Goal: Information Seeking & Learning: Learn about a topic

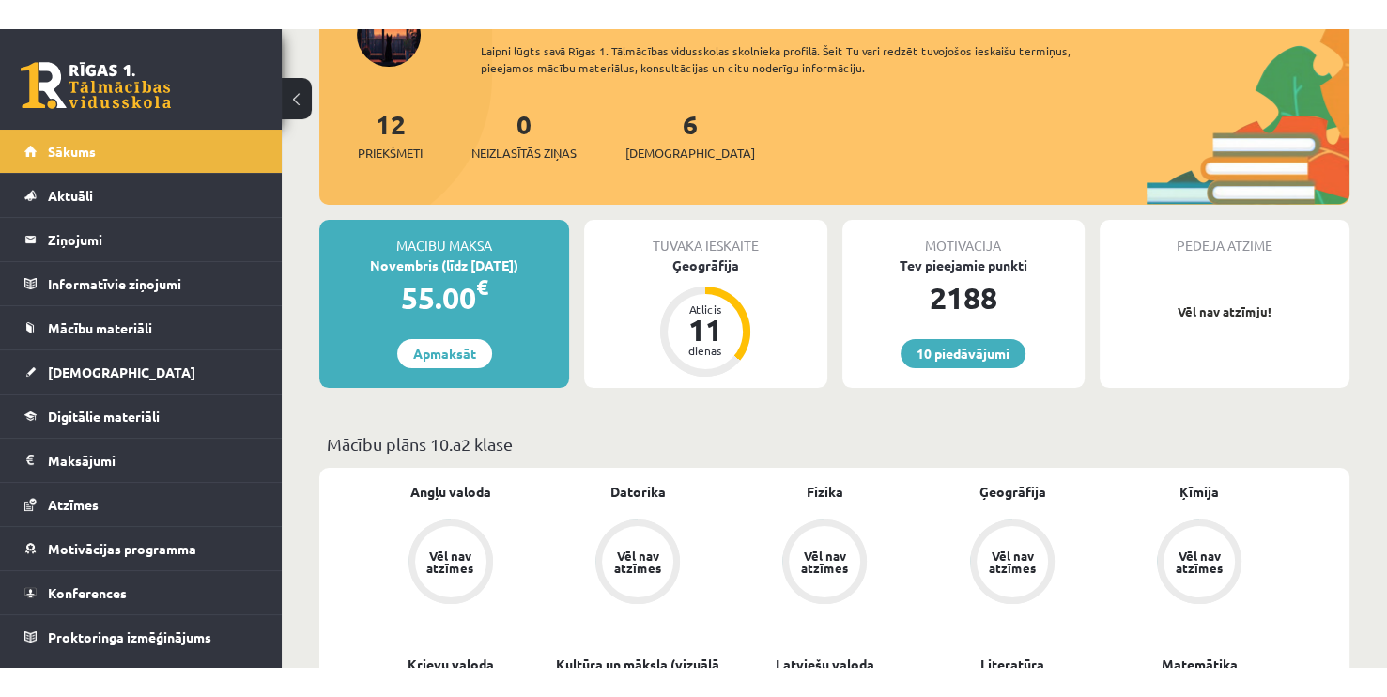
scroll to position [188, 0]
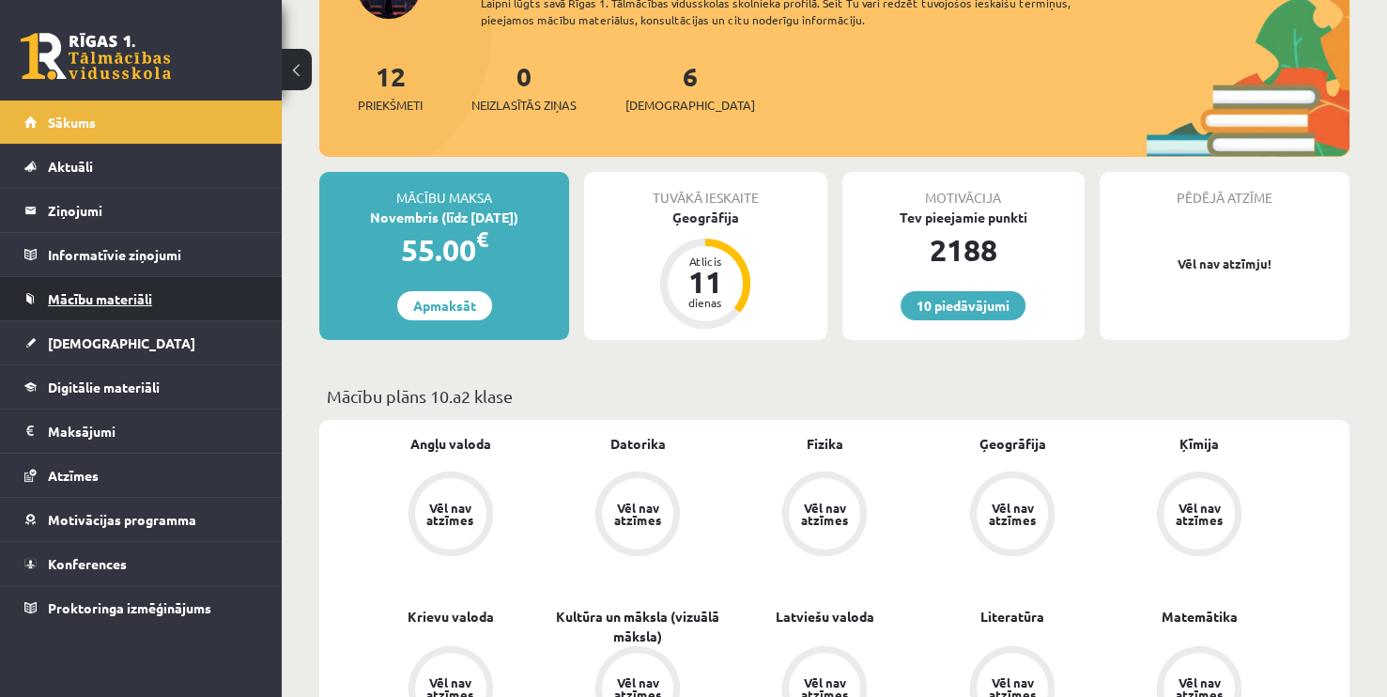
click at [81, 295] on span "Mācību materiāli" at bounding box center [100, 298] width 104 height 17
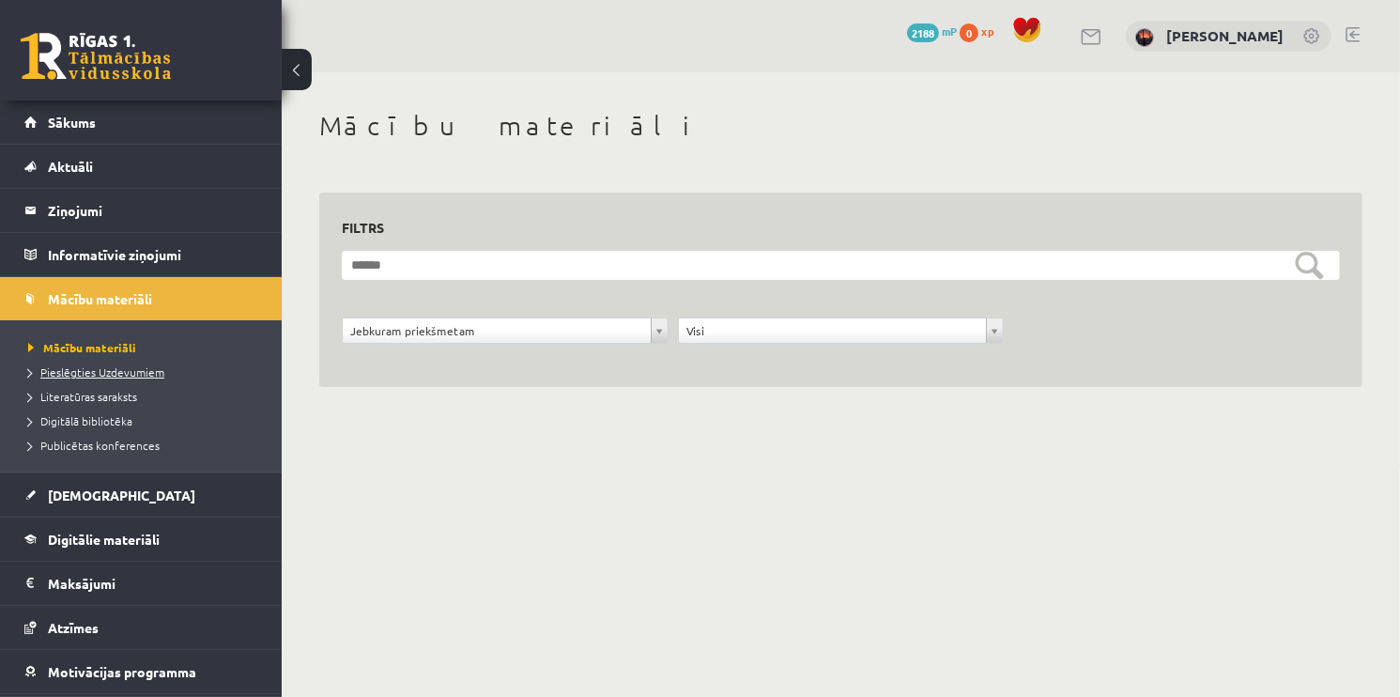
click at [74, 365] on span "Pieslēgties Uzdevumiem" at bounding box center [96, 371] width 136 height 15
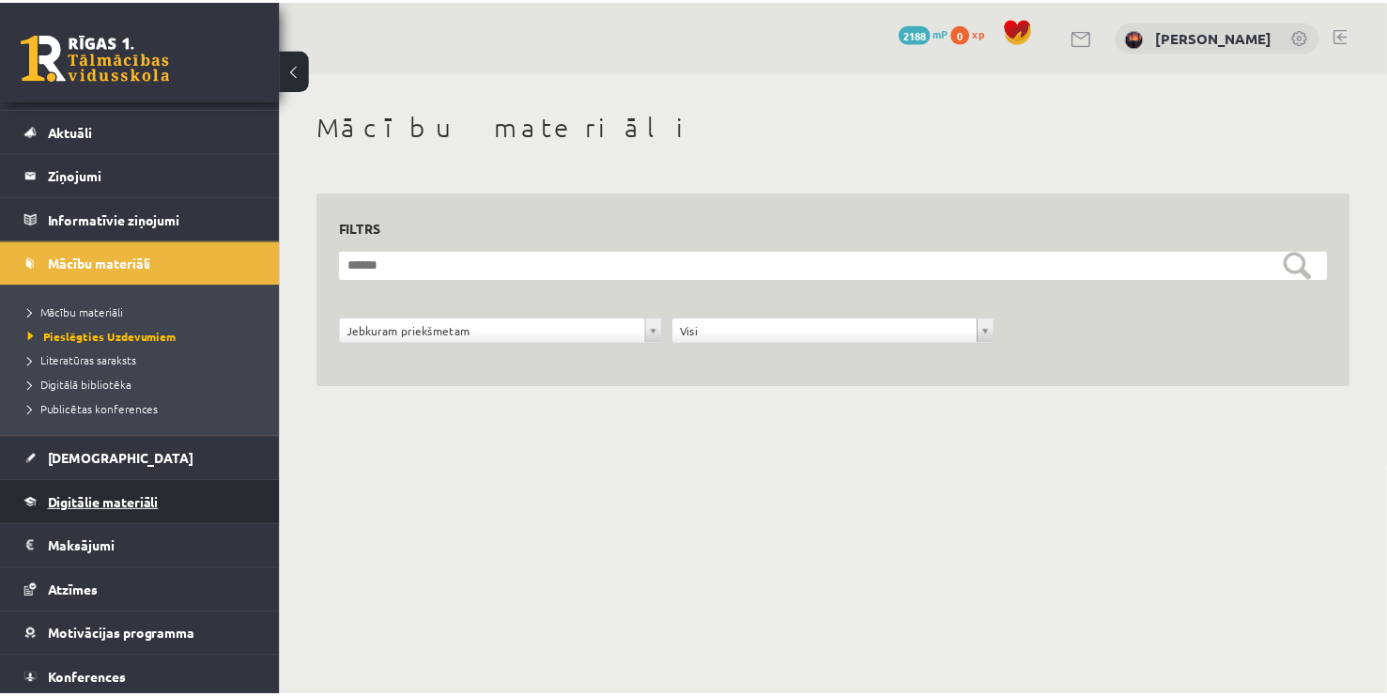
scroll to position [82, 0]
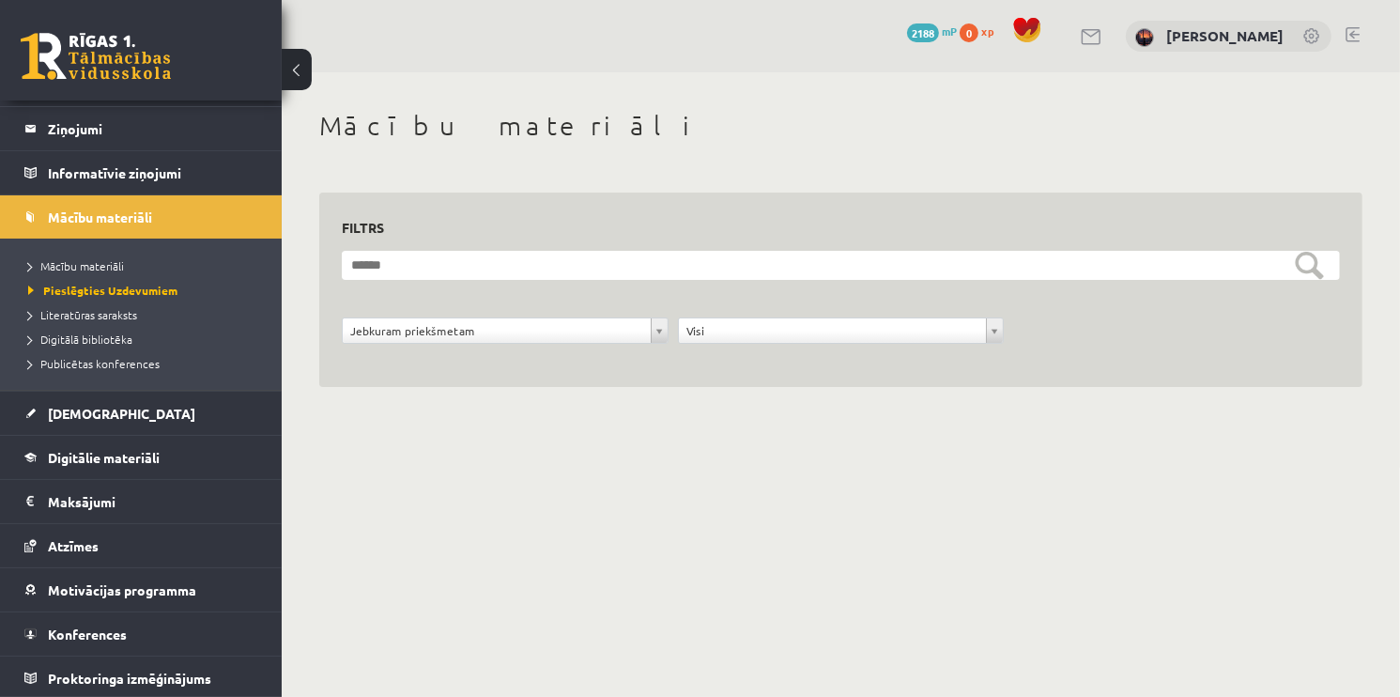
click at [77, 276] on li "Mācību materiāli" at bounding box center [145, 266] width 235 height 24
click at [81, 272] on link "Mācību materiāli" at bounding box center [145, 265] width 235 height 17
click at [82, 321] on link "Literatūras saraksts" at bounding box center [145, 314] width 235 height 17
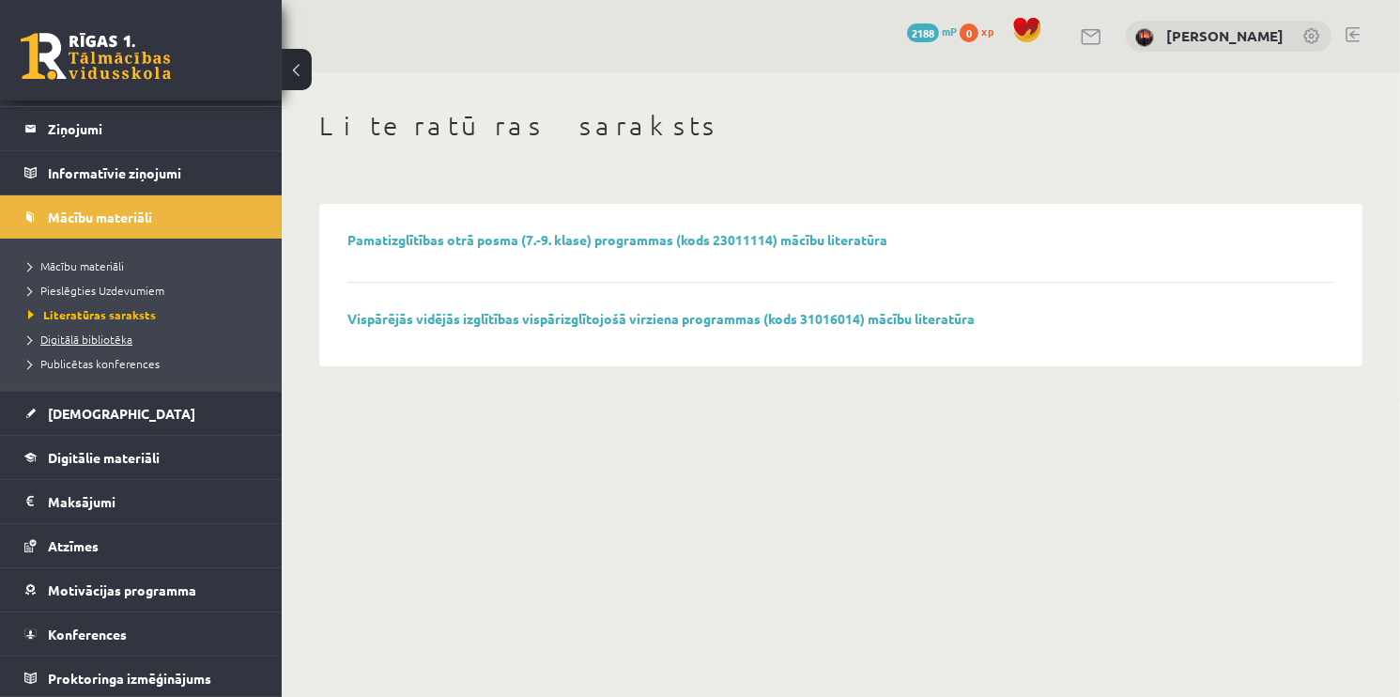
click at [85, 341] on span "Digitālā bibliotēka" at bounding box center [80, 338] width 104 height 15
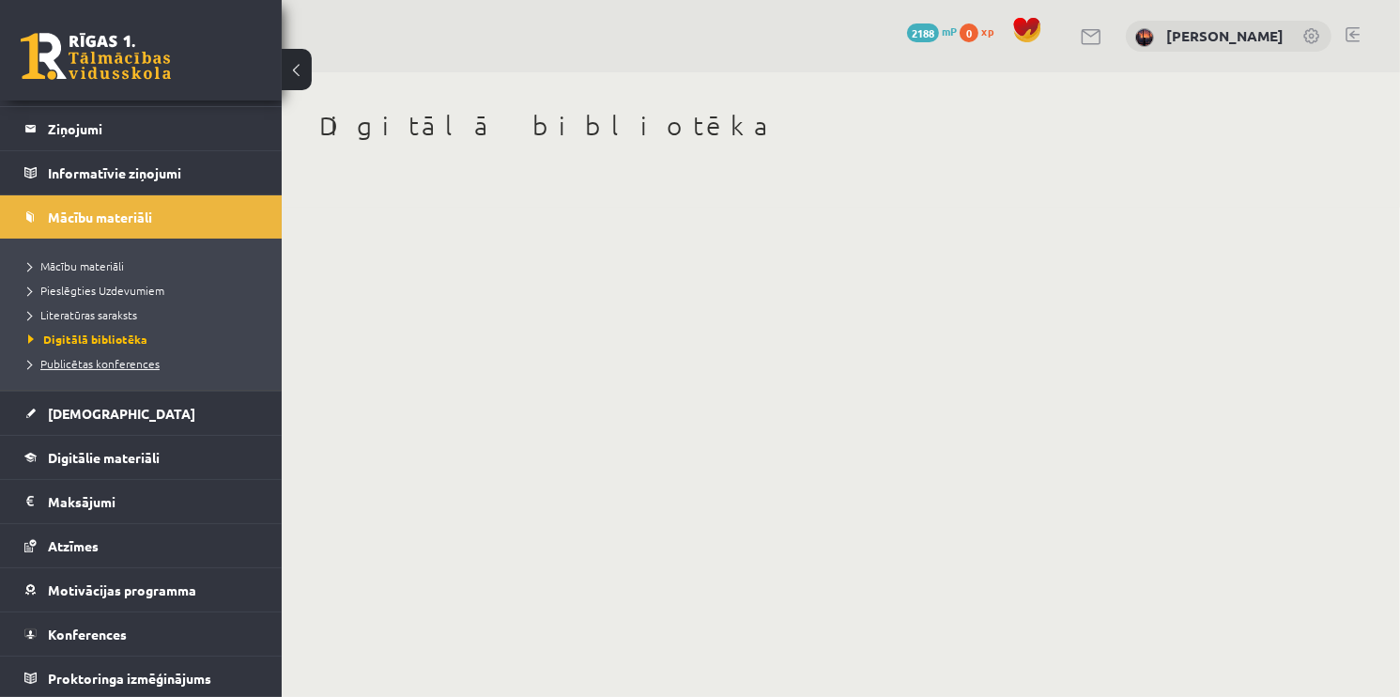
click at [82, 361] on span "Publicētas konferences" at bounding box center [93, 363] width 131 height 15
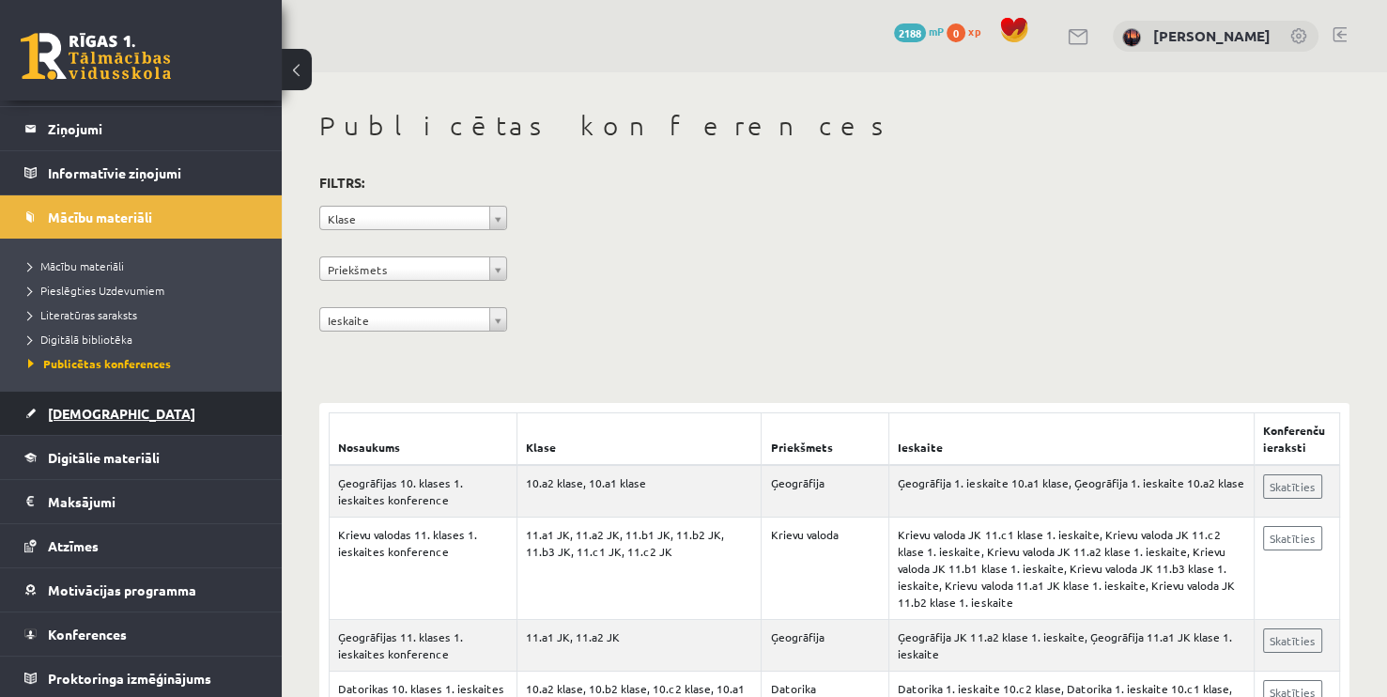
click at [106, 417] on link "[DEMOGRAPHIC_DATA]" at bounding box center [141, 413] width 234 height 43
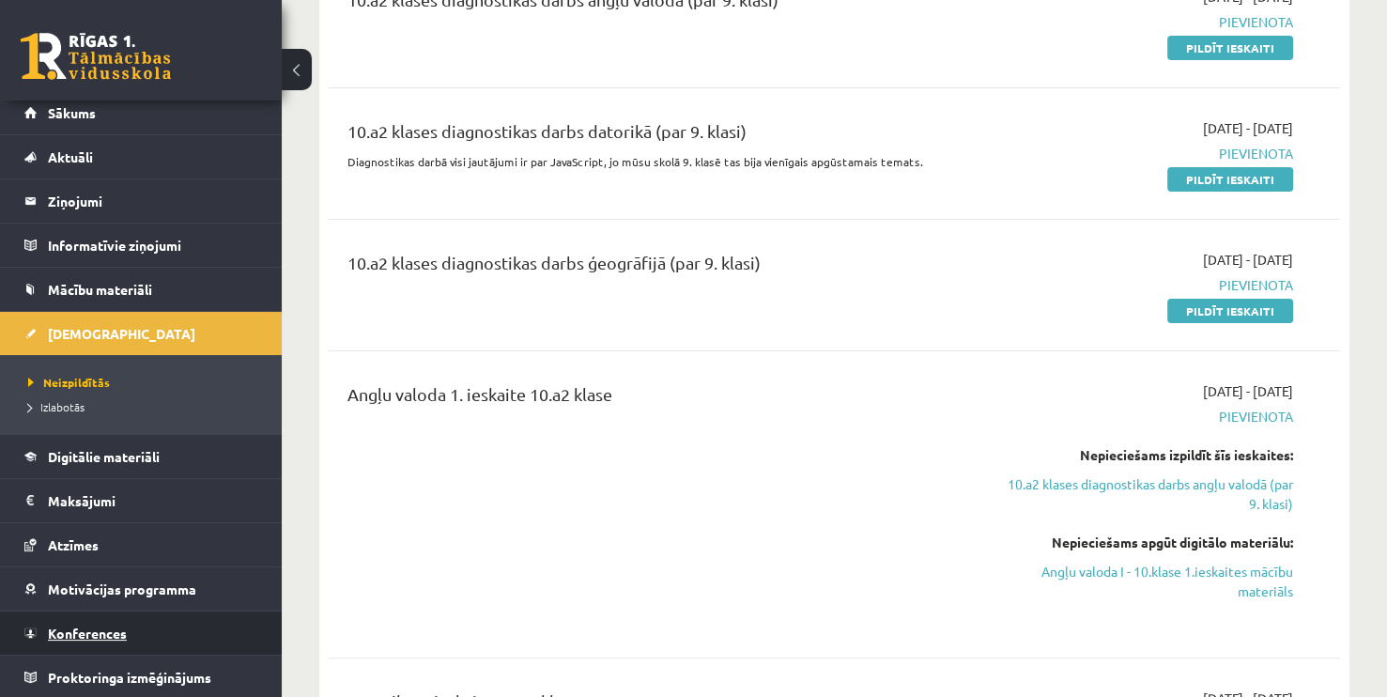
scroll to position [8, 0]
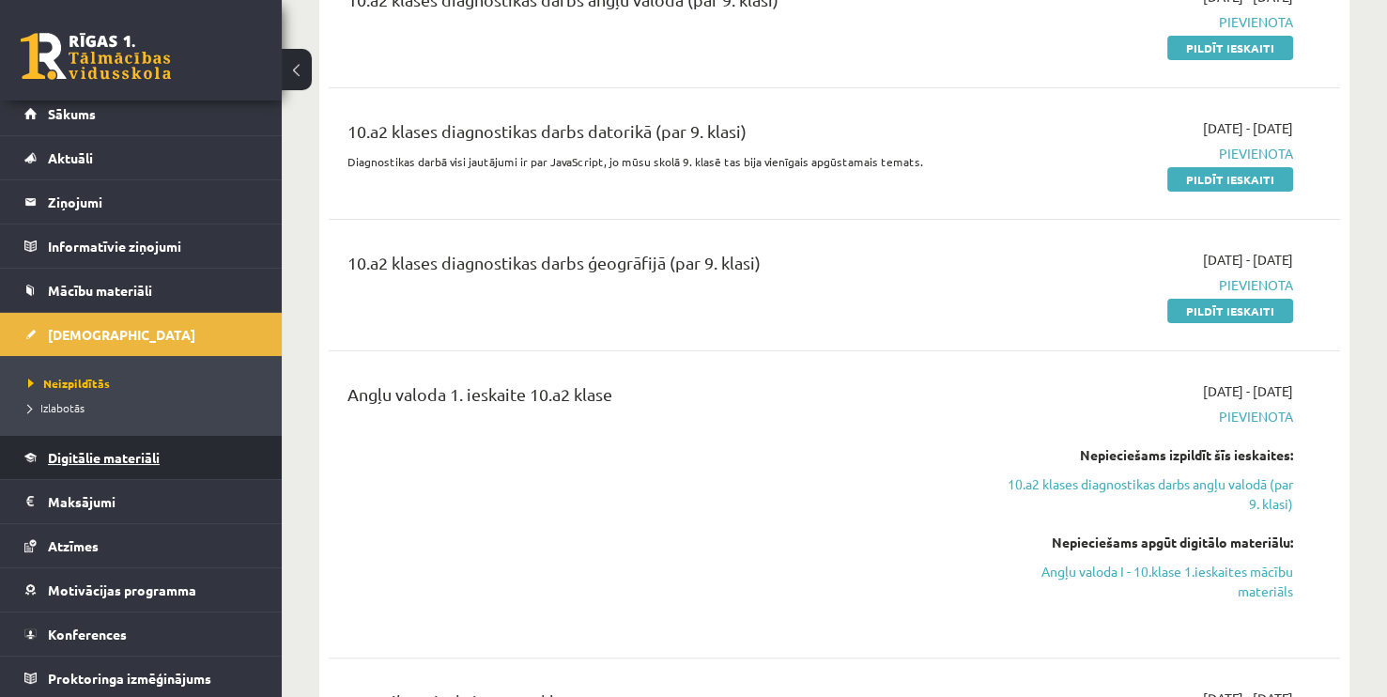
click at [143, 464] on link "Digitālie materiāli" at bounding box center [141, 457] width 234 height 43
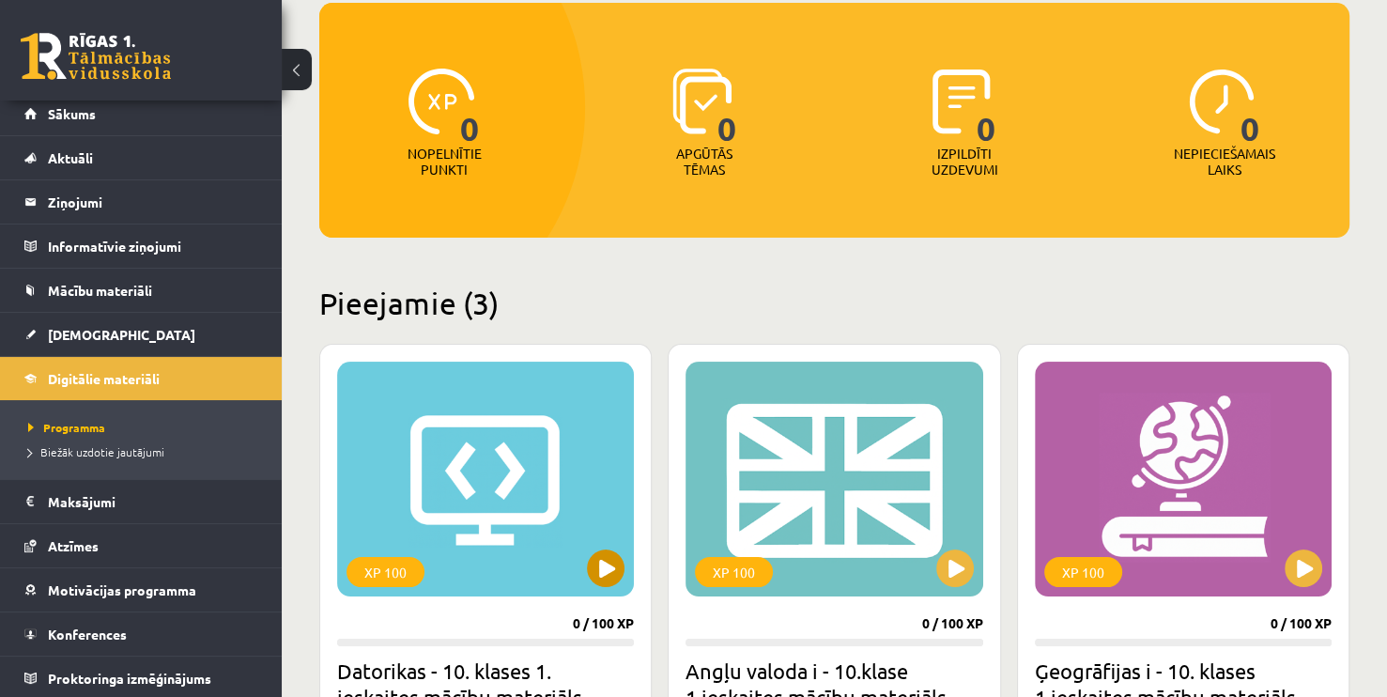
scroll to position [188, 0]
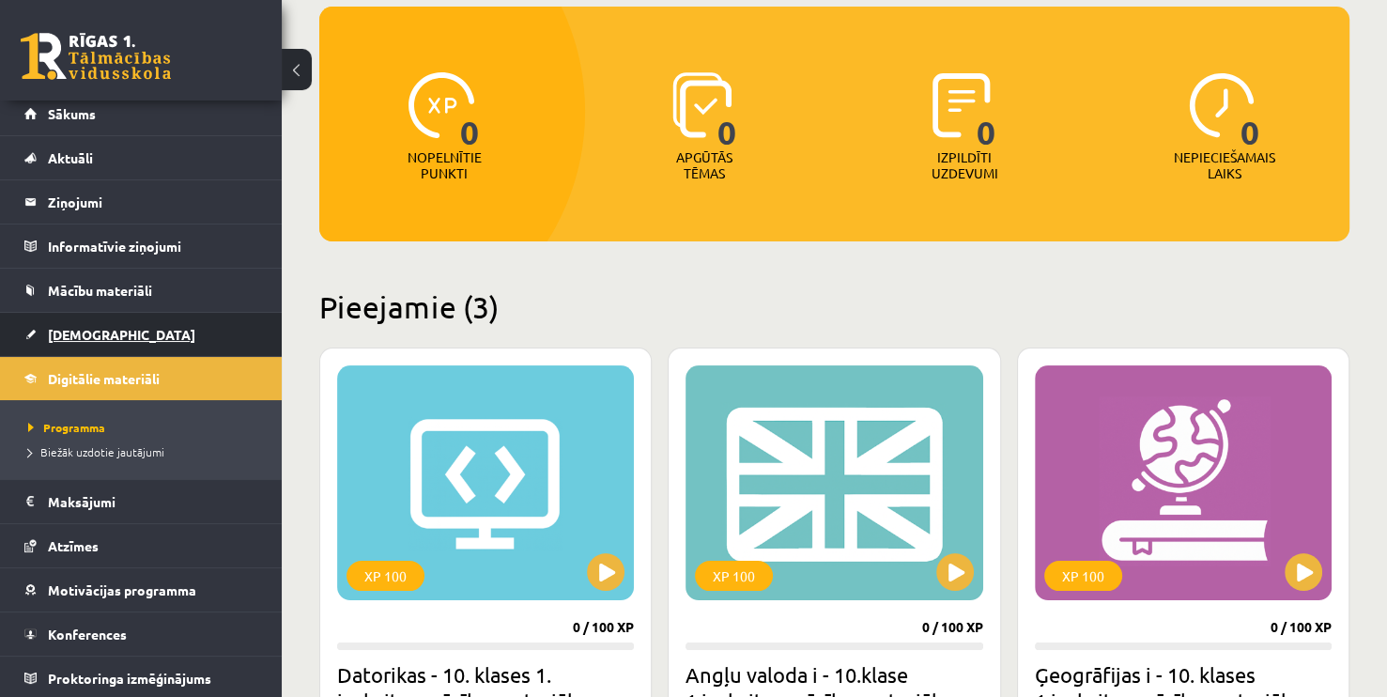
click at [93, 336] on span "[DEMOGRAPHIC_DATA]" at bounding box center [121, 334] width 147 height 17
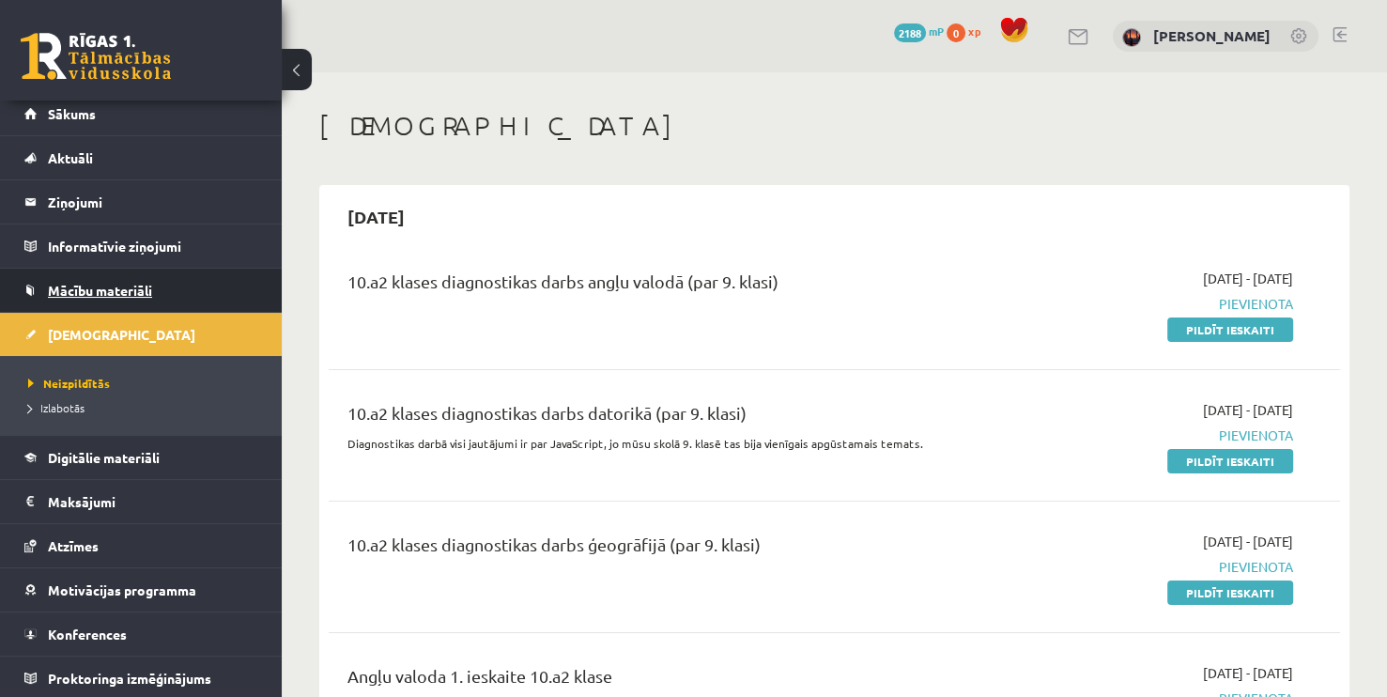
click at [151, 293] on span "Mācību materiāli" at bounding box center [100, 290] width 104 height 17
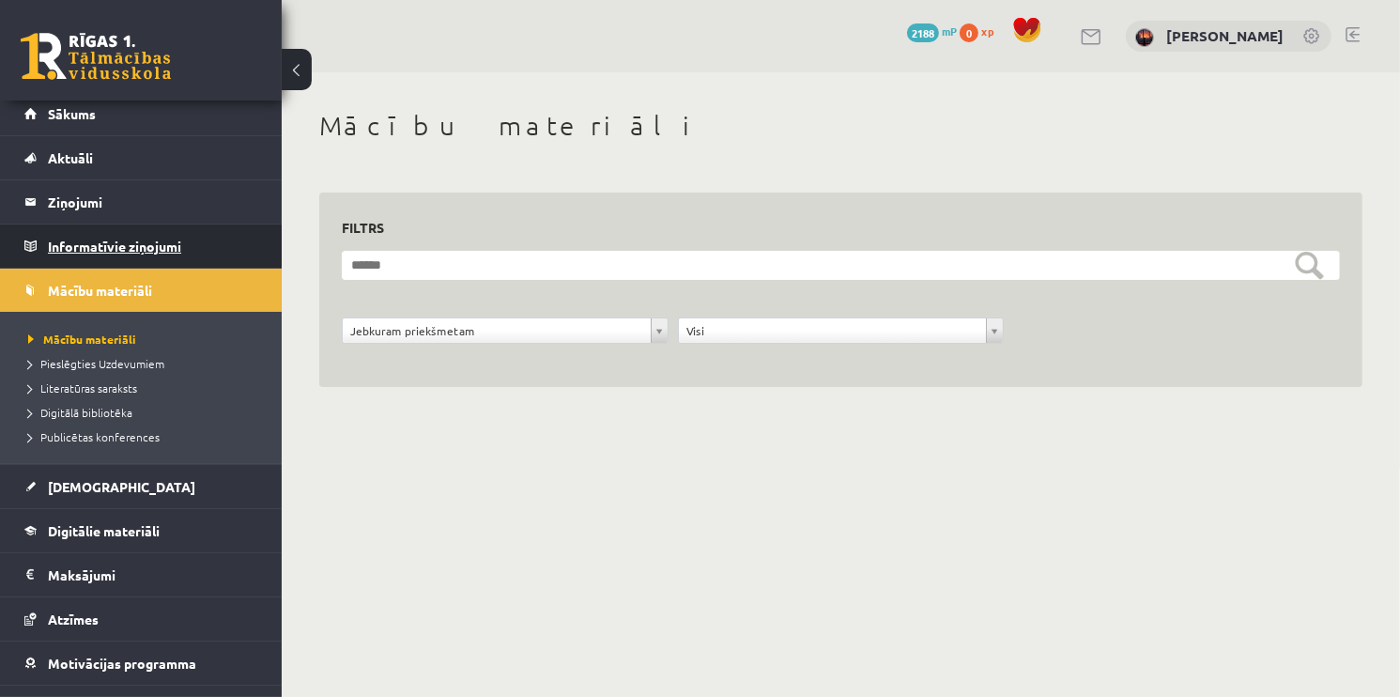
click at [145, 252] on legend "Informatīvie ziņojumi 0" at bounding box center [153, 245] width 210 height 43
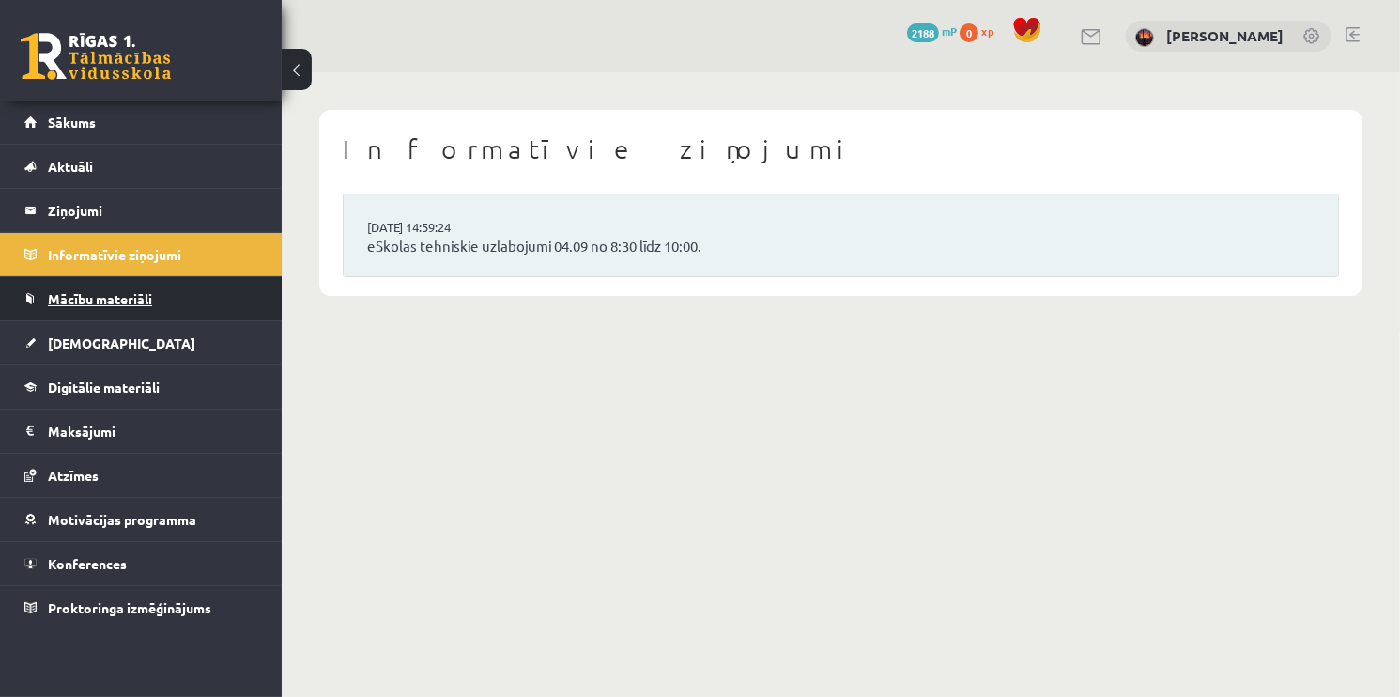
click at [142, 306] on link "Mācību materiāli" at bounding box center [141, 298] width 234 height 43
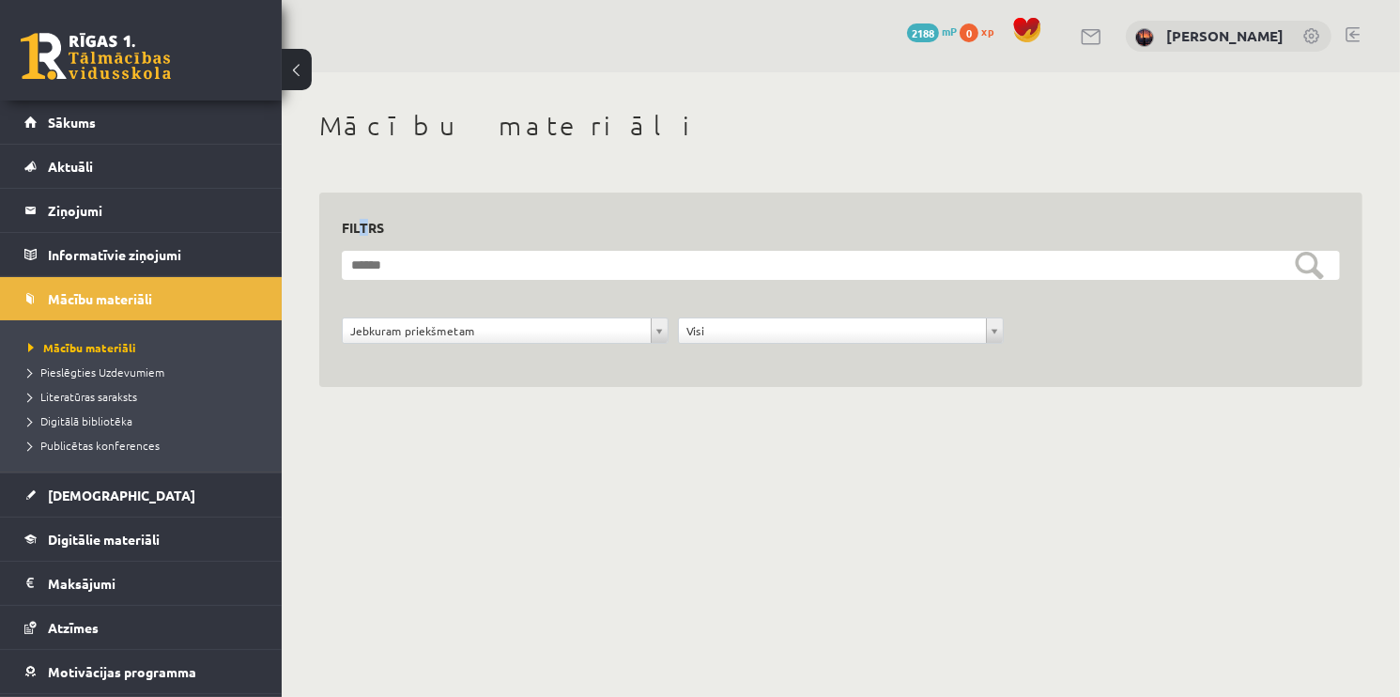
drag, startPoint x: 142, startPoint y: 306, endPoint x: 363, endPoint y: 220, distance: 237.9
click at [363, 220] on h3 "Filtrs" at bounding box center [830, 227] width 976 height 25
click at [124, 252] on legend "Informatīvie ziņojumi 0" at bounding box center [153, 254] width 210 height 43
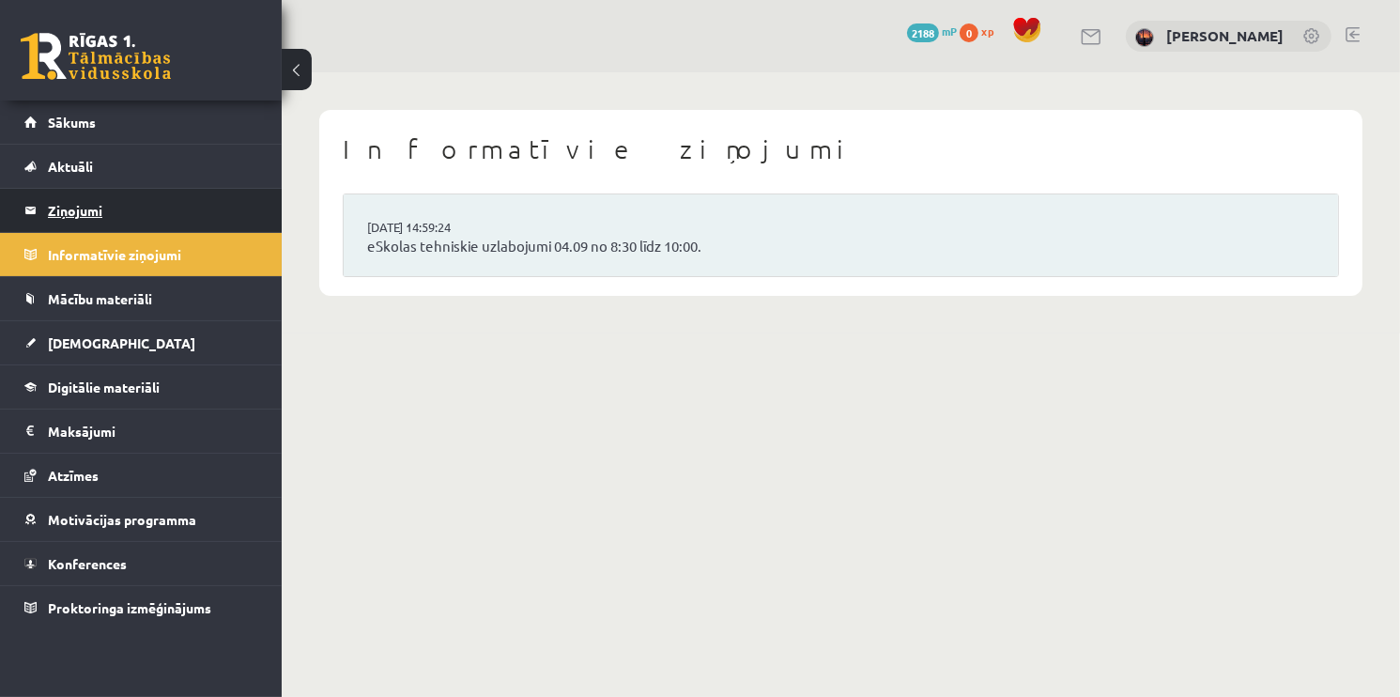
click at [129, 222] on legend "Ziņojumi 0" at bounding box center [153, 210] width 210 height 43
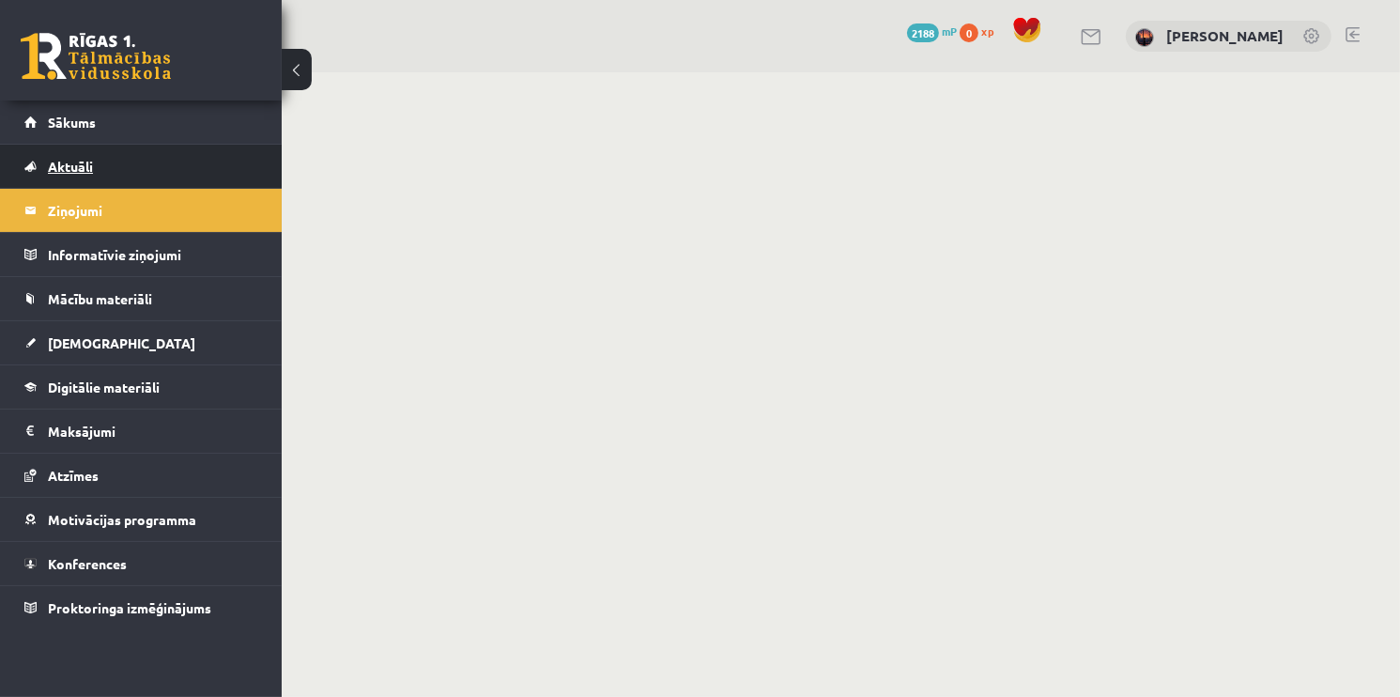
click at [131, 174] on link "Aktuāli" at bounding box center [141, 166] width 234 height 43
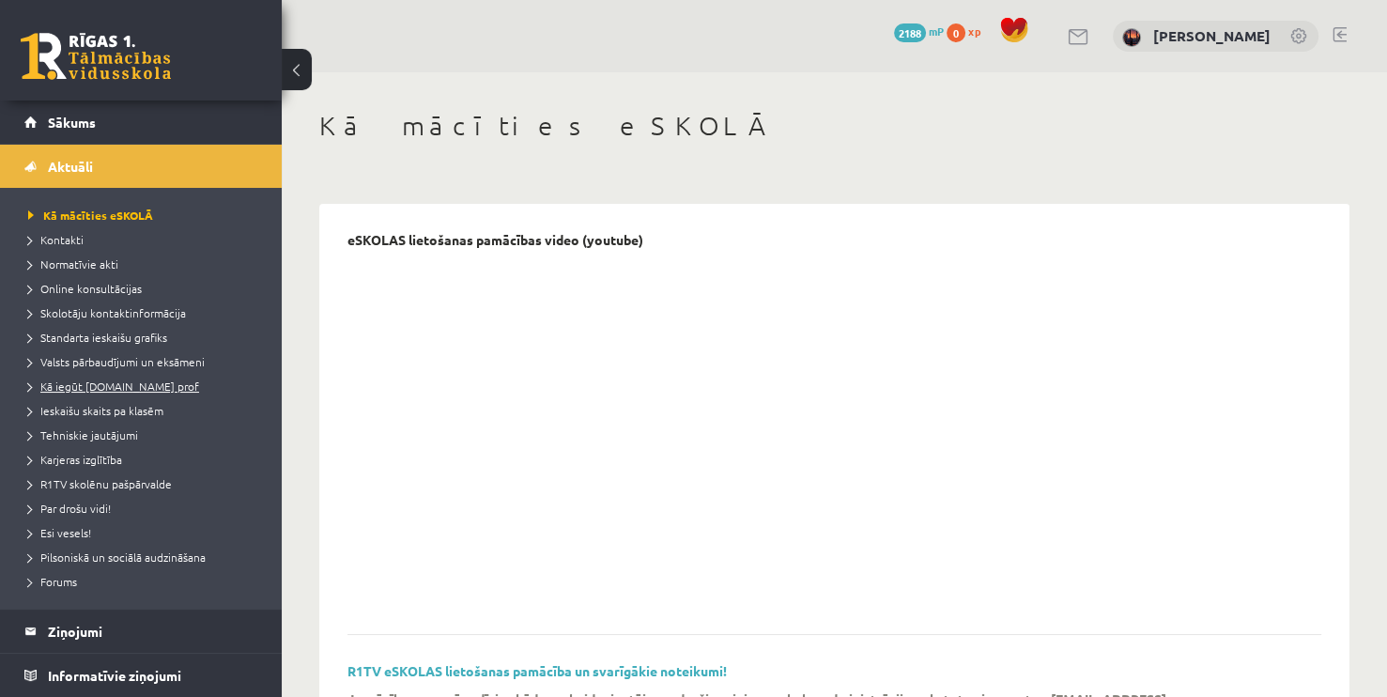
click at [97, 385] on span "Kā iegūt [DOMAIN_NAME] prof" at bounding box center [113, 385] width 171 height 15
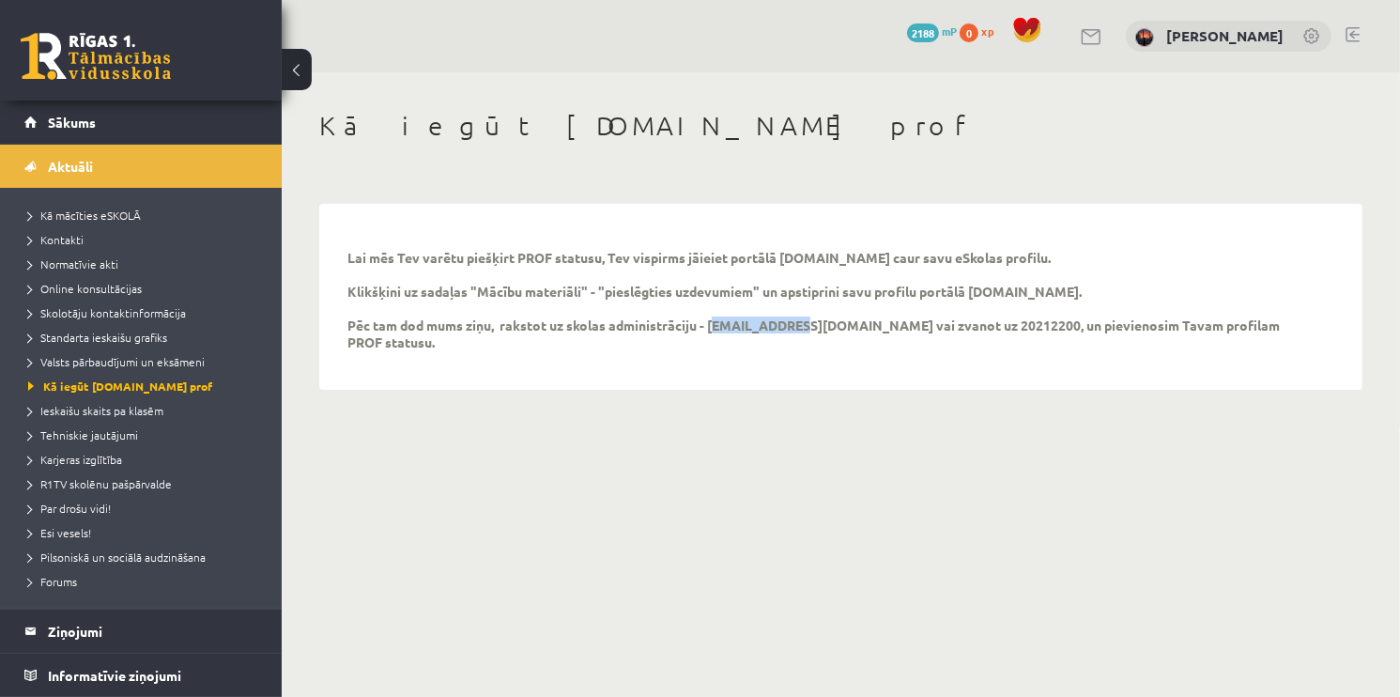
drag, startPoint x: 713, startPoint y: 324, endPoint x: 788, endPoint y: 324, distance: 75.1
click at [788, 324] on p "Lai mēs Tev varētu piešķirt PROF statusu, Tev vispirms jāieiet portālā uzdevumi…" at bounding box center [826, 299] width 959 height 101
copy p "info@r1tv.lv"
click at [652, 423] on body "10 Dāvanas 2188 mP 0 xp Mārcis Līvens Sākums Aktuāli Kā mācīties eSKOLĀ Kontakt…" at bounding box center [700, 348] width 1400 height 697
click at [68, 171] on span "Aktuāli" at bounding box center [70, 166] width 45 height 17
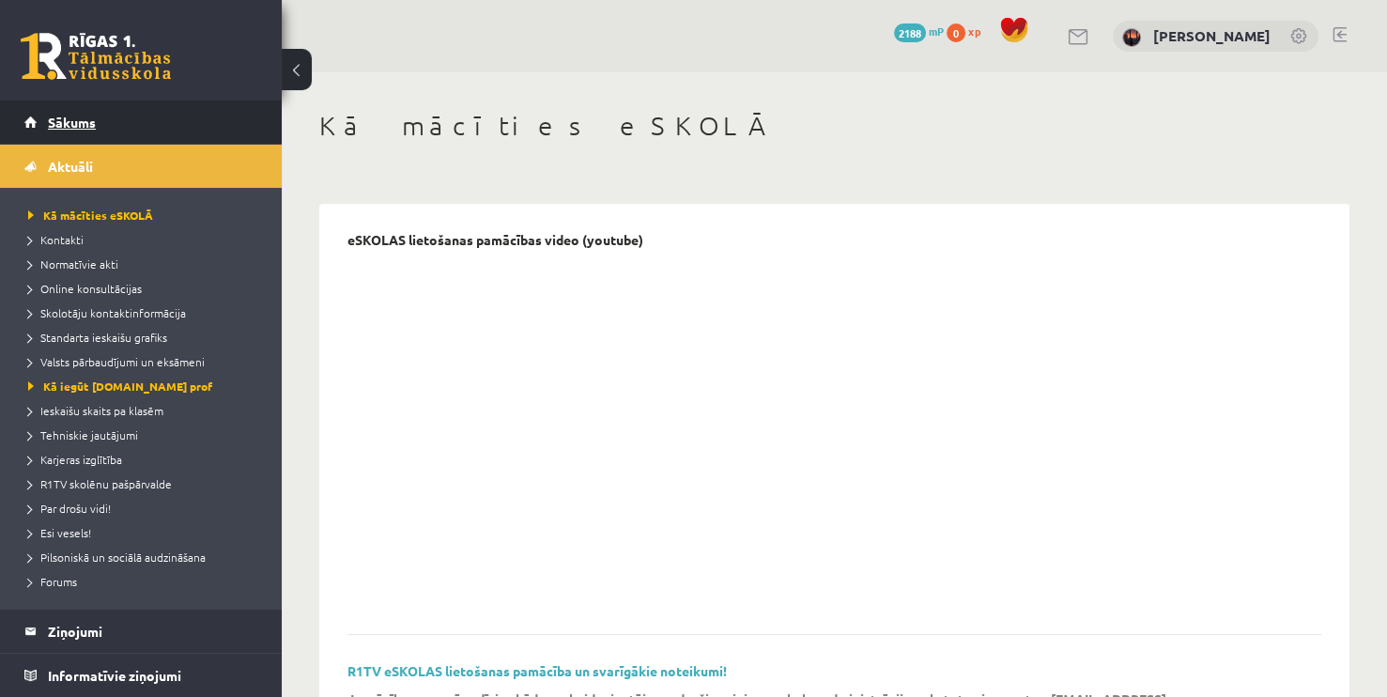
click at [69, 115] on span "Sākums" at bounding box center [72, 122] width 48 height 17
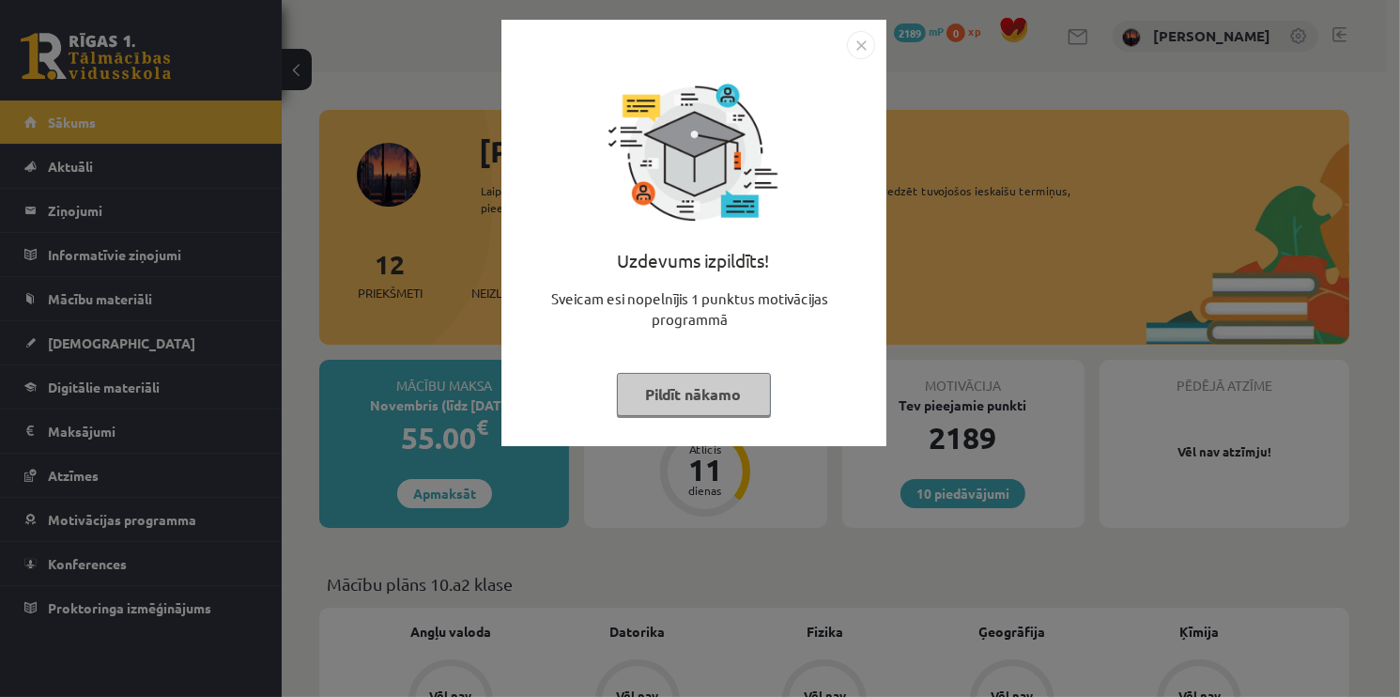
click at [899, 74] on div "Uzdevums izpildīts! Sveicam esi nopelnījis 1 punktus motivācijas programmā Pild…" at bounding box center [700, 348] width 1400 height 697
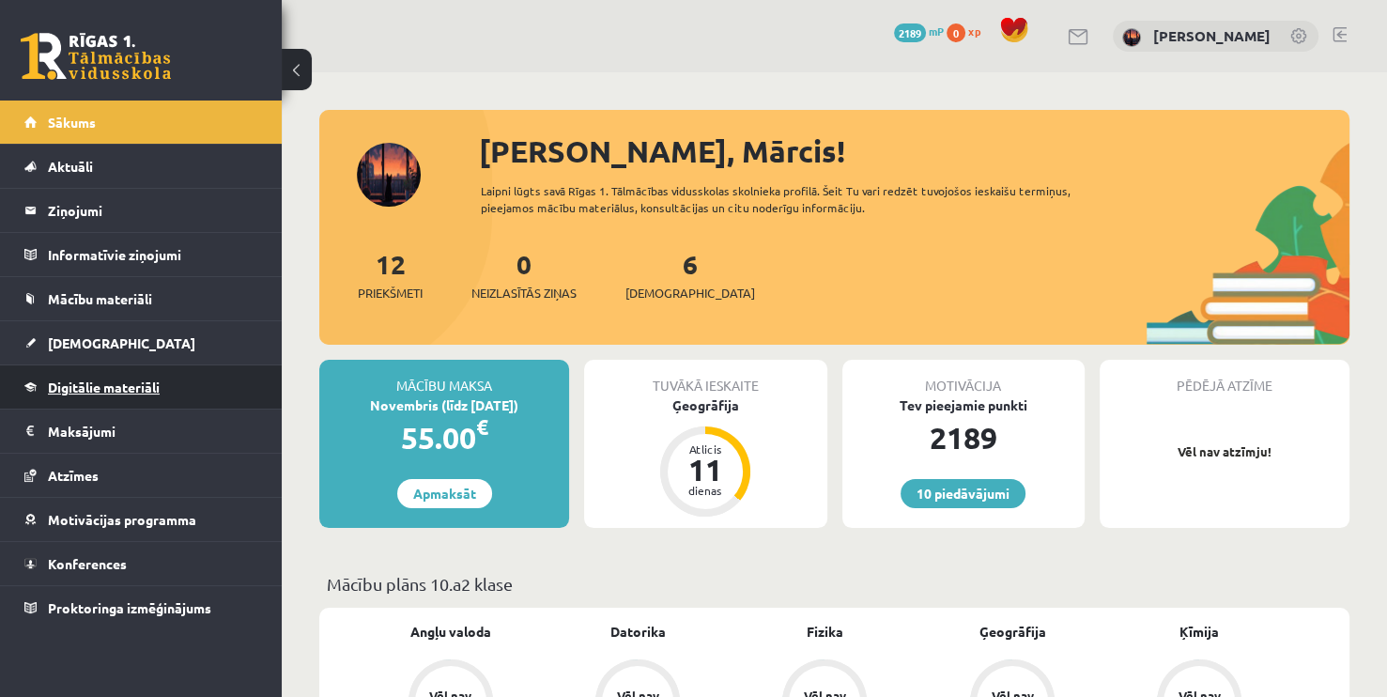
click at [100, 399] on link "Digitālie materiāli" at bounding box center [141, 386] width 234 height 43
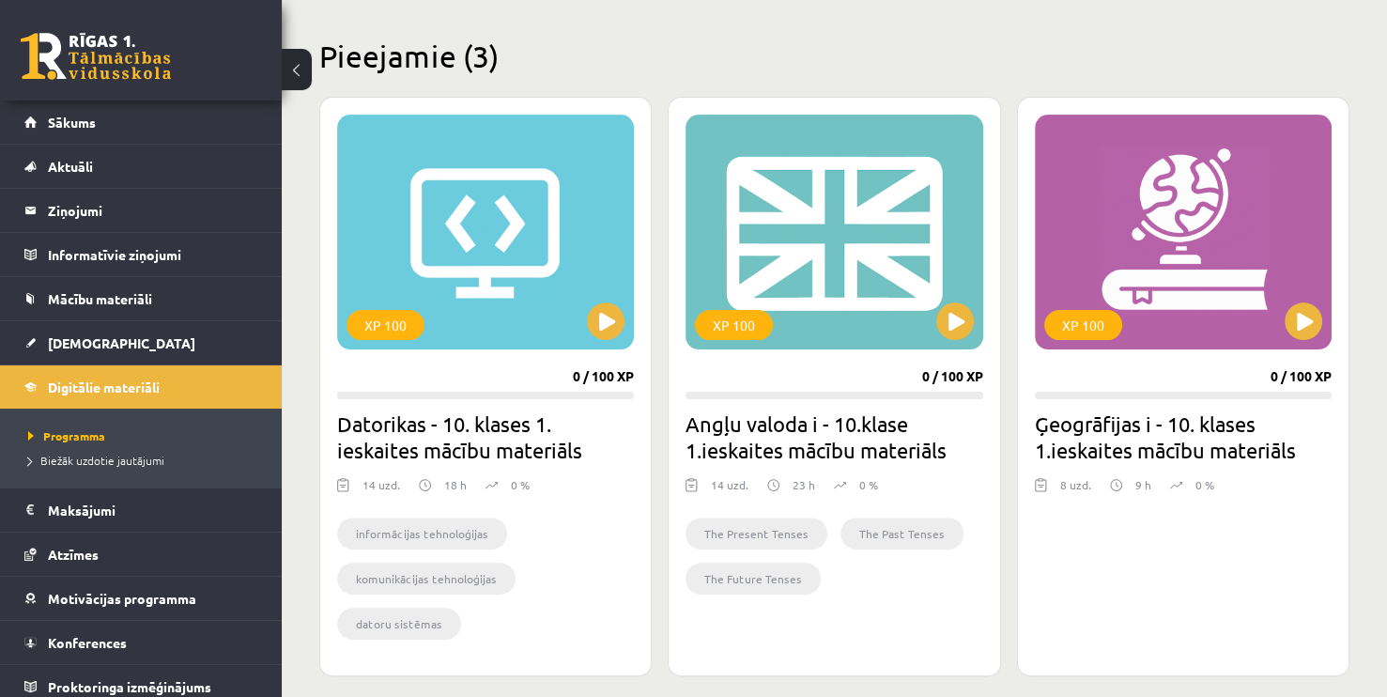
scroll to position [441, 0]
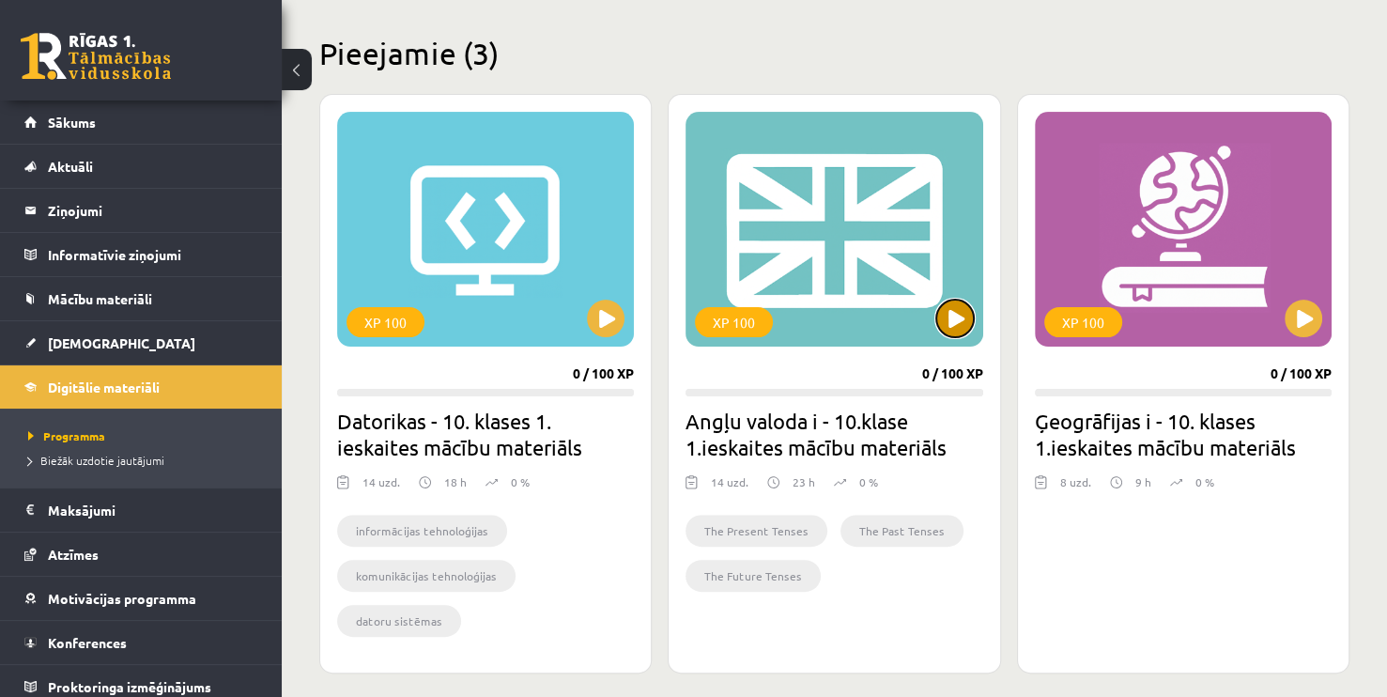
click at [942, 314] on button at bounding box center [955, 319] width 38 height 38
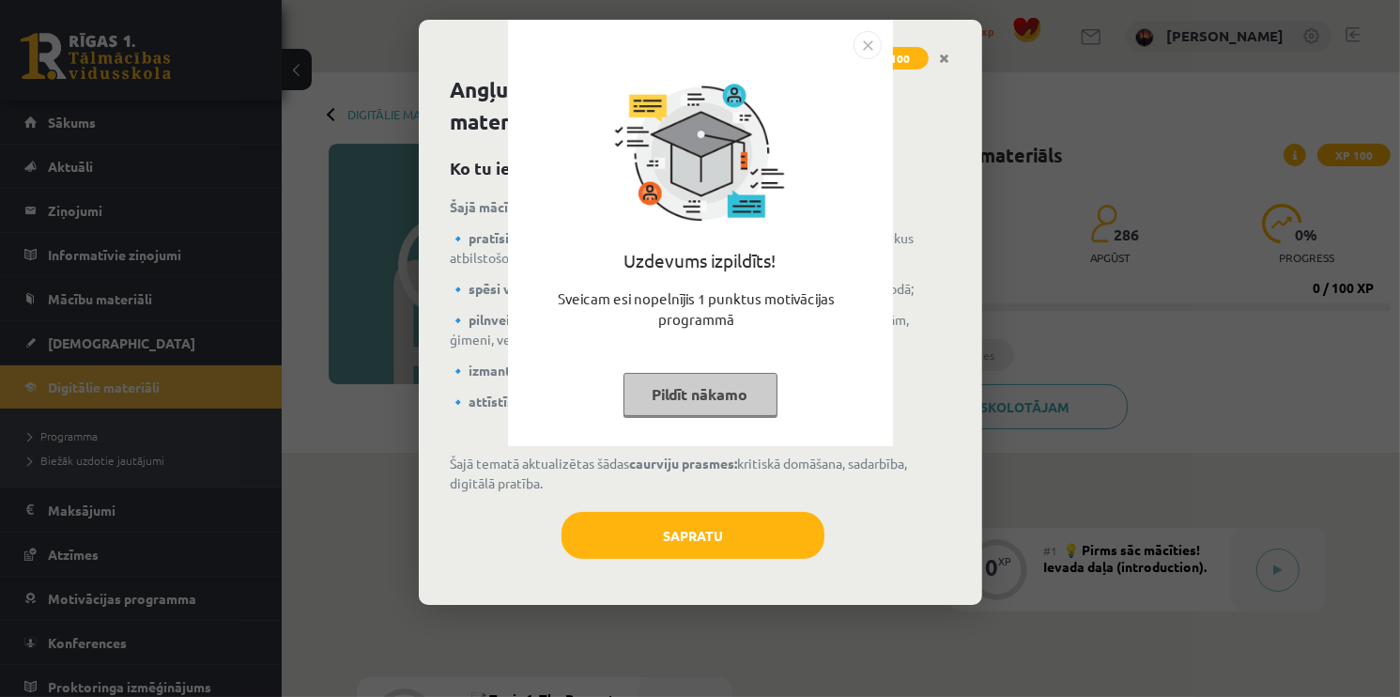
click at [899, 135] on div "Uzdevums izpildīts! Sveicam esi nopelnījis 1 punktus motivācijas programmā Pild…" at bounding box center [700, 348] width 1400 height 697
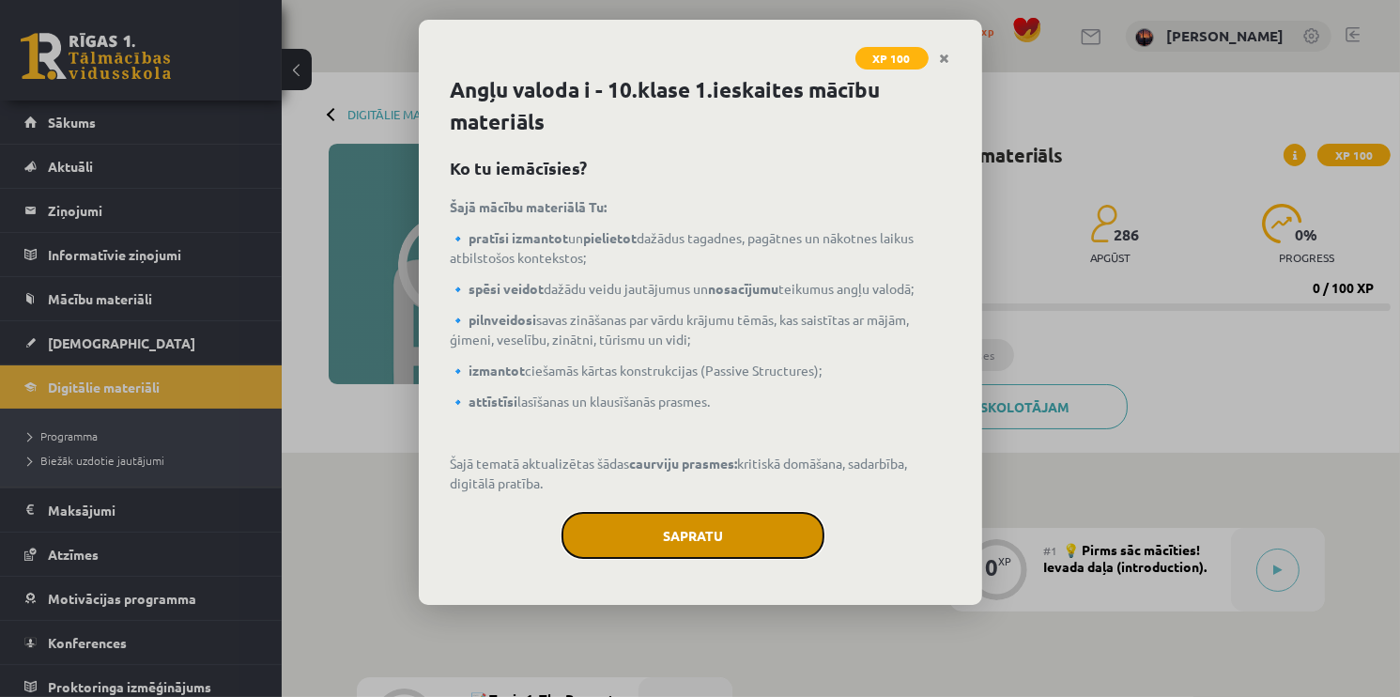
click at [627, 538] on button "Sapratu" at bounding box center [693, 535] width 263 height 47
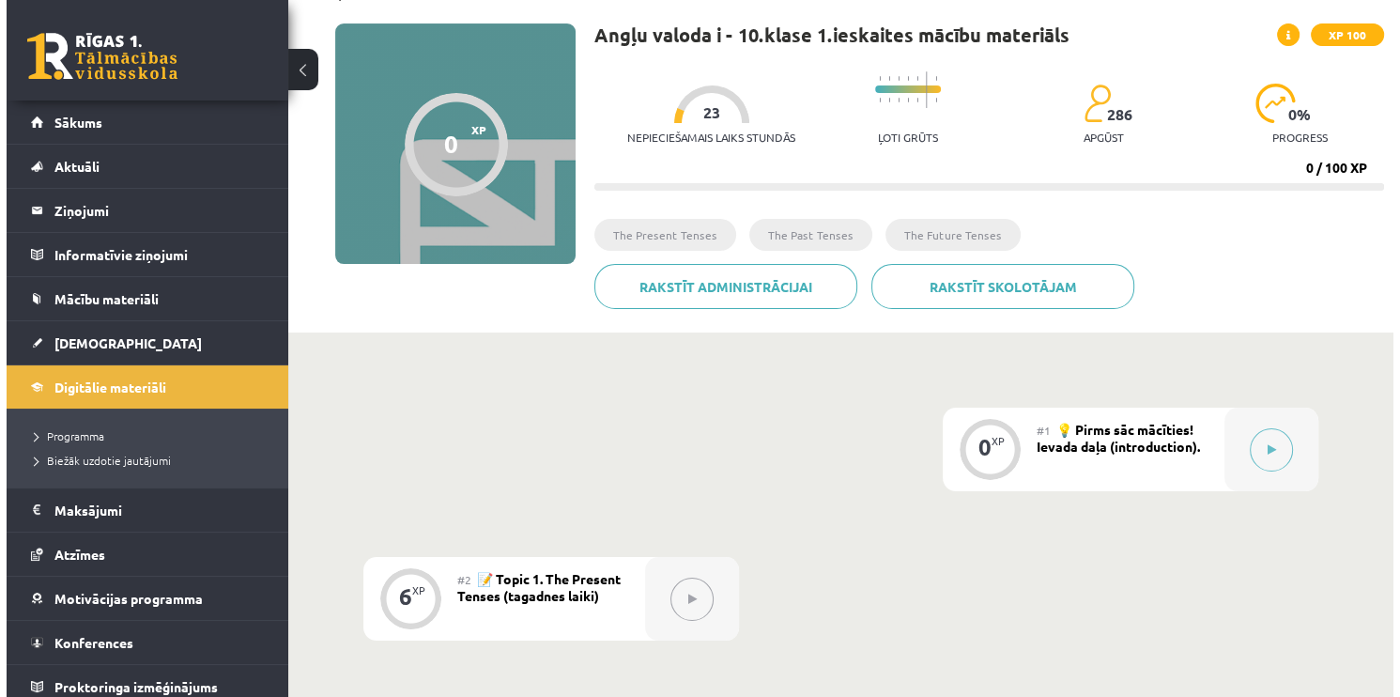
scroll to position [117, 0]
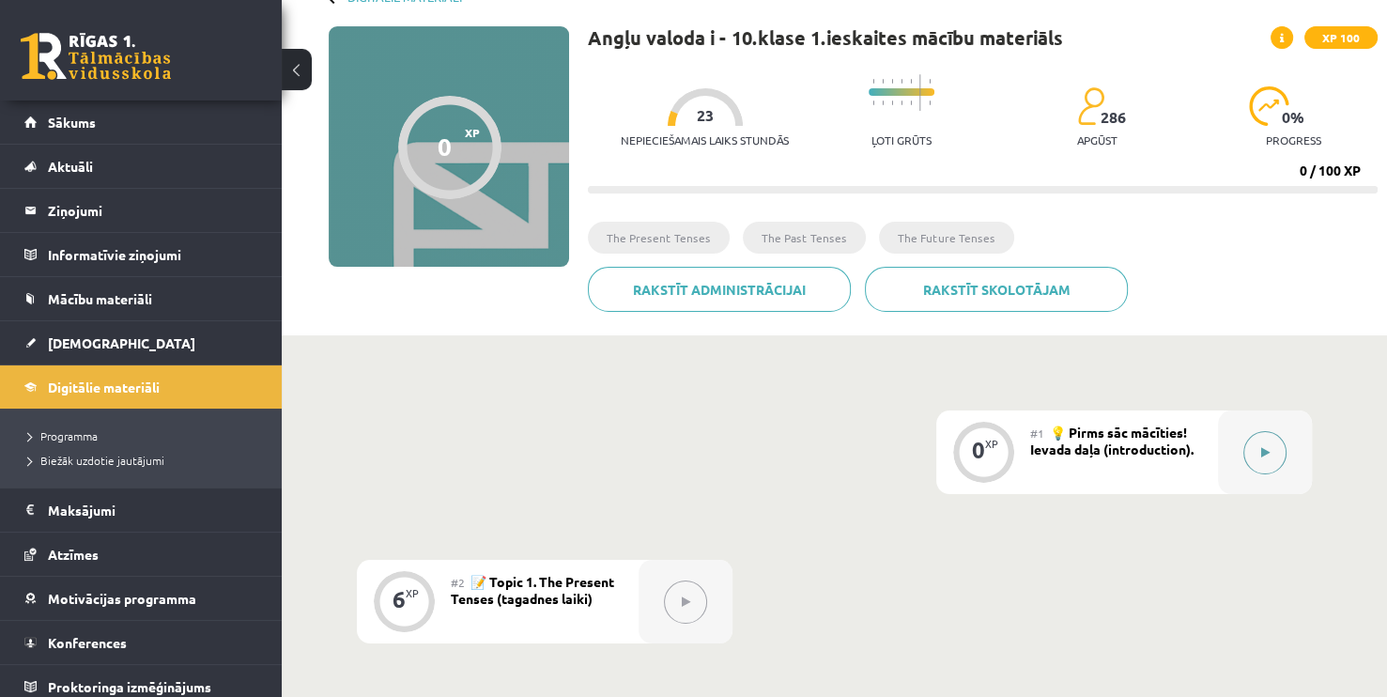
click at [1269, 452] on button at bounding box center [1264, 452] width 43 height 43
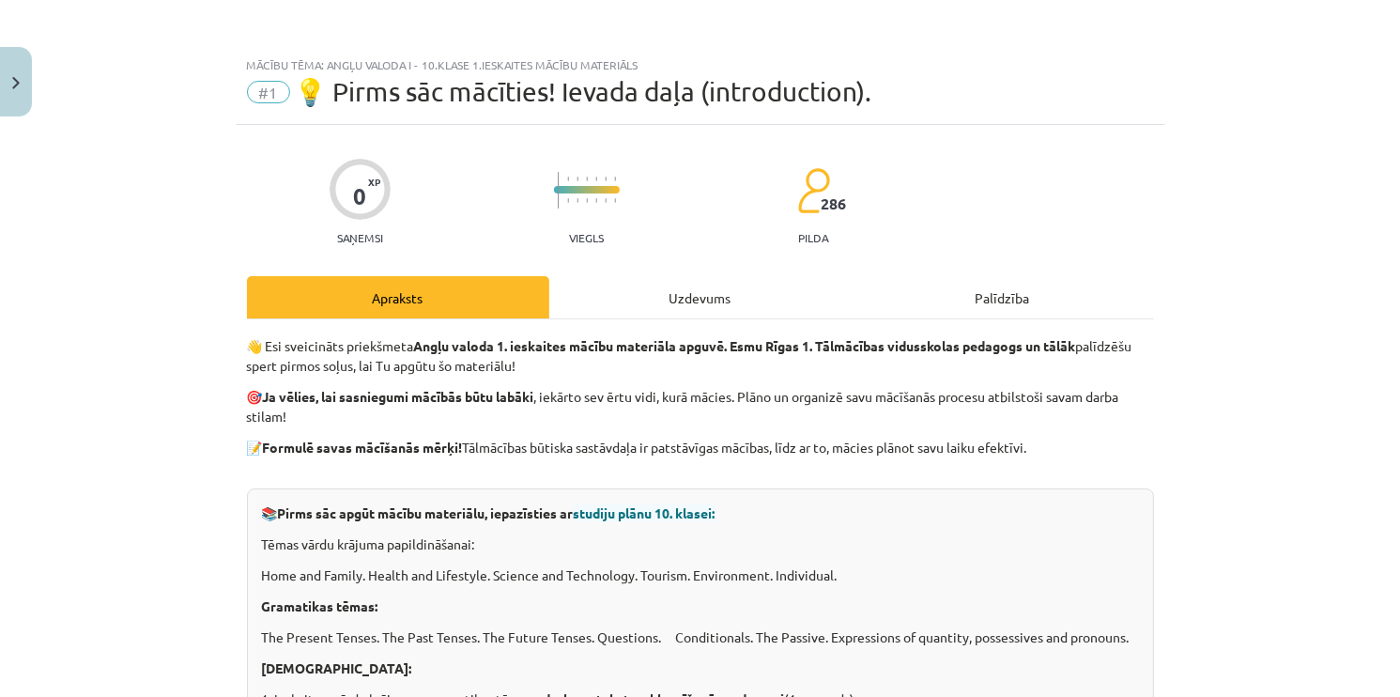
click at [689, 304] on div "Uzdevums" at bounding box center [700, 297] width 302 height 42
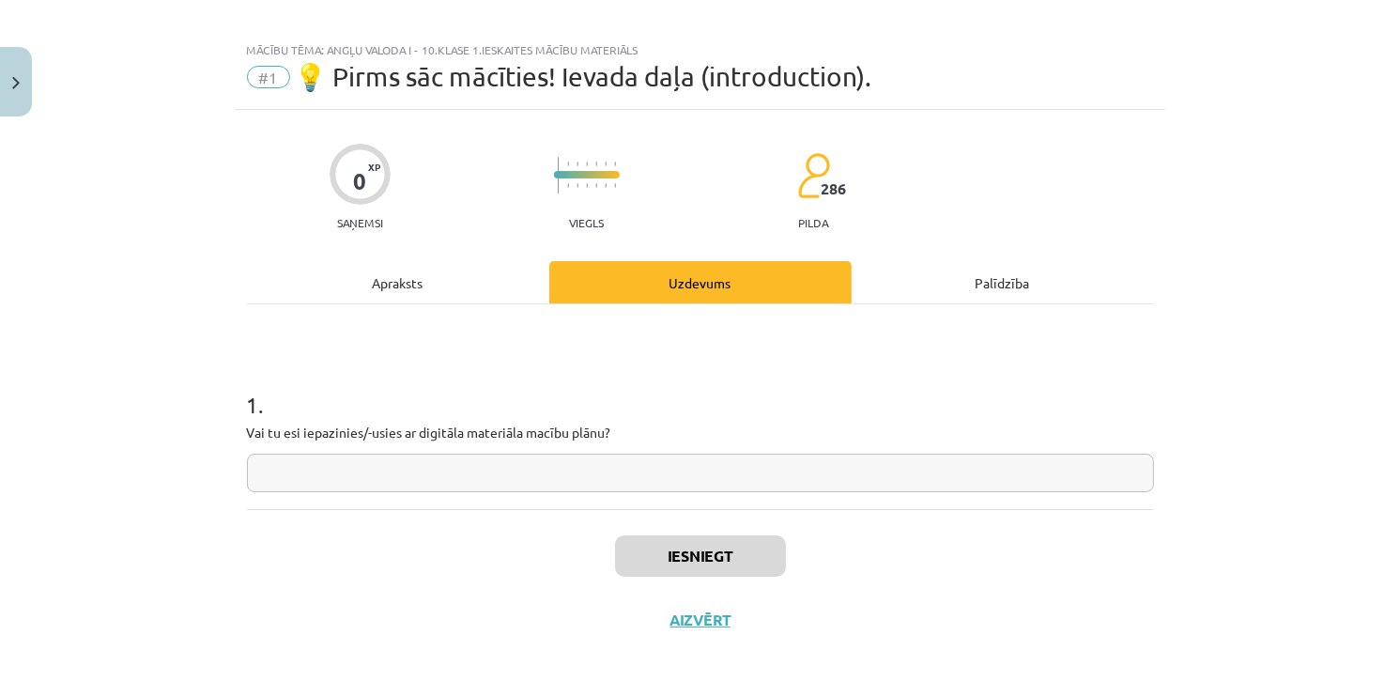
click at [547, 462] on input "text" at bounding box center [700, 473] width 907 height 39
type input "**"
click at [649, 536] on button "Iesniegt" at bounding box center [700, 555] width 171 height 41
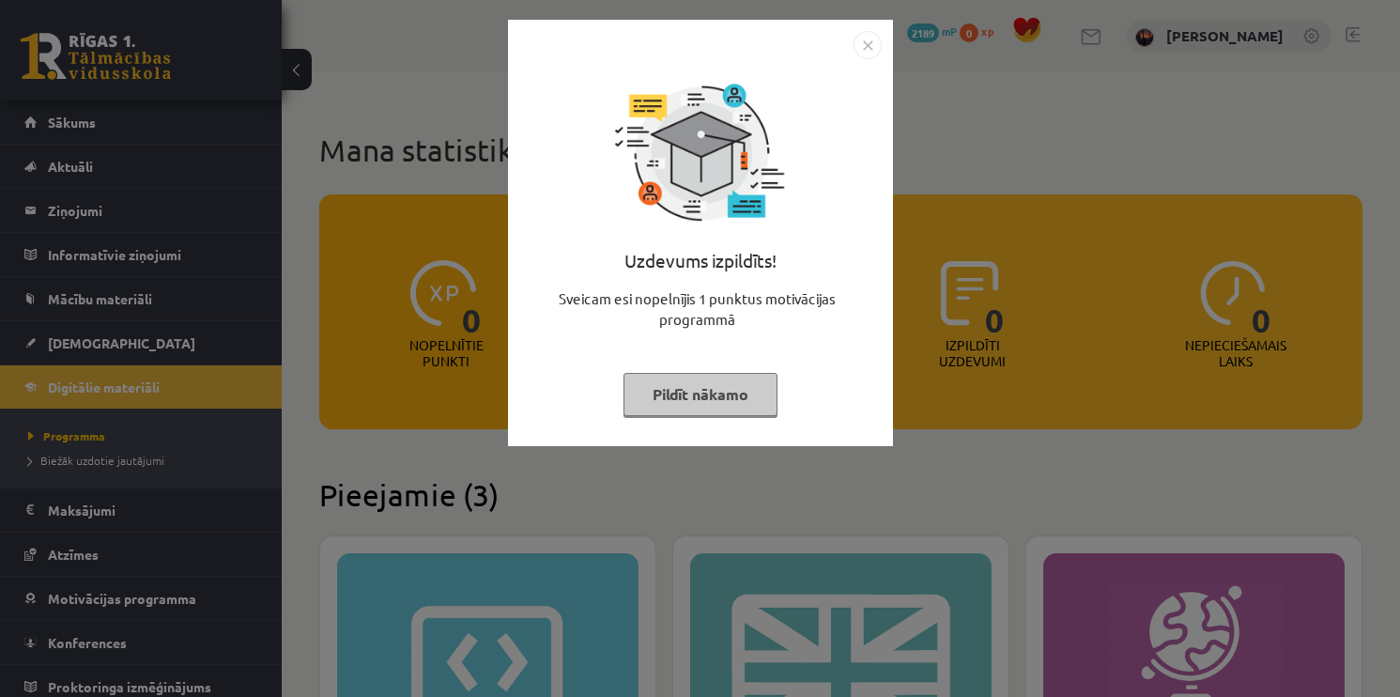
scroll to position [441, 0]
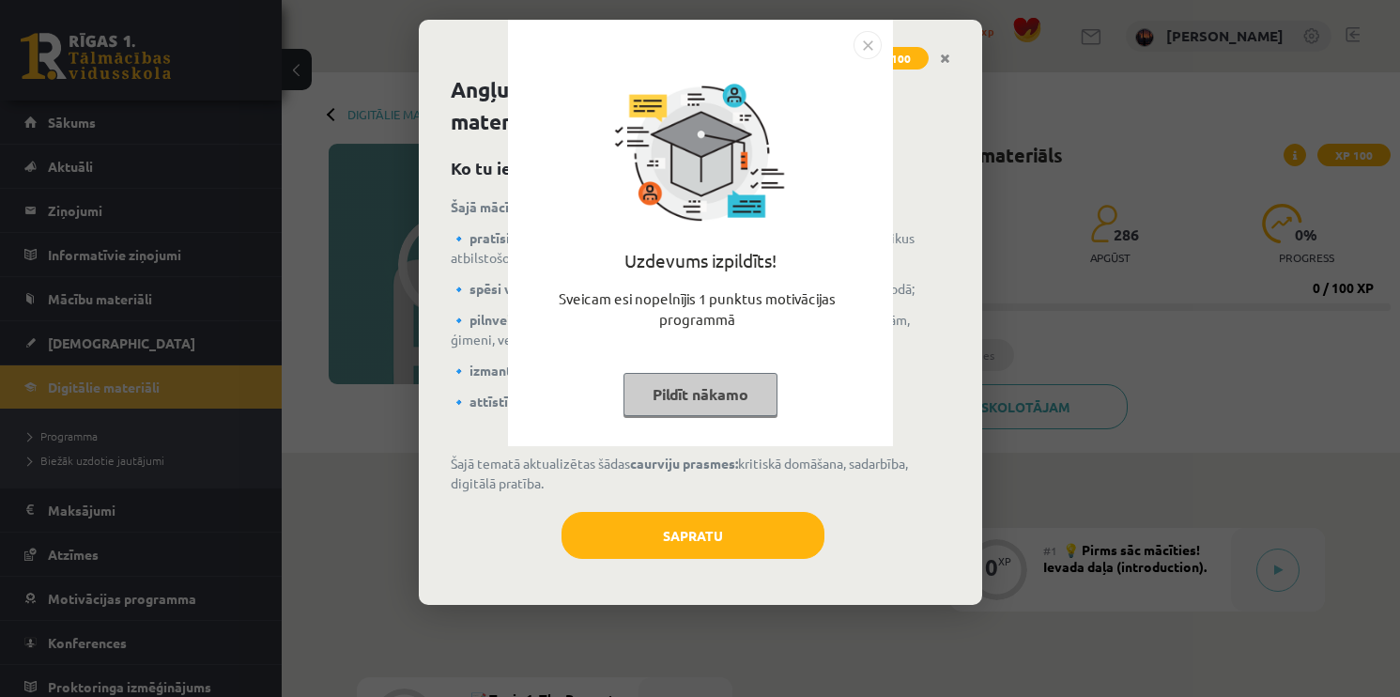
scroll to position [117, 0]
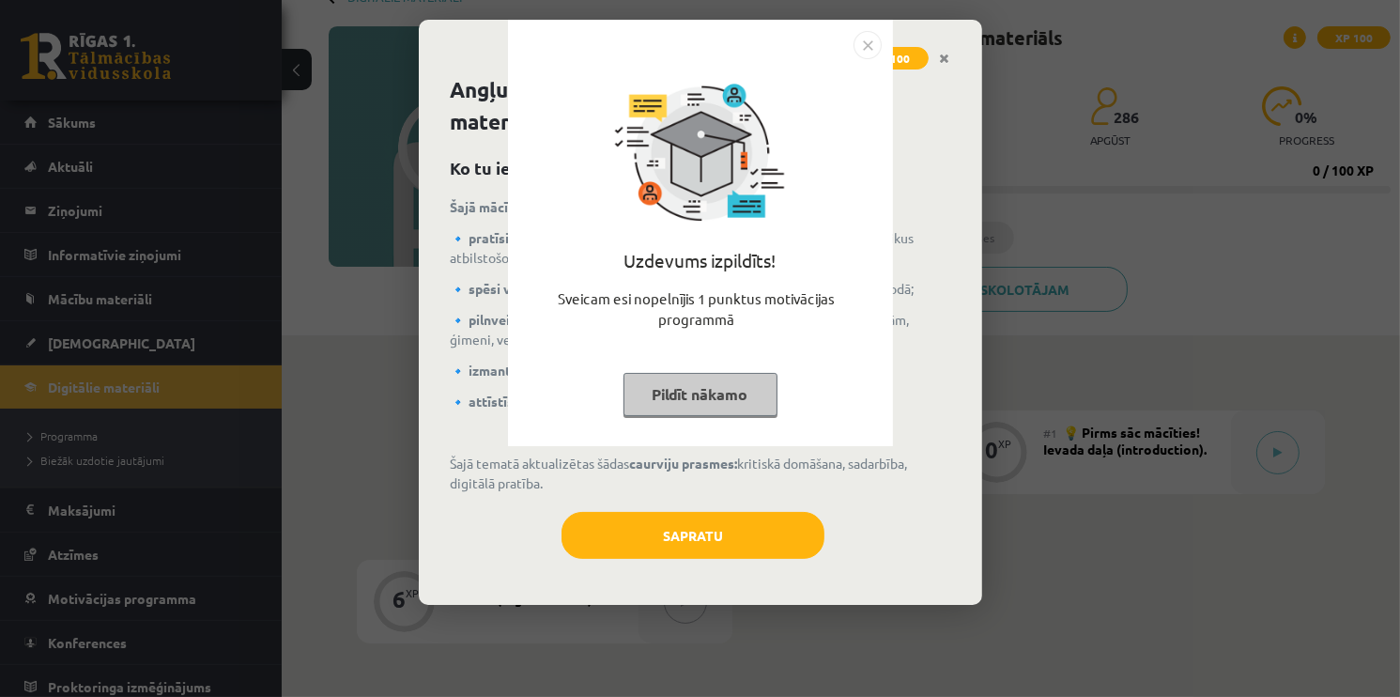
click at [889, 398] on div "Uzdevums izpildīts! Sveicam esi nopelnījis 1 punktus motivācijas programmā Pild…" at bounding box center [700, 233] width 385 height 426
click at [706, 388] on button "Pildīt nākamo" at bounding box center [701, 394] width 154 height 43
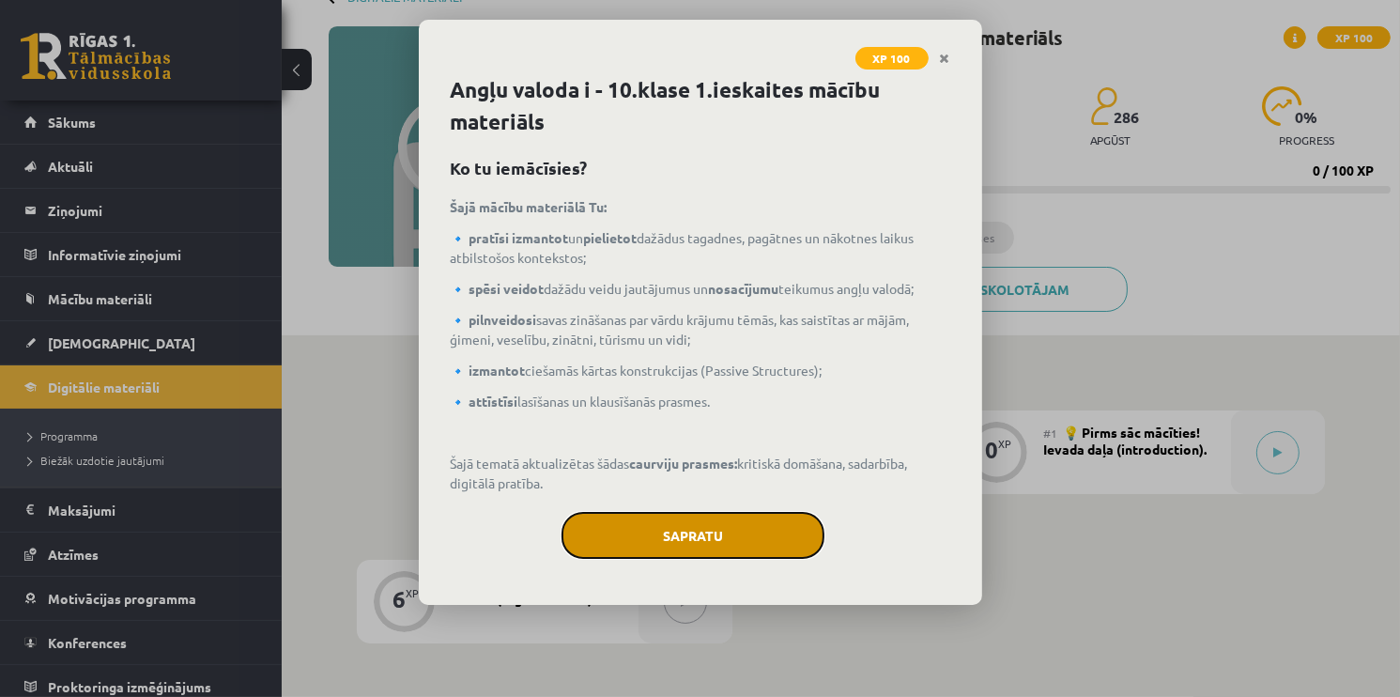
click at [676, 540] on button "Sapratu" at bounding box center [693, 535] width 263 height 47
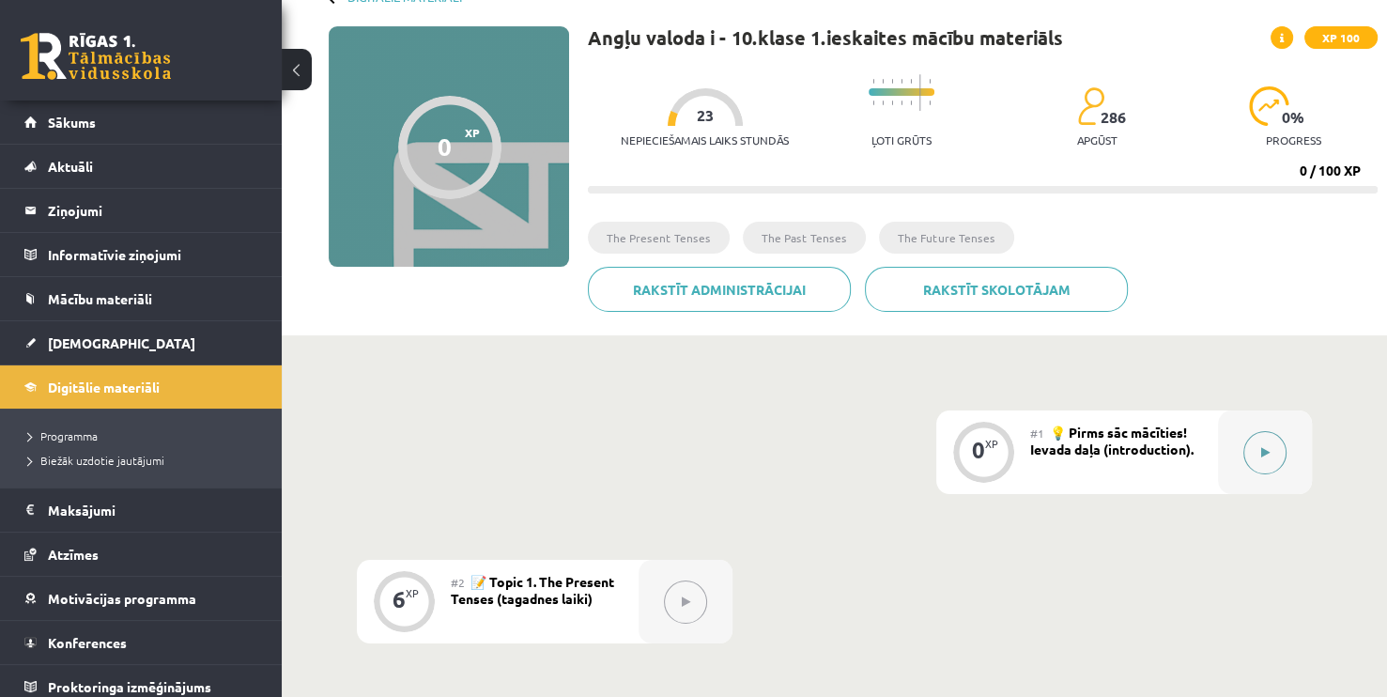
click at [1256, 445] on button at bounding box center [1264, 452] width 43 height 43
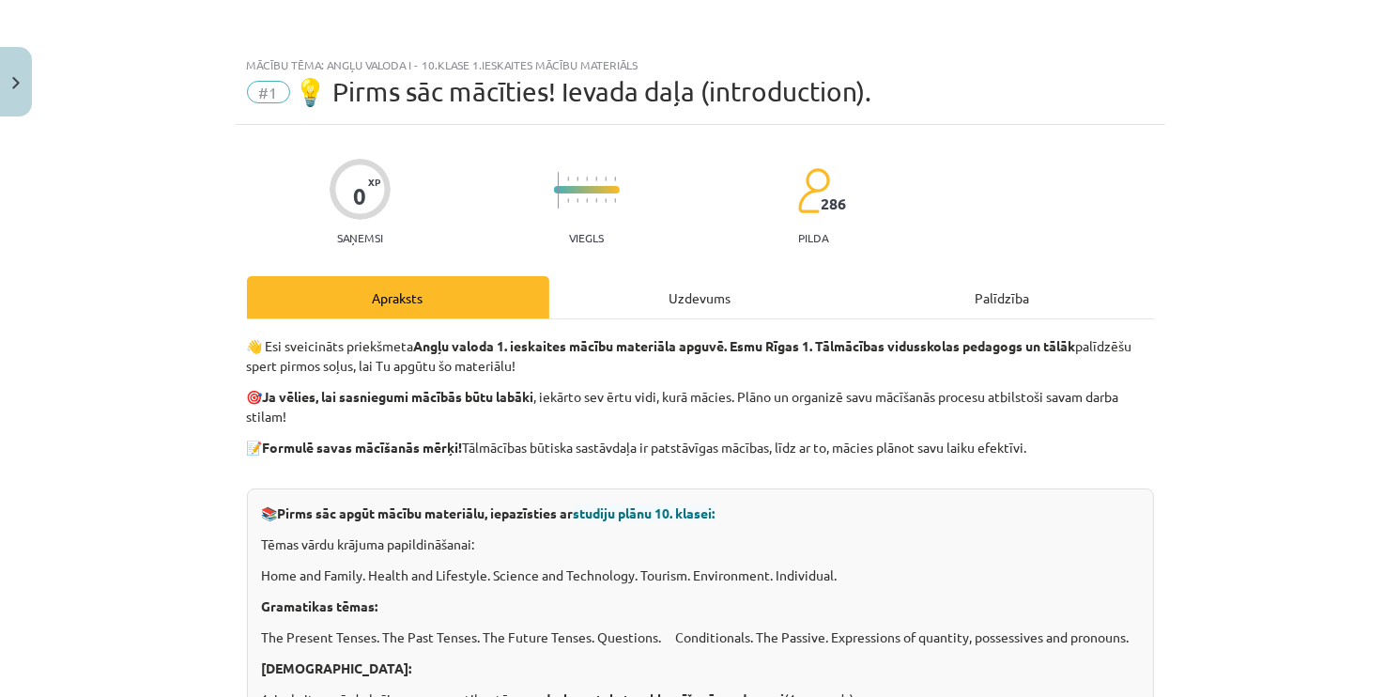
click at [715, 299] on div "Uzdevums" at bounding box center [700, 297] width 302 height 42
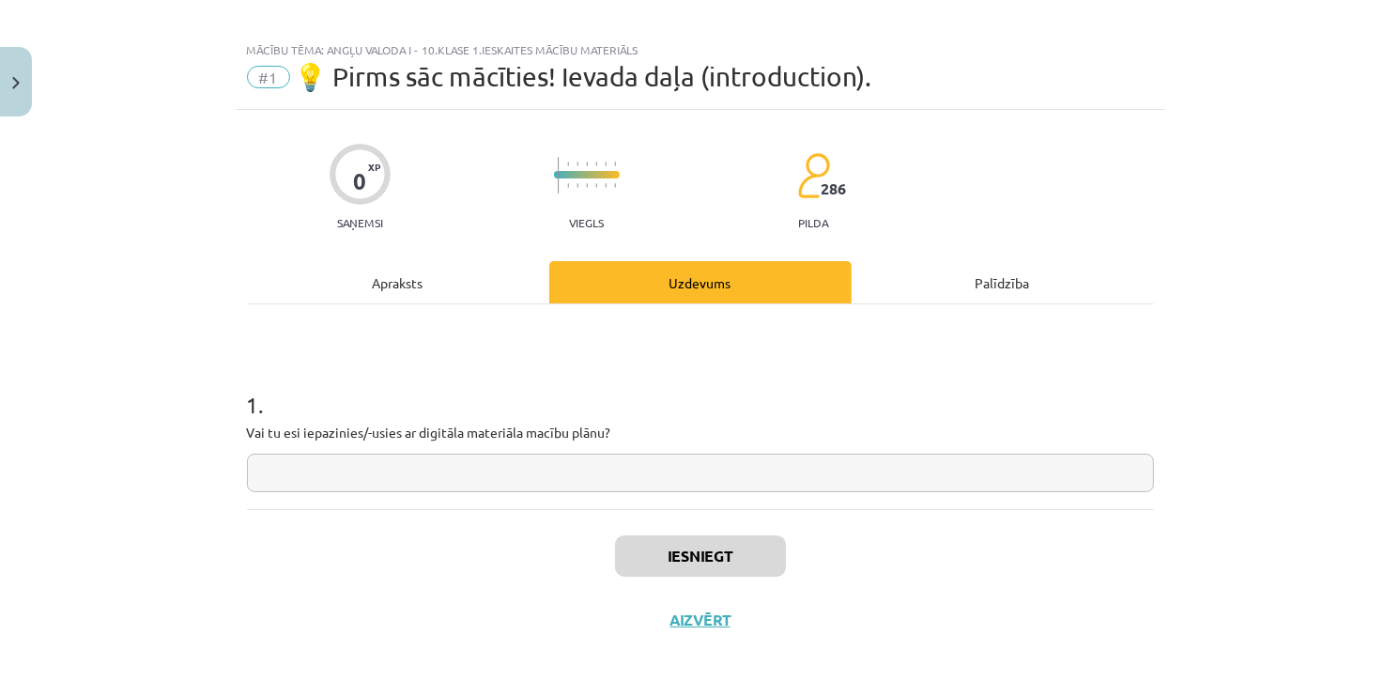
click at [522, 470] on input "text" at bounding box center [700, 473] width 907 height 39
type input "**"
click at [637, 568] on button "Iesniegt" at bounding box center [700, 555] width 171 height 41
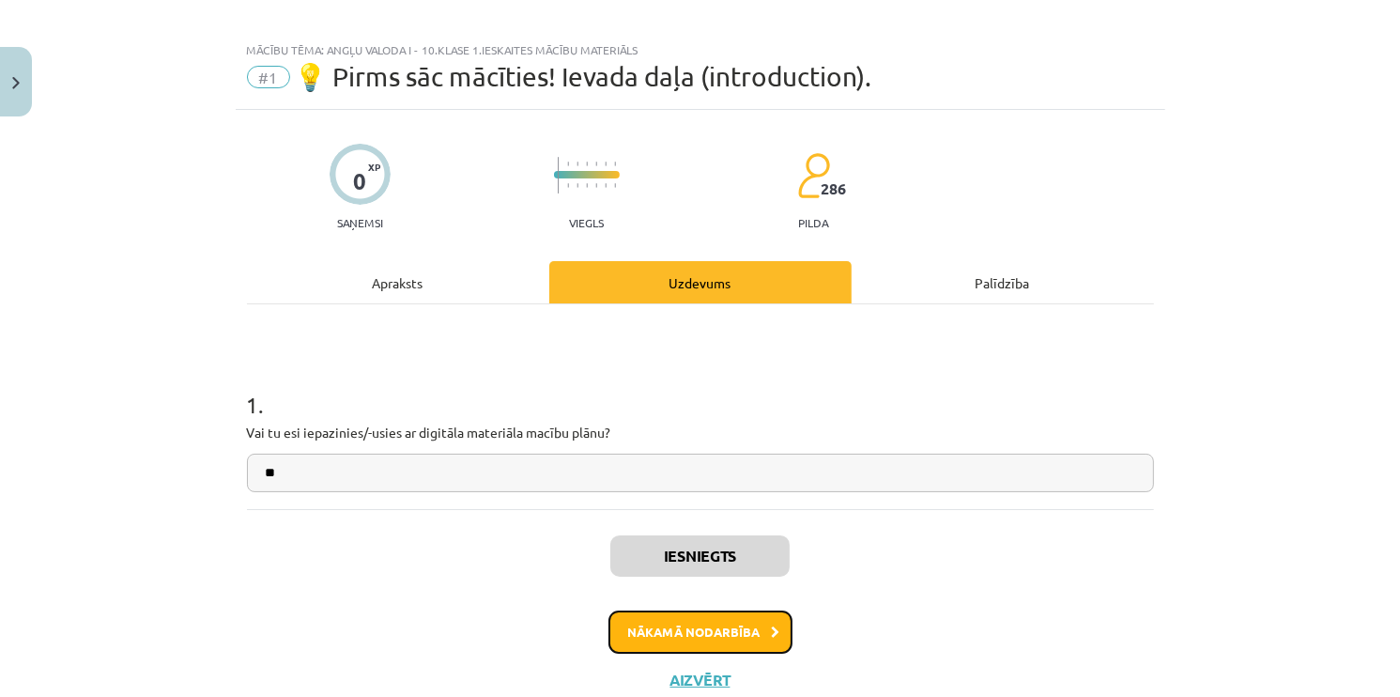
click at [651, 632] on button "Nākamā nodarbība" at bounding box center [700, 631] width 184 height 43
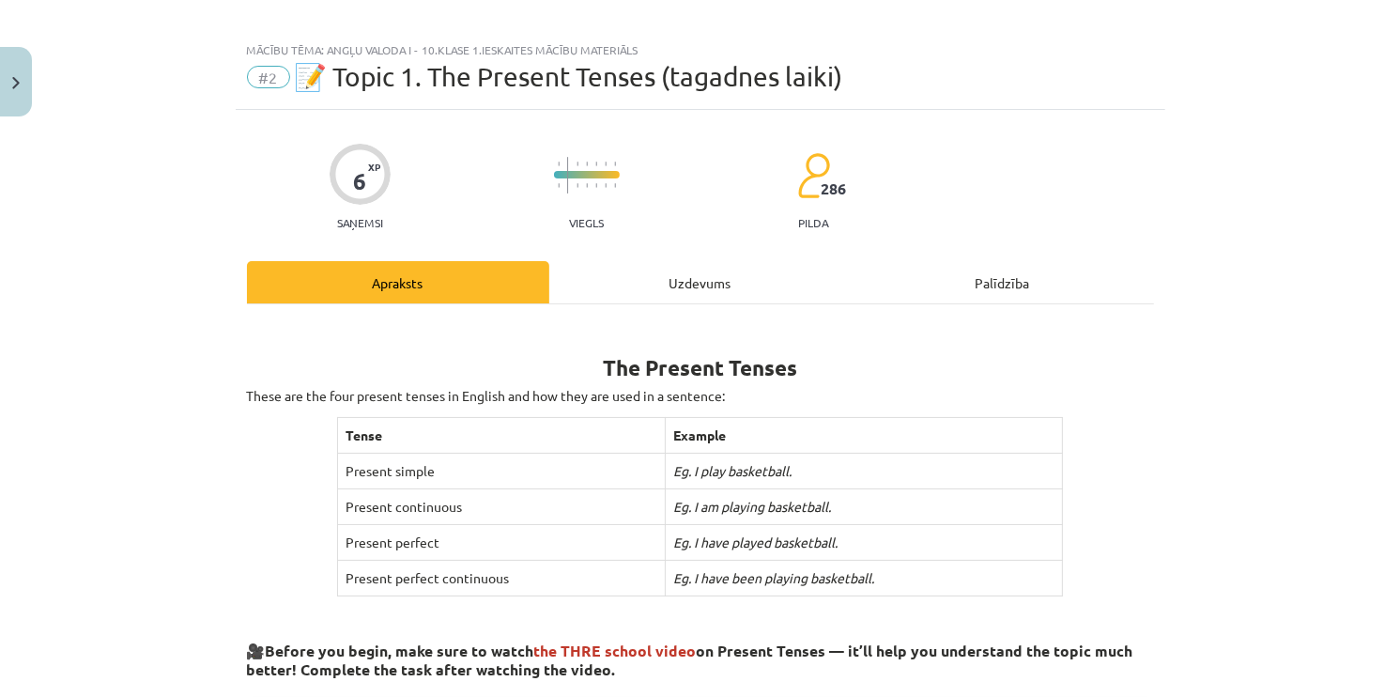
scroll to position [47, 0]
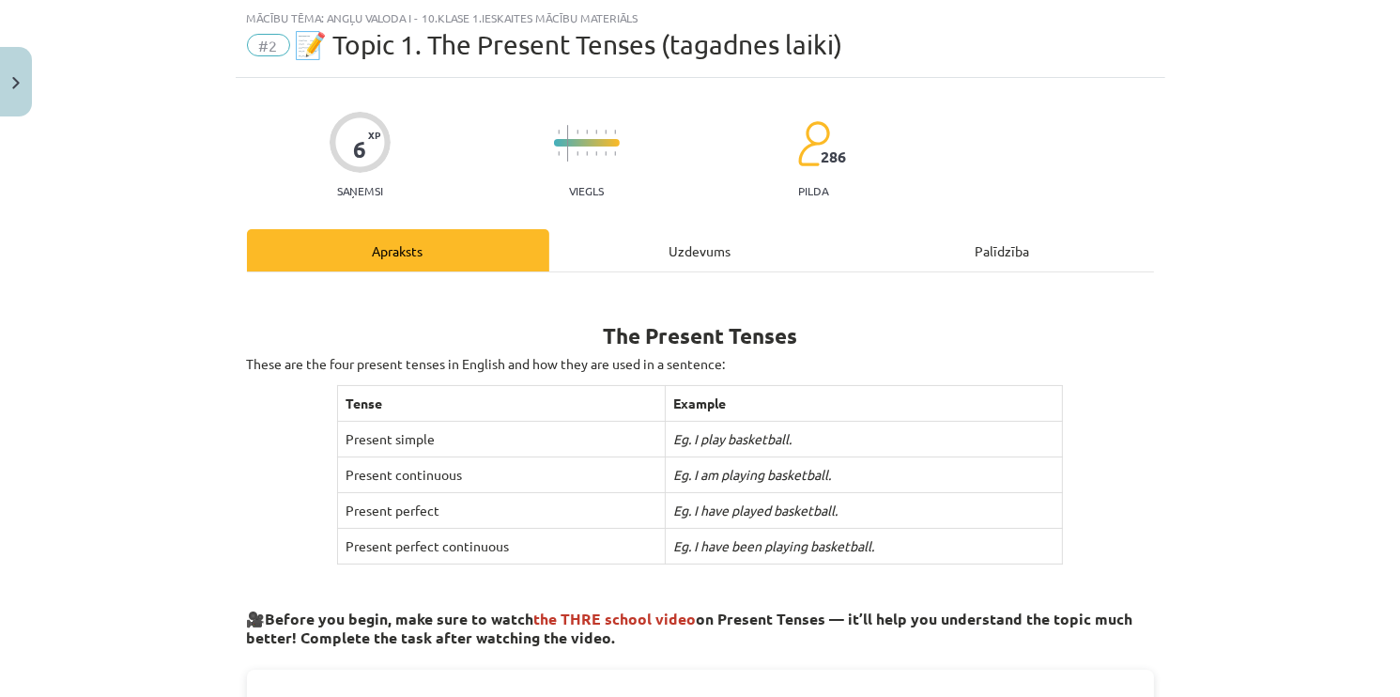
click at [645, 261] on div "Uzdevums" at bounding box center [700, 250] width 302 height 42
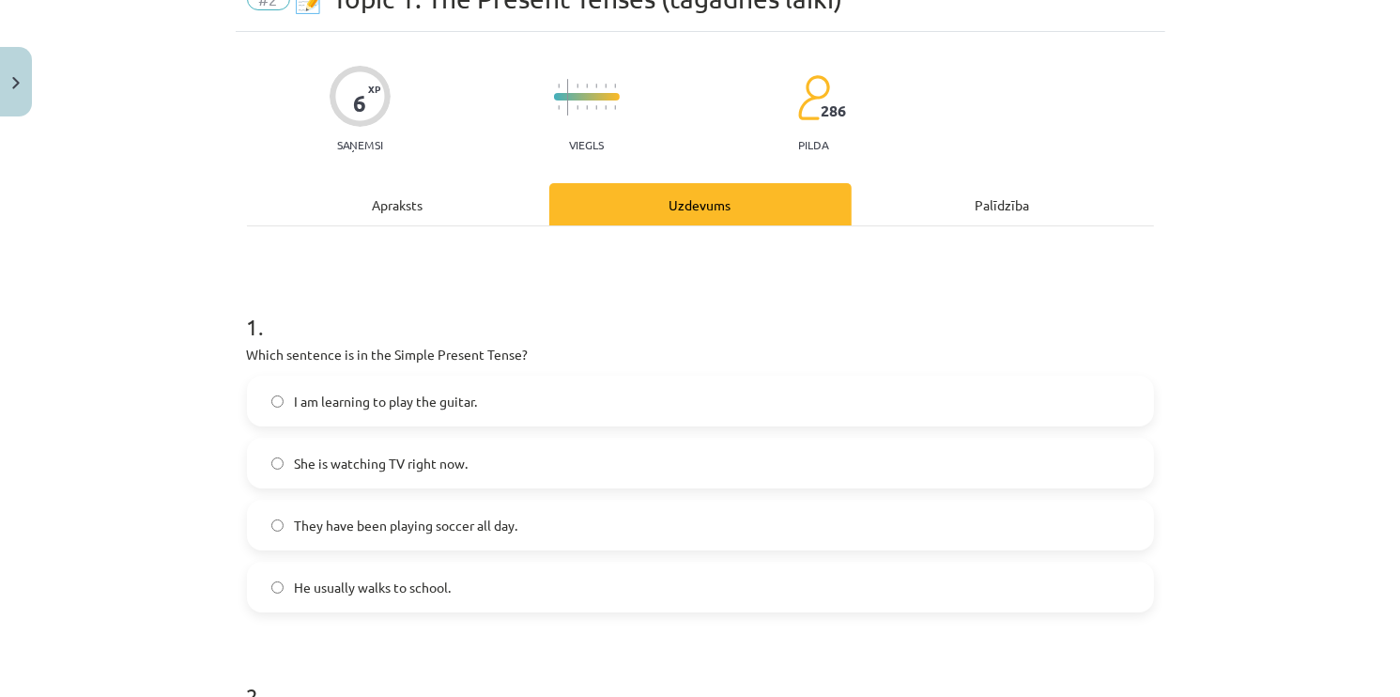
scroll to position [94, 0]
click at [331, 595] on label "He usually walks to school." at bounding box center [700, 585] width 903 height 47
click at [287, 412] on label "I am learning to play the guitar." at bounding box center [700, 400] width 903 height 47
click at [262, 464] on label "She is watching TV right now." at bounding box center [700, 462] width 903 height 47
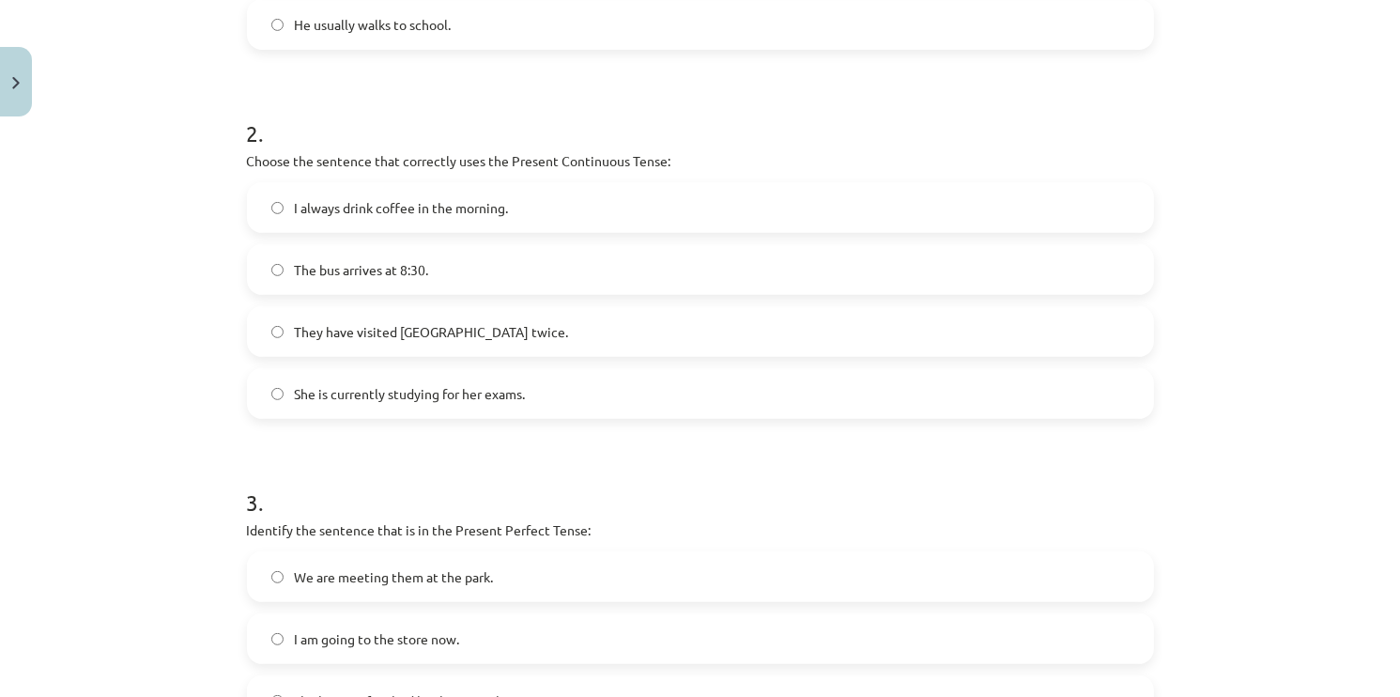
scroll to position [657, 0]
click at [331, 393] on span "She is currently studying for her exams." at bounding box center [410, 392] width 231 height 20
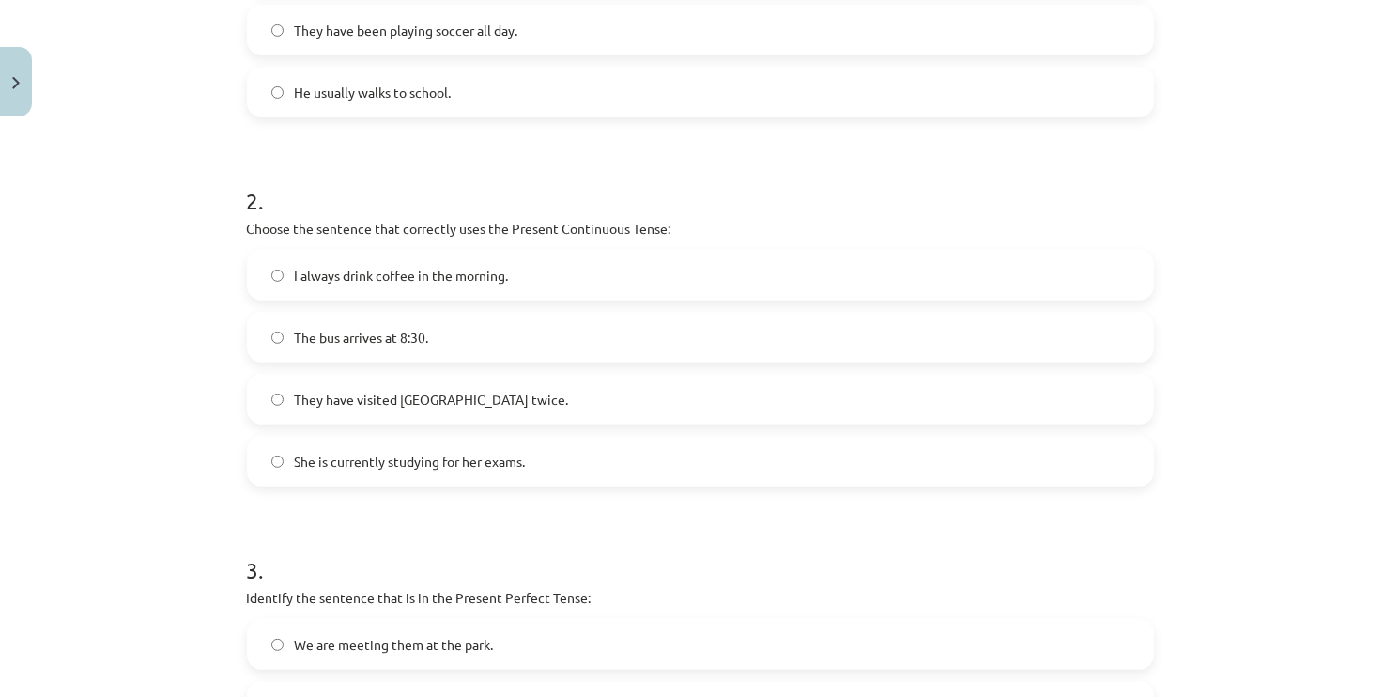
scroll to position [870, 0]
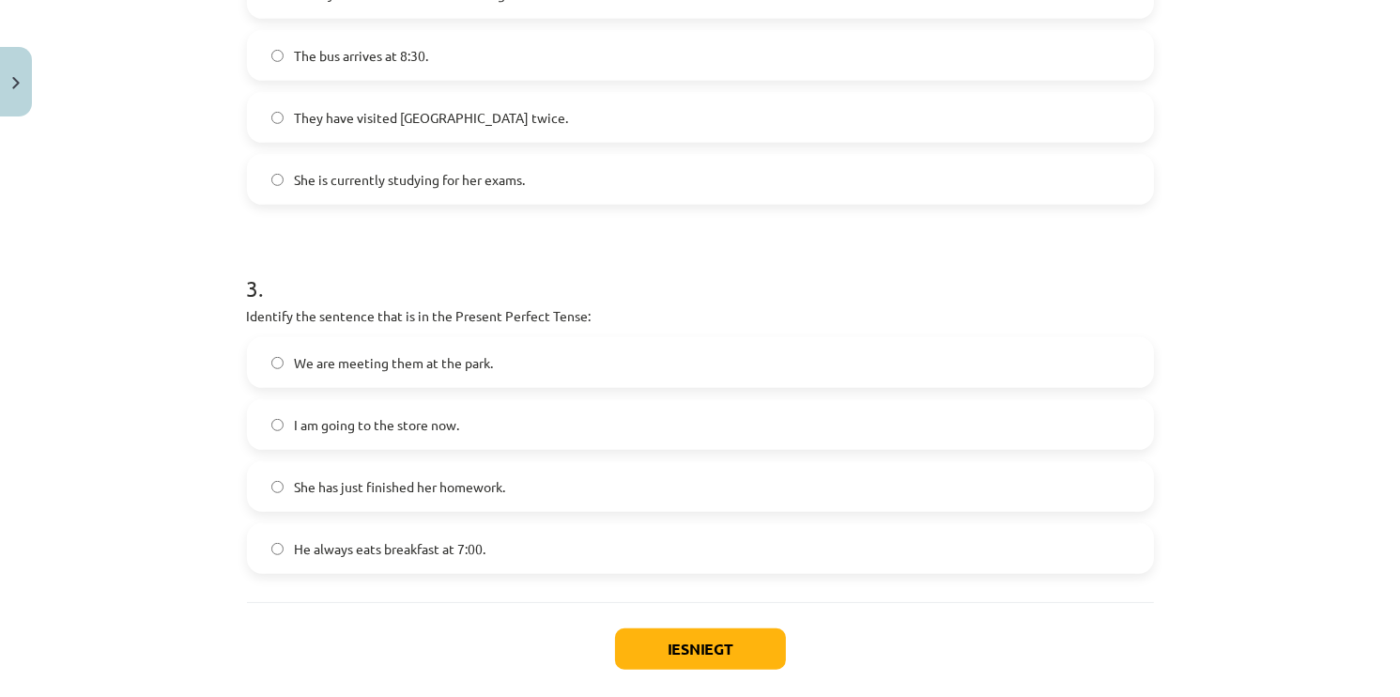
click at [413, 502] on label "She has just finished her homework." at bounding box center [700, 486] width 903 height 47
click at [624, 644] on button "Iesniegt" at bounding box center [700, 648] width 171 height 41
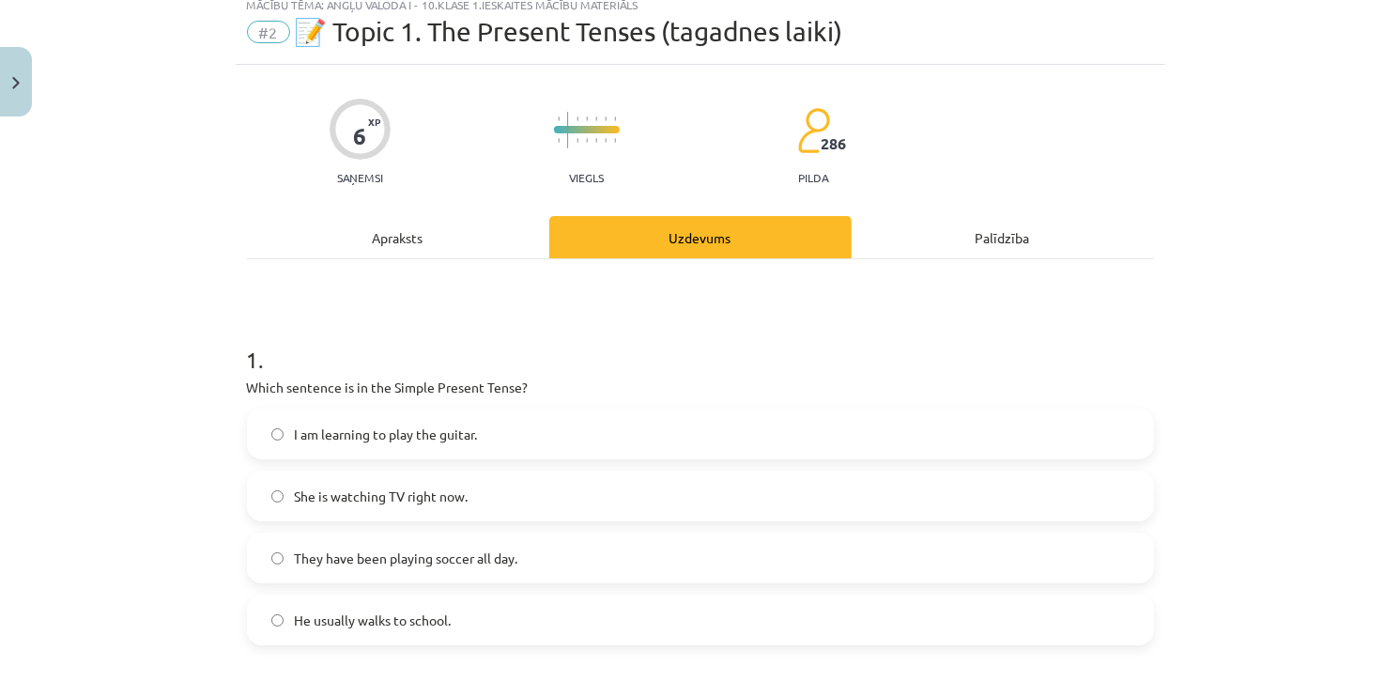
scroll to position [0, 0]
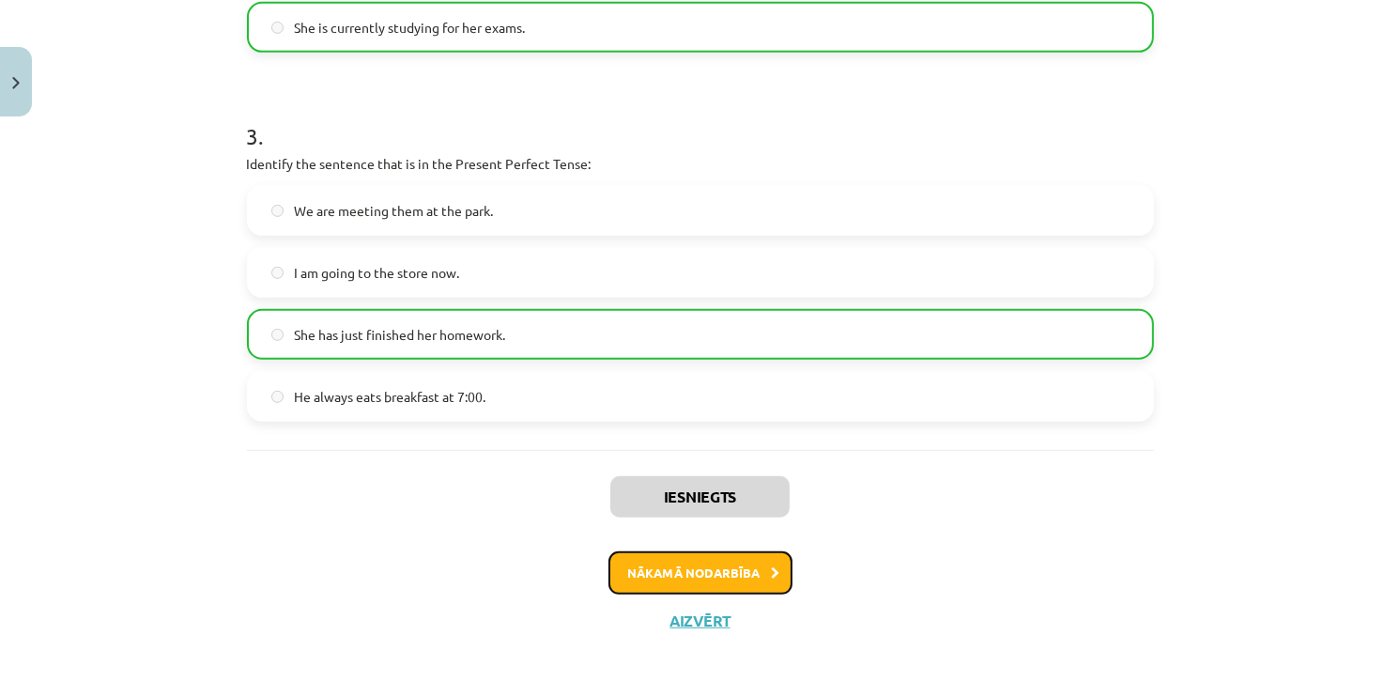
click at [688, 577] on button "Nākamā nodarbība" at bounding box center [700, 572] width 184 height 43
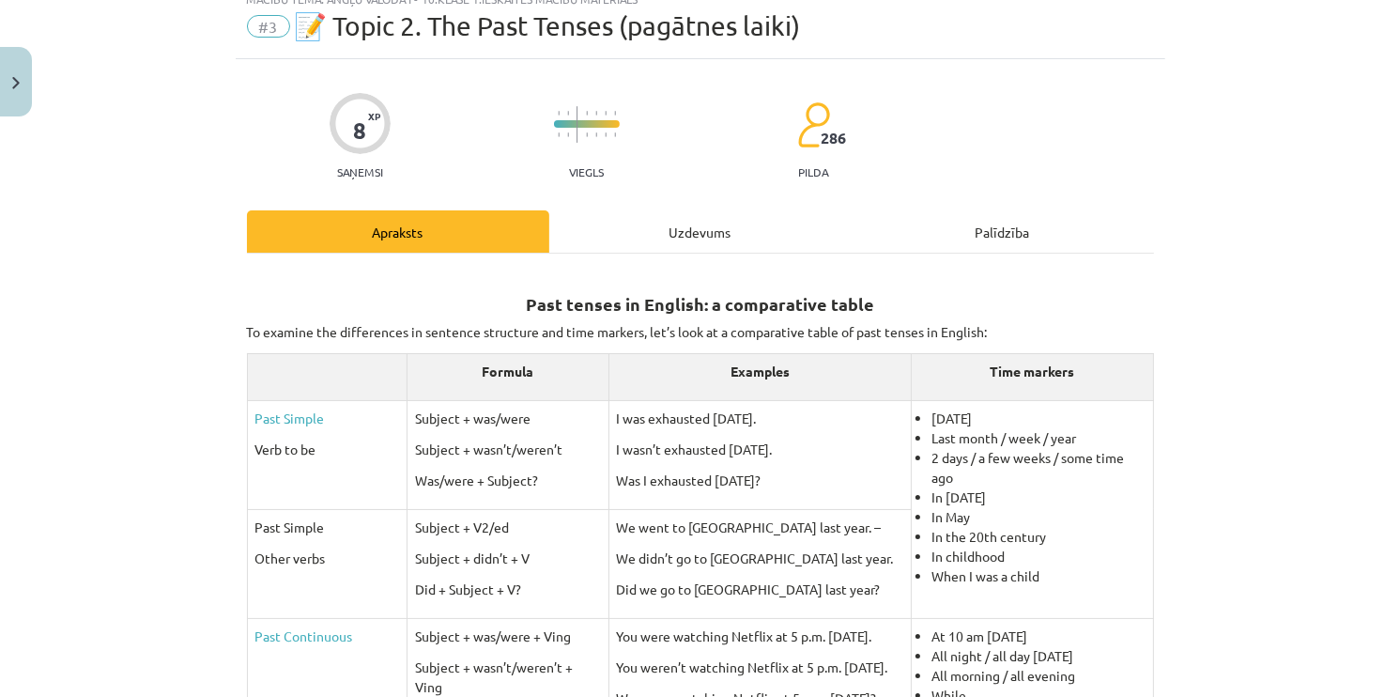
scroll to position [47, 0]
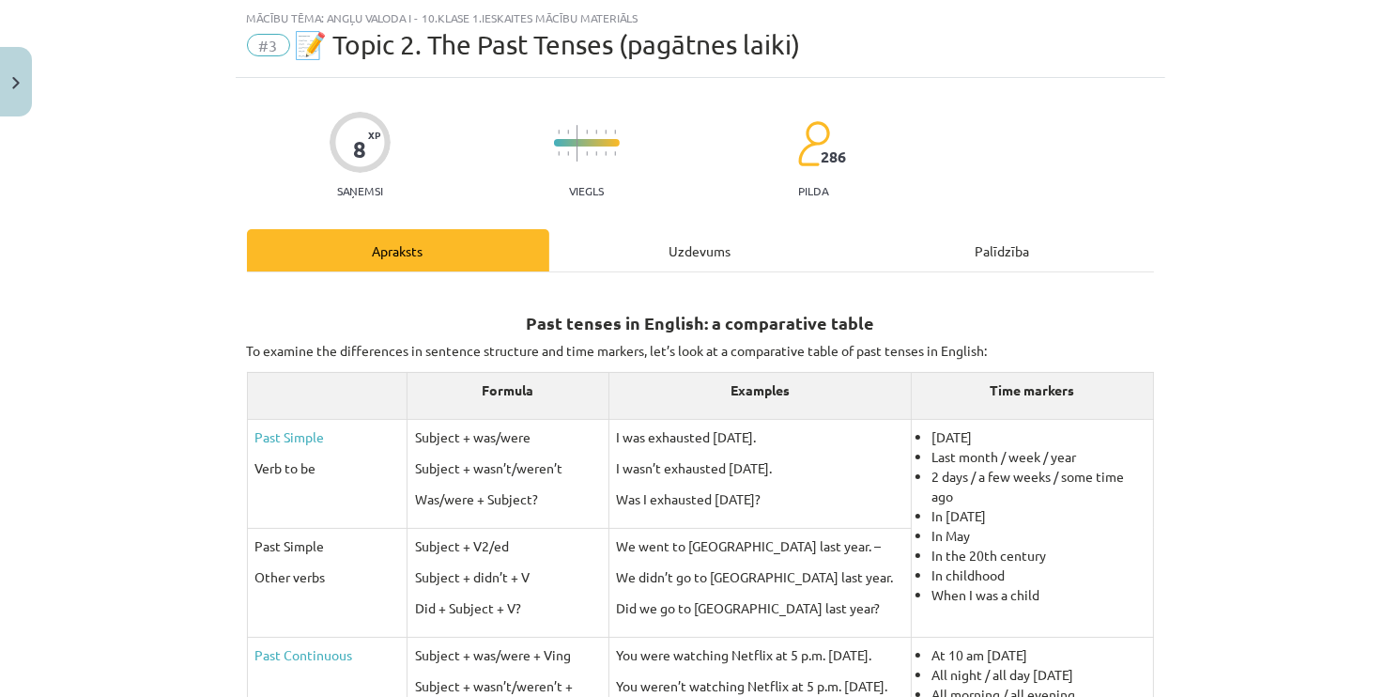
click at [649, 264] on div "Uzdevums" at bounding box center [700, 250] width 302 height 42
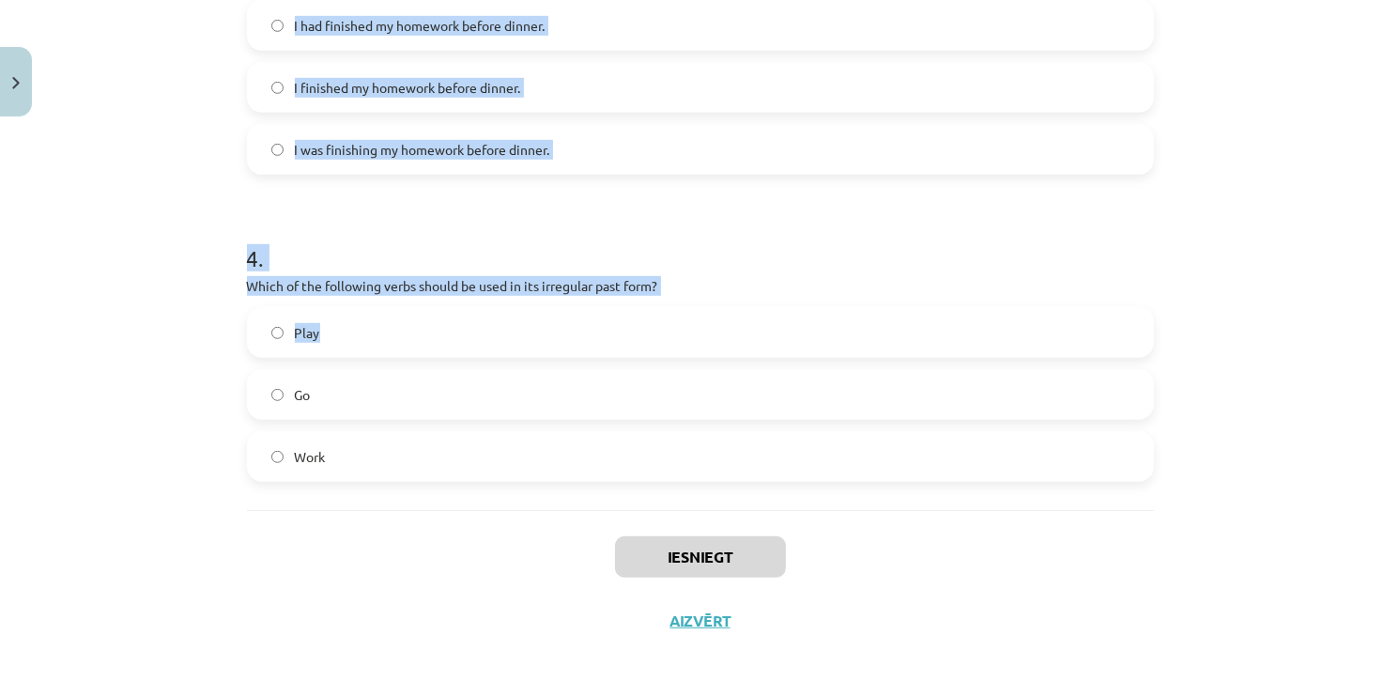
scroll to position [1085, 0]
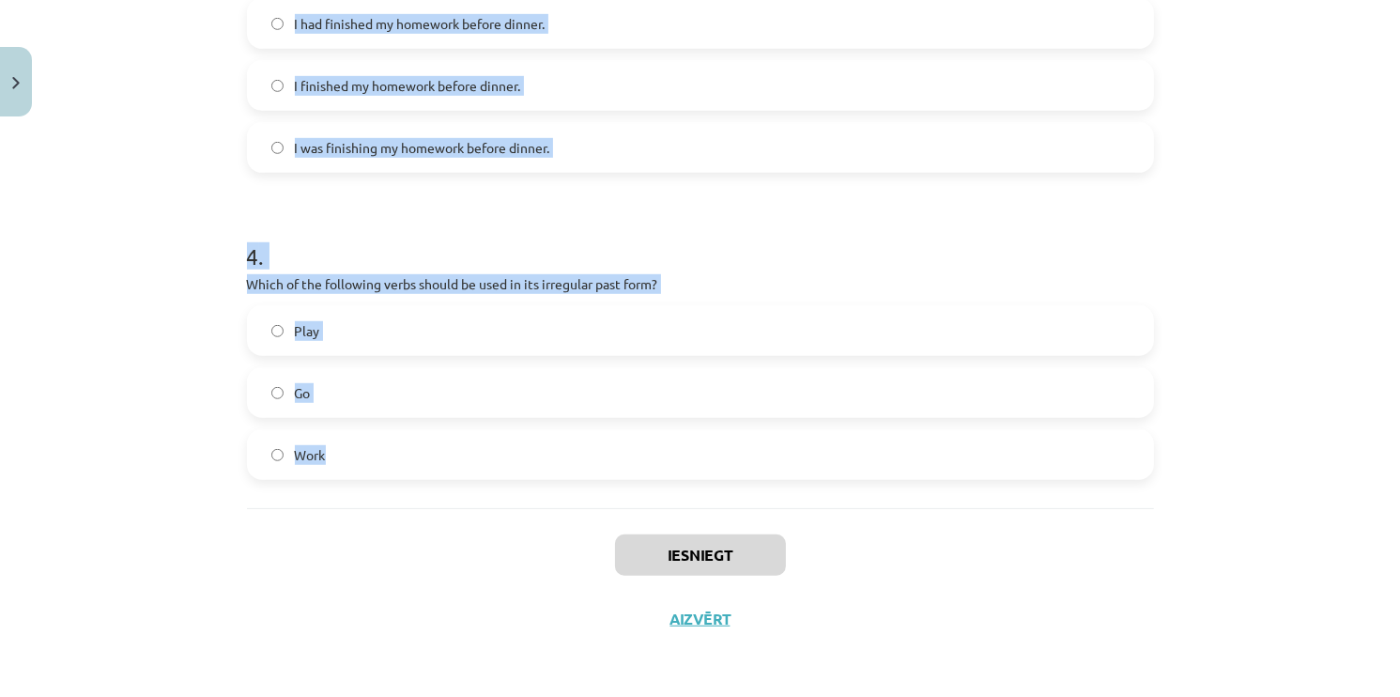
drag, startPoint x: 225, startPoint y: 222, endPoint x: 479, endPoint y: 460, distance: 348.1
click at [479, 460] on div "Mācību tēma: Angļu valoda i - 10.klase 1.ieskaites mācību materiāls #3 📝 Topic …" at bounding box center [700, 348] width 1400 height 697
copy form "Which of the following sentences is correct in the Past Simple tense? He was go…"
click at [802, 319] on label "Play" at bounding box center [700, 330] width 903 height 47
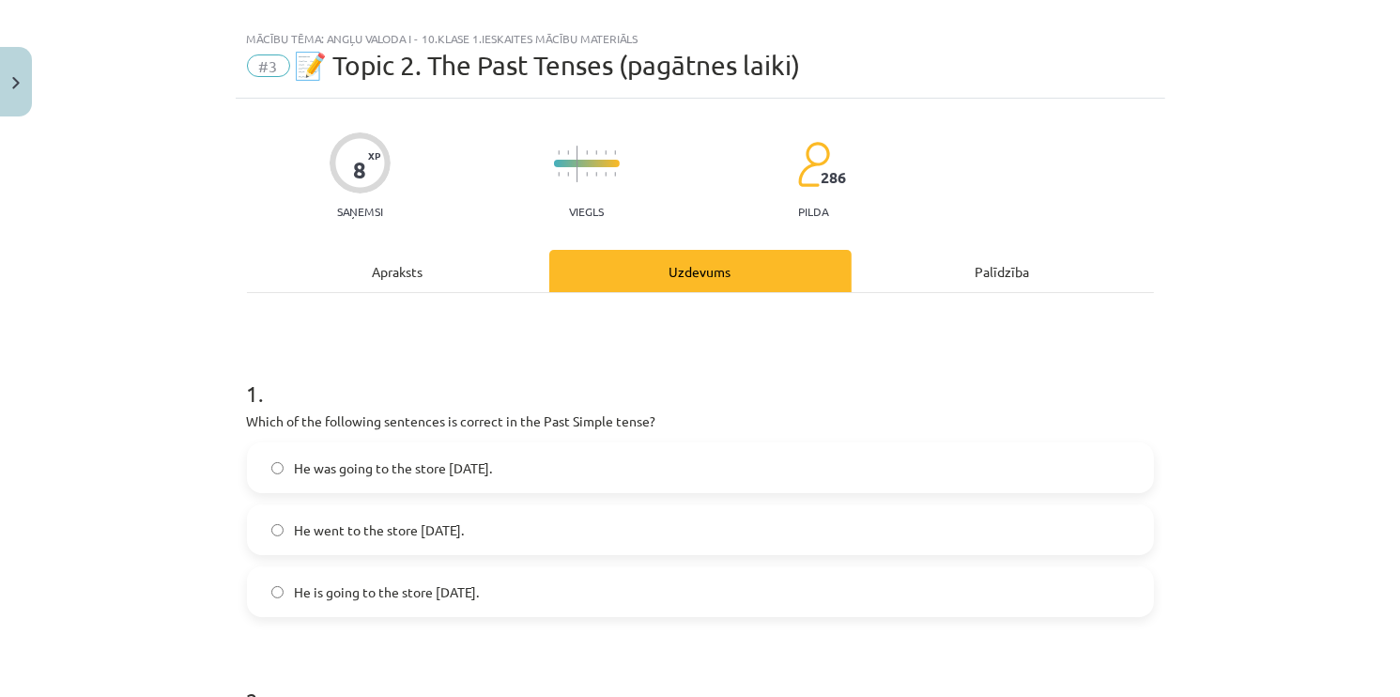
scroll to position [0, 0]
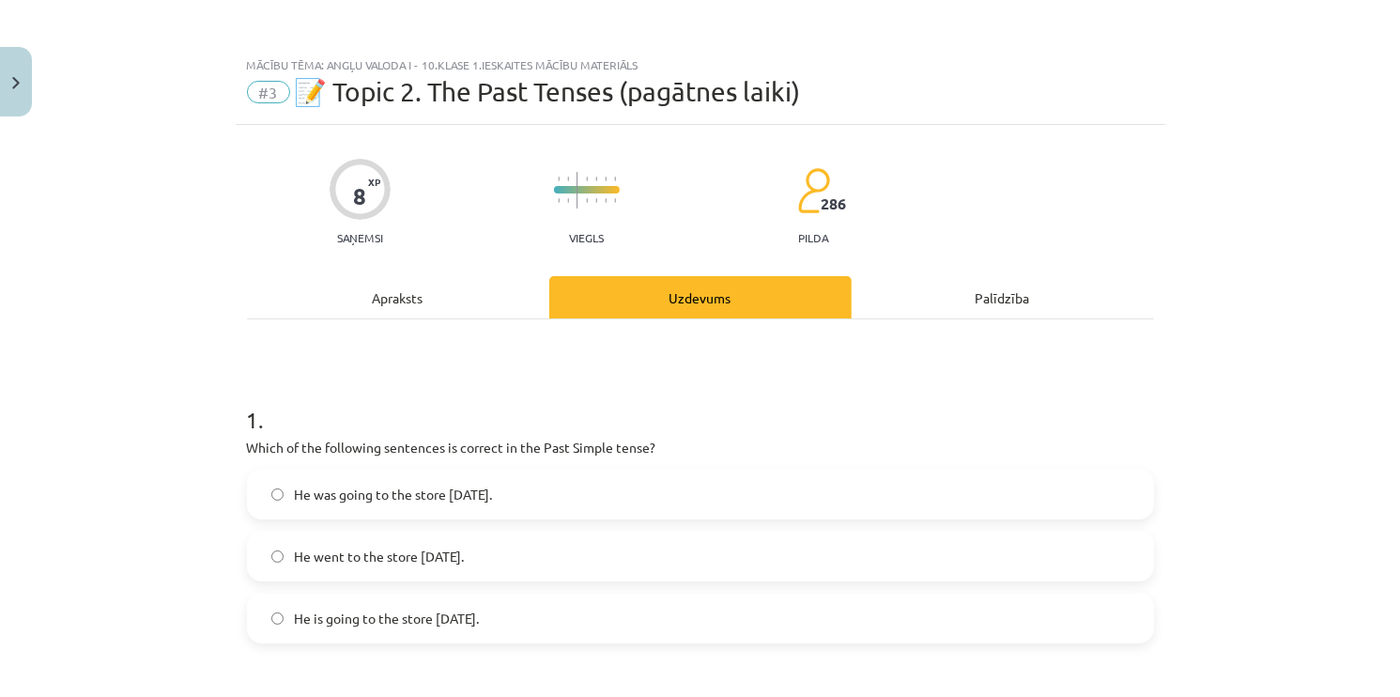
click at [686, 385] on h1 "1 ." at bounding box center [700, 403] width 907 height 58
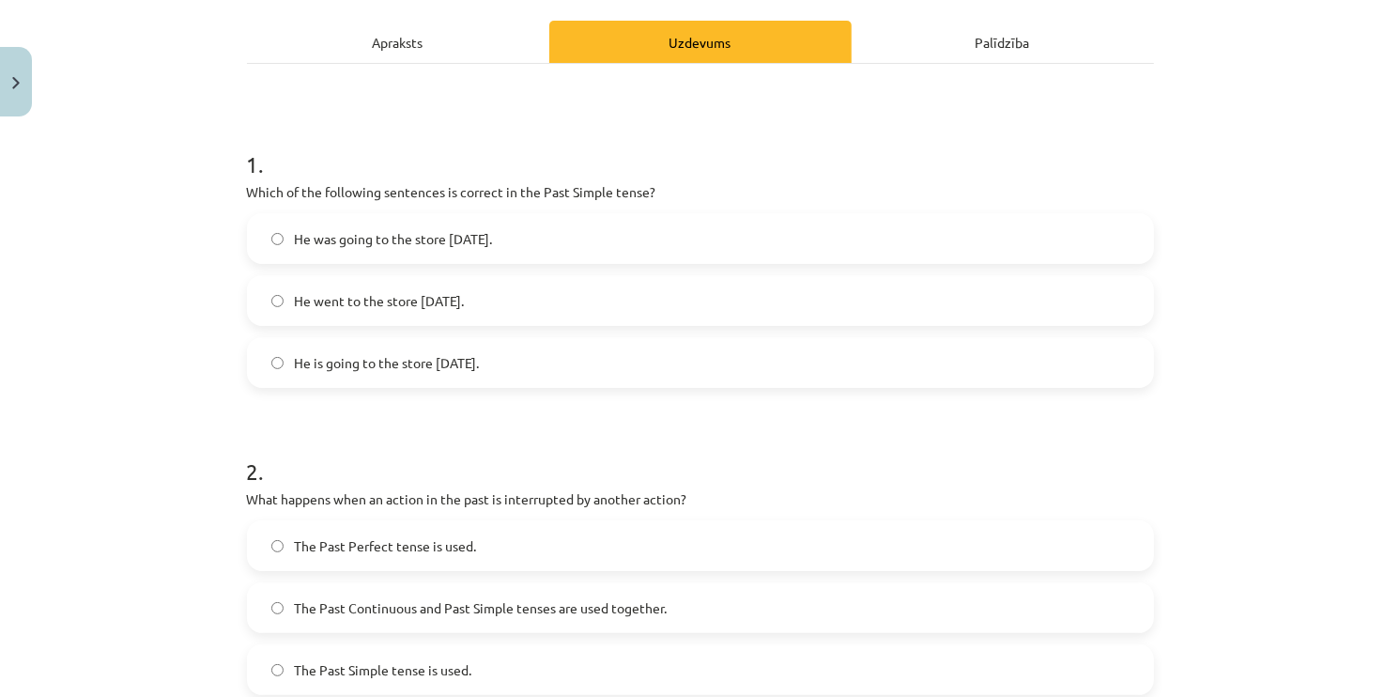
scroll to position [282, 0]
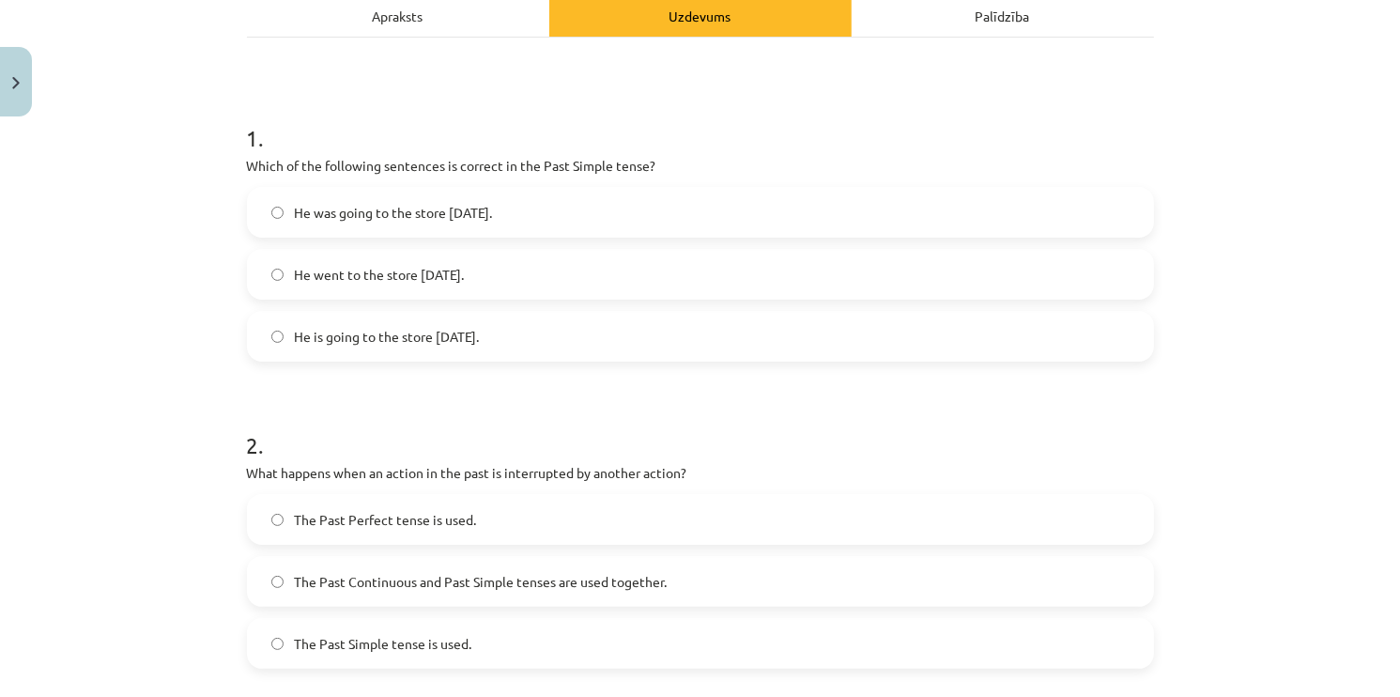
click at [794, 280] on label "He went to the store yesterday." at bounding box center [700, 274] width 903 height 47
click at [578, 226] on label "He was going to the store yesterday." at bounding box center [700, 212] width 903 height 47
click at [895, 344] on label "He is going to the store yesterday." at bounding box center [700, 336] width 903 height 47
drag, startPoint x: 379, startPoint y: 265, endPoint x: 401, endPoint y: 269, distance: 21.9
click at [382, 266] on span "He went to the store yesterday." at bounding box center [380, 275] width 170 height 20
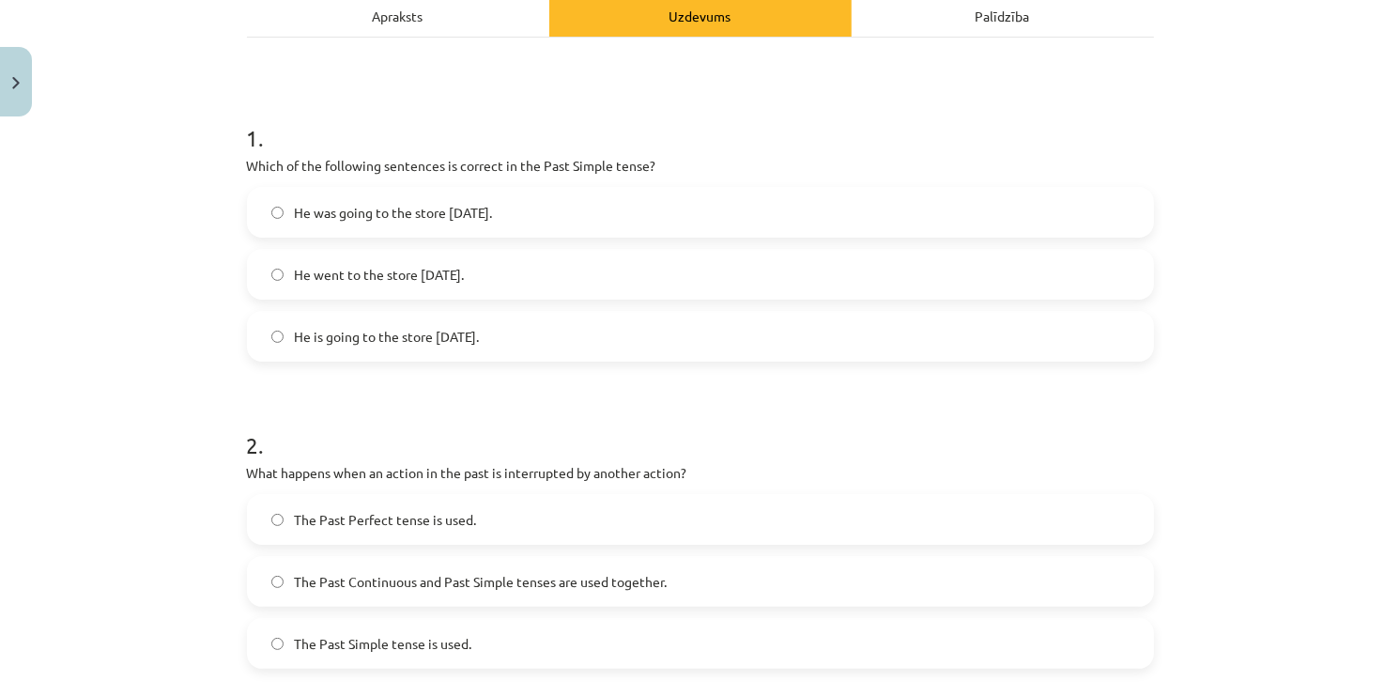
click at [444, 278] on span "He went to the store yesterday." at bounding box center [380, 275] width 170 height 20
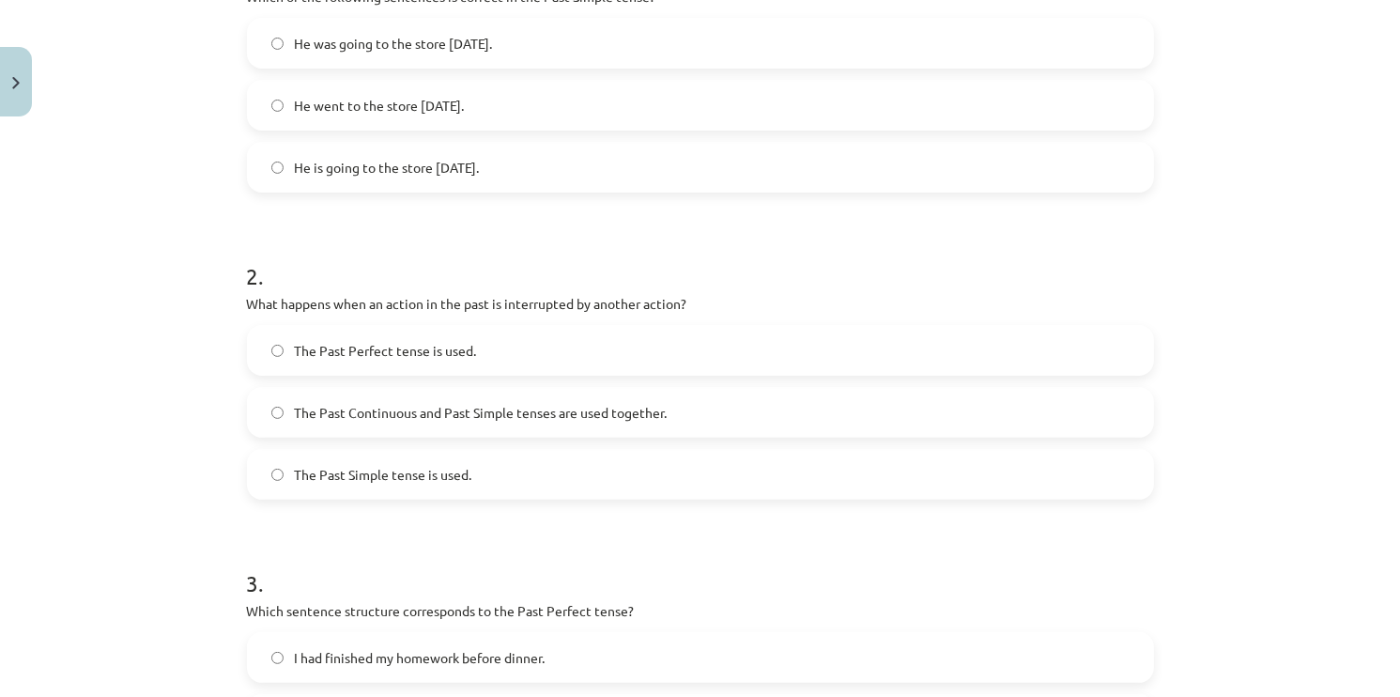
scroll to position [470, 0]
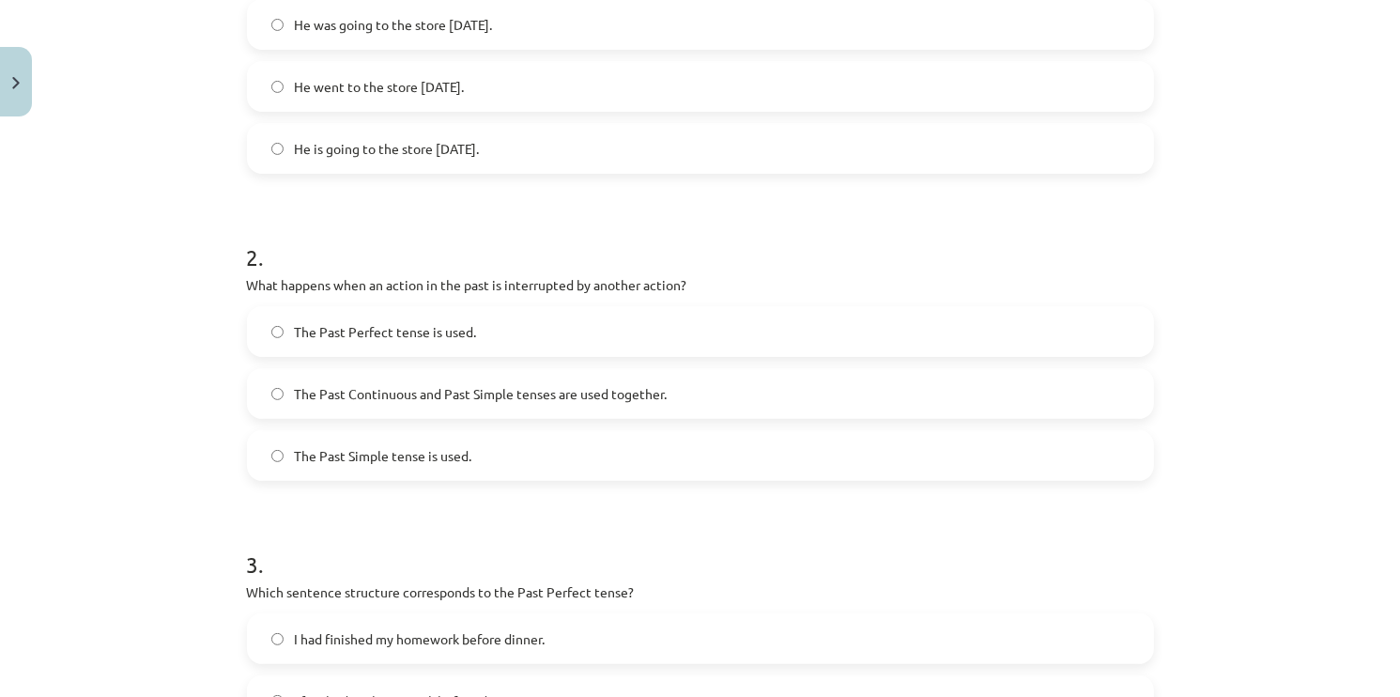
click at [888, 400] on label "The Past Continuous and Past Simple tenses are used together." at bounding box center [700, 393] width 903 height 47
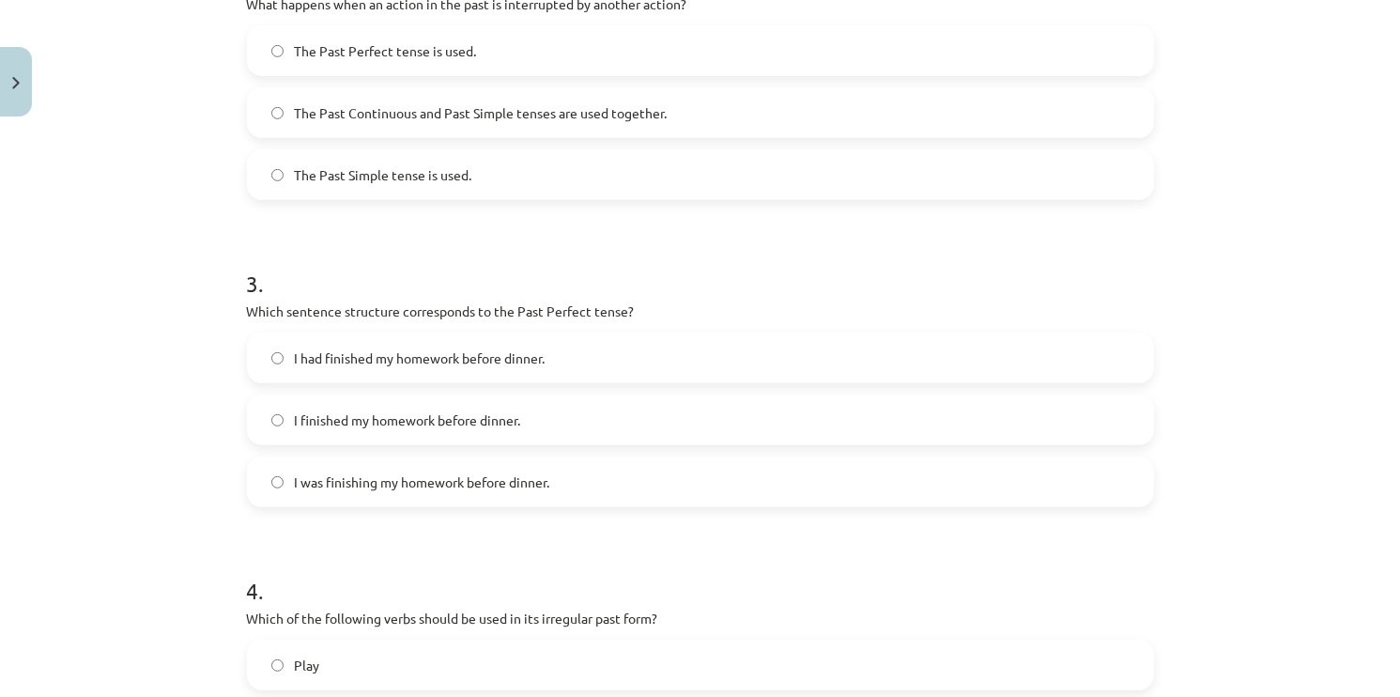
scroll to position [751, 0]
click at [921, 285] on h1 "3 ." at bounding box center [700, 266] width 907 height 58
click at [386, 370] on label "I had finished my homework before dinner." at bounding box center [700, 356] width 903 height 47
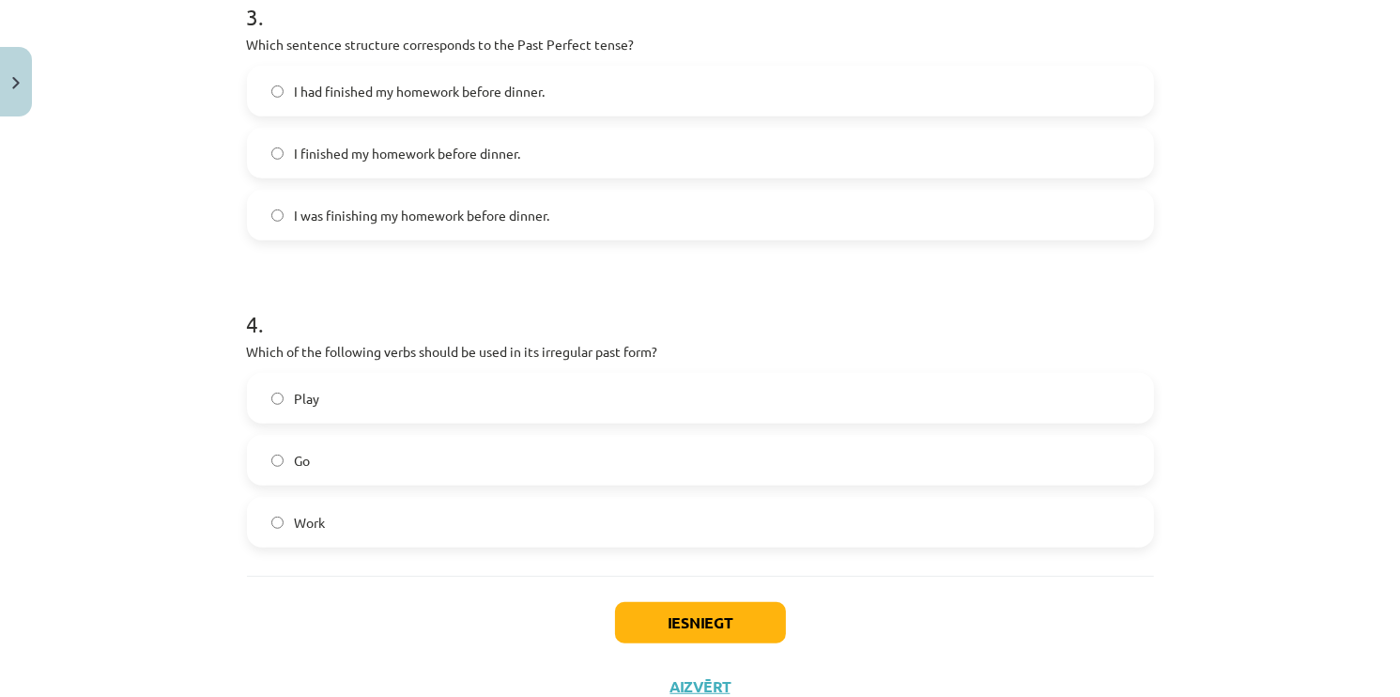
scroll to position [1033, 0]
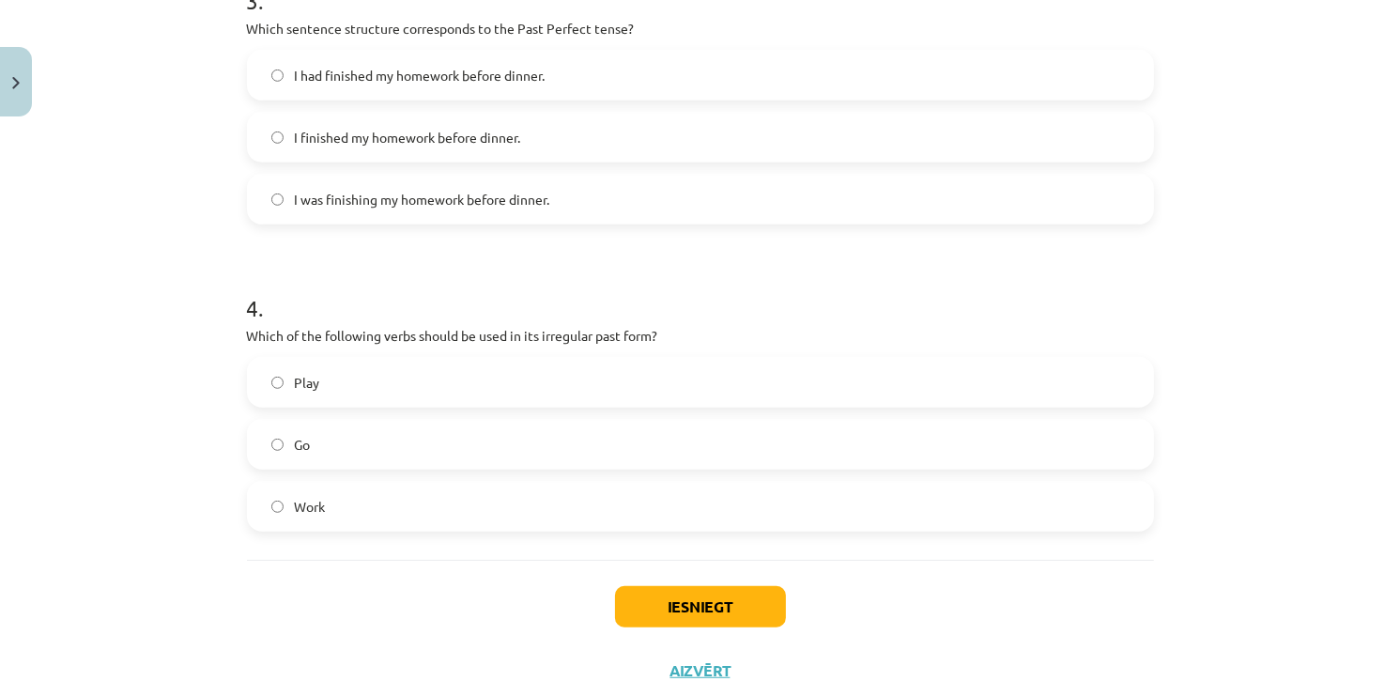
click at [889, 372] on label "Play" at bounding box center [700, 382] width 903 height 47
click at [340, 432] on label "Go" at bounding box center [700, 444] width 903 height 47
click at [659, 603] on button "Iesniegt" at bounding box center [700, 606] width 171 height 41
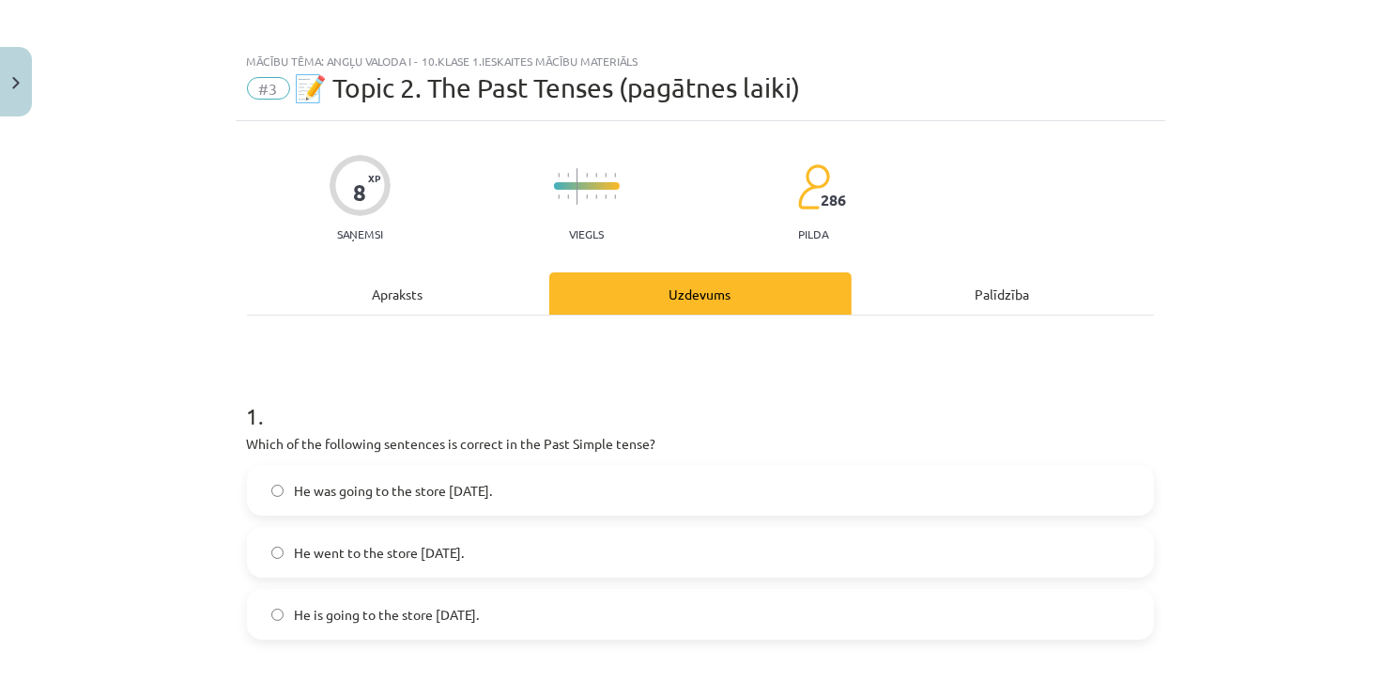
scroll to position [0, 0]
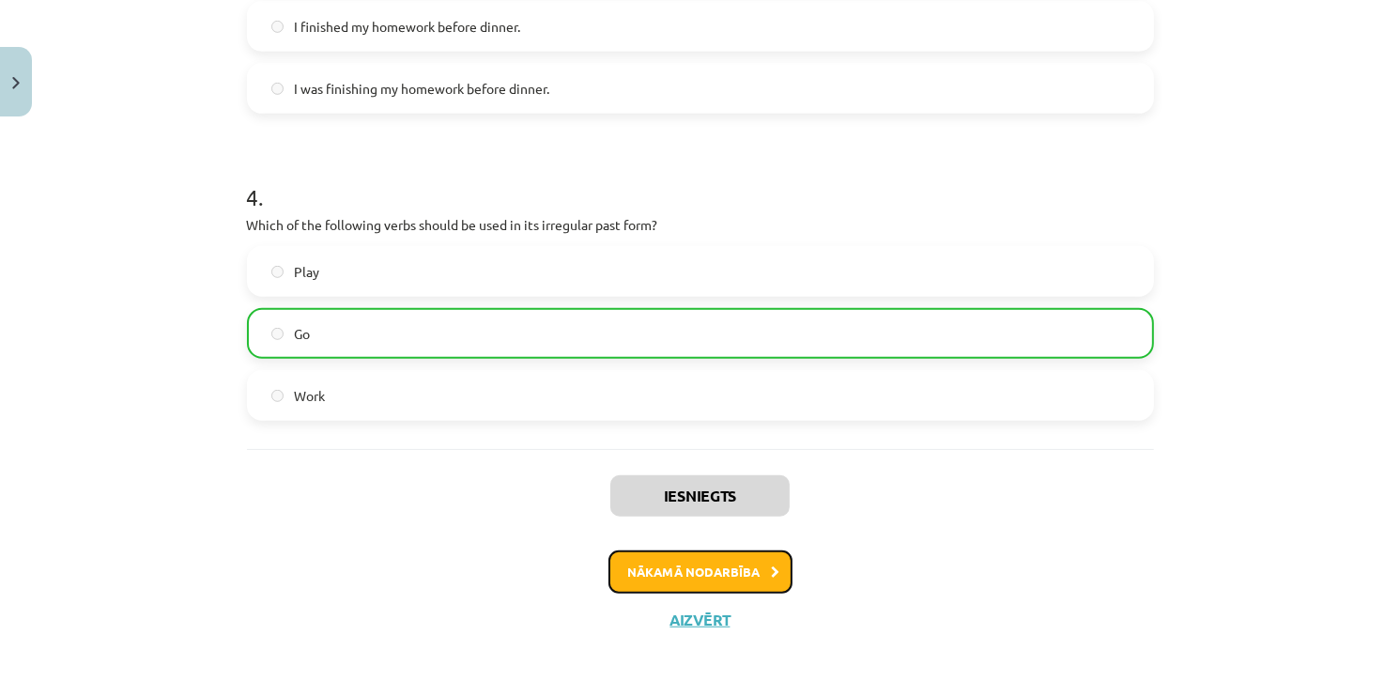
click at [705, 578] on button "Nākamā nodarbība" at bounding box center [700, 571] width 184 height 43
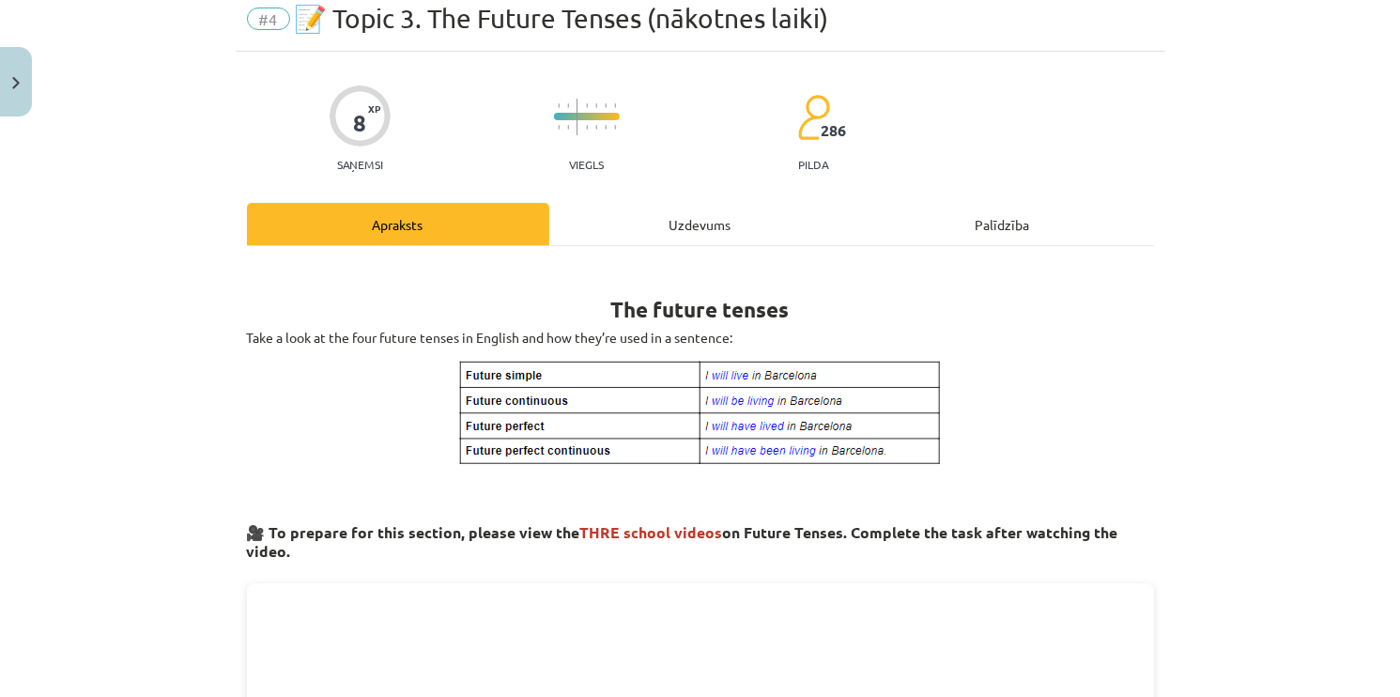
scroll to position [47, 0]
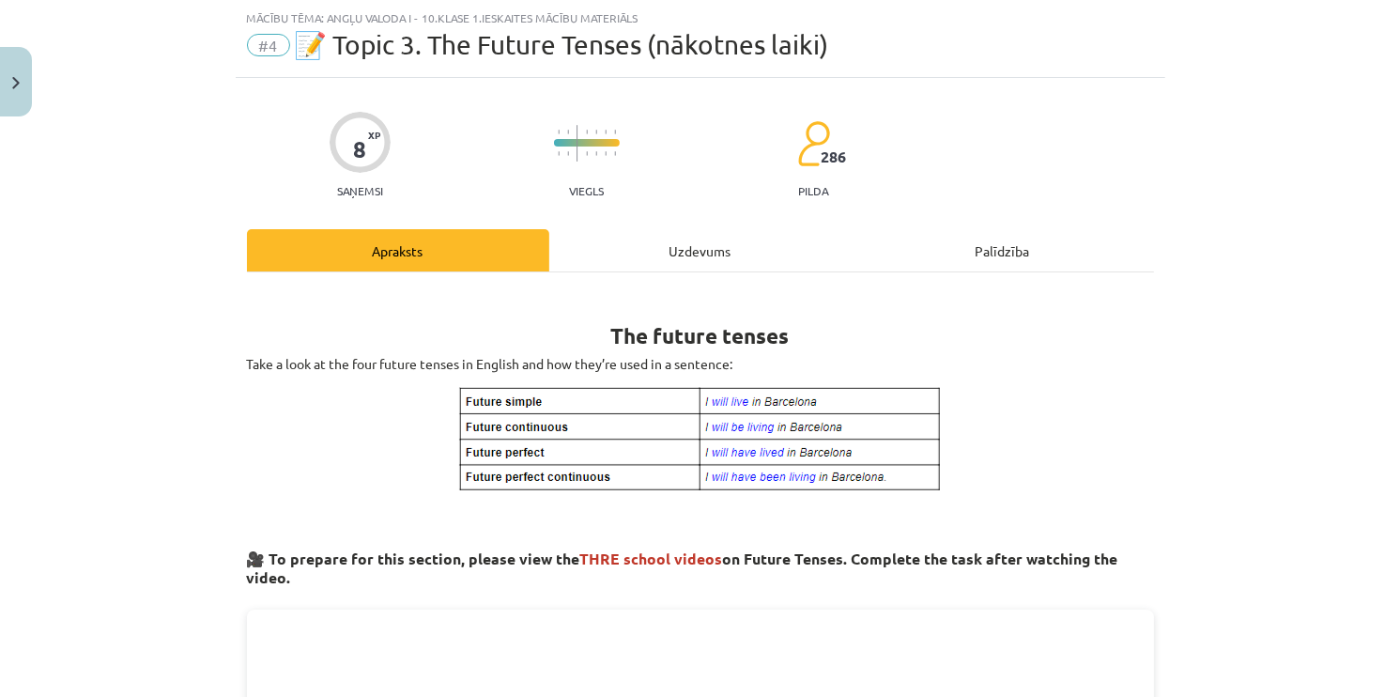
click at [679, 243] on div "Uzdevums" at bounding box center [700, 250] width 302 height 42
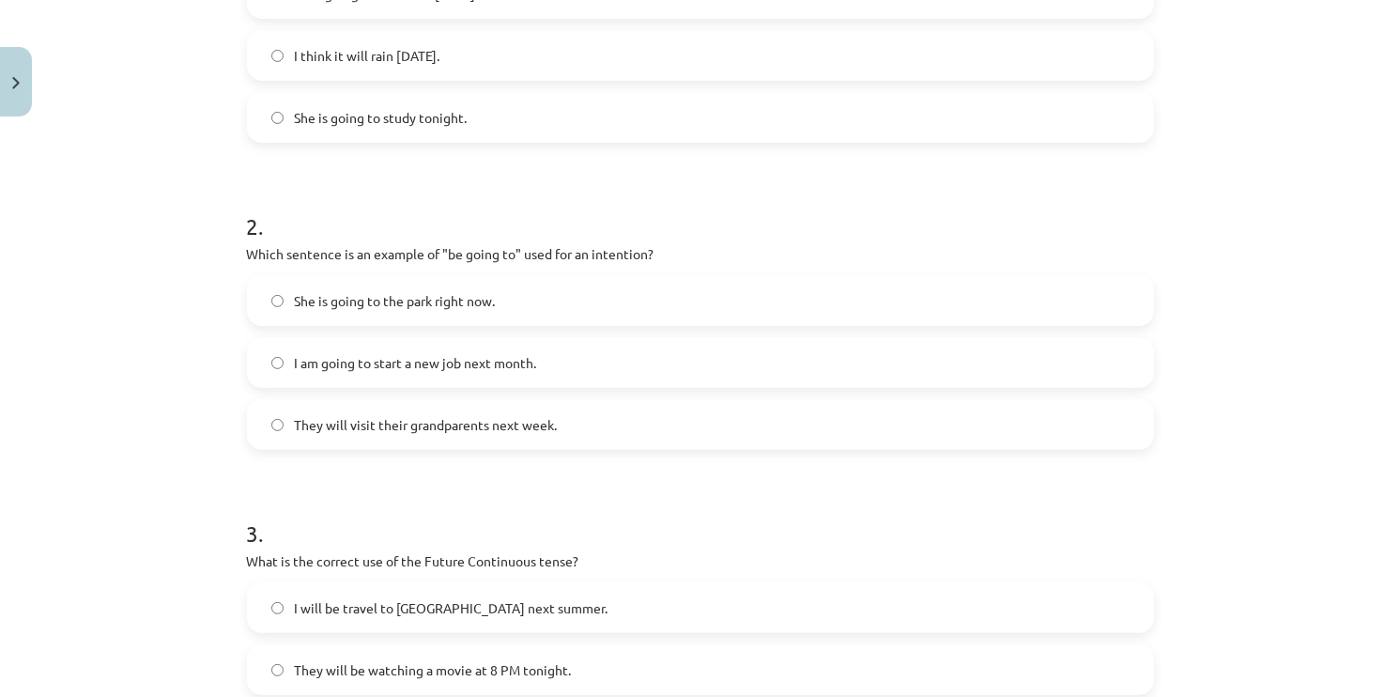
scroll to position [516, 0]
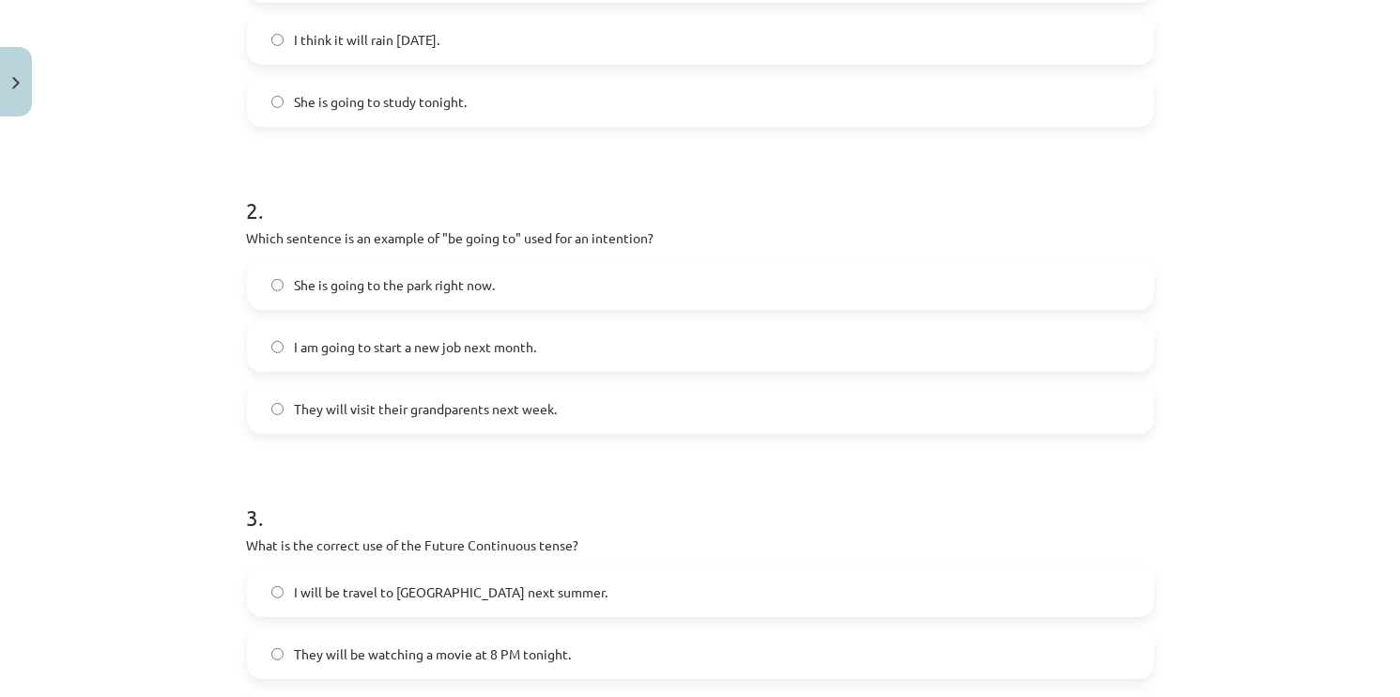
click at [441, 303] on label "She is going to the park right now." at bounding box center [700, 284] width 903 height 47
click at [341, 295] on label "She is going to the park right now." at bounding box center [700, 284] width 903 height 47
click at [198, 298] on div "Mācību tēma: Angļu valoda i - 10.klase 1.ieskaites mācību materiāls #4 📝 Topic …" at bounding box center [700, 348] width 1400 height 697
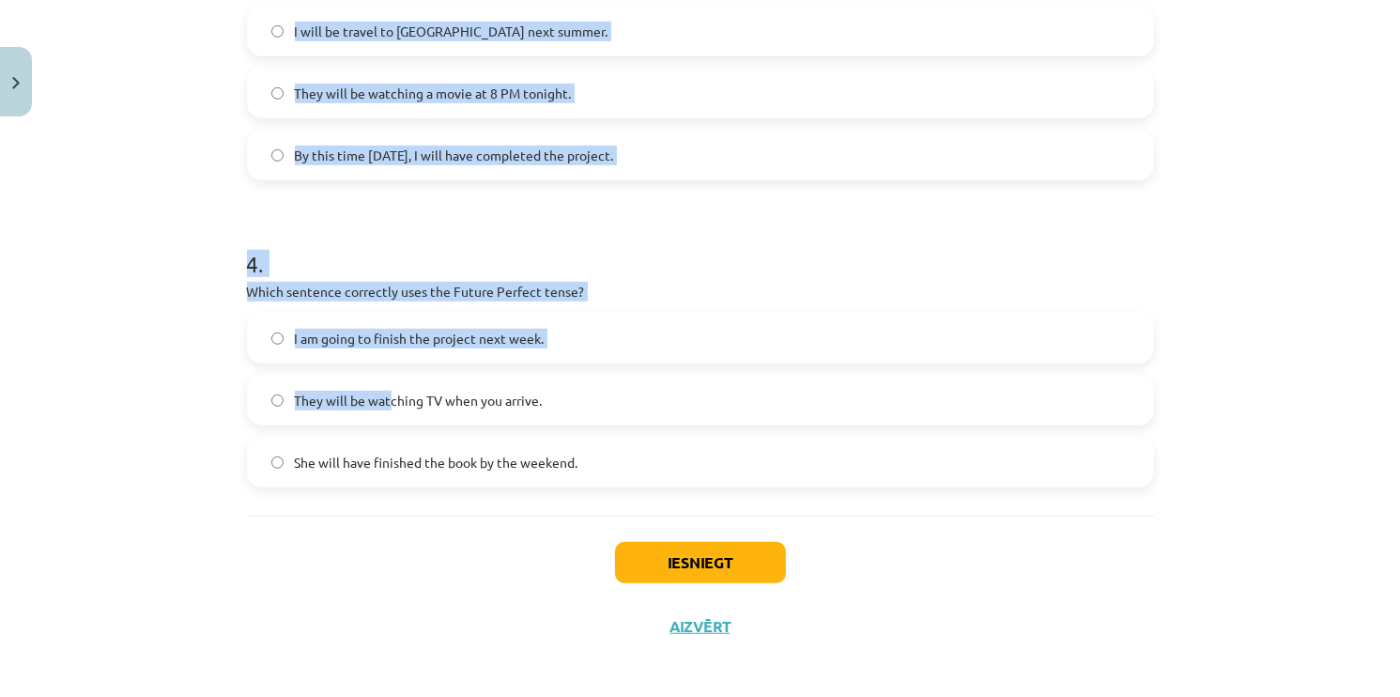
scroll to position [1085, 0]
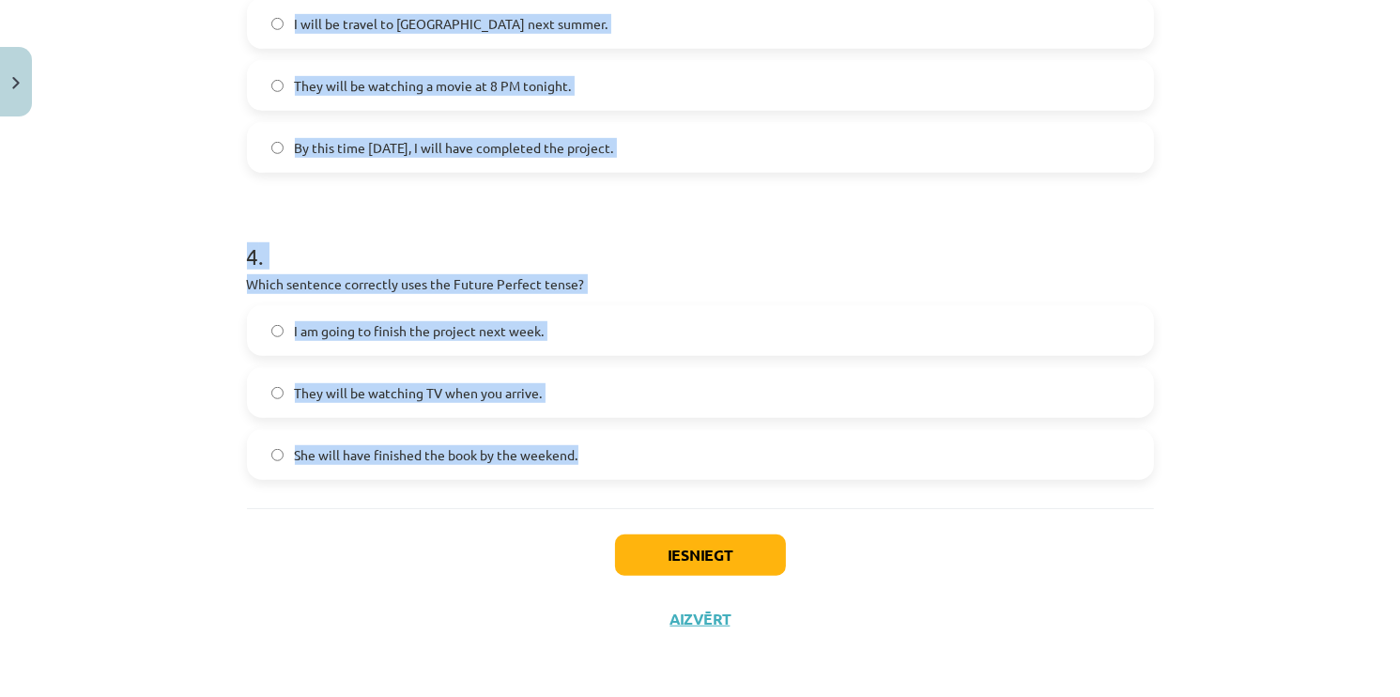
drag, startPoint x: 225, startPoint y: 306, endPoint x: 596, endPoint y: 447, distance: 396.8
click at [596, 448] on div "Mācību tēma: Angļu valoda i - 10.klase 1.ieskaites mācību materiāls #4 📝 Topic …" at bounding box center [700, 348] width 1400 height 697
copy form "2 . Which sentence is an example of "be going to" used for an intention? She is…"
drag, startPoint x: 97, startPoint y: 295, endPoint x: 87, endPoint y: 284, distance: 14.7
click at [97, 294] on div "Mācību tēma: Angļu valoda i - 10.klase 1.ieskaites mācību materiāls #4 📝 Topic …" at bounding box center [700, 348] width 1400 height 697
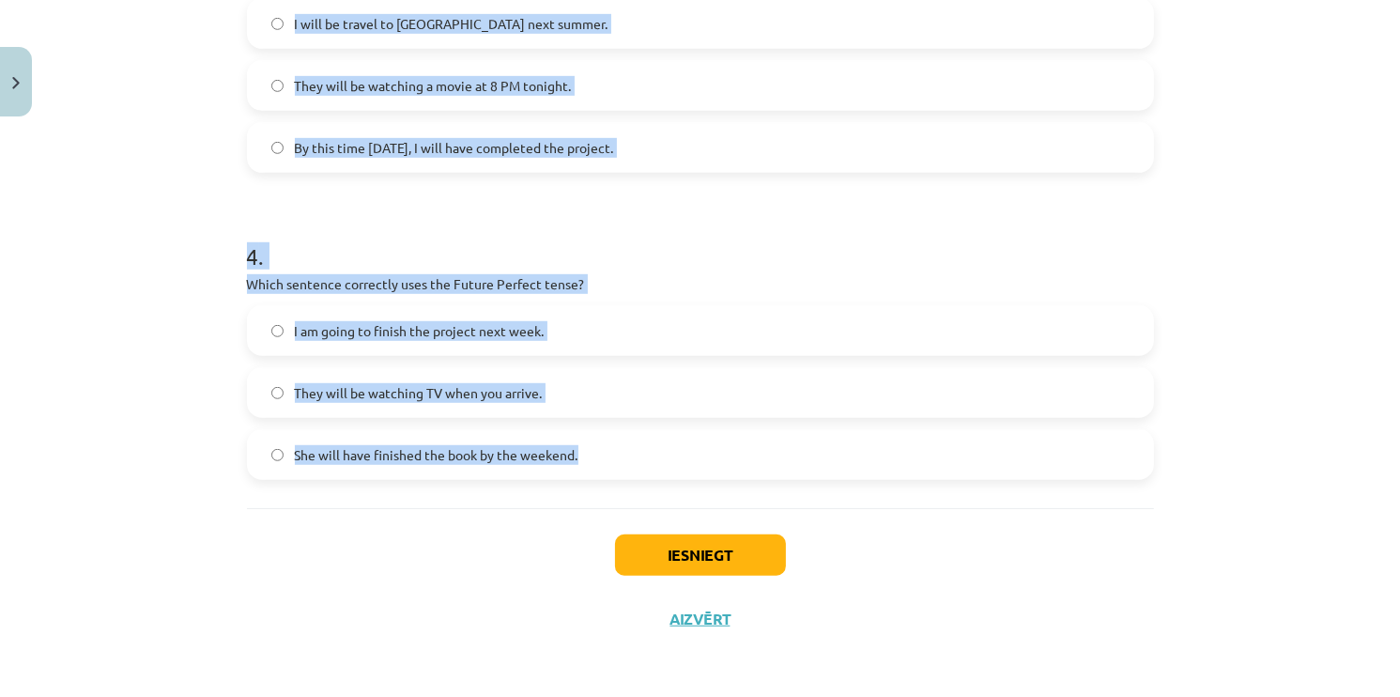
click at [87, 283] on div "Mācību tēma: Angļu valoda i - 10.klase 1.ieskaites mācību materiāls #4 📝 Topic …" at bounding box center [700, 348] width 1400 height 697
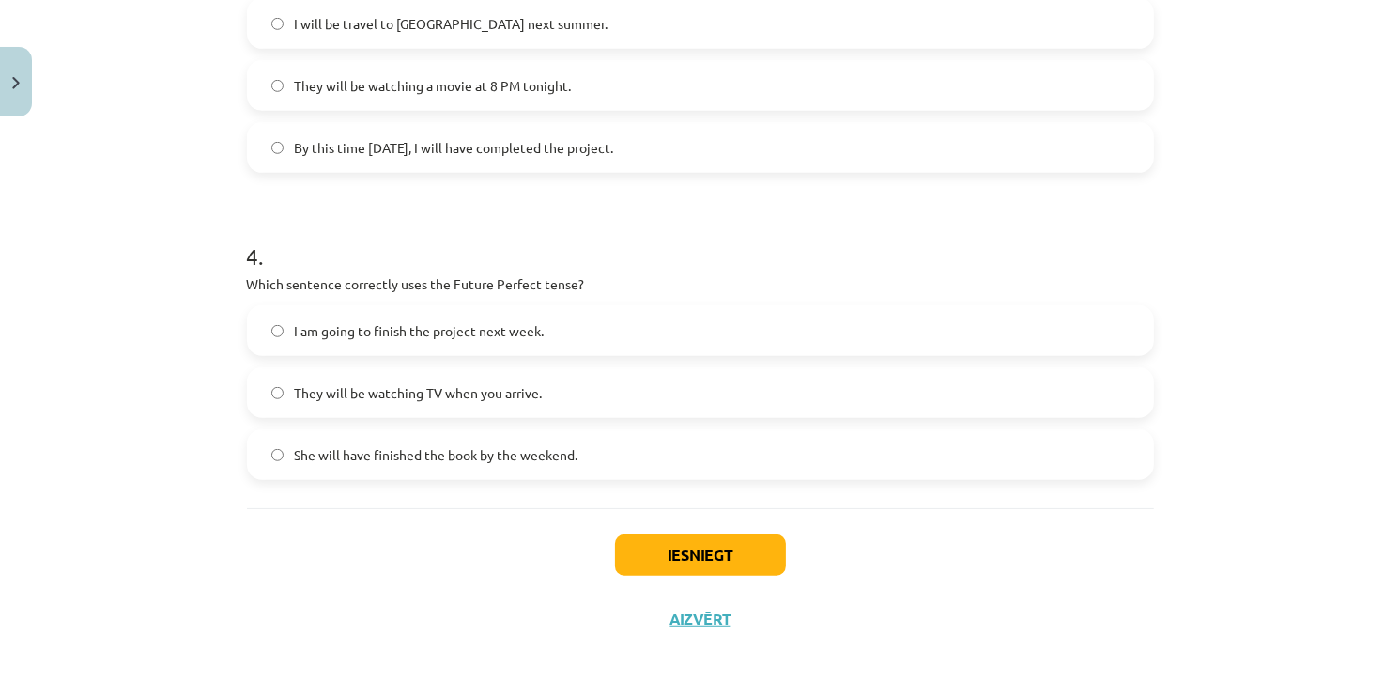
click at [514, 598] on div "Iesniegt Aizvērt" at bounding box center [700, 573] width 907 height 131
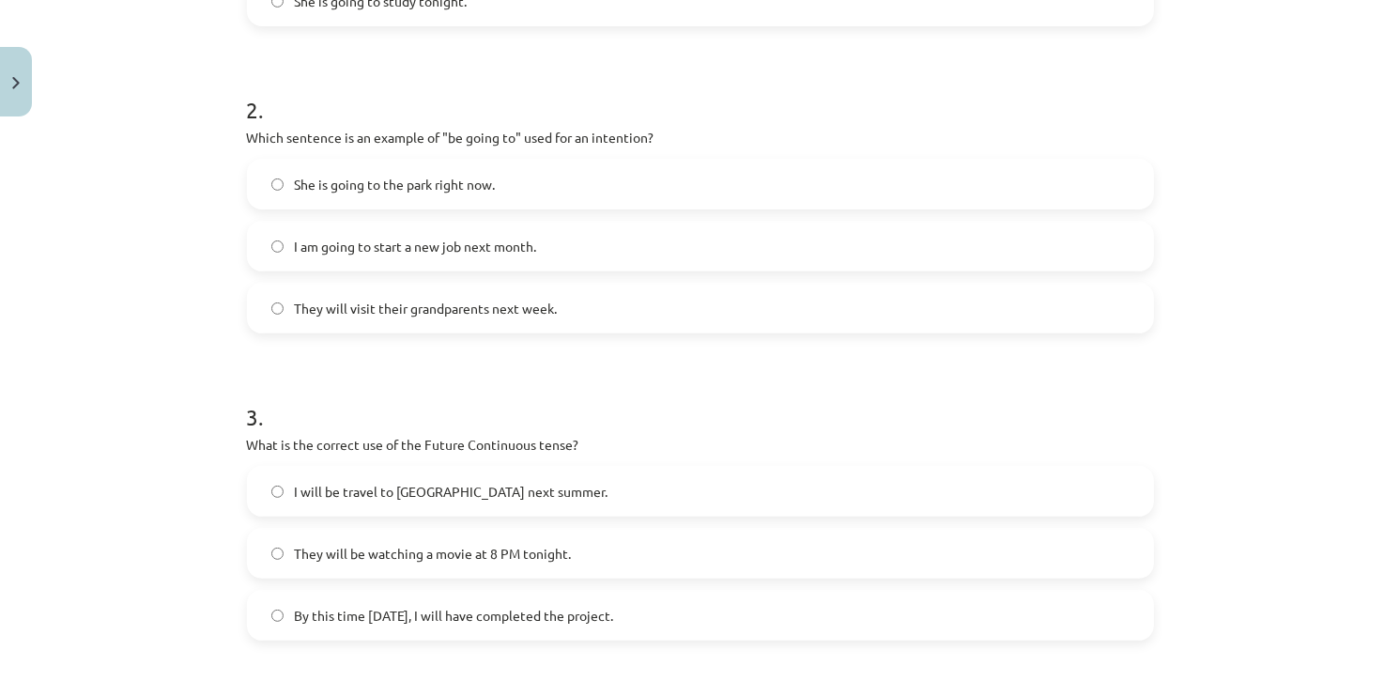
scroll to position [615, 0]
click at [408, 257] on label "I am going to start a new job next month." at bounding box center [700, 247] width 903 height 47
click at [882, 408] on h1 "3 ." at bounding box center [700, 402] width 907 height 58
click at [472, 565] on label "They will be watching a movie at 8 PM tonight." at bounding box center [700, 554] width 903 height 47
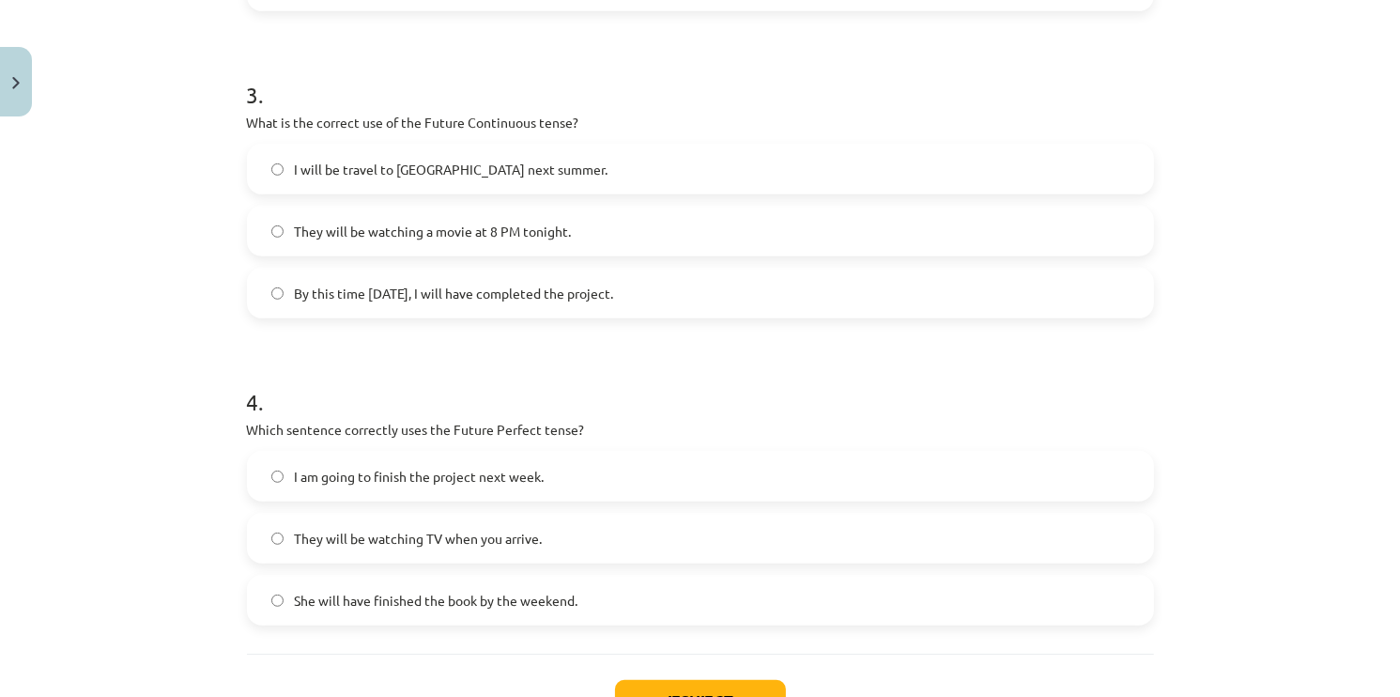
scroll to position [991, 0]
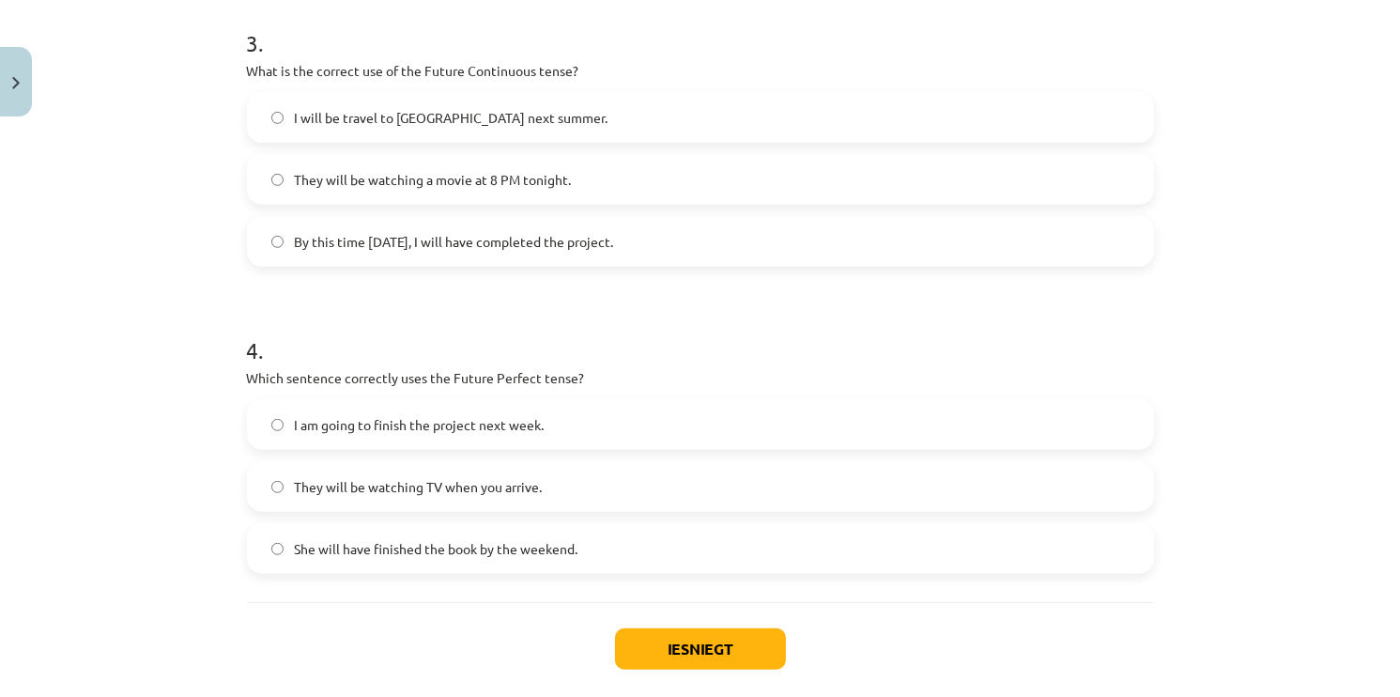
click at [855, 619] on div "Iesniegt Aizvērt" at bounding box center [700, 667] width 907 height 131
click at [345, 533] on label "She will have finished the book by the weekend." at bounding box center [700, 548] width 903 height 47
click at [646, 663] on button "Iesniegt" at bounding box center [700, 648] width 171 height 41
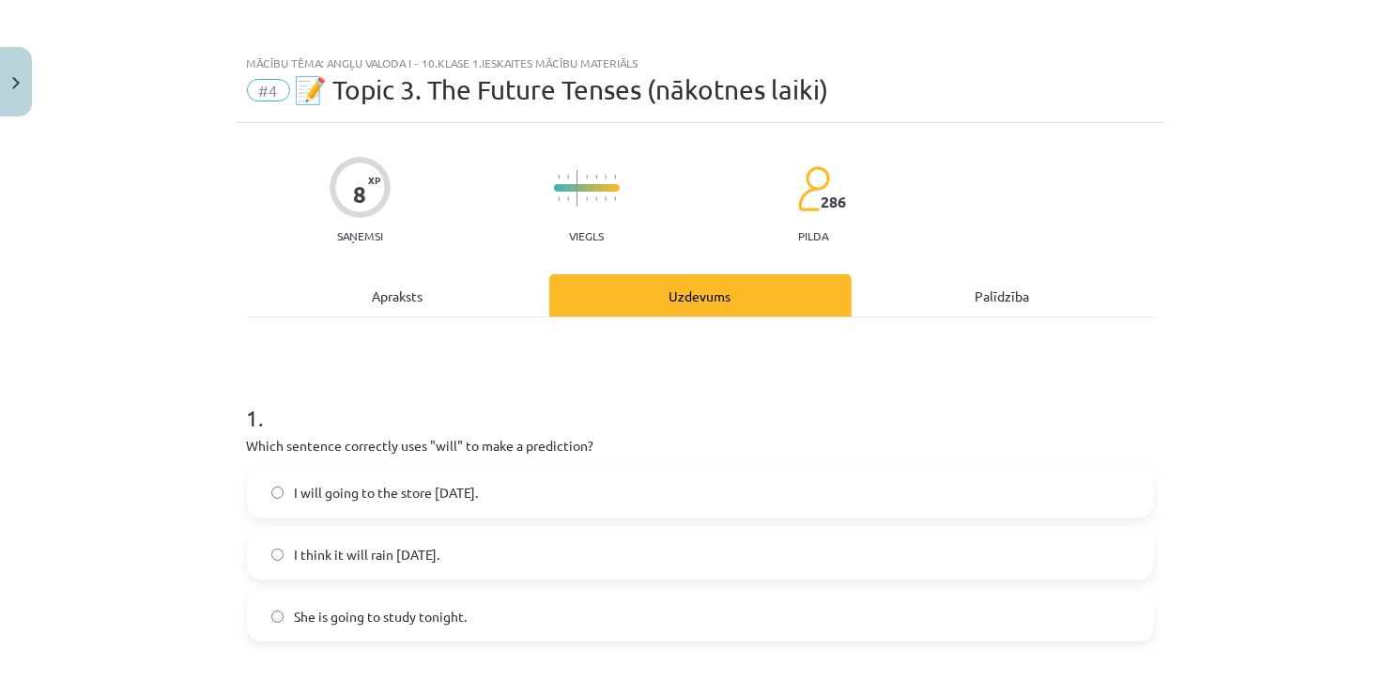
scroll to position [0, 0]
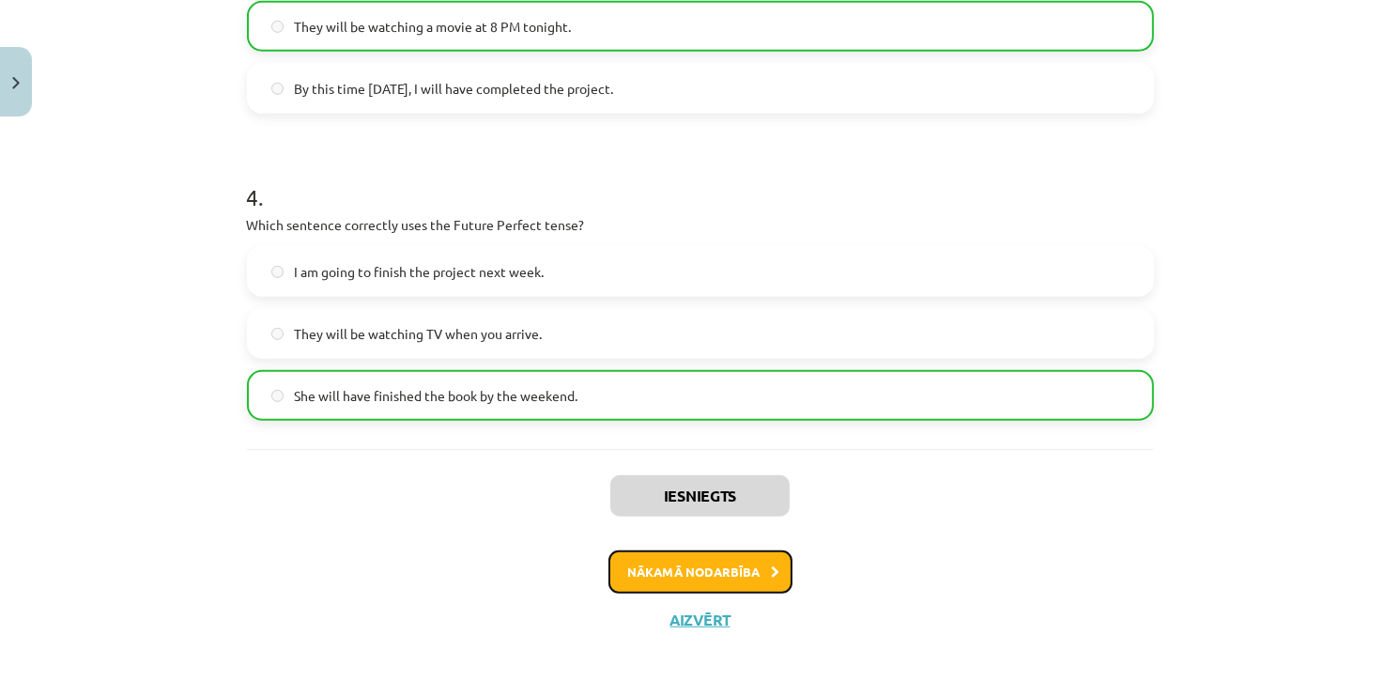
click at [678, 551] on button "Nākamā nodarbība" at bounding box center [700, 571] width 184 height 43
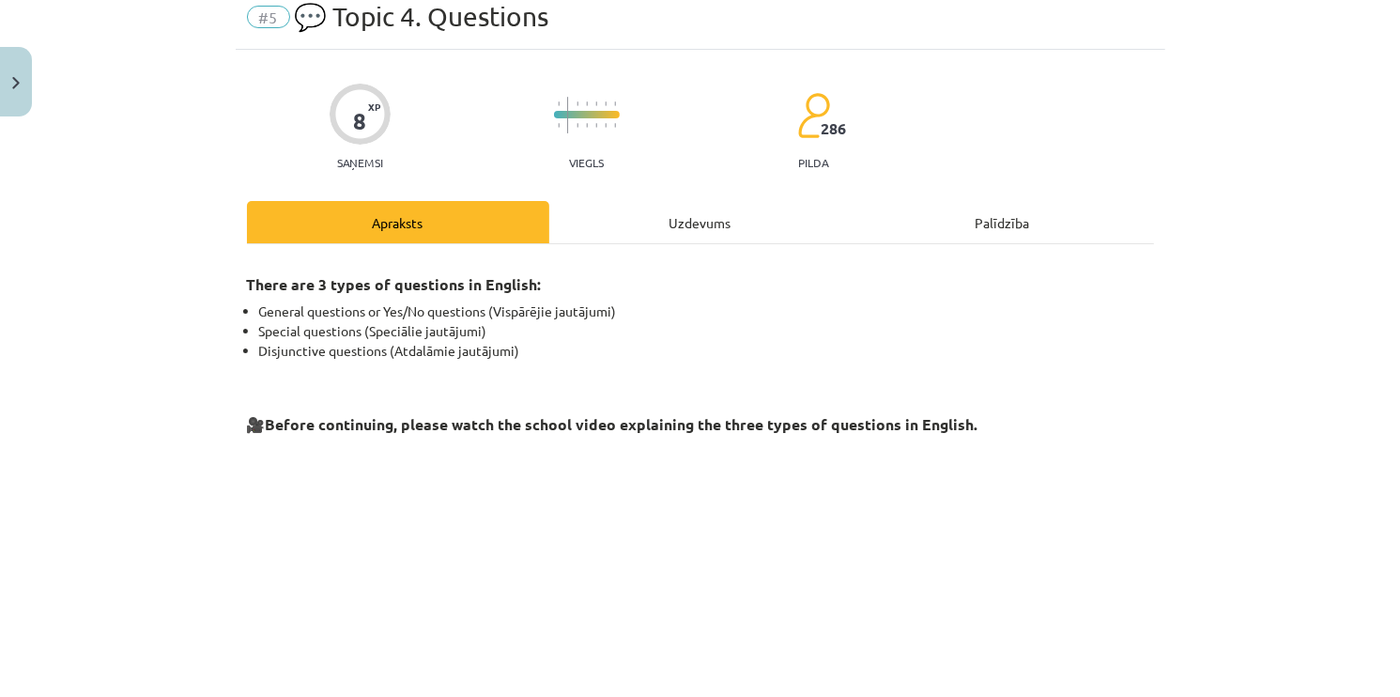
scroll to position [47, 0]
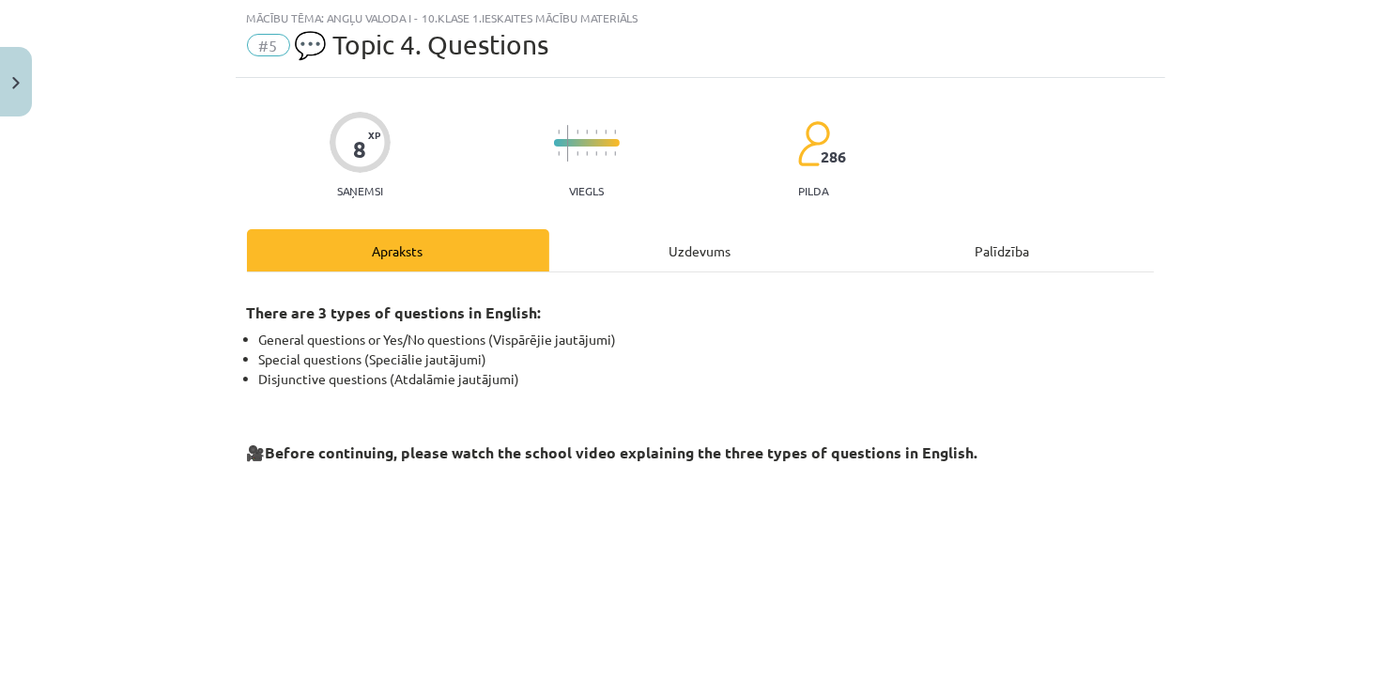
click at [664, 245] on div "Uzdevums" at bounding box center [700, 250] width 302 height 42
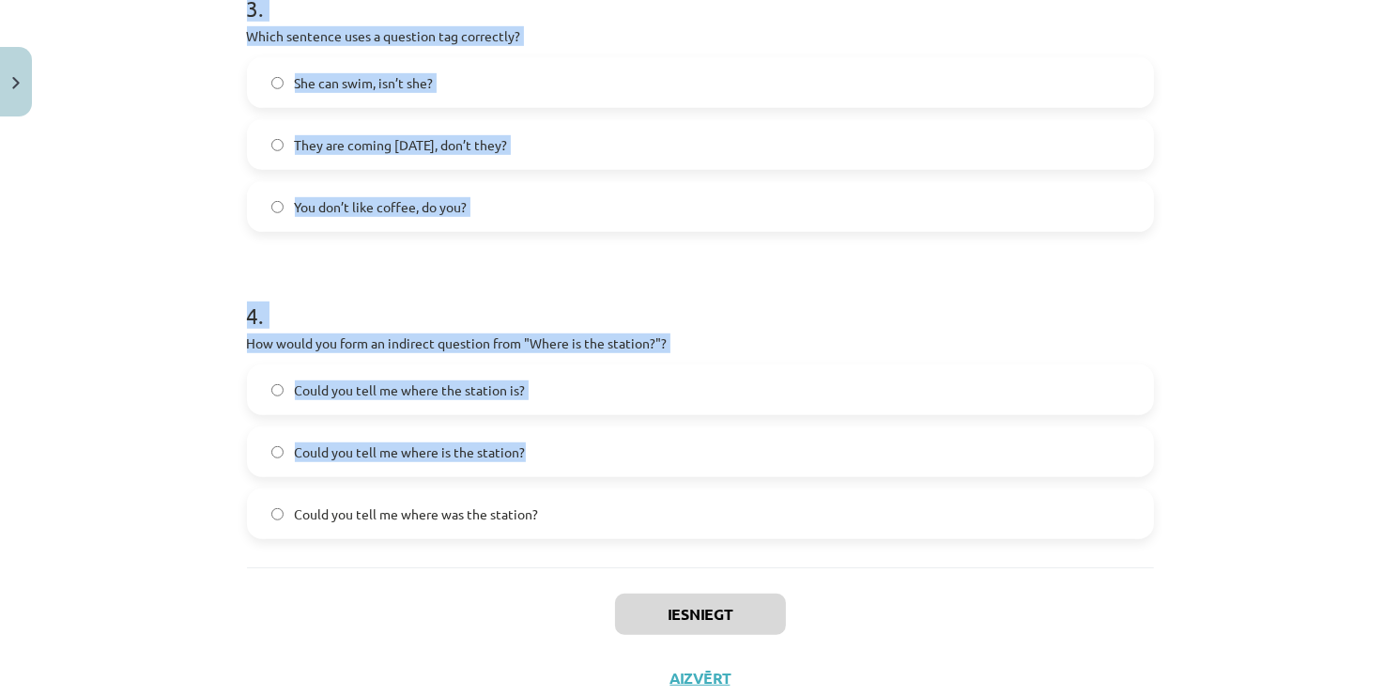
scroll to position [1085, 0]
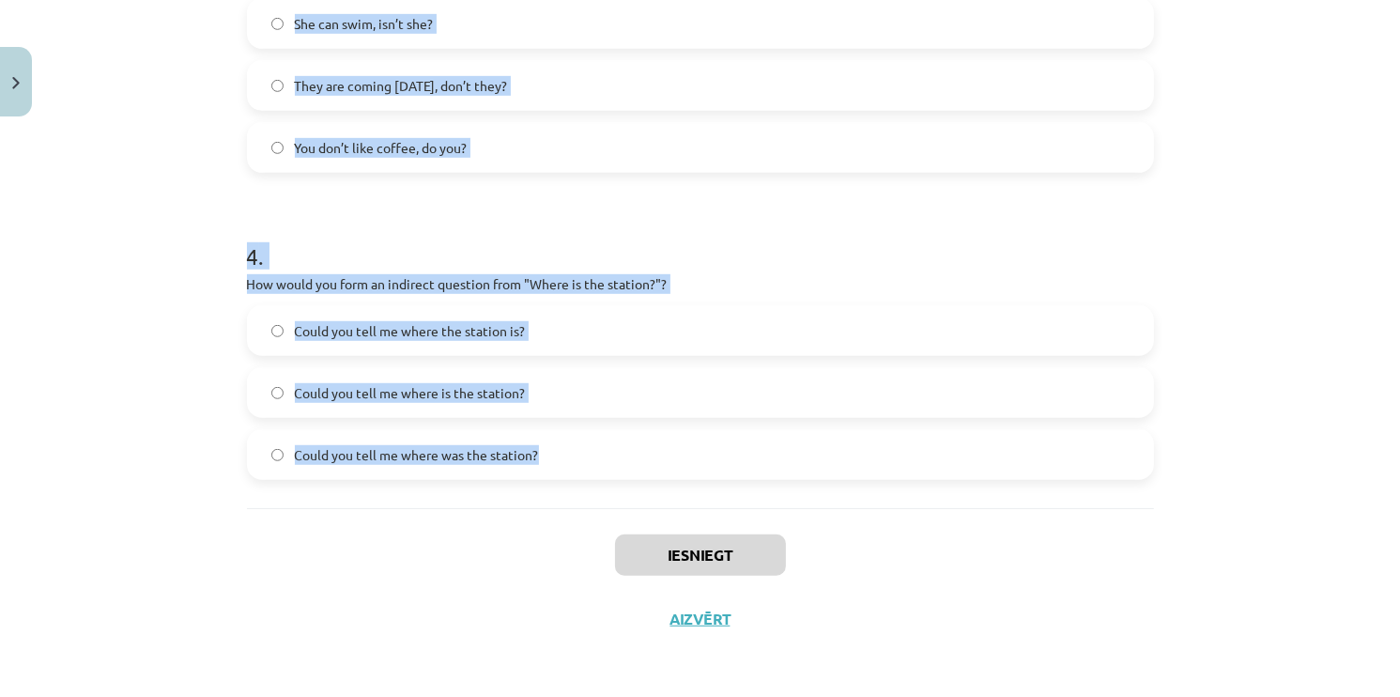
drag, startPoint x: 371, startPoint y: 302, endPoint x: 668, endPoint y: 443, distance: 328.5
copy form "What is the correct word order for a question in the Present Simple tense? Subj…"
click at [831, 468] on label "Could you tell me where was the station?" at bounding box center [700, 454] width 903 height 47
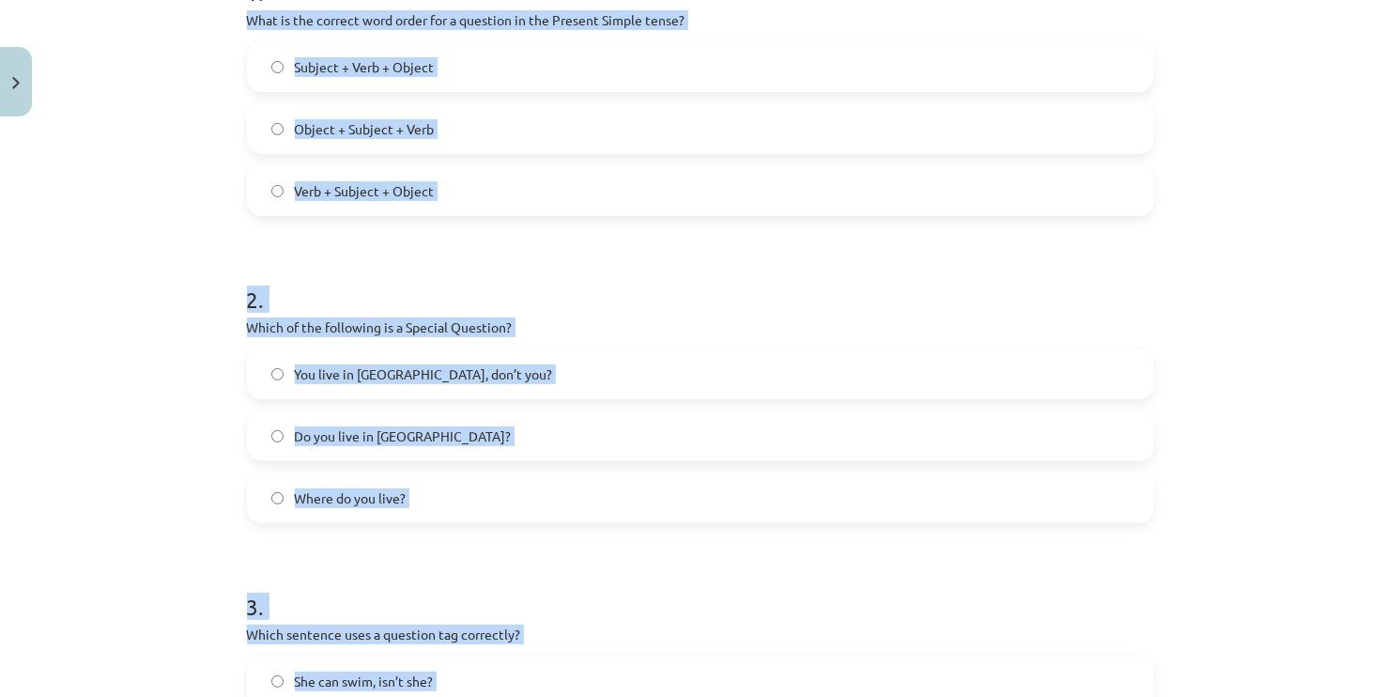
click at [44, 301] on div "Mācību tēma: Angļu valoda i - 10.klase 1.ieskaites mācību materiāls #5 💬 Topic …" at bounding box center [700, 348] width 1400 height 697
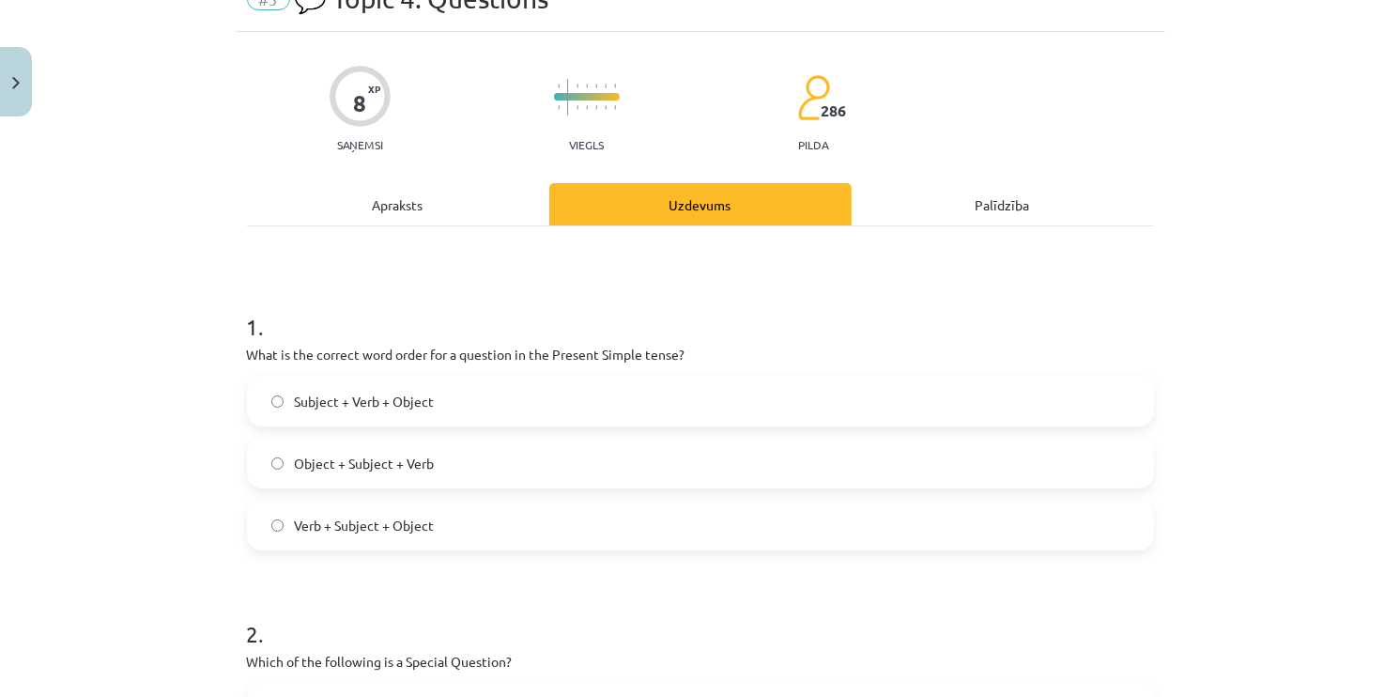
scroll to position [94, 0]
click at [286, 509] on label "Verb + Subject + Object" at bounding box center [700, 524] width 903 height 47
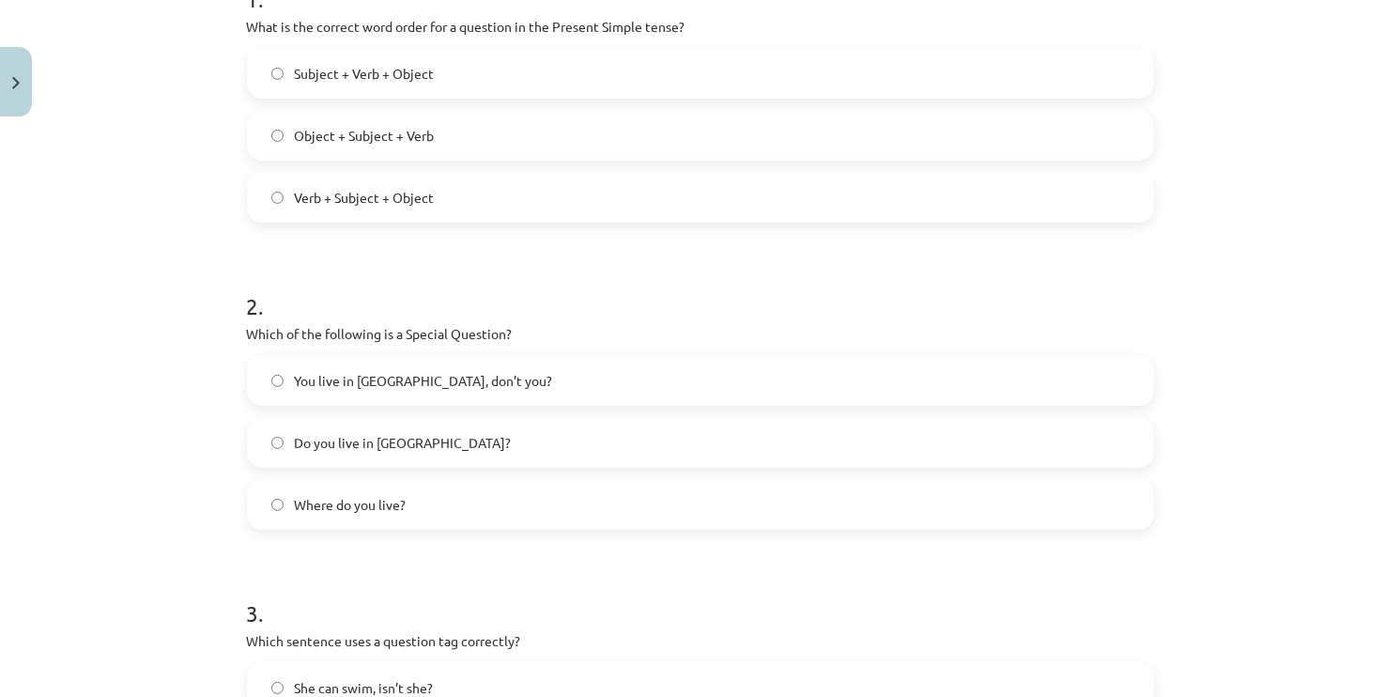
scroll to position [470, 0]
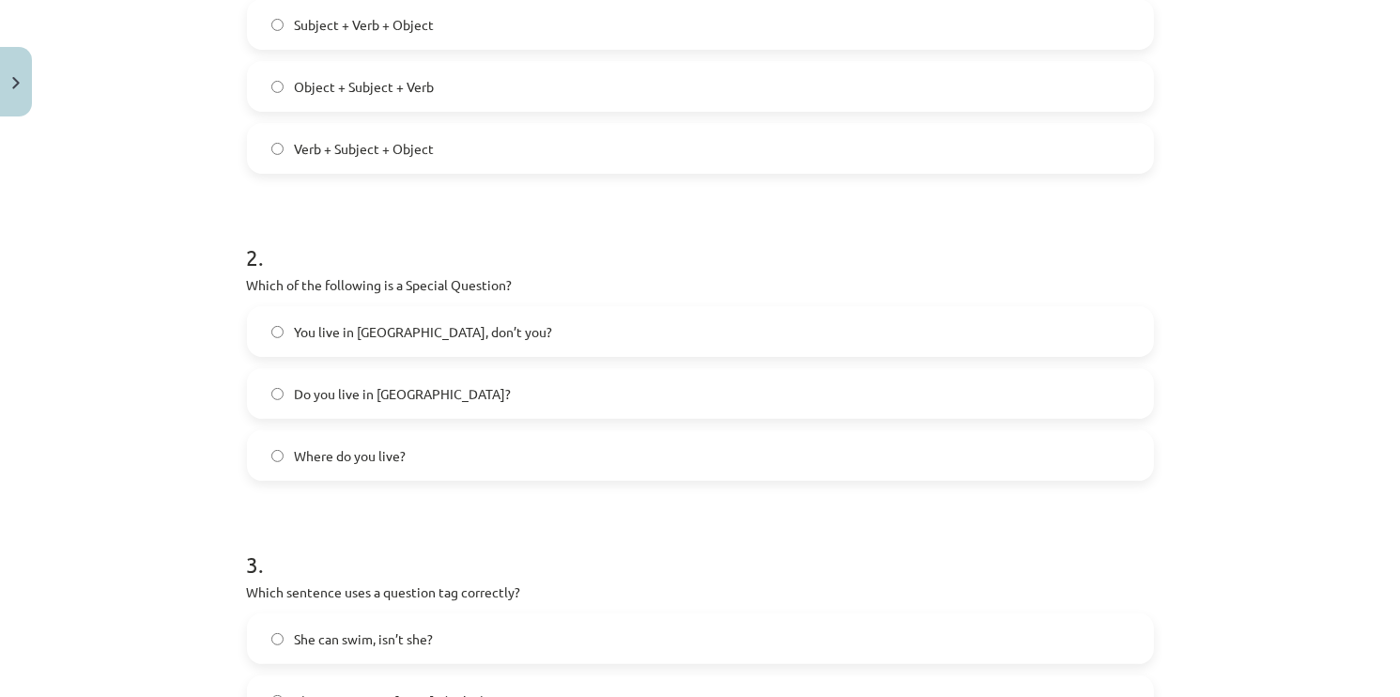
click at [648, 340] on label "You live in Riga, don’t you?" at bounding box center [700, 331] width 903 height 47
click at [433, 449] on label "Where do you live?" at bounding box center [700, 455] width 903 height 47
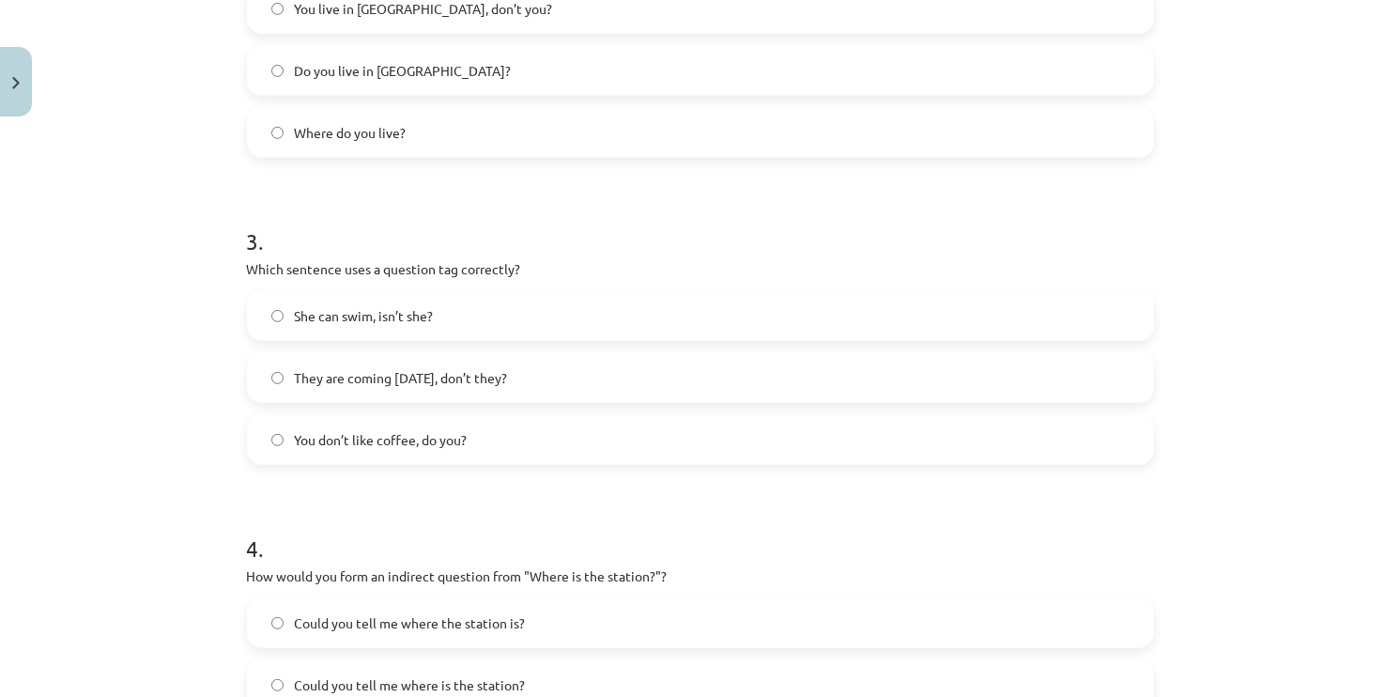
scroll to position [845, 0]
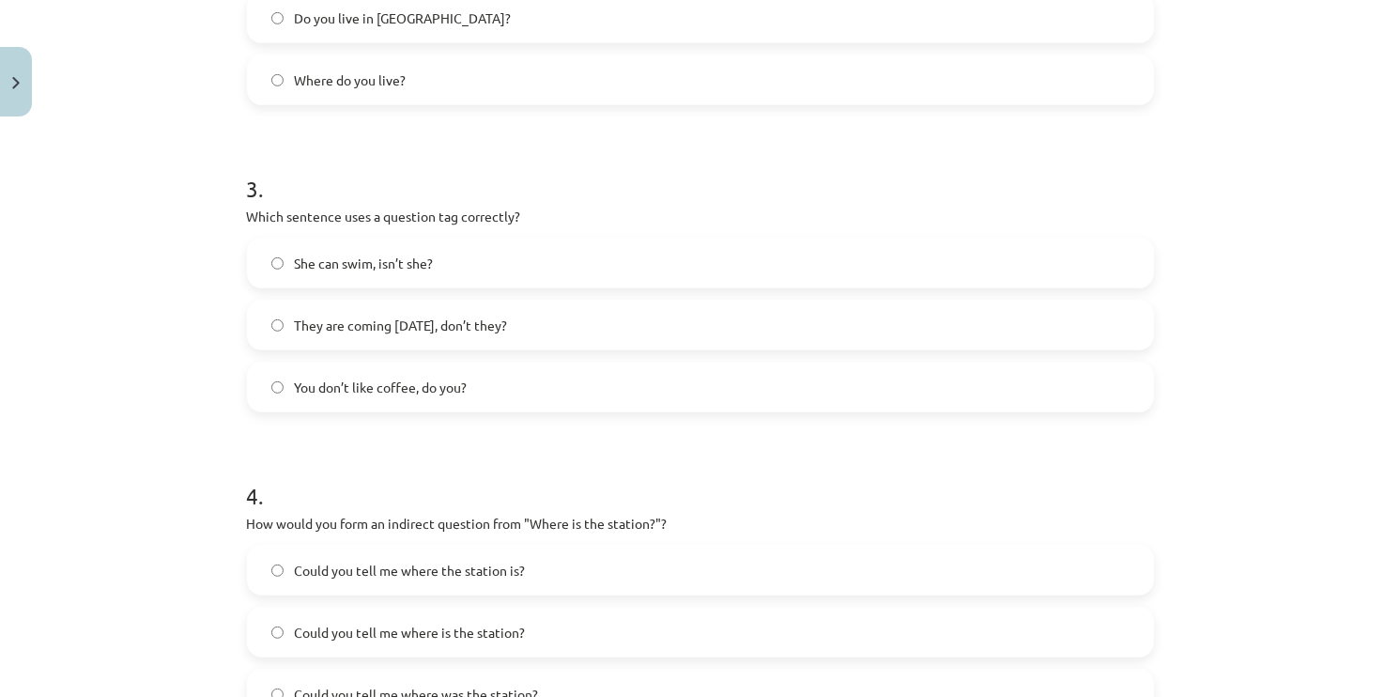
click at [534, 390] on label "You don’t like coffee, do you?" at bounding box center [700, 386] width 903 height 47
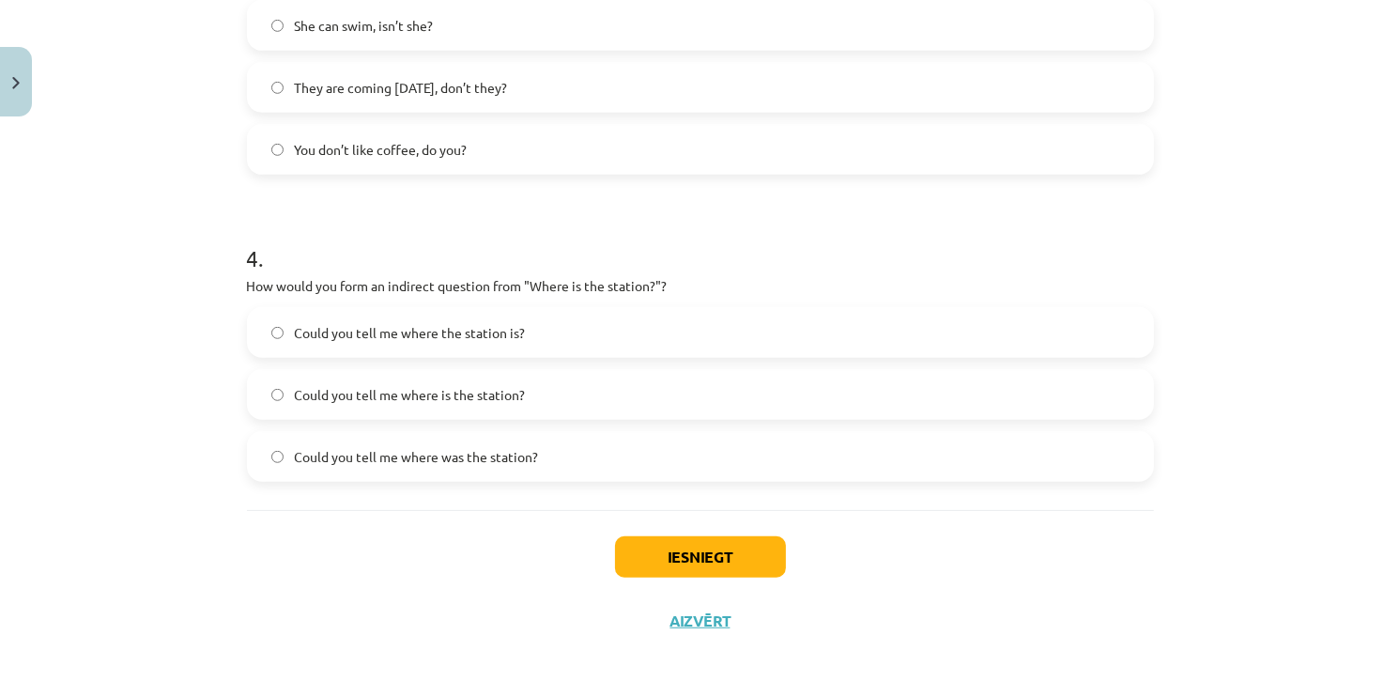
scroll to position [1085, 0]
click at [525, 594] on div "Iesniegt Aizvērt" at bounding box center [700, 573] width 907 height 131
click at [456, 336] on span "Could you tell me where the station is?" at bounding box center [410, 331] width 231 height 20
click at [631, 547] on button "Iesniegt" at bounding box center [700, 554] width 171 height 41
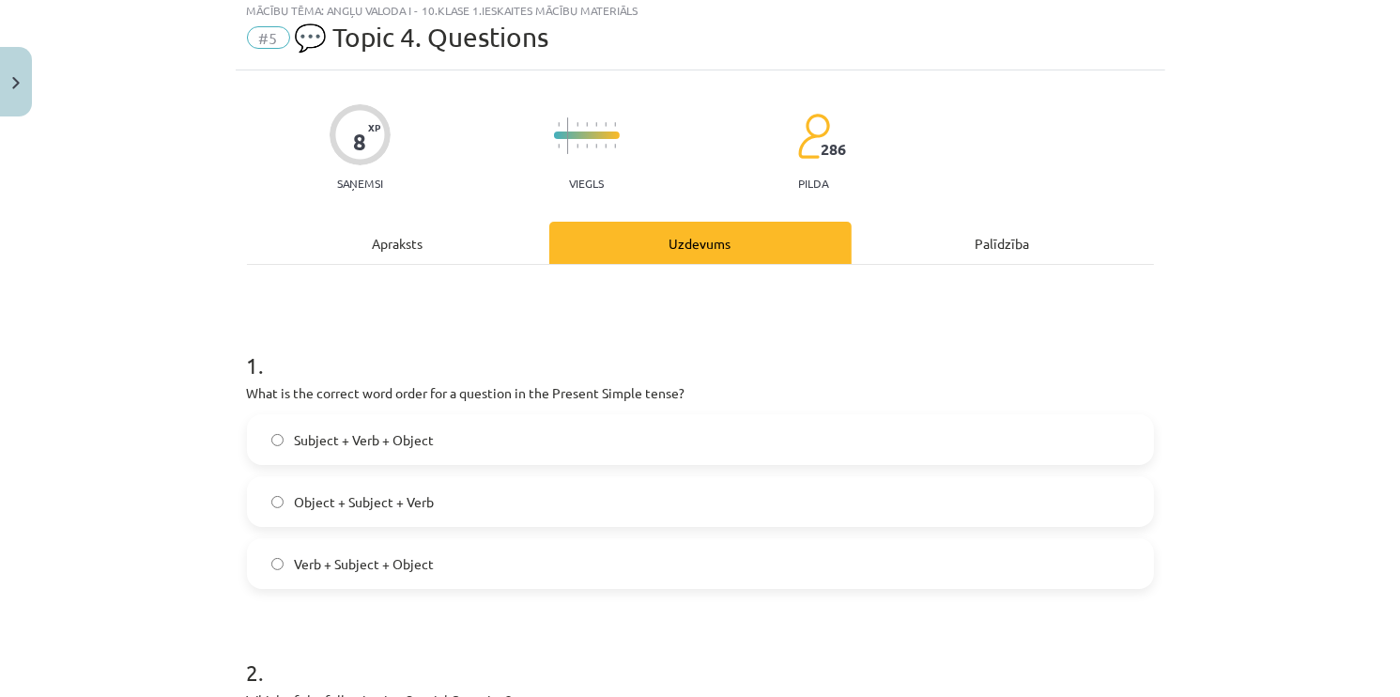
scroll to position [52, 0]
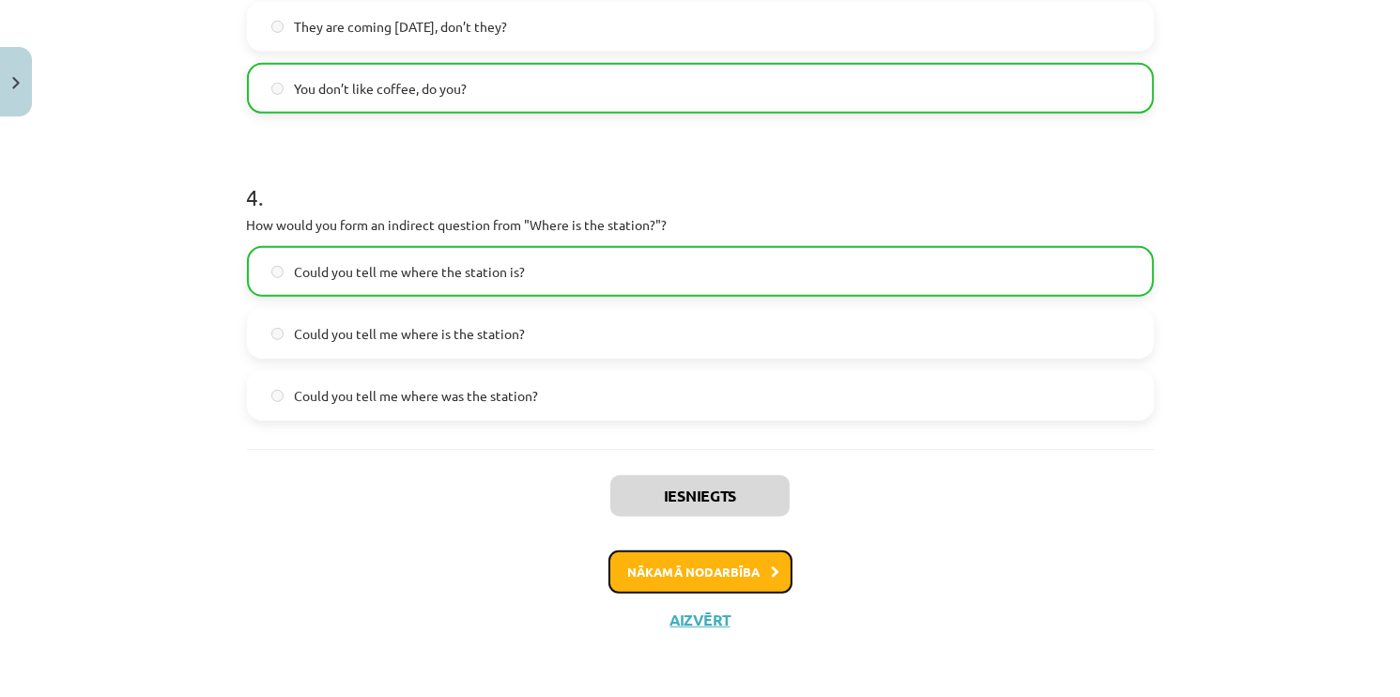
click at [684, 565] on button "Nākamā nodarbība" at bounding box center [700, 571] width 184 height 43
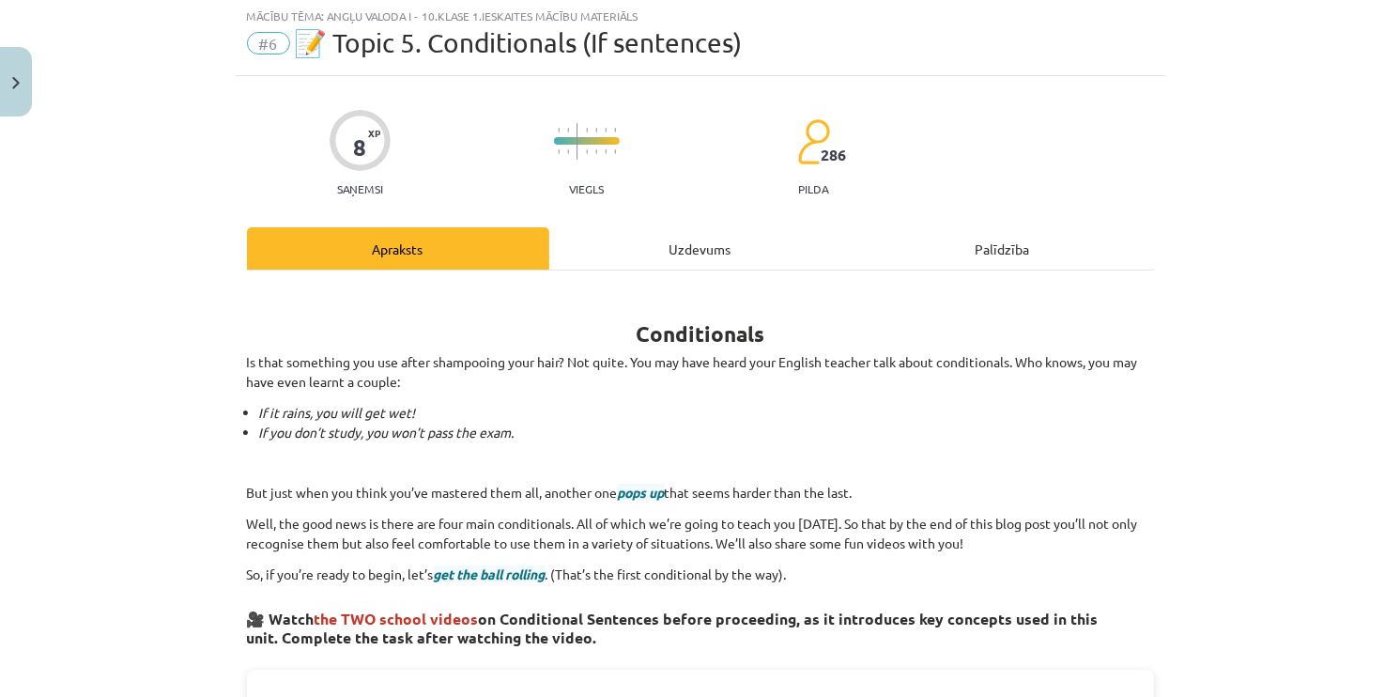
scroll to position [47, 0]
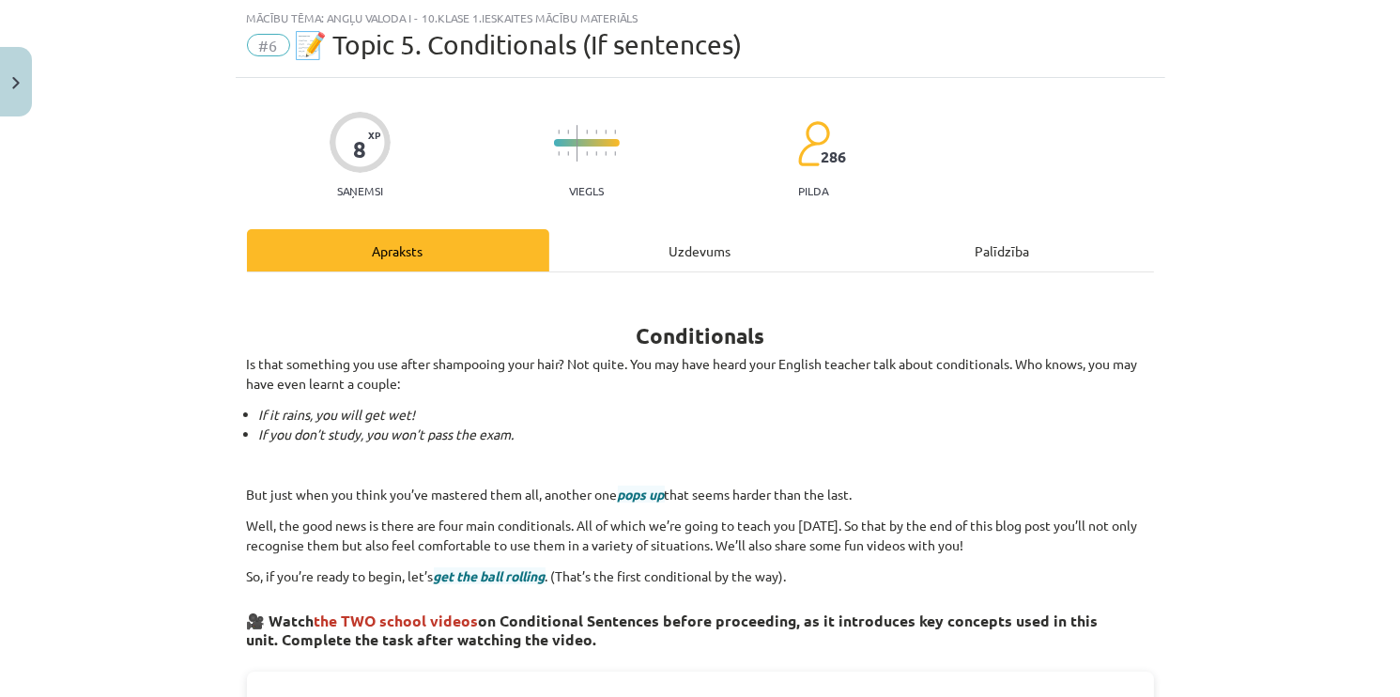
click at [686, 255] on div "Uzdevums" at bounding box center [700, 250] width 302 height 42
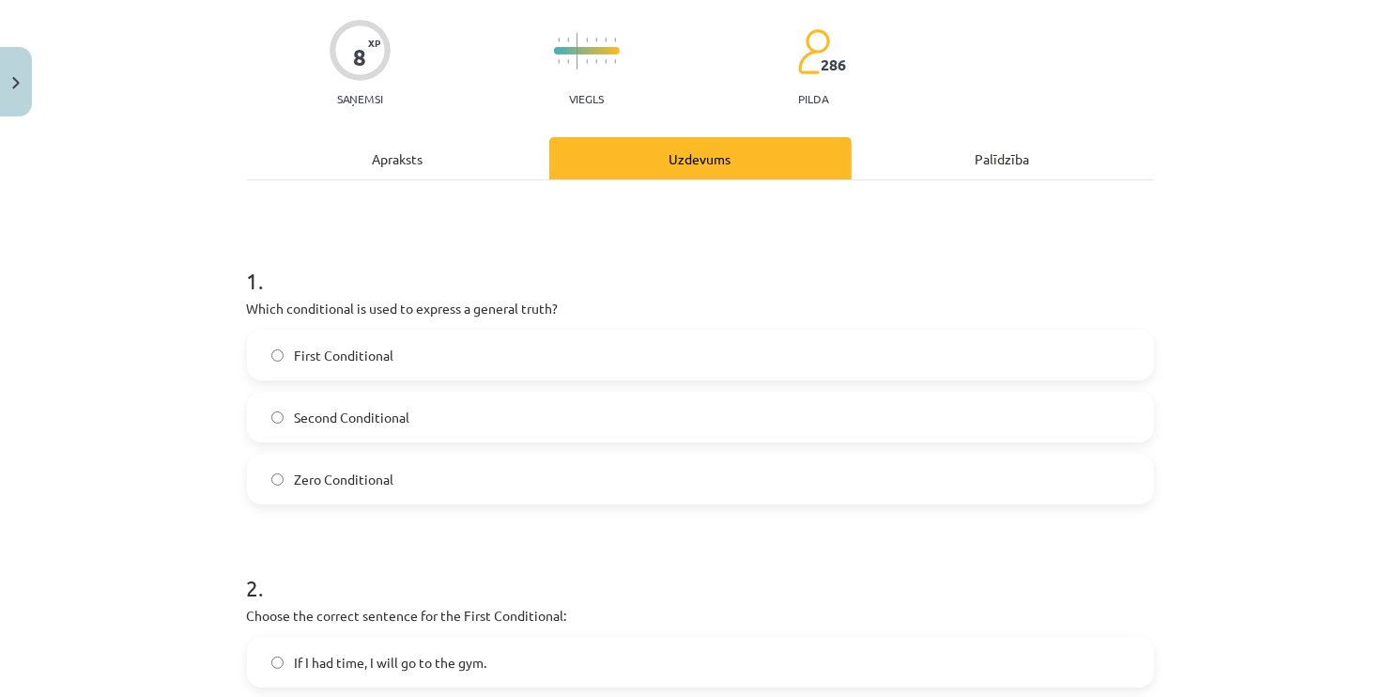
scroll to position [141, 0]
drag, startPoint x: 208, startPoint y: 326, endPoint x: 331, endPoint y: 332, distance: 123.2
click at [331, 332] on div "Mācību tēma: Angļu valoda i - 10.klase 1.ieskaites mācību materiāls #6 📝 Topic …" at bounding box center [700, 348] width 1400 height 697
click at [190, 344] on div "Mācību tēma: Angļu valoda i - 10.klase 1.ieskaites mācību materiāls #6 📝 Topic …" at bounding box center [700, 348] width 1400 height 697
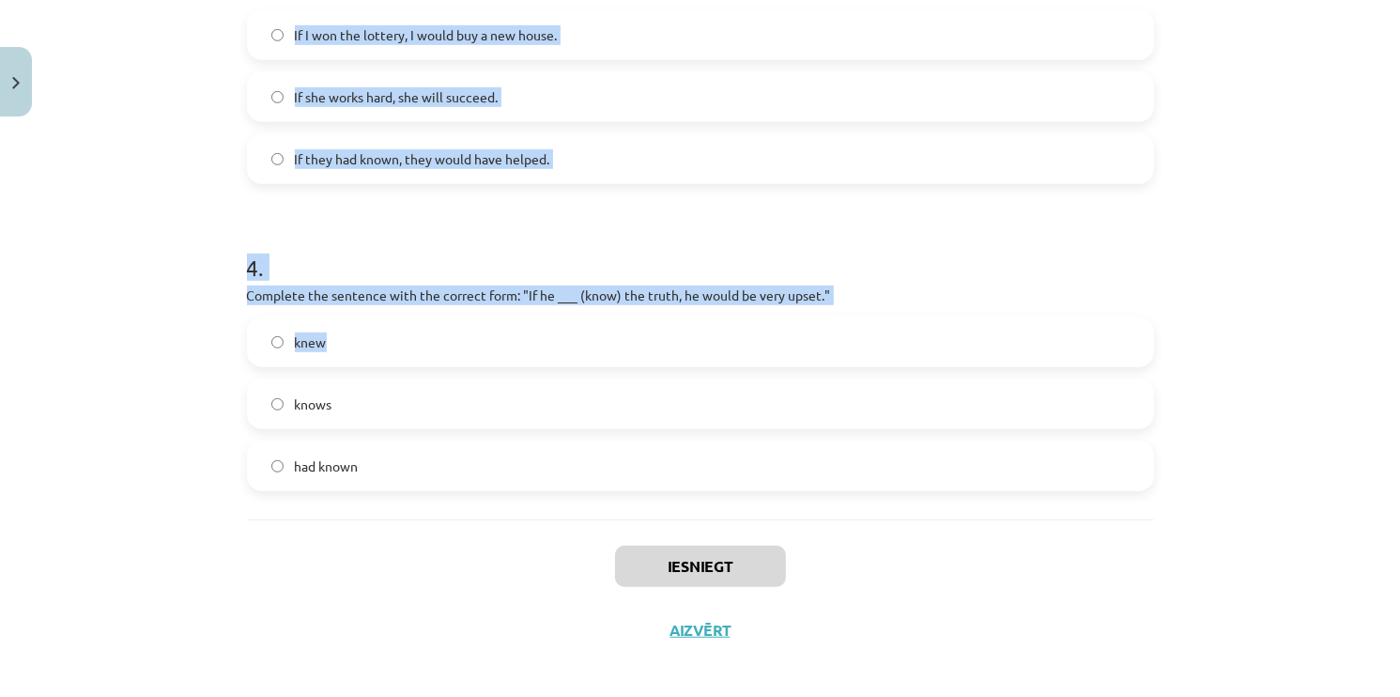
scroll to position [1085, 0]
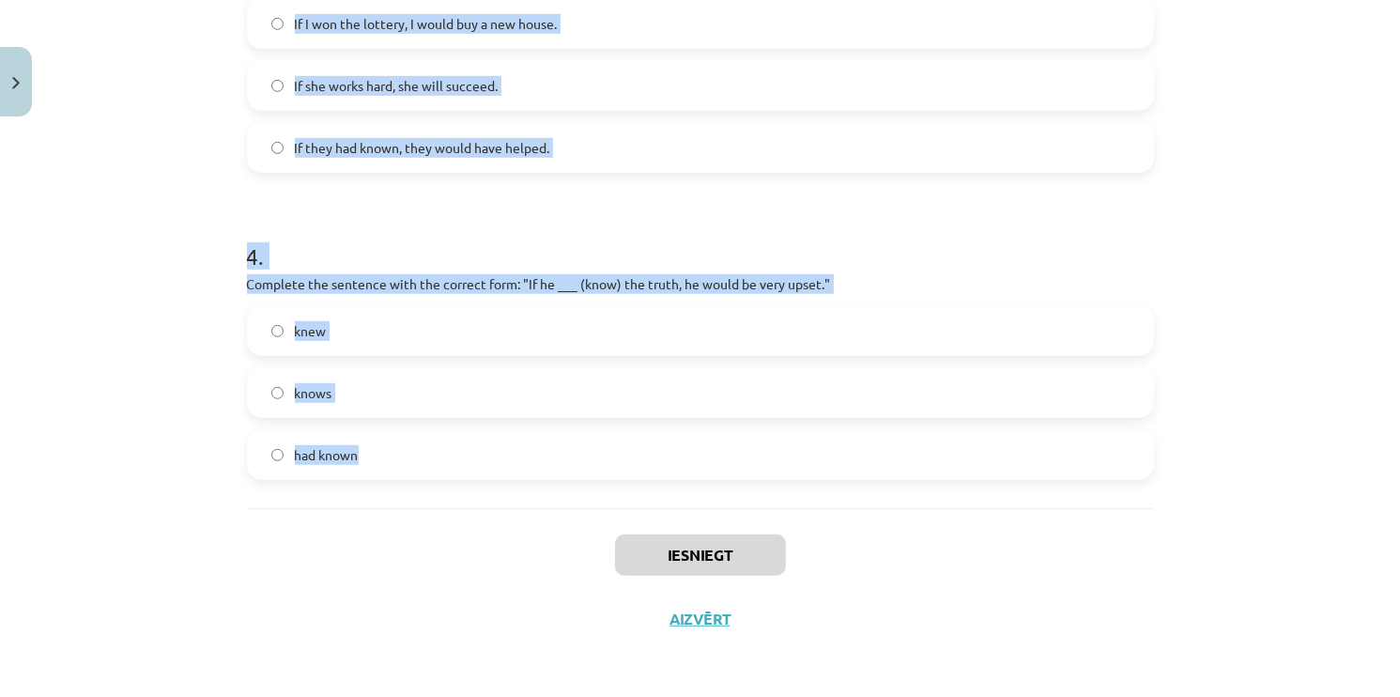
drag, startPoint x: 247, startPoint y: 315, endPoint x: 424, endPoint y: 445, distance: 219.6
click at [424, 445] on div "Mācību tēma: Angļu valoda i - 10.klase 1.ieskaites mācību materiāls #6 📝 Topic …" at bounding box center [700, 348] width 1400 height 697
copy form "Which conditional is used to express a general truth? First Conditional Second …"
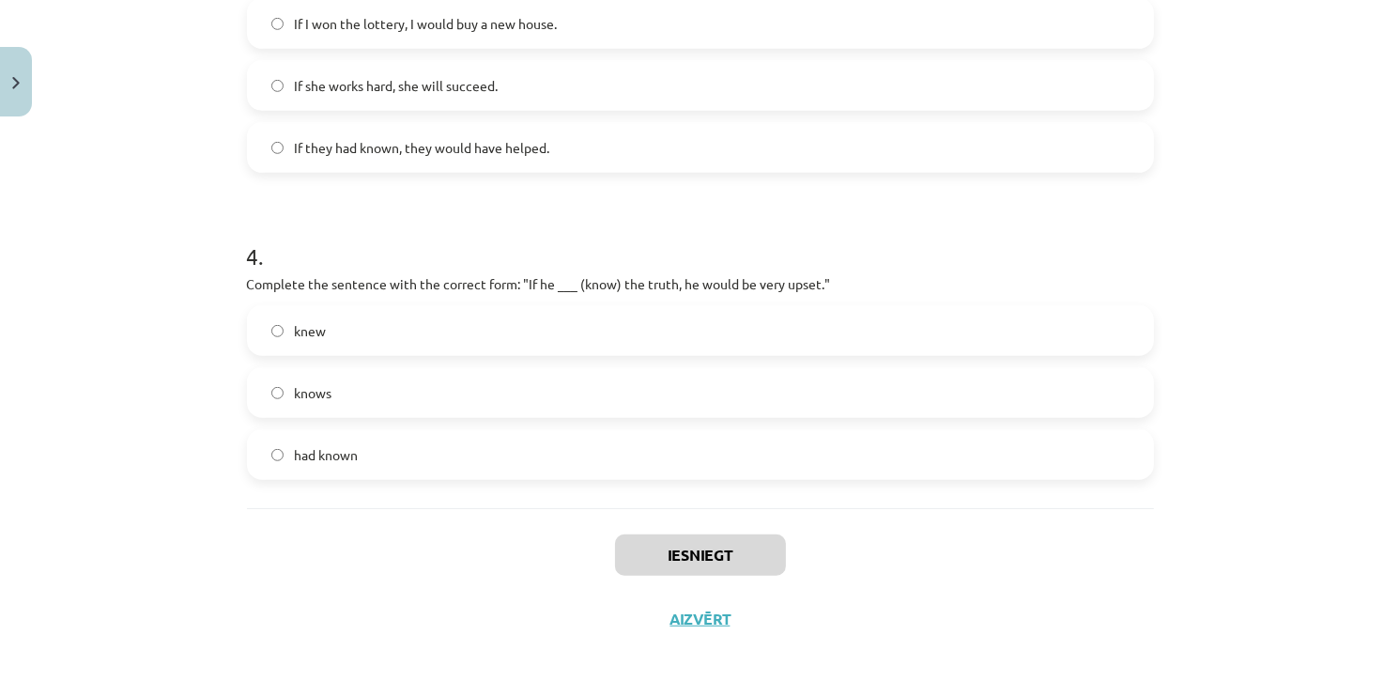
click at [532, 610] on div "Iesniegt Aizvērt" at bounding box center [700, 573] width 907 height 131
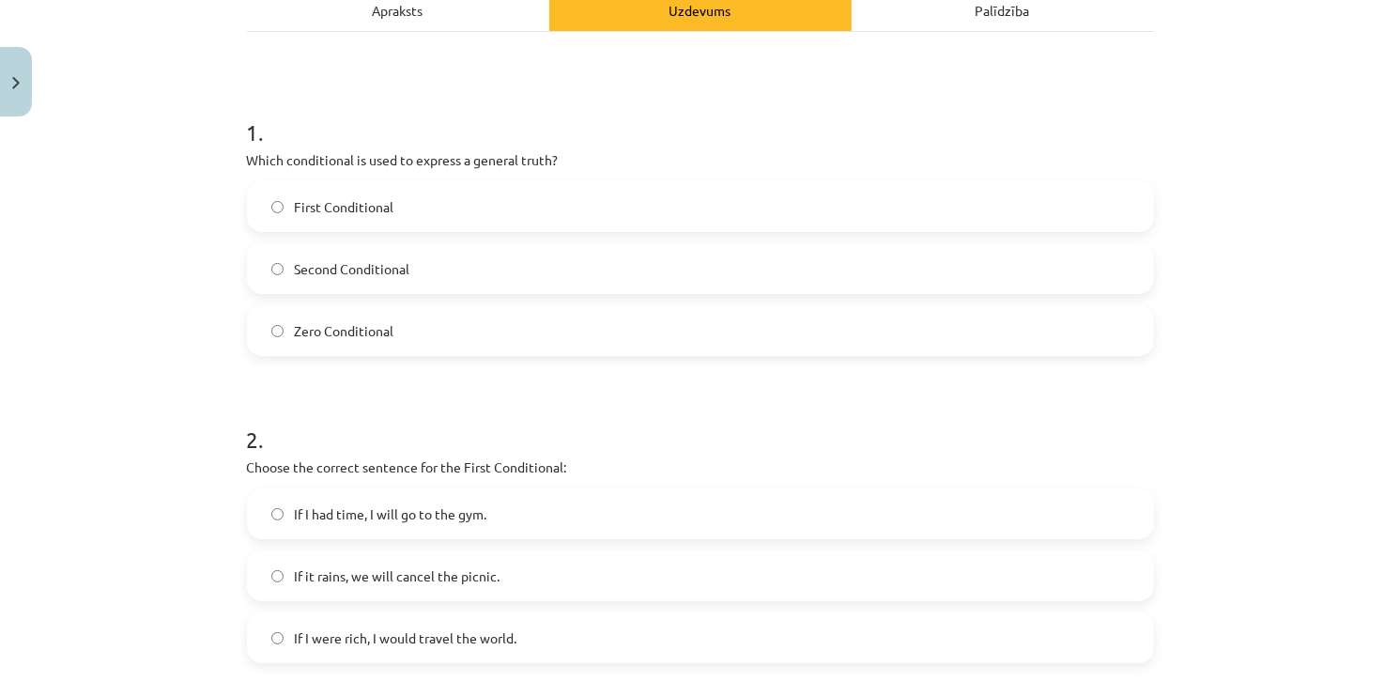
scroll to position [146, 0]
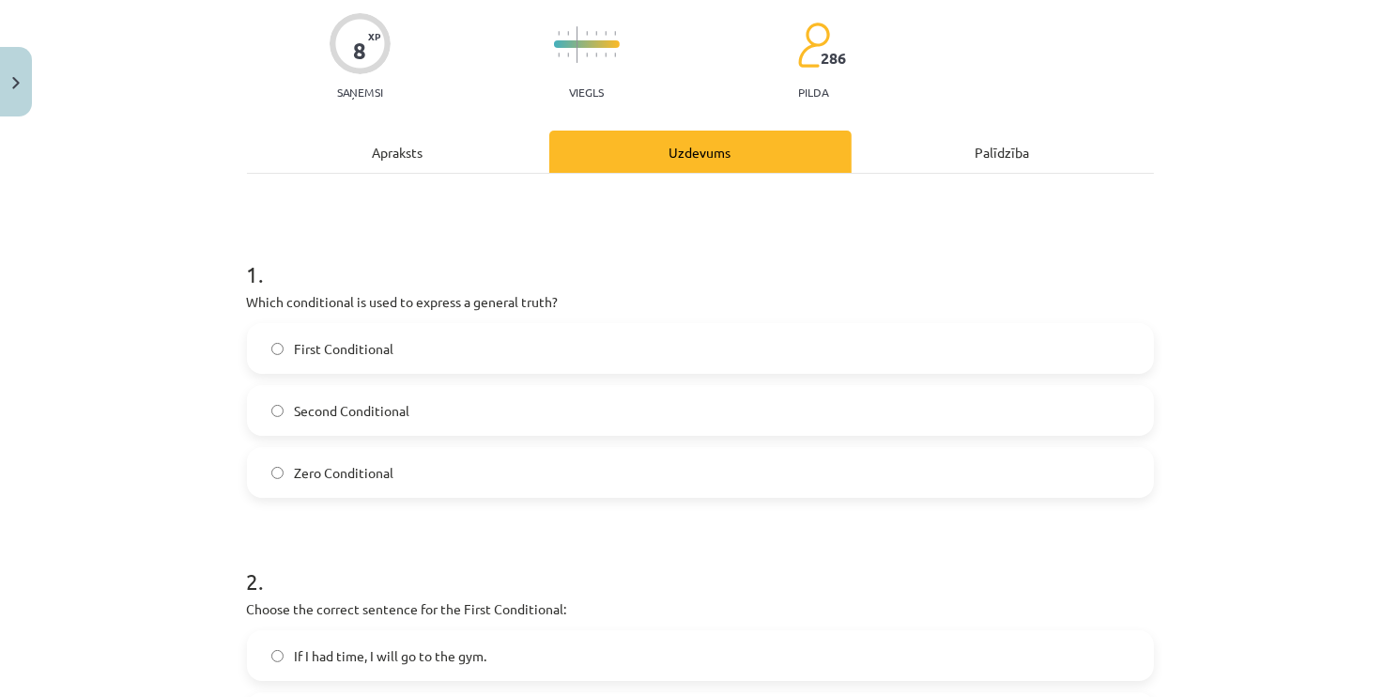
click at [531, 275] on h1 "1 ." at bounding box center [700, 257] width 907 height 58
click at [408, 464] on label "Zero Conditional" at bounding box center [700, 472] width 903 height 47
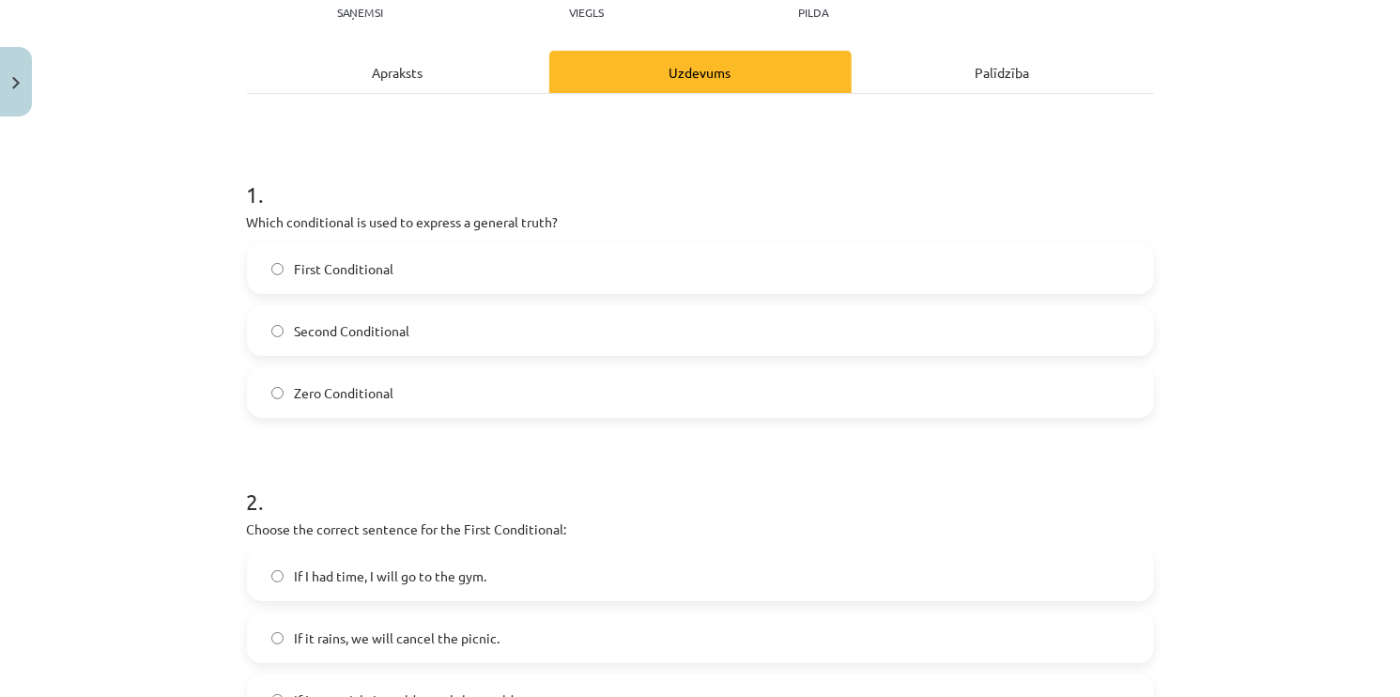
scroll to position [521, 0]
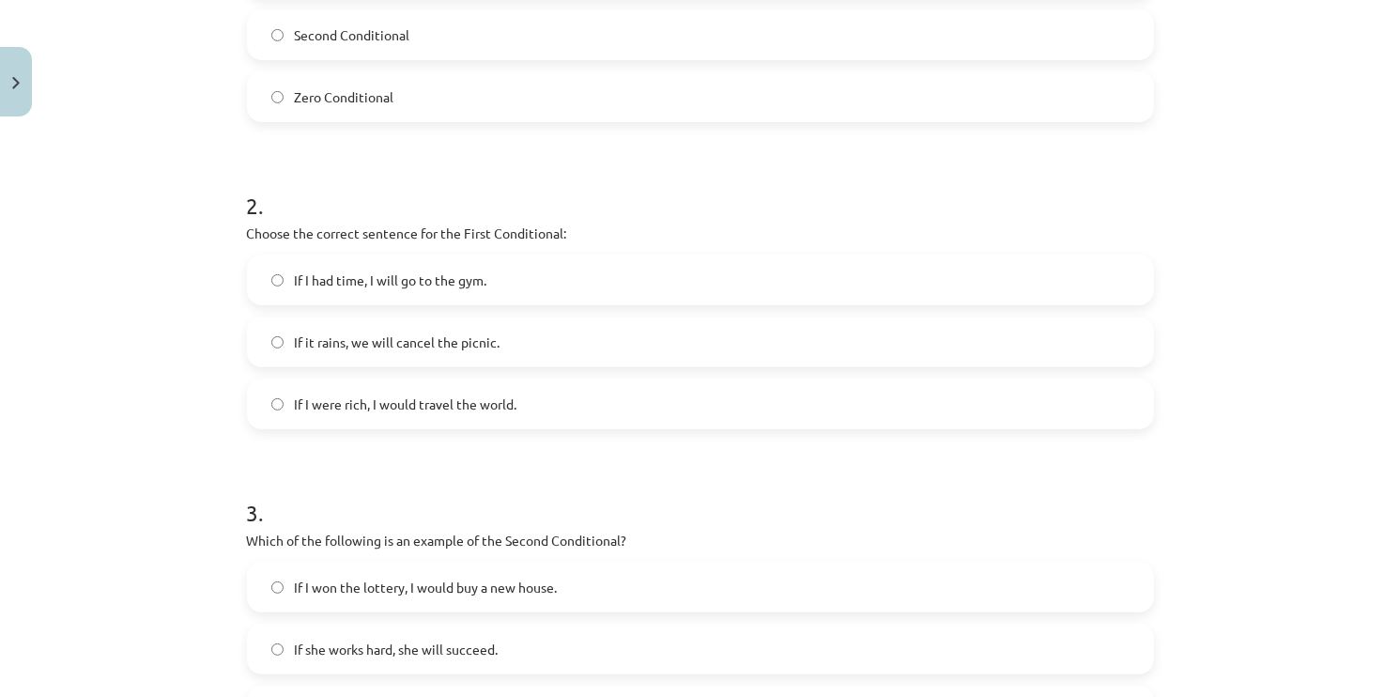
click at [547, 469] on h1 "3 ." at bounding box center [700, 496] width 907 height 58
click at [368, 354] on label "If it rains, we will cancel the picnic." at bounding box center [700, 341] width 903 height 47
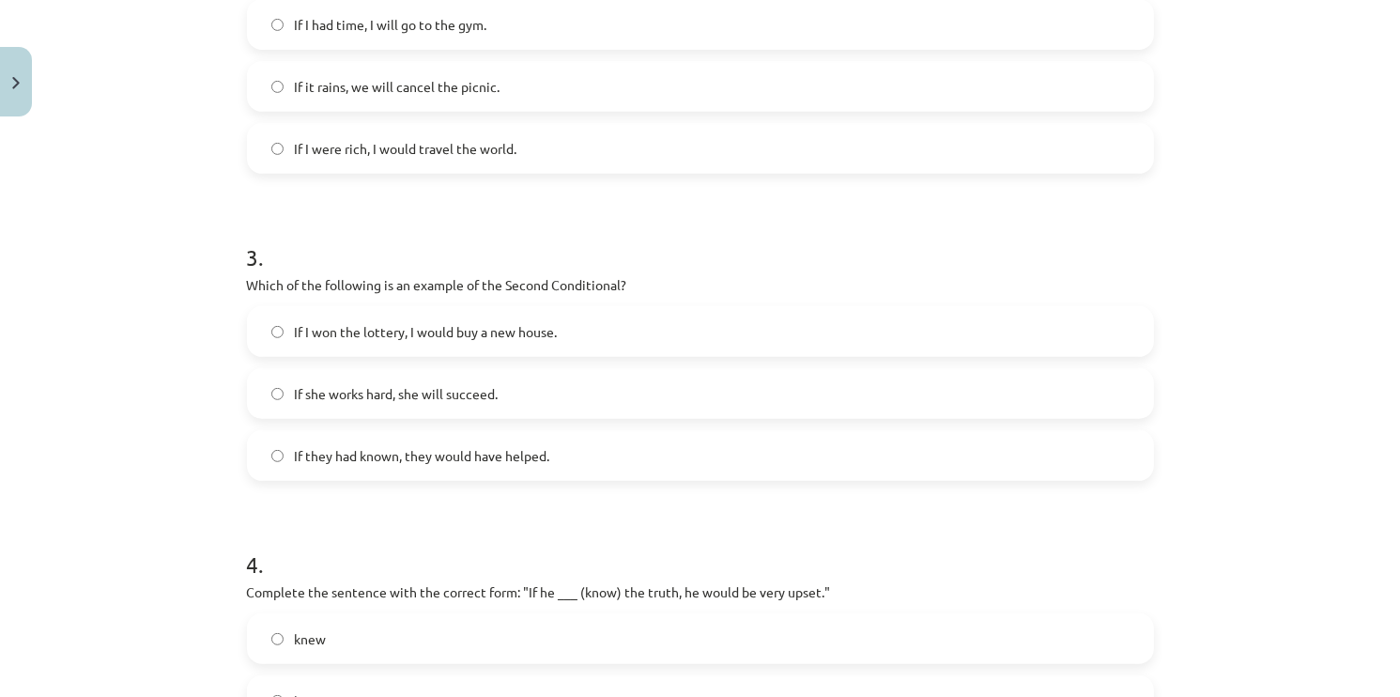
scroll to position [803, 0]
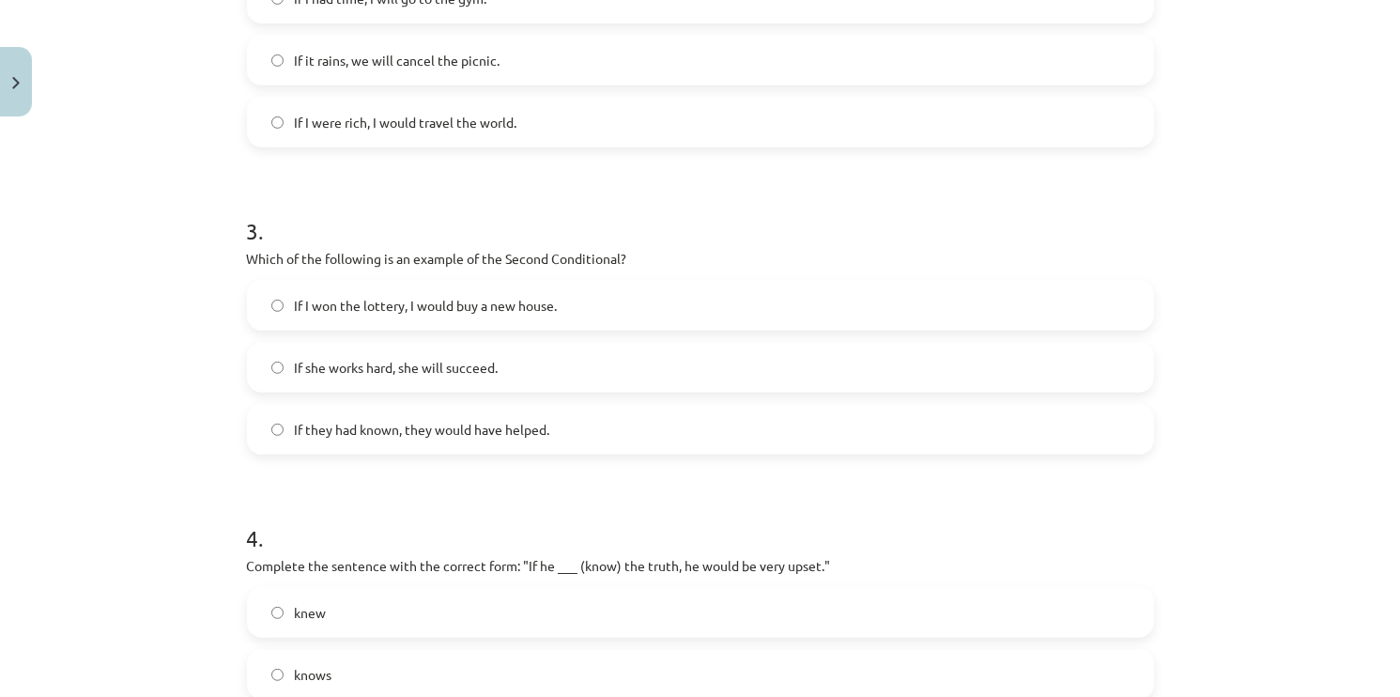
click at [516, 485] on form "1 . Which conditional is used to express a general truth? First Conditional Sec…" at bounding box center [700, 166] width 907 height 1191
click at [407, 319] on label "If I won the lottery, I would buy a new house." at bounding box center [700, 305] width 903 height 47
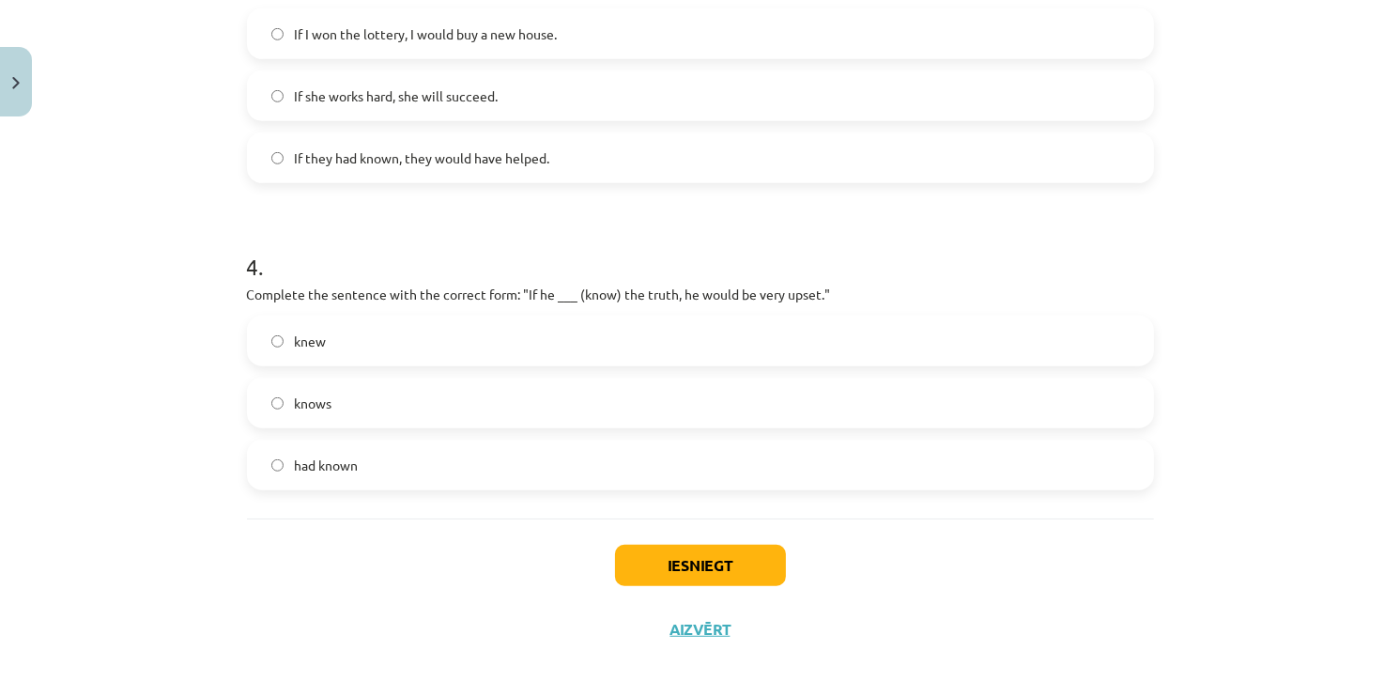
scroll to position [1085, 0]
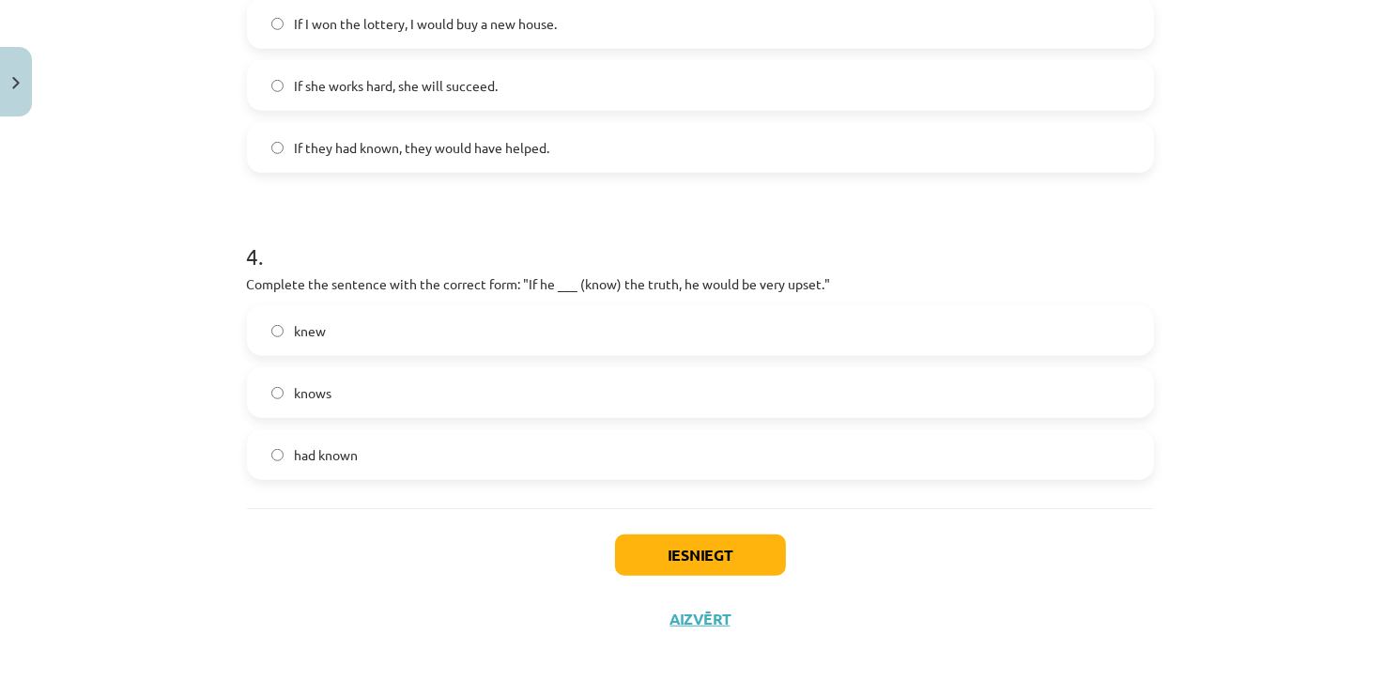
click at [394, 356] on div "knew knows had known" at bounding box center [700, 392] width 907 height 175
click at [408, 333] on label "knew" at bounding box center [700, 330] width 903 height 47
click at [615, 550] on button "Iesniegt" at bounding box center [700, 554] width 171 height 41
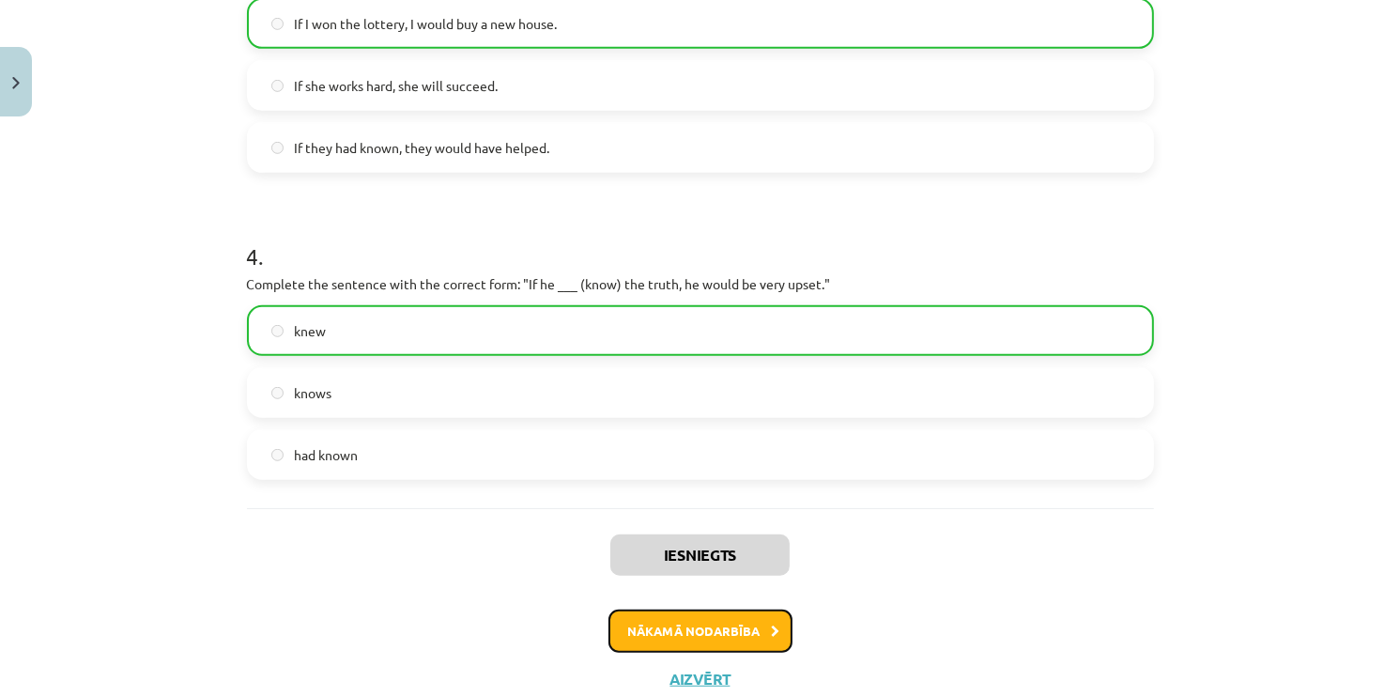
click at [682, 610] on button "Nākamā nodarbība" at bounding box center [700, 630] width 184 height 43
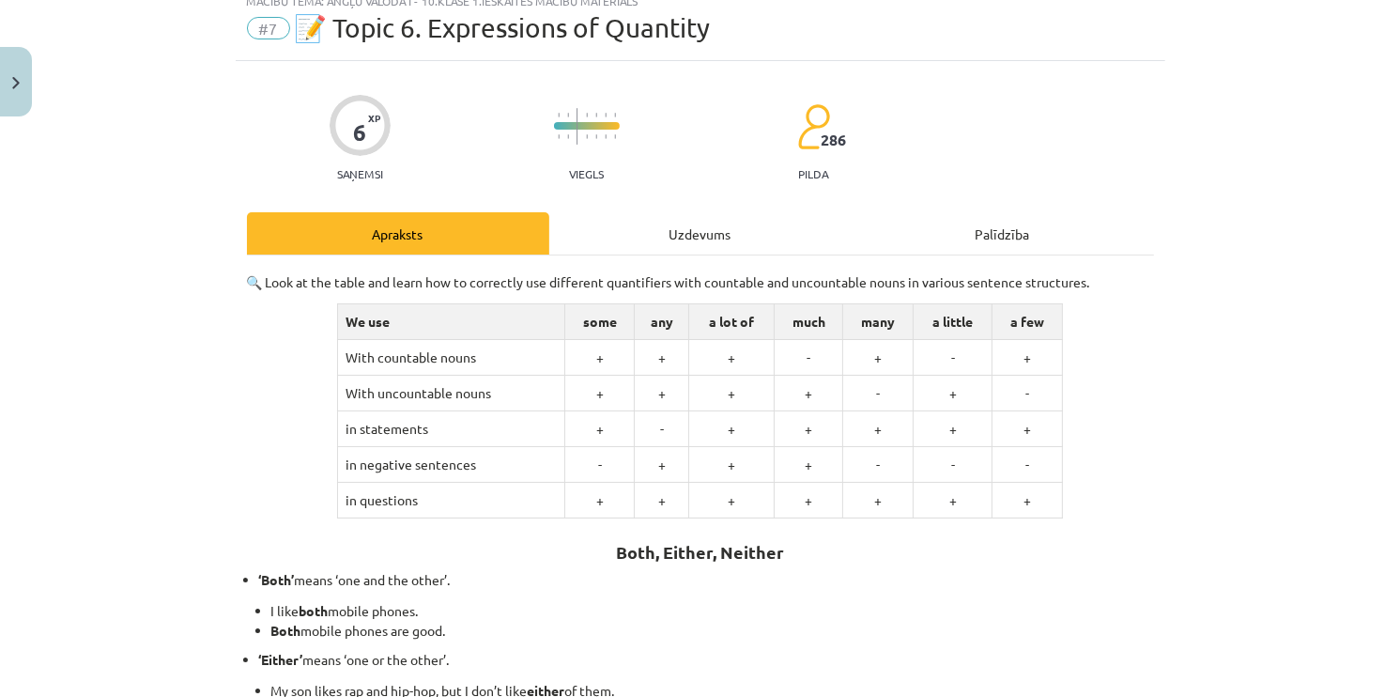
scroll to position [47, 0]
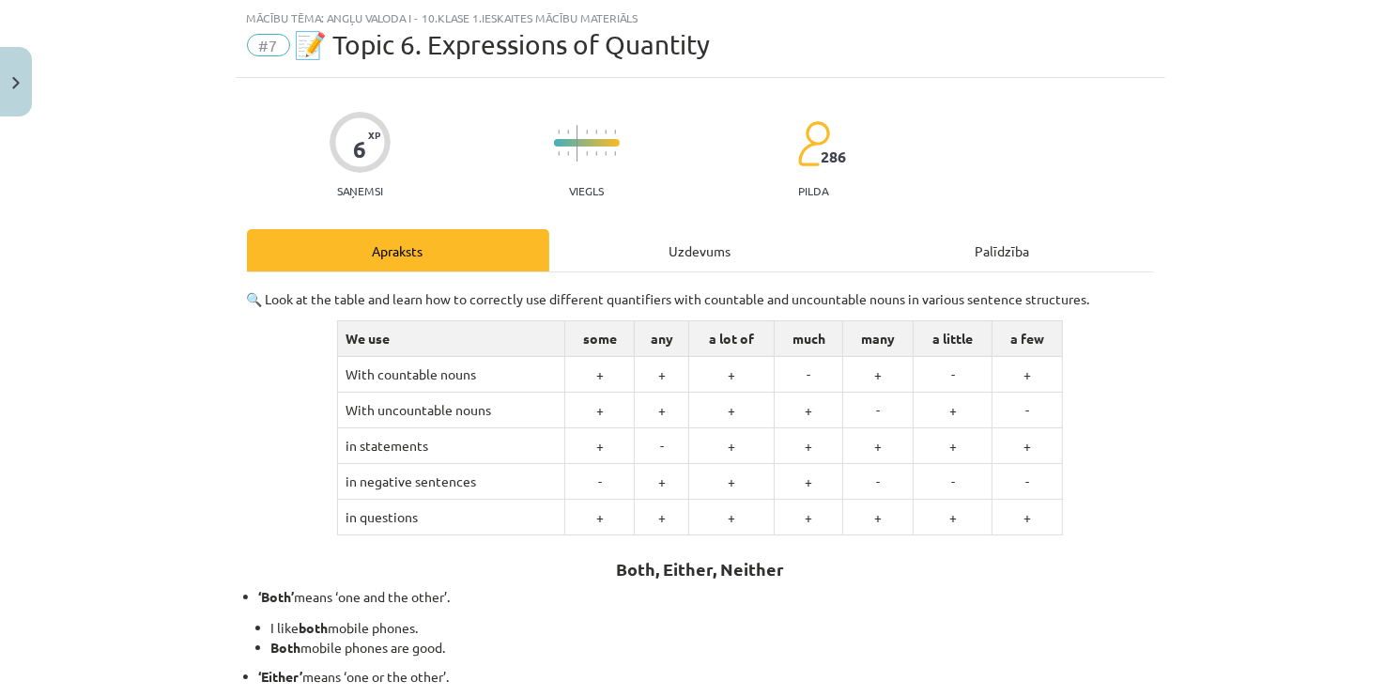
click at [682, 239] on div "Uzdevums" at bounding box center [700, 250] width 302 height 42
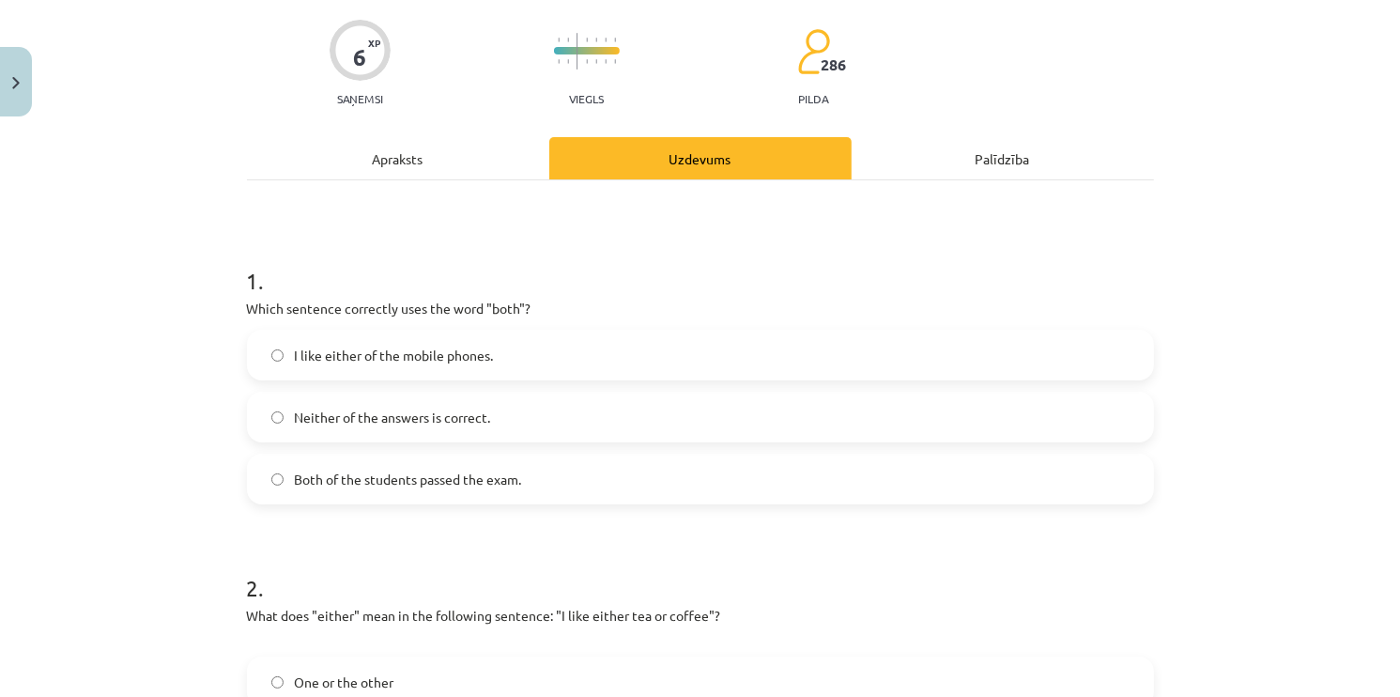
scroll to position [141, 0]
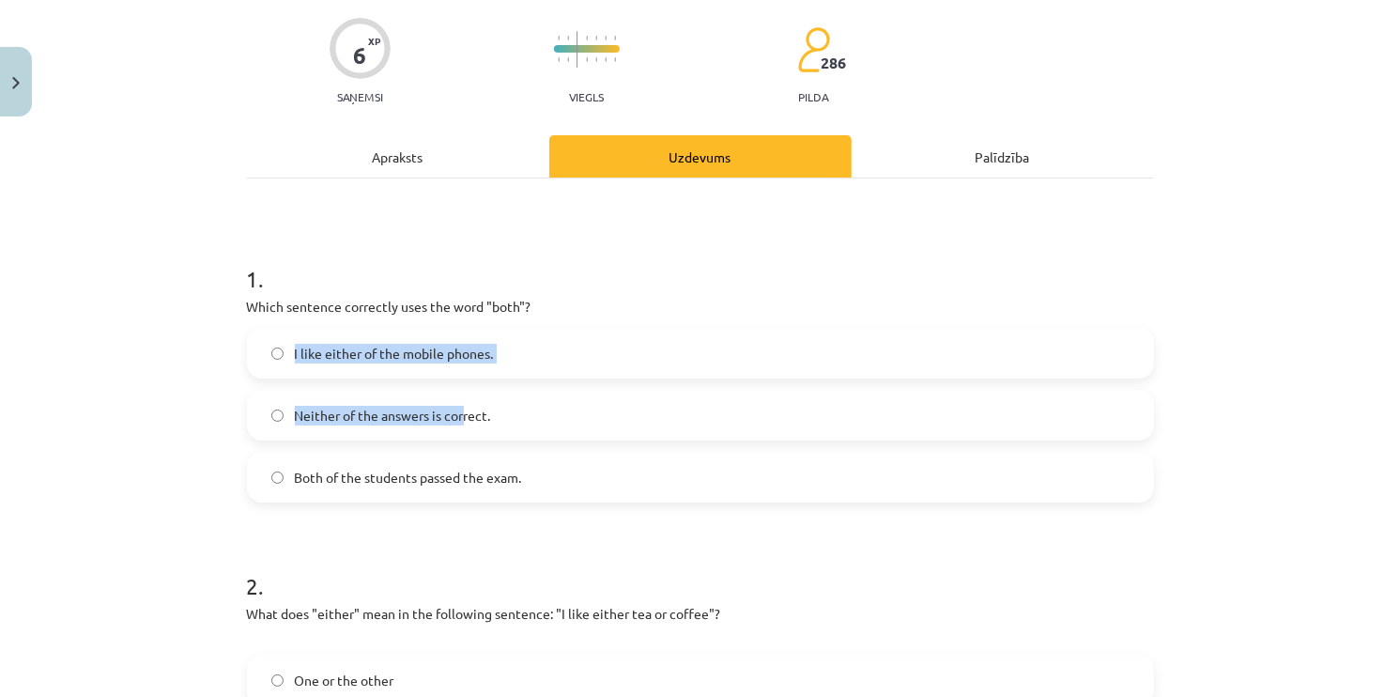
drag, startPoint x: 202, startPoint y: 319, endPoint x: 435, endPoint y: 383, distance: 241.5
click at [455, 396] on div "Mācību tēma: Angļu valoda i - 10.klase 1.ieskaites mācību materiāls #7 📝 Topic …" at bounding box center [700, 348] width 1400 height 697
click at [236, 331] on div "6 XP Saņemsi Viegls 286 pilda Apraksts Uzdevums Palīdzība 1 . Which sentence co…" at bounding box center [701, 645] width 930 height 1323
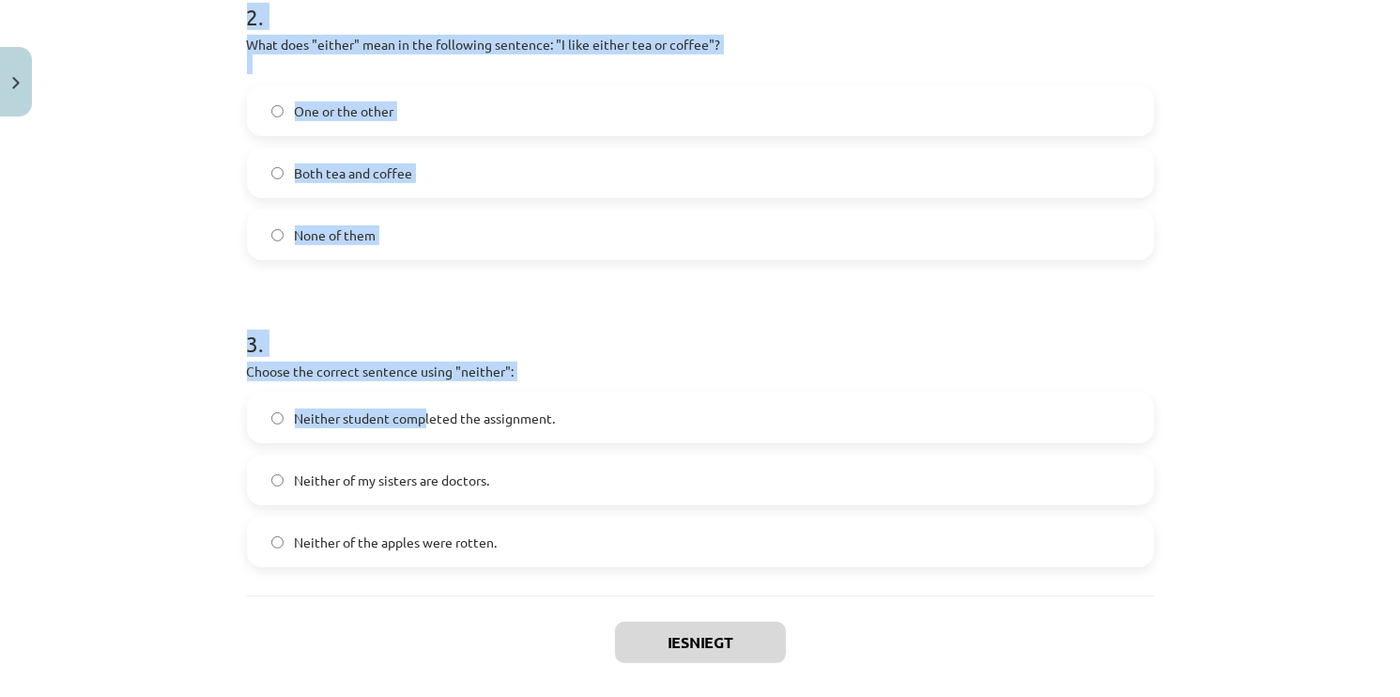
scroll to position [796, 0]
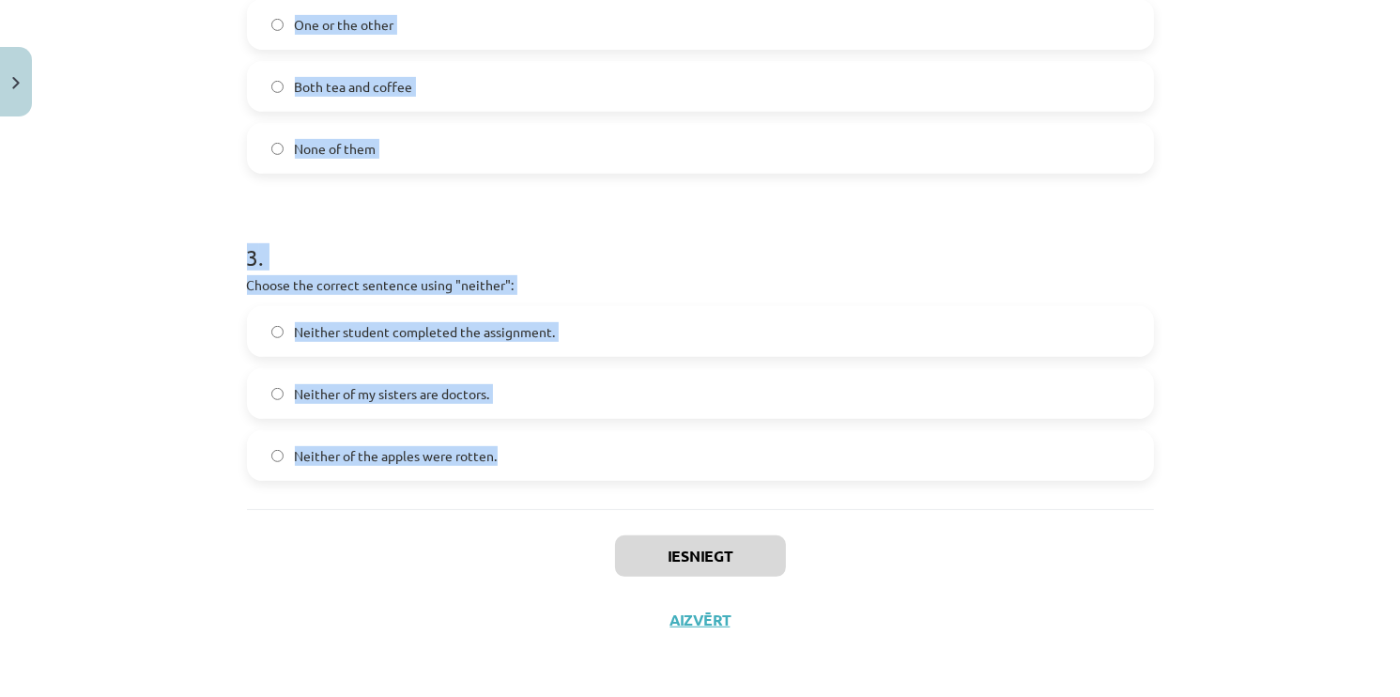
drag, startPoint x: 227, startPoint y: 311, endPoint x: 506, endPoint y: 439, distance: 307.1
click at [506, 441] on div "Mācību tēma: Angļu valoda i - 10.klase 1.ieskaites mācību materiāls #7 📝 Topic …" at bounding box center [700, 348] width 1400 height 697
copy form "Which sentence correctly uses the word "both"? I like either of the mobile phon…"
click at [127, 163] on div "Mācību tēma: Angļu valoda i - 10.klase 1.ieskaites mācību materiāls #7 📝 Topic …" at bounding box center [700, 348] width 1400 height 697
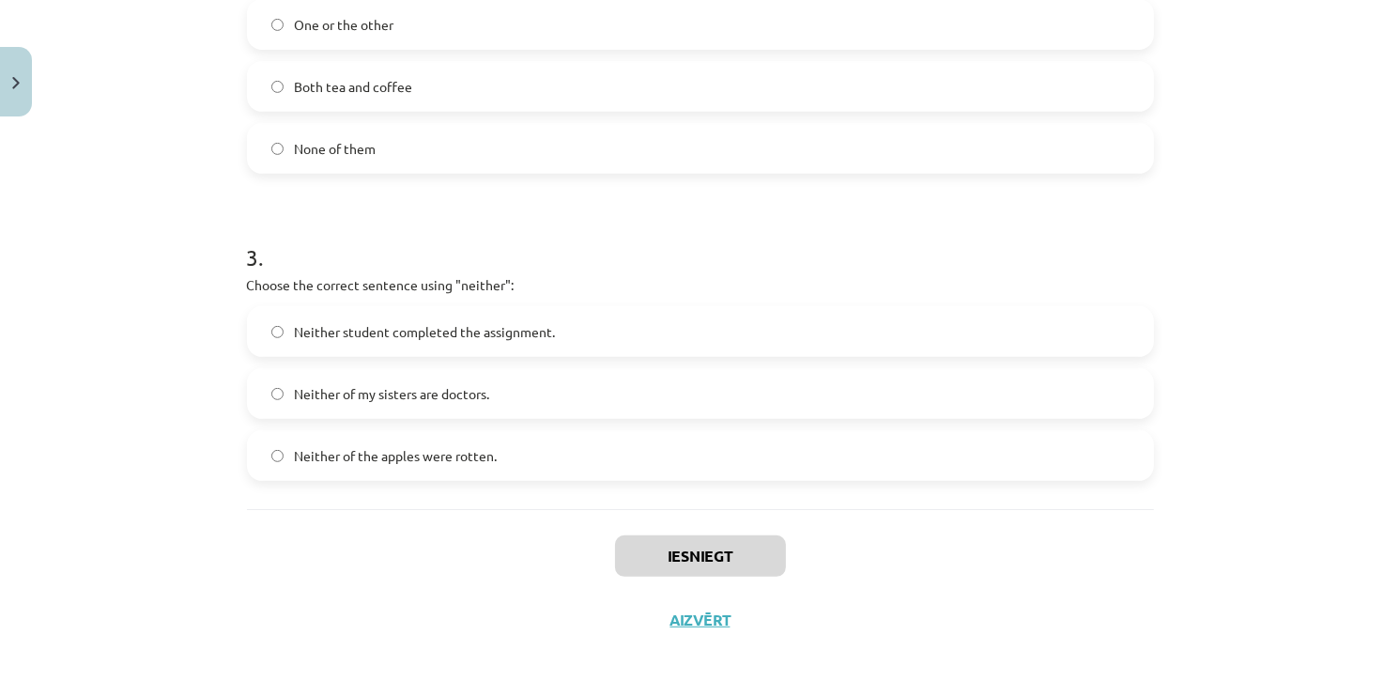
click at [514, 589] on div "Iesniegt Aizvērt" at bounding box center [700, 574] width 907 height 131
click at [500, 584] on div "Iesniegt Aizvērt" at bounding box center [700, 574] width 907 height 131
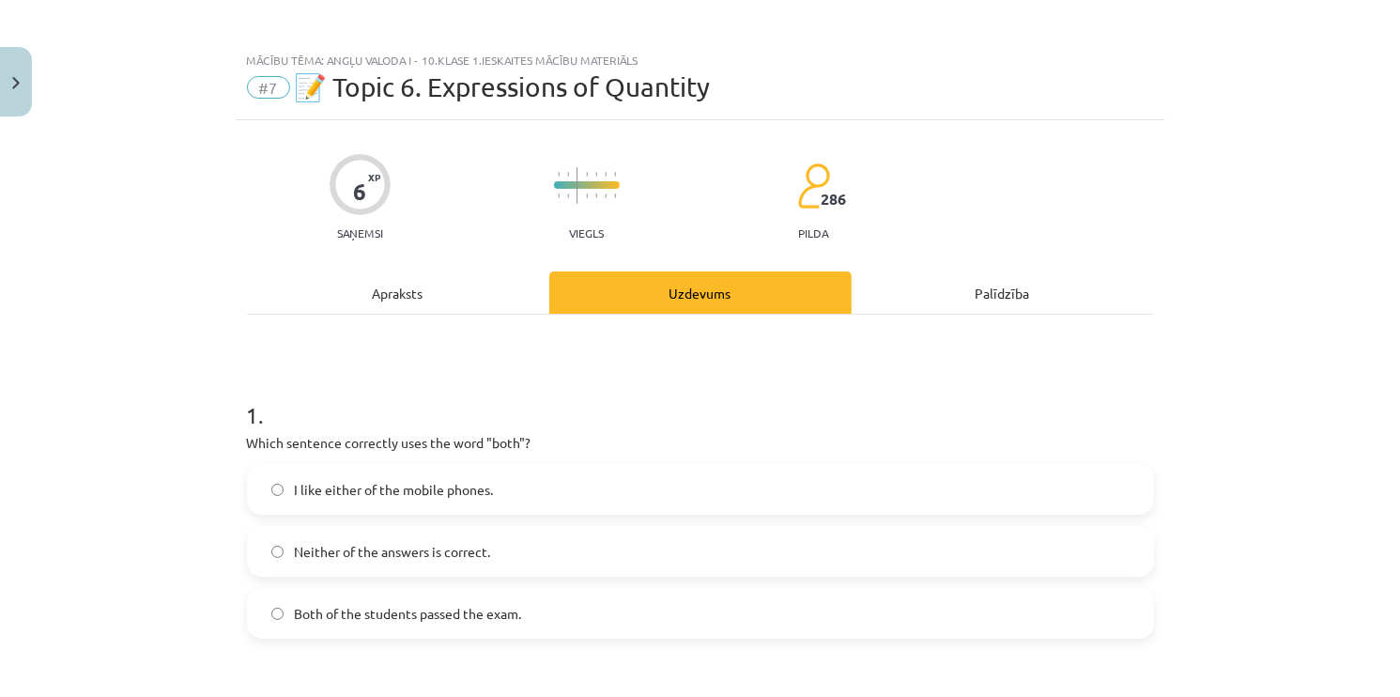
scroll to position [0, 0]
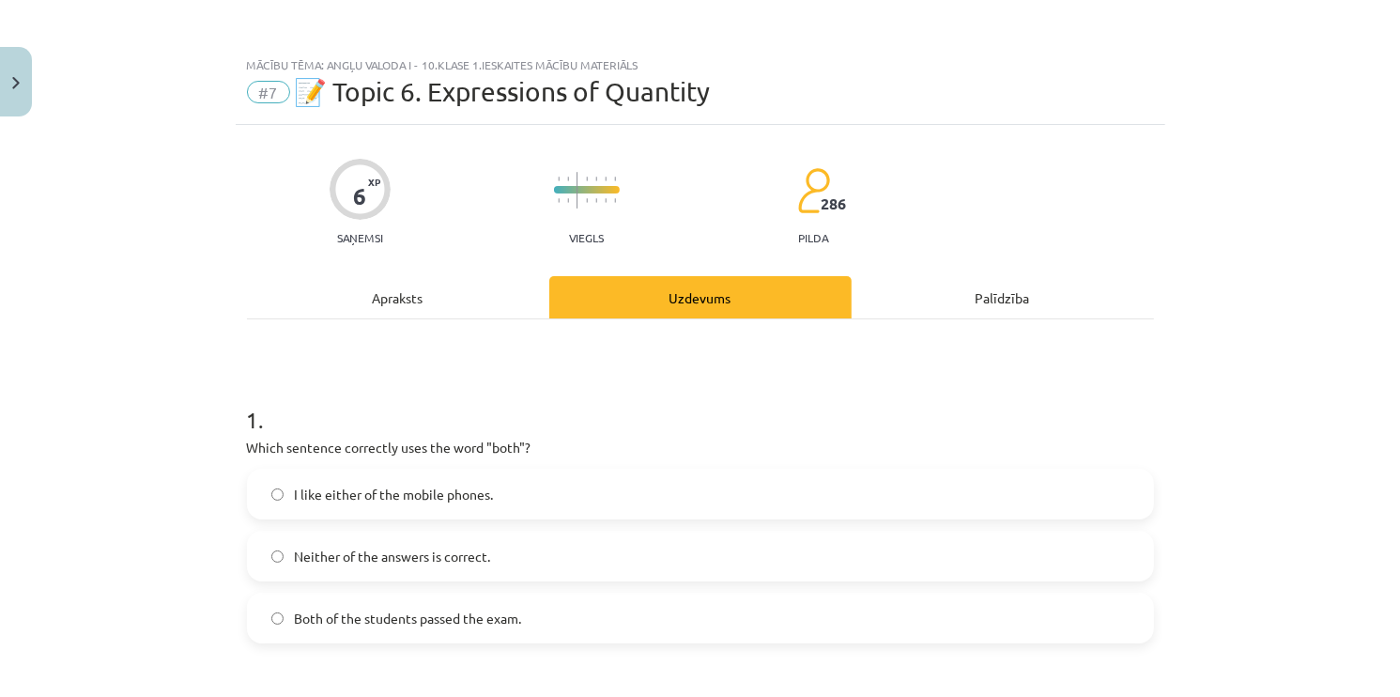
click at [430, 617] on span "Both of the students passed the exam." at bounding box center [408, 618] width 227 height 20
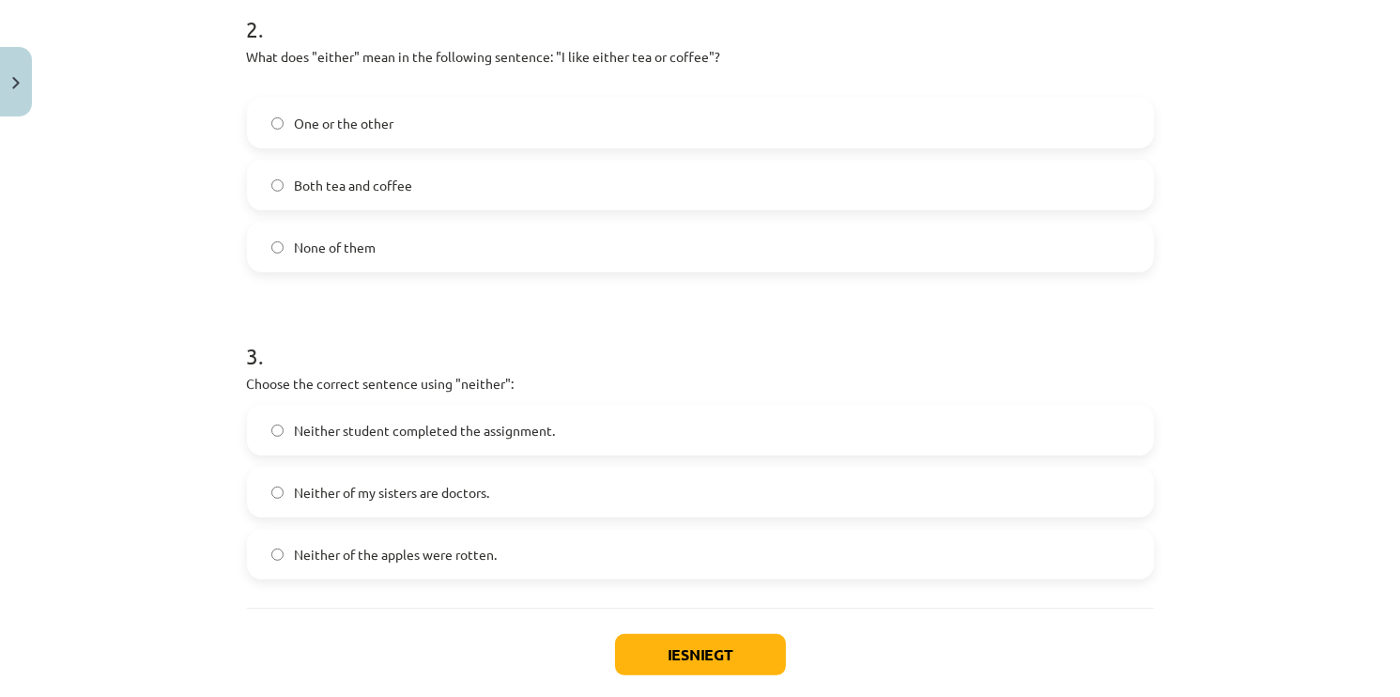
scroll to position [608, 0]
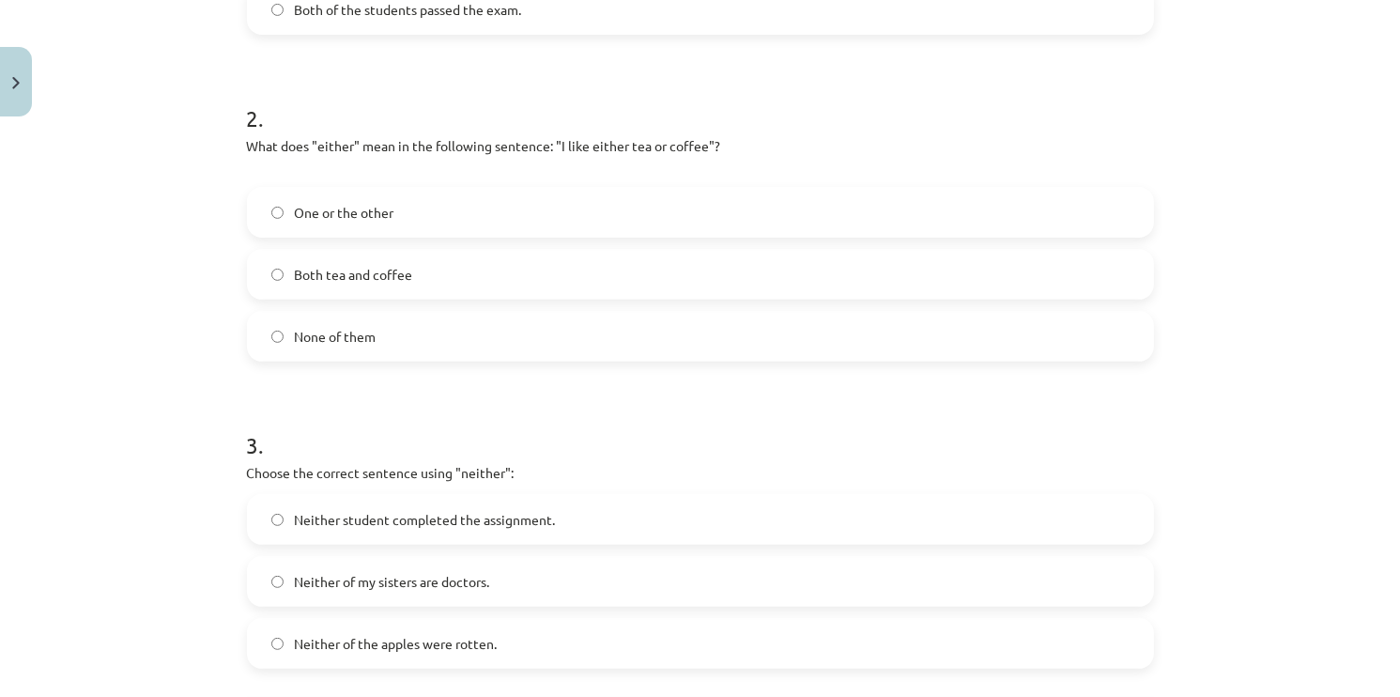
click at [363, 234] on label "One or the other" at bounding box center [700, 212] width 903 height 47
click at [386, 529] on label "Neither student completed the assignment." at bounding box center [700, 519] width 903 height 47
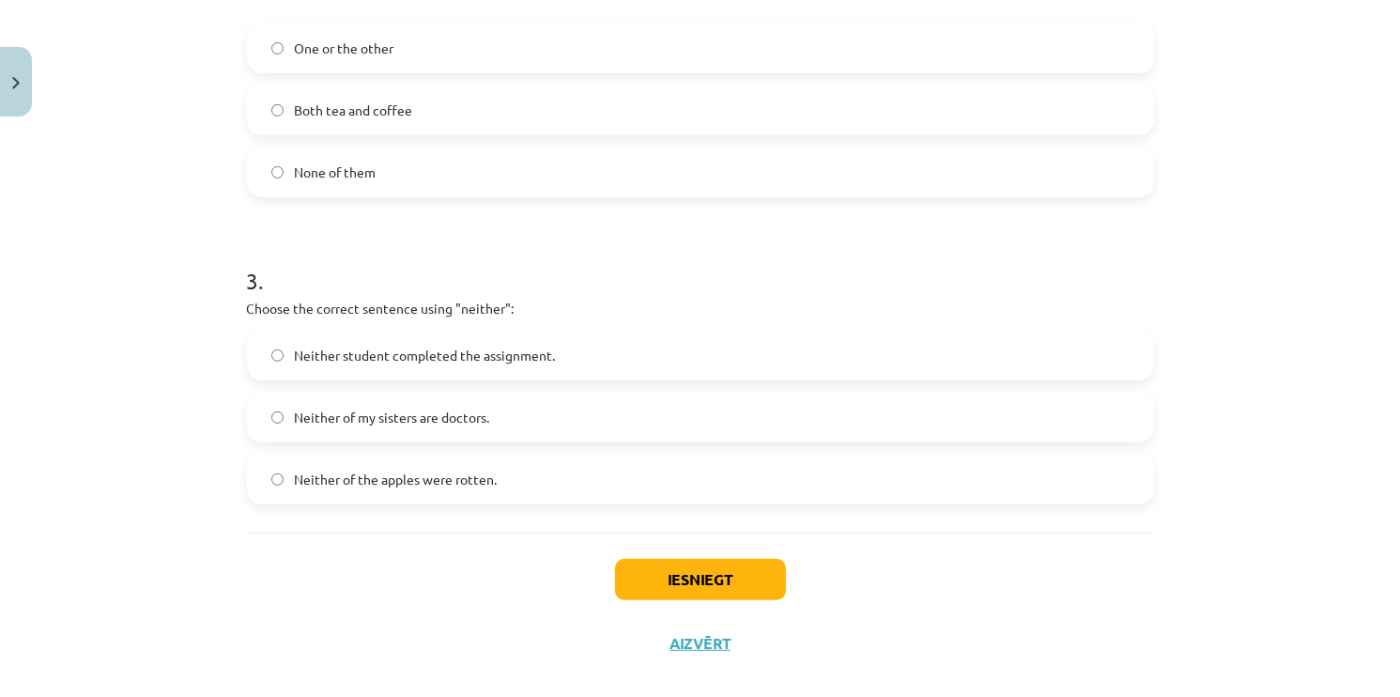
scroll to position [796, 0]
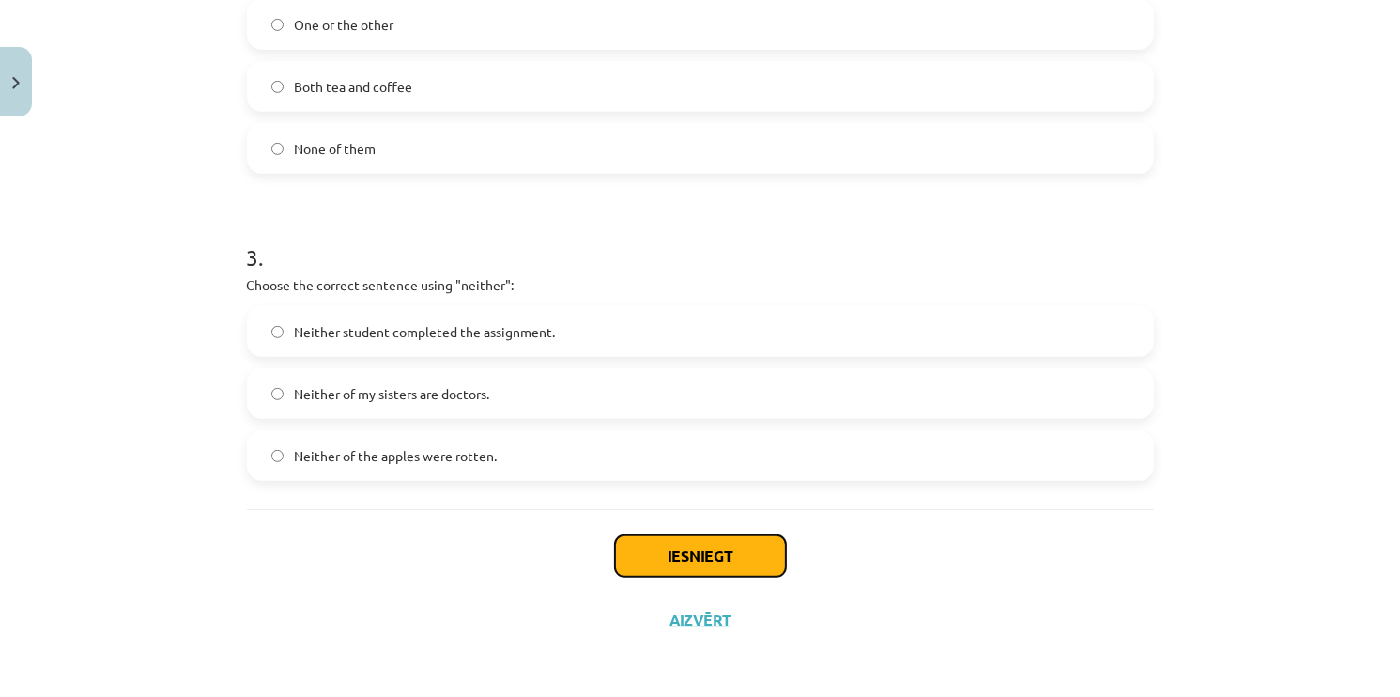
click at [728, 569] on button "Iesniegt" at bounding box center [700, 555] width 171 height 41
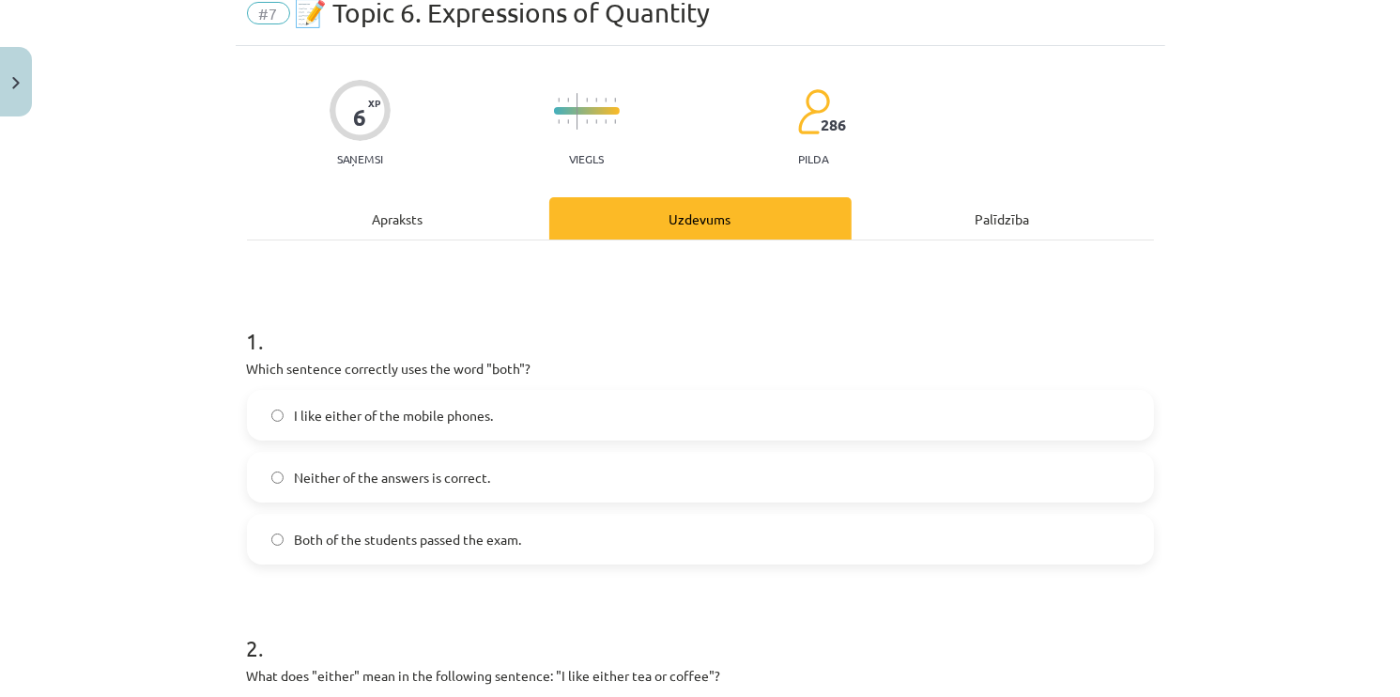
scroll to position [0, 0]
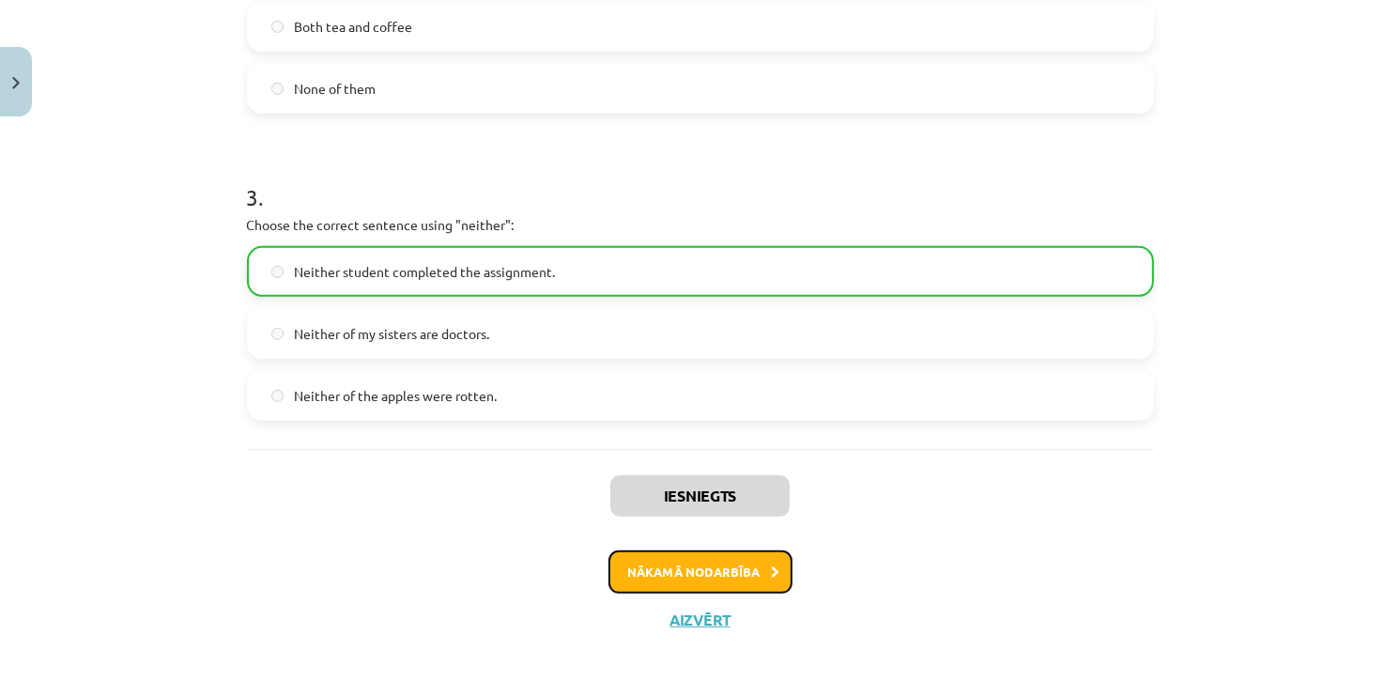
click at [640, 552] on button "Nākamā nodarbība" at bounding box center [700, 571] width 184 height 43
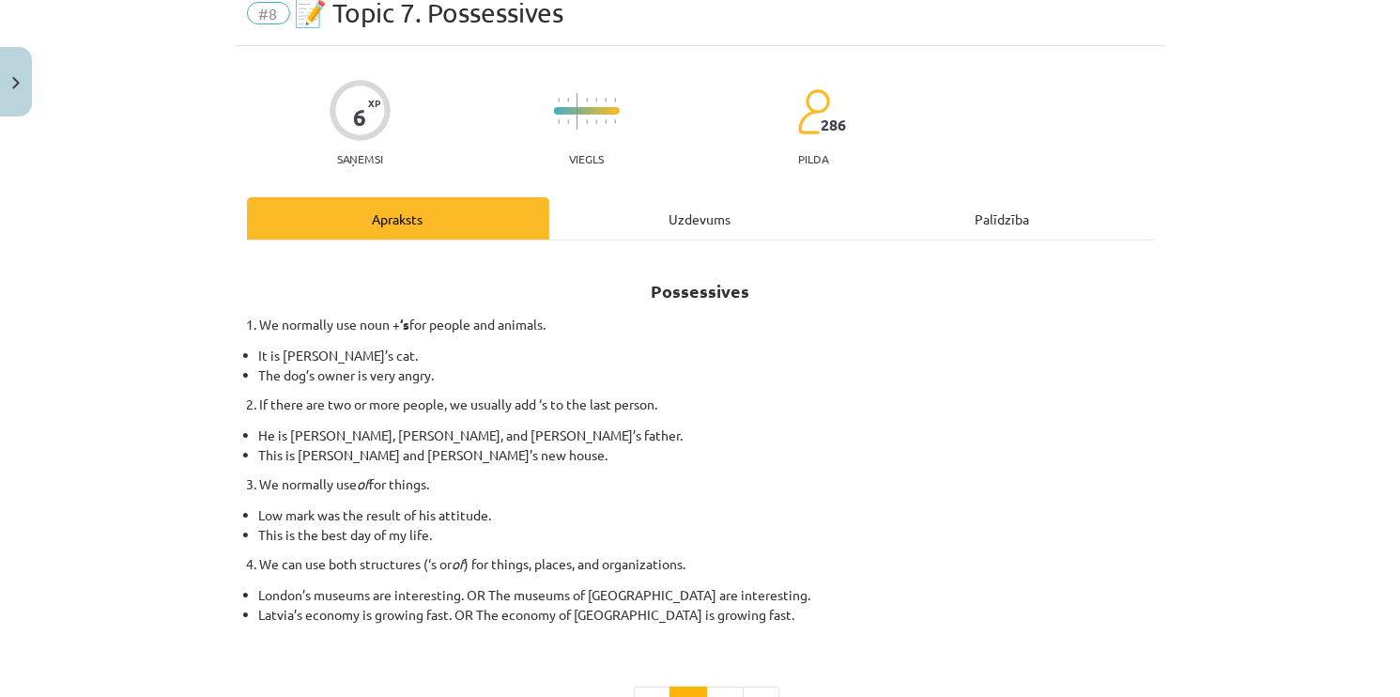
scroll to position [47, 0]
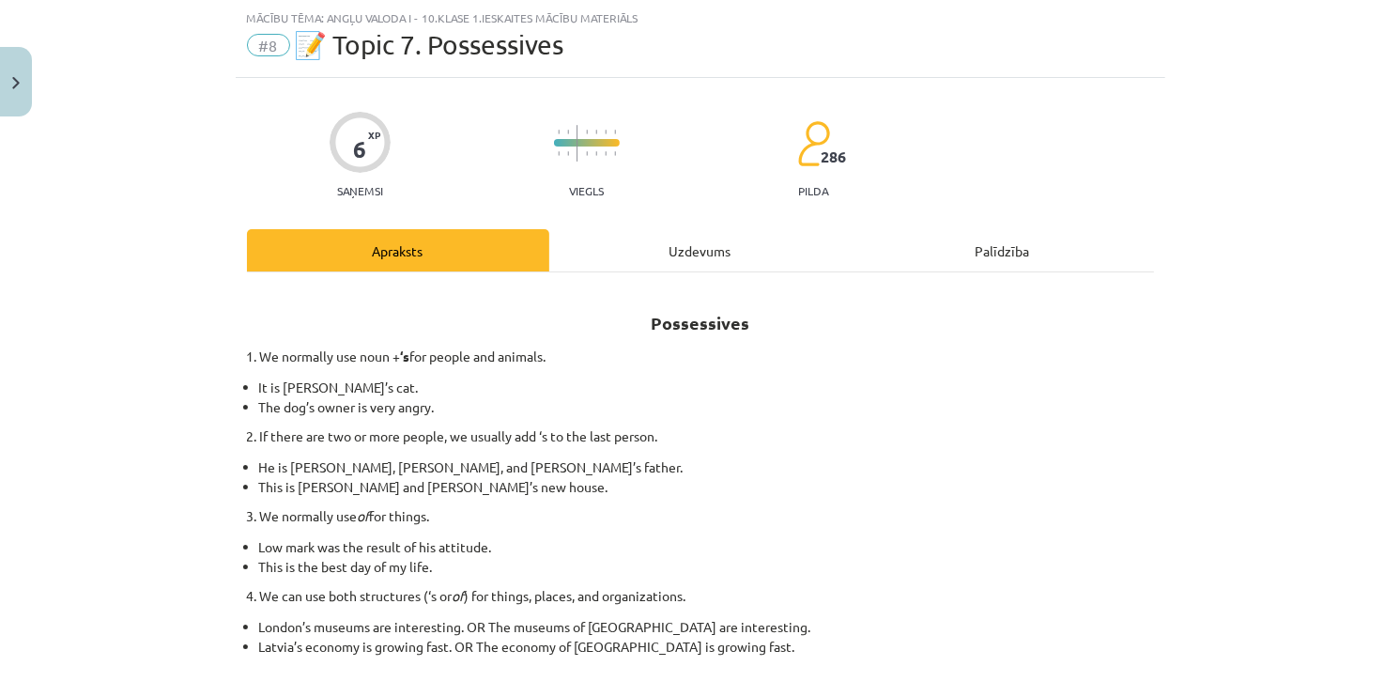
click at [690, 257] on div "Uzdevums" at bounding box center [700, 250] width 302 height 42
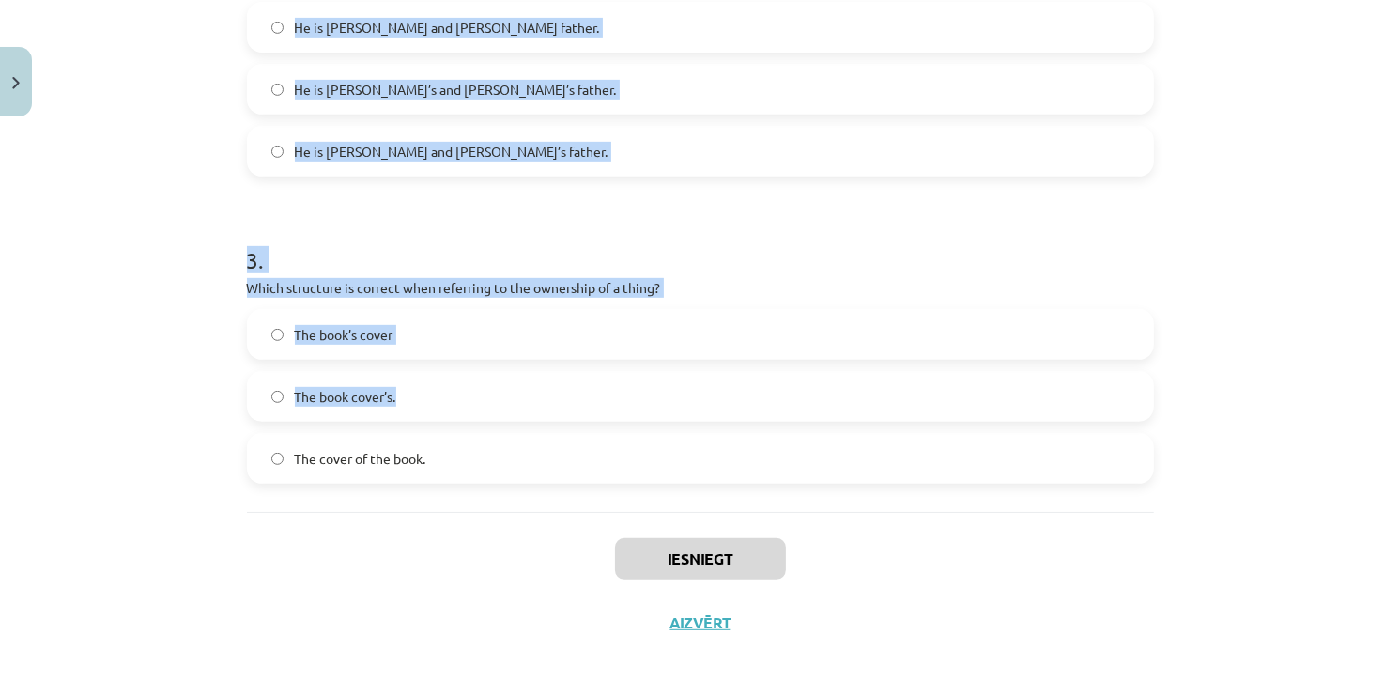
scroll to position [778, 0]
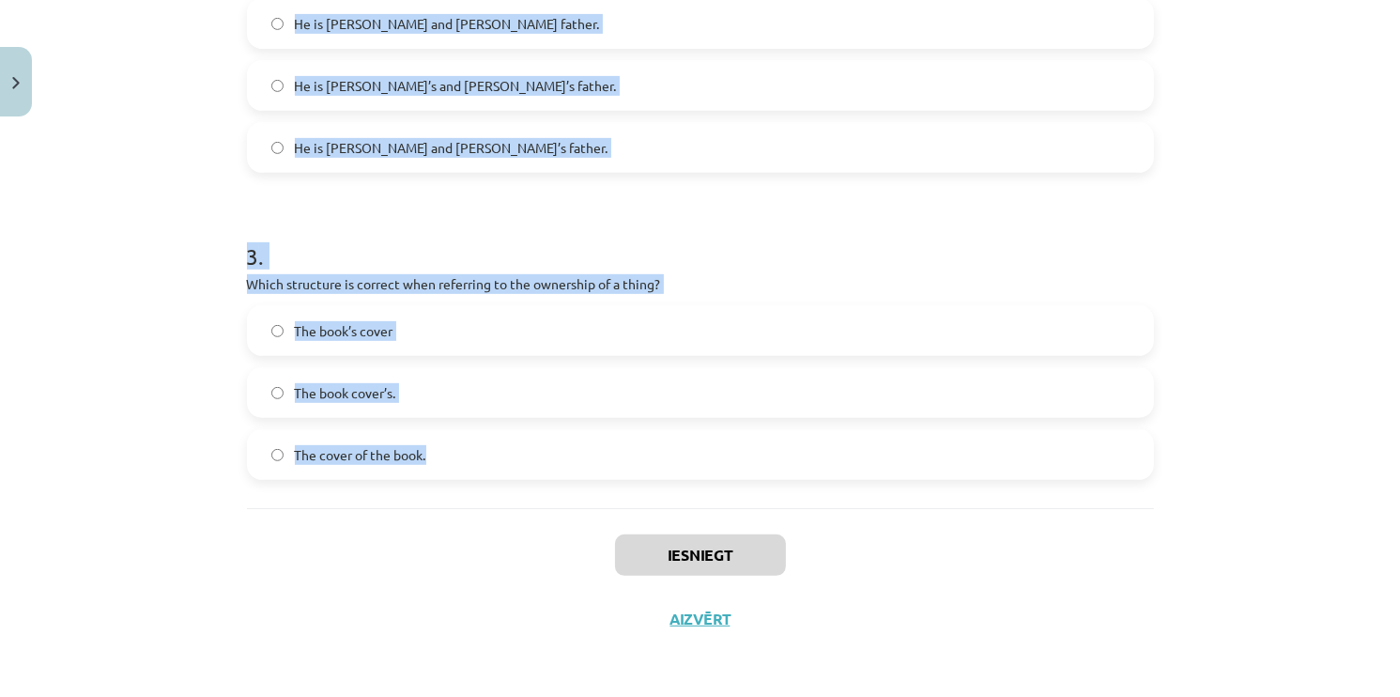
drag, startPoint x: 227, startPoint y: 312, endPoint x: 469, endPoint y: 434, distance: 270.5
click at [474, 441] on div "Mācību tēma: Angļu valoda i - 10.klase 1.ieskaites mācību materiāls #8 📝 Topic …" at bounding box center [700, 348] width 1400 height 697
copy form "Which sentence correctly shows possession for a single person? It is Jane’s cat…"
click at [103, 238] on div "Mācību tēma: Angļu valoda i - 10.klase 1.ieskaites mācību materiāls #8 📝 Topic …" at bounding box center [700, 348] width 1400 height 697
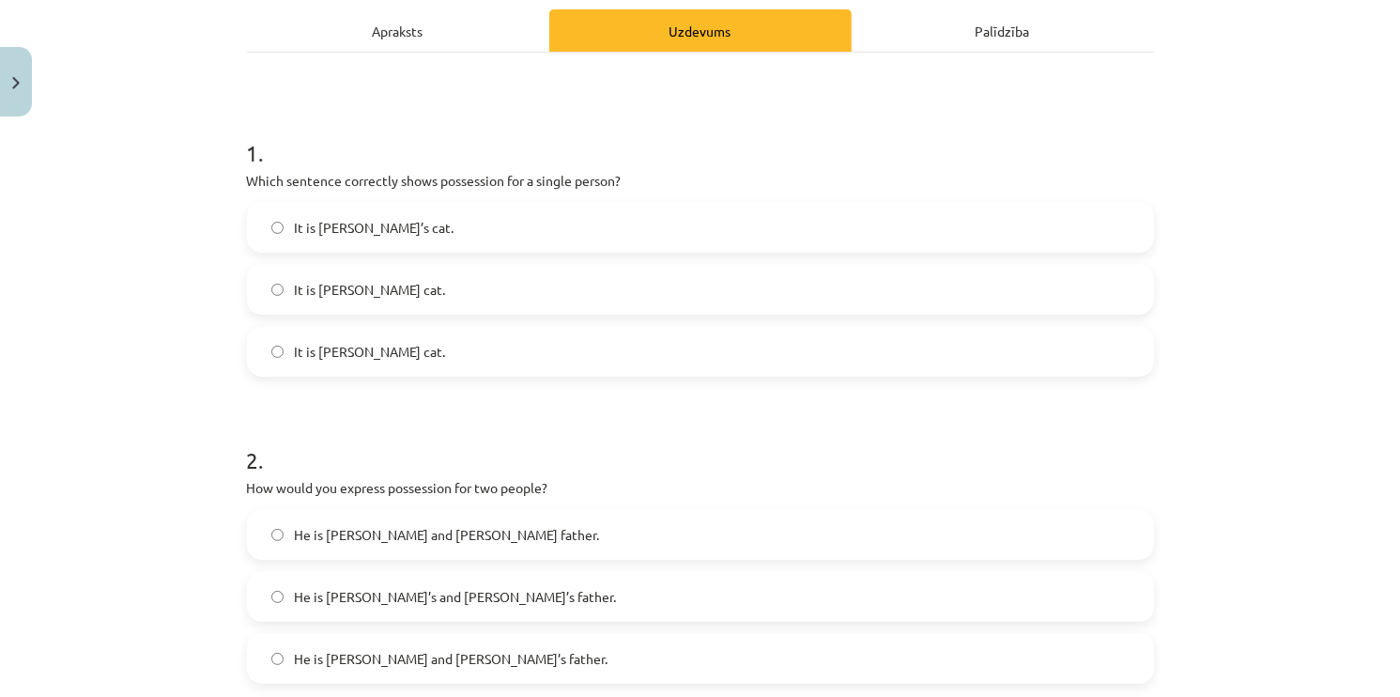
scroll to position [214, 0]
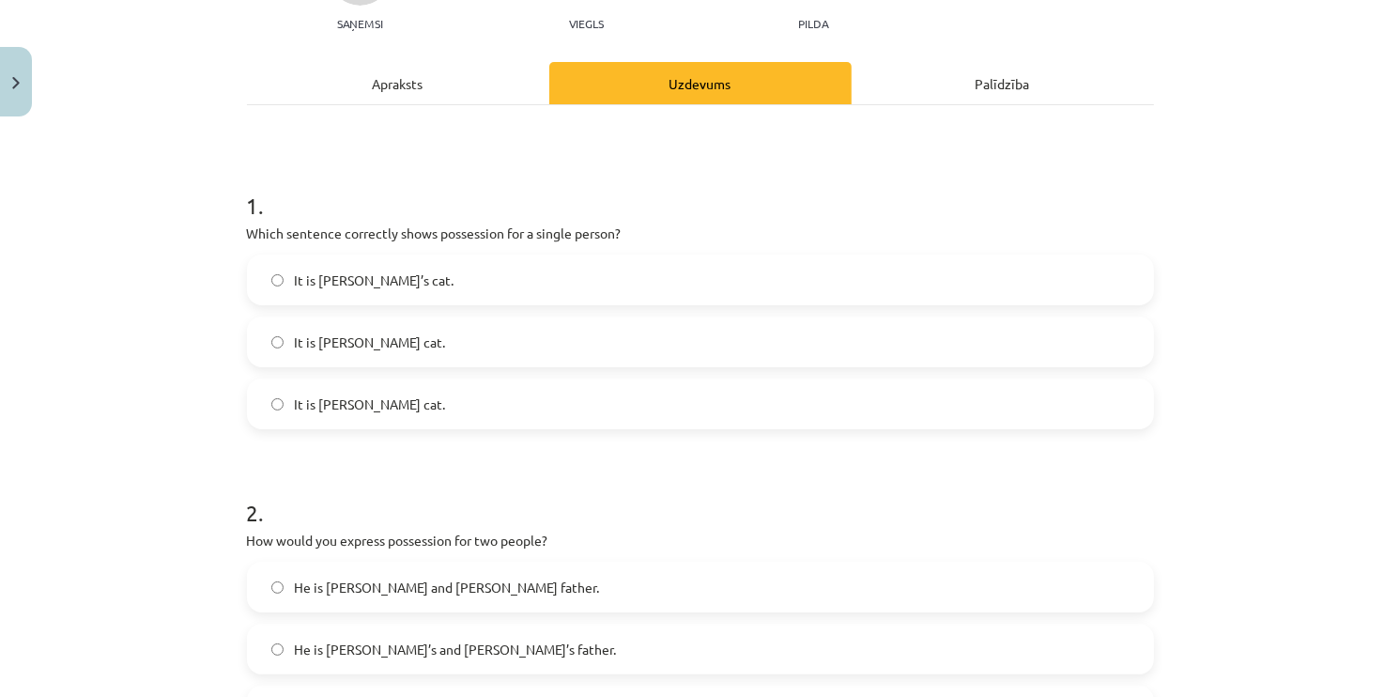
click at [550, 163] on h1 "1 ." at bounding box center [700, 189] width 907 height 58
click at [394, 286] on label "It is Jane’s cat." at bounding box center [700, 279] width 903 height 47
click at [476, 342] on label "It is Janes’s cat." at bounding box center [700, 341] width 903 height 47
click at [379, 286] on label "It is Jane’s cat." at bounding box center [700, 279] width 903 height 47
click at [338, 270] on span "It is Jane’s cat." at bounding box center [375, 280] width 160 height 20
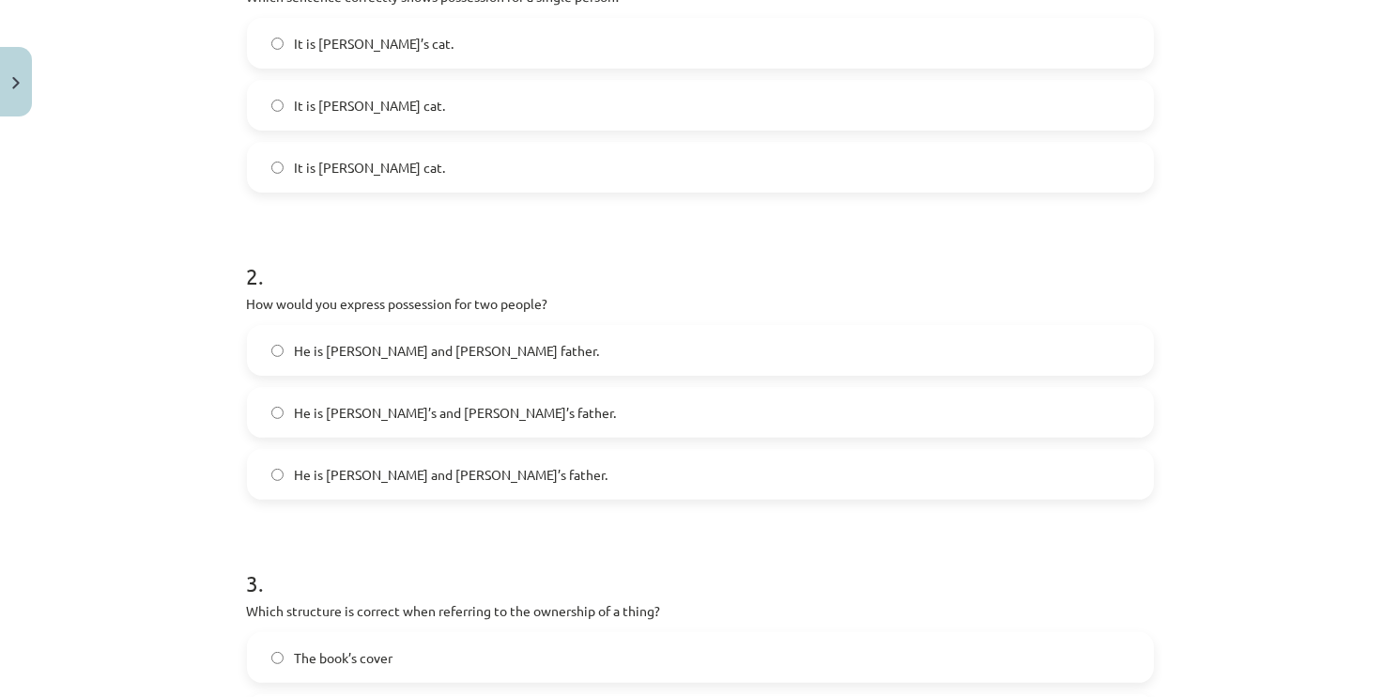
scroll to position [590, 0]
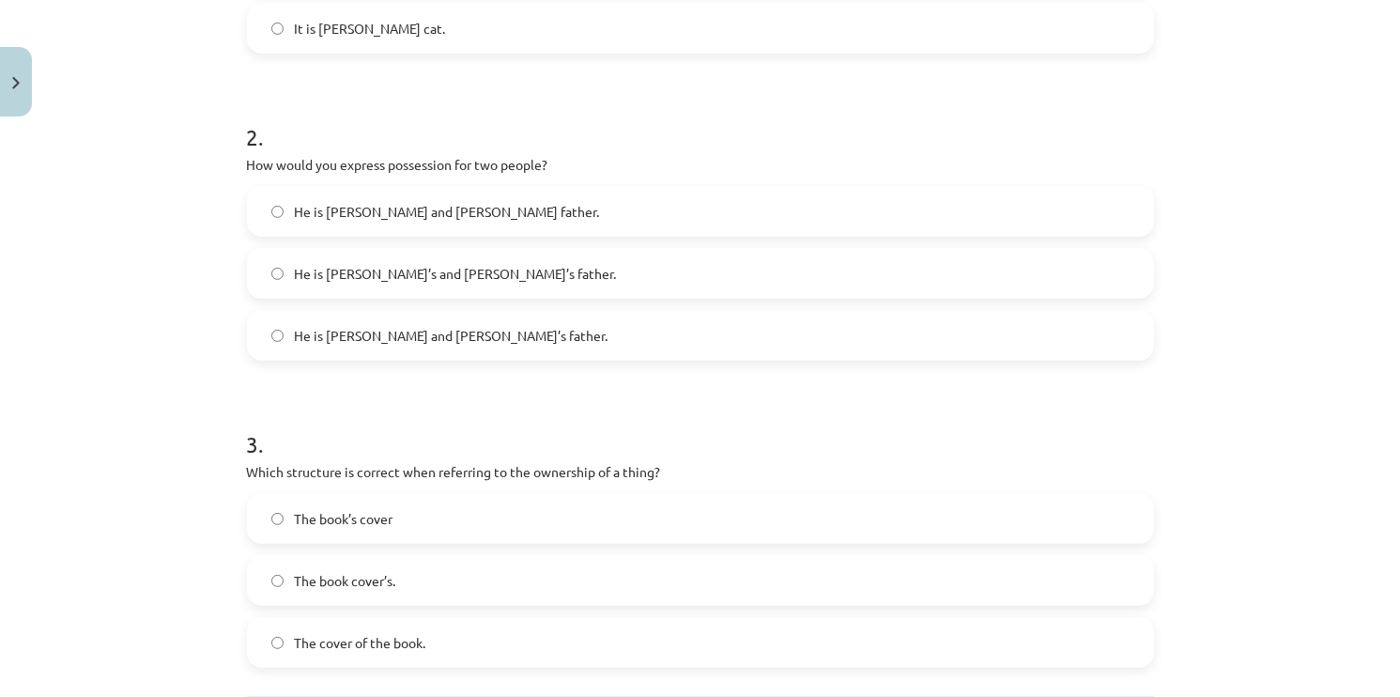
click at [310, 329] on span "He is Alice and James’s father." at bounding box center [452, 336] width 314 height 20
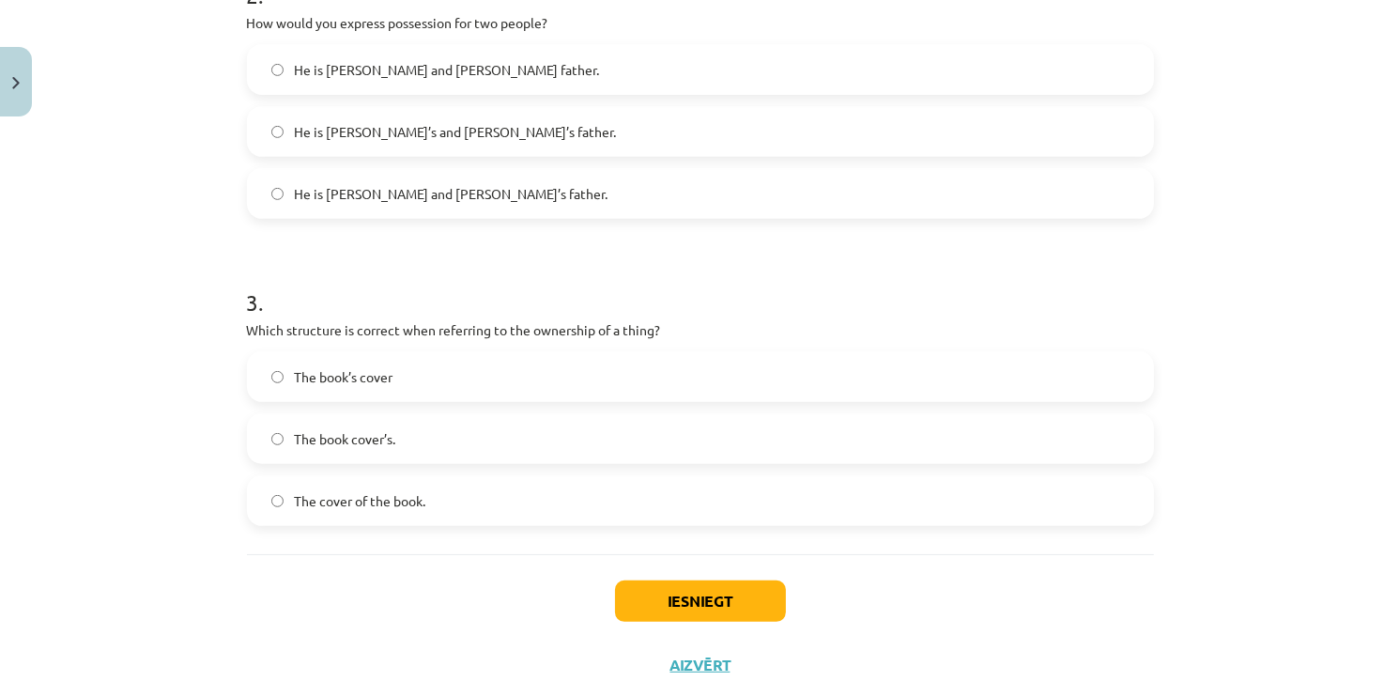
scroll to position [778, 0]
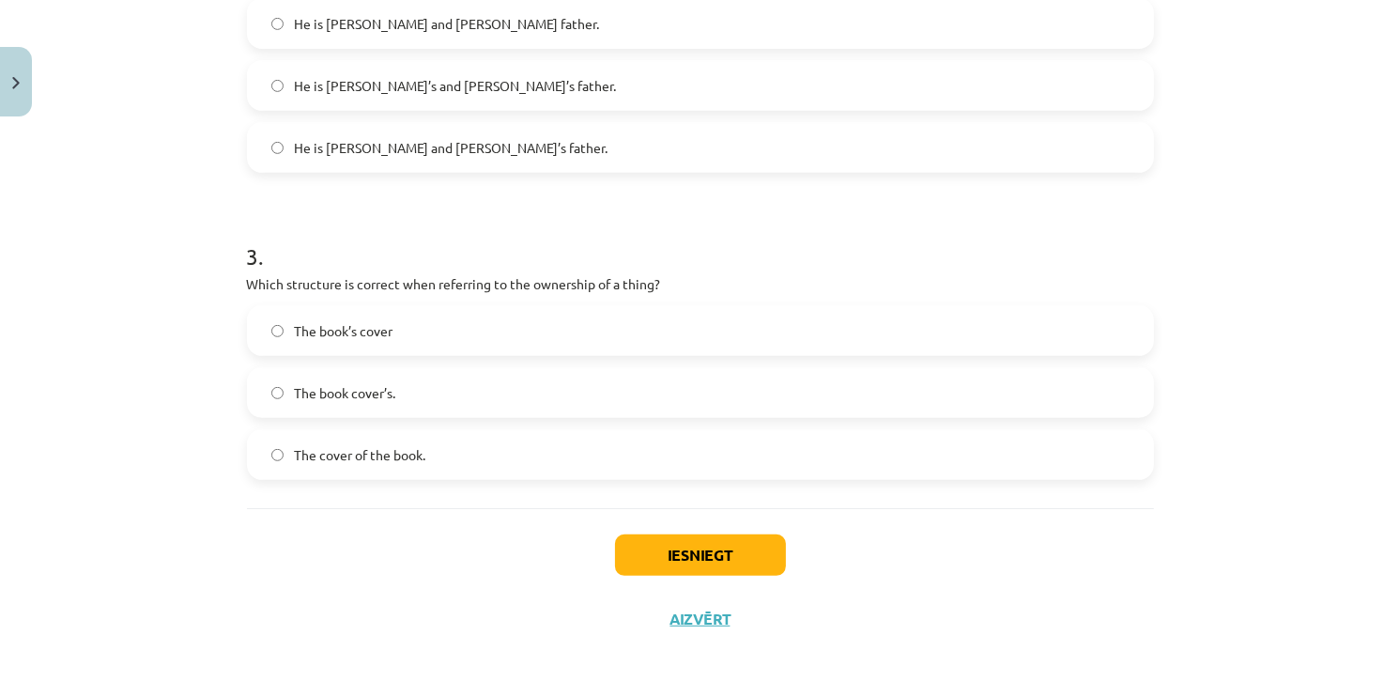
click at [328, 333] on span "The book’s cover" at bounding box center [344, 331] width 99 height 20
click at [677, 567] on button "Iesniegt" at bounding box center [700, 554] width 171 height 41
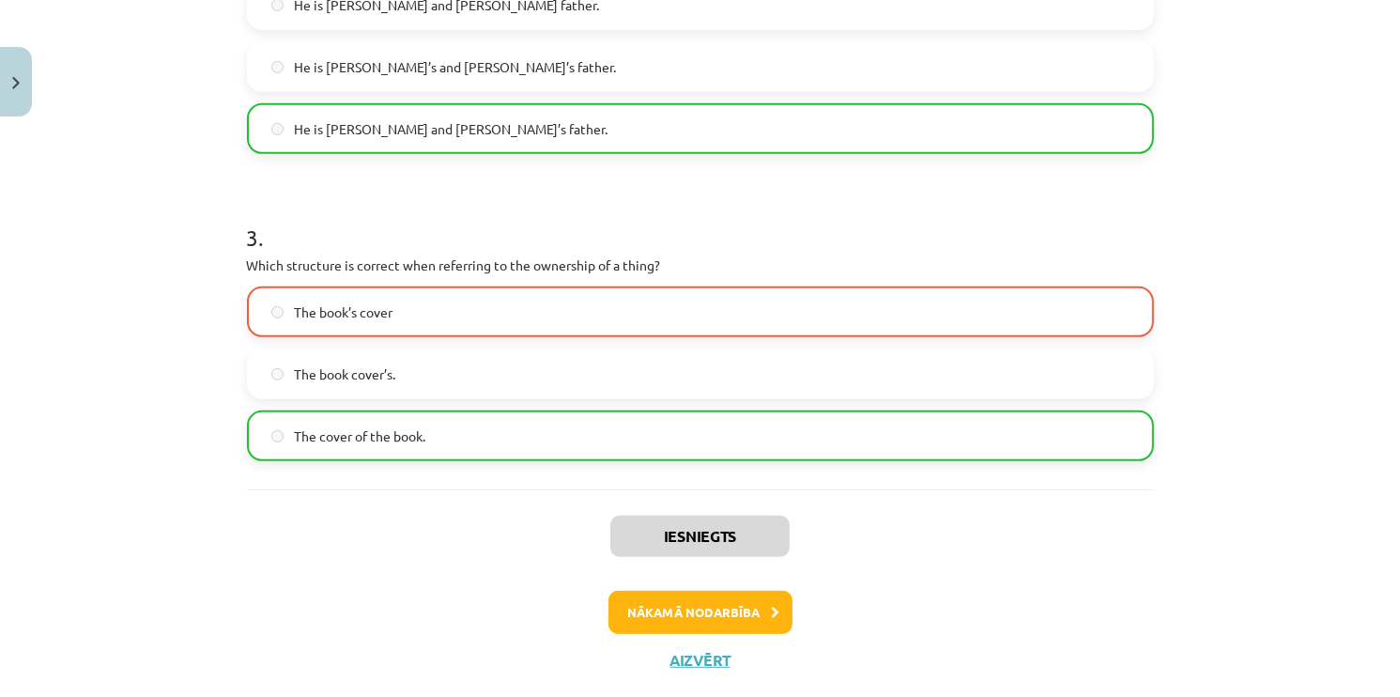
scroll to position [837, 0]
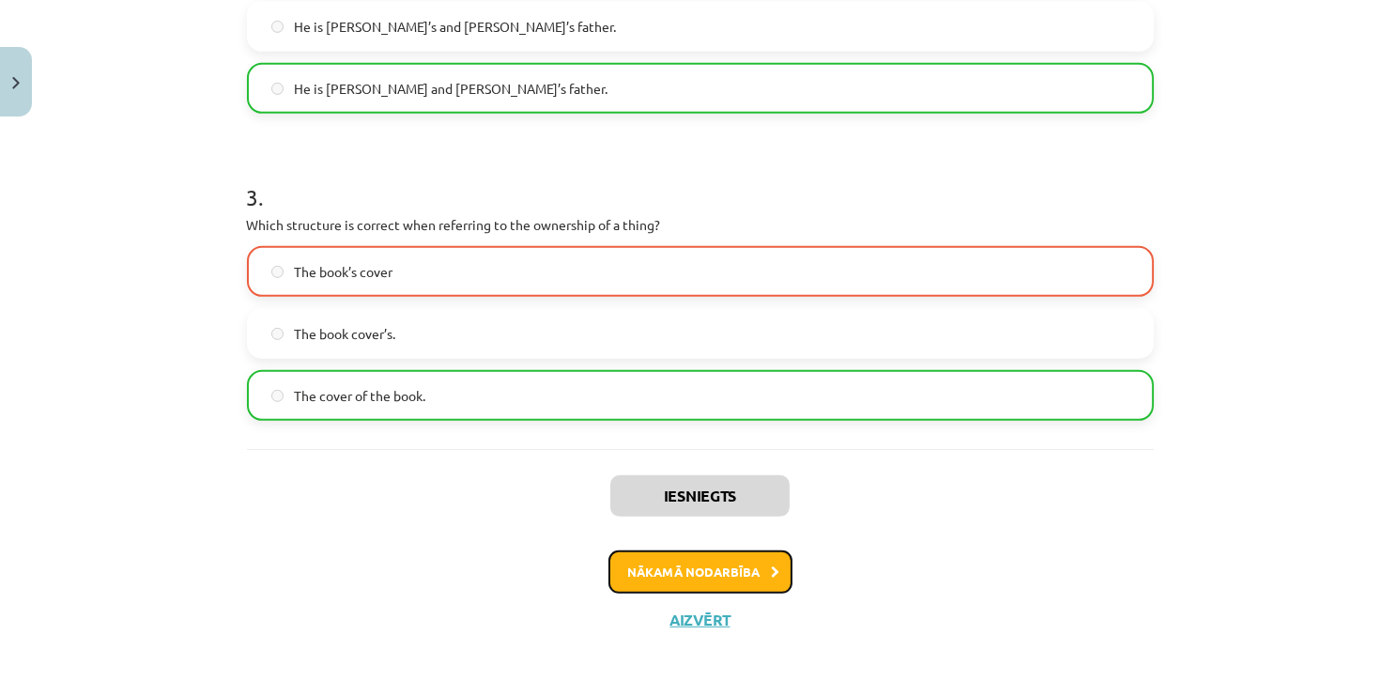
click at [659, 583] on button "Nākamā nodarbība" at bounding box center [700, 571] width 184 height 43
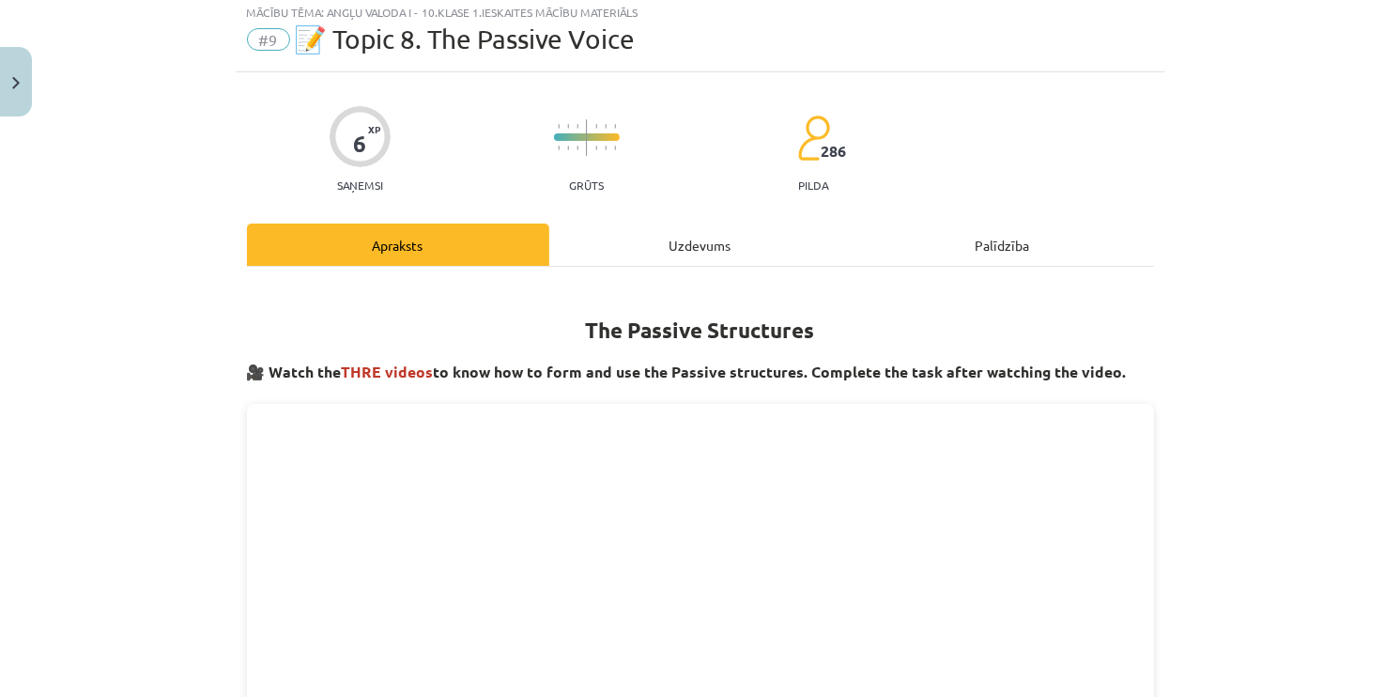
scroll to position [47, 0]
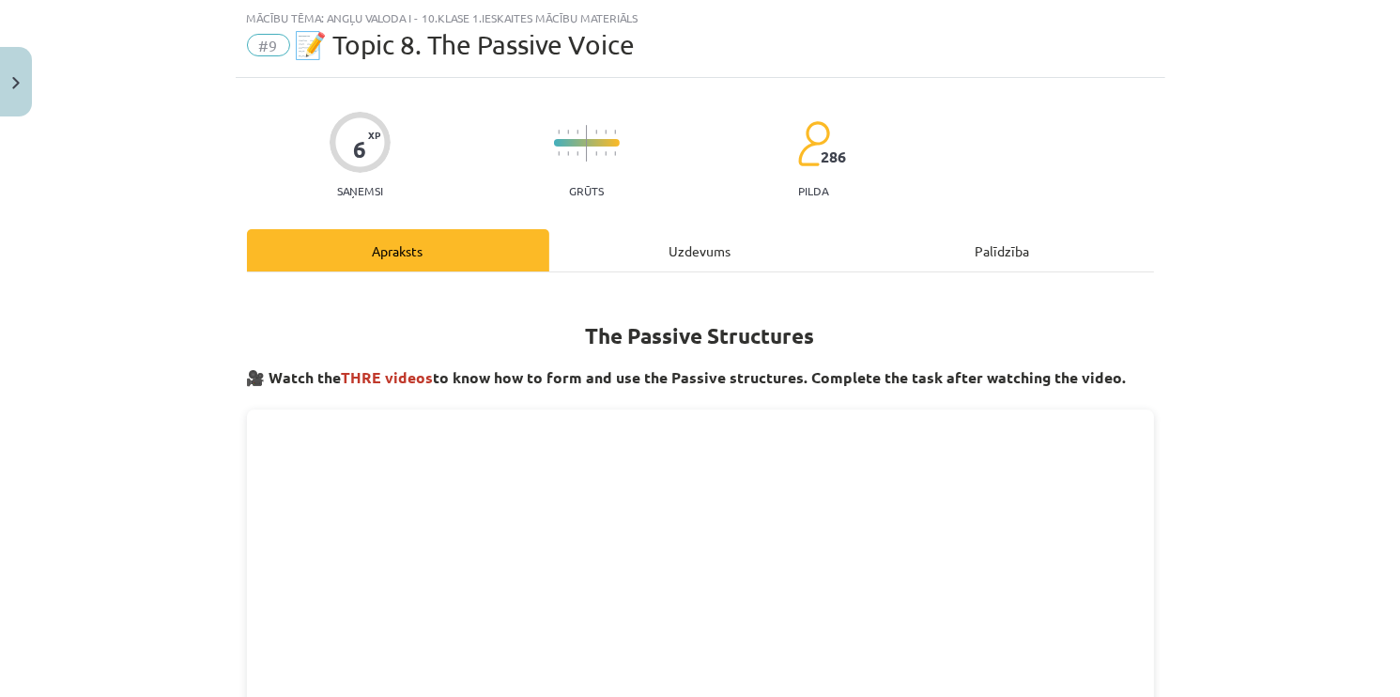
click at [695, 253] on div "Uzdevums" at bounding box center [700, 250] width 302 height 42
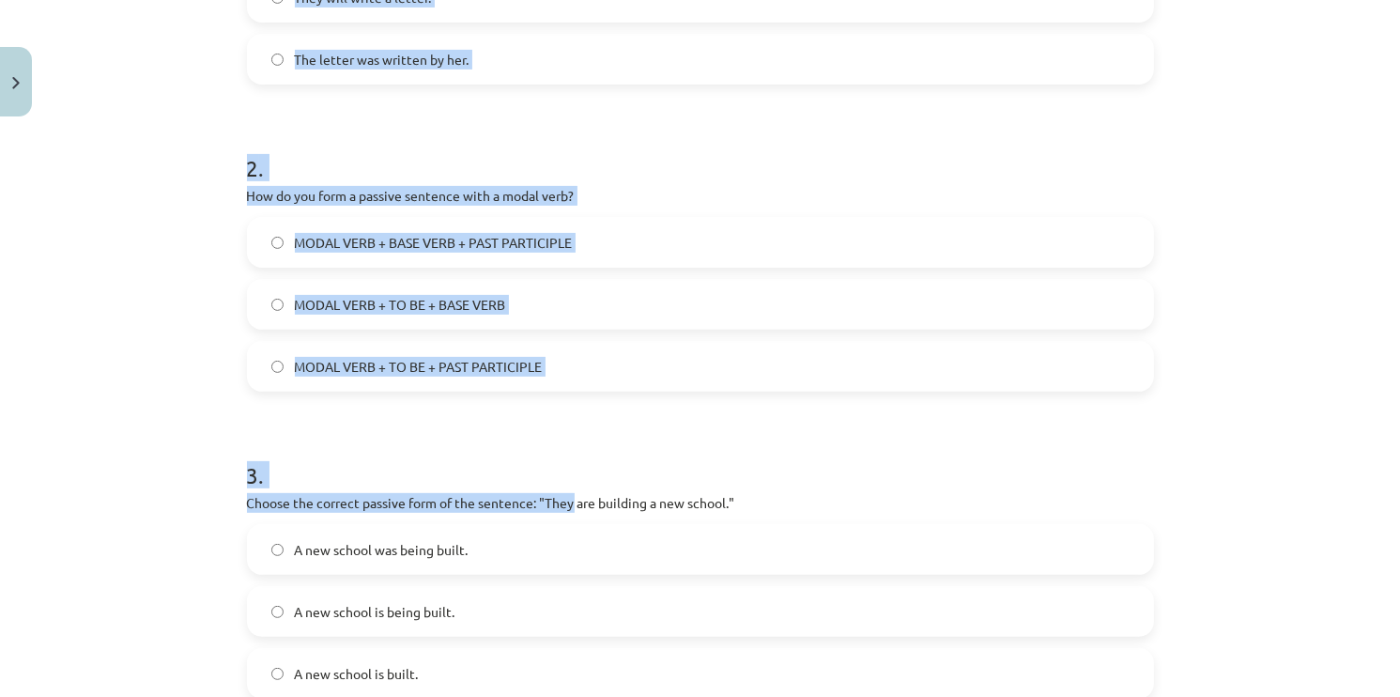
scroll to position [778, 0]
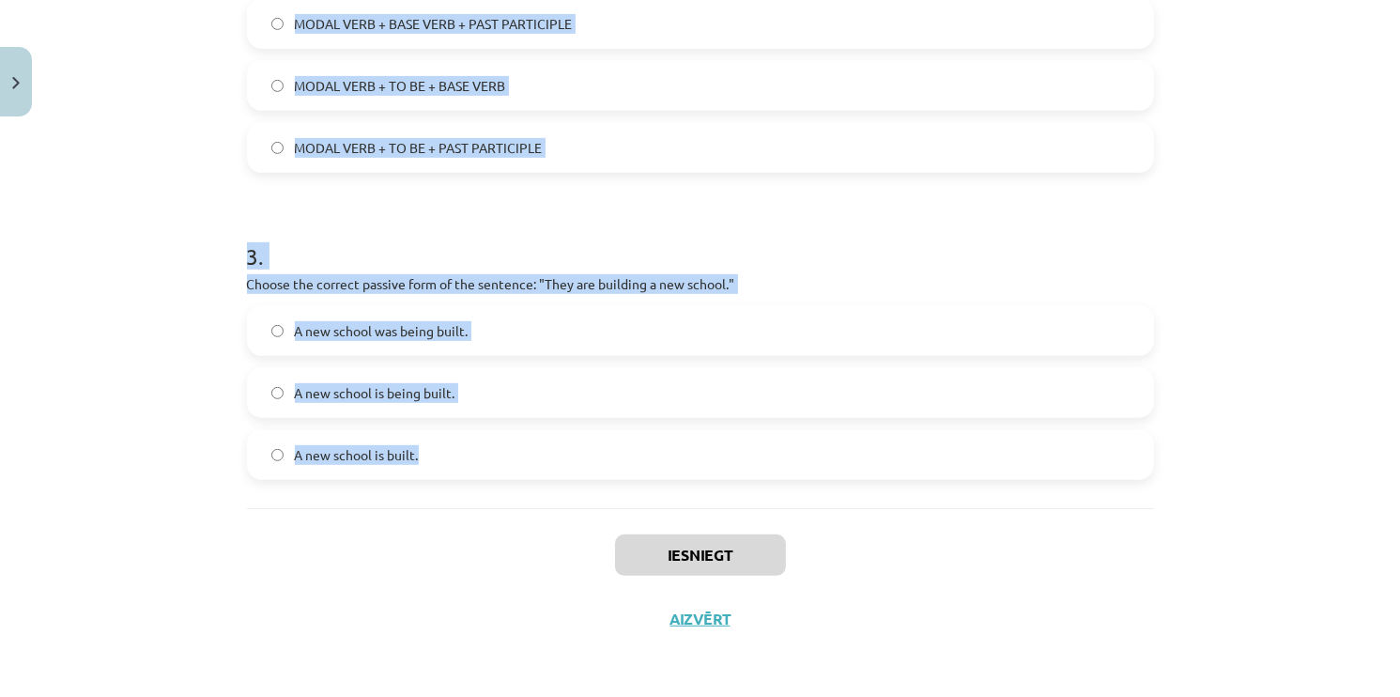
drag, startPoint x: 222, startPoint y: 124, endPoint x: 604, endPoint y: 462, distance: 510.2
click at [604, 462] on div "Mācību tēma: Angļu valoda i - 10.klase 1.ieskaites mācību materiāls #9 📝 Topic …" at bounding box center [700, 348] width 1400 height 697
copy form "Which of the following sentences is in the passive voice? She is writing a lett…"
click at [581, 385] on label "A new school is being built." at bounding box center [700, 392] width 903 height 47
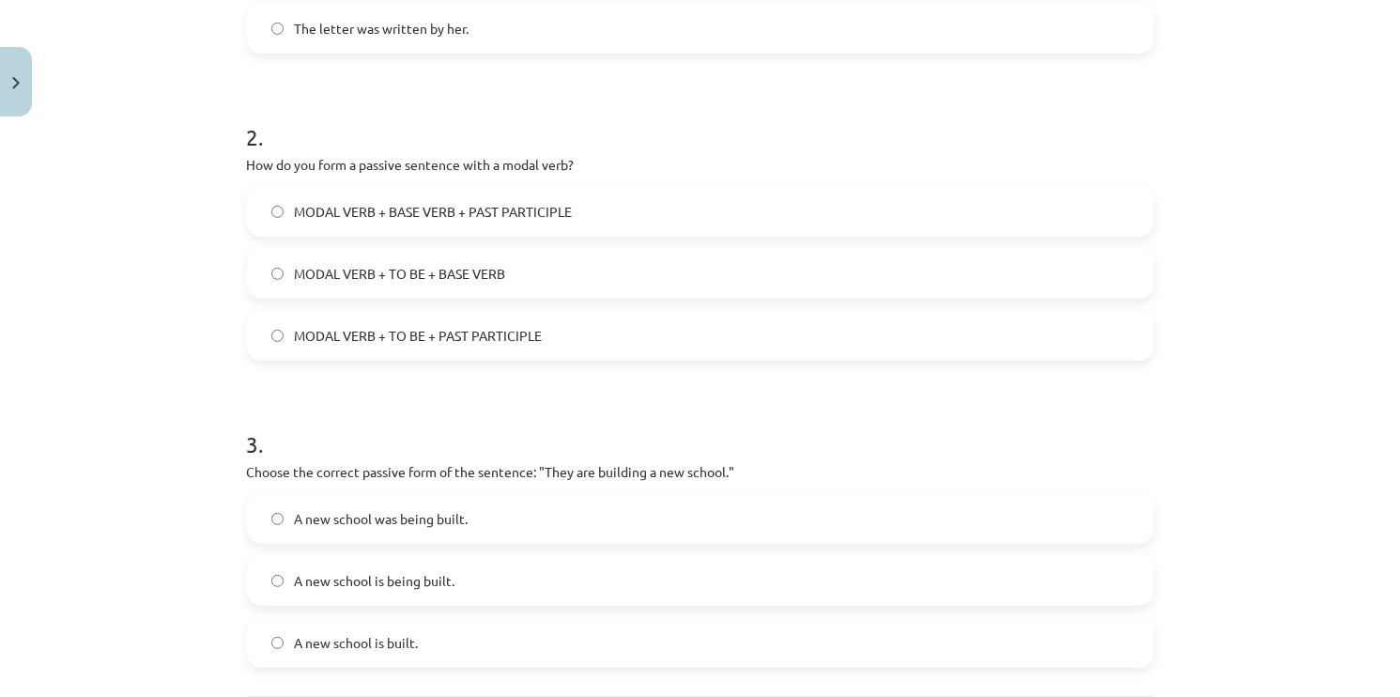
click at [201, 357] on div "Mācību tēma: Angļu valoda i - 10.klase 1.ieskaites mācību materiāls #9 📝 Topic …" at bounding box center [700, 348] width 1400 height 697
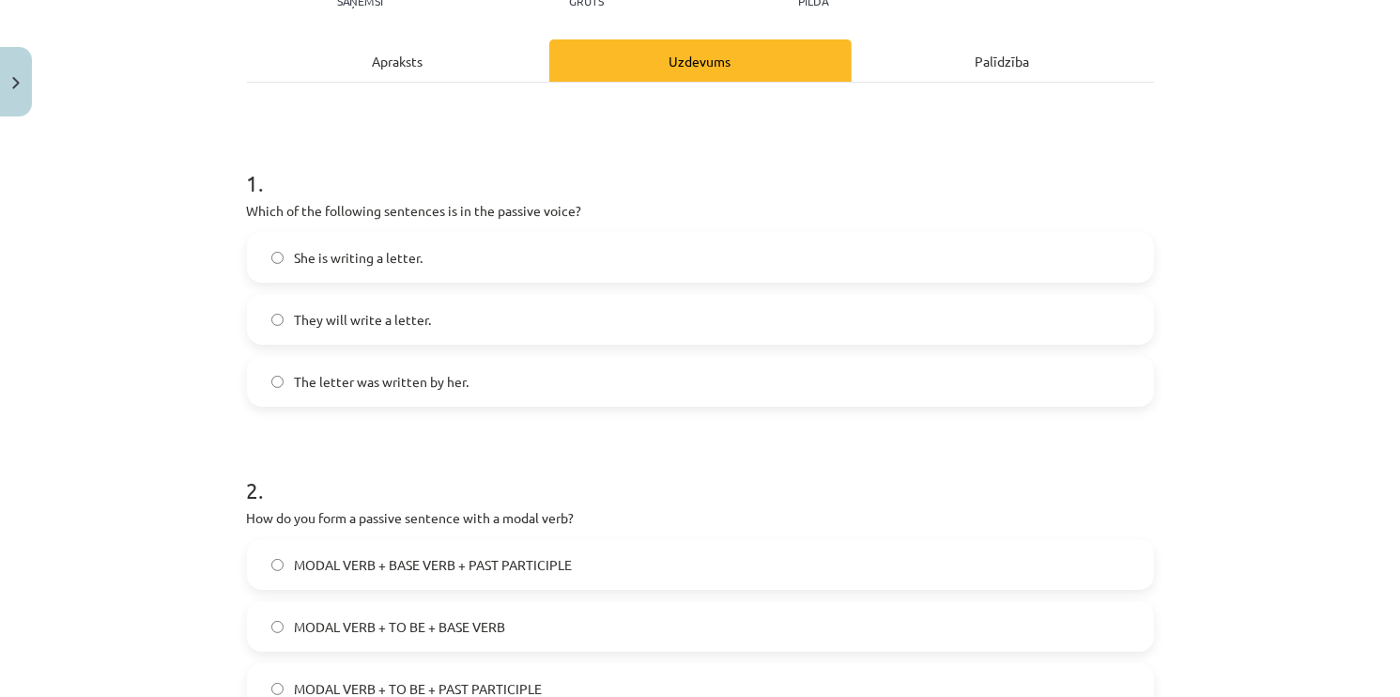
scroll to position [214, 0]
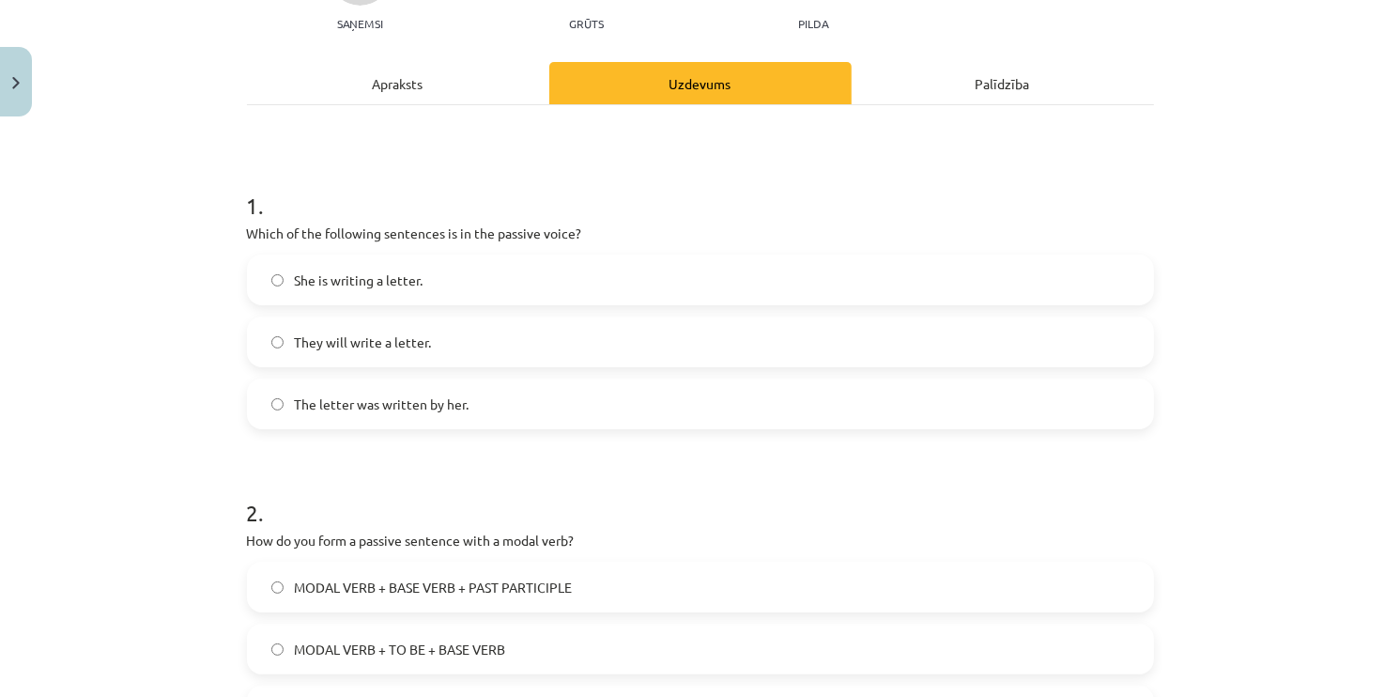
click at [315, 400] on span "The letter was written by her." at bounding box center [382, 404] width 175 height 20
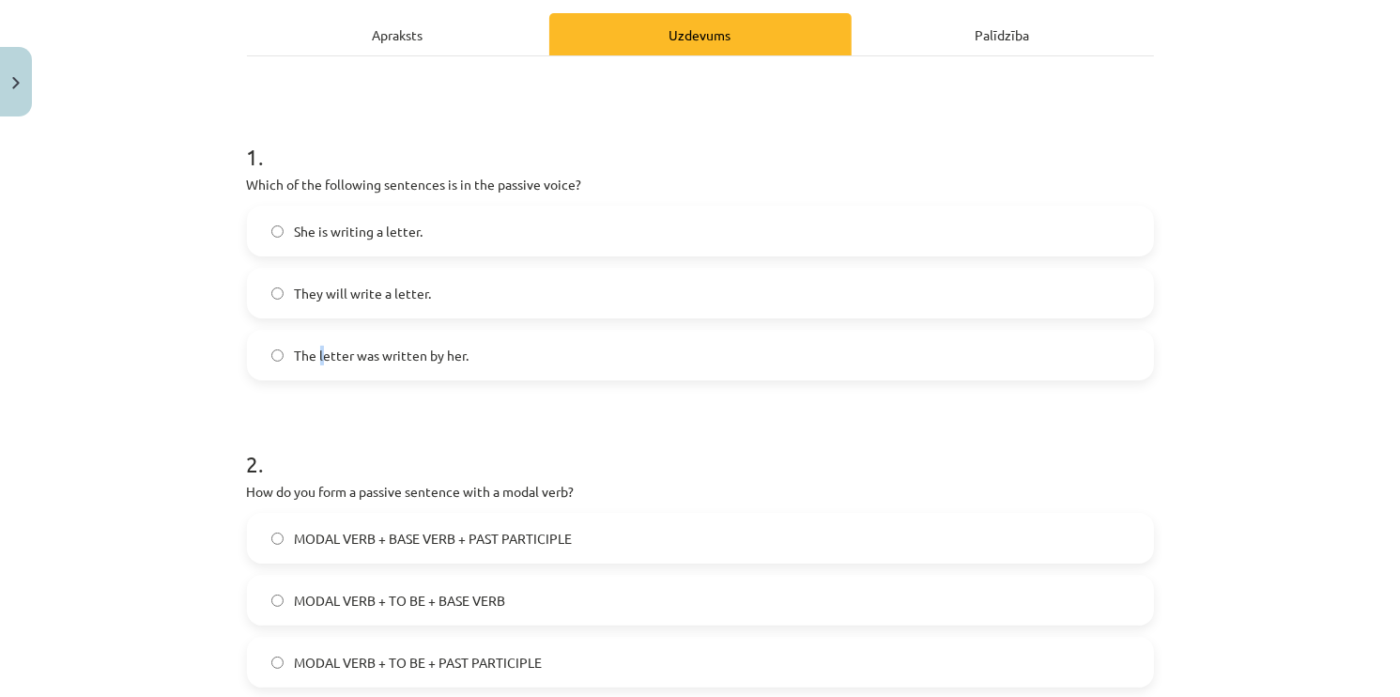
scroll to position [402, 0]
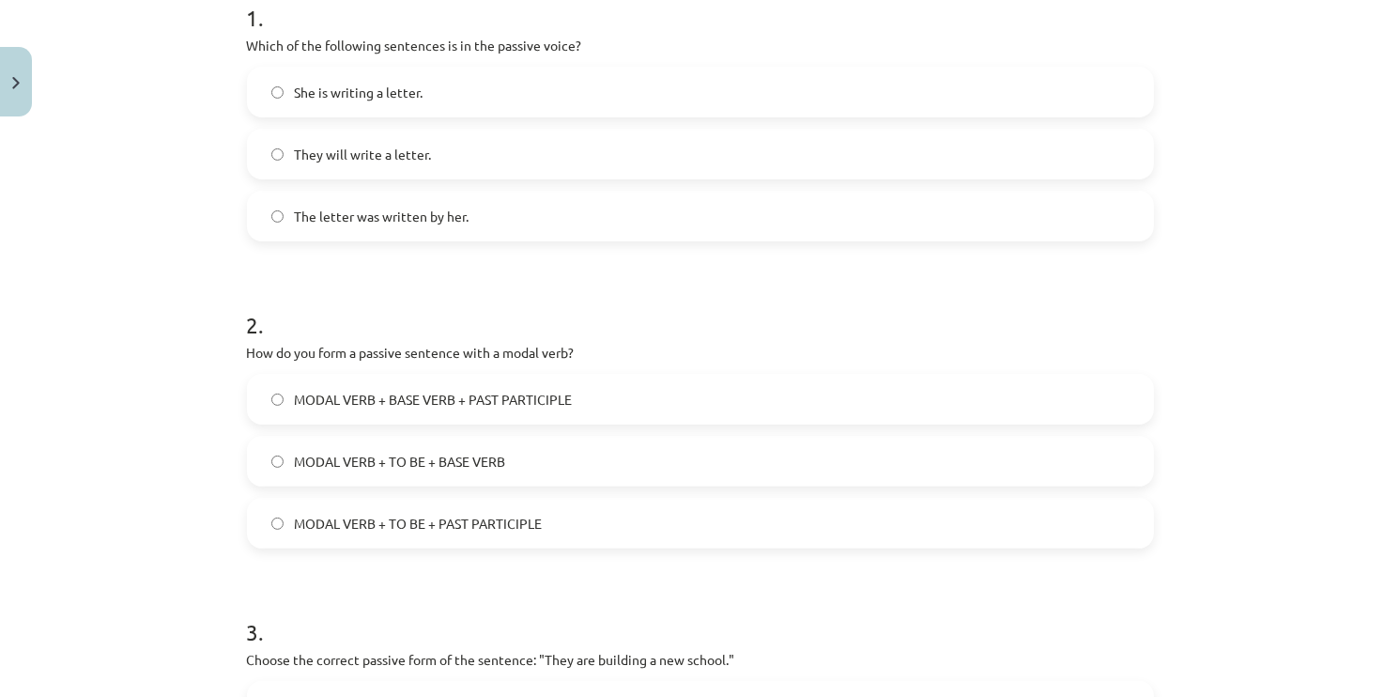
click at [298, 226] on label "The letter was written by her." at bounding box center [700, 216] width 903 height 47
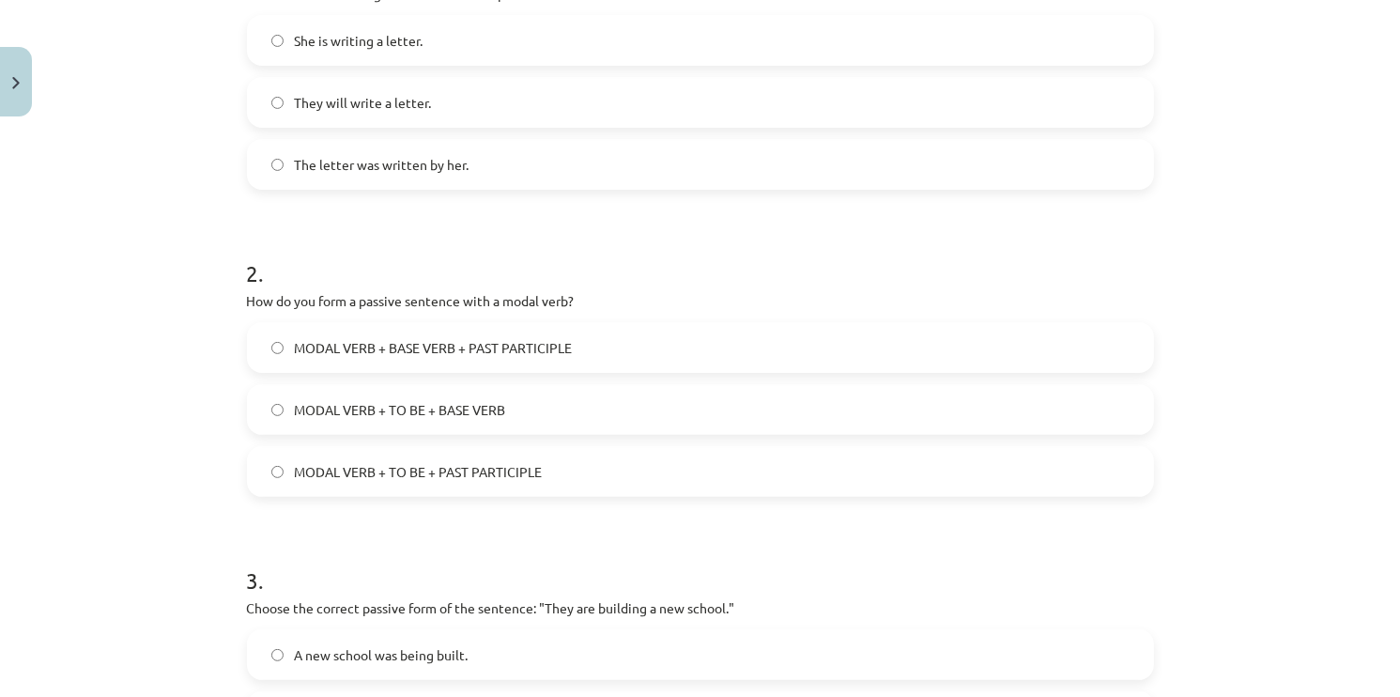
scroll to position [590, 0]
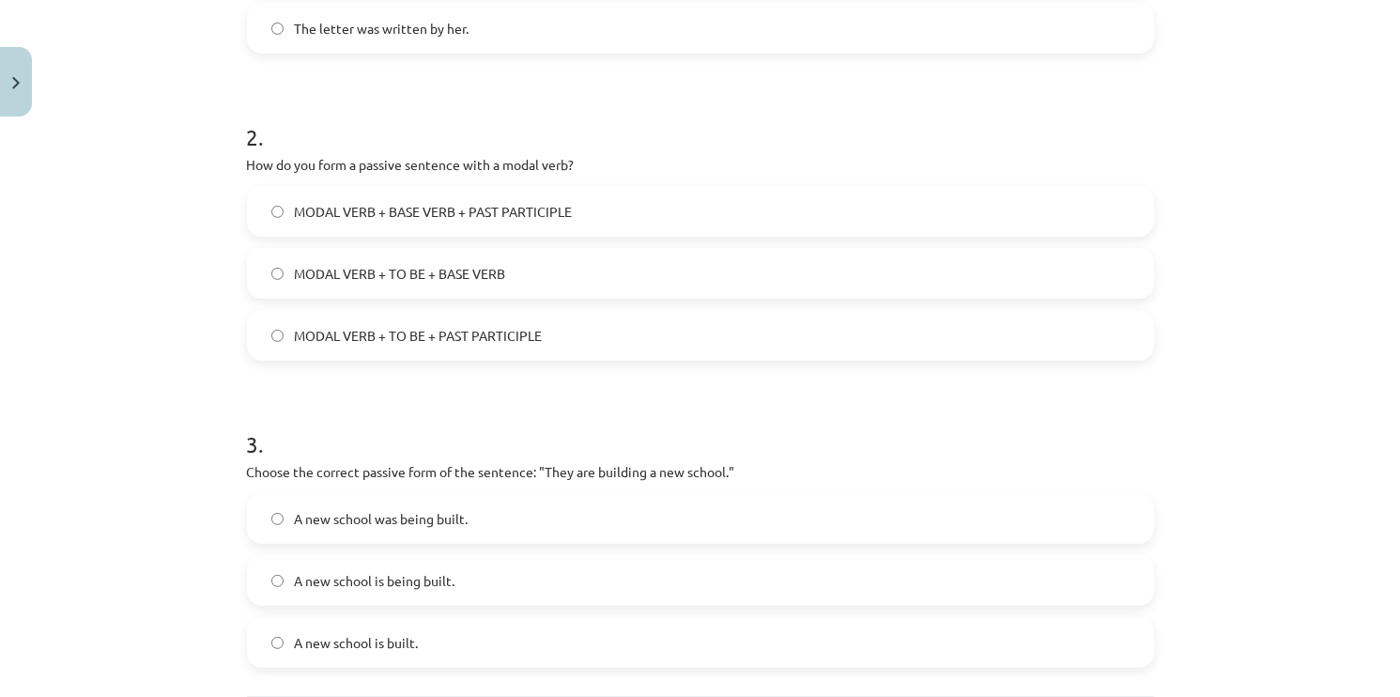
click at [333, 258] on label "MODAL VERB + TO BE + BASE VERB" at bounding box center [700, 273] width 903 height 47
click at [340, 326] on span "MODAL VERB + TO BE + PAST PARTICIPLE" at bounding box center [419, 336] width 248 height 20
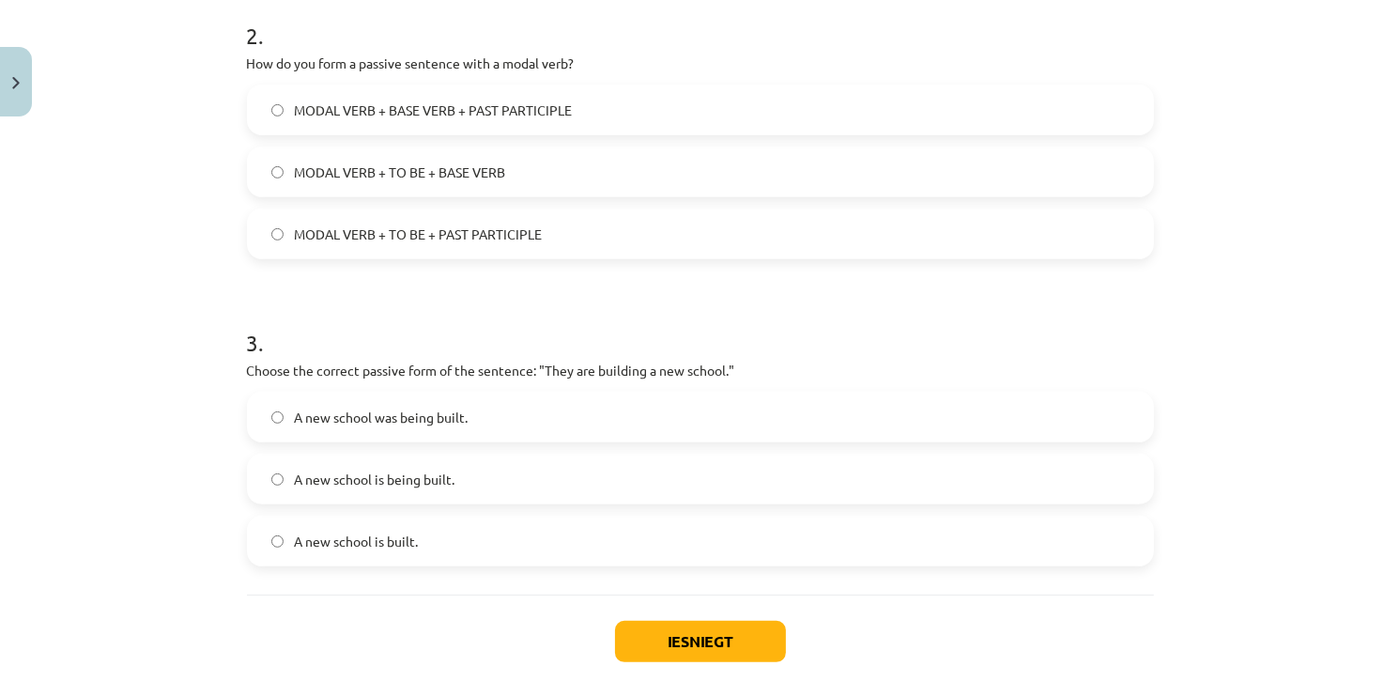
scroll to position [778, 0]
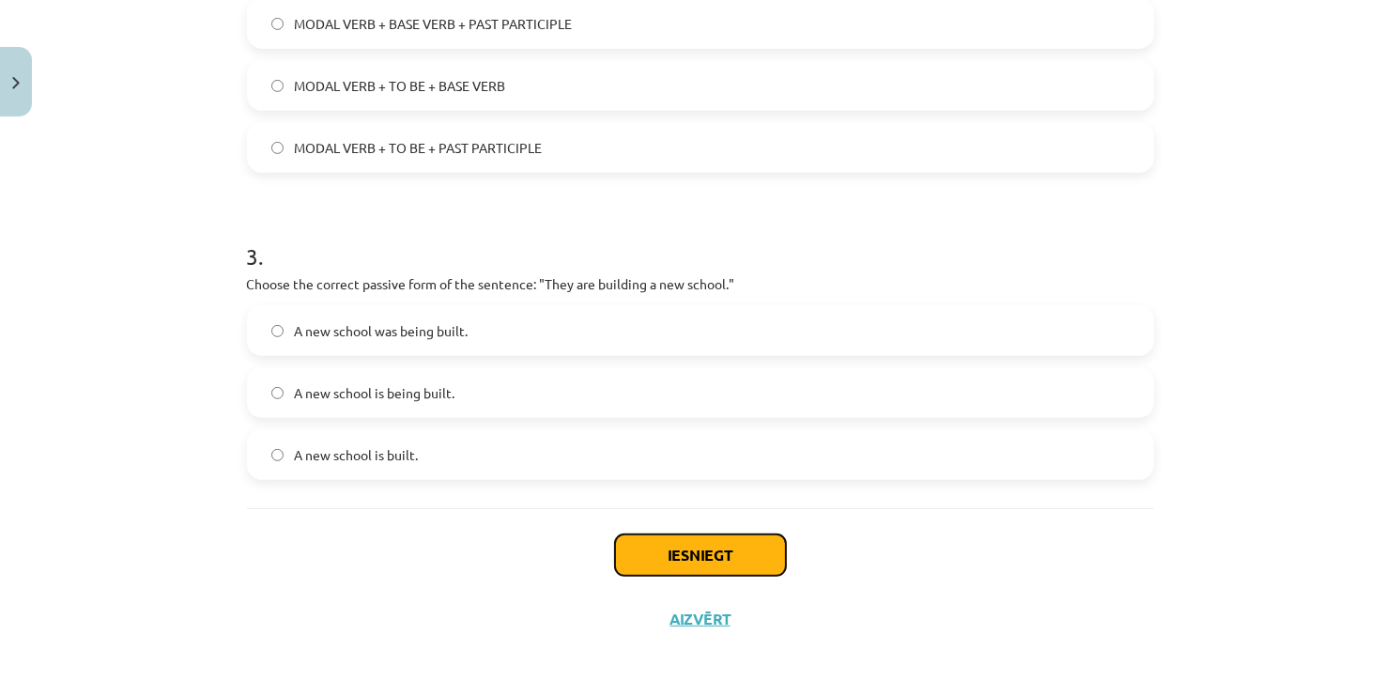
click at [659, 562] on button "Iesniegt" at bounding box center [700, 554] width 171 height 41
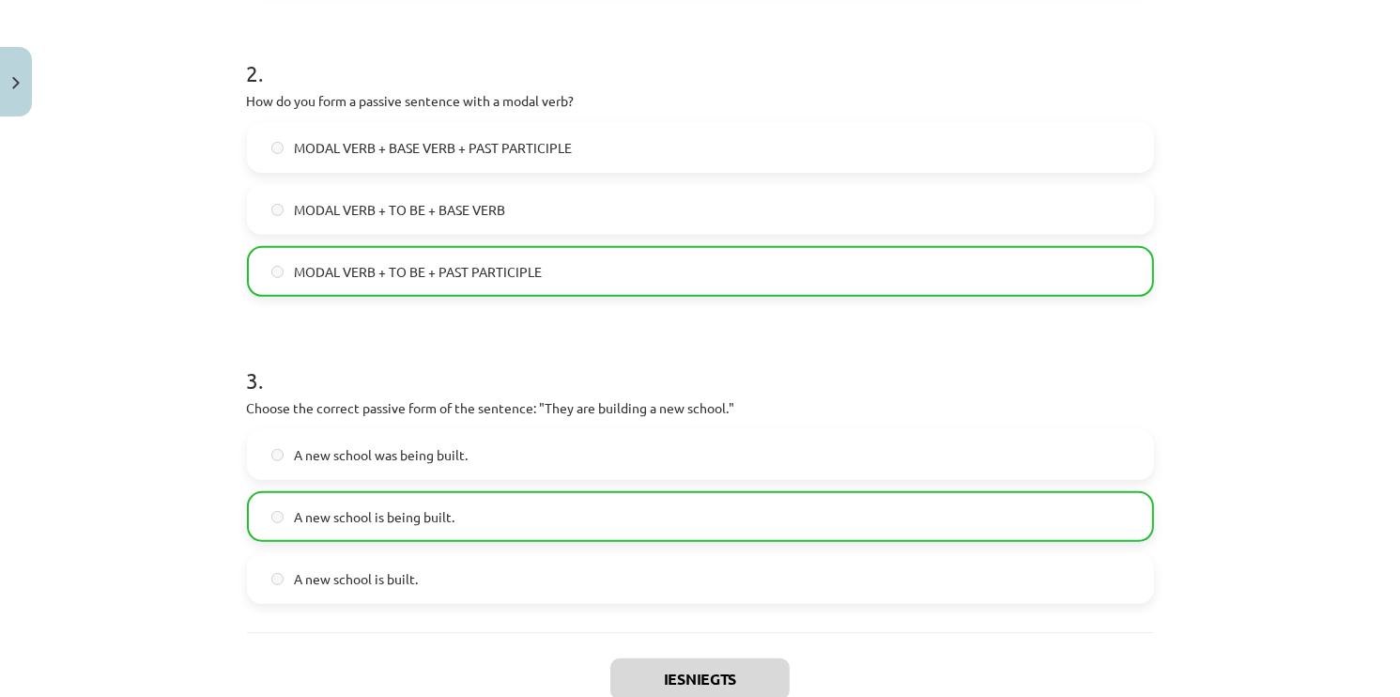
scroll to position [837, 0]
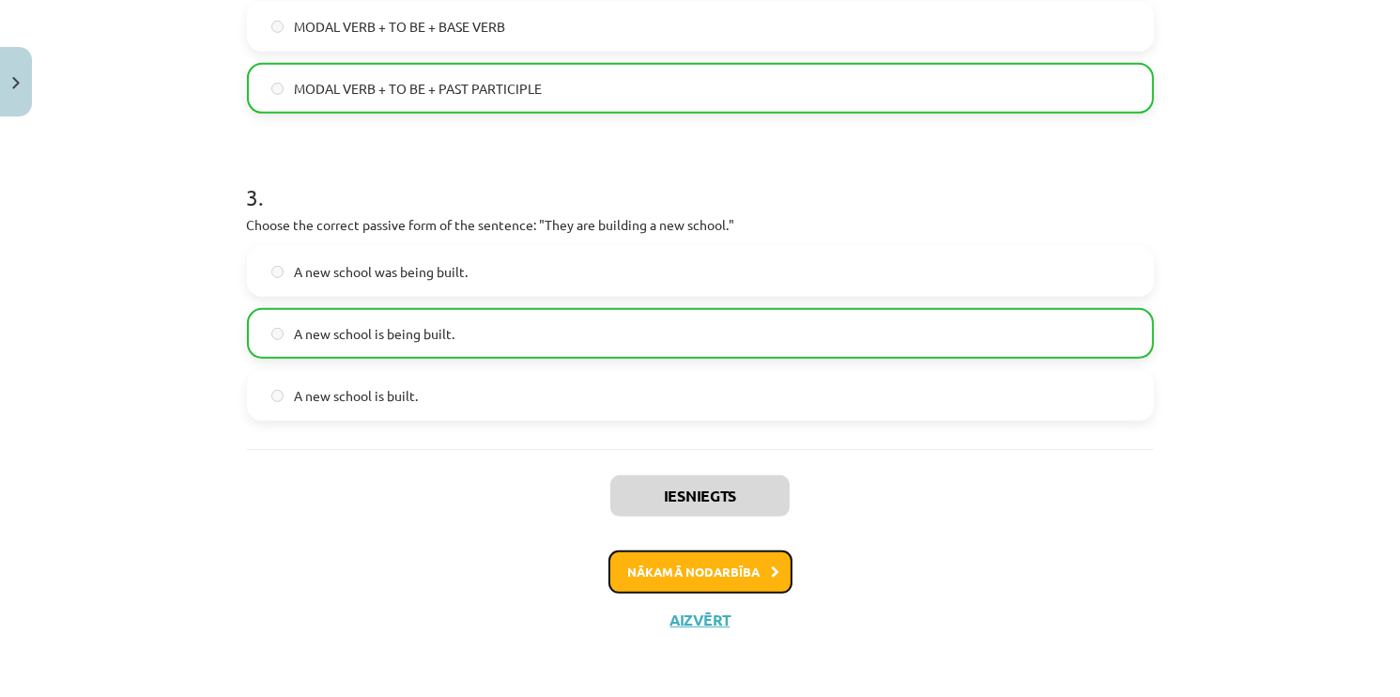
click at [621, 555] on button "Nākamā nodarbība" at bounding box center [700, 571] width 184 height 43
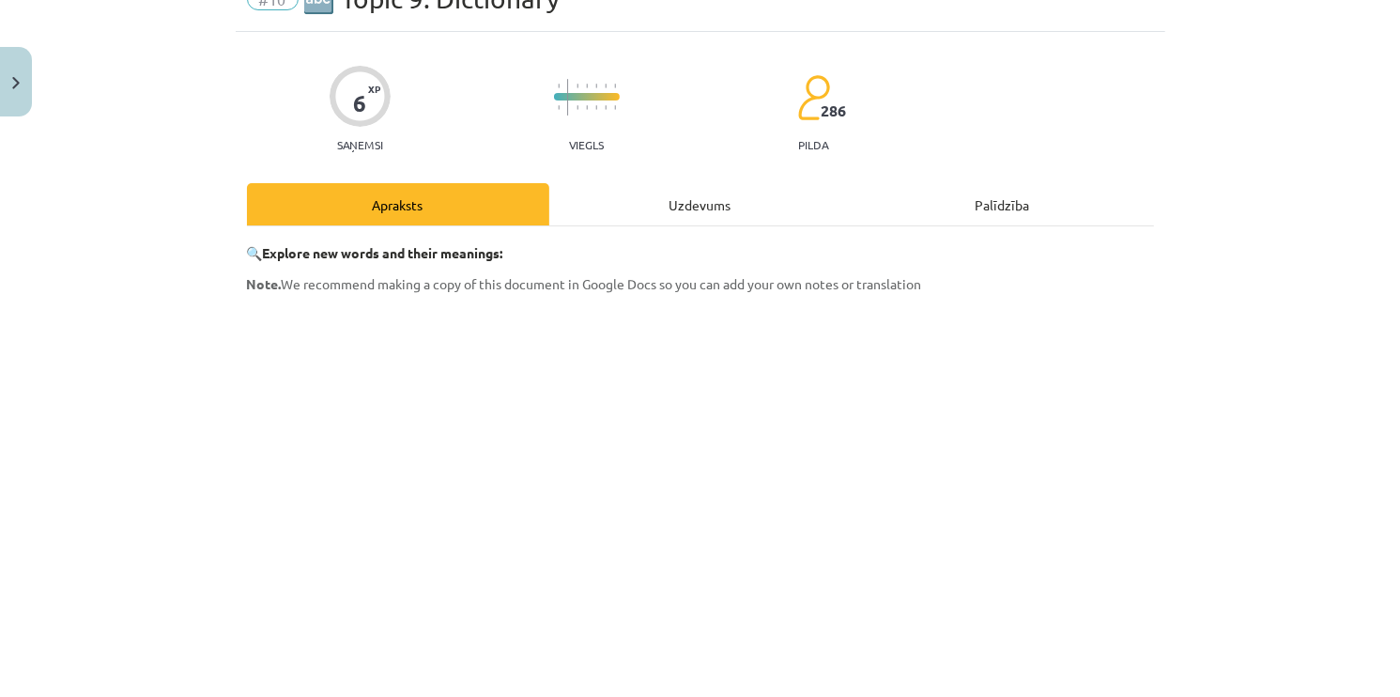
scroll to position [47, 0]
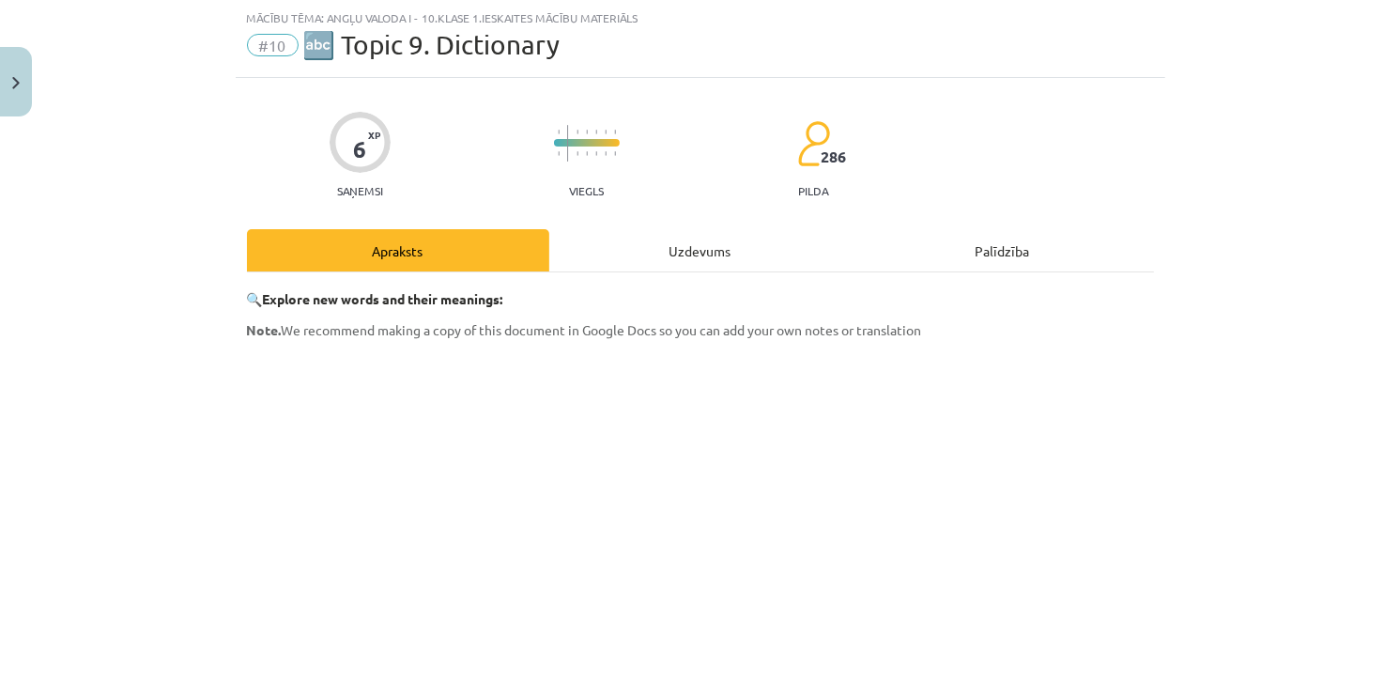
click at [670, 250] on div "Uzdevums" at bounding box center [700, 250] width 302 height 42
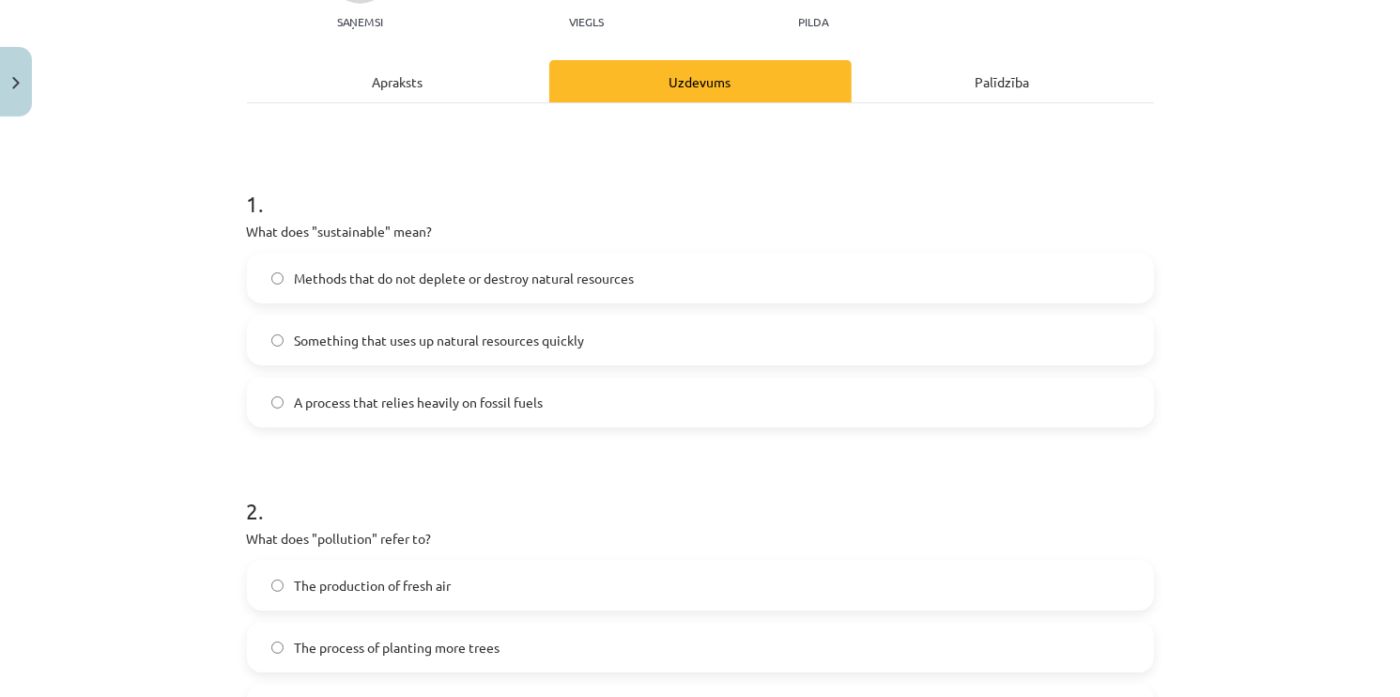
scroll to position [235, 0]
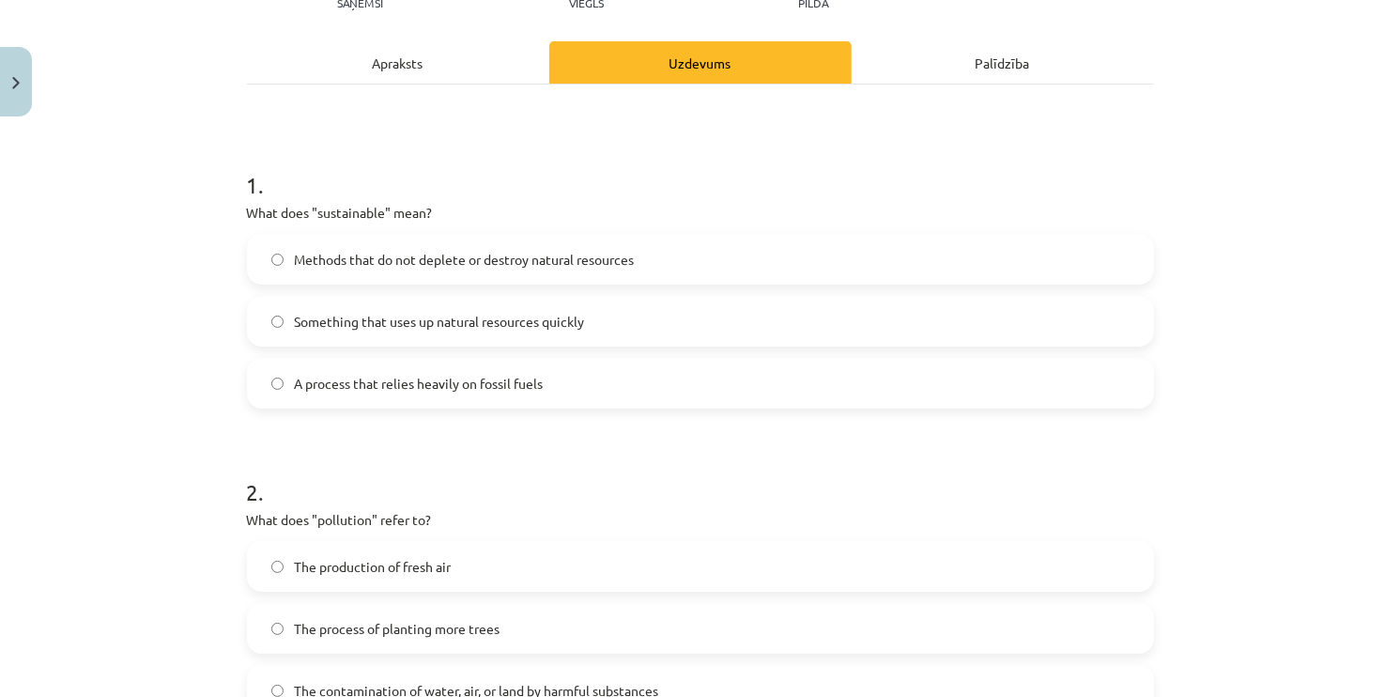
click at [295, 254] on span "Methods that do not deplete or destroy natural resources" at bounding box center [465, 260] width 340 height 20
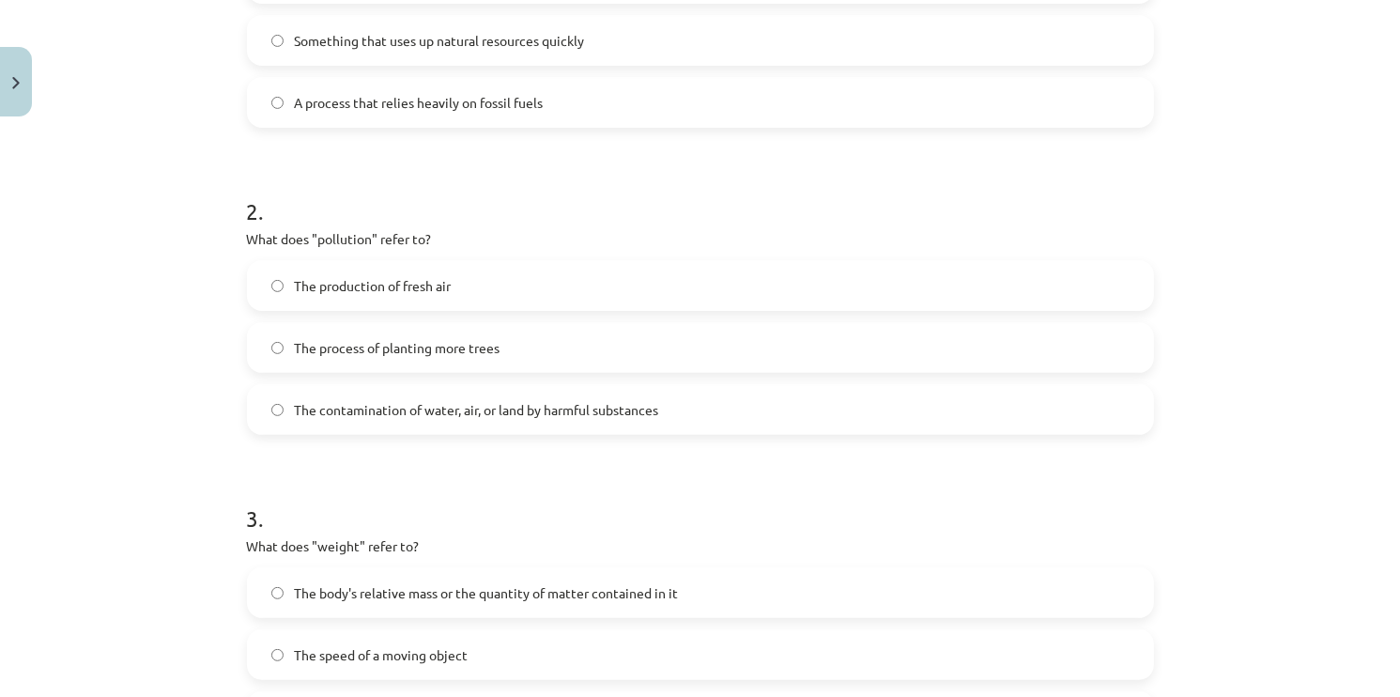
scroll to position [516, 0]
click at [359, 402] on span "The contamination of water, air, or land by harmful substances" at bounding box center [477, 409] width 364 height 20
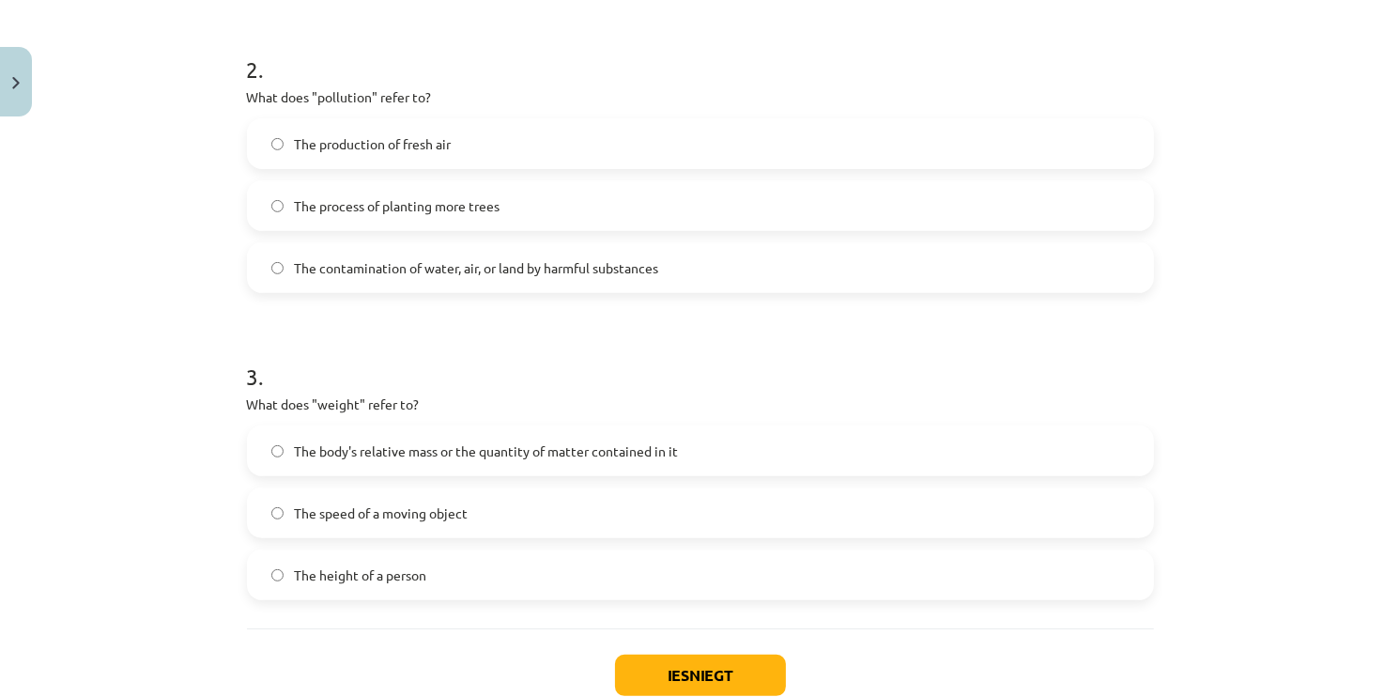
scroll to position [704, 0]
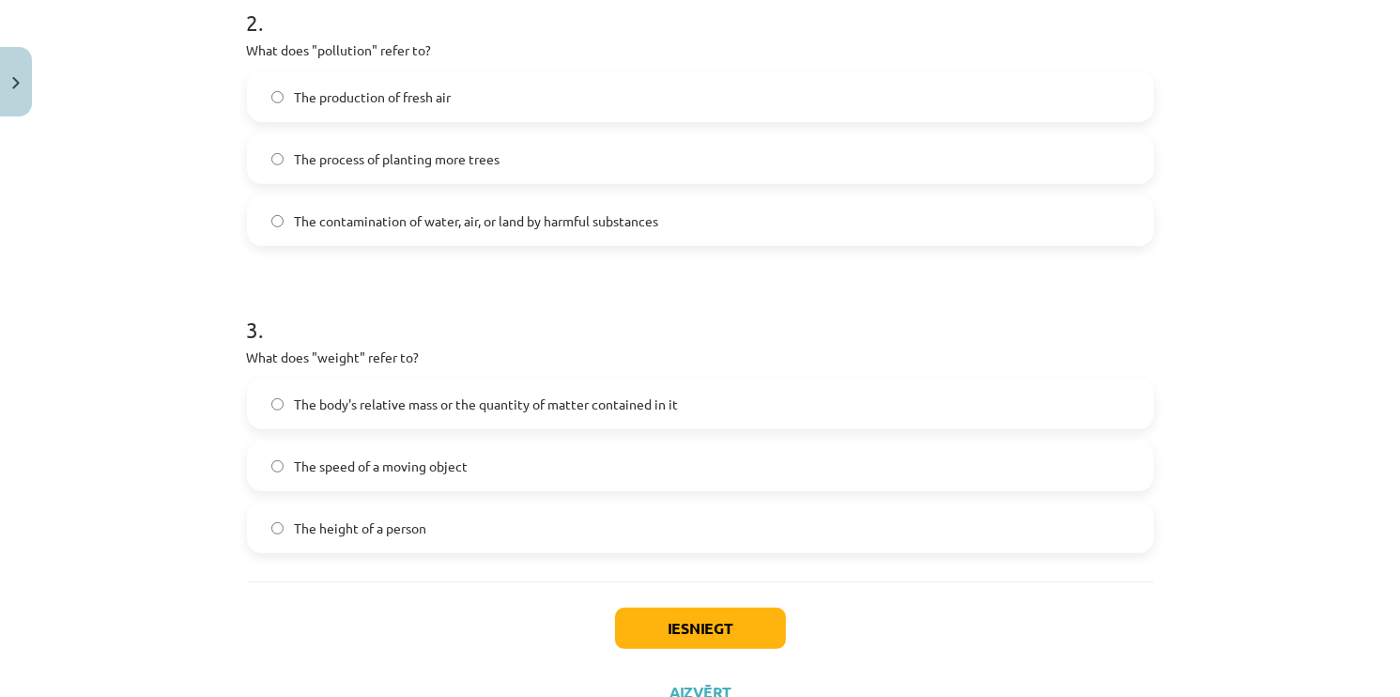
click at [304, 410] on span "The body's relative mass or the quantity of matter contained in it" at bounding box center [487, 404] width 384 height 20
click at [627, 608] on button "Iesniegt" at bounding box center [700, 628] width 171 height 41
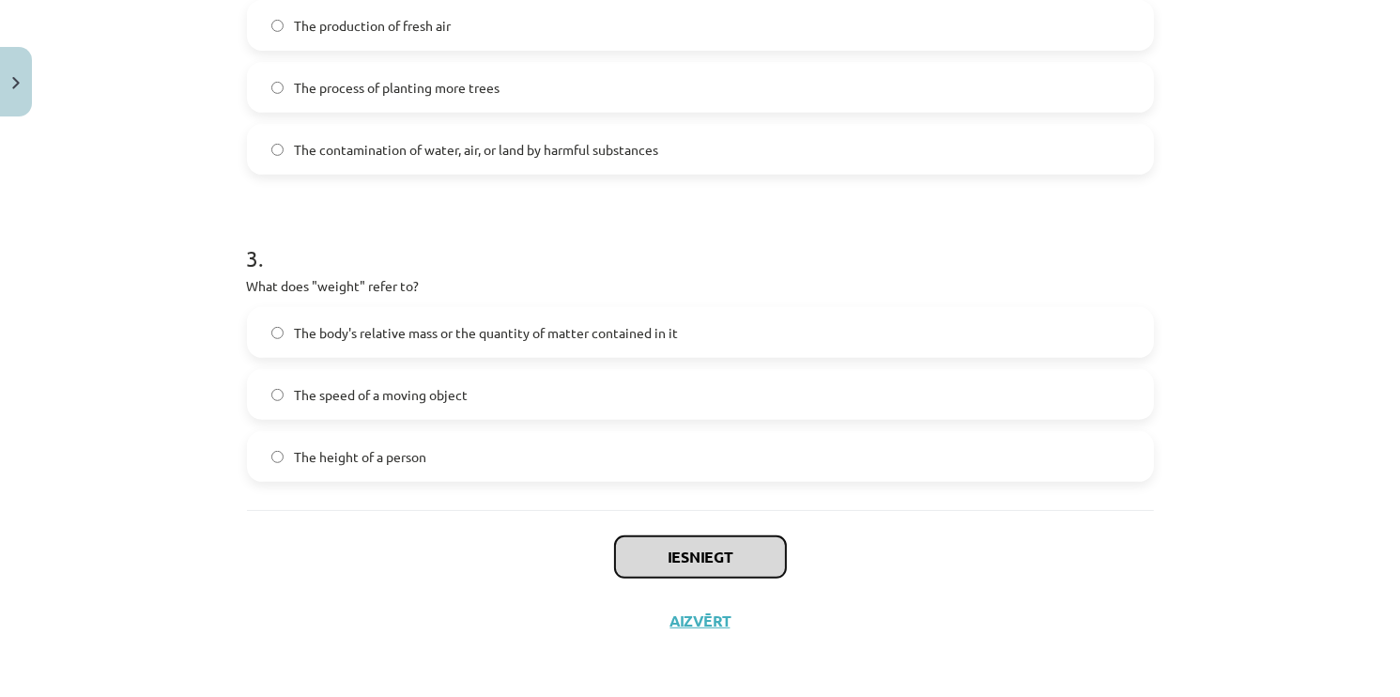
scroll to position [778, 0]
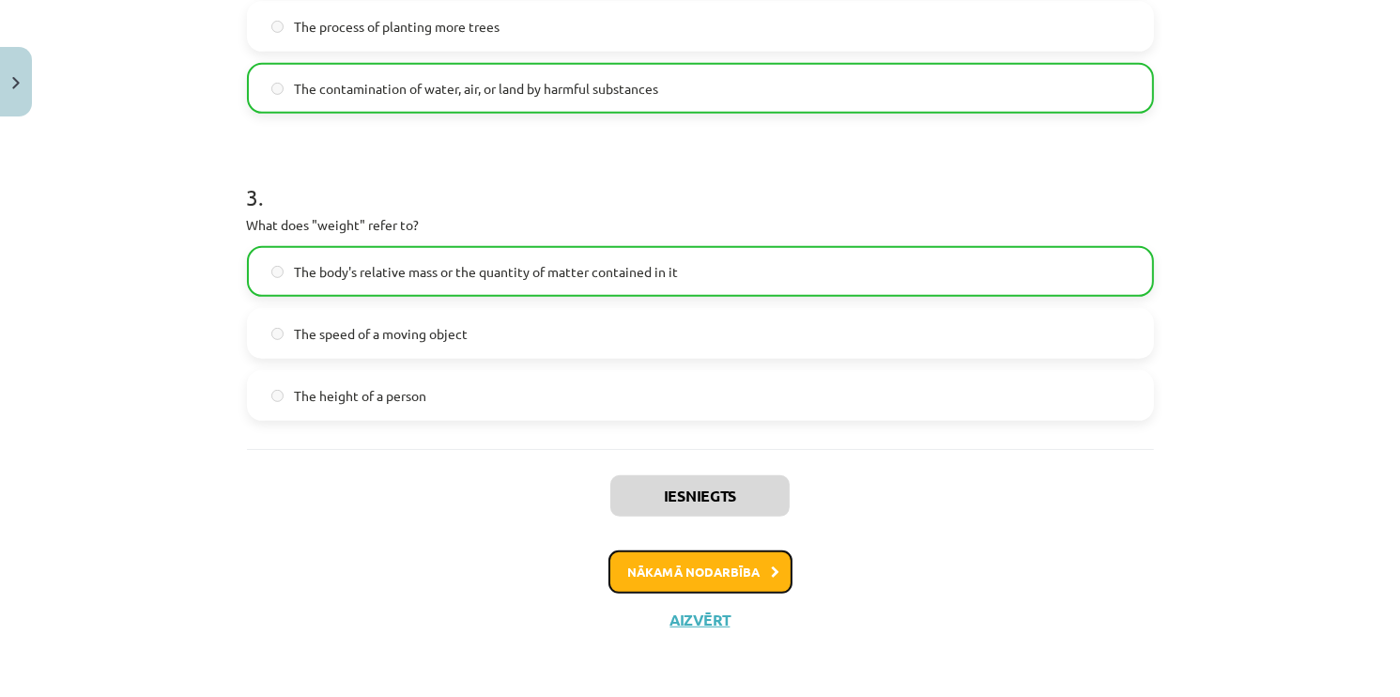
click at [662, 584] on button "Nākamā nodarbība" at bounding box center [700, 571] width 184 height 43
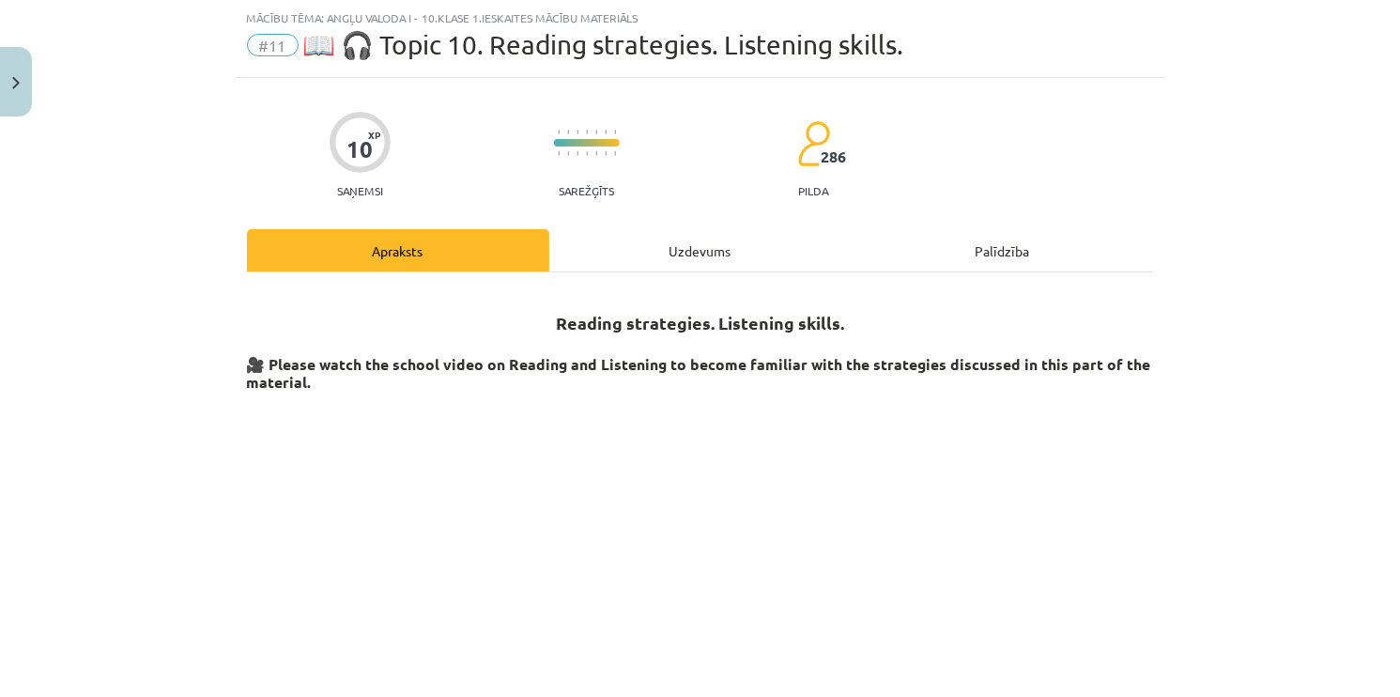
click at [655, 259] on div "Uzdevums" at bounding box center [700, 250] width 302 height 42
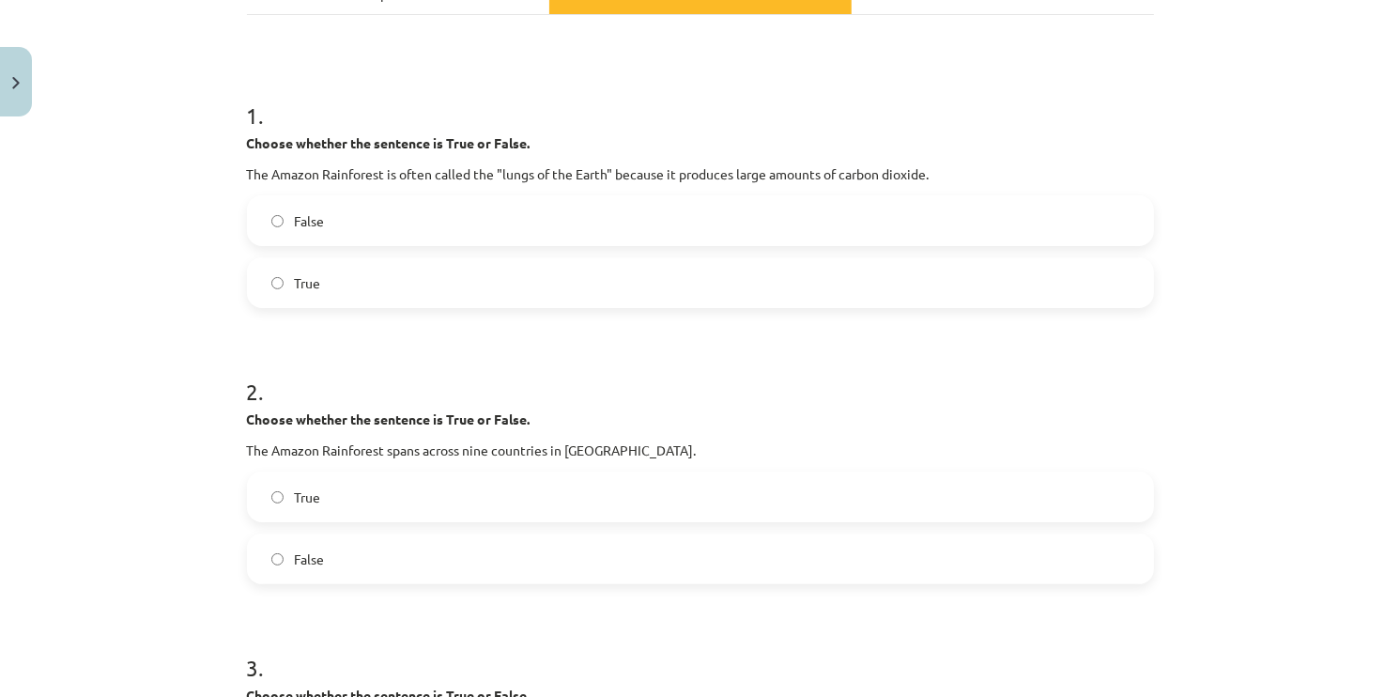
scroll to position [329, 0]
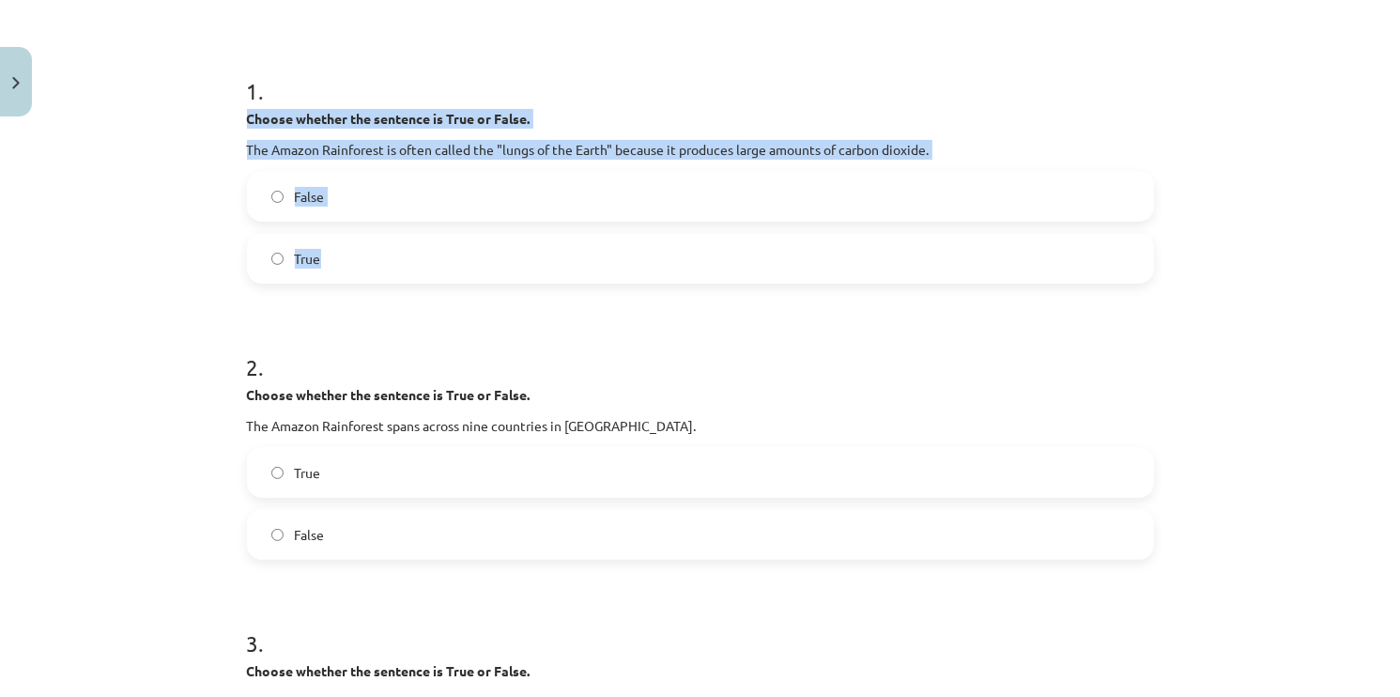
drag, startPoint x: 224, startPoint y: 121, endPoint x: 219, endPoint y: 228, distance: 107.2
click at [540, 228] on div "Mācību tēma: Angļu valoda i - 10.klase 1.ieskaites mācību materiāls #11 📖 🎧 Top…" at bounding box center [700, 348] width 1400 height 697
click at [168, 226] on div "Mācību tēma: Angļu valoda i - 10.klase 1.ieskaites mācību materiāls #11 📖 🎧 Top…" at bounding box center [700, 348] width 1400 height 697
click at [221, 206] on div "Mācību tēma: Angļu valoda i - 10.klase 1.ieskaites mācību materiāls #11 📖 🎧 Top…" at bounding box center [700, 348] width 1400 height 697
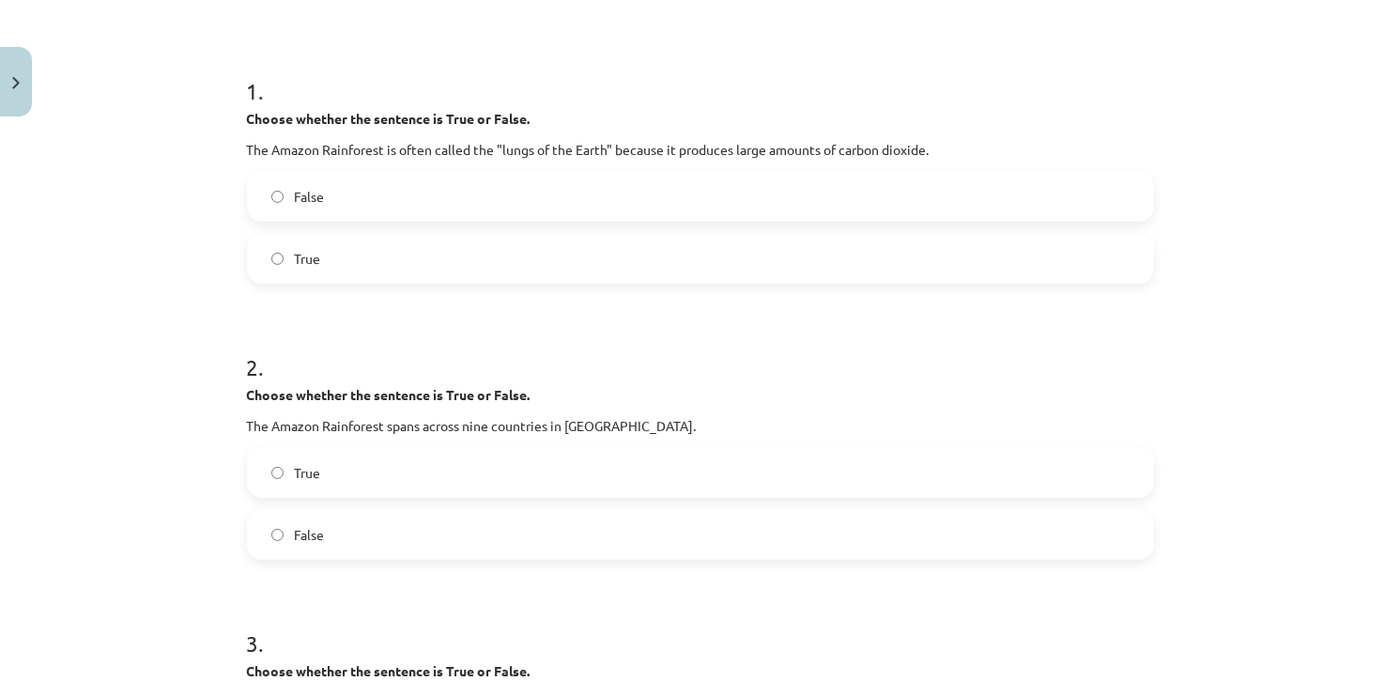
click at [284, 250] on label "True" at bounding box center [700, 258] width 903 height 47
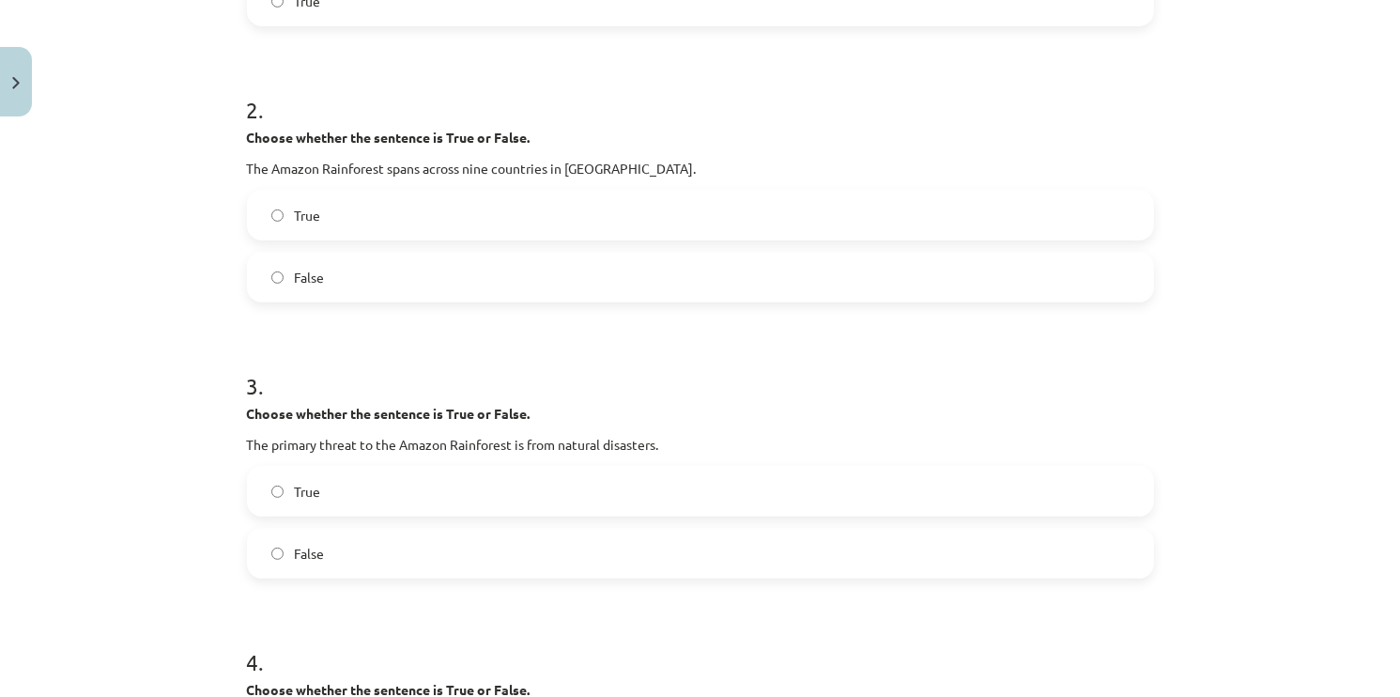
scroll to position [610, 0]
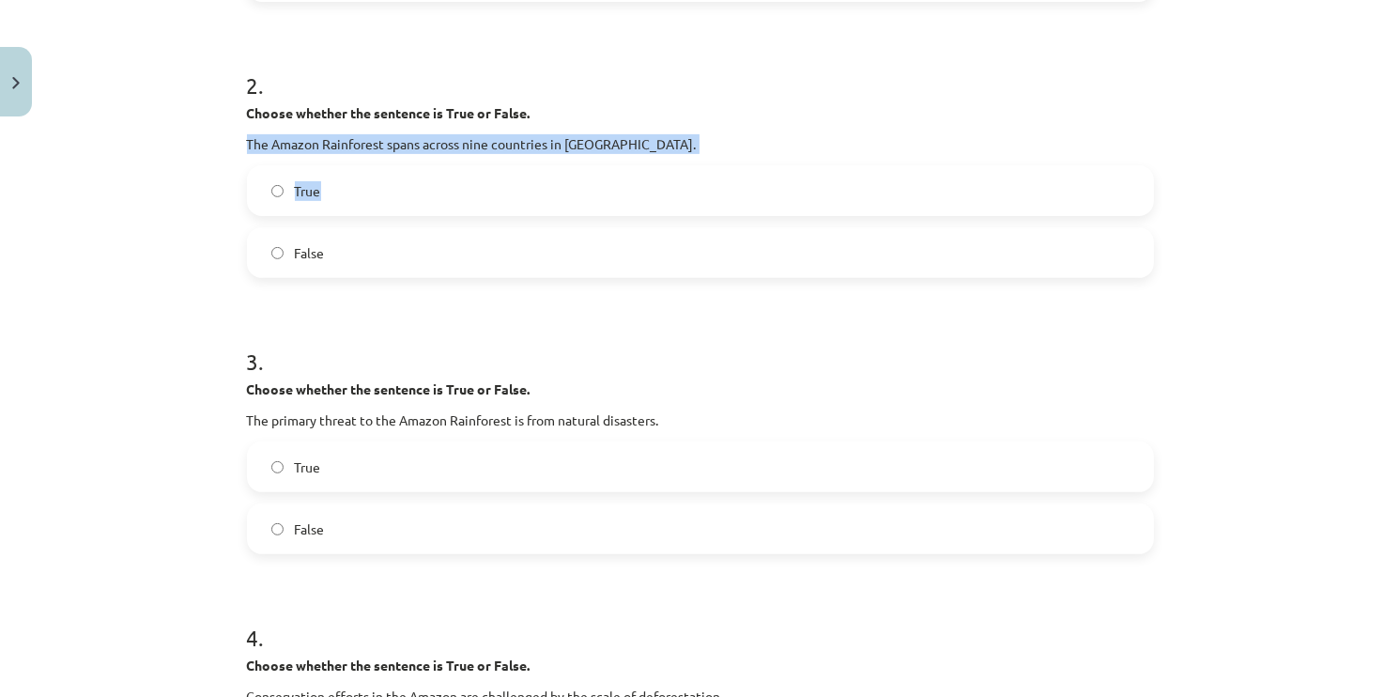
drag, startPoint x: 237, startPoint y: 128, endPoint x: 346, endPoint y: 182, distance: 121.8
click at [177, 146] on div "Mācību tēma: Angļu valoda i - 10.klase 1.ieskaites mācību materiāls #11 📖 🎧 Top…" at bounding box center [700, 348] width 1400 height 697
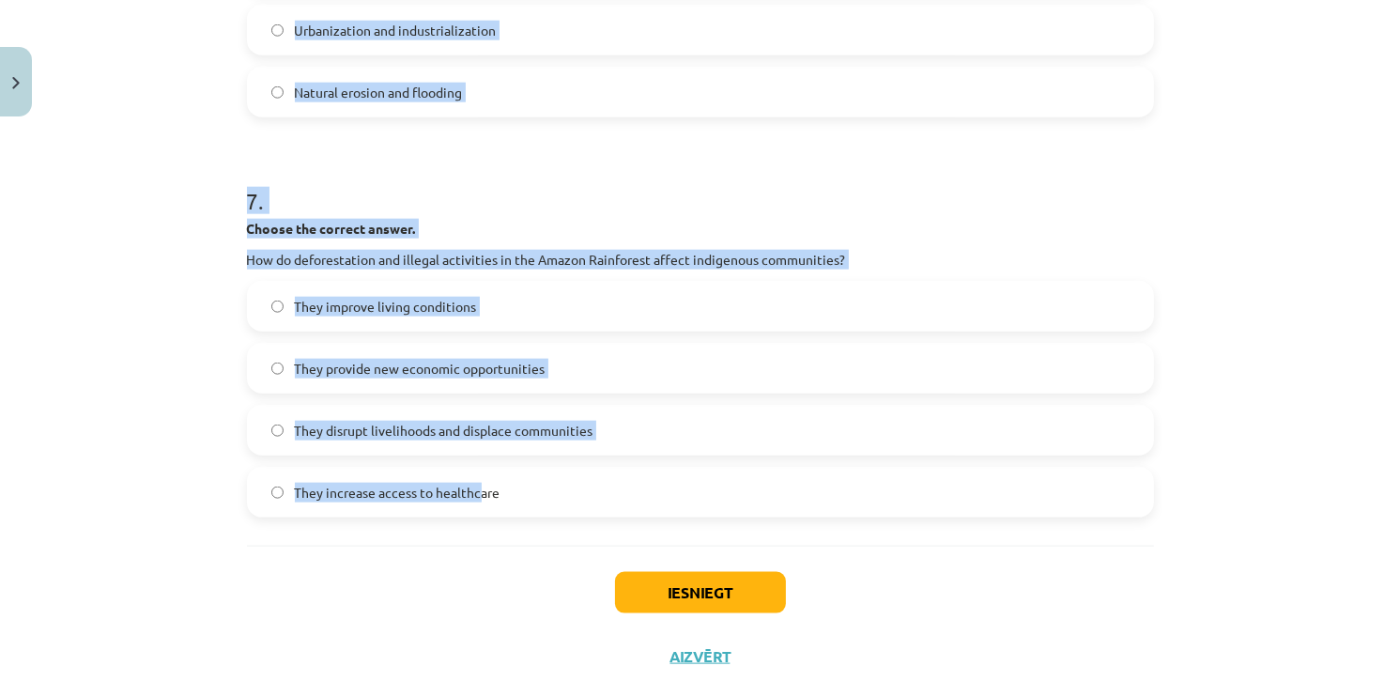
scroll to position [2160, 0]
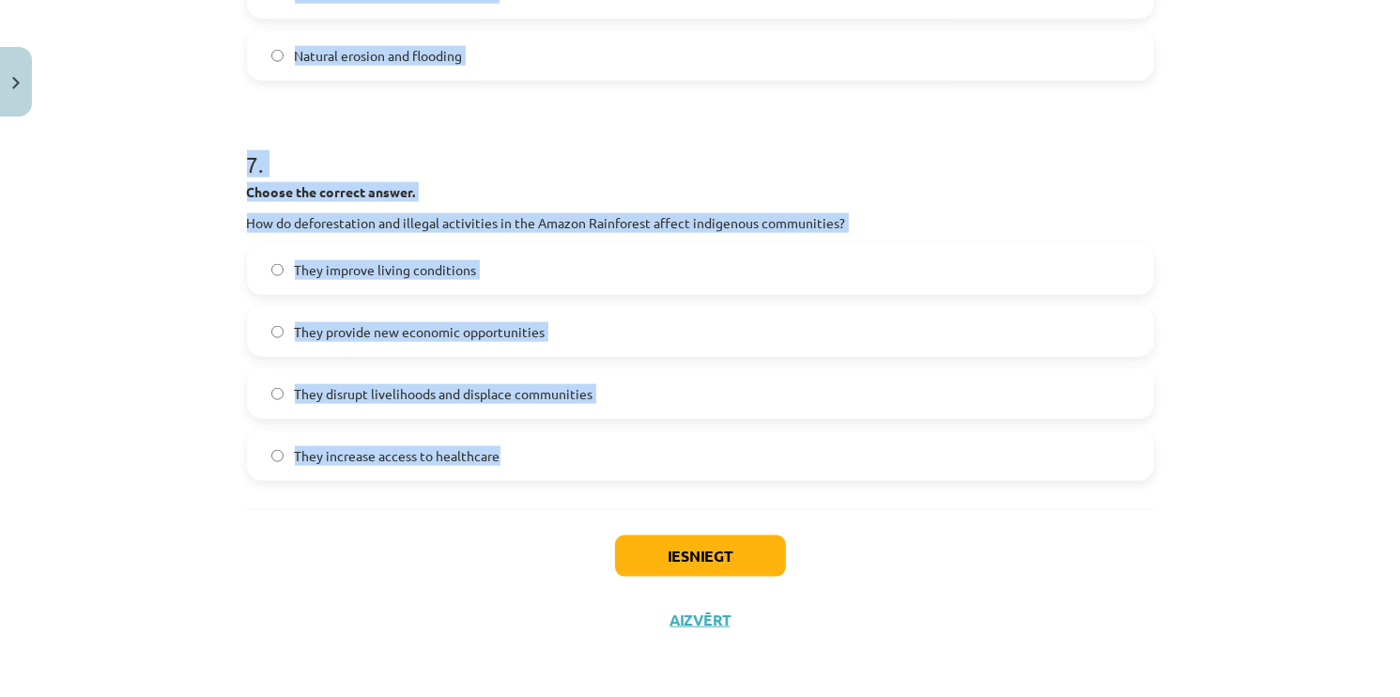
drag, startPoint x: 209, startPoint y: 119, endPoint x: 518, endPoint y: 442, distance: 447.0
click at [518, 442] on div "Mācību tēma: Angļu valoda i - 10.klase 1.ieskaites mācību materiāls #11 📖 🎧 Top…" at bounding box center [700, 348] width 1400 height 697
copy form "Choose whether the sentence is True or False. The Amazon Rainforest spans acros…"
click at [191, 336] on div "Mācību tēma: Angļu valoda i - 10.klase 1.ieskaites mācību materiāls #11 📖 🎧 Top…" at bounding box center [700, 348] width 1400 height 697
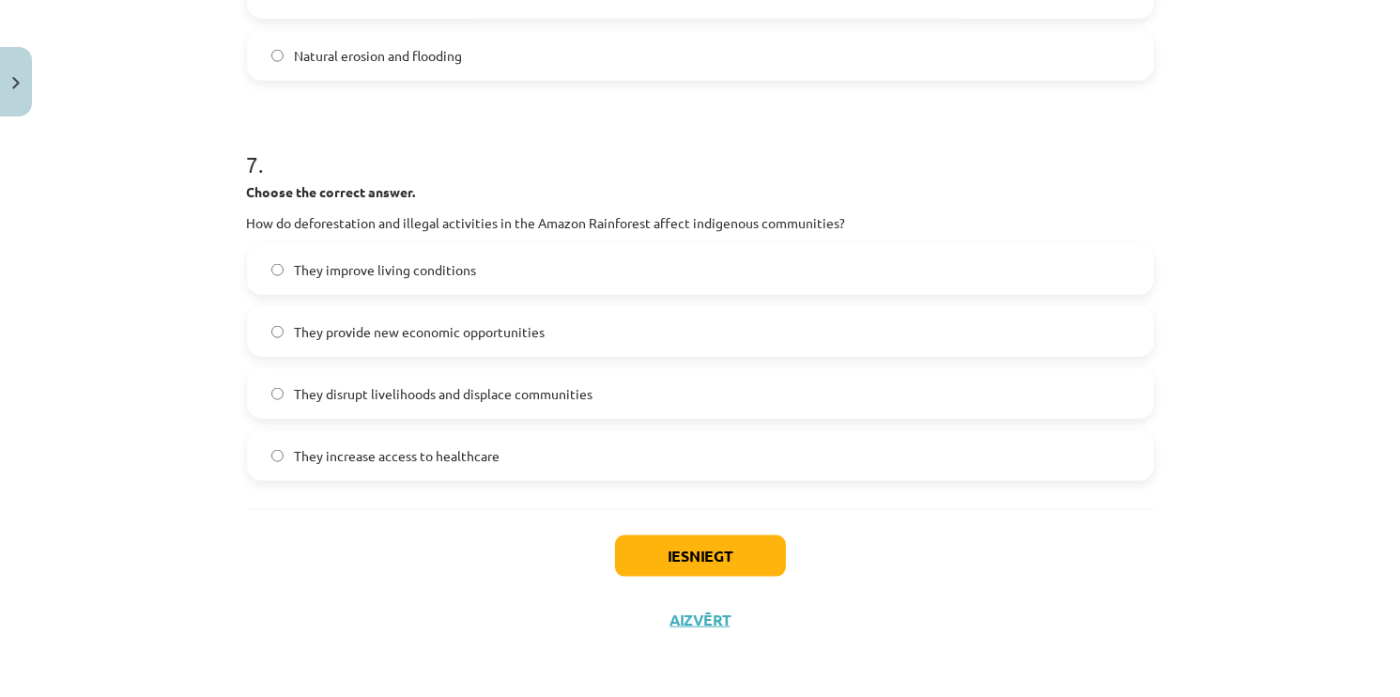
click at [501, 575] on div "Iesniegt Aizvērt" at bounding box center [700, 574] width 907 height 131
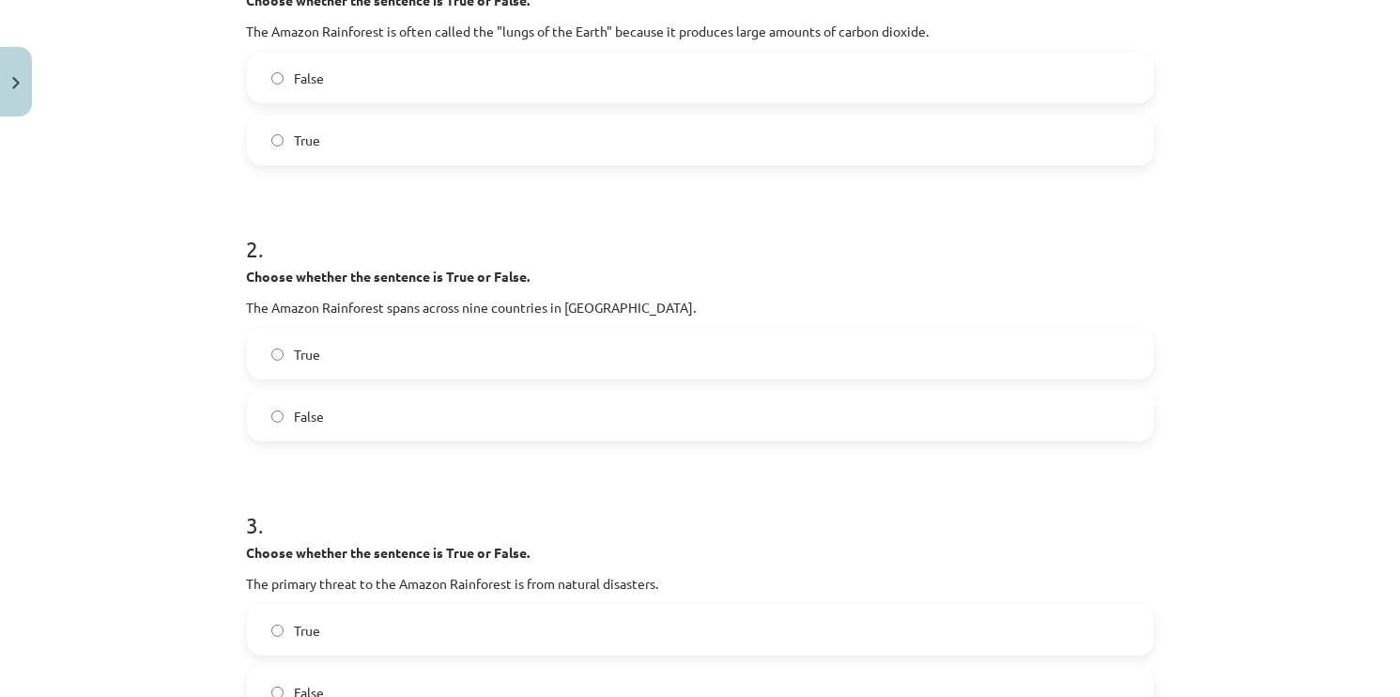
scroll to position [470, 0]
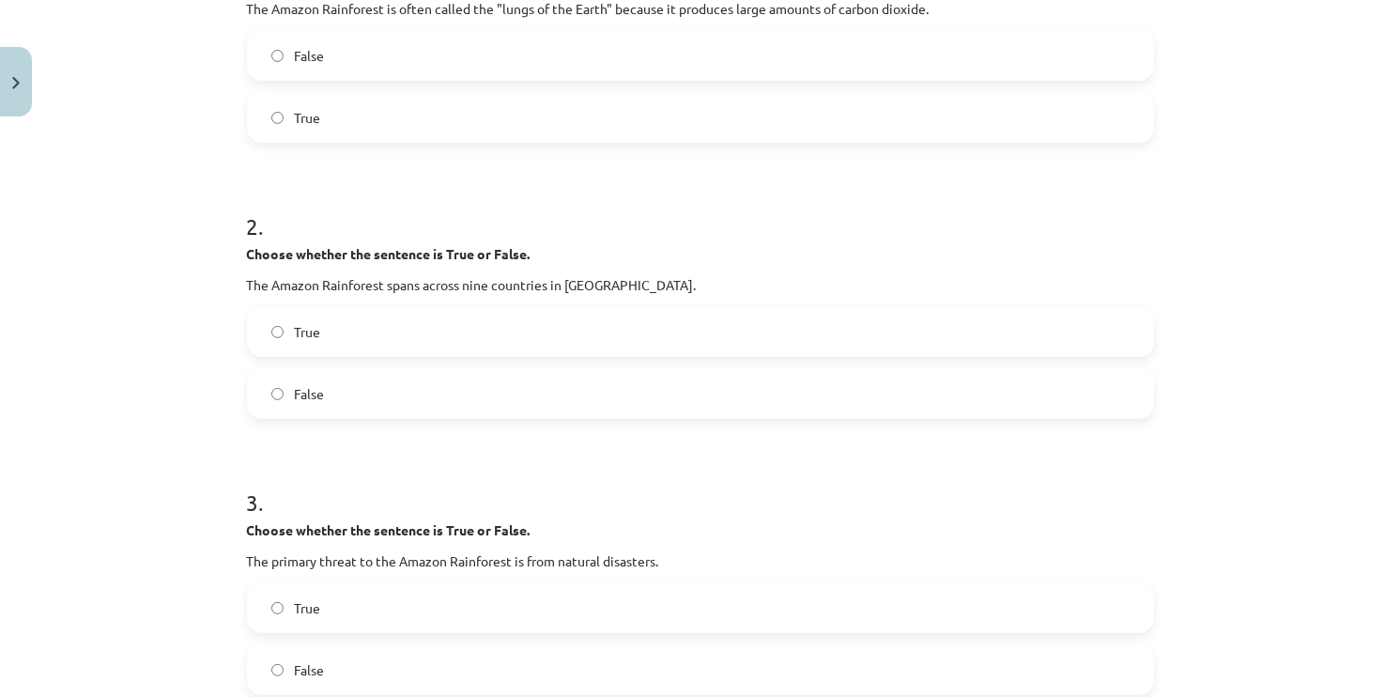
click at [298, 385] on span "False" at bounding box center [310, 394] width 30 height 20
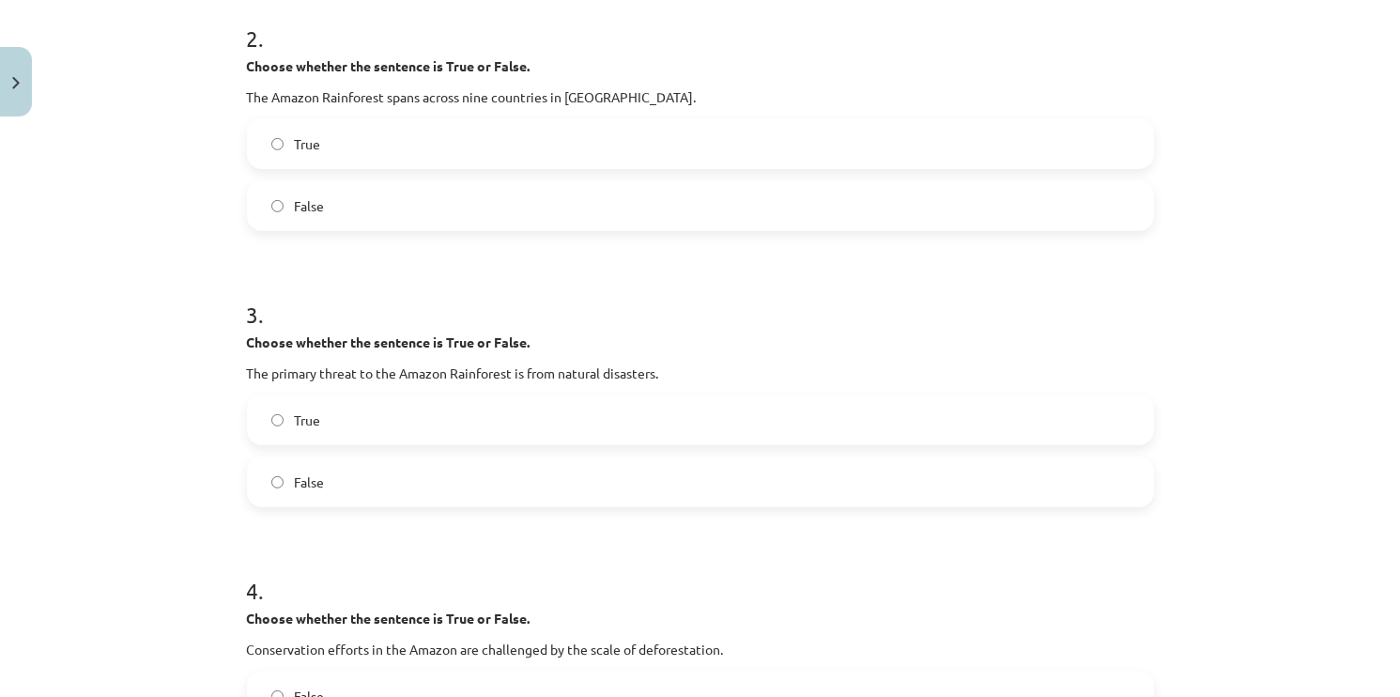
click at [296, 419] on span "True" at bounding box center [308, 420] width 26 height 20
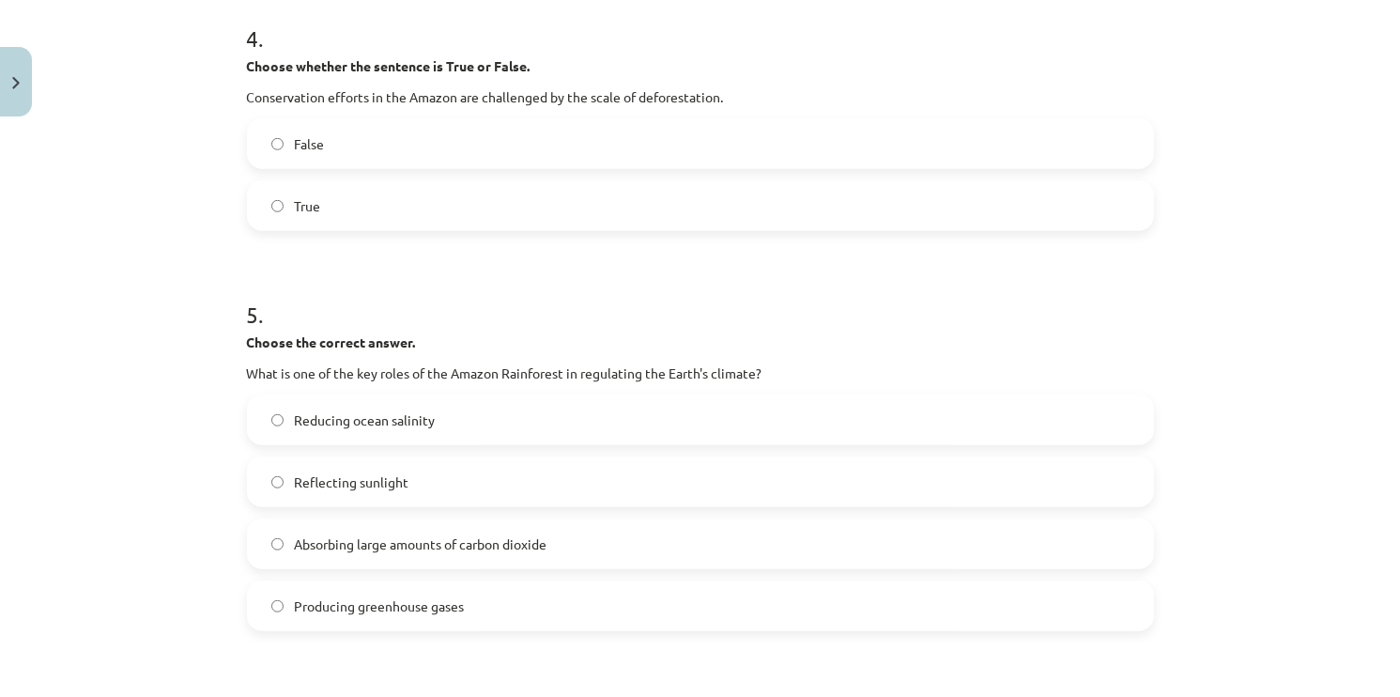
scroll to position [1221, 0]
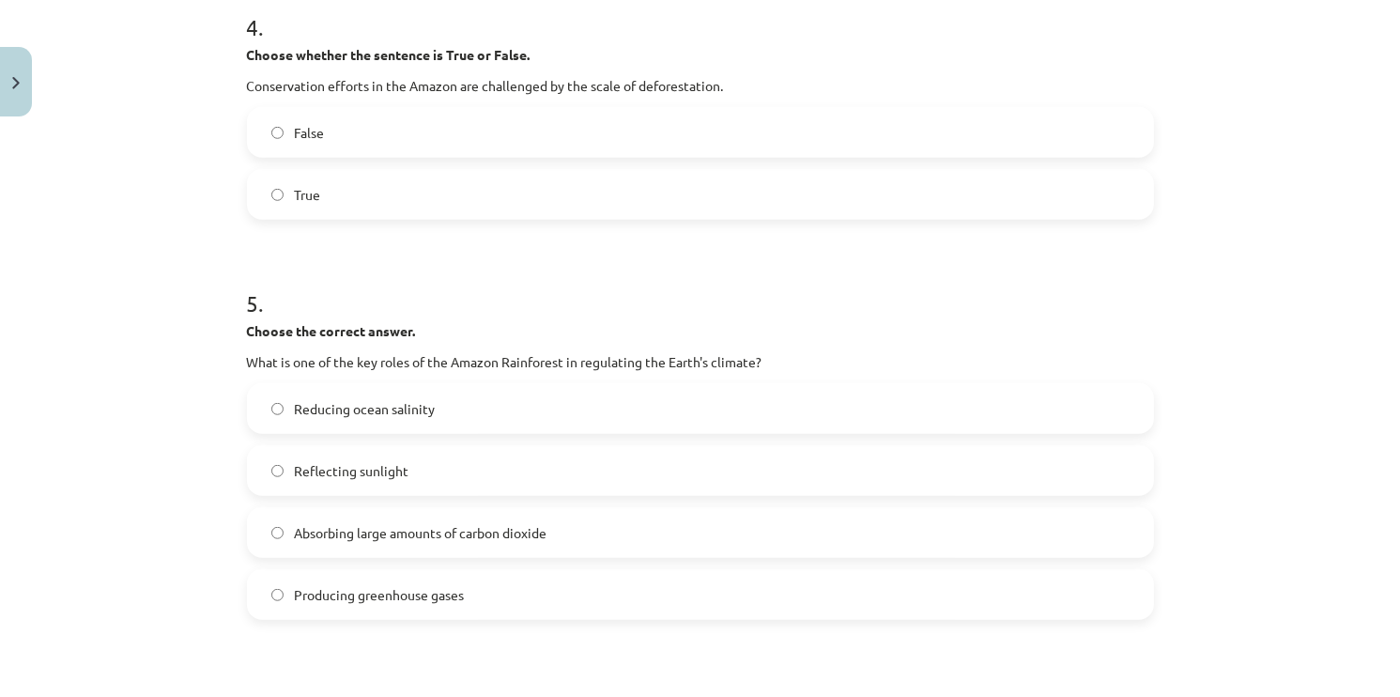
drag, startPoint x: 1118, startPoint y: 427, endPoint x: 1109, endPoint y: 419, distance: 12.6
click at [1119, 426] on label "Reducing ocean salinity" at bounding box center [700, 408] width 903 height 47
click at [295, 190] on span "True" at bounding box center [308, 195] width 26 height 20
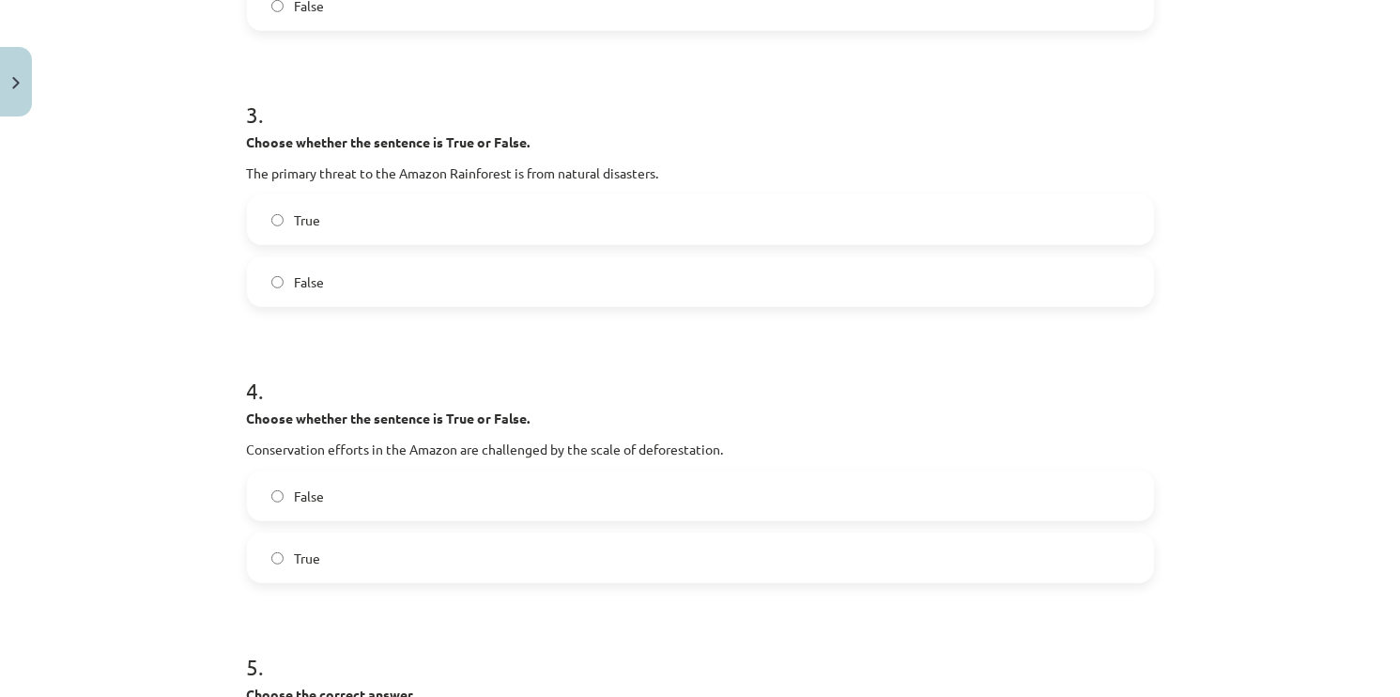
scroll to position [845, 0]
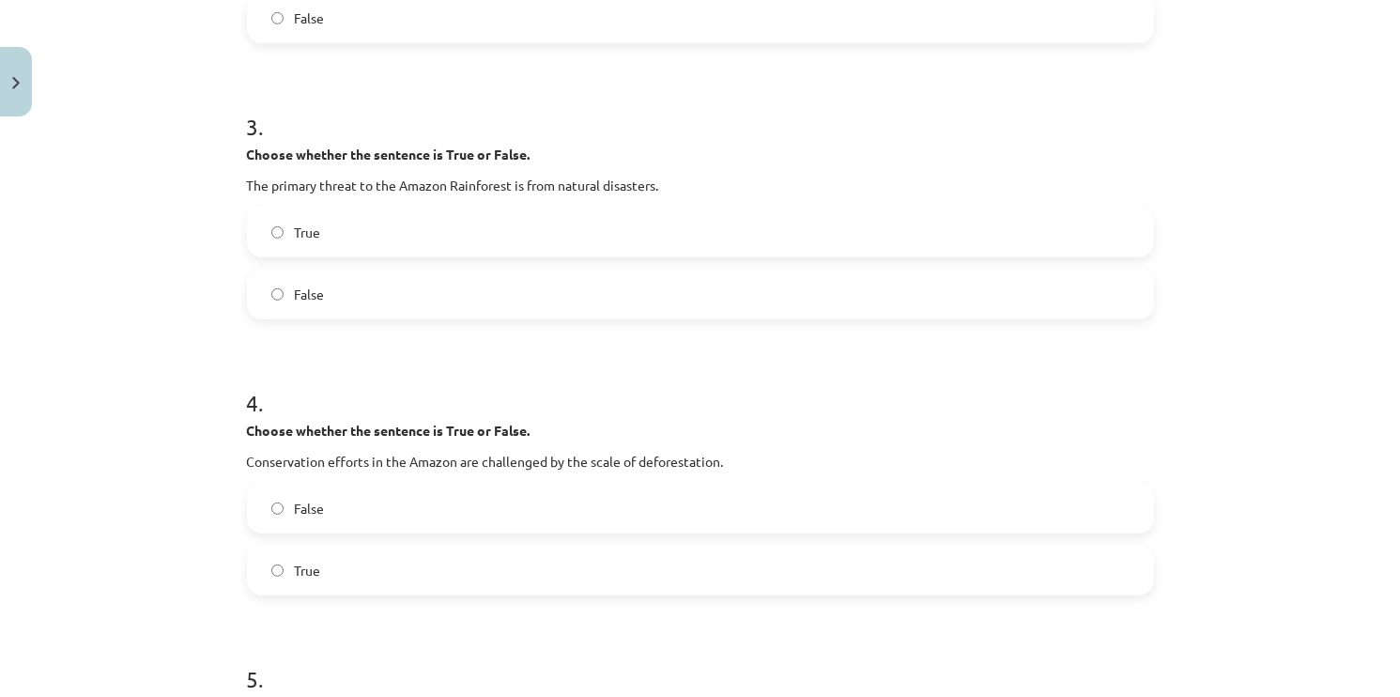
click at [254, 299] on label "False" at bounding box center [700, 293] width 903 height 47
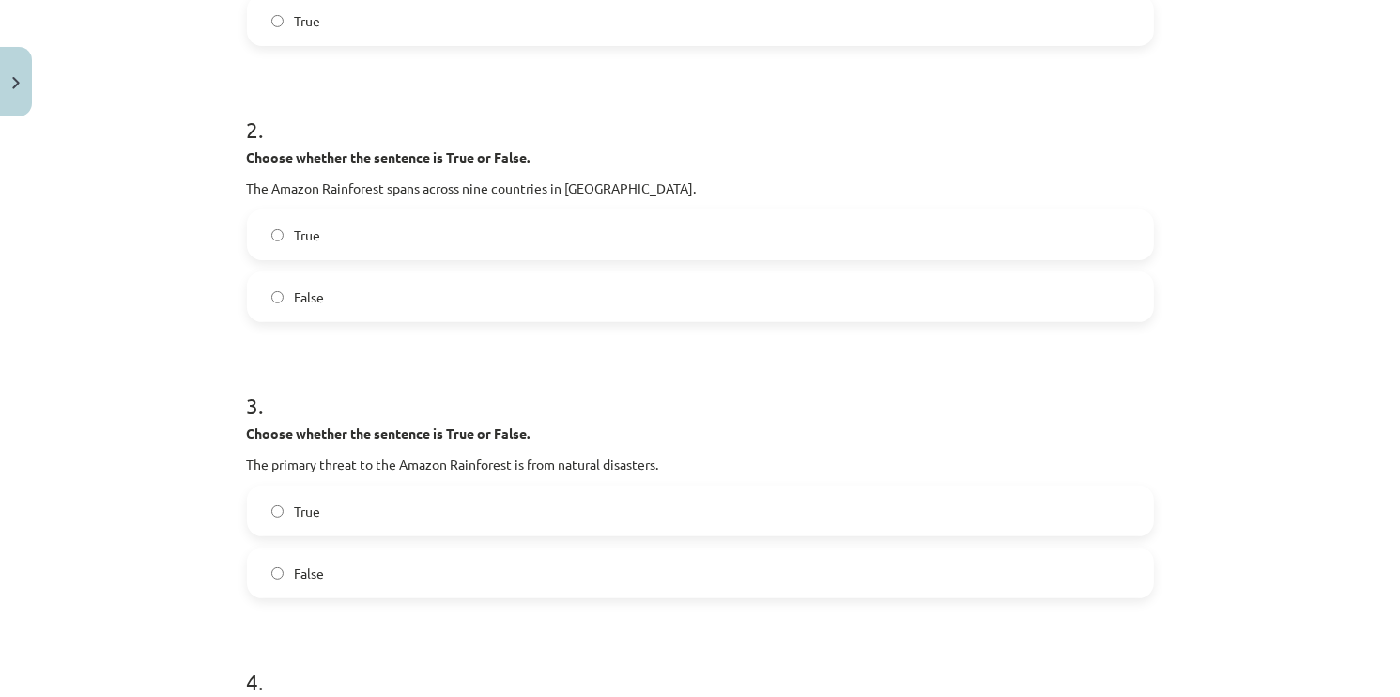
scroll to position [563, 0]
click at [282, 245] on label "True" at bounding box center [700, 237] width 903 height 47
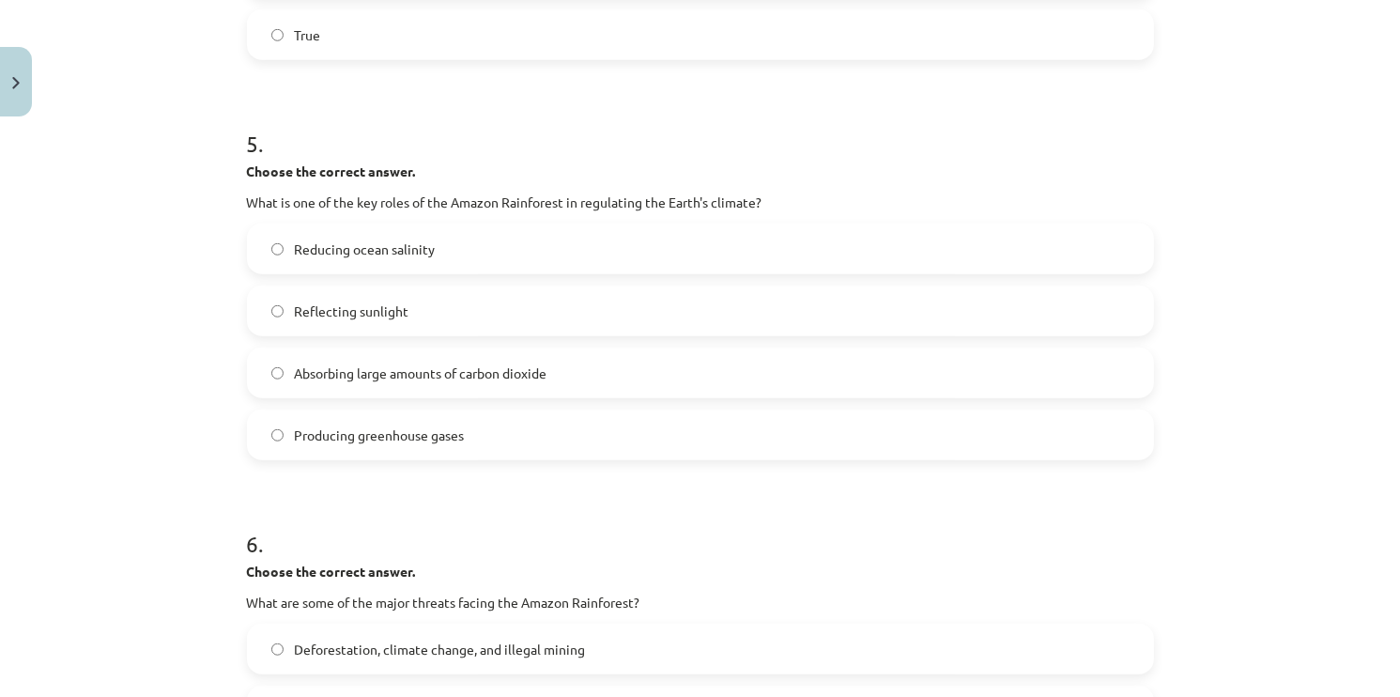
scroll to position [1502, 0]
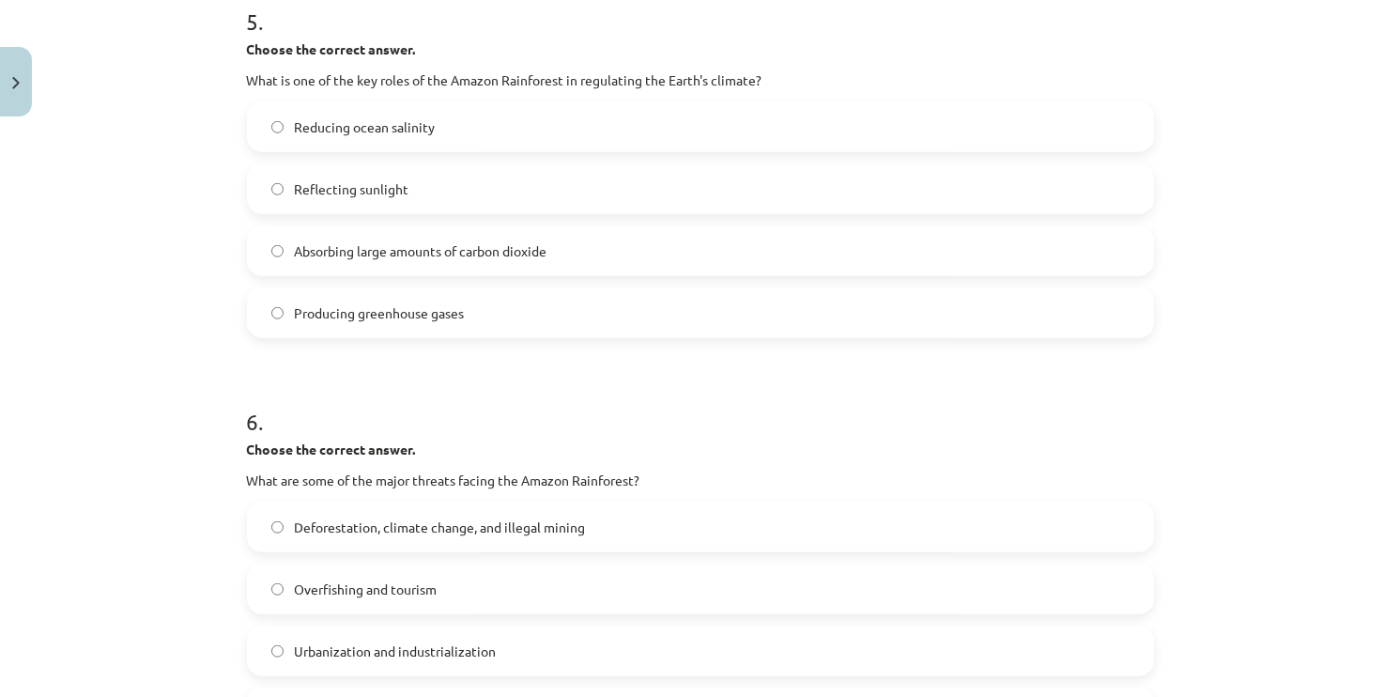
click at [258, 263] on label "Absorbing large amounts of carbon dioxide" at bounding box center [700, 250] width 903 height 47
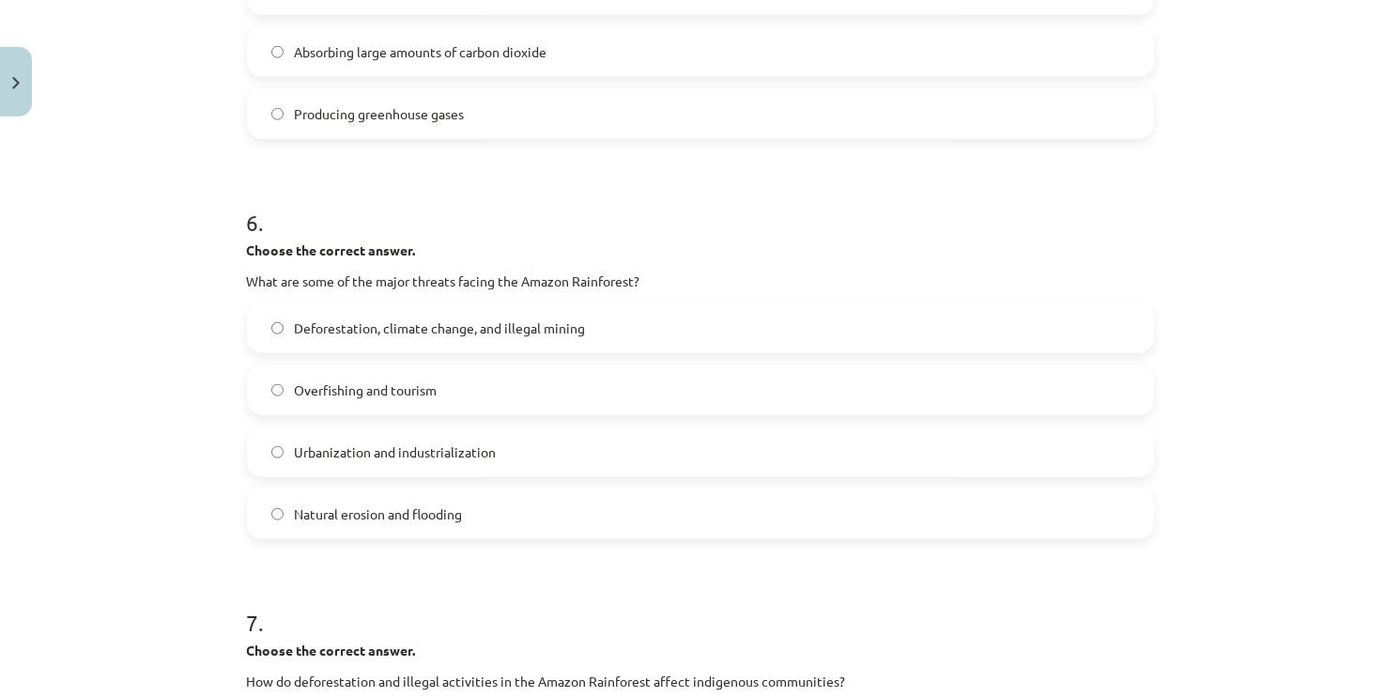
scroll to position [1784, 0]
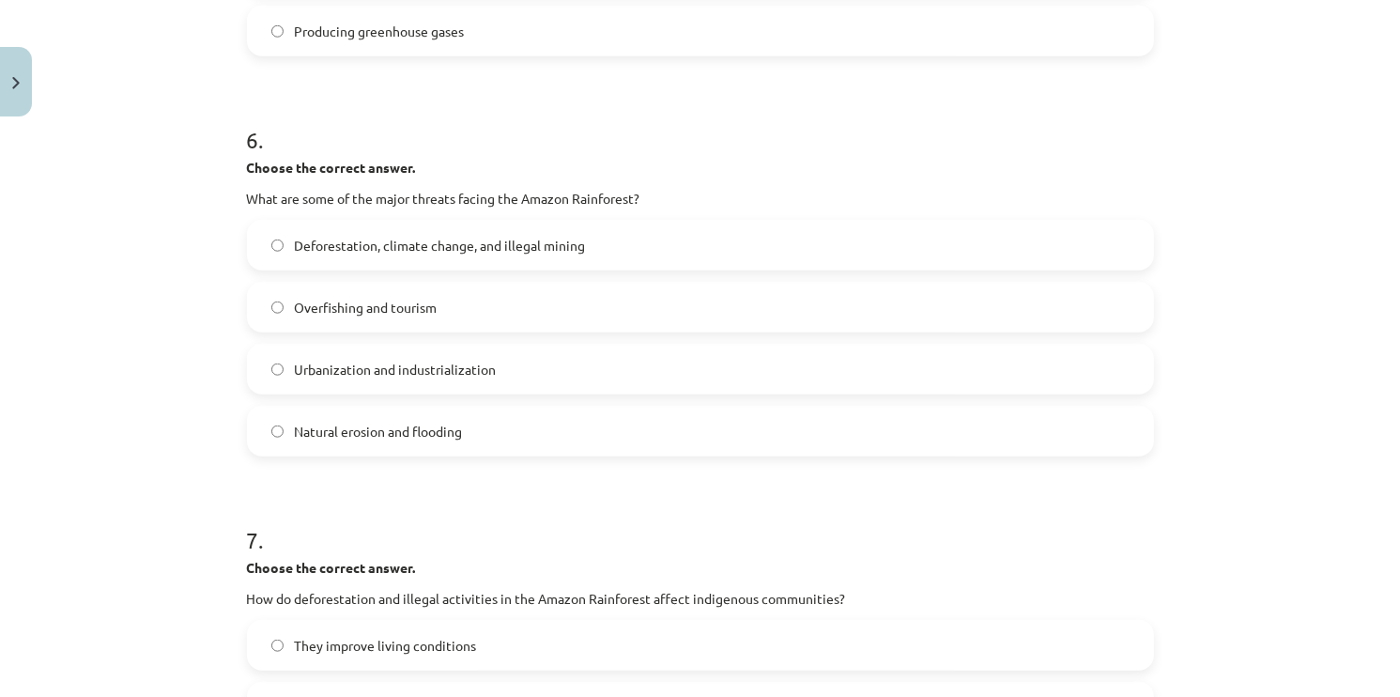
click at [303, 261] on label "Deforestation, climate change, and illegal mining" at bounding box center [700, 245] width 903 height 47
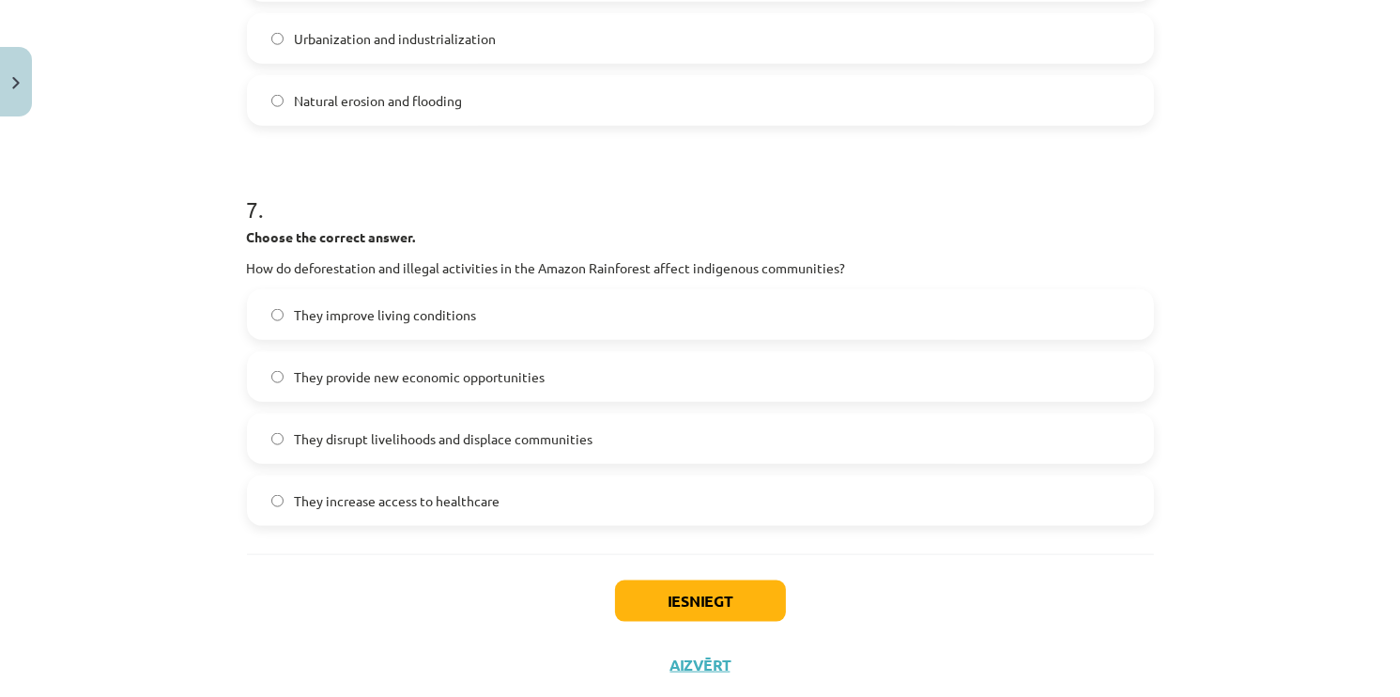
scroll to position [2160, 0]
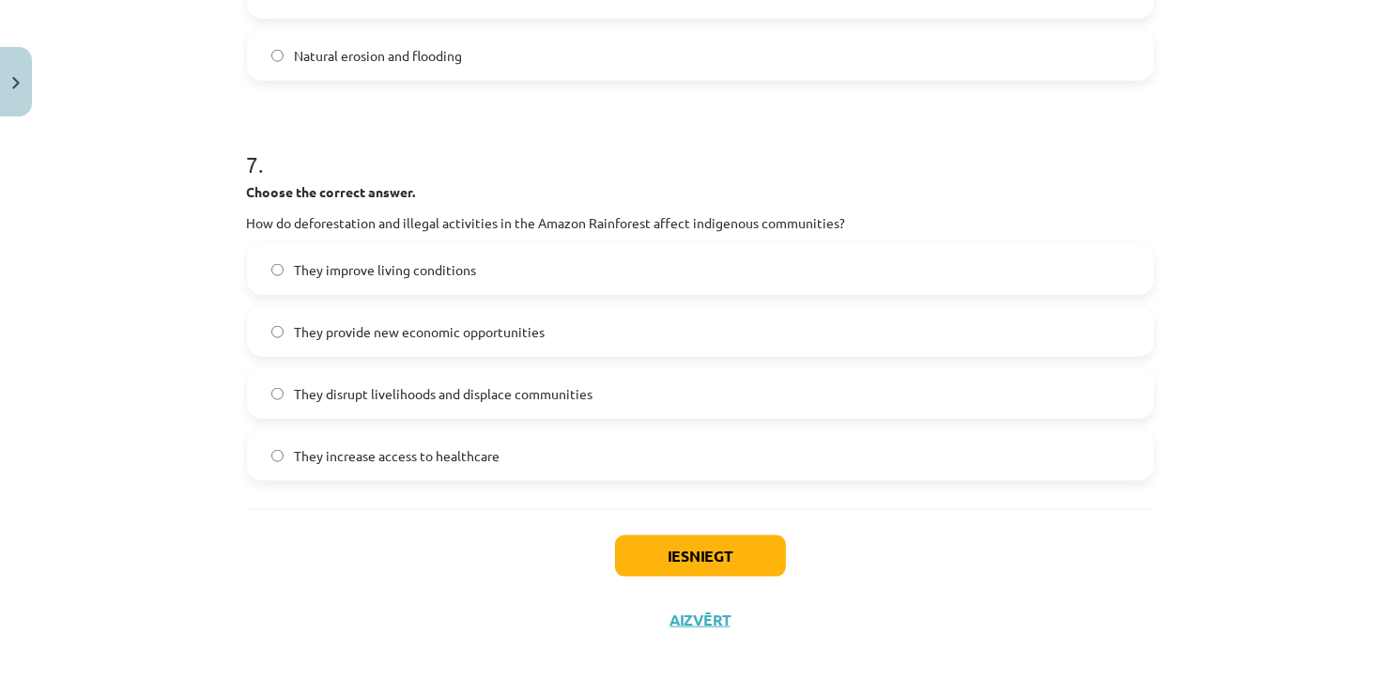
click at [311, 385] on span "They disrupt livelihoods and displace communities" at bounding box center [444, 394] width 299 height 20
click at [635, 557] on button "Iesniegt" at bounding box center [700, 555] width 171 height 41
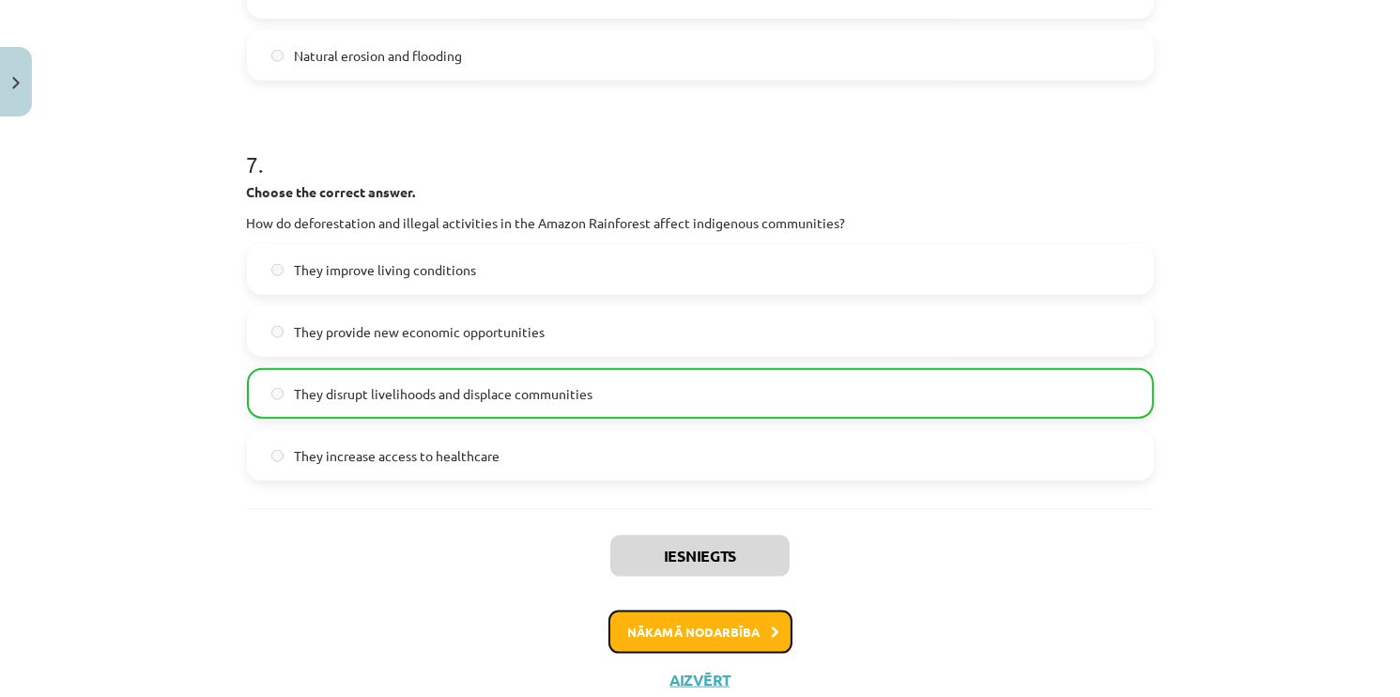
click at [693, 648] on button "Nākamā nodarbība" at bounding box center [700, 631] width 184 height 43
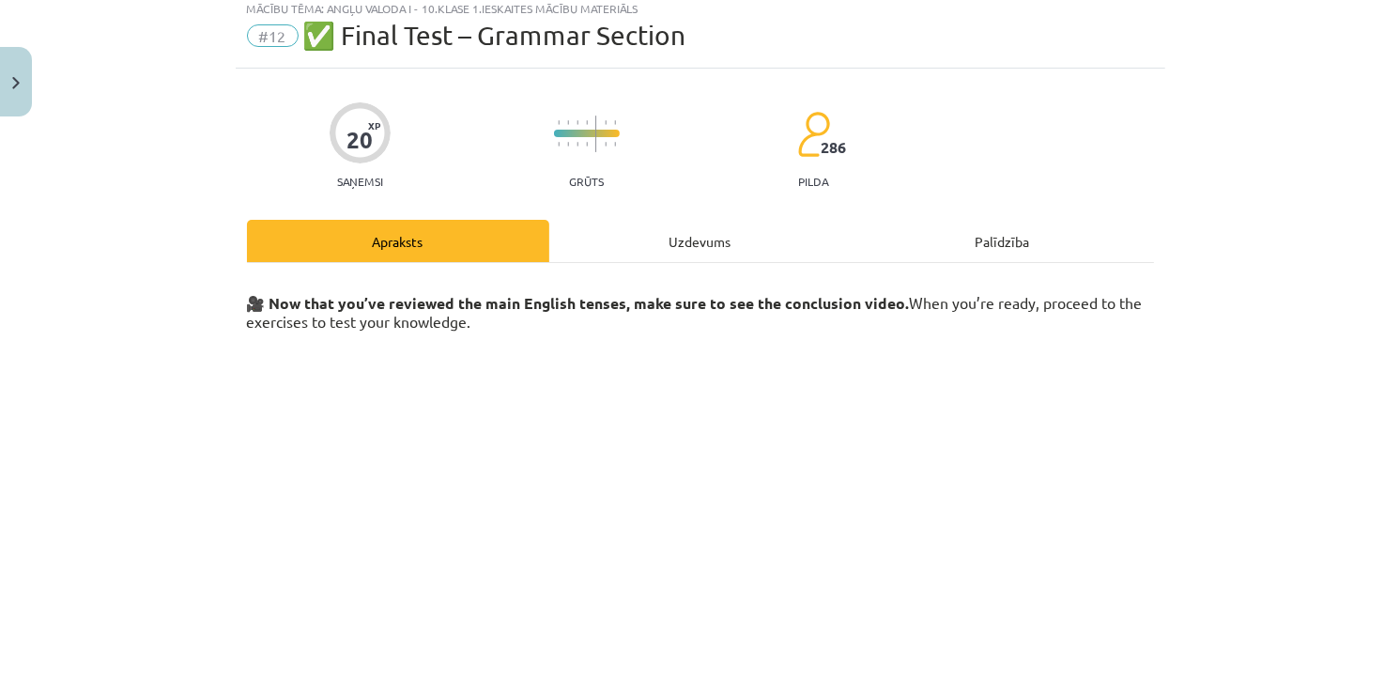
scroll to position [47, 0]
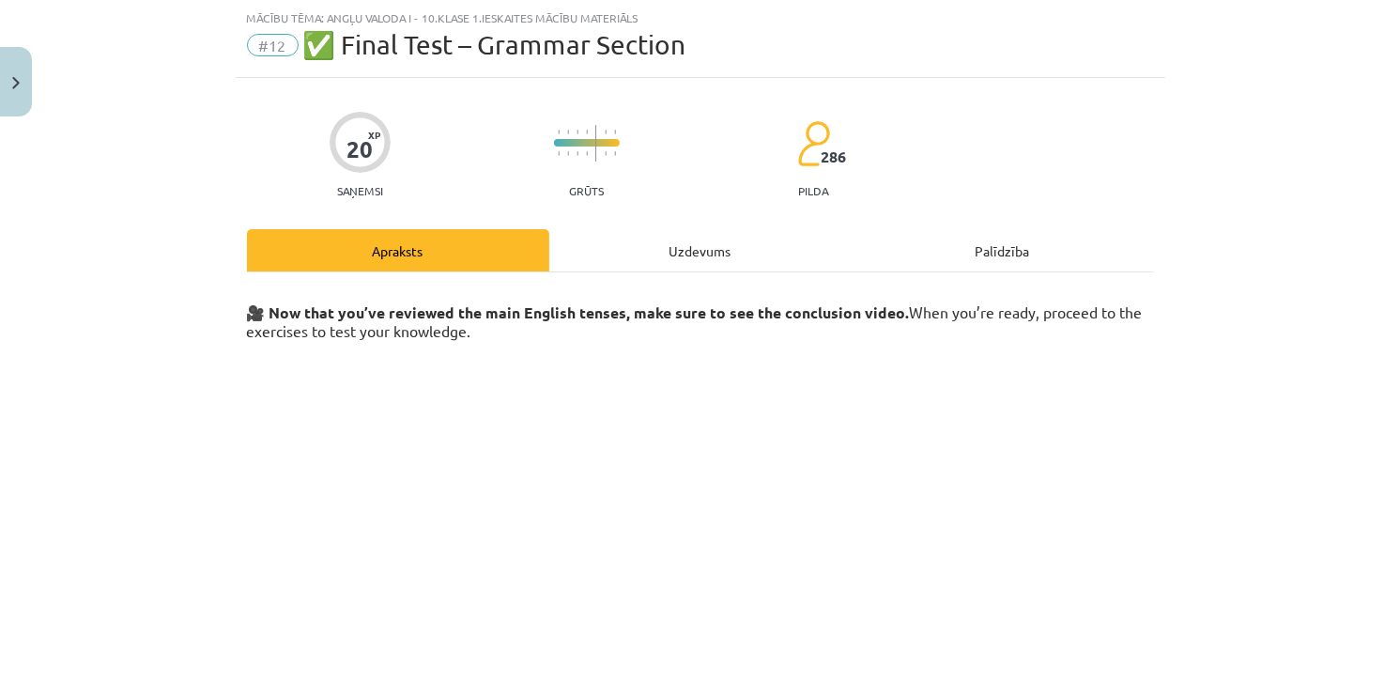
click at [691, 258] on div "Uzdevums" at bounding box center [700, 250] width 302 height 42
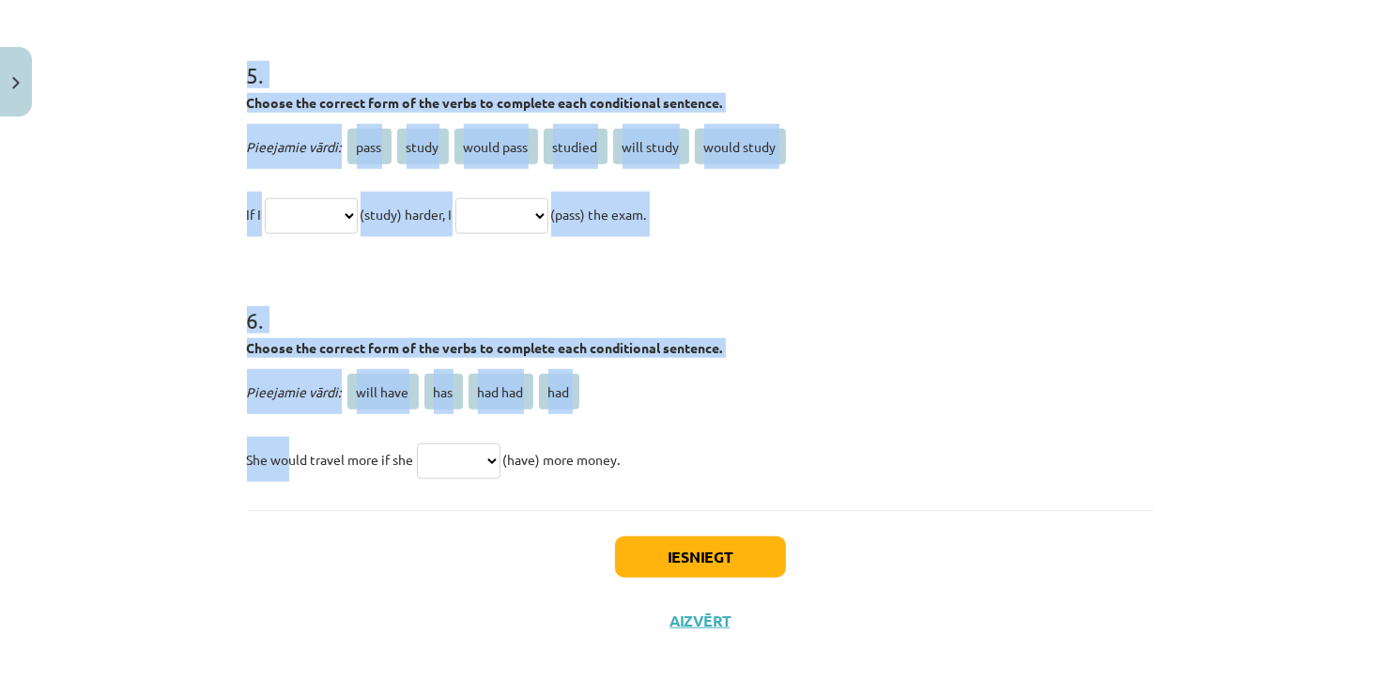
scroll to position [1608, 0]
drag, startPoint x: 217, startPoint y: 394, endPoint x: 641, endPoint y: 487, distance: 434.5
click at [642, 482] on div "Mācību tēma: Angļu valoda i - 10.klase 1.ieskaites mācību materiāls #12 ✅ Final…" at bounding box center [700, 348] width 1400 height 697
copy form "Choose the correct passive voice form for each sentence. The chef prepares the …"
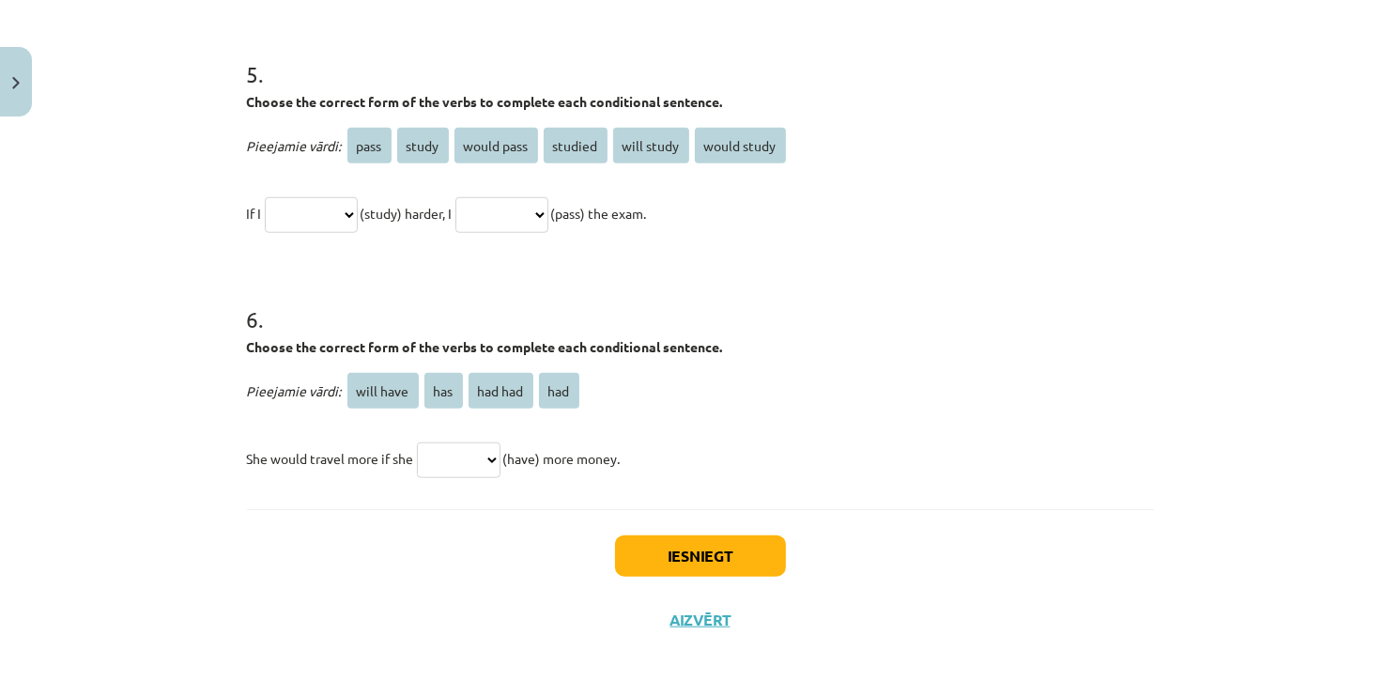
click at [507, 625] on div "Iesniegt Aizvērt" at bounding box center [700, 574] width 907 height 131
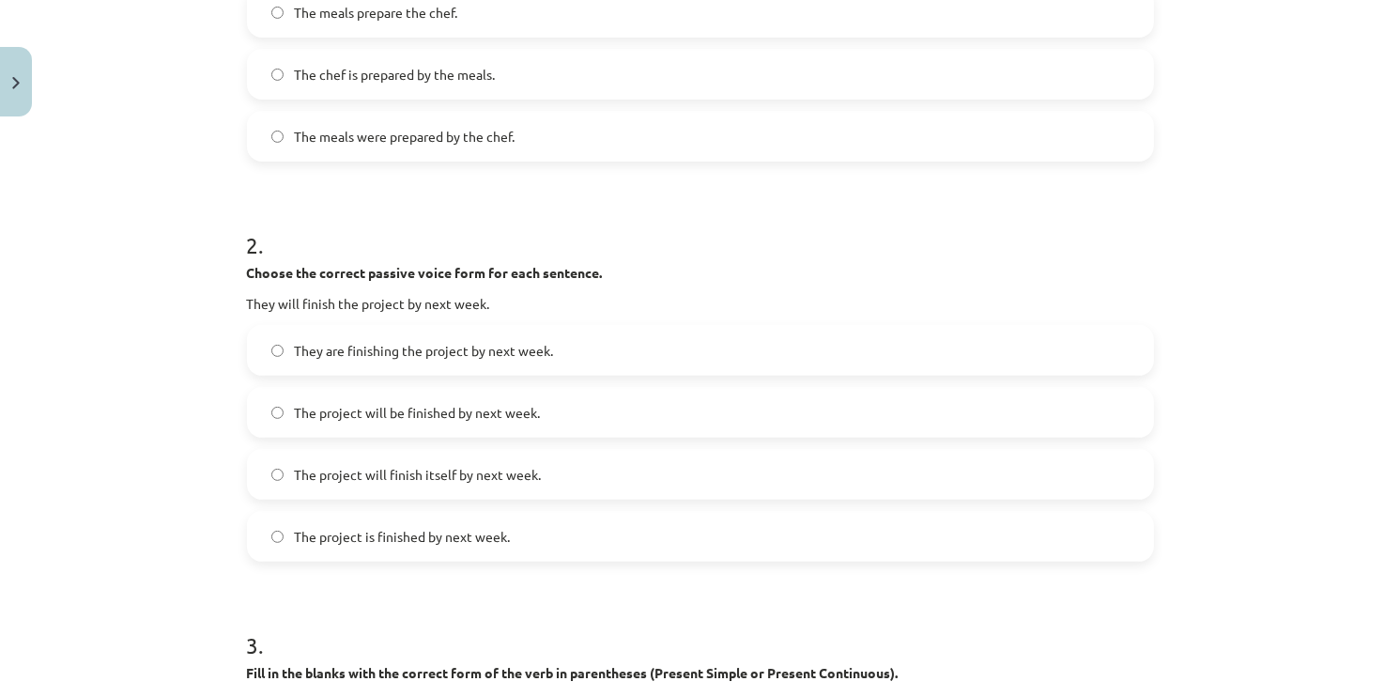
click at [223, 385] on div "Mācību tēma: Angļu valoda i - 10.klase 1.ieskaites mācību materiāls #12 ✅ Final…" at bounding box center [700, 348] width 1400 height 697
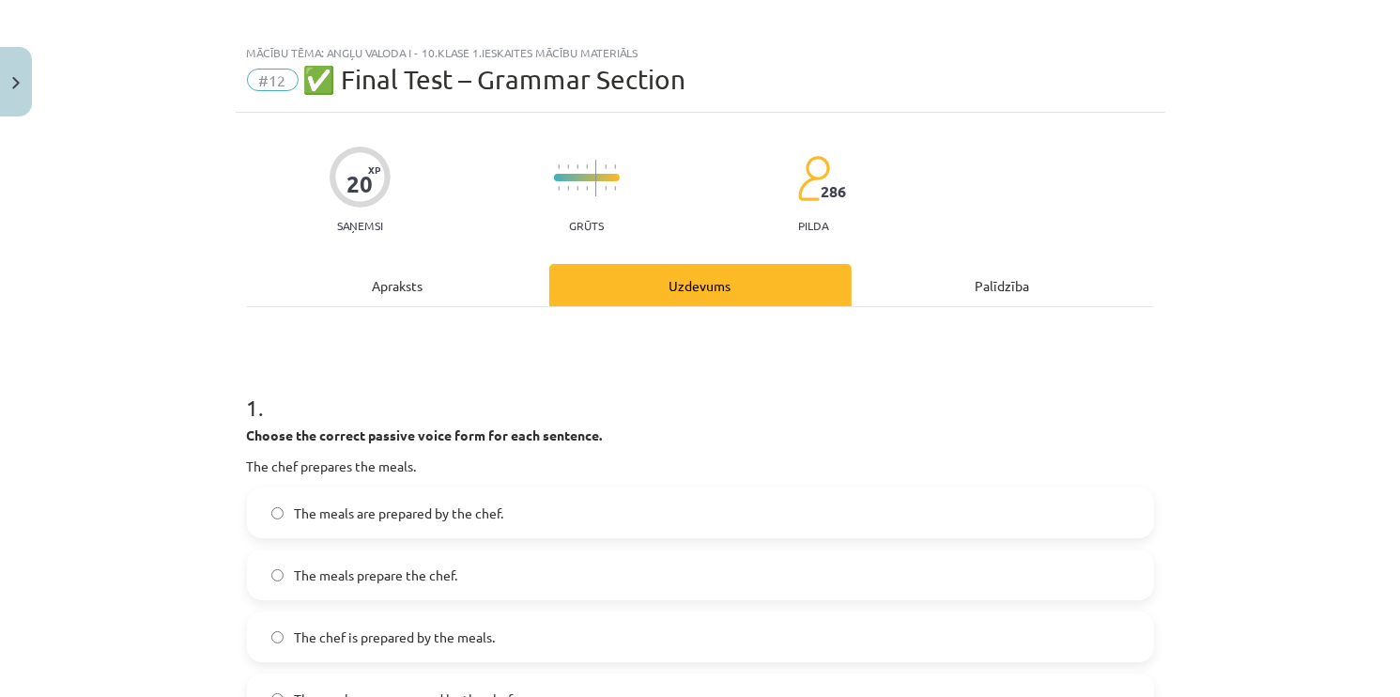
scroll to position [11, 0]
click at [605, 391] on h1 "1 ." at bounding box center [700, 391] width 907 height 58
click at [366, 528] on label "The meals are prepared by the chef." at bounding box center [700, 513] width 903 height 47
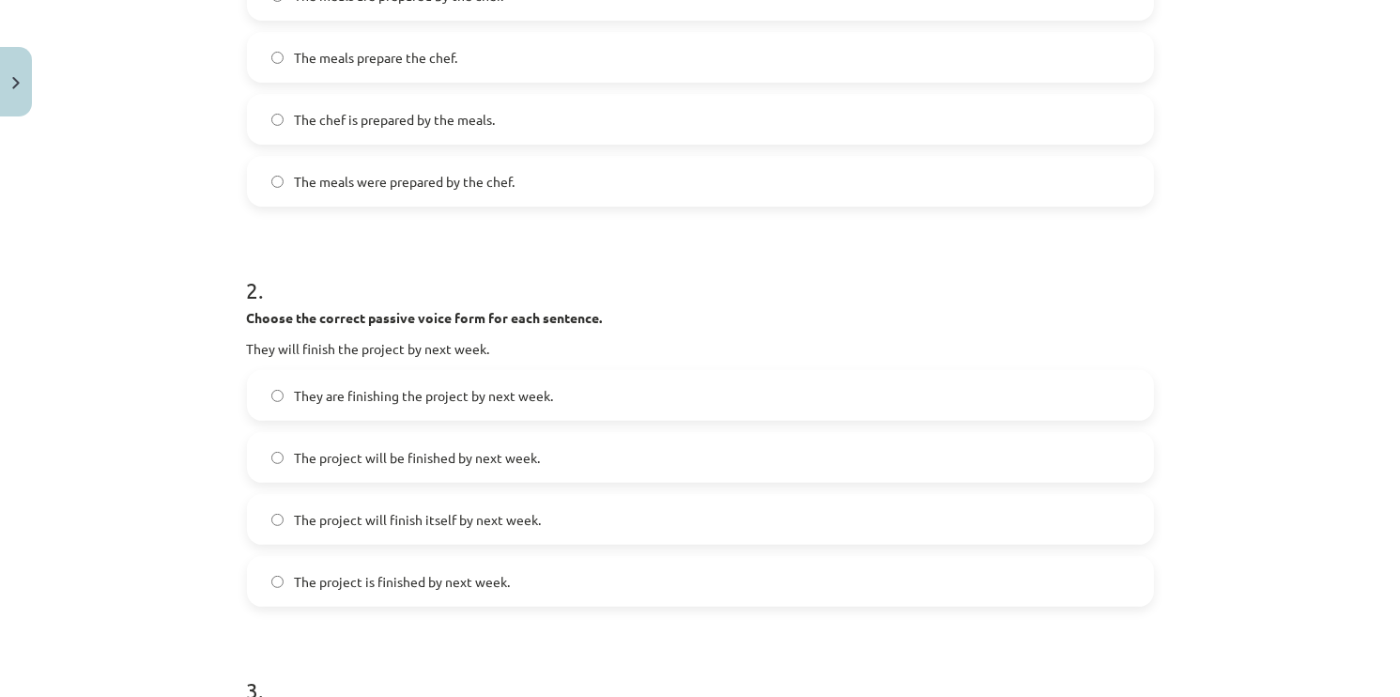
scroll to position [575, 0]
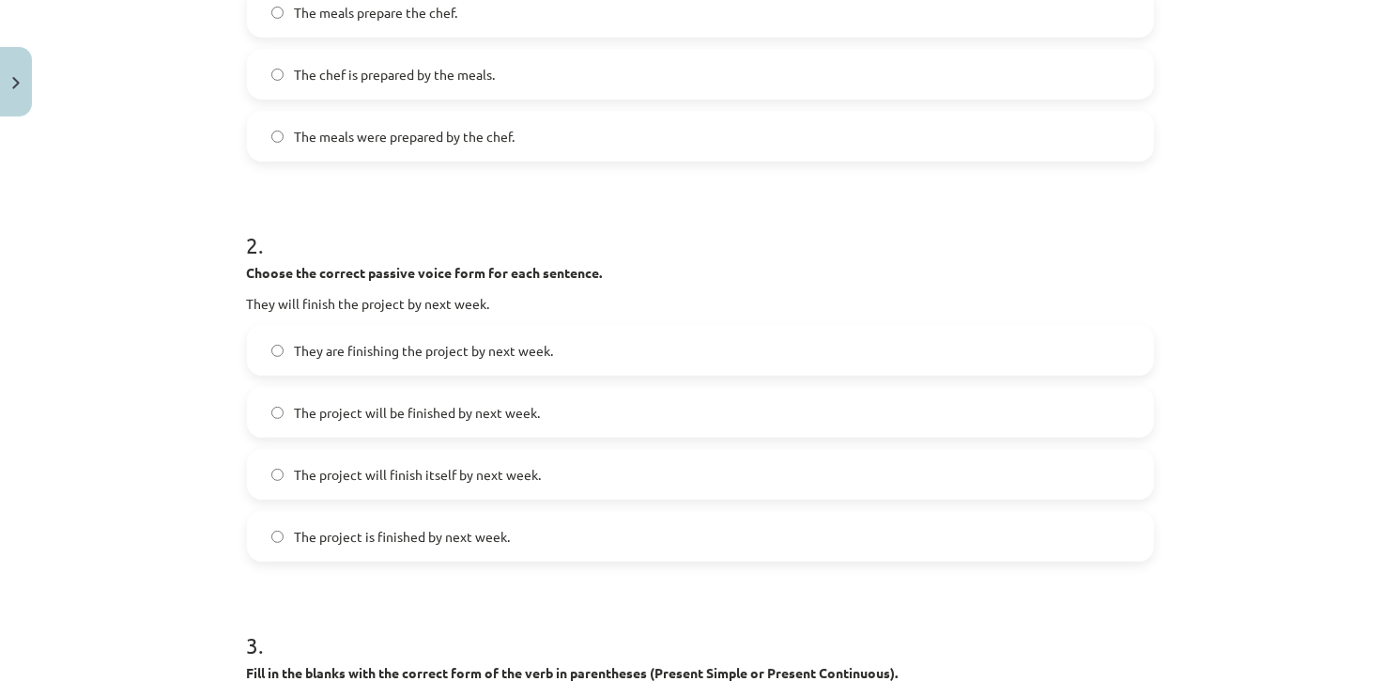
click at [277, 418] on label "The project will be finished by next week." at bounding box center [700, 412] width 903 height 47
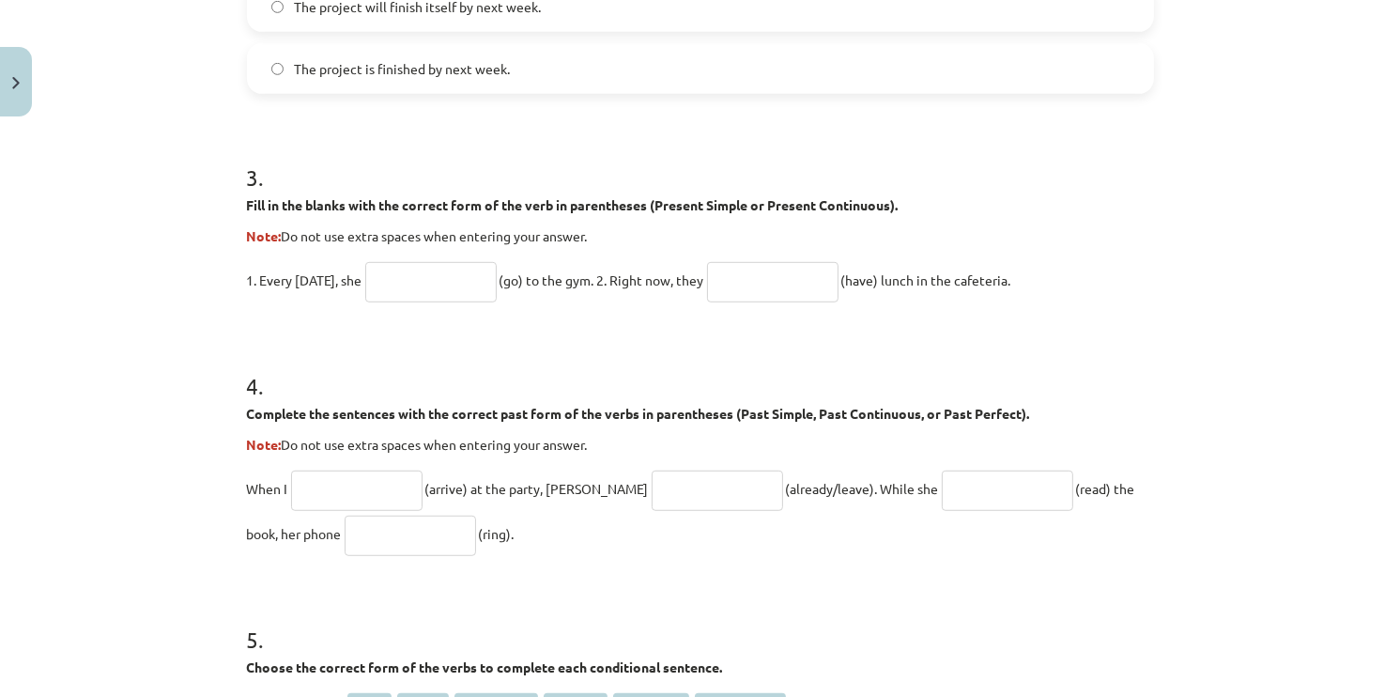
scroll to position [1044, 0]
click at [360, 277] on span "1. Every Sunday, she" at bounding box center [305, 278] width 116 height 17
click at [348, 277] on span "1. Every Sunday, she" at bounding box center [305, 278] width 116 height 17
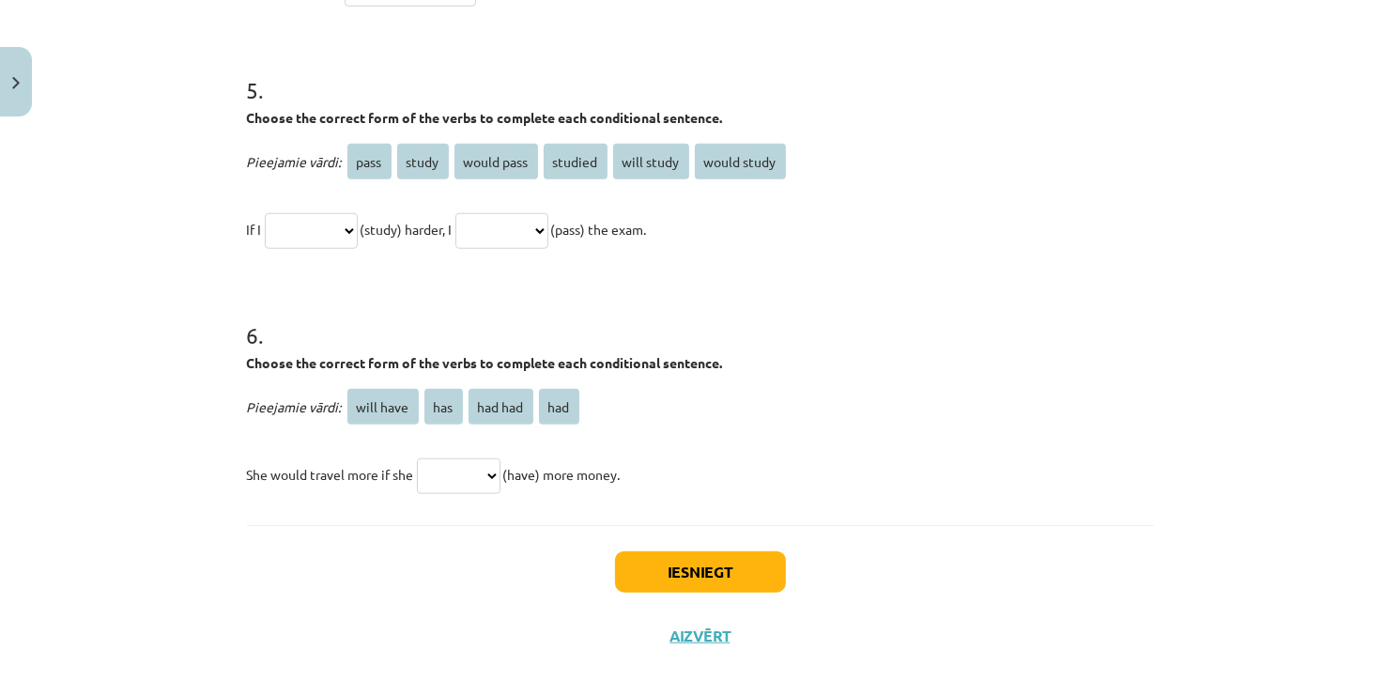
scroll to position [1608, 0]
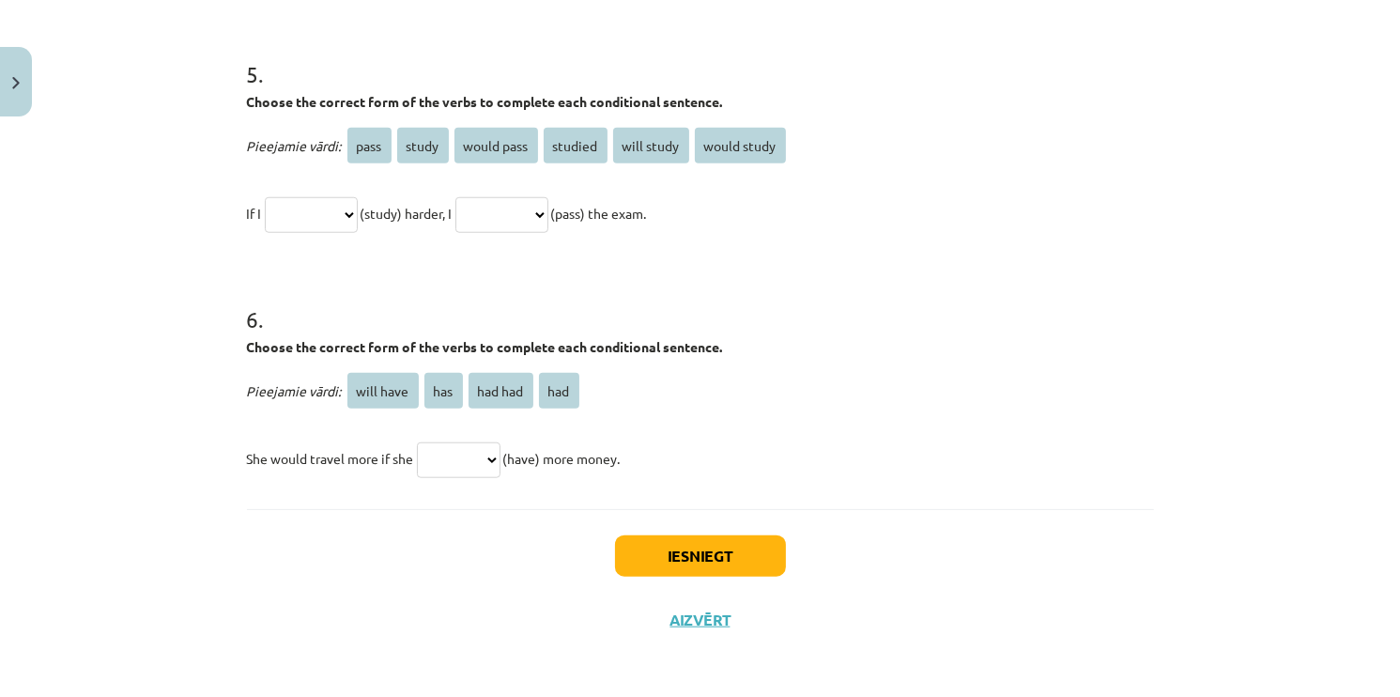
drag, startPoint x: 348, startPoint y: 145, endPoint x: 348, endPoint y: 159, distance: 14.1
click at [337, 158] on p "Pieejamie vārdi: pass study would pass studied will study would study" at bounding box center [700, 145] width 907 height 45
click at [360, 150] on span "pass" at bounding box center [369, 146] width 44 height 36
click at [368, 141] on span "pass" at bounding box center [369, 146] width 44 height 36
click at [426, 151] on span "study" at bounding box center [423, 146] width 52 height 36
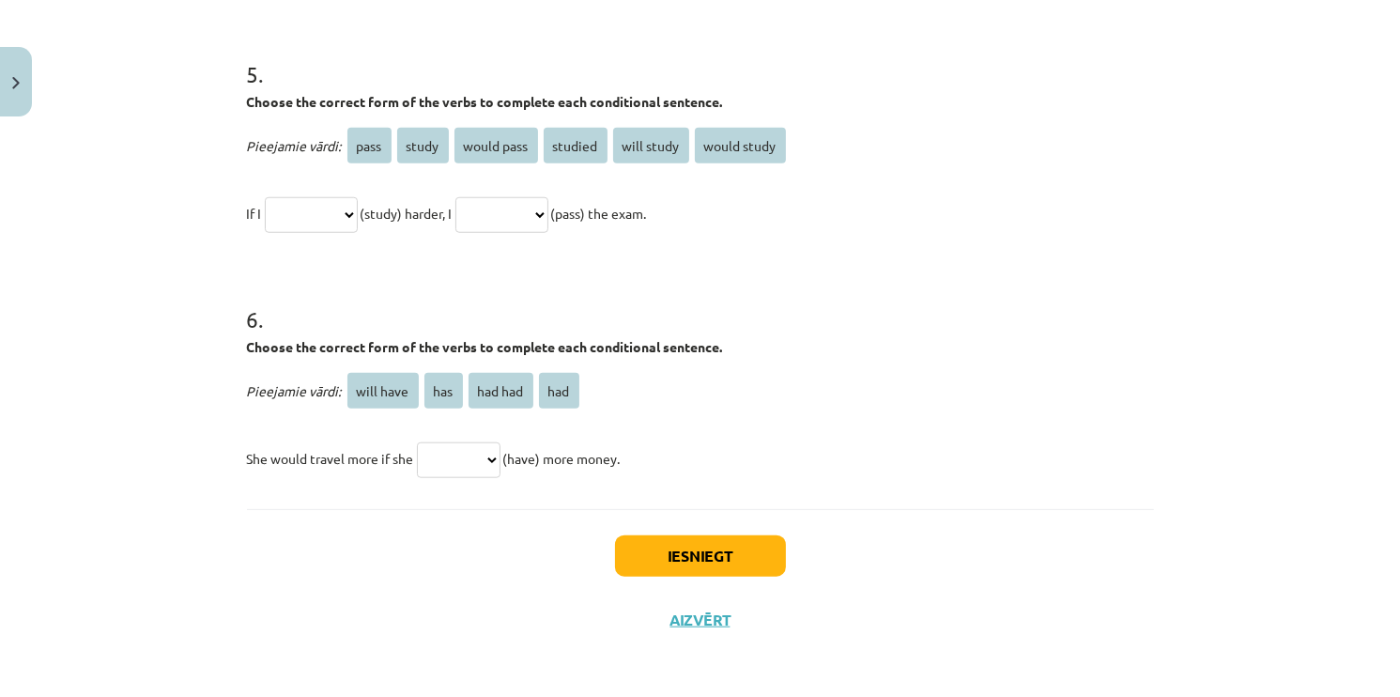
click at [327, 205] on select "**********" at bounding box center [311, 215] width 93 height 36
click at [185, 190] on div "Mācību tēma: Angļu valoda i - 10.klase 1.ieskaites mācību materiāls #12 ✅ Final…" at bounding box center [700, 348] width 1400 height 697
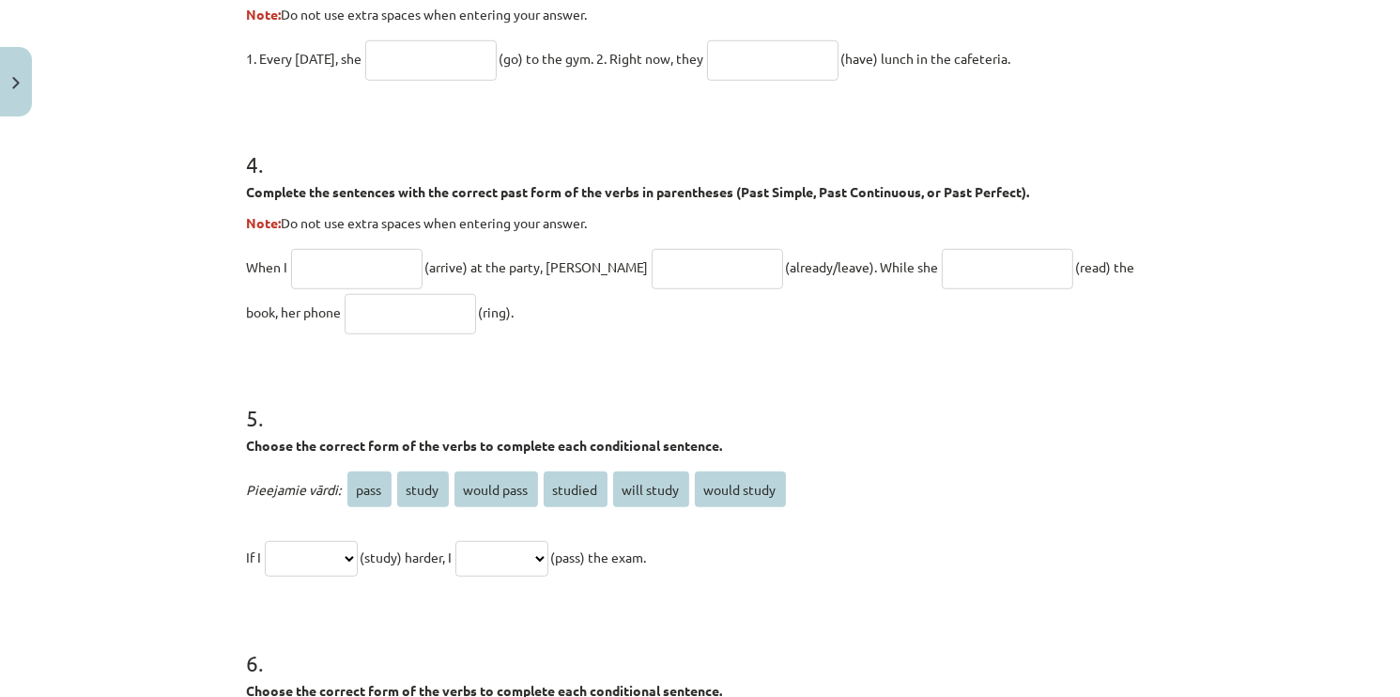
scroll to position [1232, 0]
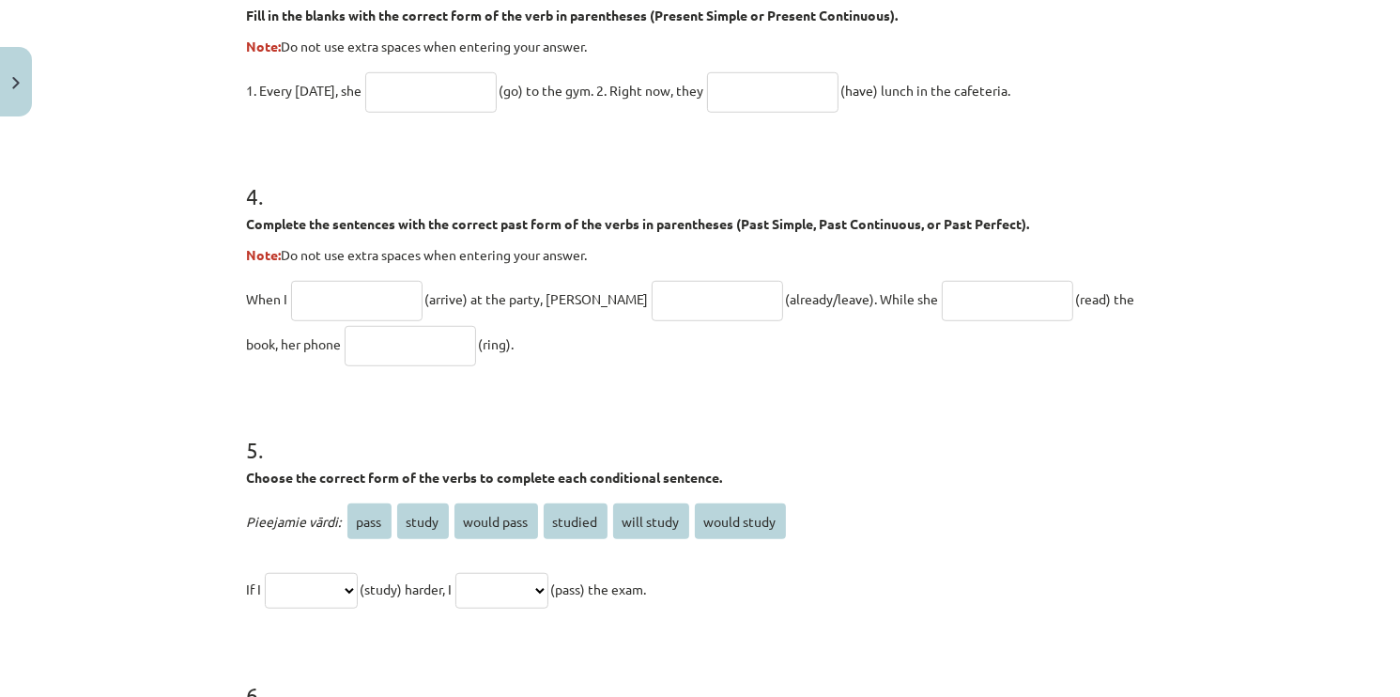
click at [330, 303] on input "text" at bounding box center [356, 301] width 131 height 40
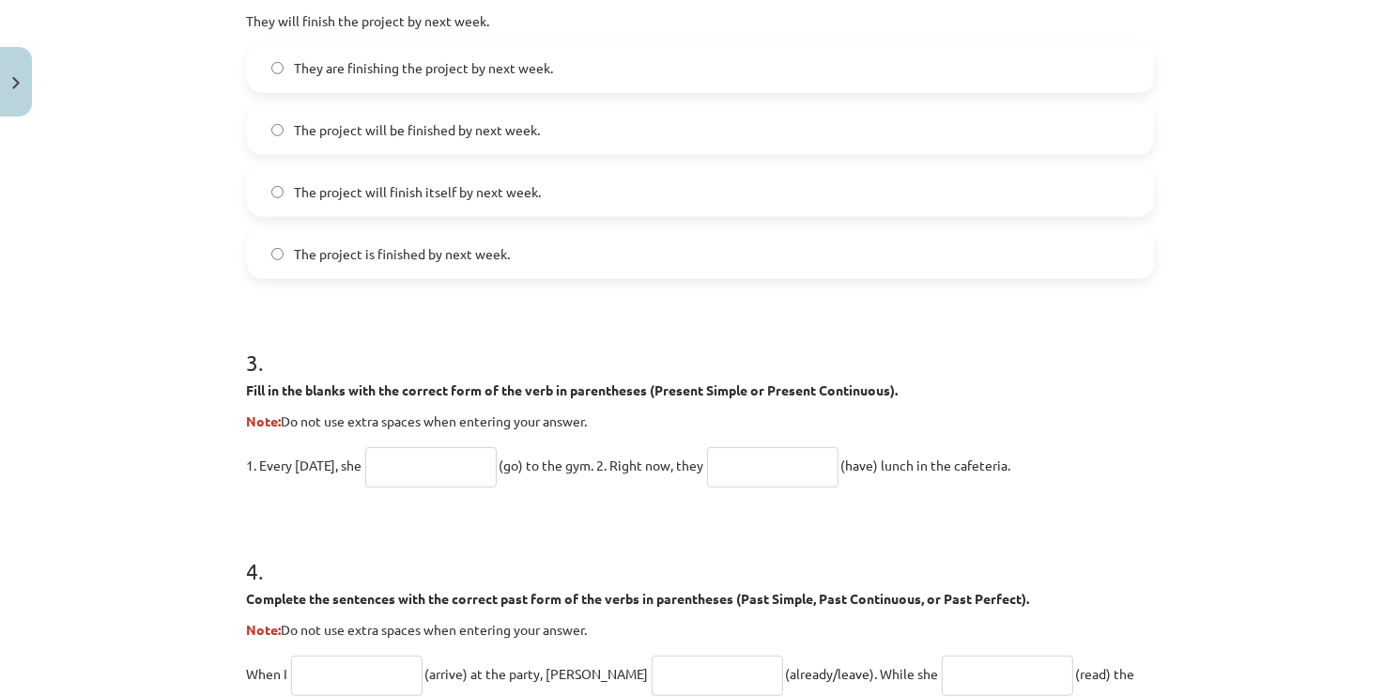
scroll to position [856, 0]
click at [408, 464] on input "text" at bounding box center [430, 468] width 131 height 40
type input "****"
click at [754, 464] on input "text" at bounding box center [772, 468] width 131 height 40
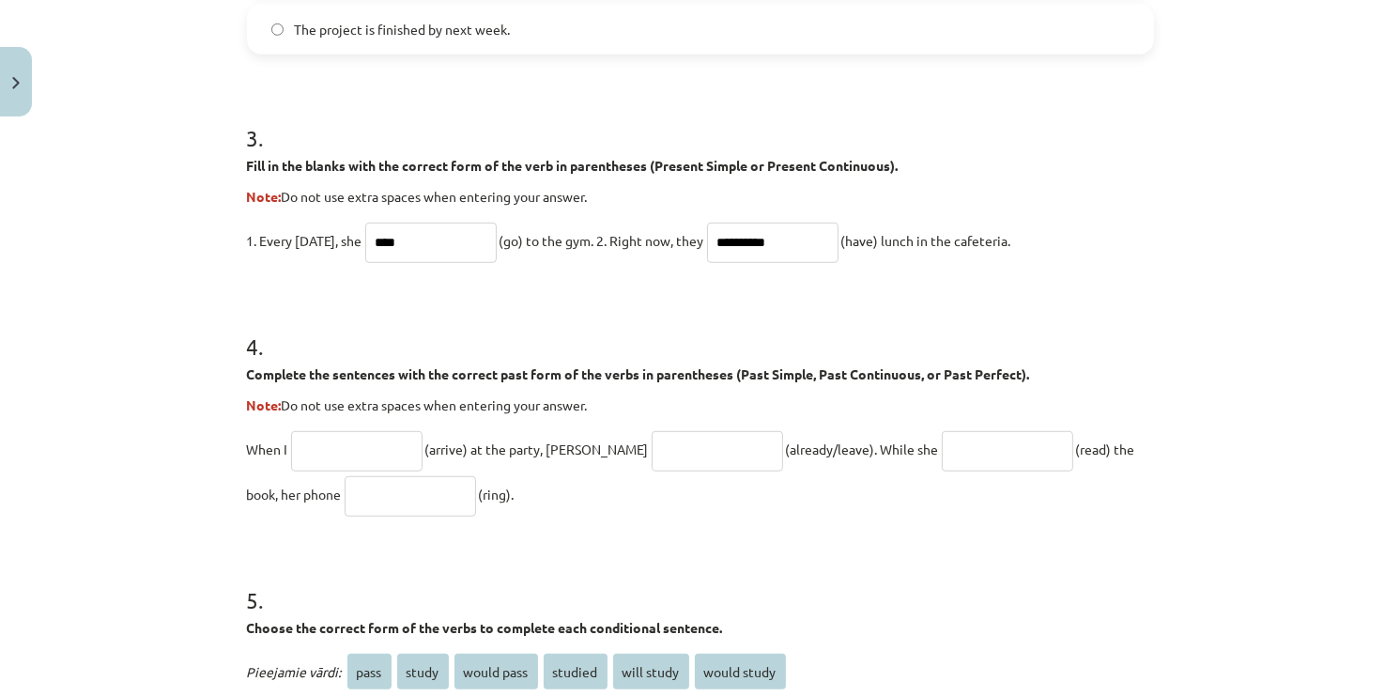
scroll to position [1138, 0]
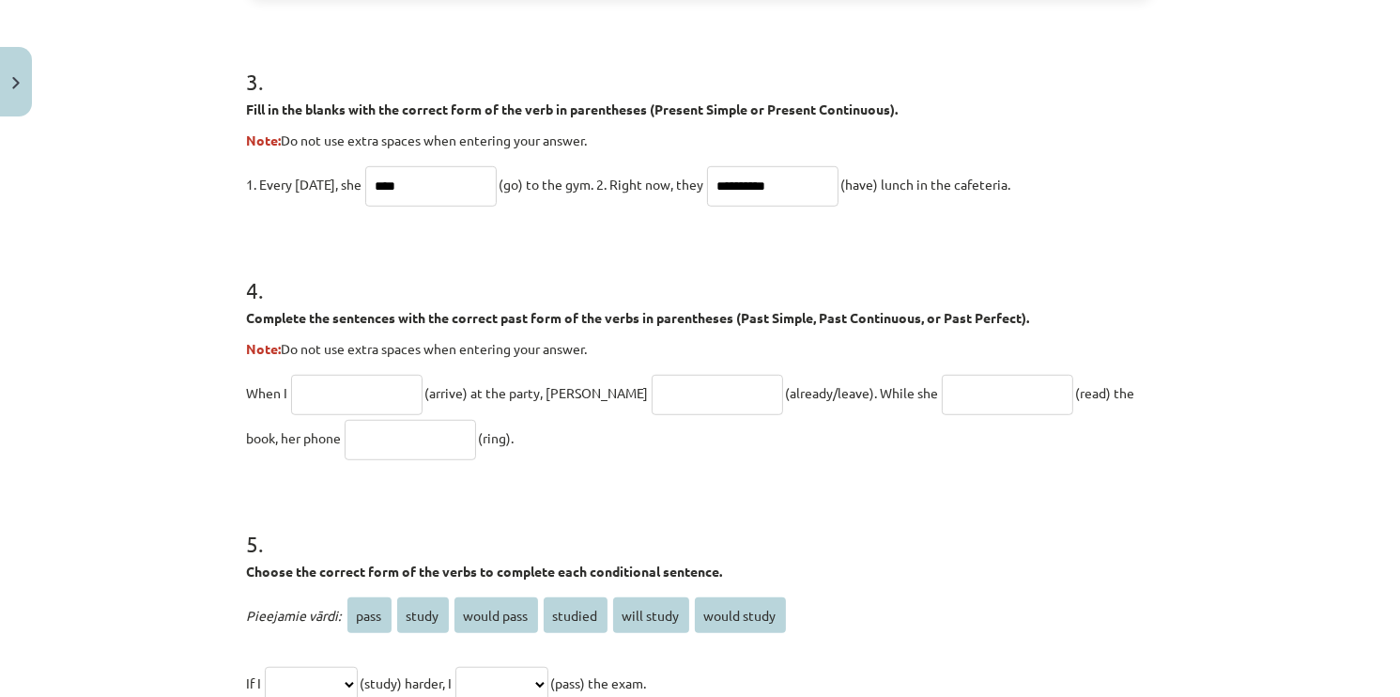
type input "**********"
click at [377, 385] on input "text" at bounding box center [356, 395] width 131 height 40
type input "*******"
click at [652, 396] on input "text" at bounding box center [717, 395] width 131 height 40
type input "**********"
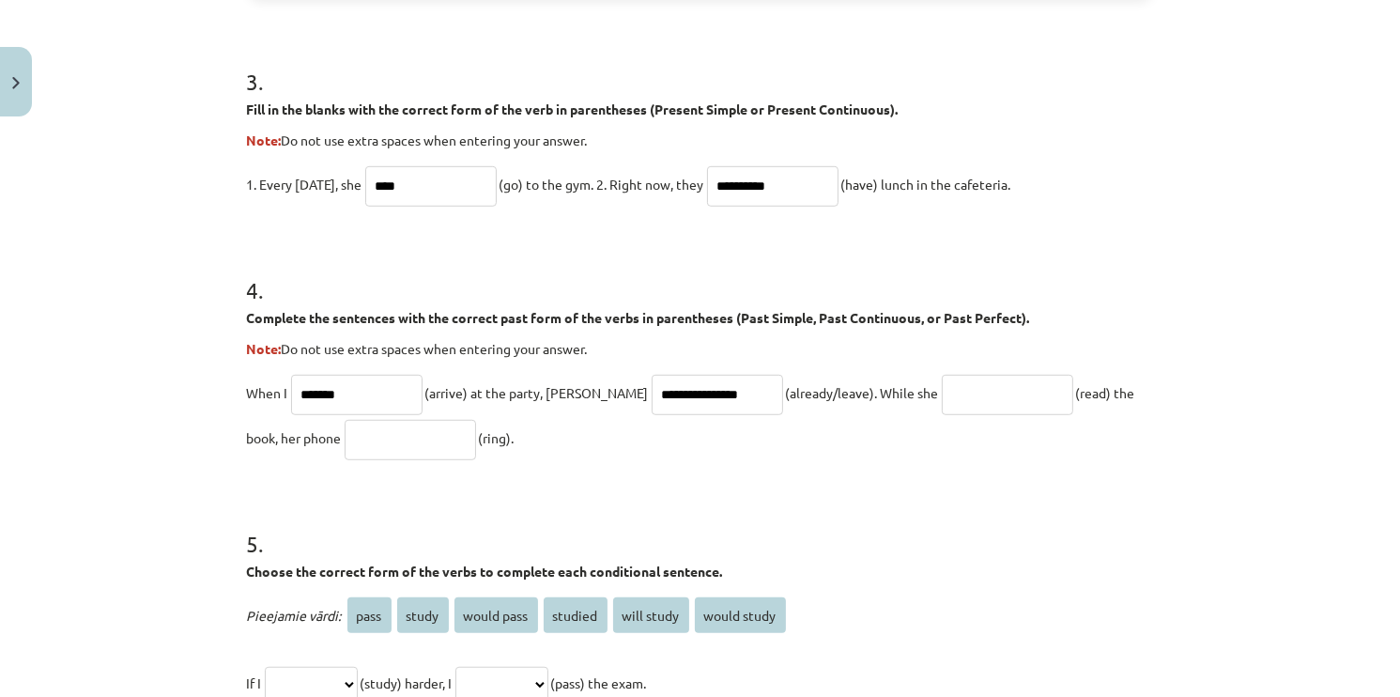
click at [947, 400] on input "text" at bounding box center [1007, 395] width 131 height 40
type input "*"
type input "*******"
click at [345, 447] on input "text" at bounding box center [410, 440] width 131 height 40
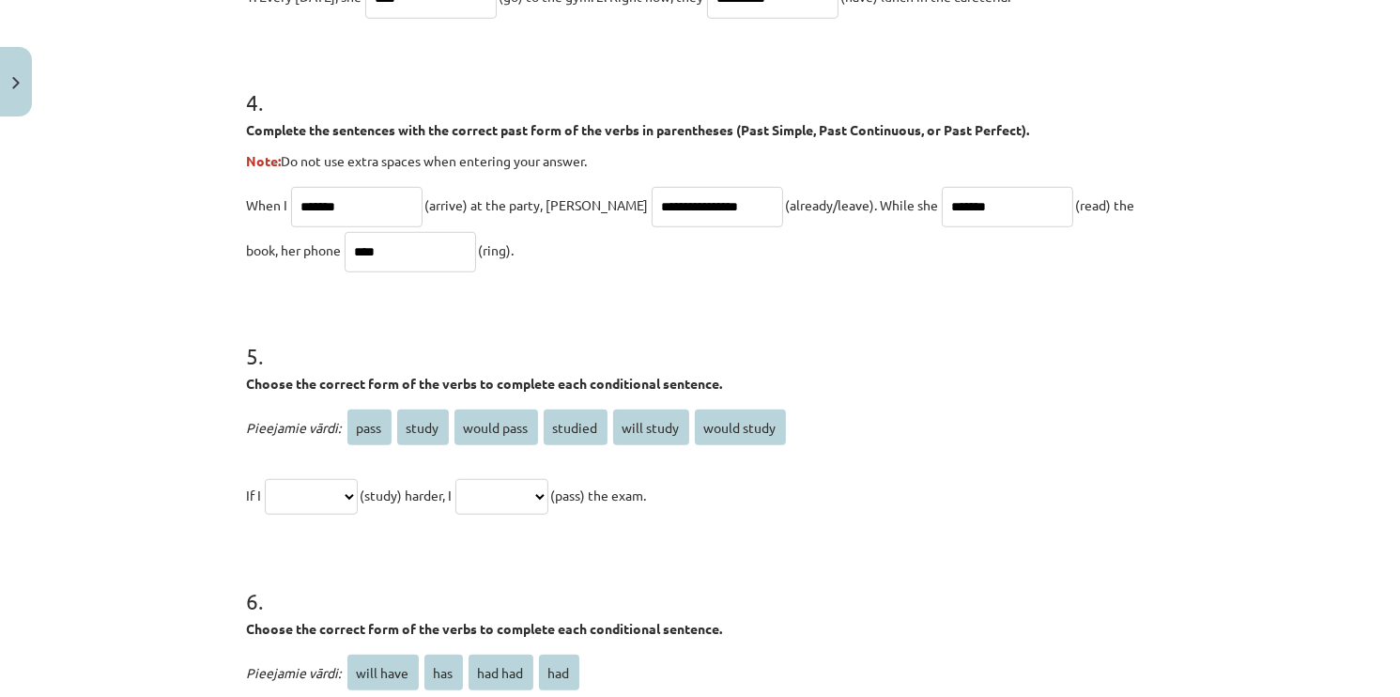
scroll to position [1420, 0]
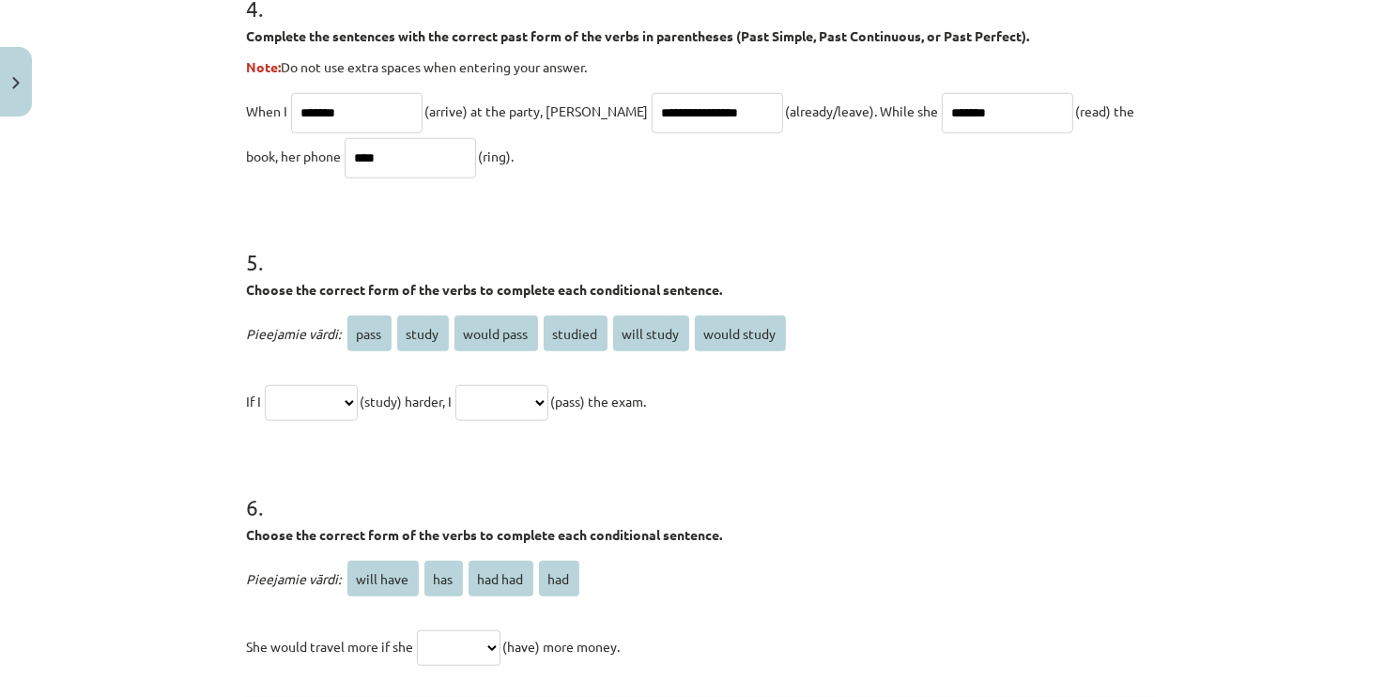
type input "****"
click at [336, 399] on select "**********" at bounding box center [311, 403] width 93 height 36
click at [522, 395] on select "**********" at bounding box center [501, 403] width 93 height 36
select select "**********"
click at [477, 385] on select "**********" at bounding box center [501, 403] width 93 height 36
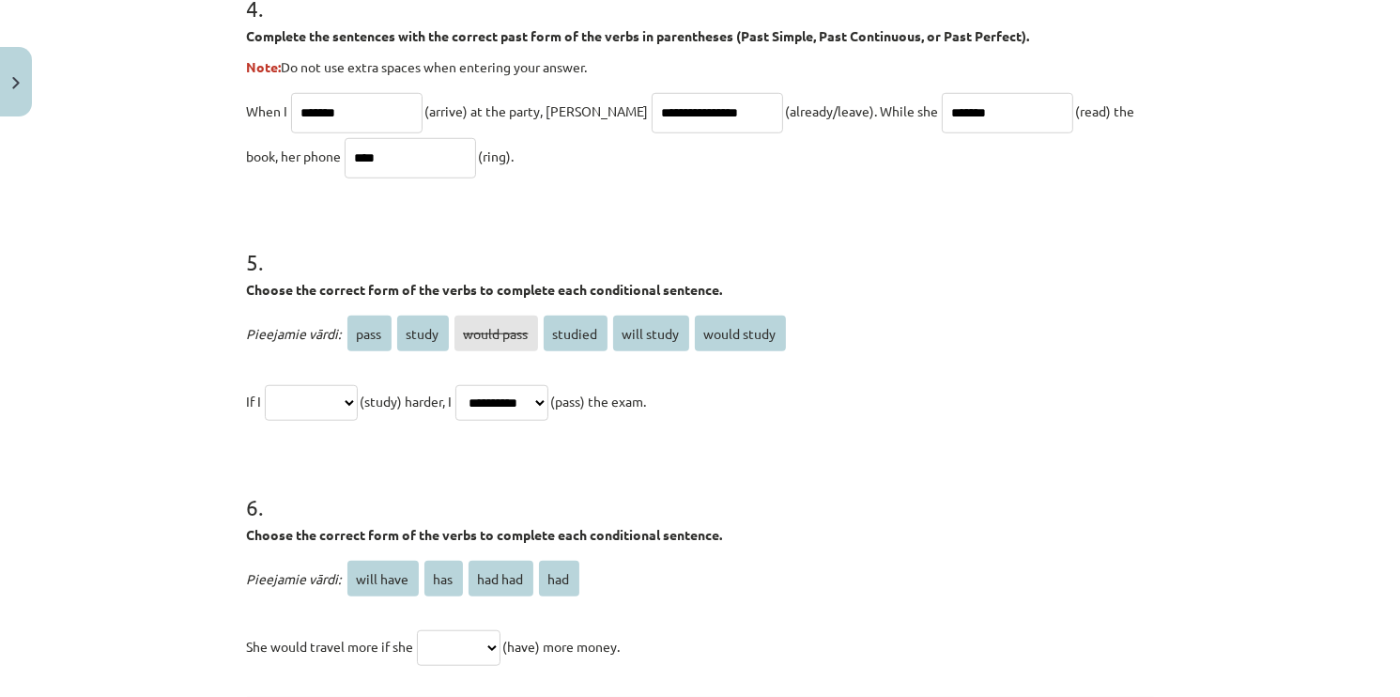
click at [303, 404] on select "**********" at bounding box center [311, 403] width 93 height 36
select select "*******"
click at [265, 385] on select "**********" at bounding box center [311, 403] width 93 height 36
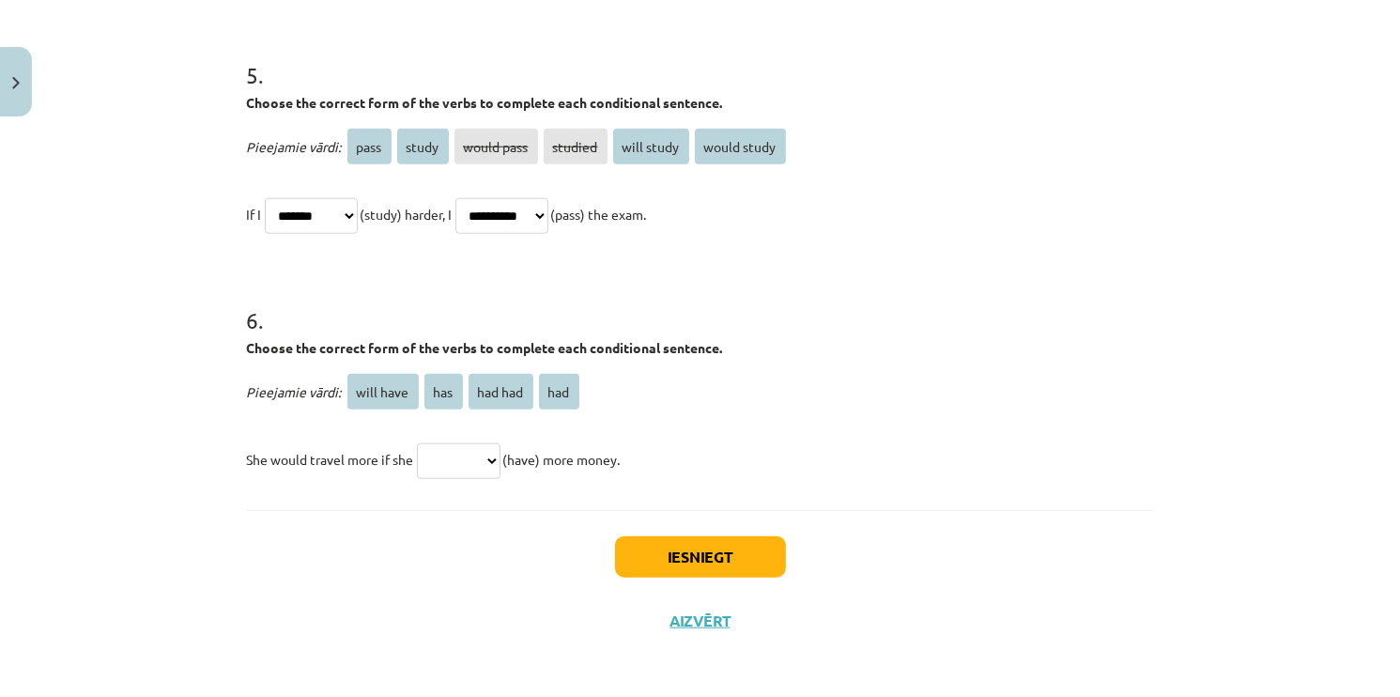
scroll to position [1608, 0]
click at [426, 450] on select "********* *** ******* ***" at bounding box center [459, 460] width 84 height 36
select select "***"
click at [417, 442] on select "********* *** ******* ***" at bounding box center [459, 460] width 84 height 36
click at [523, 545] on div "Iesniegt Aizvērt" at bounding box center [700, 574] width 907 height 131
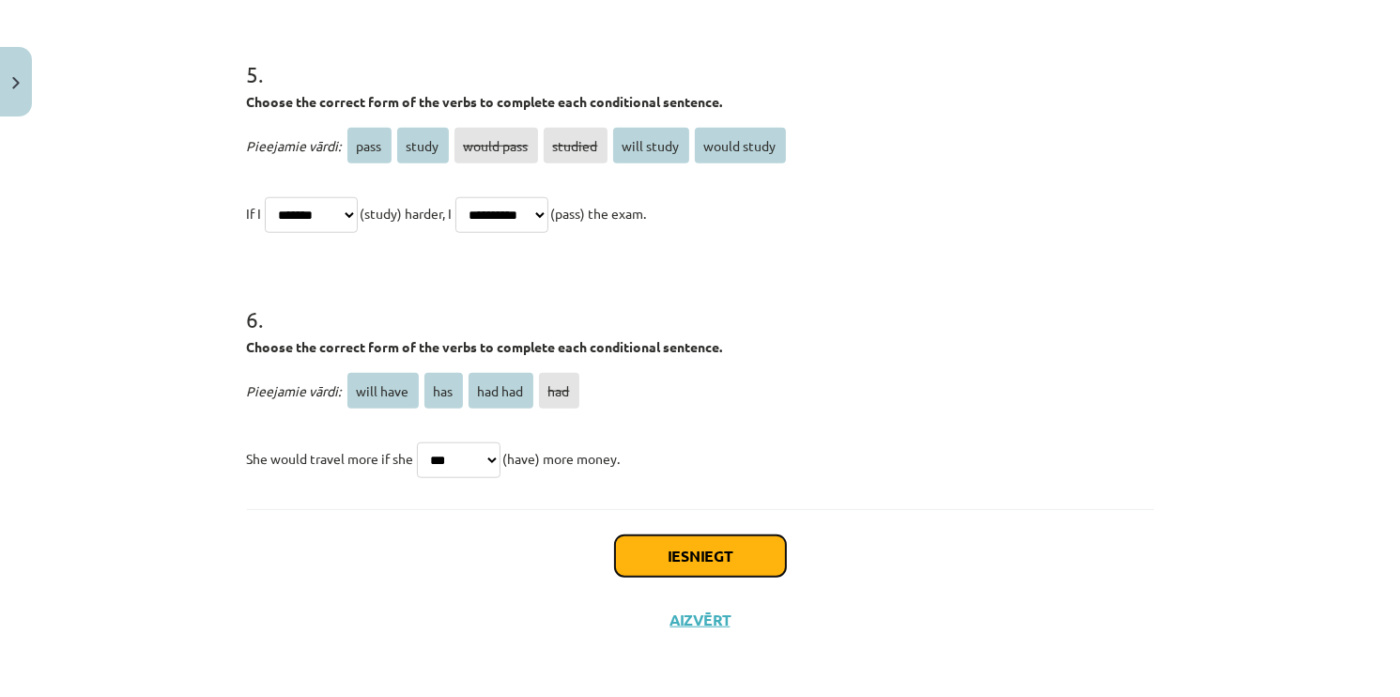
click at [653, 554] on button "Iesniegt" at bounding box center [700, 555] width 171 height 41
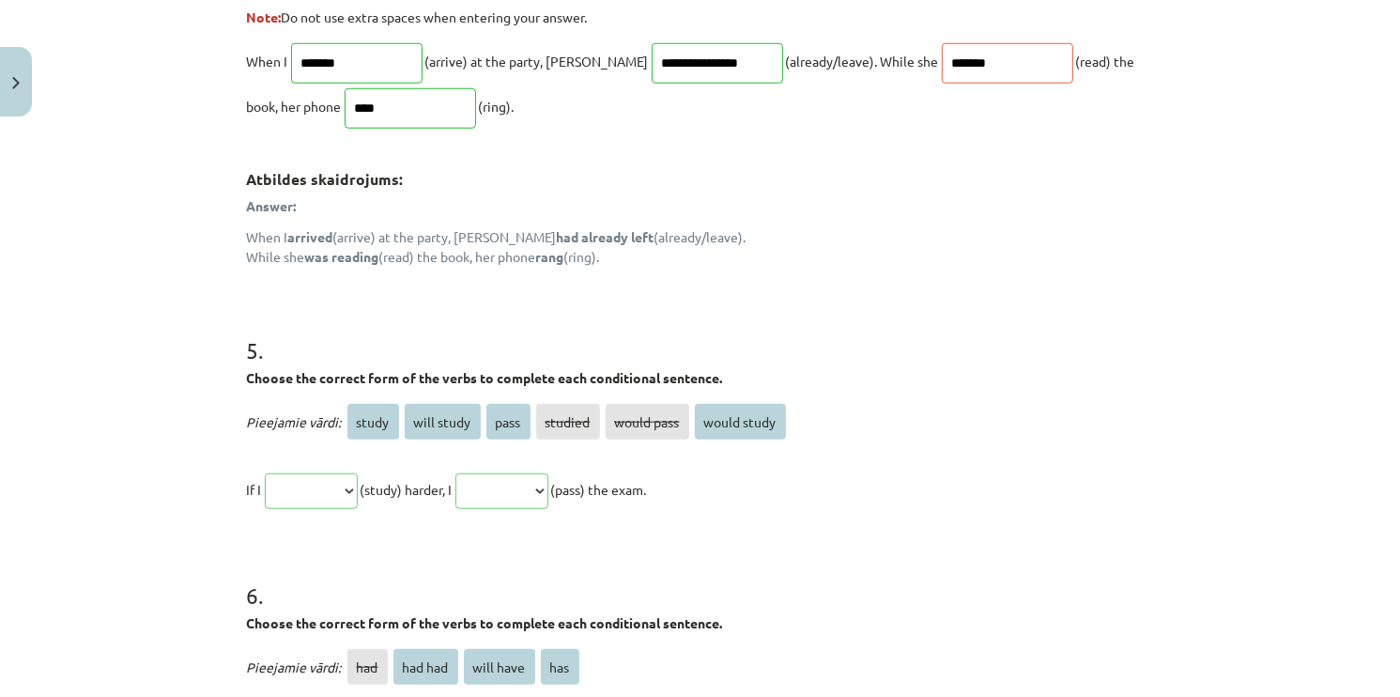
scroll to position [1884, 0]
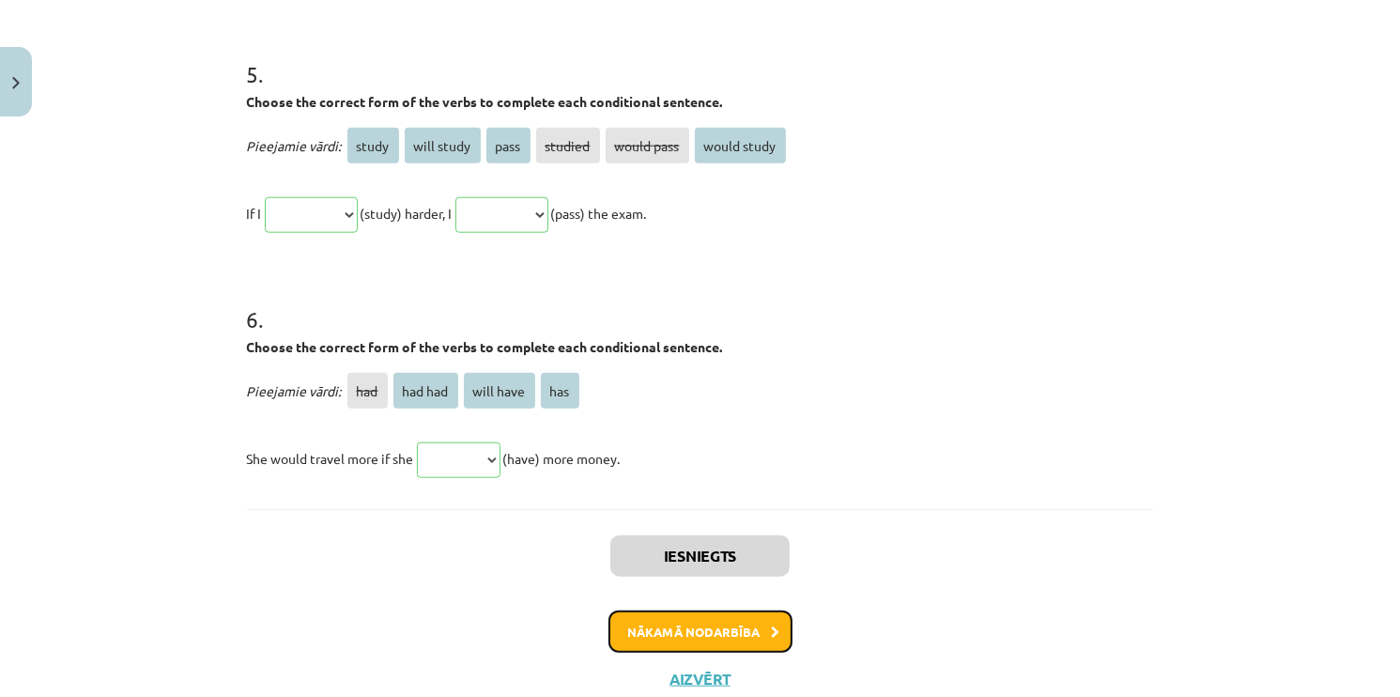
click at [641, 623] on button "Nākamā nodarbība" at bounding box center [700, 631] width 184 height 43
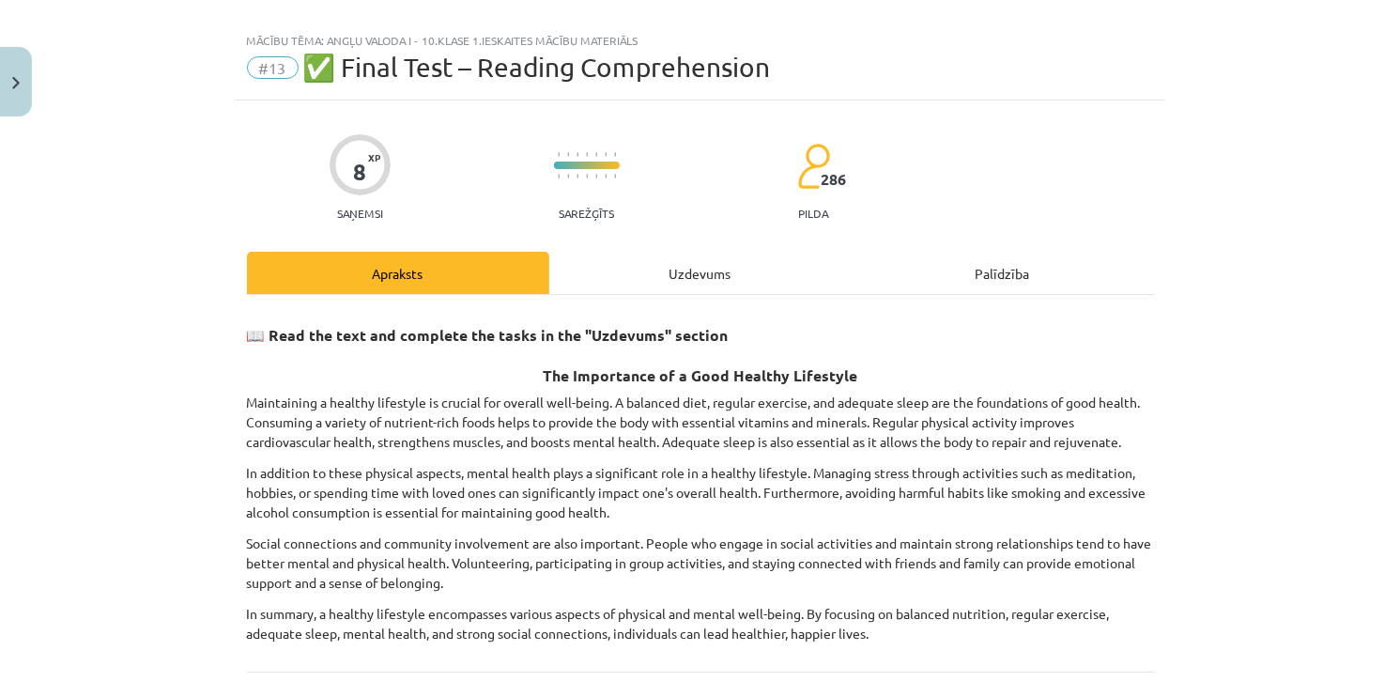
scroll to position [0, 0]
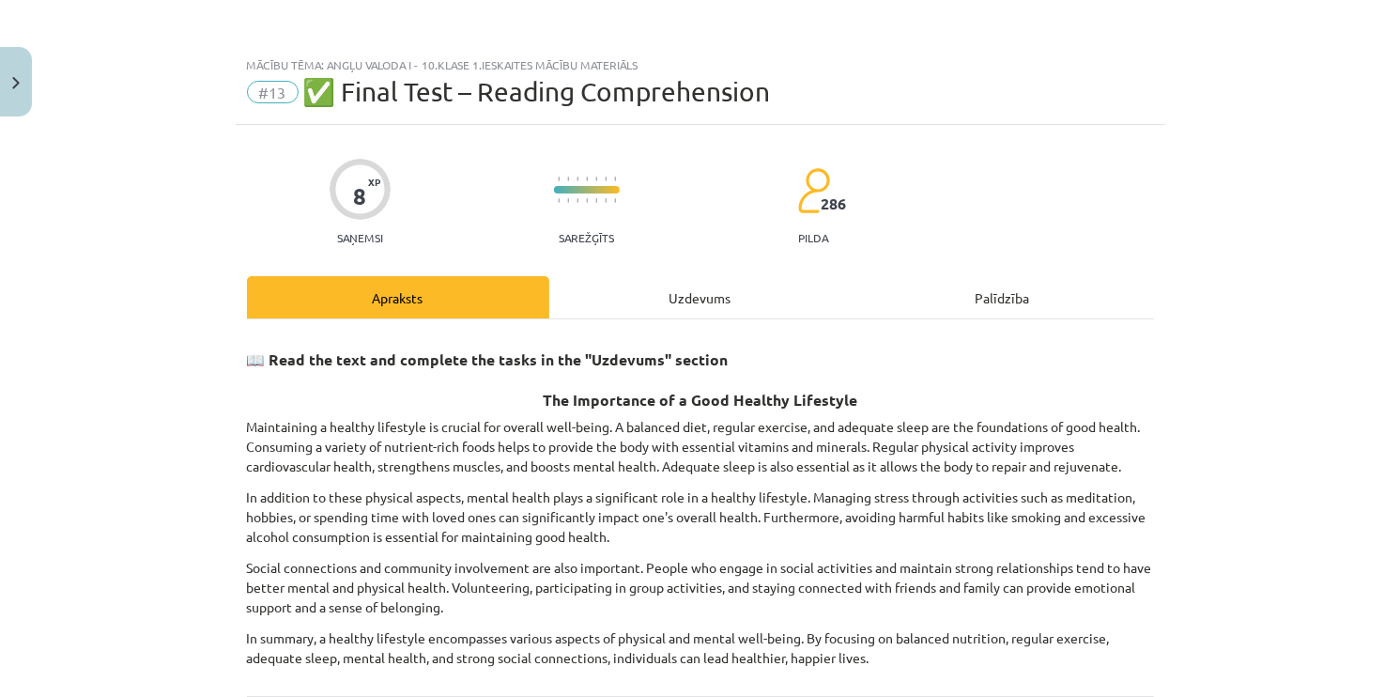
click at [661, 310] on div "Uzdevums" at bounding box center [700, 297] width 302 height 42
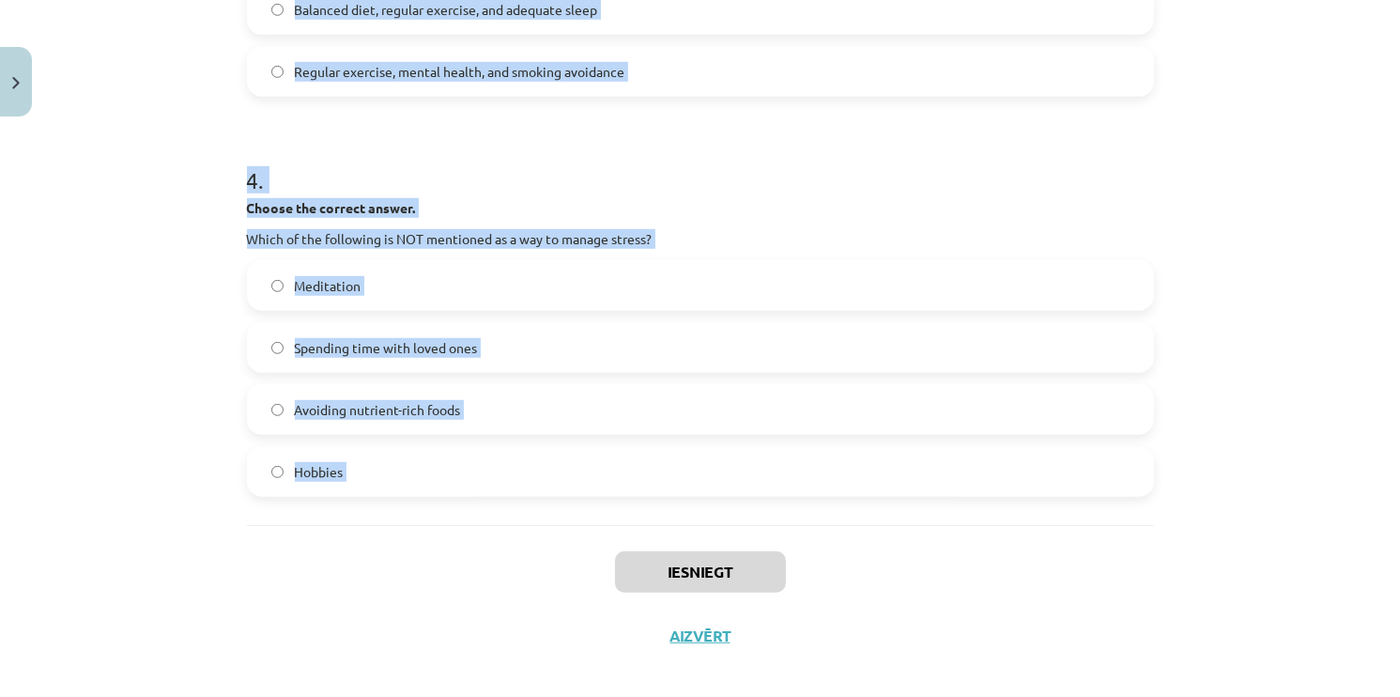
scroll to position [1209, 0]
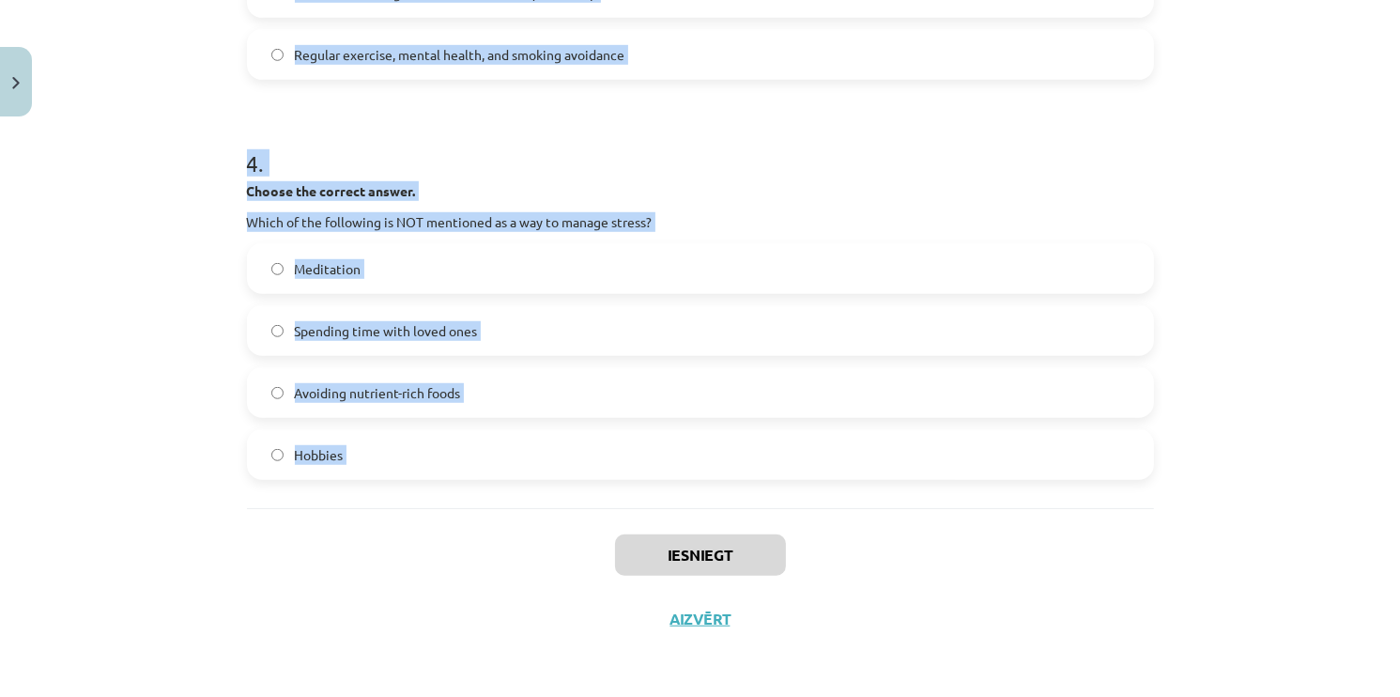
drag, startPoint x: 230, startPoint y: 442, endPoint x: 514, endPoint y: 516, distance: 293.1
copy form "Choose whether the sentence is True or False. A healthy lifestyle only focuses …"
click at [167, 418] on div "Mācību tēma: Angļu valoda i - 10.klase 1.ieskaites mācību materiāls #13 ✅ Final…" at bounding box center [700, 348] width 1400 height 697
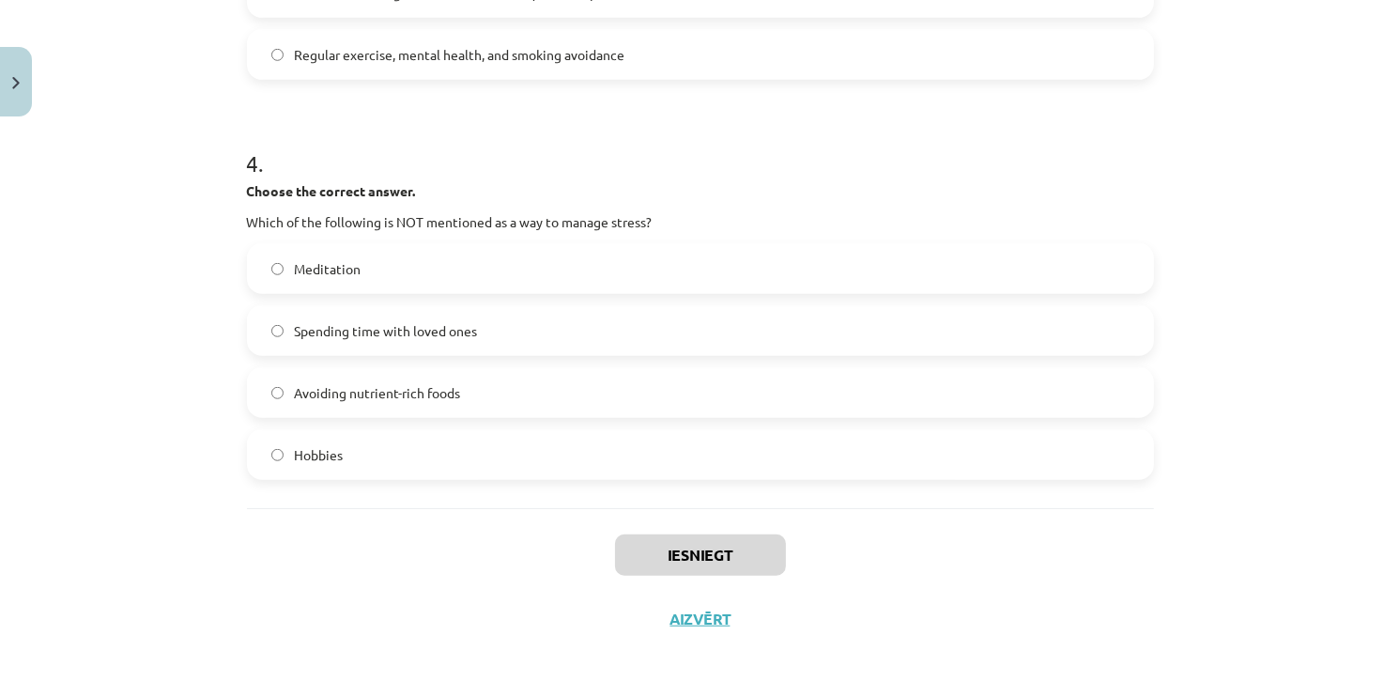
click at [516, 606] on div "Iesniegt Aizvērt" at bounding box center [700, 573] width 907 height 131
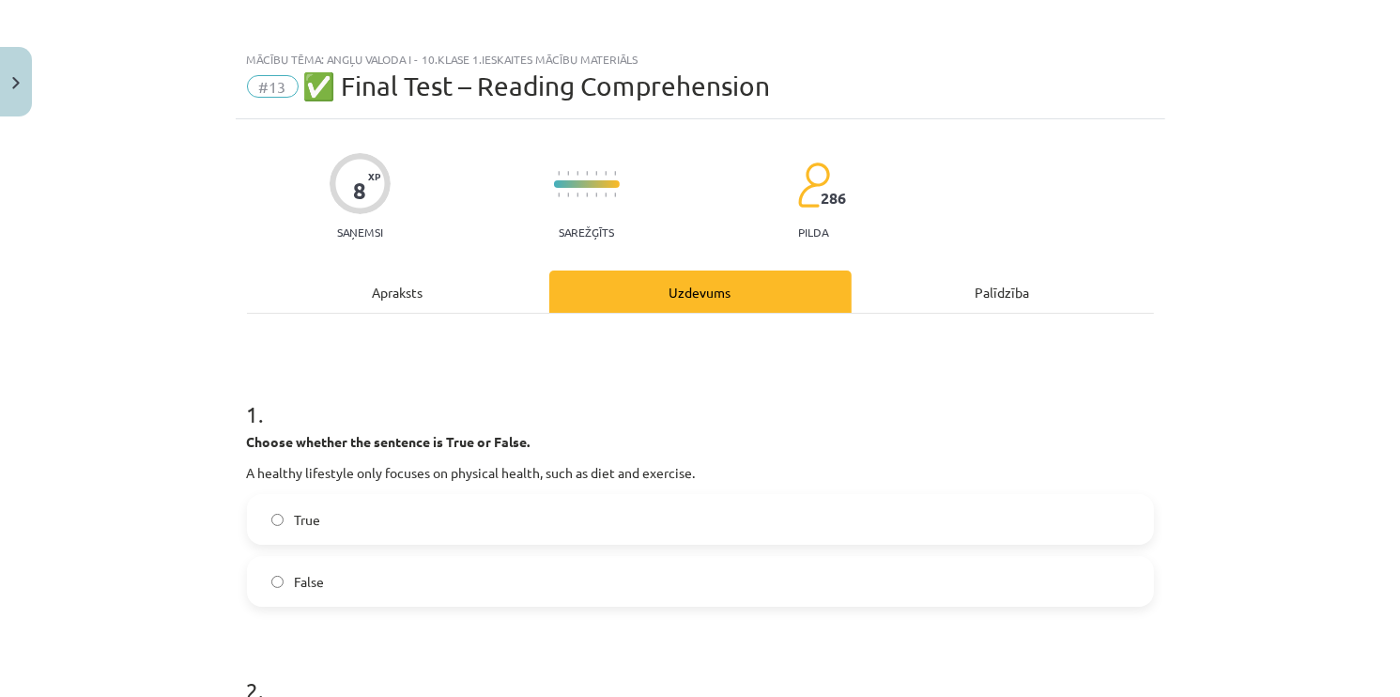
scroll to position [0, 0]
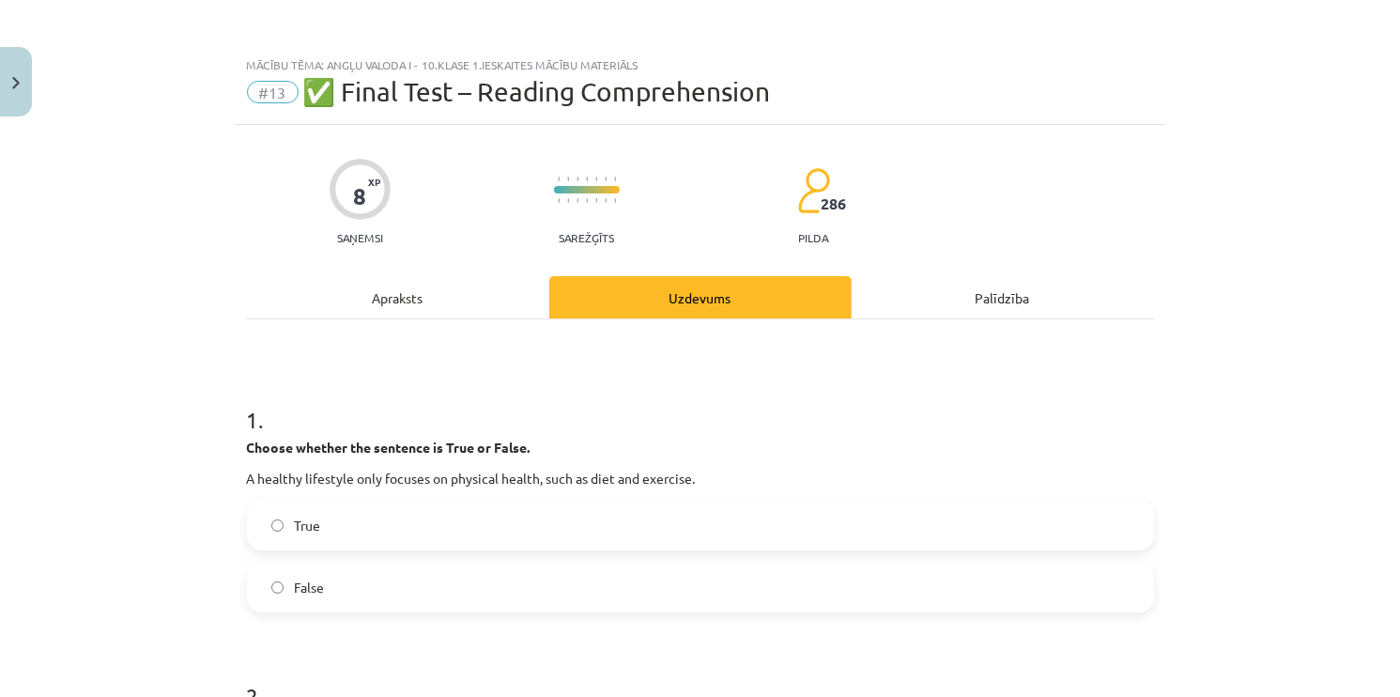
click at [565, 429] on h1 "1 ." at bounding box center [700, 403] width 907 height 58
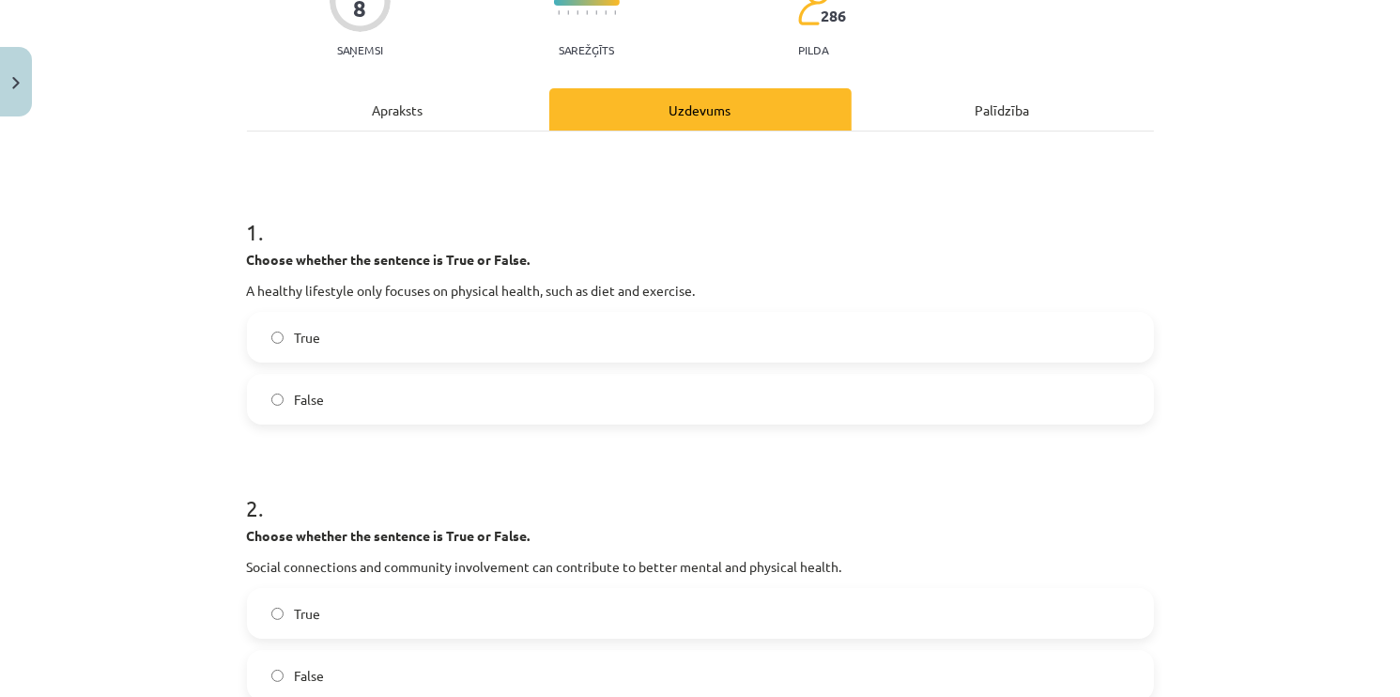
click at [370, 391] on label "False" at bounding box center [700, 399] width 903 height 47
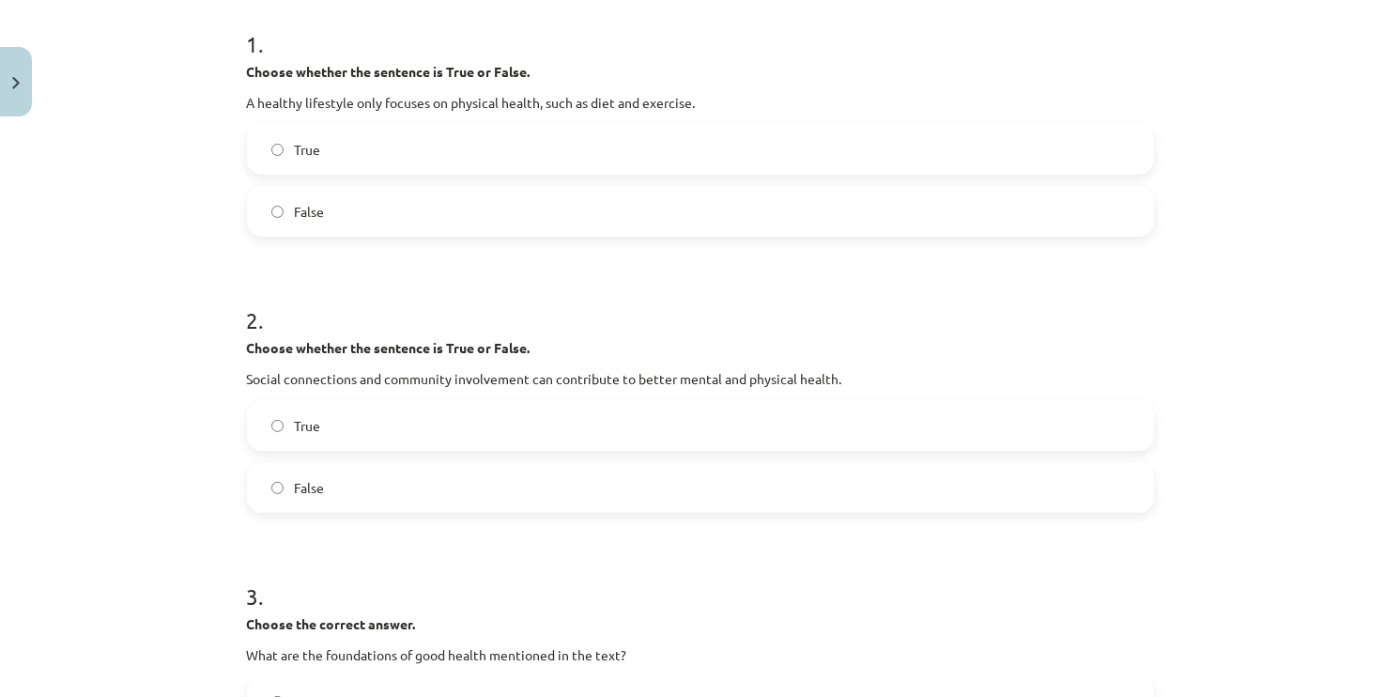
click at [347, 421] on label "True" at bounding box center [700, 425] width 903 height 47
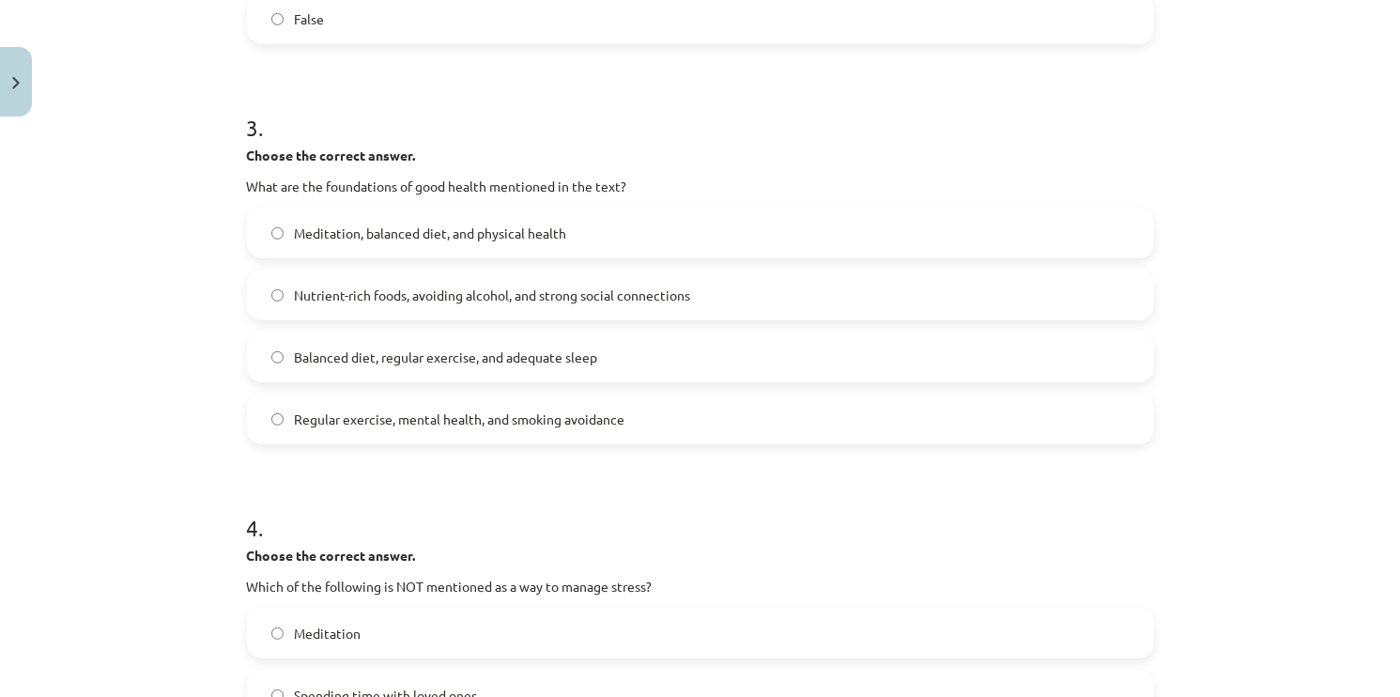
scroll to position [845, 0]
click at [268, 345] on label "Balanced diet, regular exercise, and adequate sleep" at bounding box center [700, 355] width 903 height 47
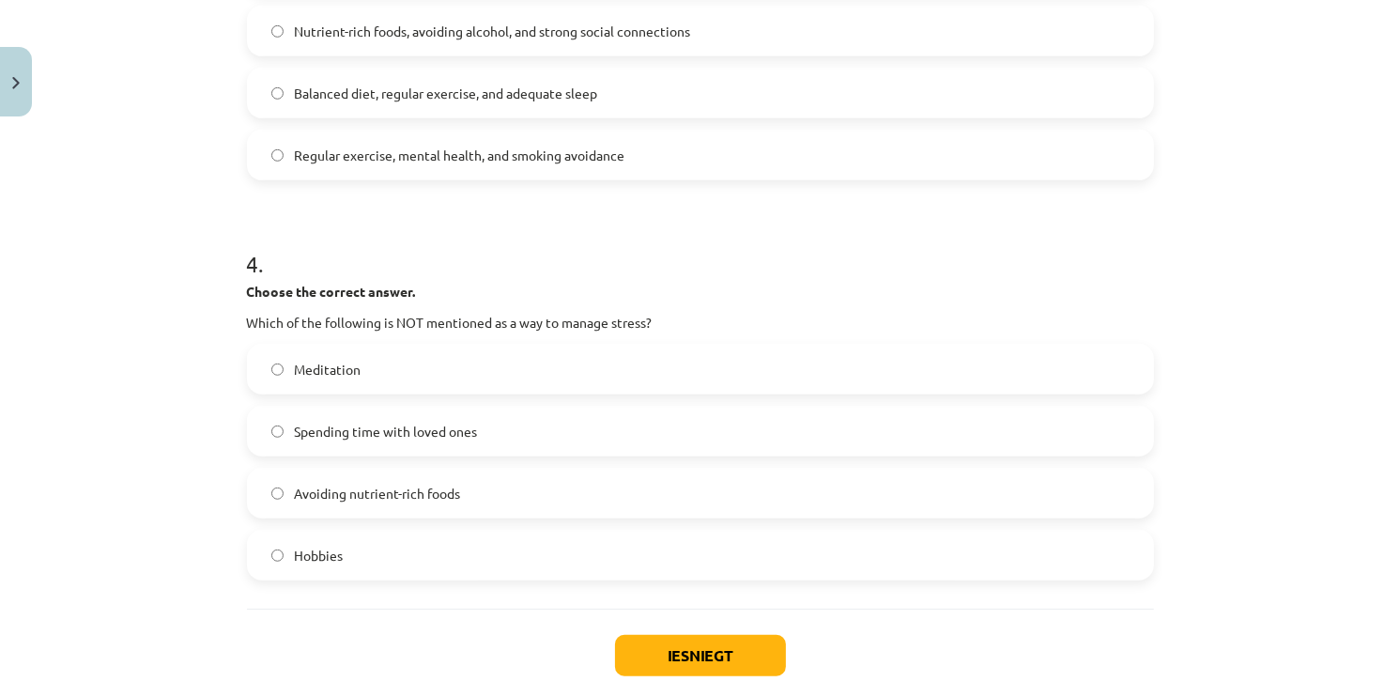
scroll to position [1127, 0]
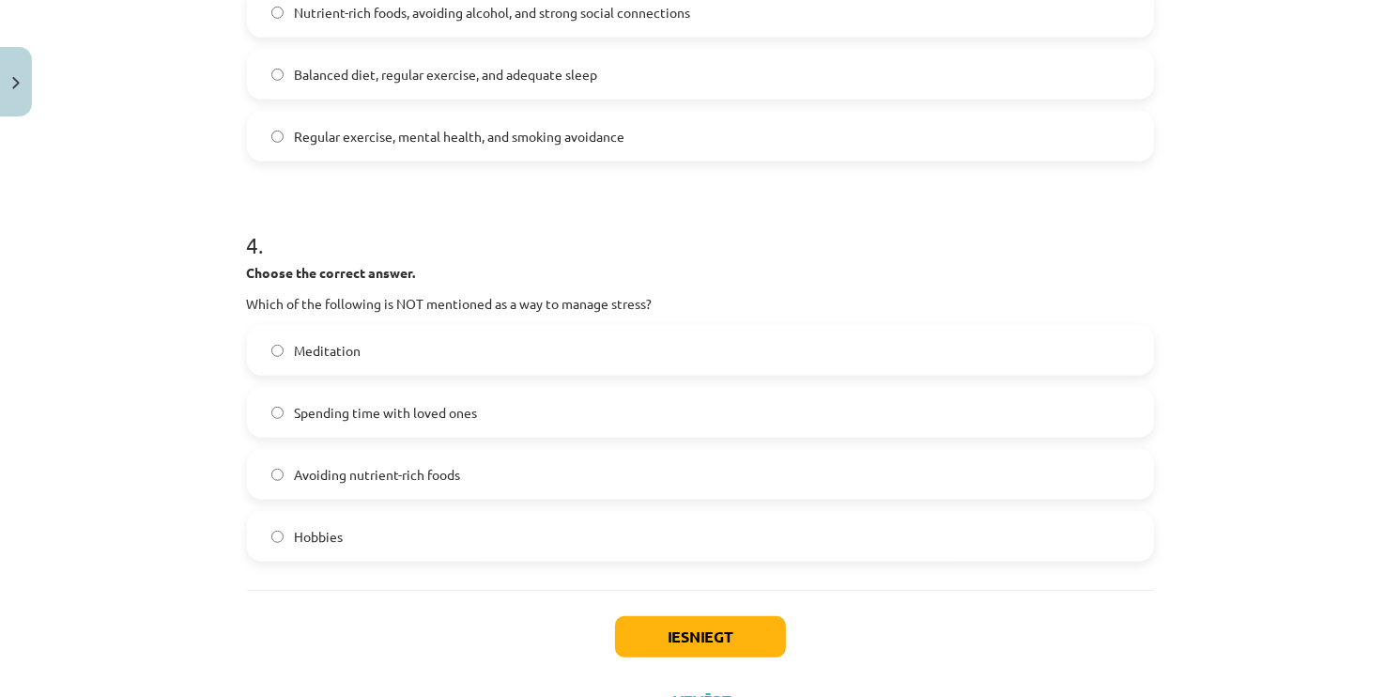
click at [304, 465] on span "Avoiding nutrient-rich foods" at bounding box center [378, 475] width 166 height 20
click at [646, 624] on button "Iesniegt" at bounding box center [700, 636] width 171 height 41
click at [566, 528] on label "Hobbies" at bounding box center [700, 536] width 903 height 47
click at [445, 479] on span "Avoiding nutrient-rich foods" at bounding box center [378, 475] width 166 height 20
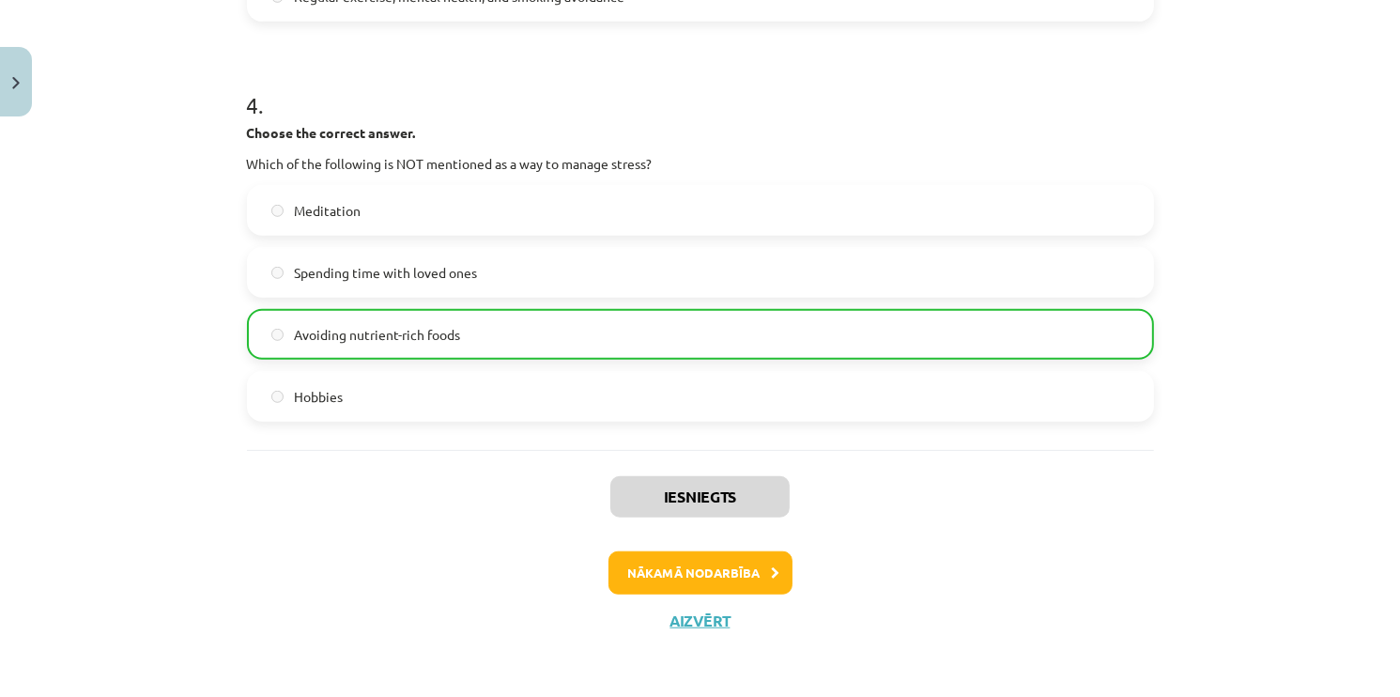
scroll to position [1268, 0]
click at [721, 575] on button "Nākamā nodarbība" at bounding box center [700, 571] width 184 height 43
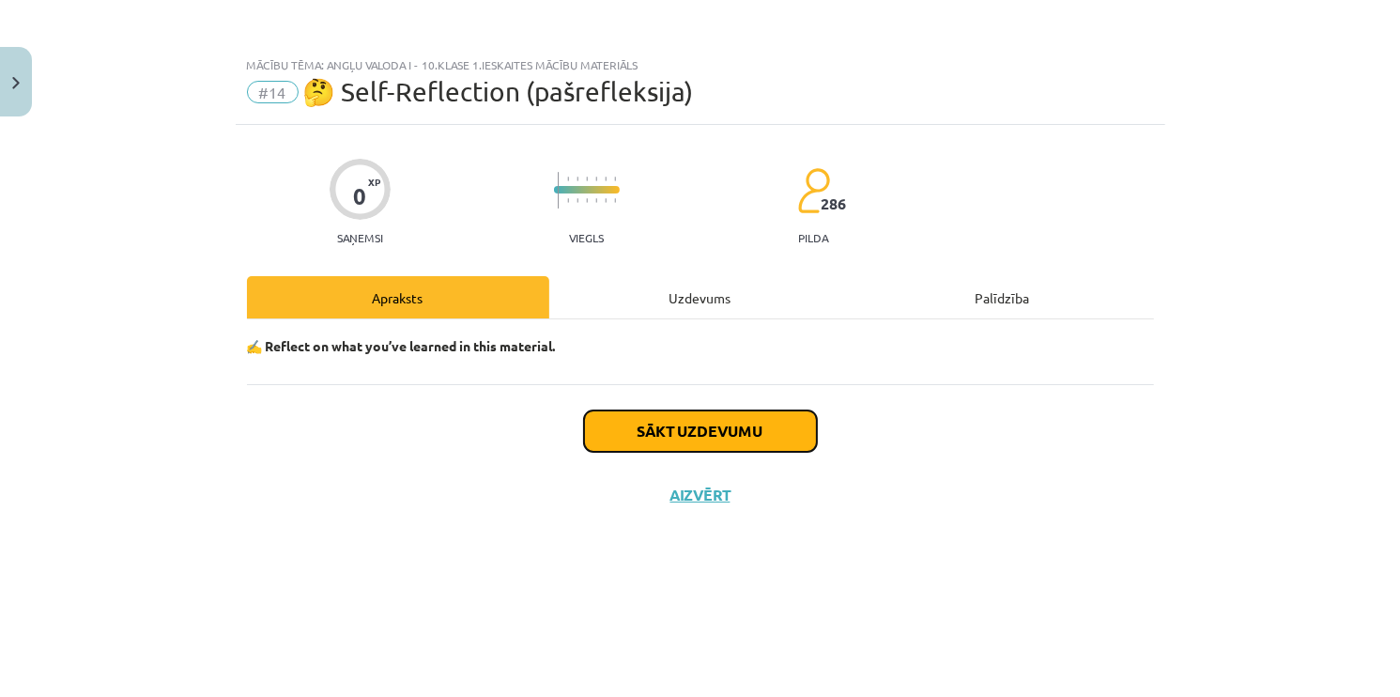
click at [637, 440] on button "Sākt uzdevumu" at bounding box center [700, 430] width 233 height 41
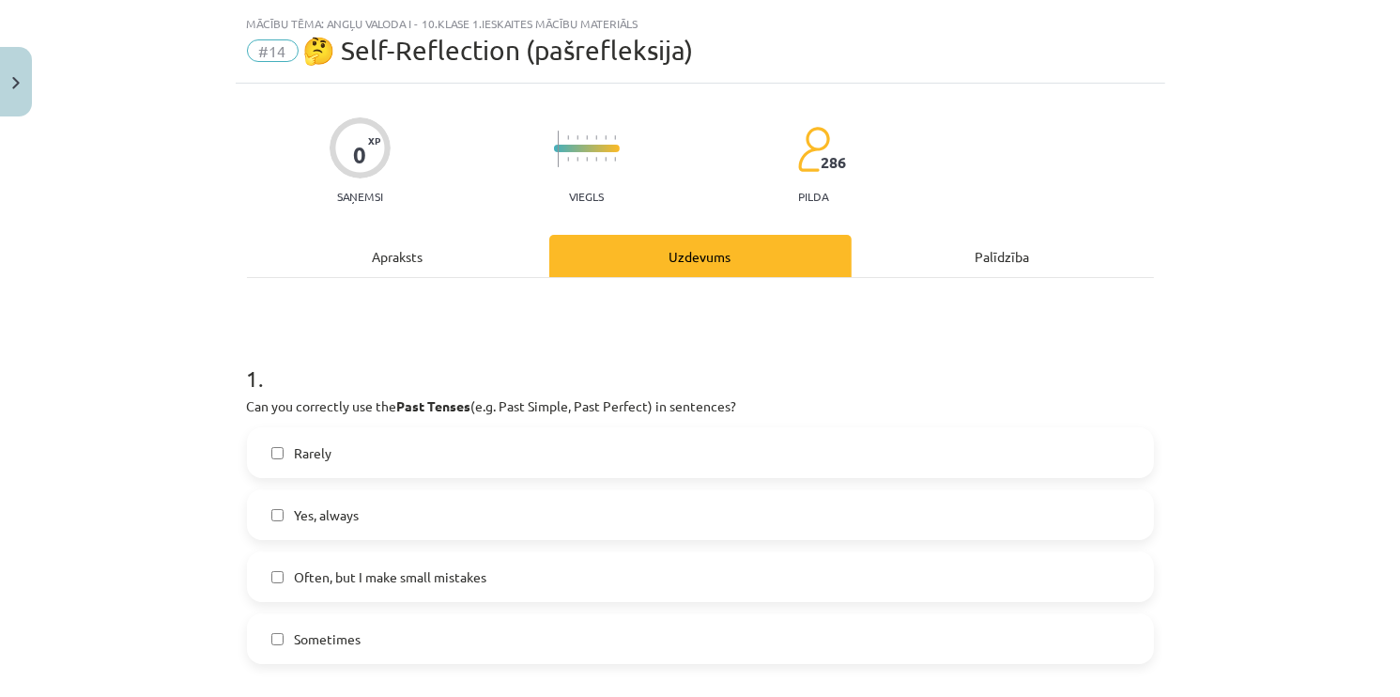
scroll to position [94, 0]
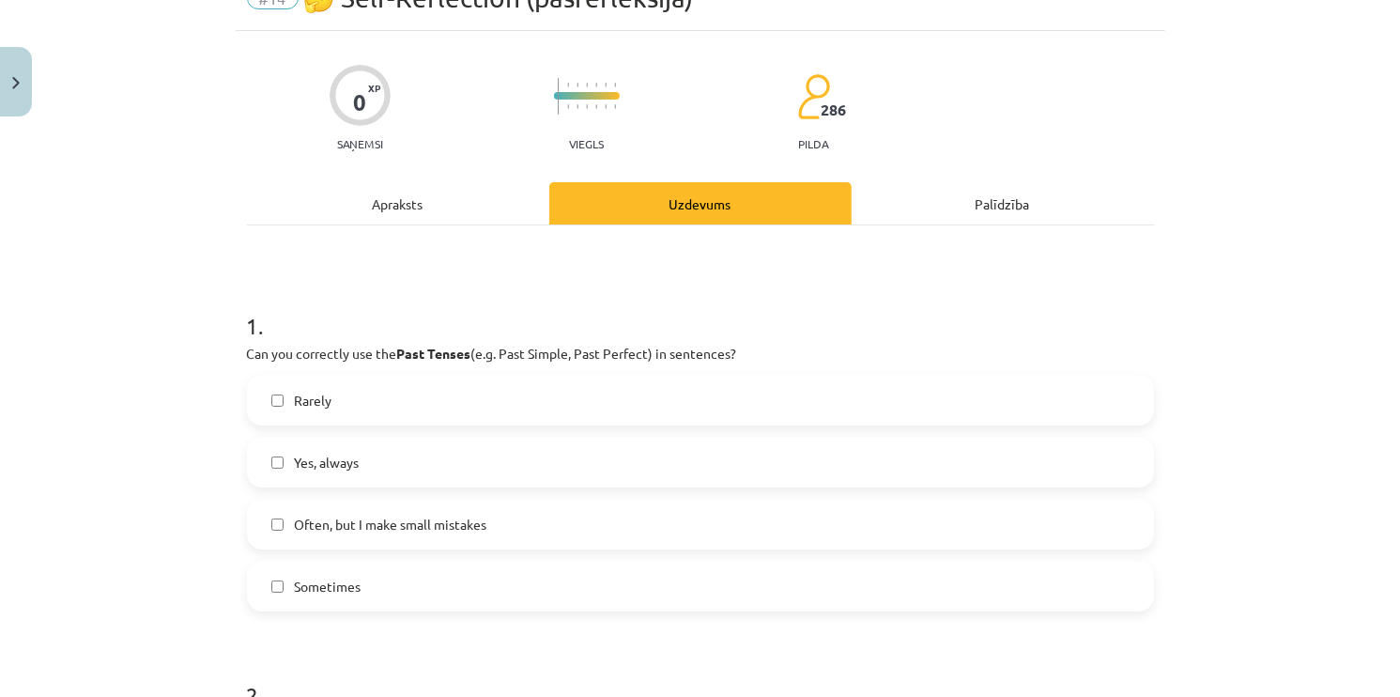
click at [285, 521] on label "Often, but I make small mistakes" at bounding box center [700, 524] width 903 height 47
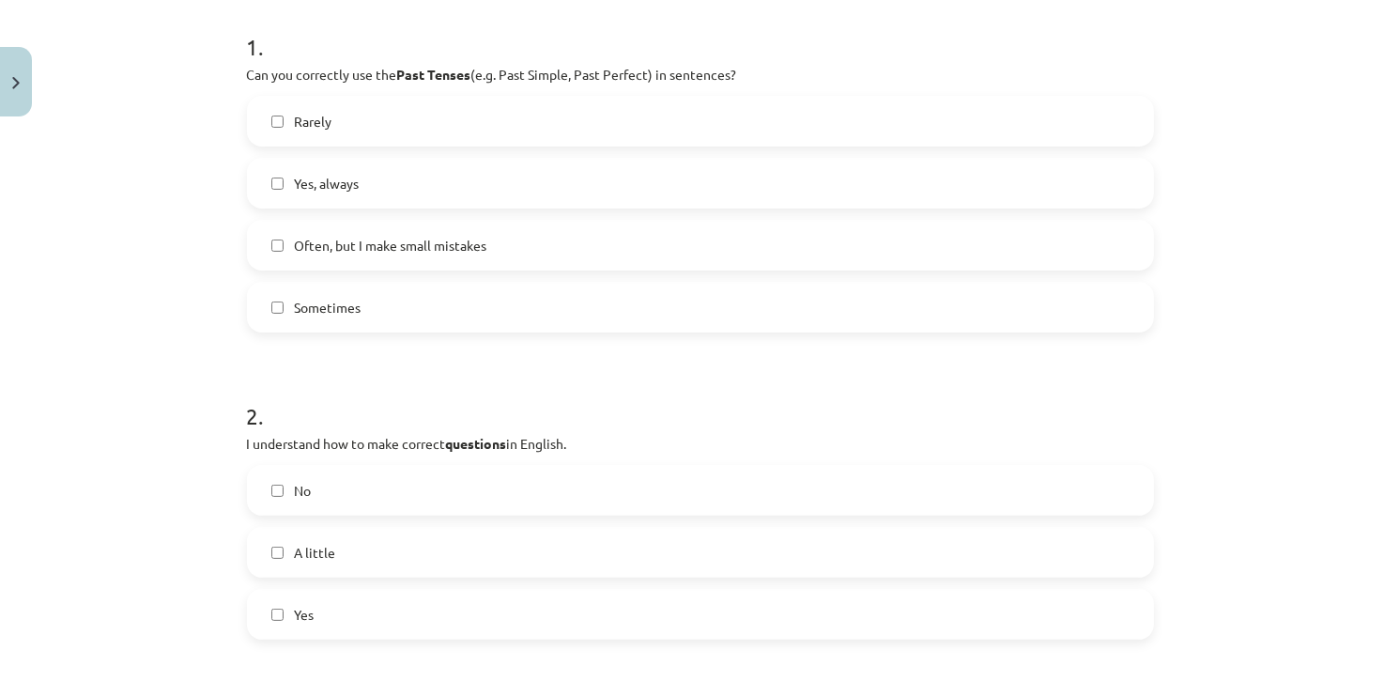
scroll to position [376, 0]
click at [295, 484] on span "No" at bounding box center [303, 488] width 17 height 20
click at [295, 604] on span "Yes" at bounding box center [305, 612] width 20 height 20
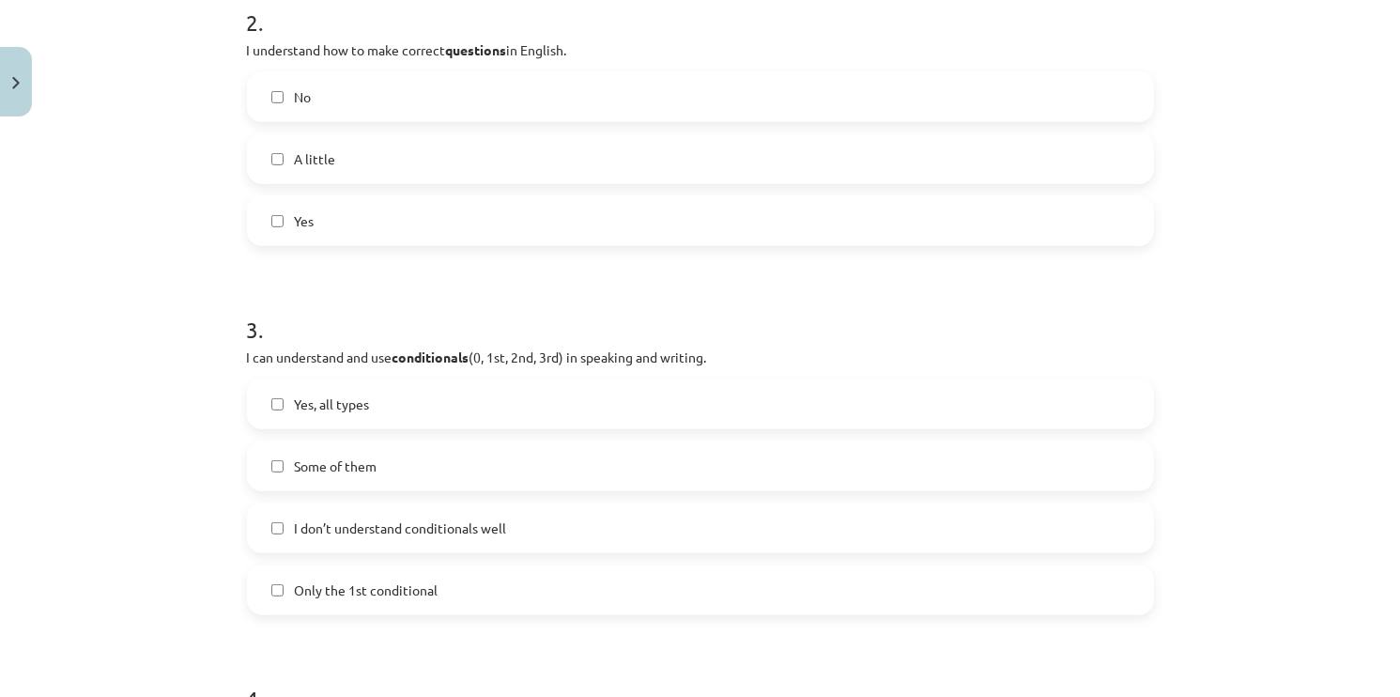
scroll to position [845, 0]
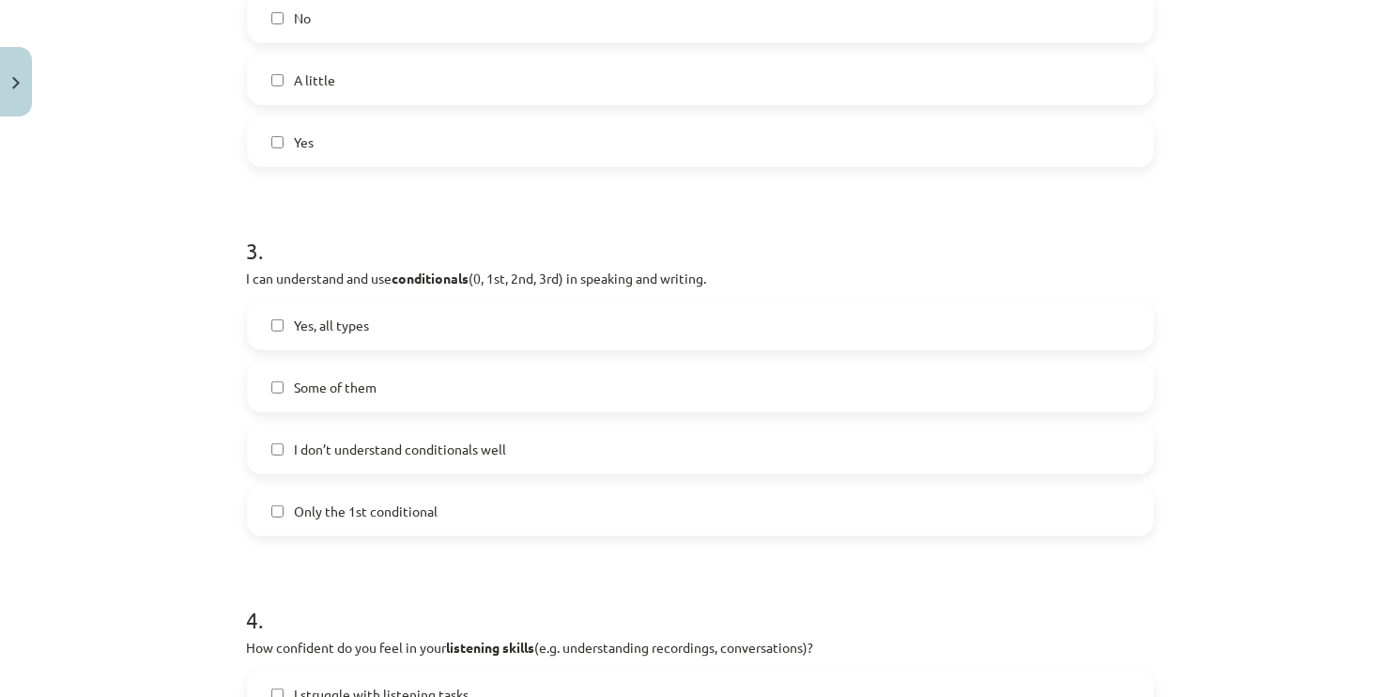
click at [275, 345] on label "Yes, all types" at bounding box center [700, 324] width 903 height 47
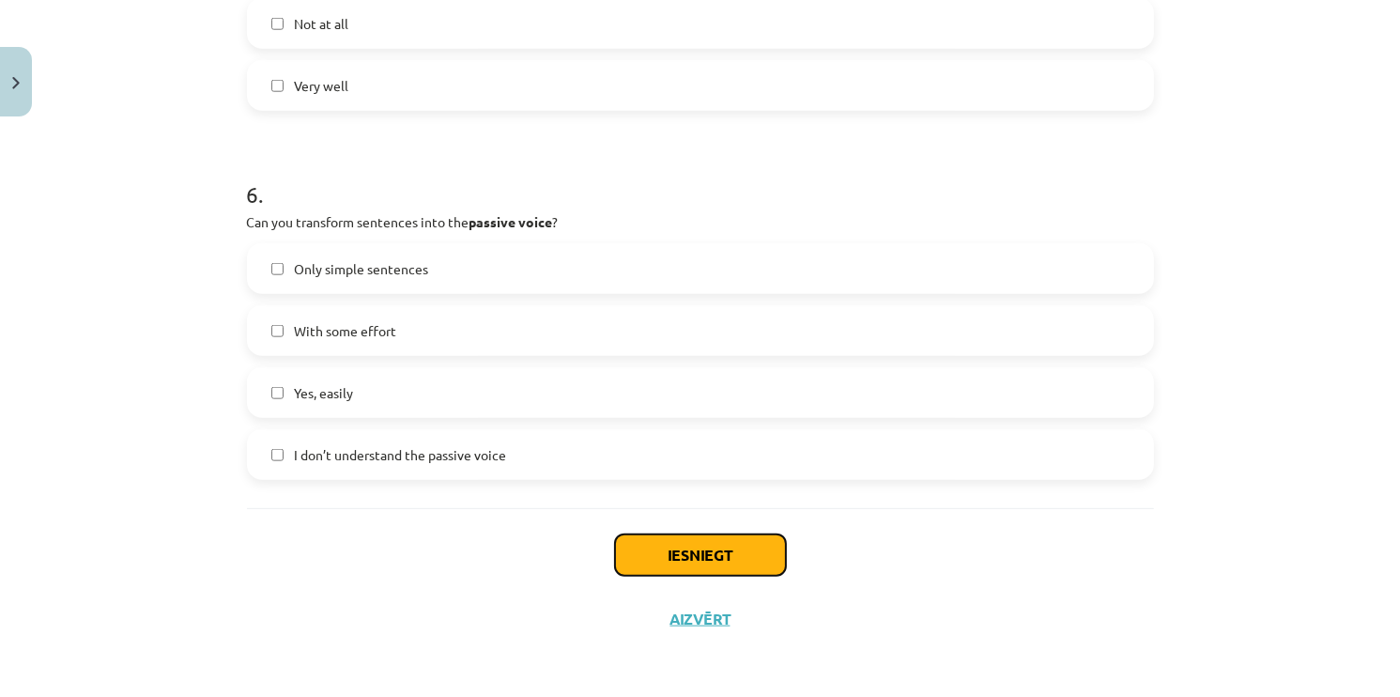
click at [688, 572] on button "Iesniegt" at bounding box center [700, 554] width 171 height 41
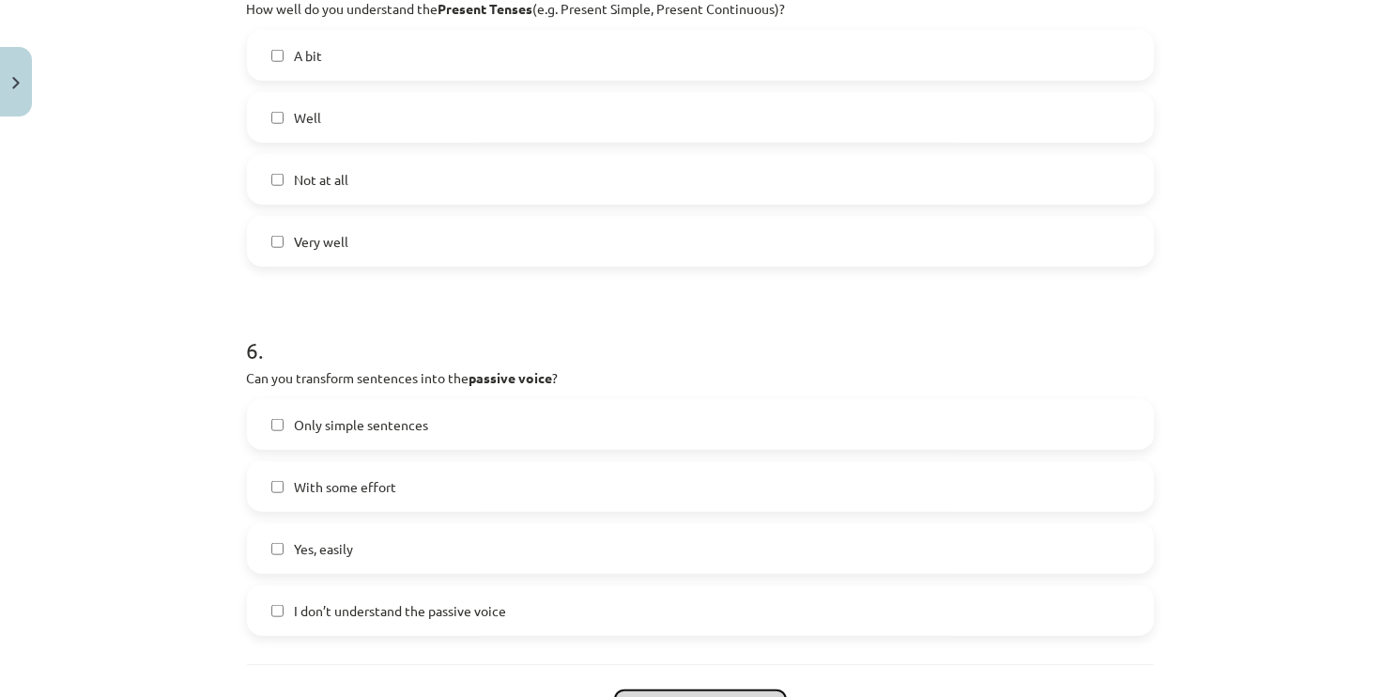
scroll to position [2009, 0]
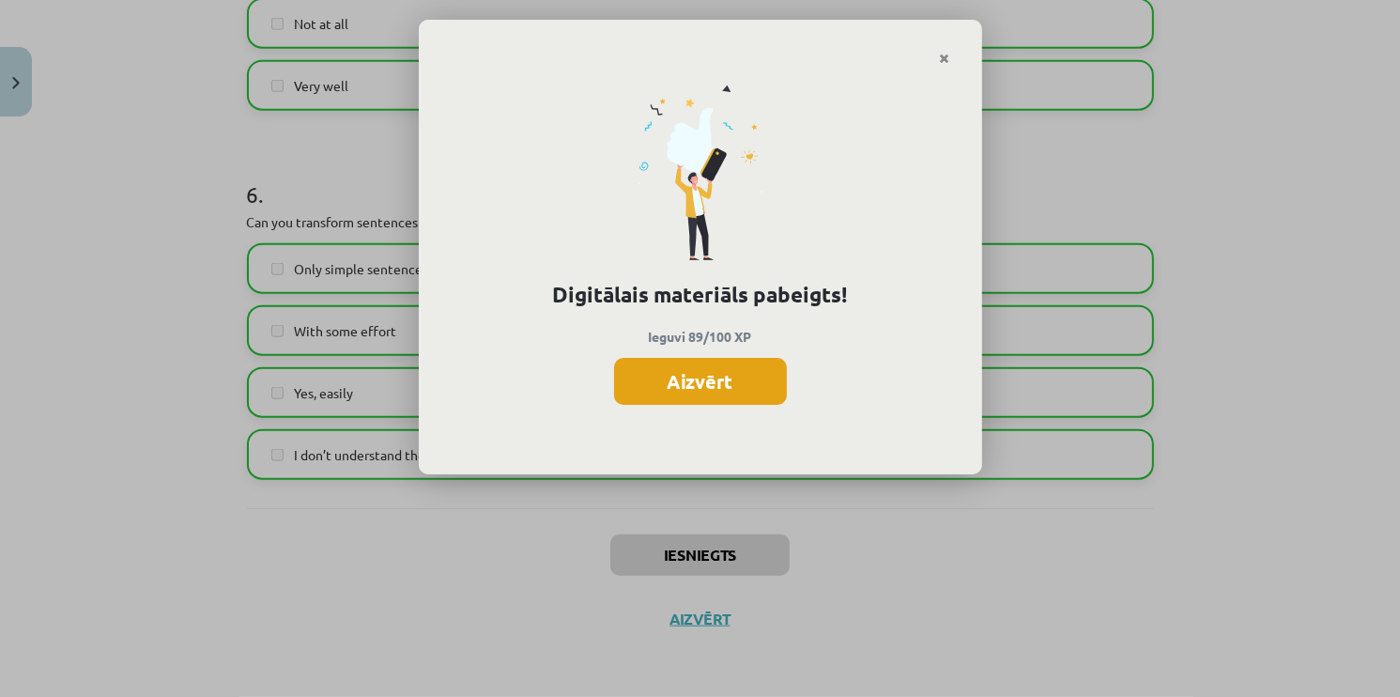
click at [674, 390] on button "Aizvērt" at bounding box center [700, 381] width 173 height 47
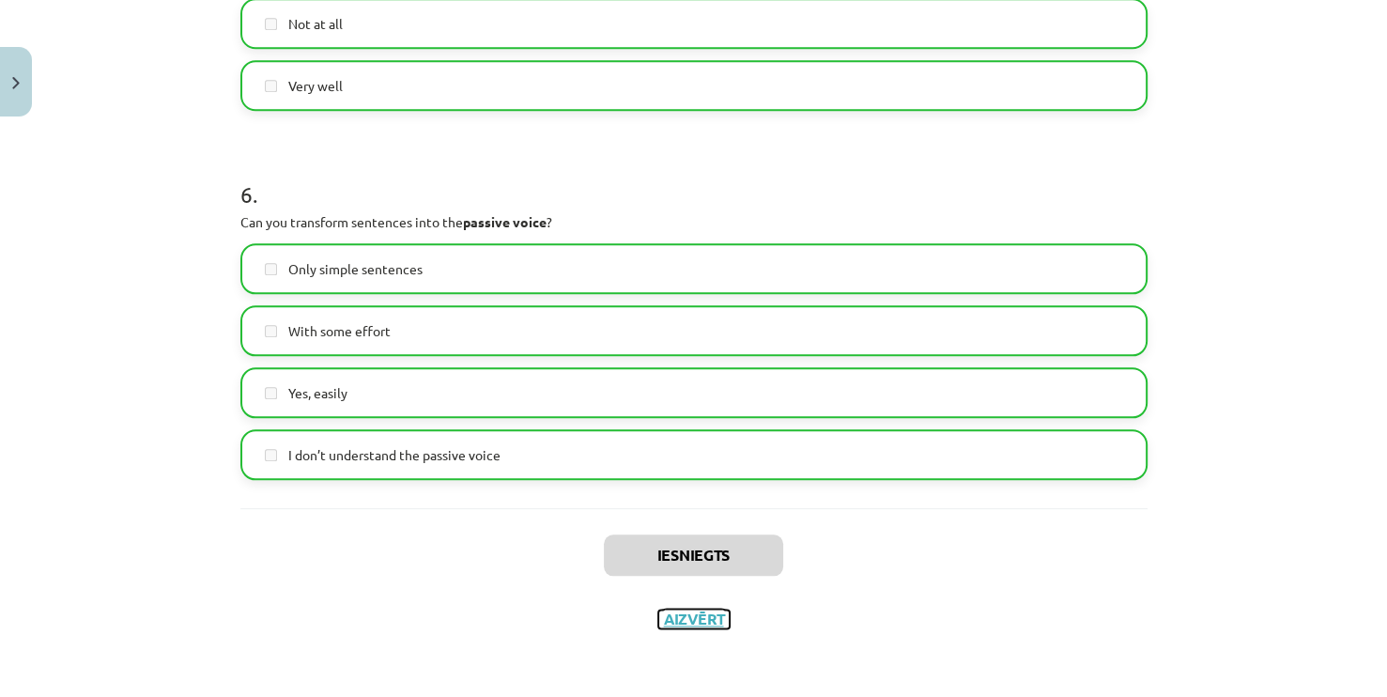
click at [672, 620] on button "Aizvērt" at bounding box center [693, 618] width 71 height 19
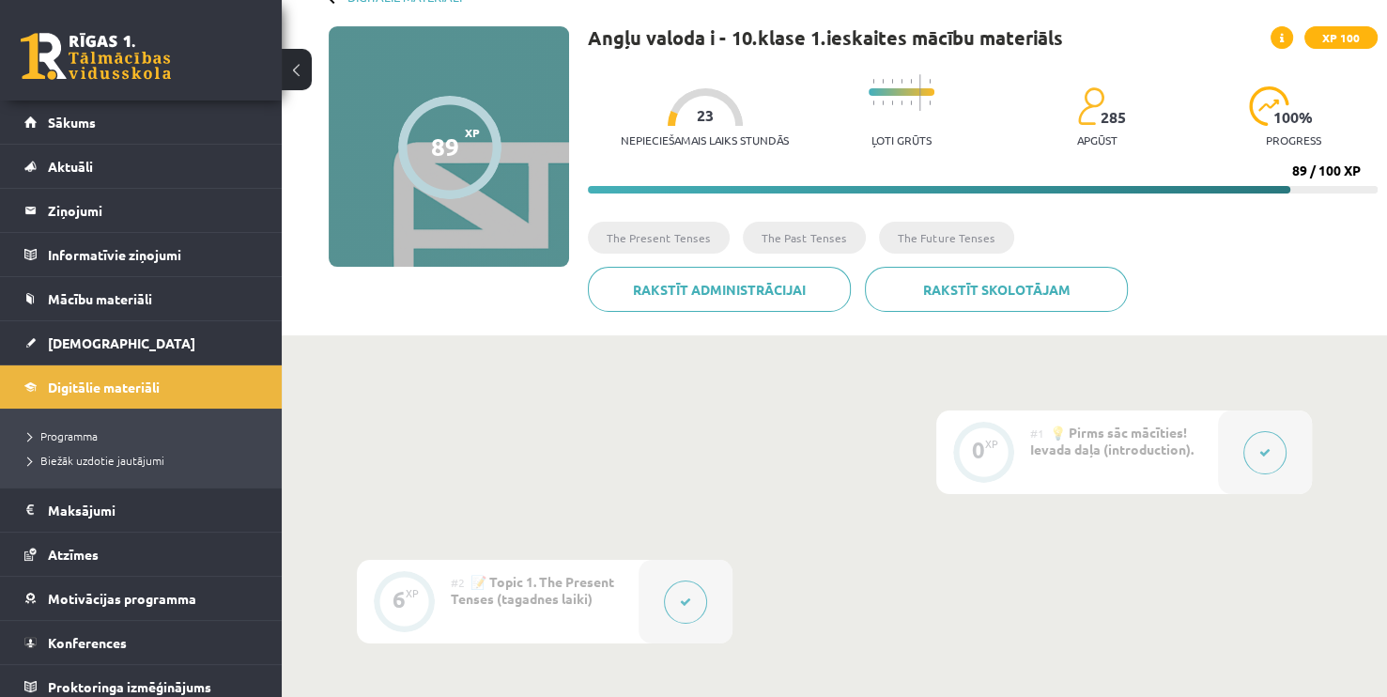
click at [60, 345] on span "[DEMOGRAPHIC_DATA]" at bounding box center [121, 342] width 147 height 17
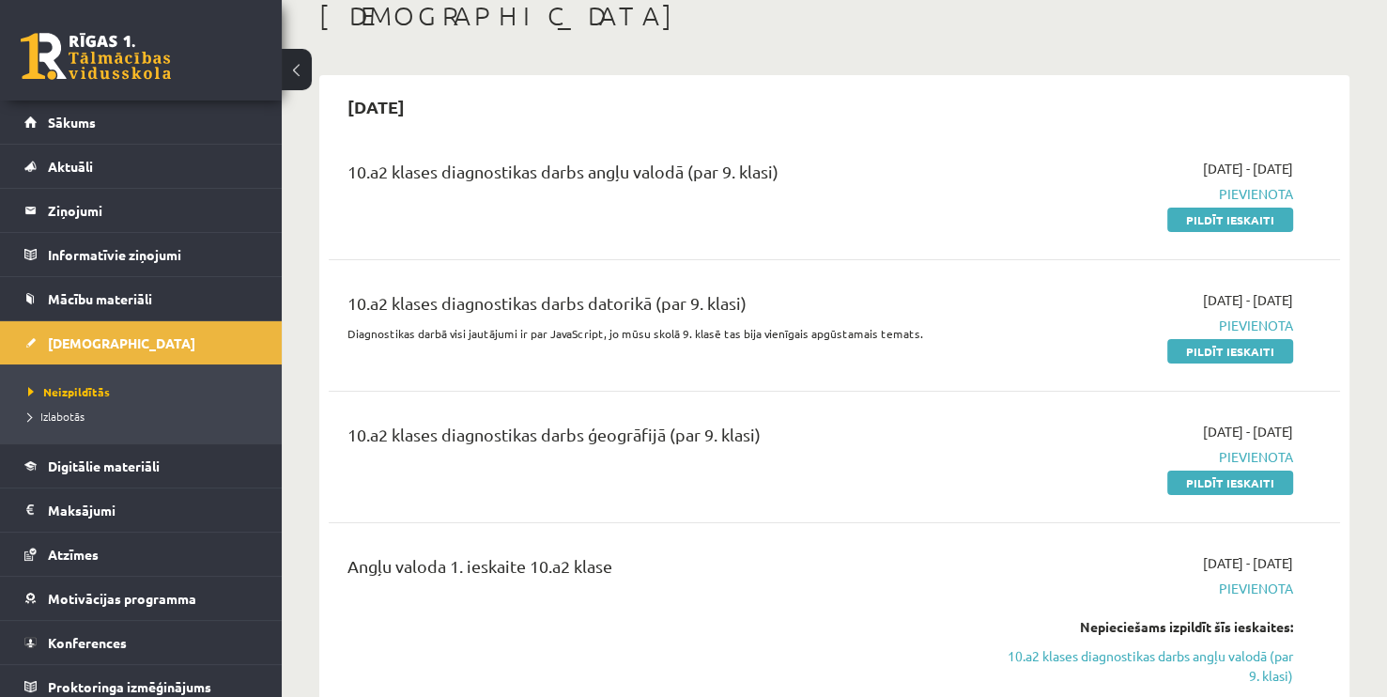
scroll to position [376, 0]
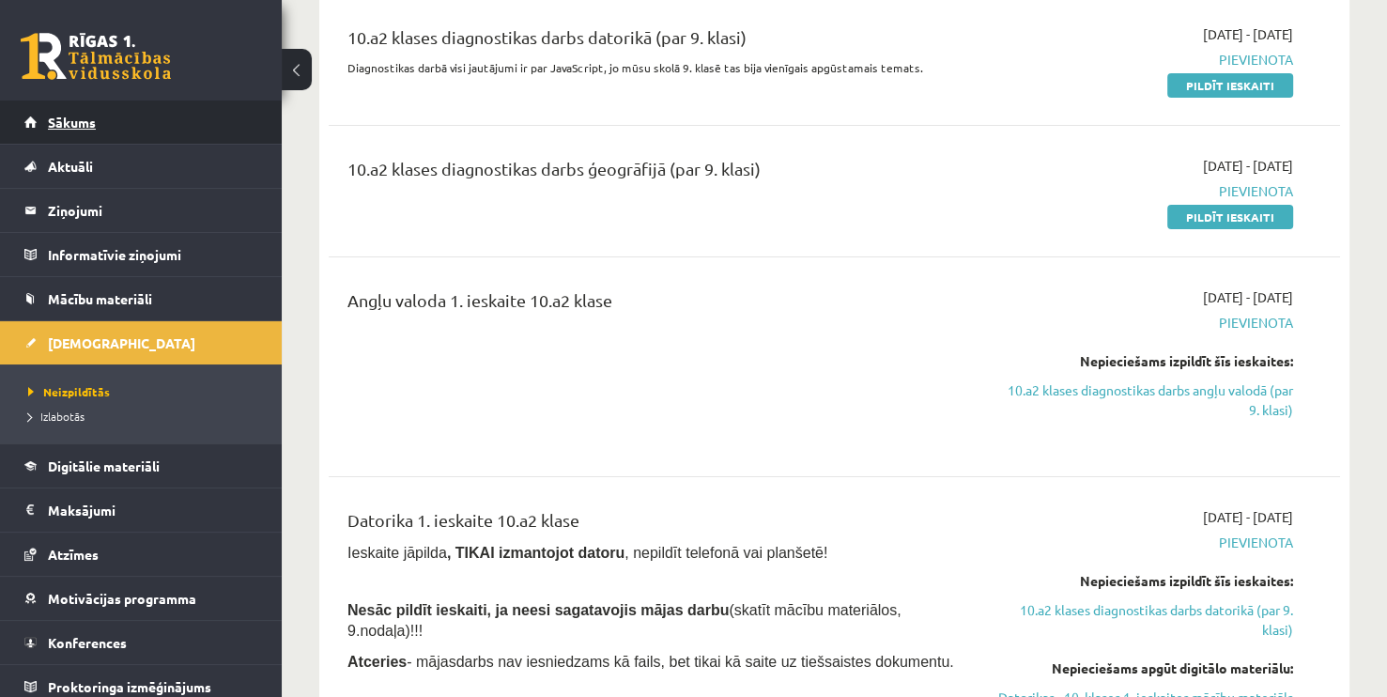
click at [65, 135] on link "Sākums" at bounding box center [141, 121] width 234 height 43
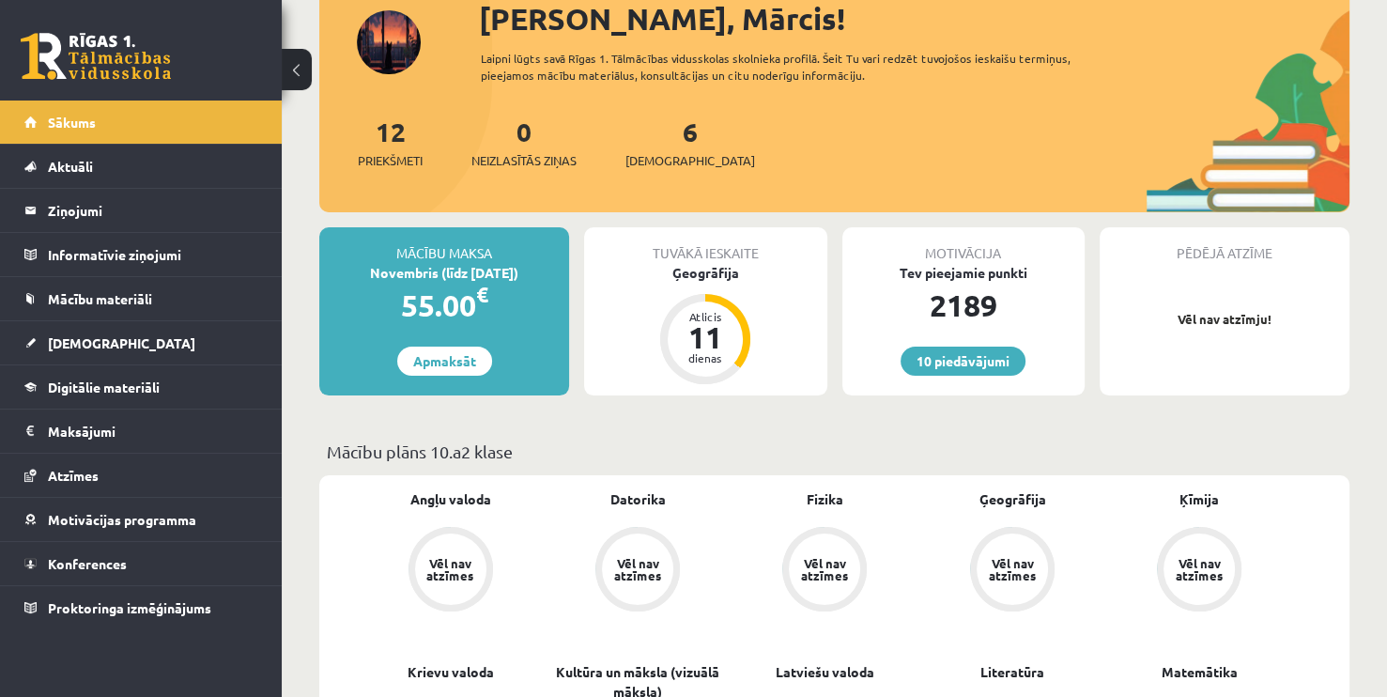
scroll to position [188, 0]
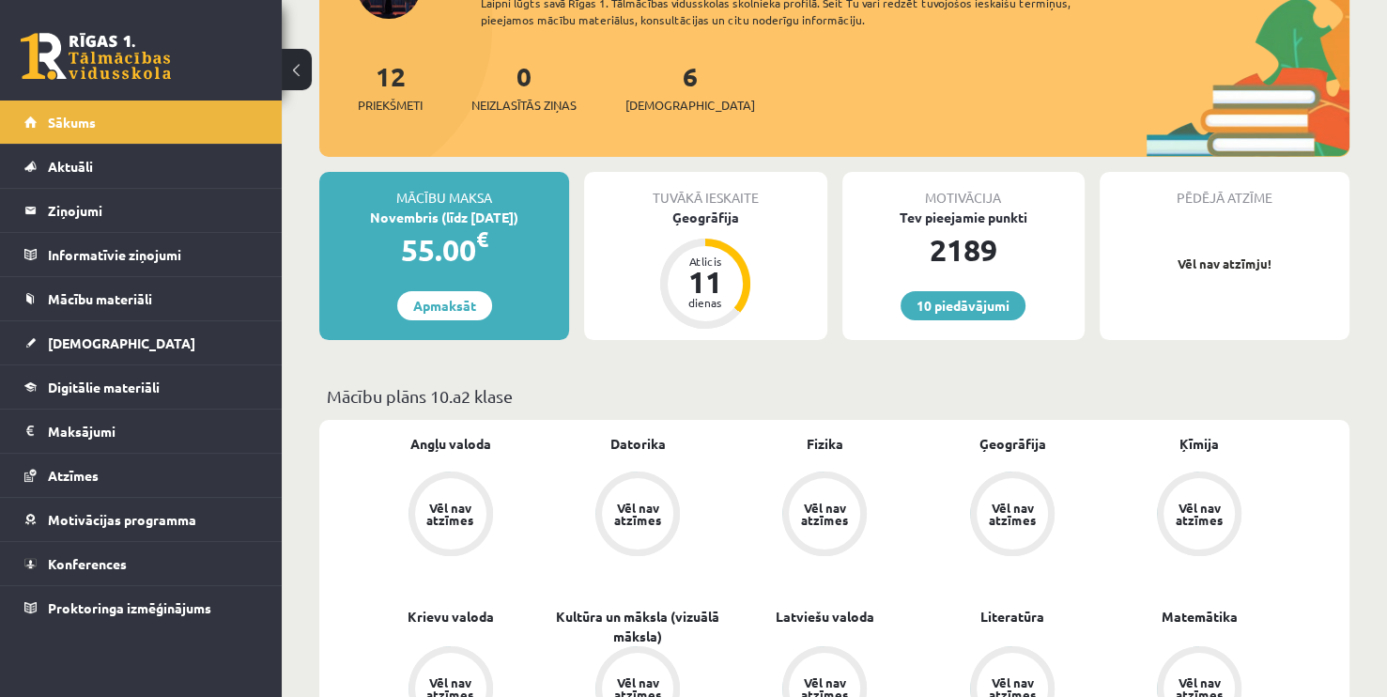
click at [347, 442] on div "Angļu valoda Vēl nav atzīmes [GEOGRAPHIC_DATA] Vēl nav atzīmes Fizika Vēl nav a…" at bounding box center [834, 694] width 1030 height 548
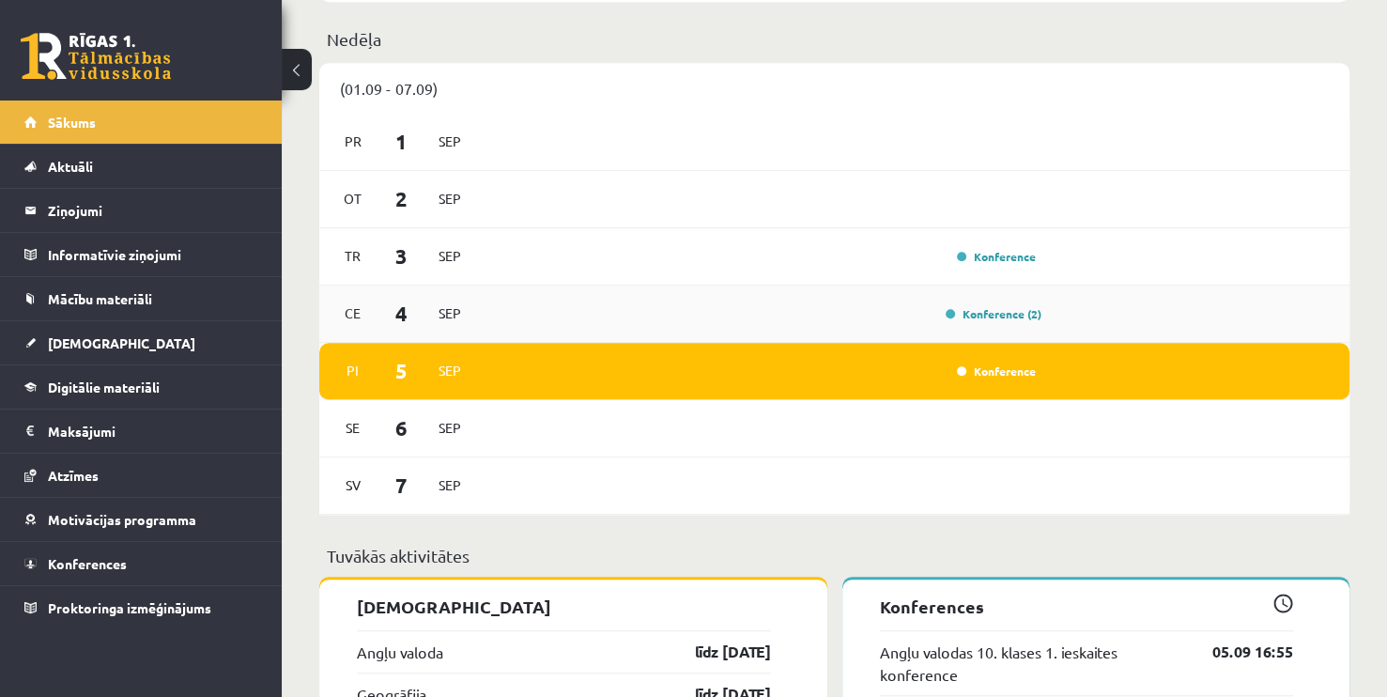
scroll to position [1221, 0]
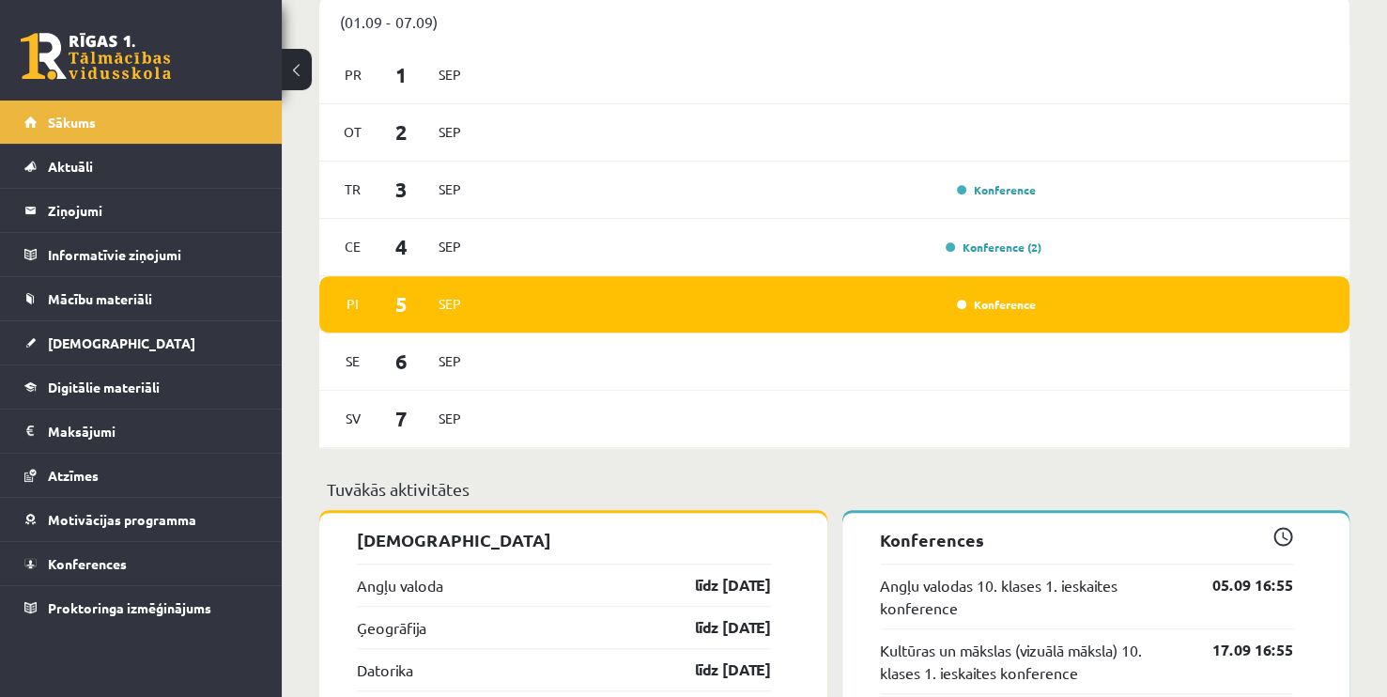
click at [995, 314] on div "Konference" at bounding box center [994, 304] width 94 height 19
click at [1002, 307] on link "Konference" at bounding box center [996, 304] width 79 height 15
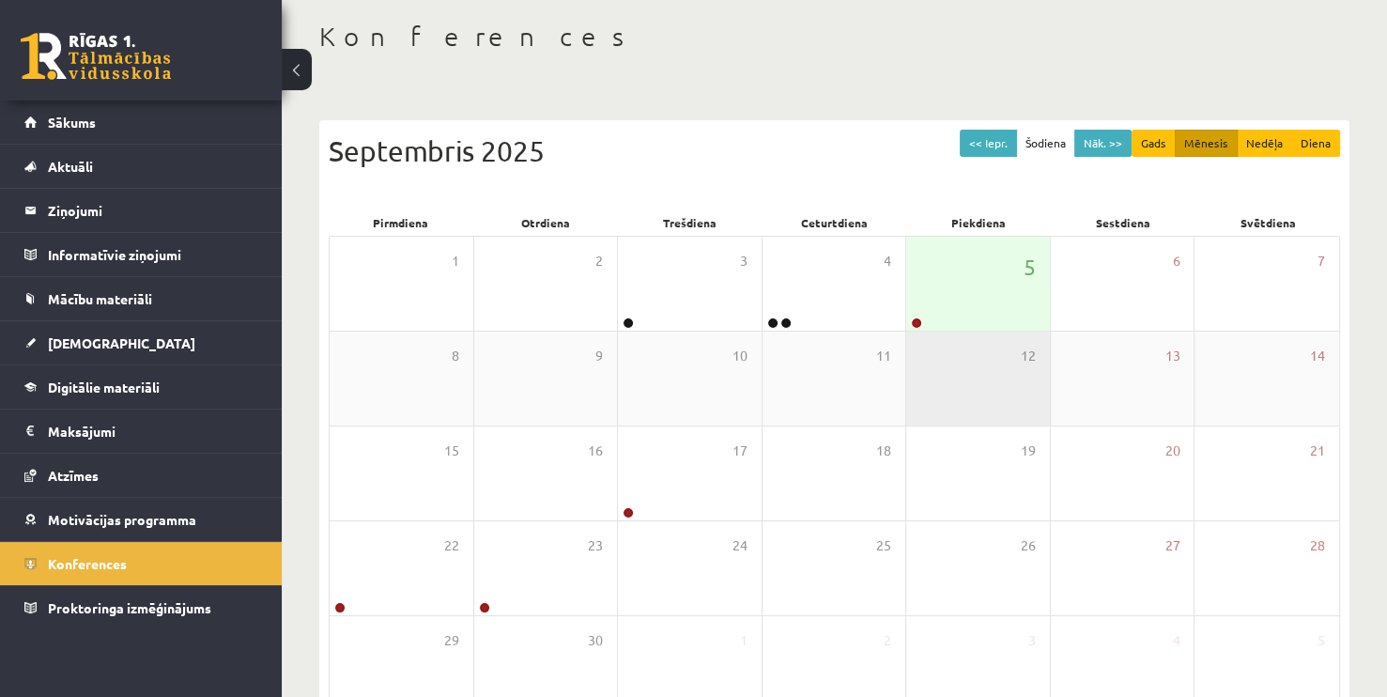
scroll to position [94, 0]
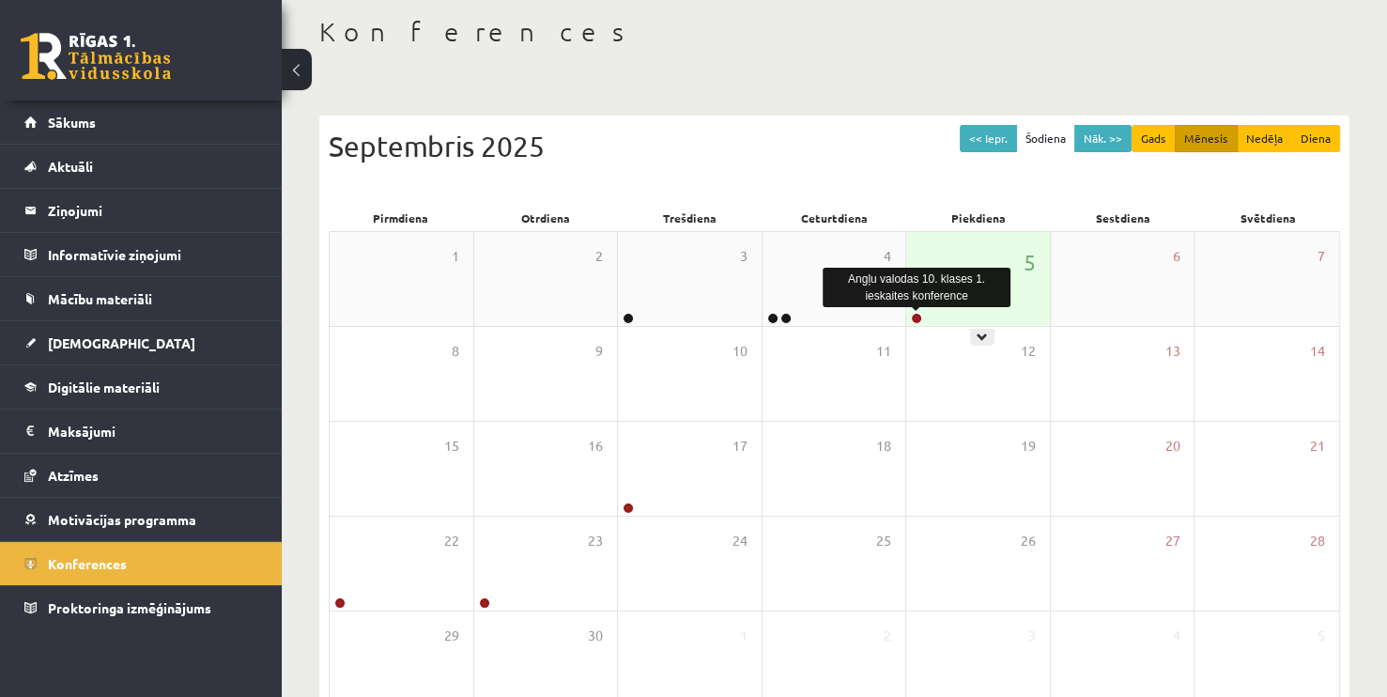
click at [916, 314] on link at bounding box center [916, 318] width 11 height 11
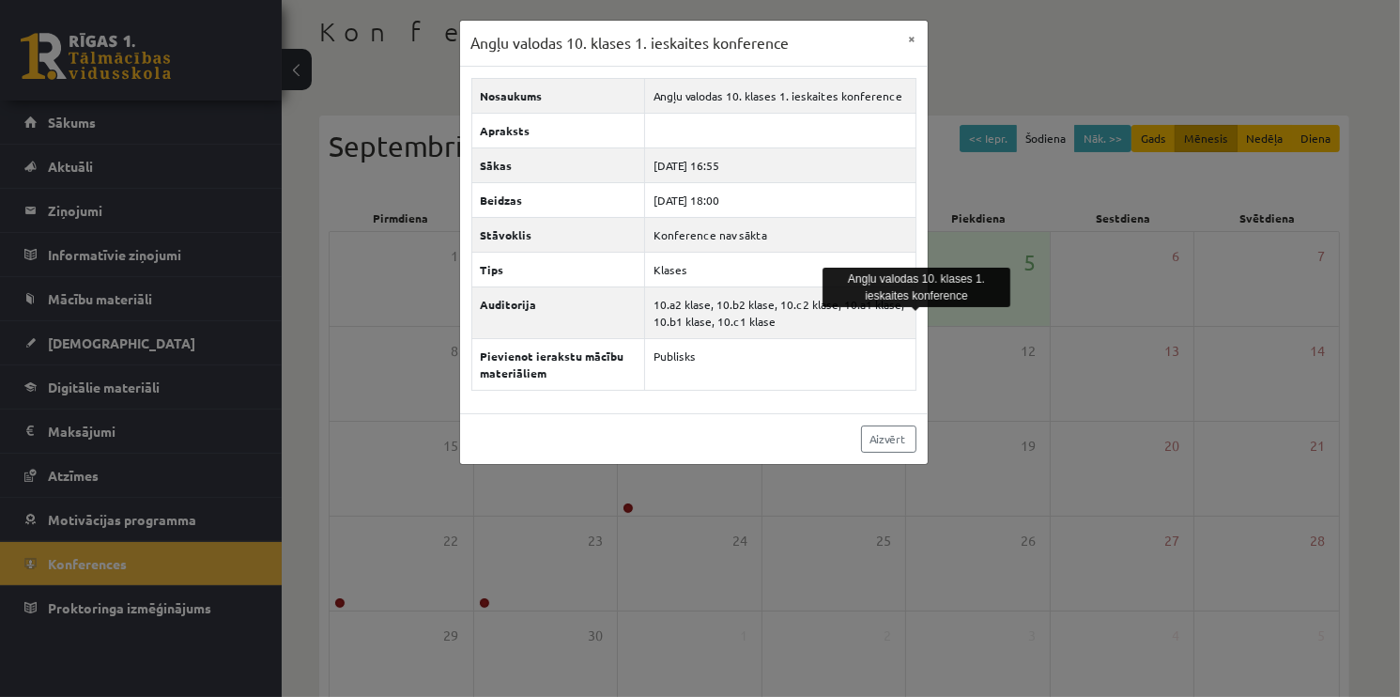
click at [955, 193] on div "Angļu valodas 10. klases 1. ieskaites konference × Nosaukums Angļu valodas 10. …" at bounding box center [700, 348] width 1400 height 697
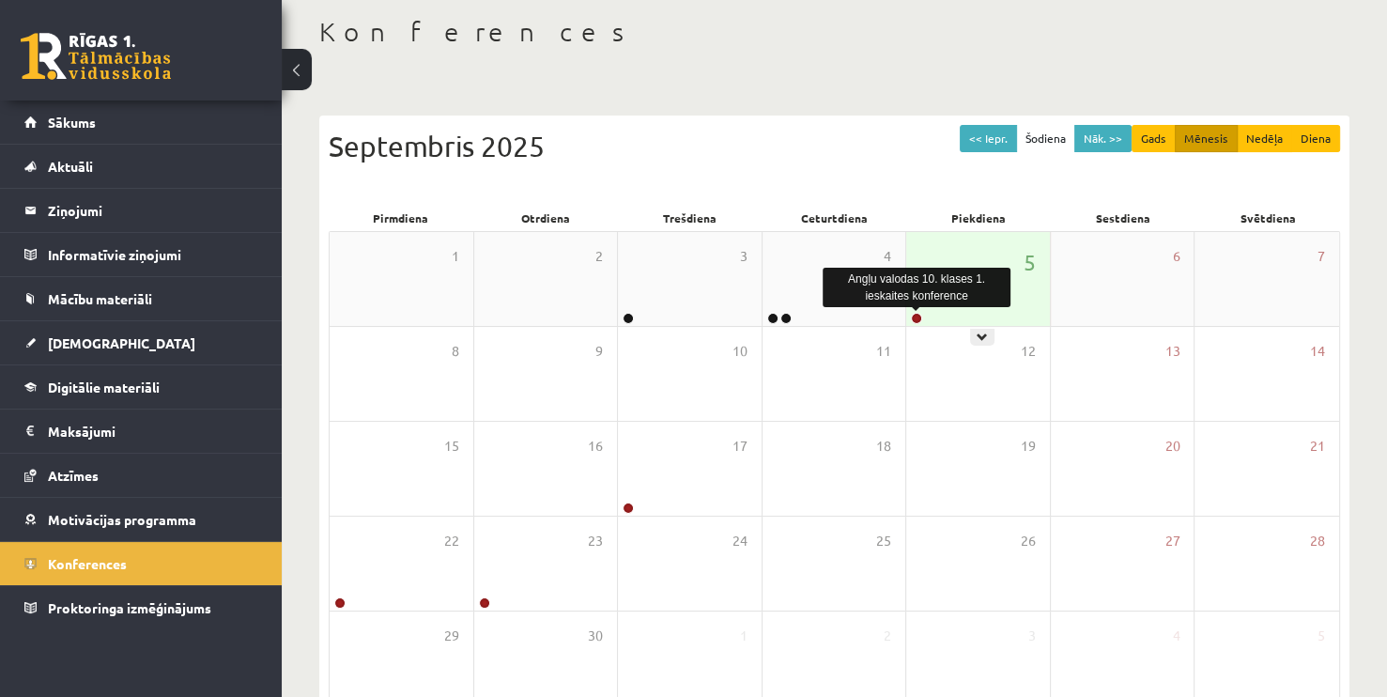
click at [913, 313] on link at bounding box center [916, 318] width 11 height 11
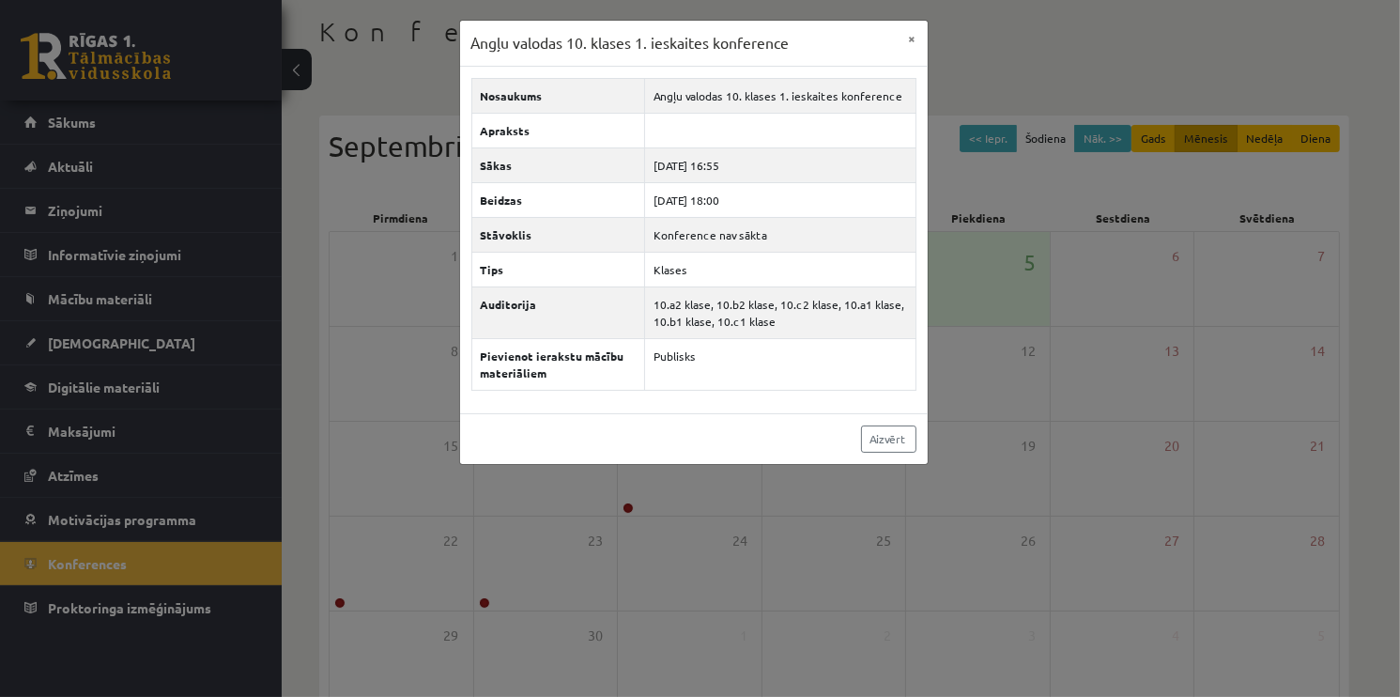
click at [424, 116] on div "Angļu valodas 10. klases 1. ieskaites konference × Nosaukums Angļu valodas 10. …" at bounding box center [700, 348] width 1400 height 697
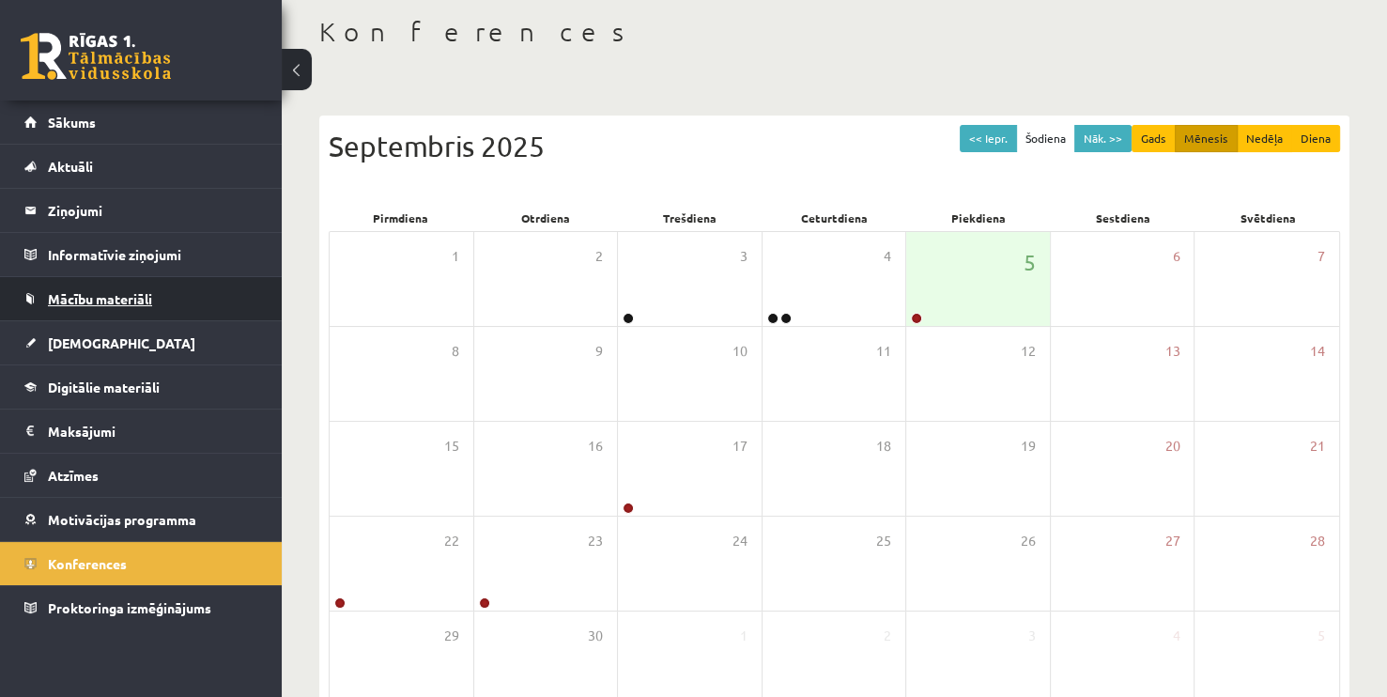
click at [83, 292] on span "Mācību materiāli" at bounding box center [100, 298] width 104 height 17
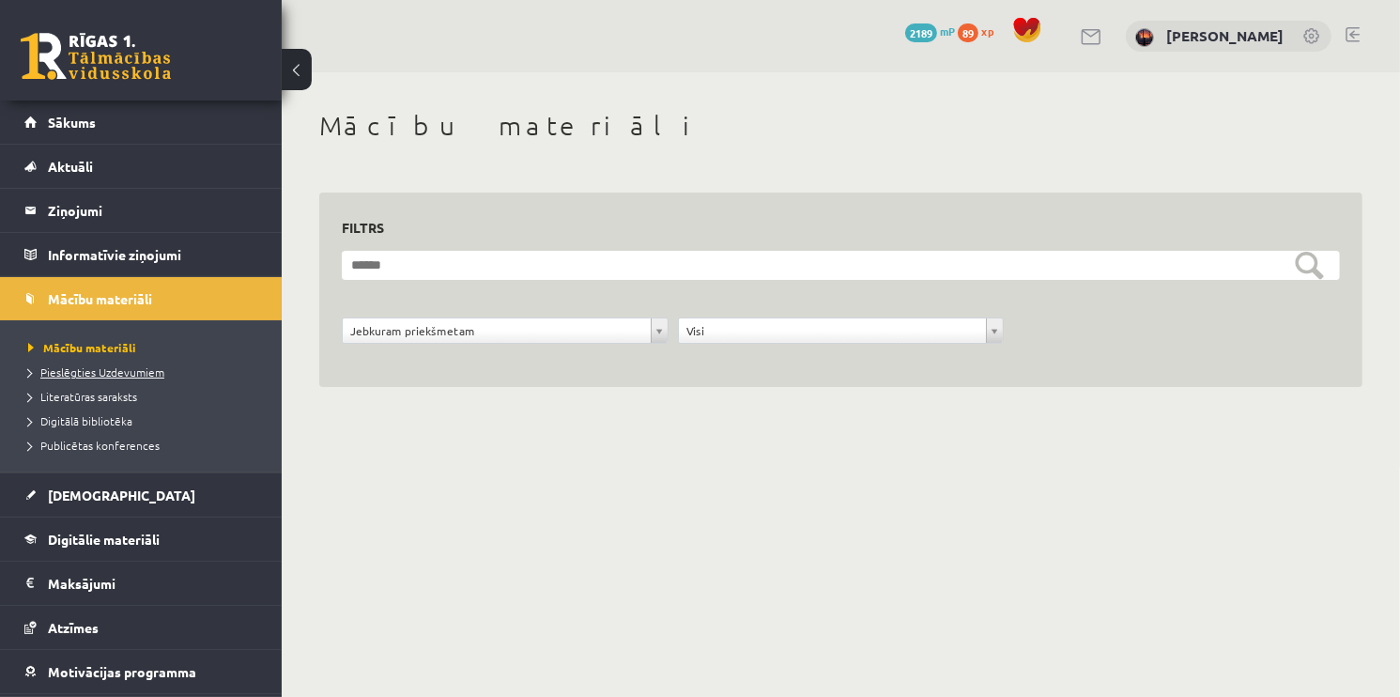
click at [87, 370] on span "Pieslēgties Uzdevumiem" at bounding box center [96, 371] width 136 height 15
click at [33, 496] on link "[DEMOGRAPHIC_DATA]" at bounding box center [141, 494] width 234 height 43
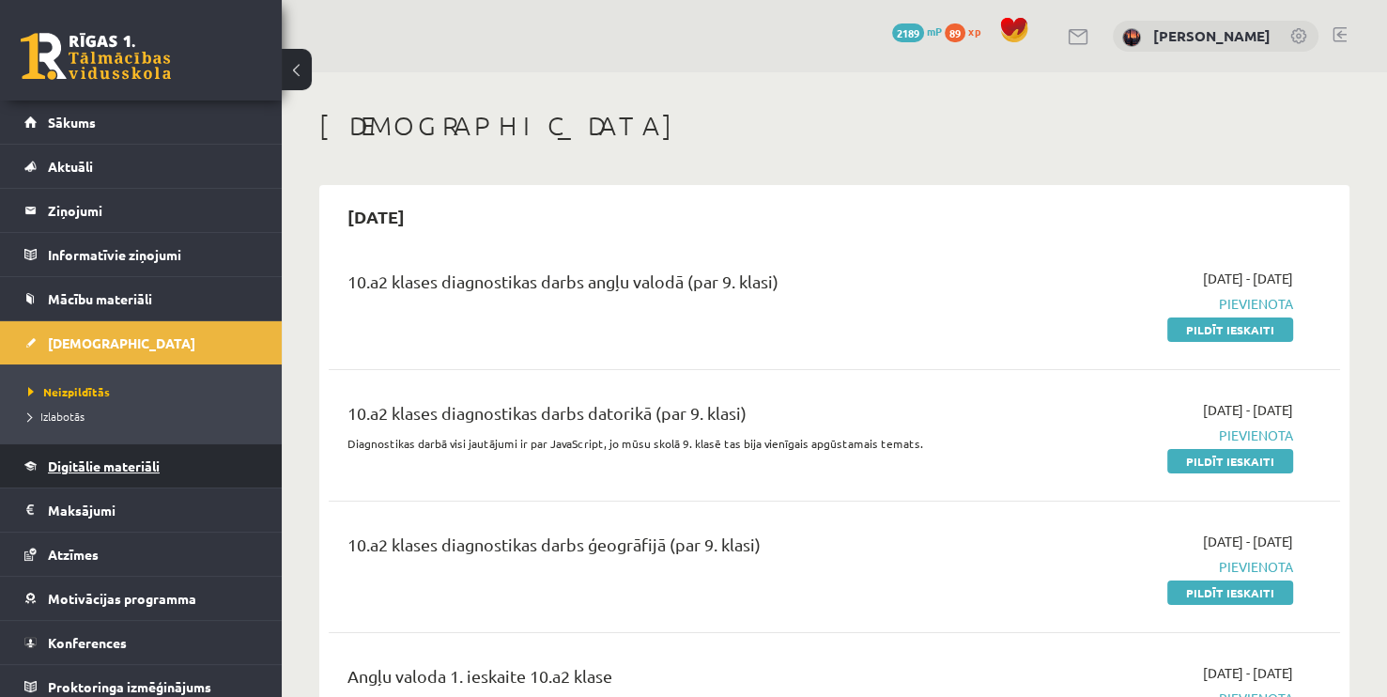
click at [93, 466] on span "Digitālie materiāli" at bounding box center [104, 465] width 112 height 17
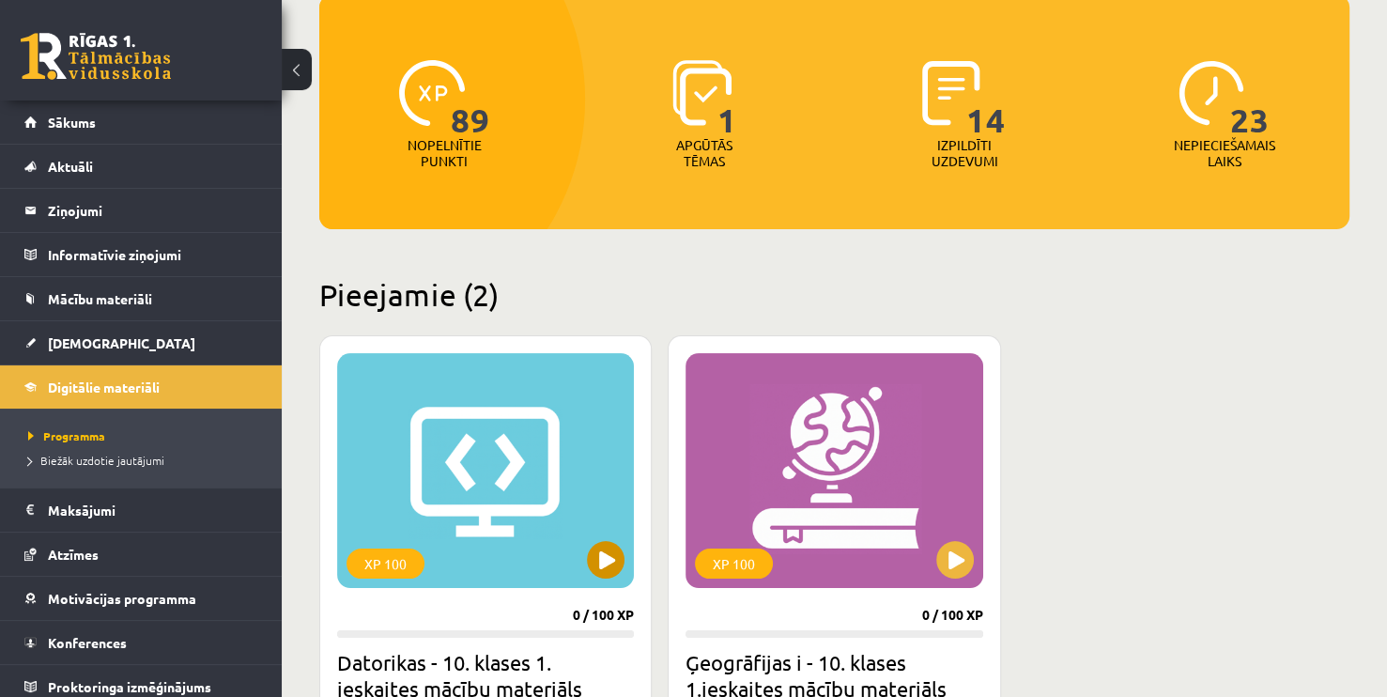
scroll to position [282, 0]
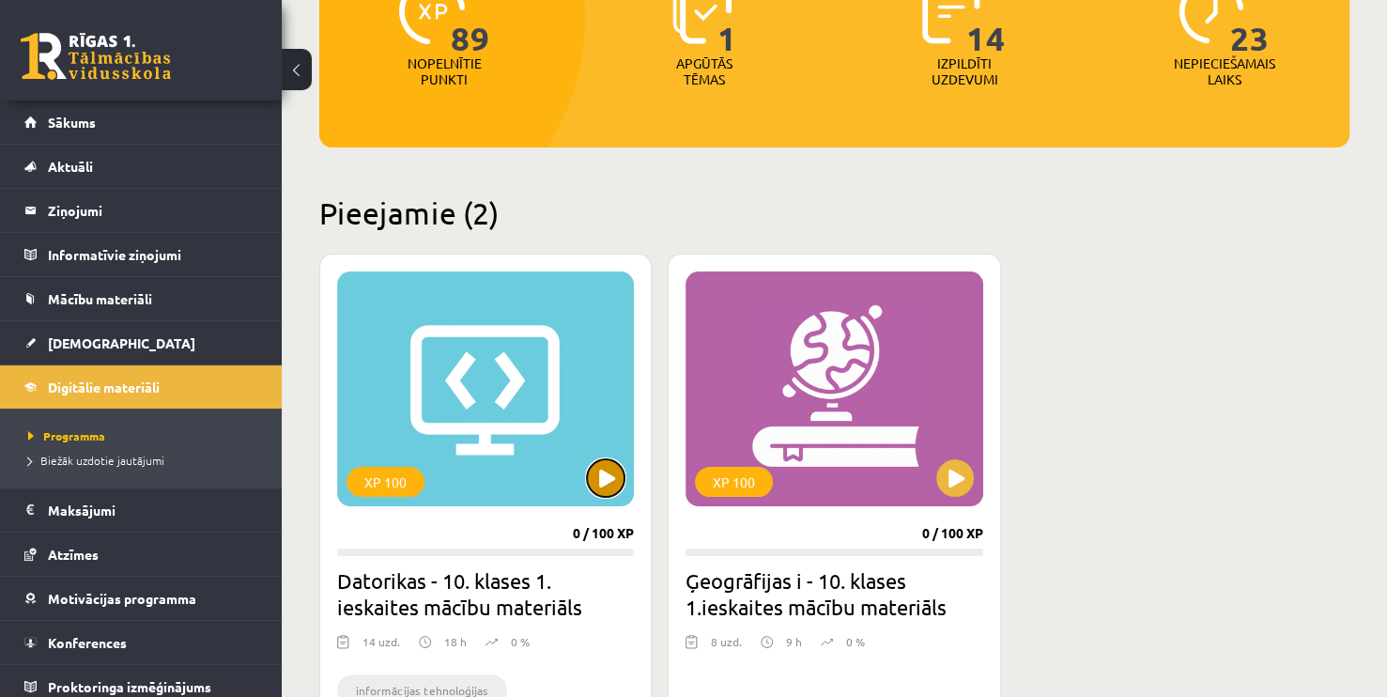
click at [613, 486] on button at bounding box center [606, 478] width 38 height 38
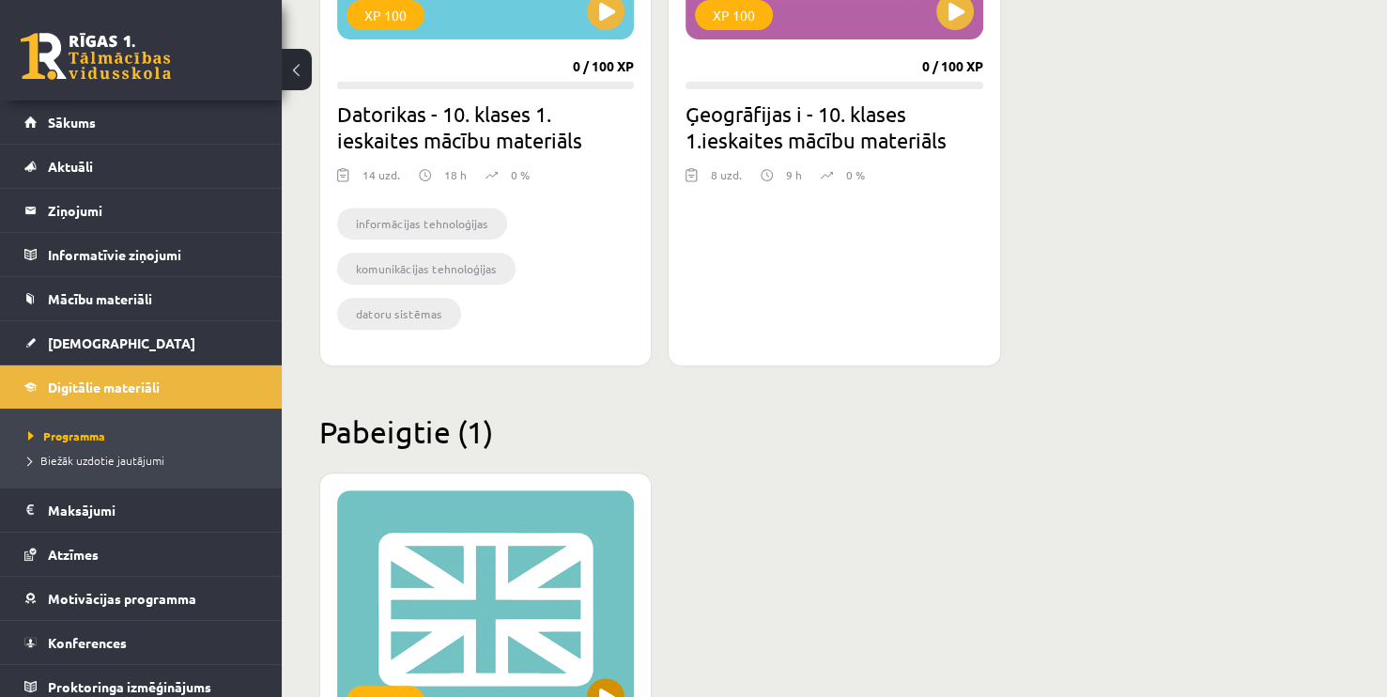
scroll to position [448, 0]
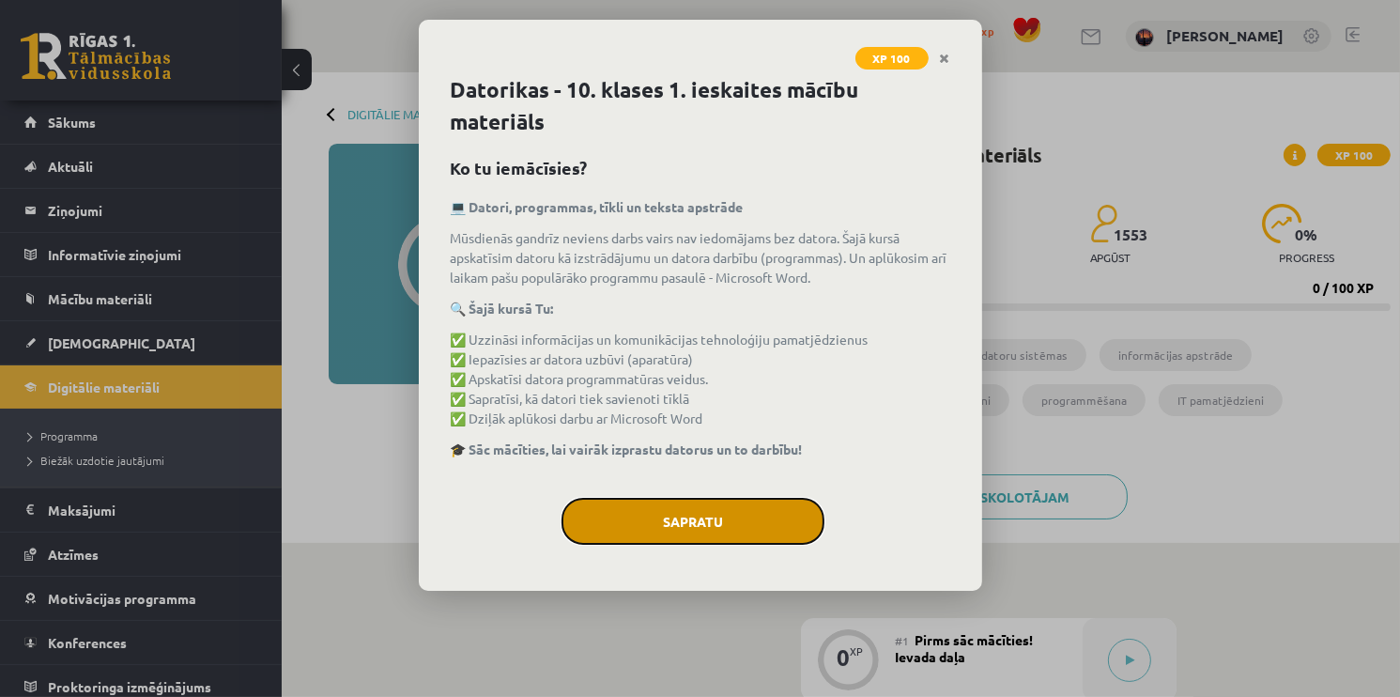
click at [698, 521] on button "Sapratu" at bounding box center [693, 521] width 263 height 47
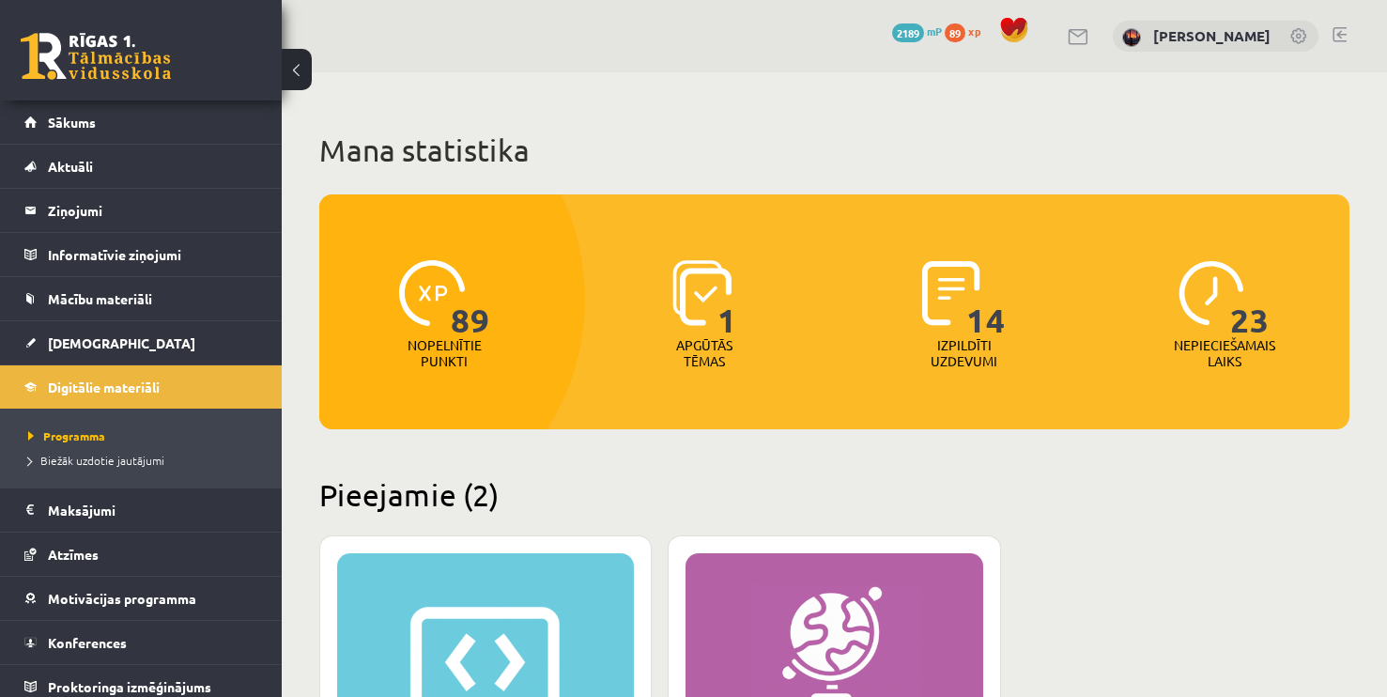
scroll to position [399, 0]
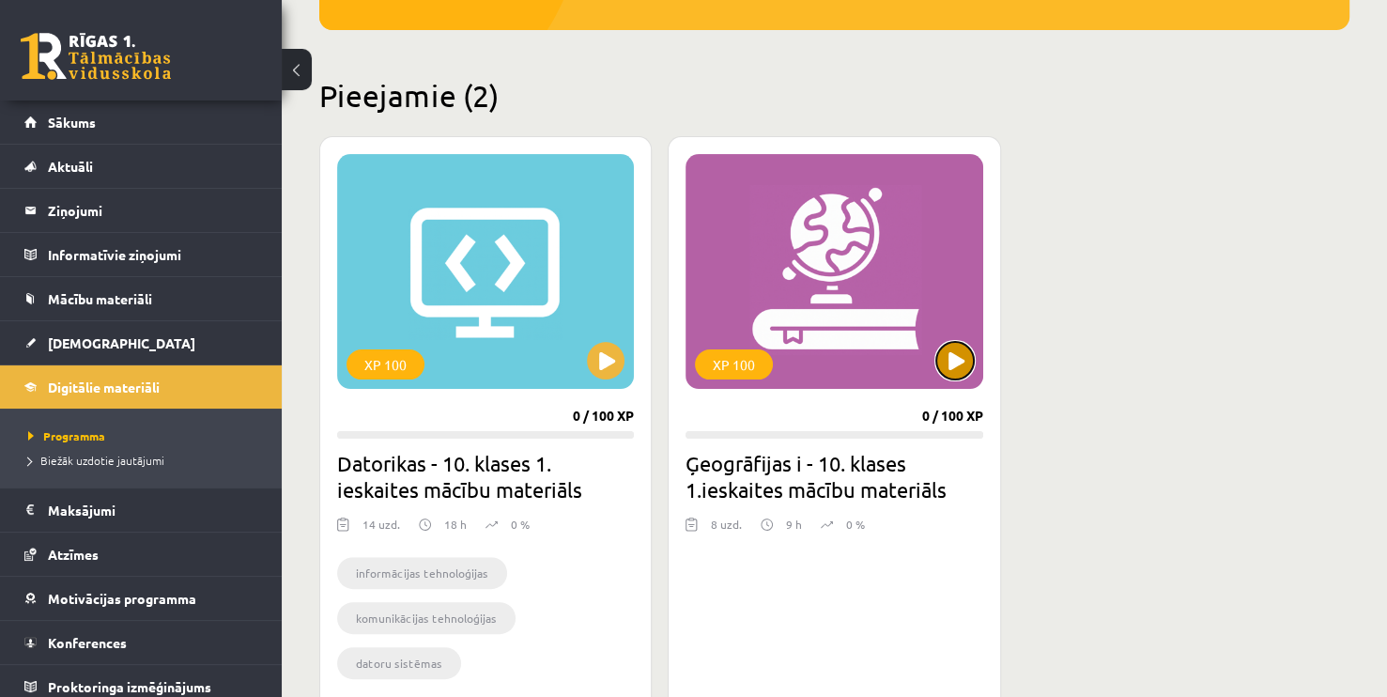
click at [957, 365] on button at bounding box center [955, 361] width 38 height 38
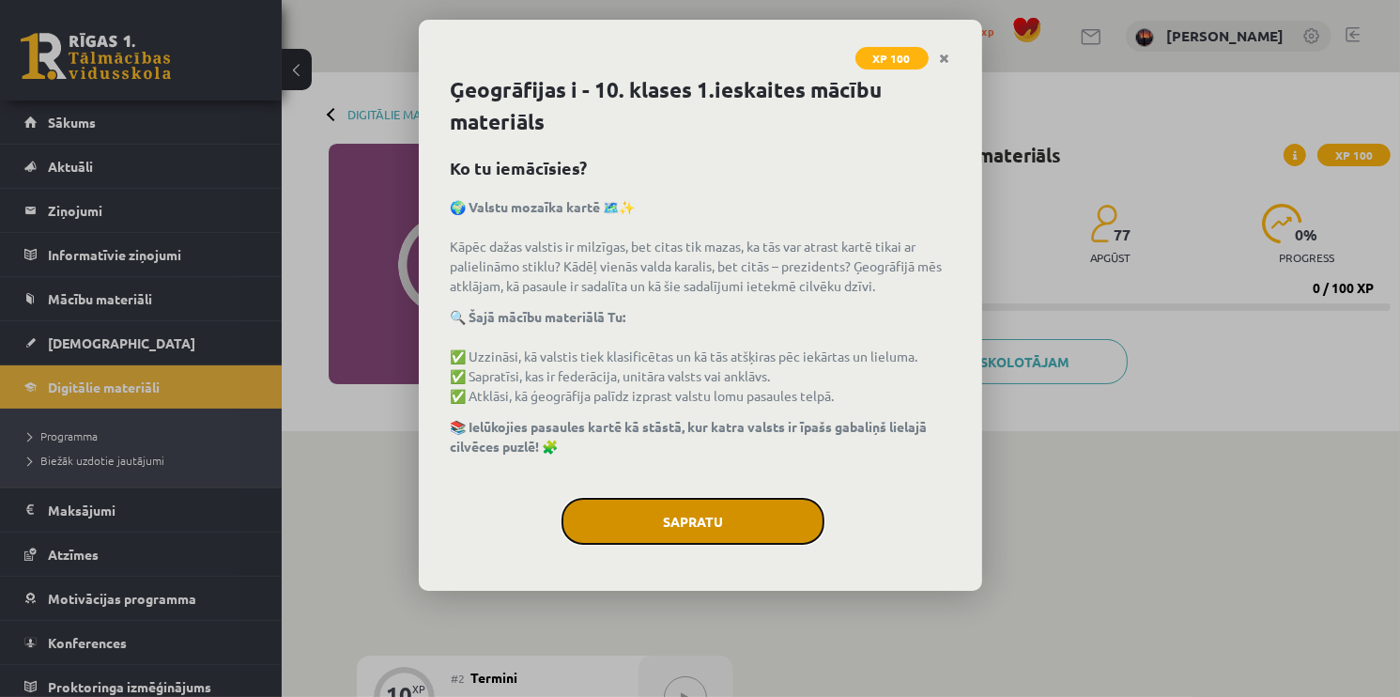
click at [753, 509] on button "Sapratu" at bounding box center [693, 521] width 263 height 47
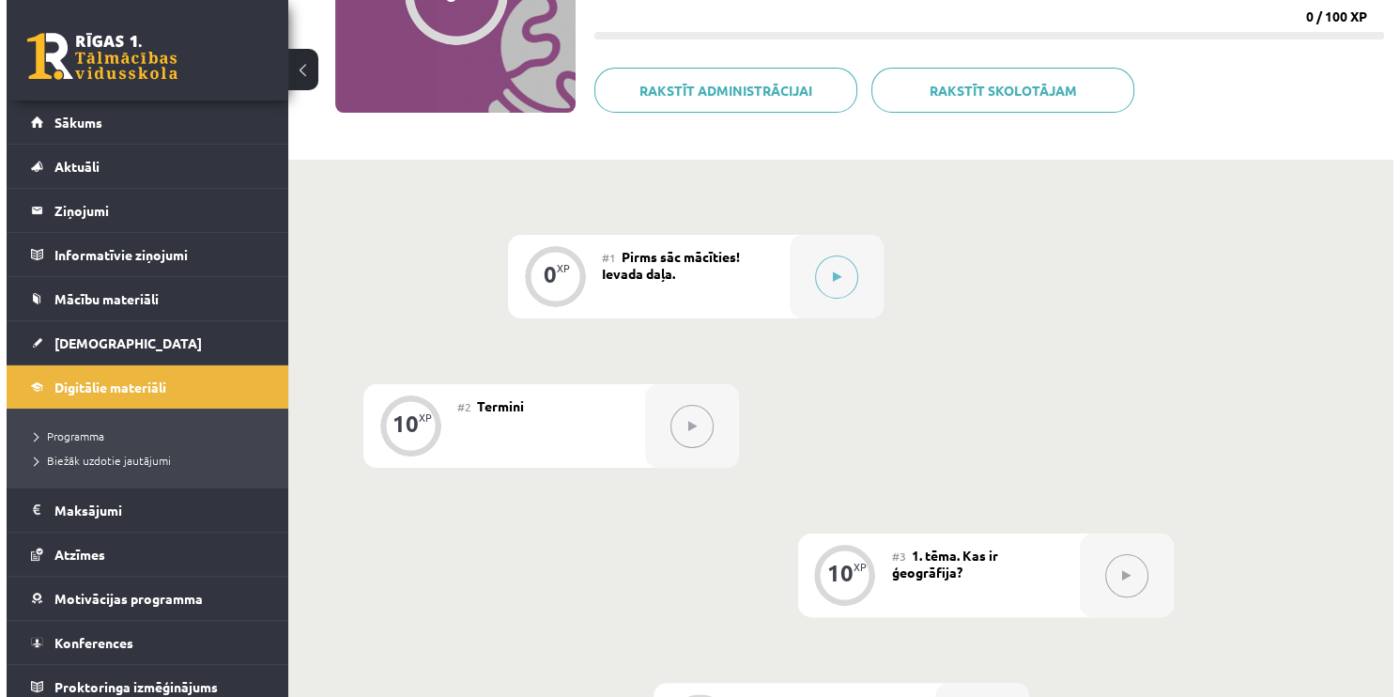
scroll to position [188, 0]
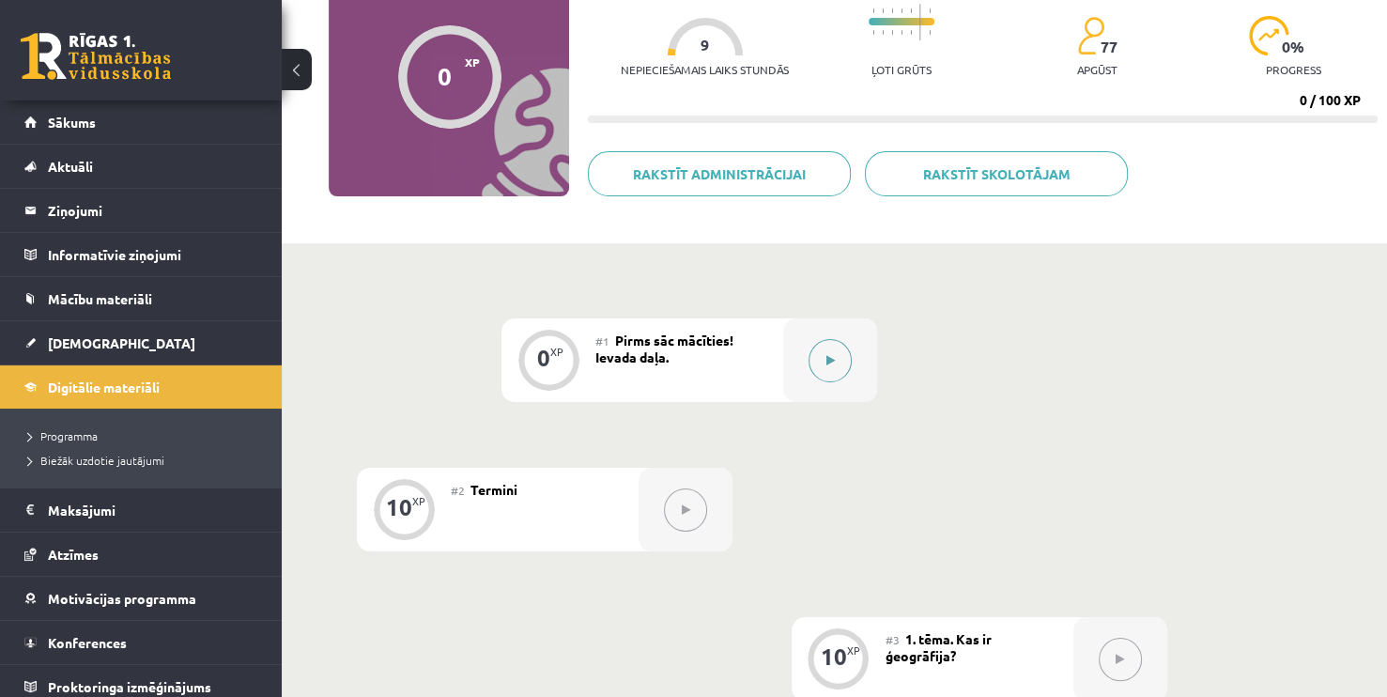
click at [837, 375] on button at bounding box center [830, 360] width 43 height 43
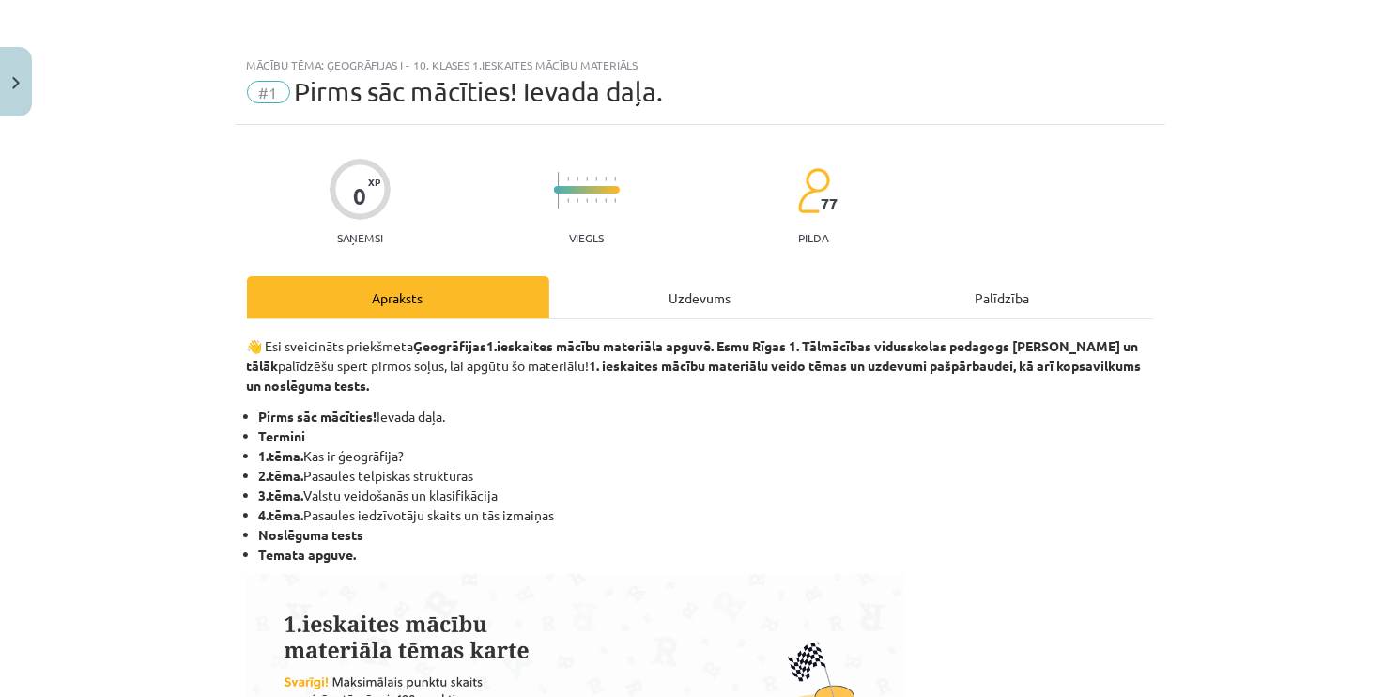
click at [724, 302] on div "Uzdevums" at bounding box center [700, 297] width 302 height 42
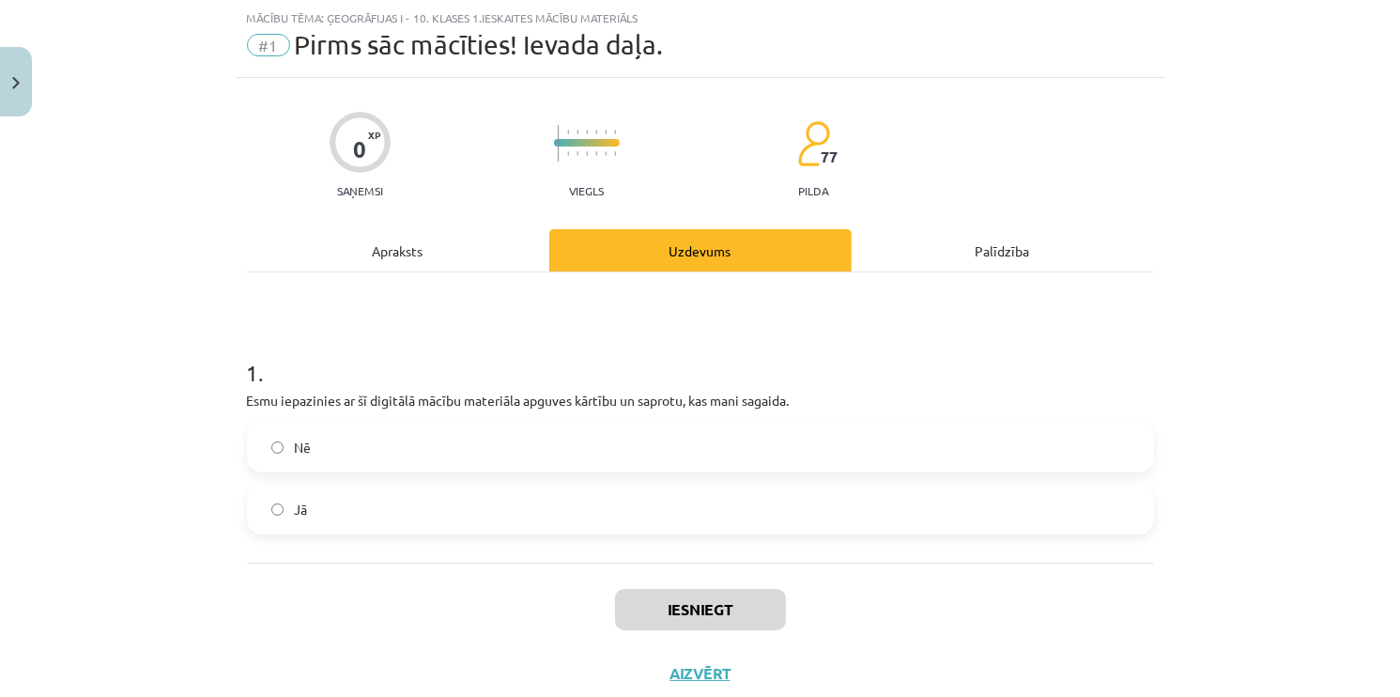
click at [361, 429] on label "Nē" at bounding box center [700, 447] width 903 height 47
click at [693, 602] on button "Iesniegt" at bounding box center [700, 609] width 171 height 41
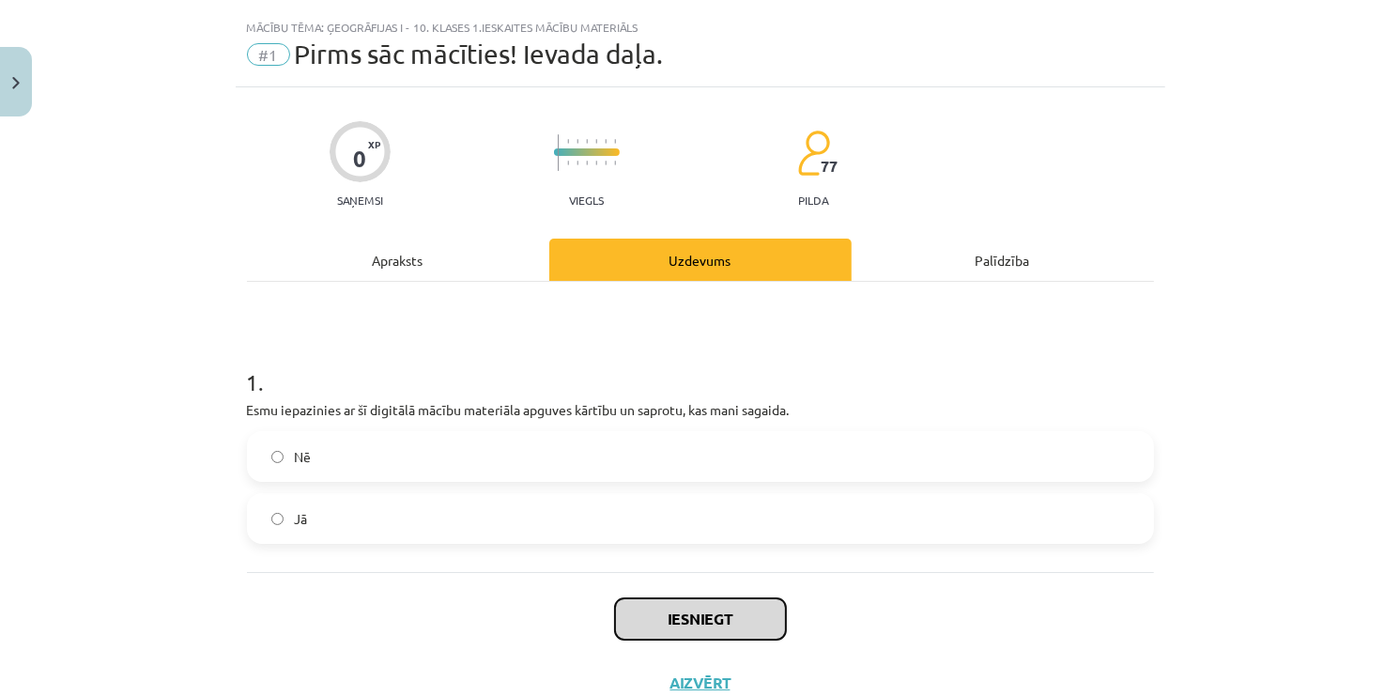
scroll to position [101, 0]
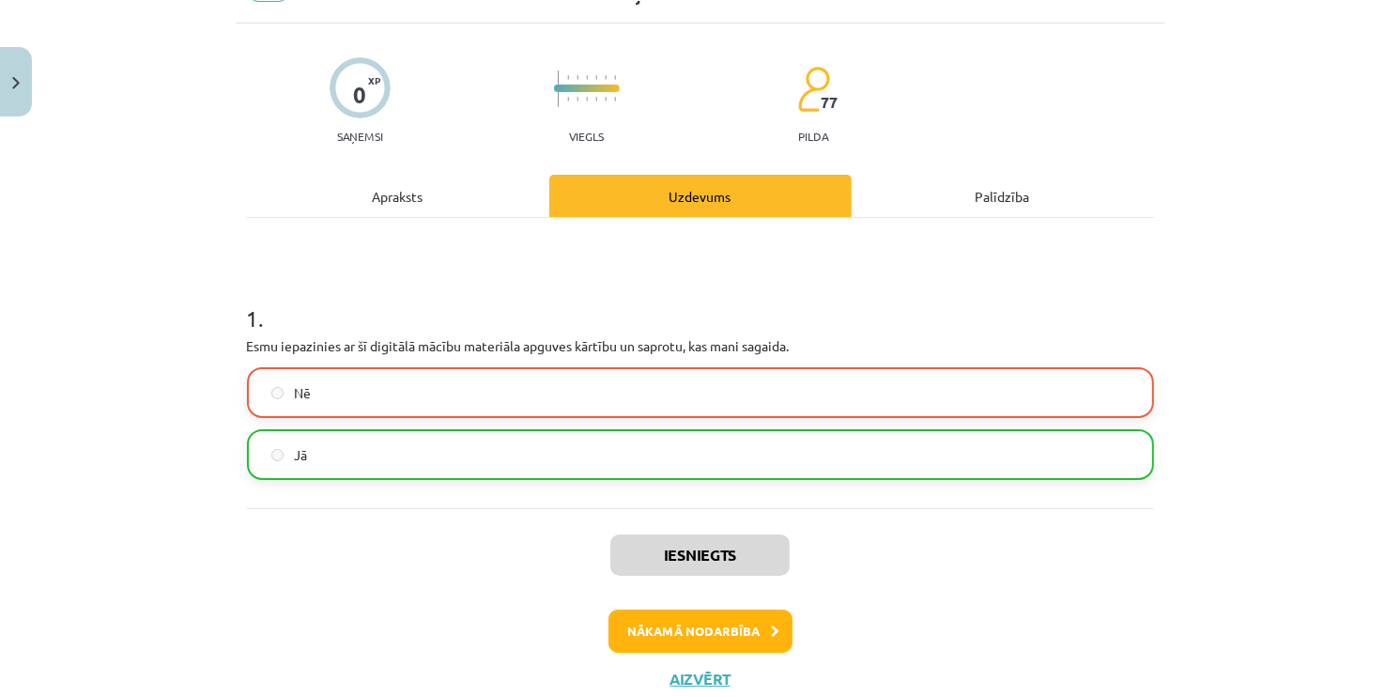
click at [295, 453] on span "Jā" at bounding box center [301, 455] width 13 height 20
click at [615, 629] on button "Nākamā nodarbība" at bounding box center [700, 630] width 184 height 43
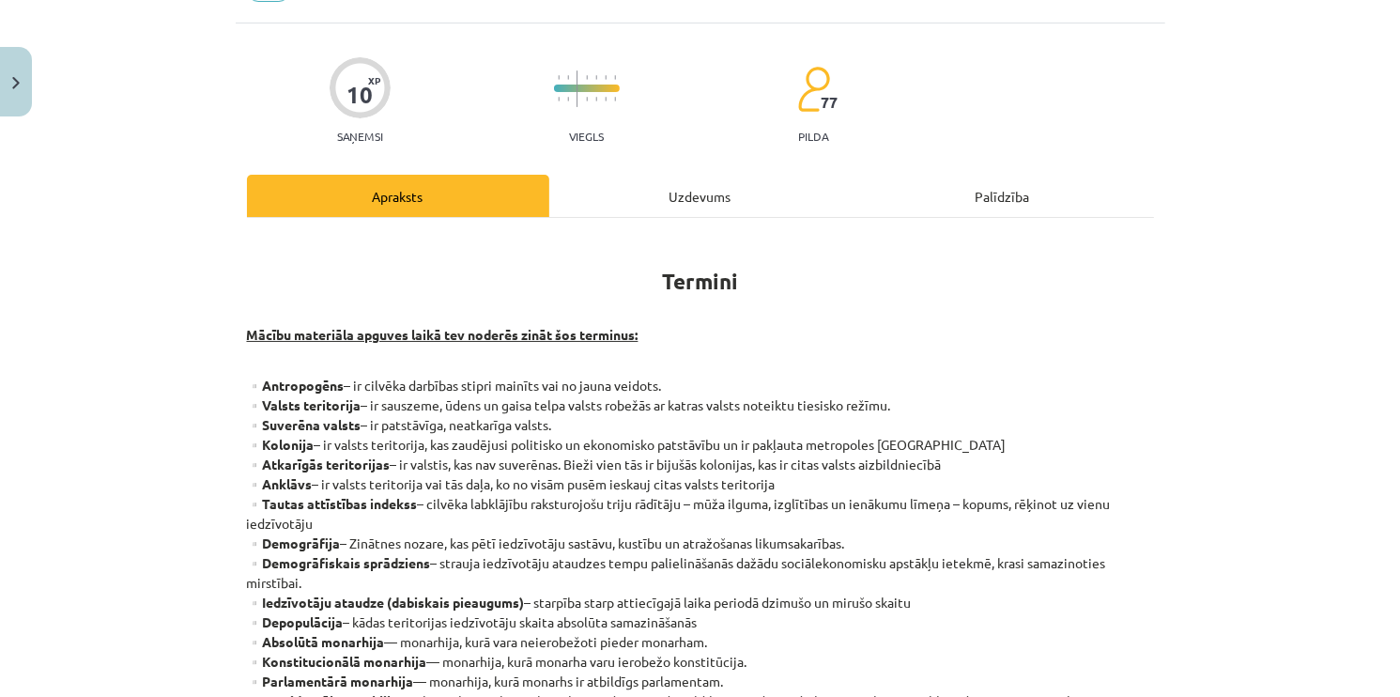
scroll to position [47, 0]
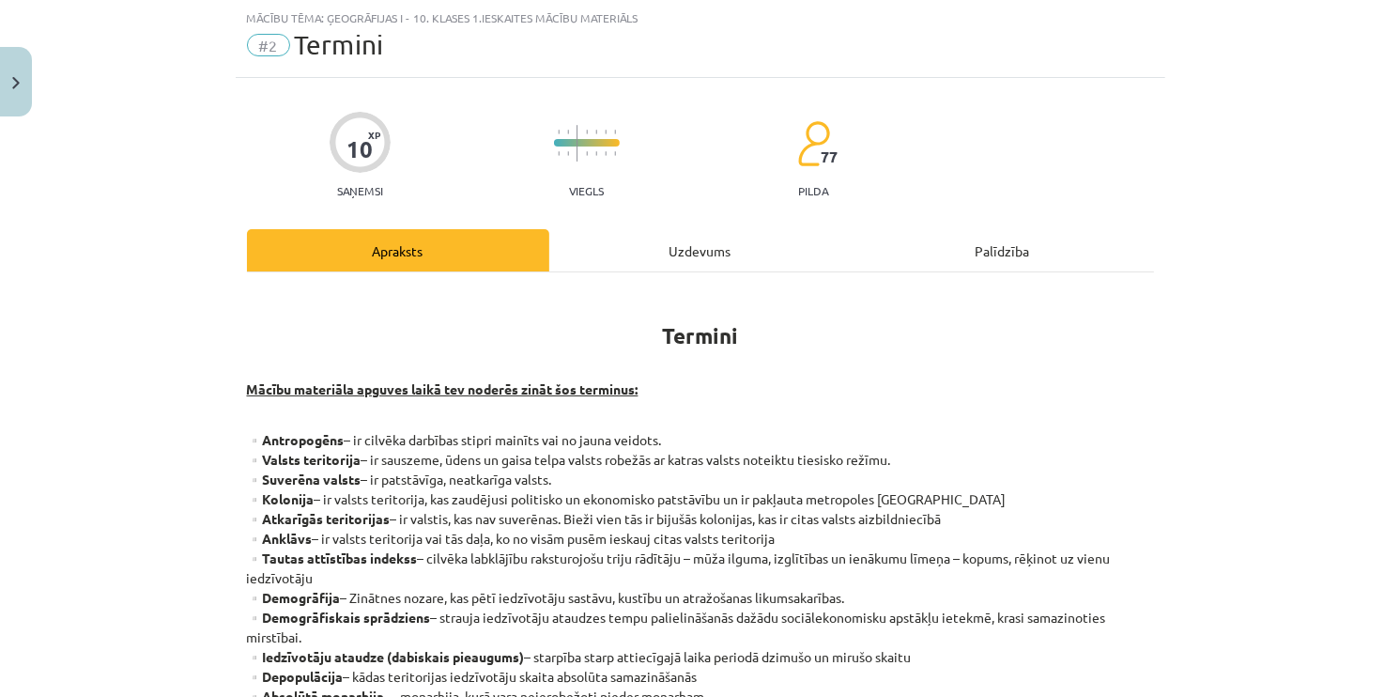
click at [716, 242] on div "Uzdevums" at bounding box center [700, 250] width 302 height 42
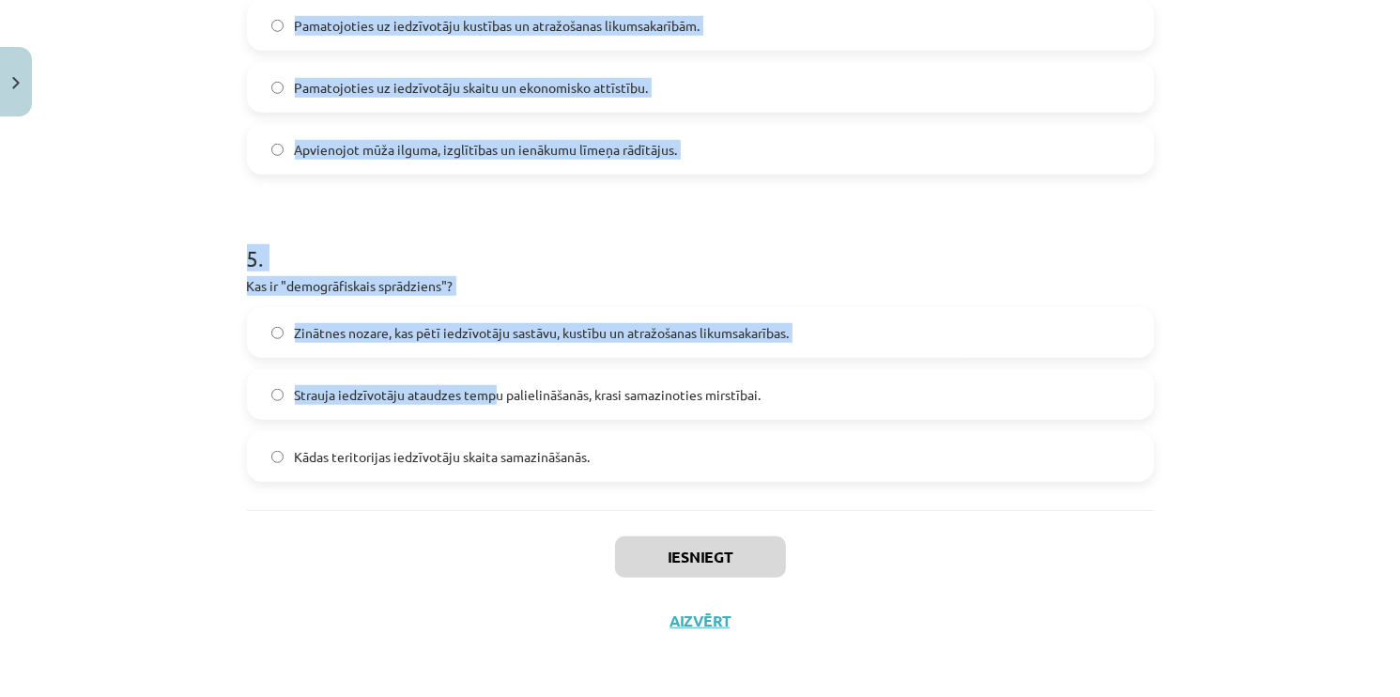
scroll to position [1392, 0]
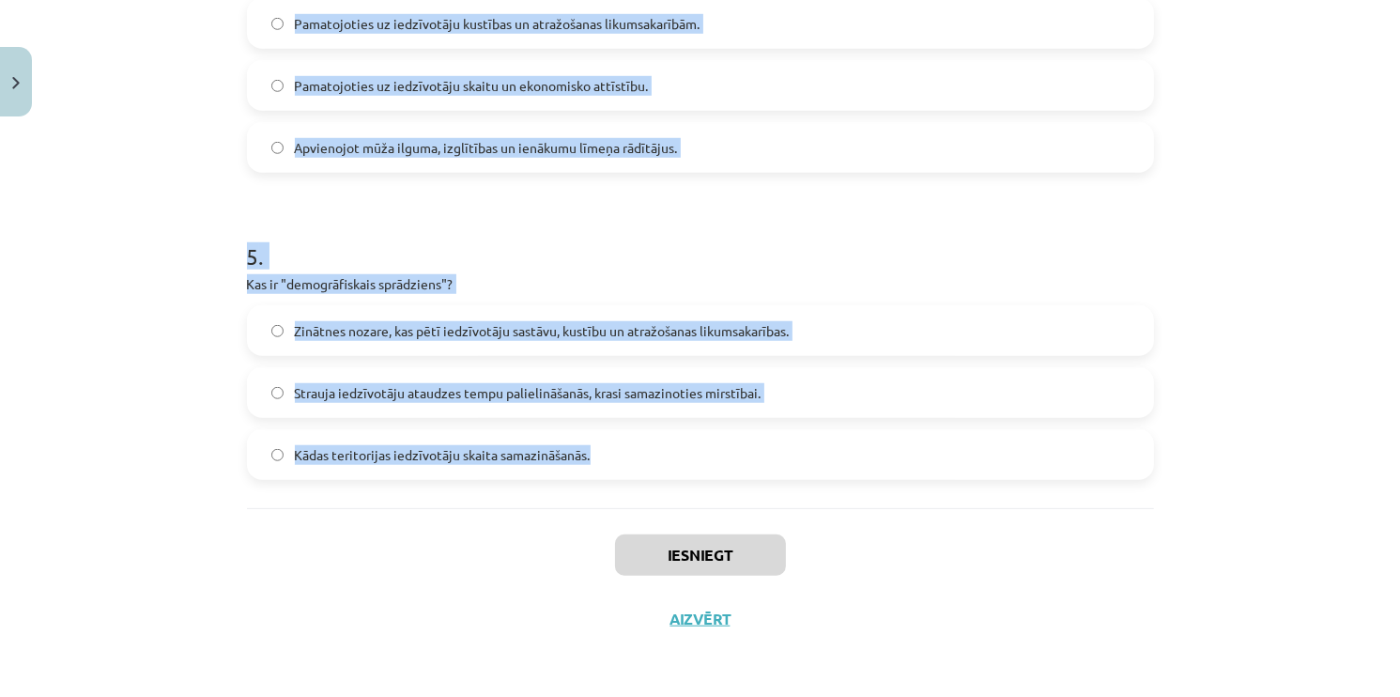
drag, startPoint x: 222, startPoint y: 215, endPoint x: 611, endPoint y: 445, distance: 452.5
click at [611, 445] on div "Mācību tēma: Ģeogrāfijas i - 10. klases 1.ieskaites mācību materiāls #2 Termini…" at bounding box center [700, 348] width 1400 height 697
copy form "Lor ipsumdol "sitametc adipiscin"? Elitsed doei te incididun utlaboreetd. Magna…"
click at [116, 255] on div "Mācību tēma: Ģeogrāfijas i - 10. klases 1.ieskaites mācību materiāls #2 Termini…" at bounding box center [700, 348] width 1400 height 697
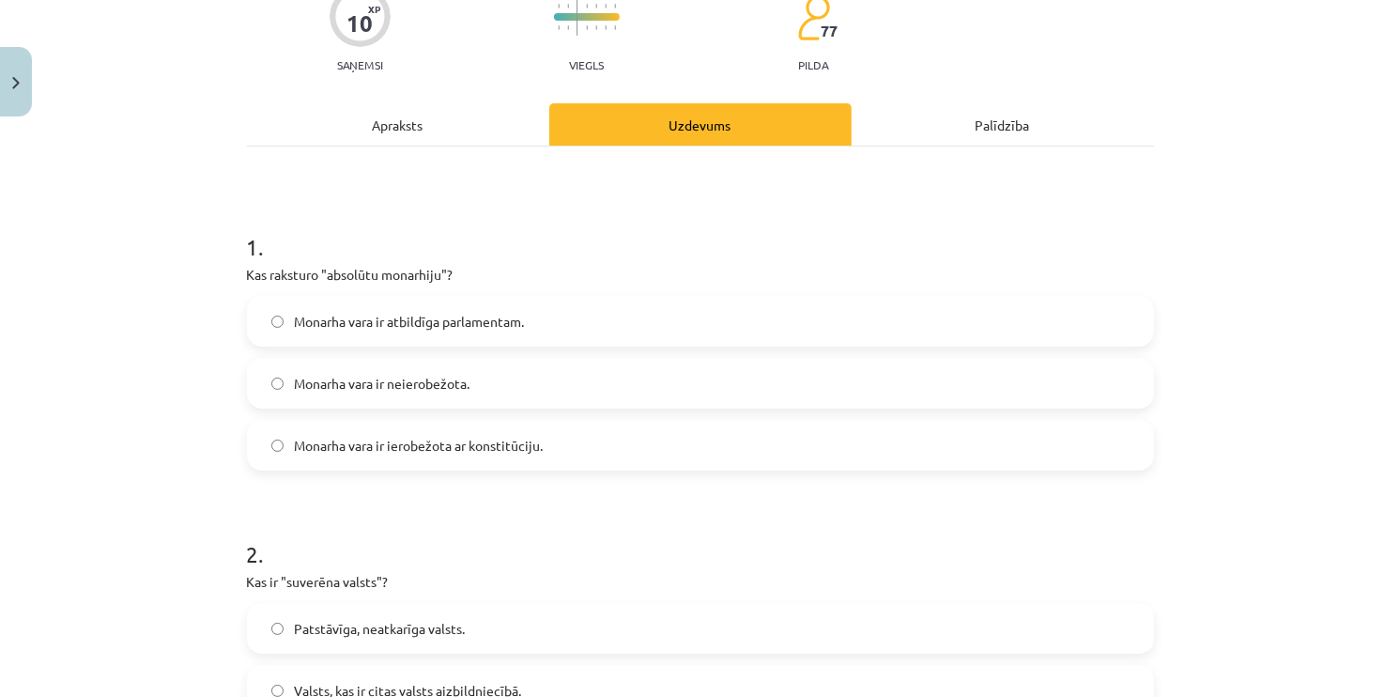
scroll to position [171, 0]
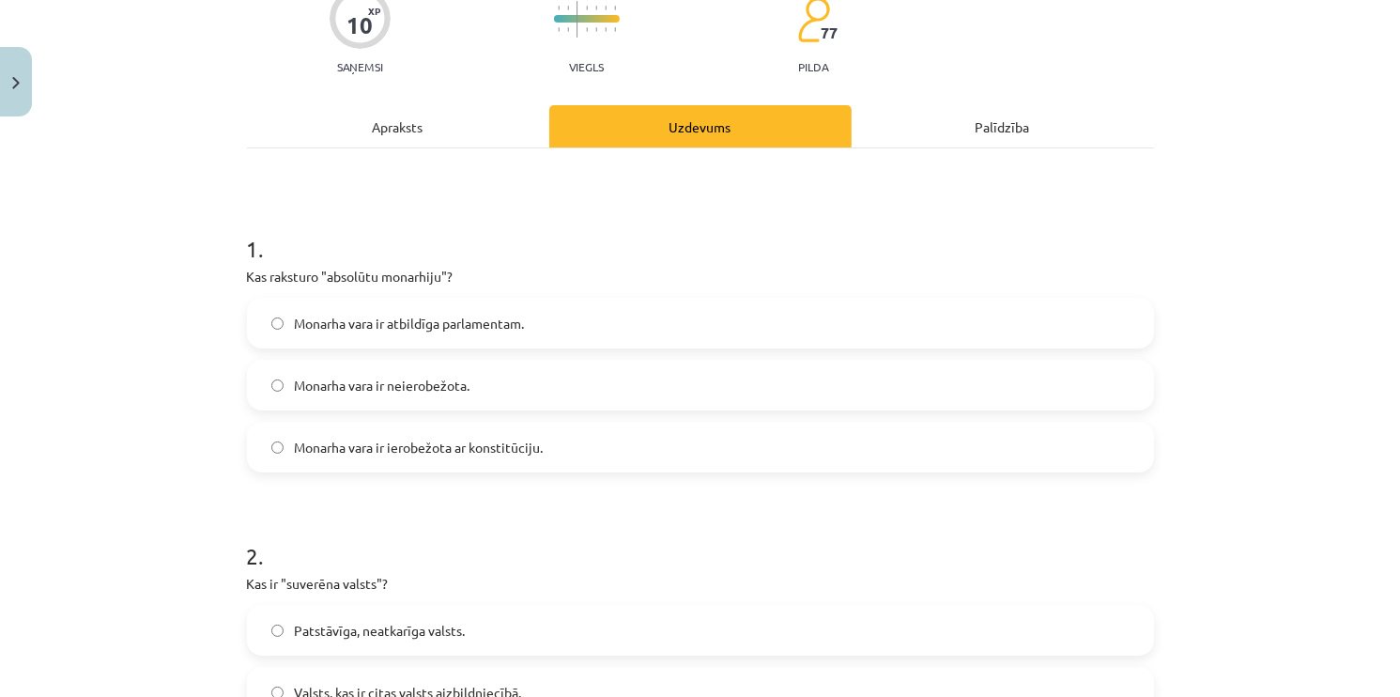
click at [426, 367] on label "Monarha vara ir neierobežota." at bounding box center [700, 385] width 903 height 47
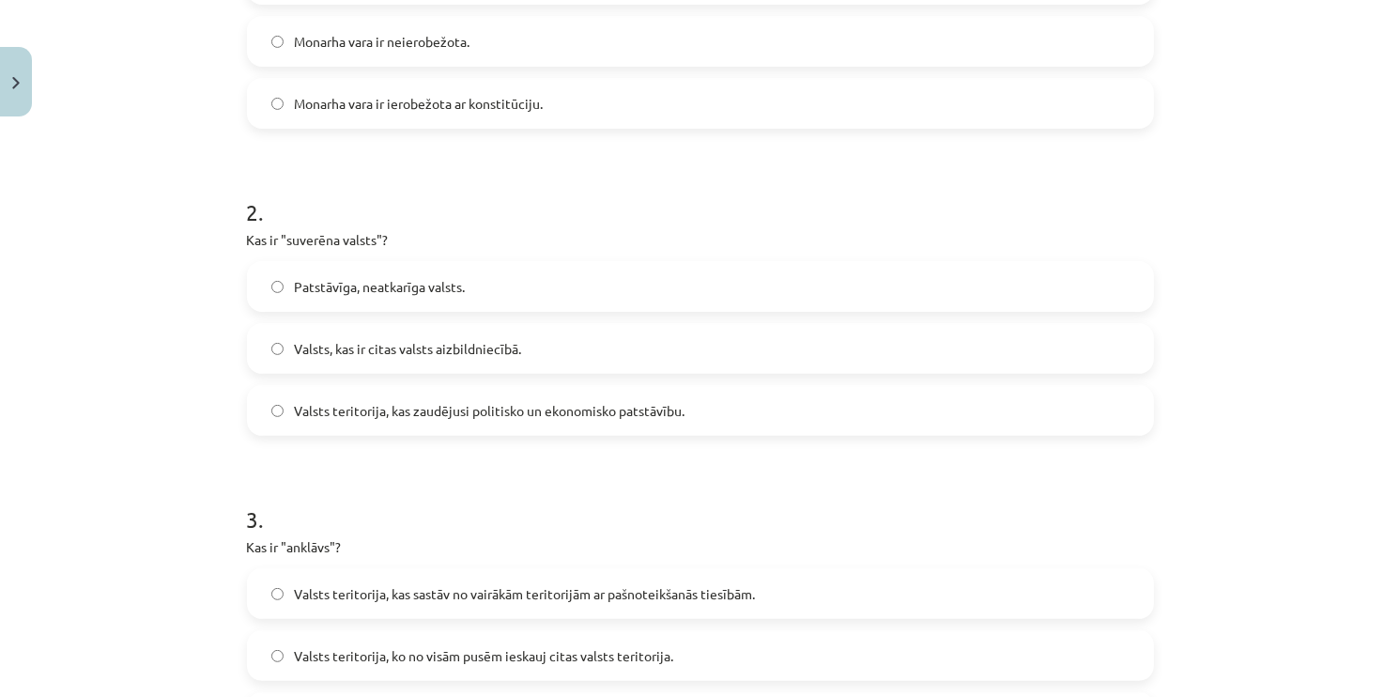
scroll to position [547, 0]
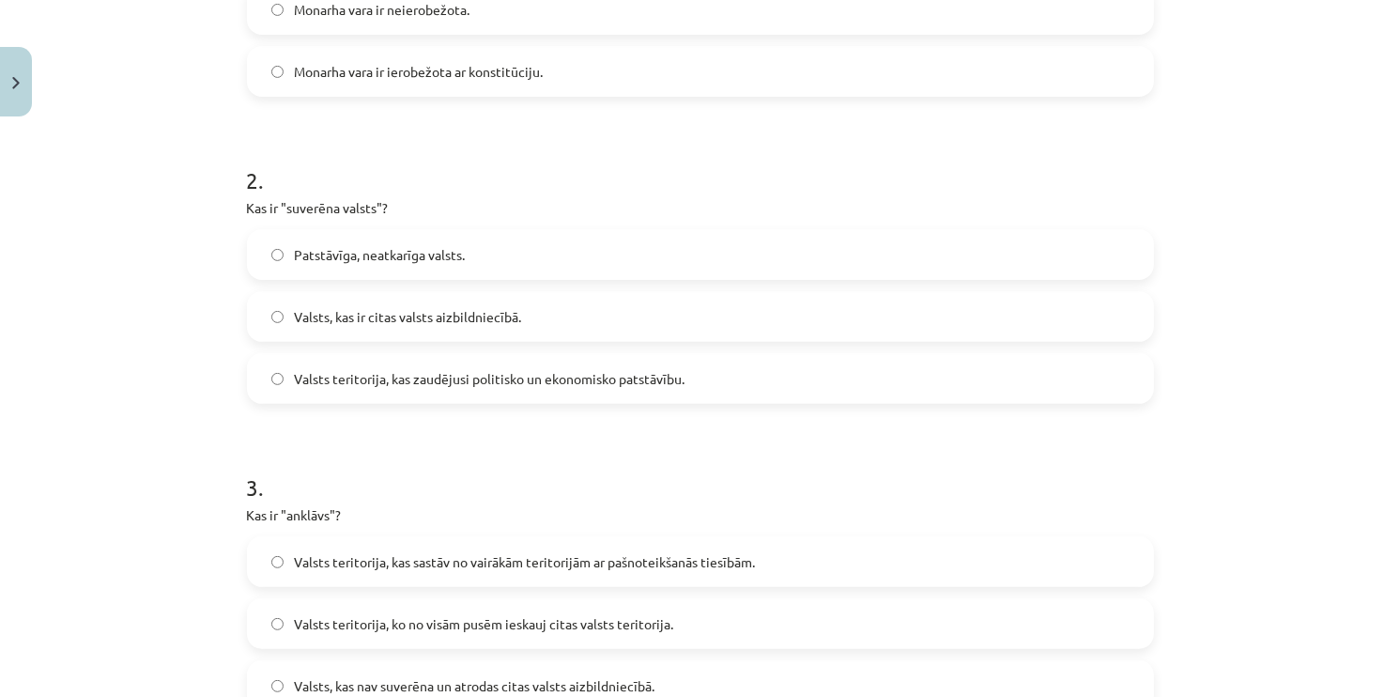
click at [331, 260] on span "Patstāvīga, neatkarīga valsts." at bounding box center [380, 255] width 171 height 20
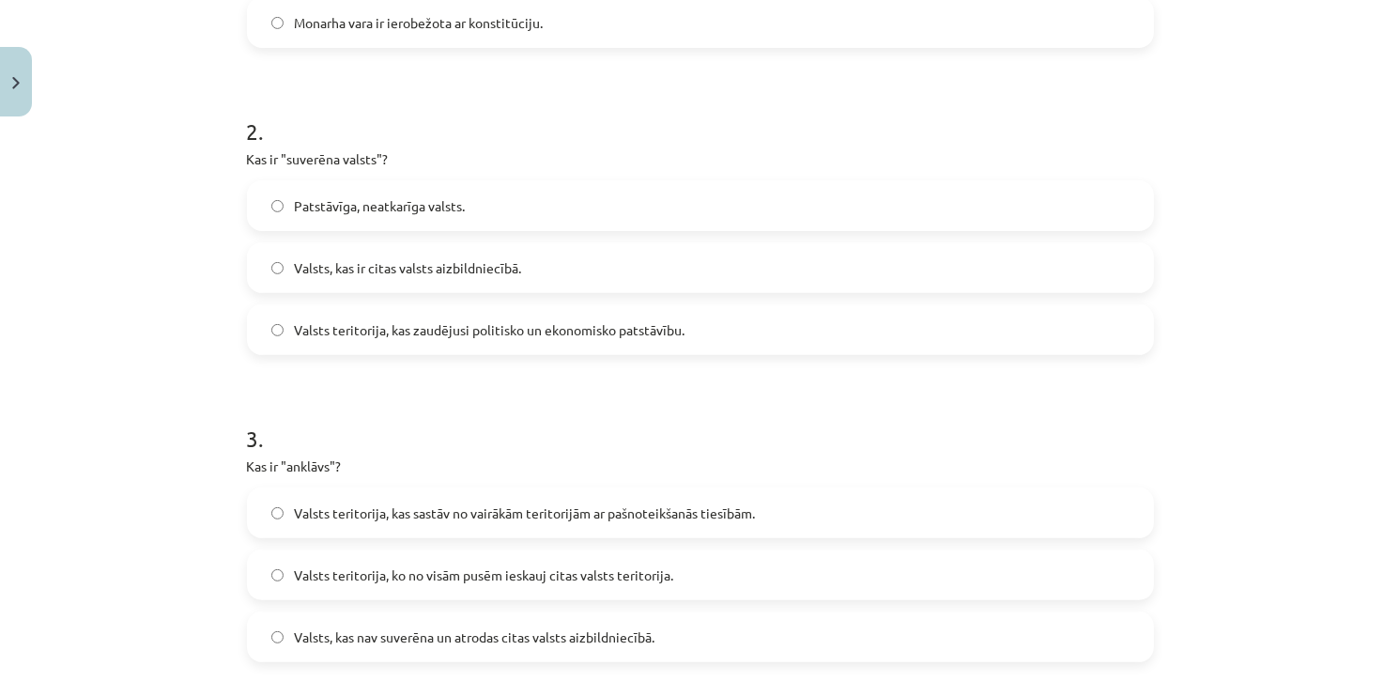
scroll to position [640, 0]
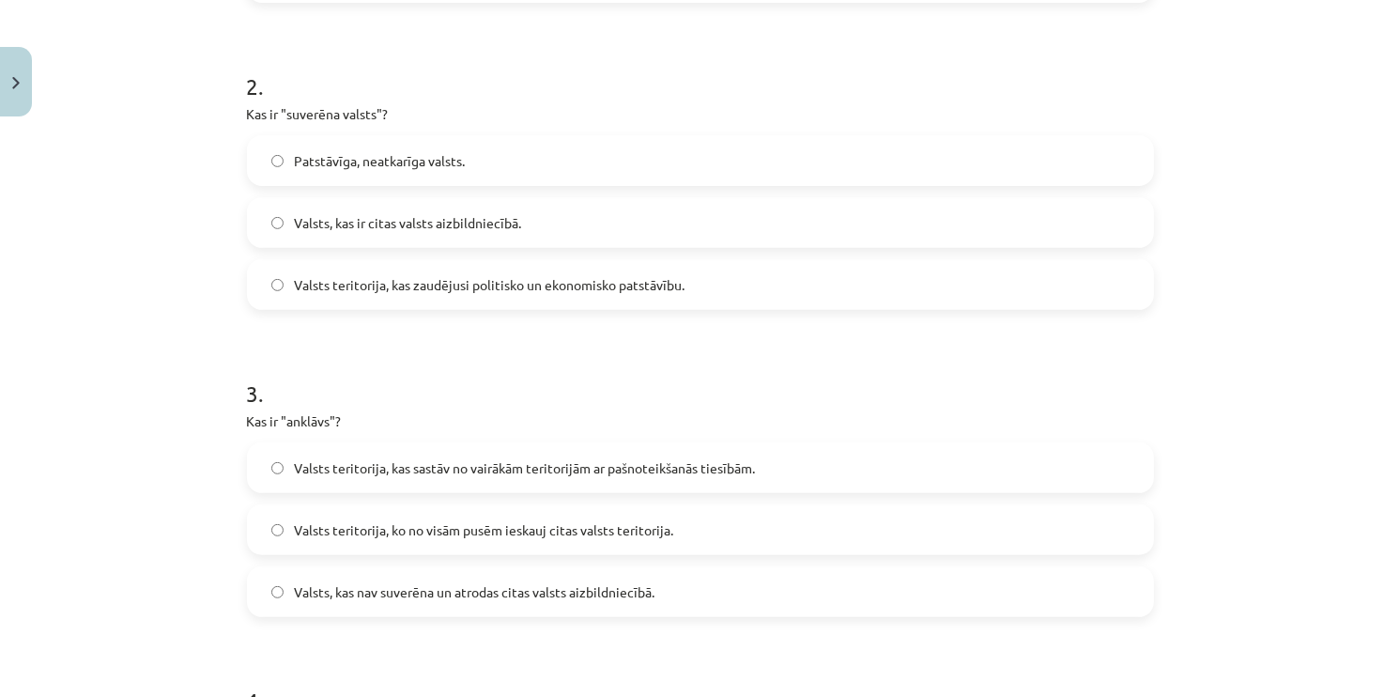
click at [328, 522] on span "Valsts teritorija, ko no visām pusēm ieskauj citas valsts teritorija." at bounding box center [484, 530] width 379 height 20
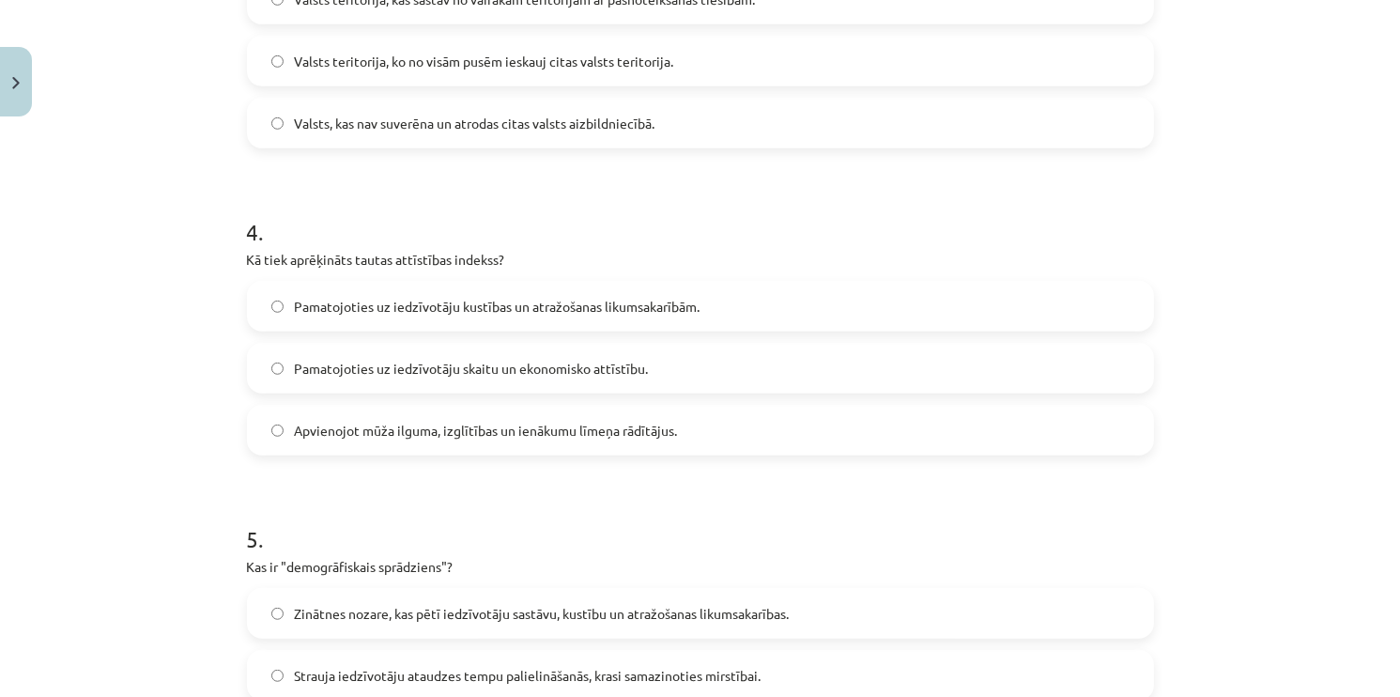
scroll to position [1110, 0]
click at [345, 438] on label "Apvienojot mūža ilguma, izglītības un ienākumu līmeņa rādītājus." at bounding box center [700, 429] width 903 height 47
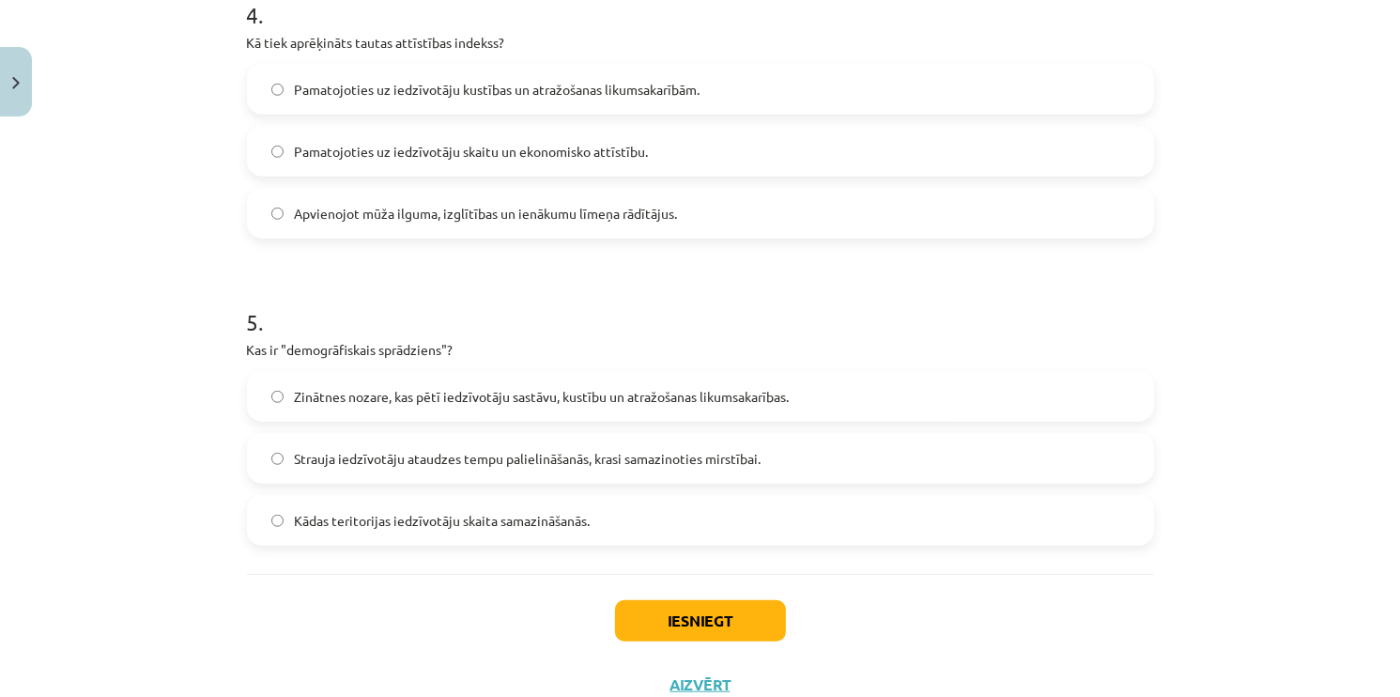
scroll to position [1392, 0]
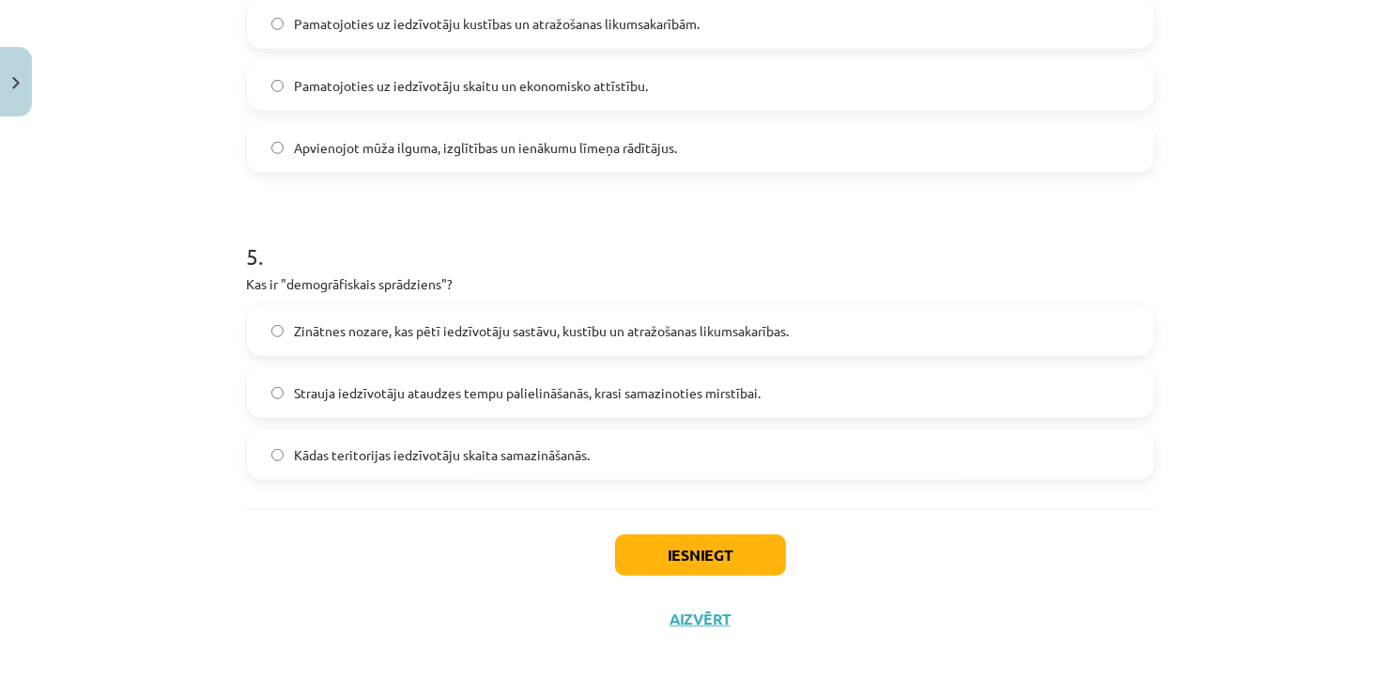
click at [367, 393] on span "Strauja iedzīvotāju ataudzes tempu palielināšanās, krasi samazinoties mirstībai." at bounding box center [528, 393] width 467 height 20
click at [668, 566] on button "Iesniegt" at bounding box center [700, 554] width 171 height 41
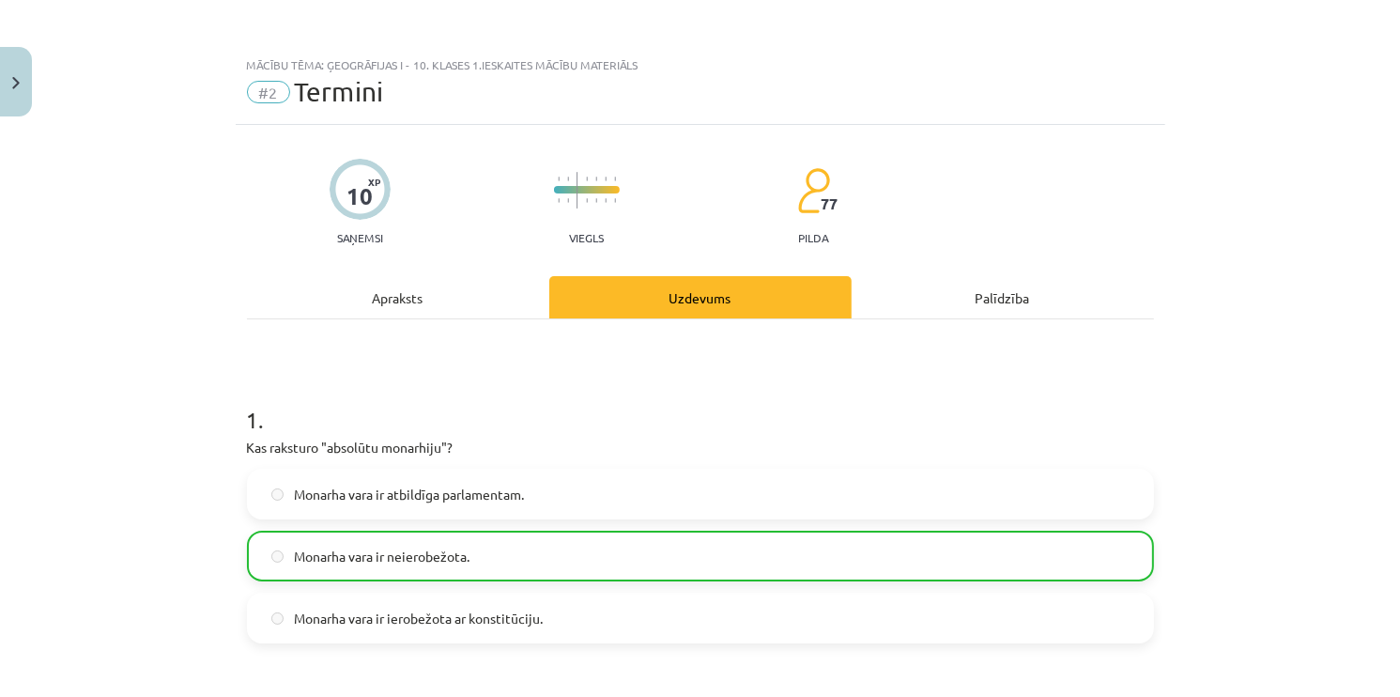
scroll to position [0, 0]
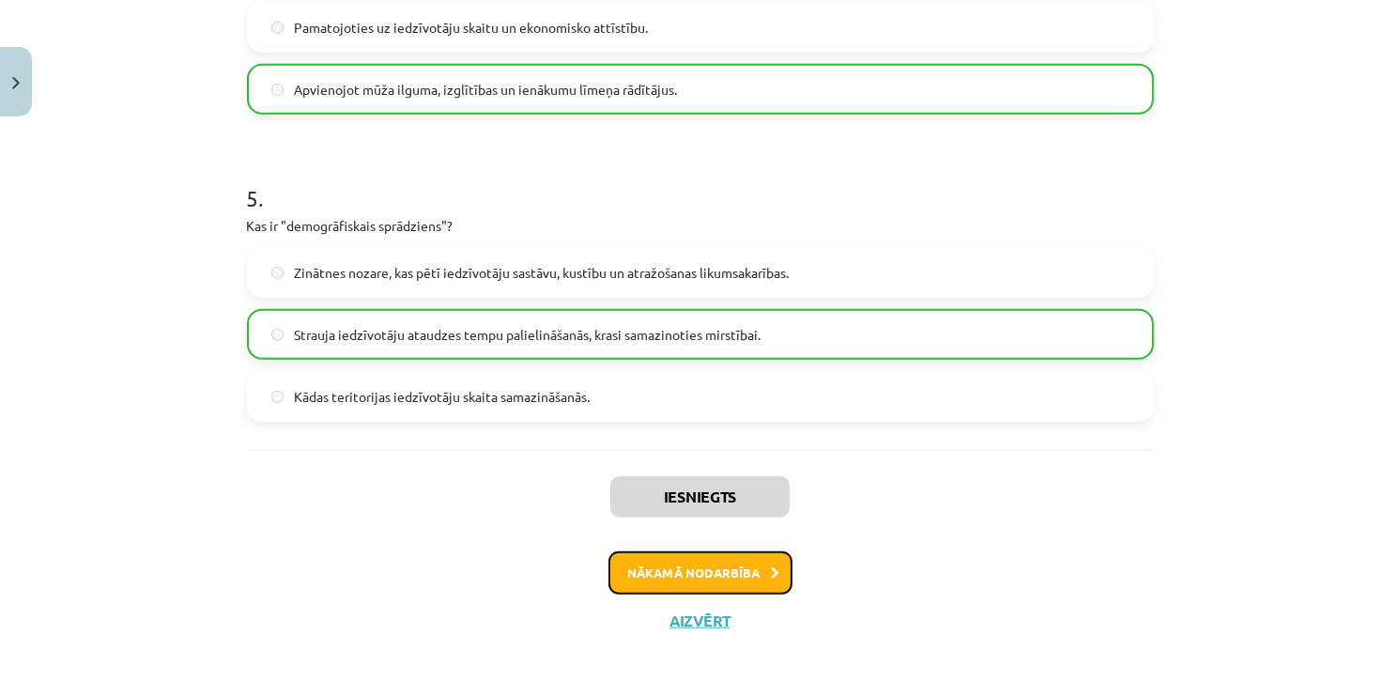
click at [662, 559] on button "Nākamā nodarbība" at bounding box center [700, 572] width 184 height 43
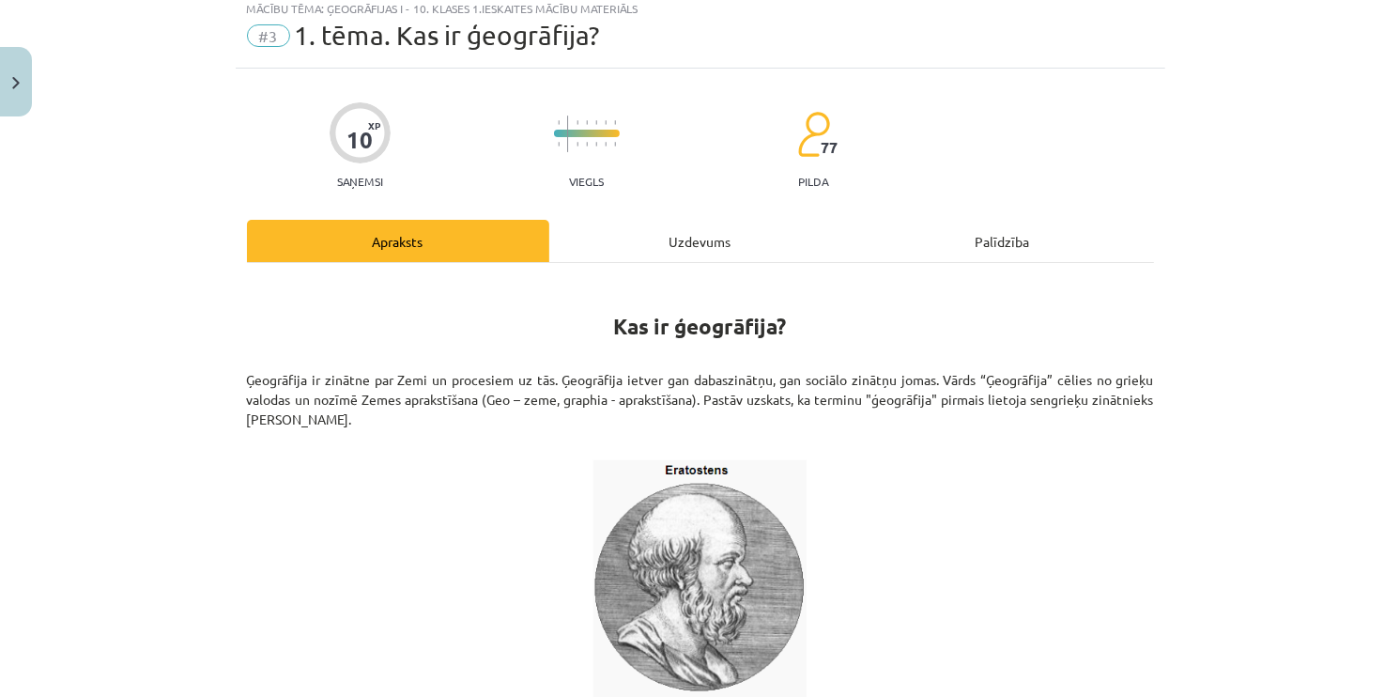
scroll to position [47, 0]
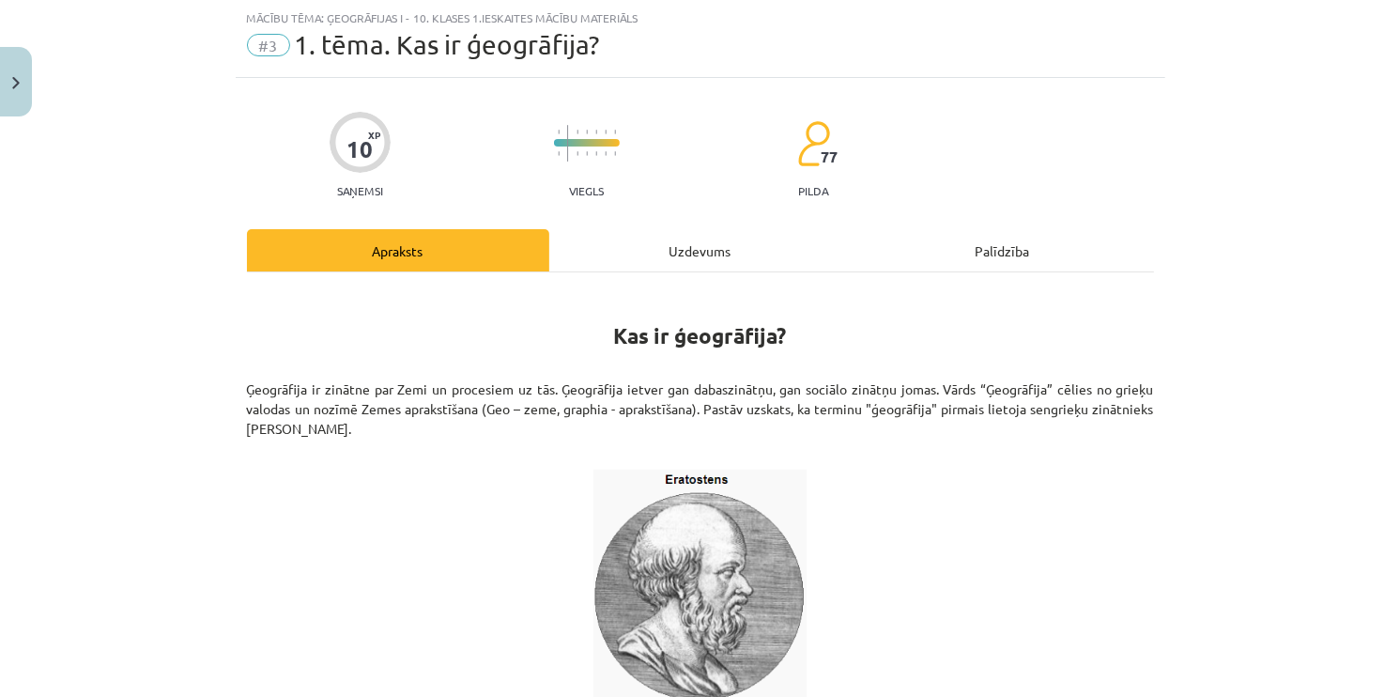
click at [702, 239] on div "Uzdevums" at bounding box center [700, 250] width 302 height 42
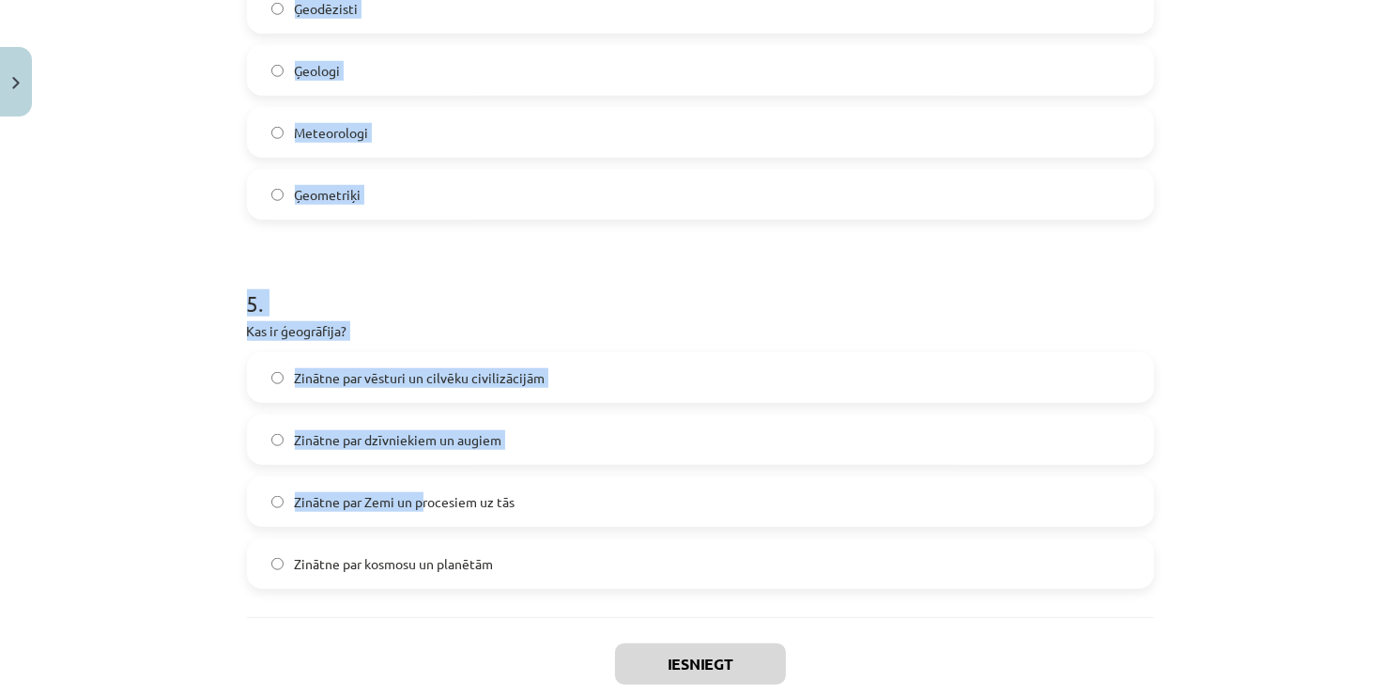
scroll to position [1702, 0]
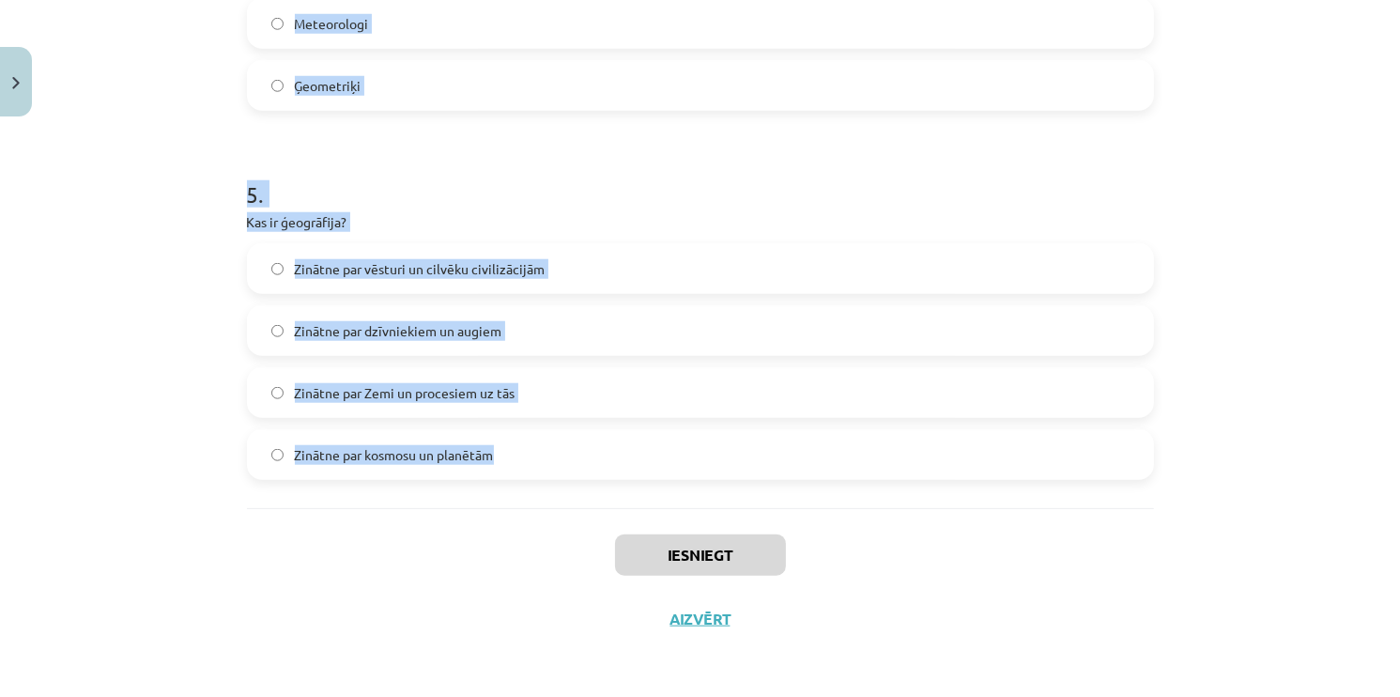
drag, startPoint x: 222, startPoint y: 391, endPoint x: 498, endPoint y: 467, distance: 286.4
click at [498, 467] on div "Mācību tēma: Ģeogrāfijas i - 10. klases 1.ieskaites mācību materiāls #3 1. tēma…" at bounding box center [700, 348] width 1400 height 697
copy form "No kuras valodas cēlies vārds “ģeogrāfija”? Grieķu Latīņu Ķīniešu Arābu 2 . Kur…"
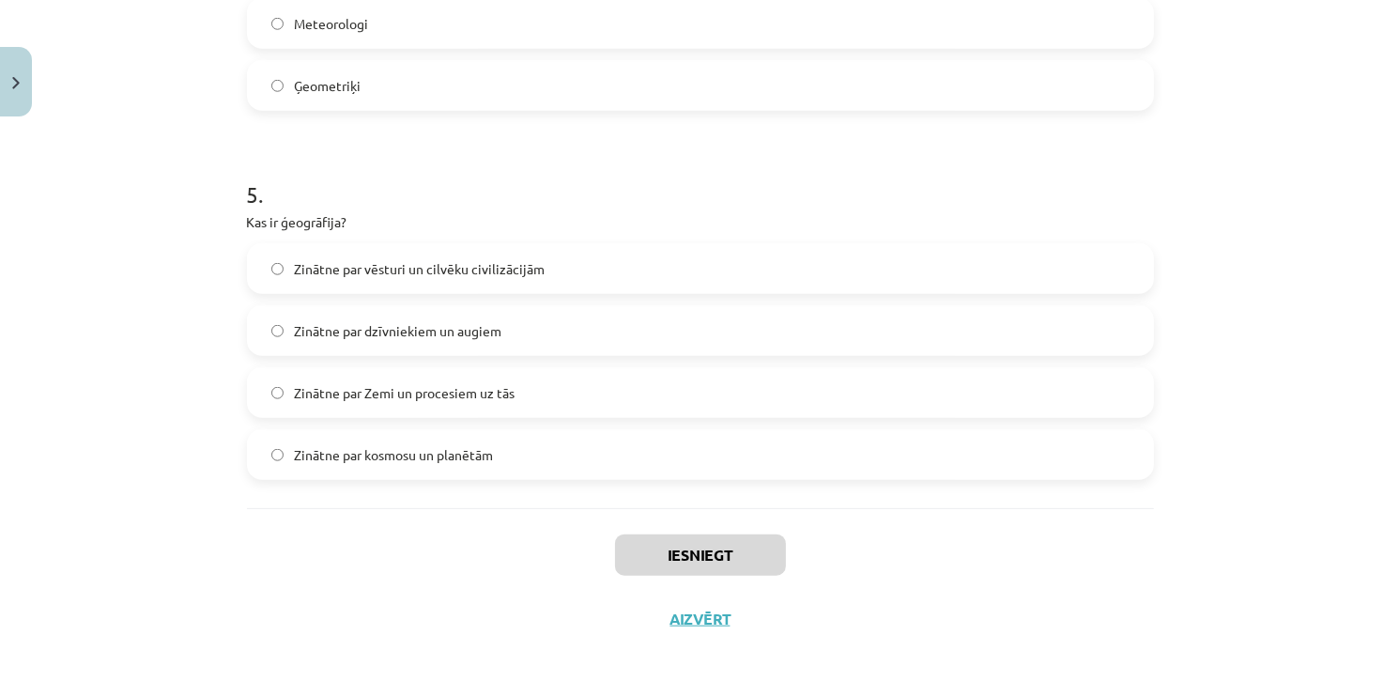
drag, startPoint x: 564, startPoint y: 518, endPoint x: 322, endPoint y: 421, distance: 261.2
click at [563, 518] on div "Iesniegt Aizvērt" at bounding box center [700, 573] width 907 height 131
click at [494, 615] on div "Iesniegt Aizvērt" at bounding box center [700, 573] width 907 height 131
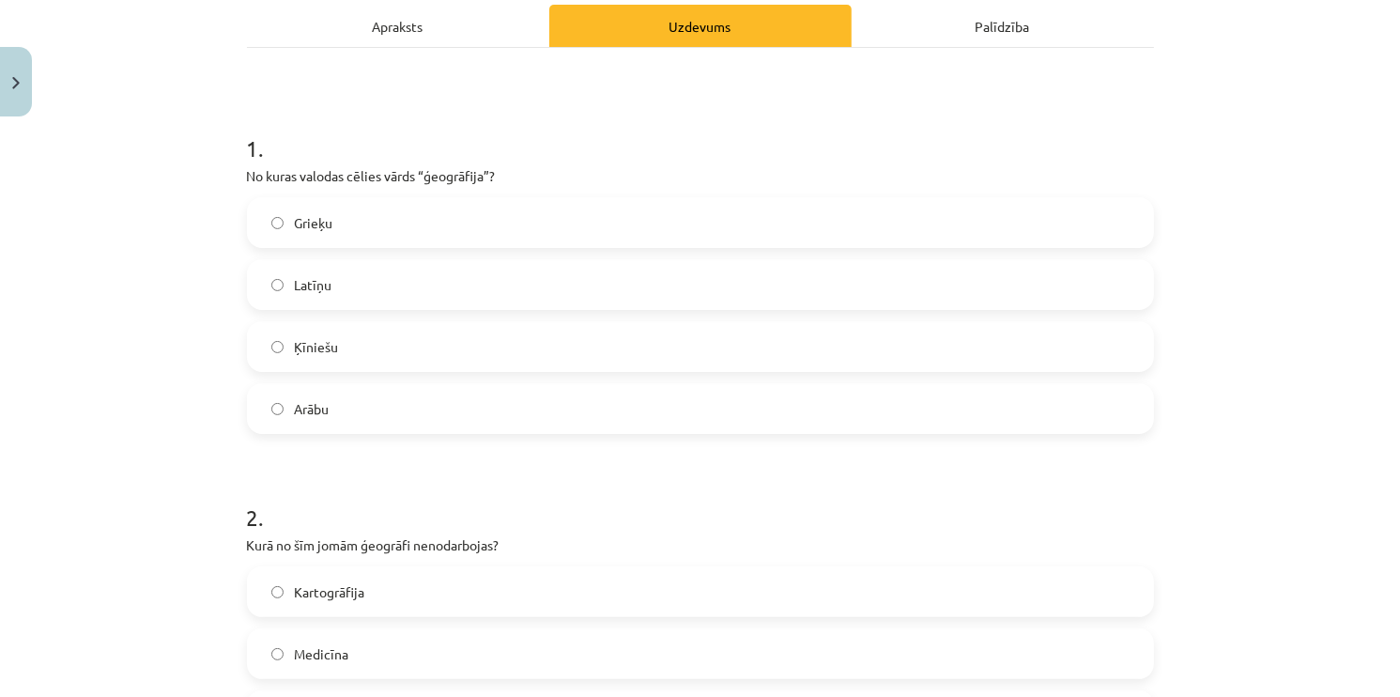
scroll to position [199, 0]
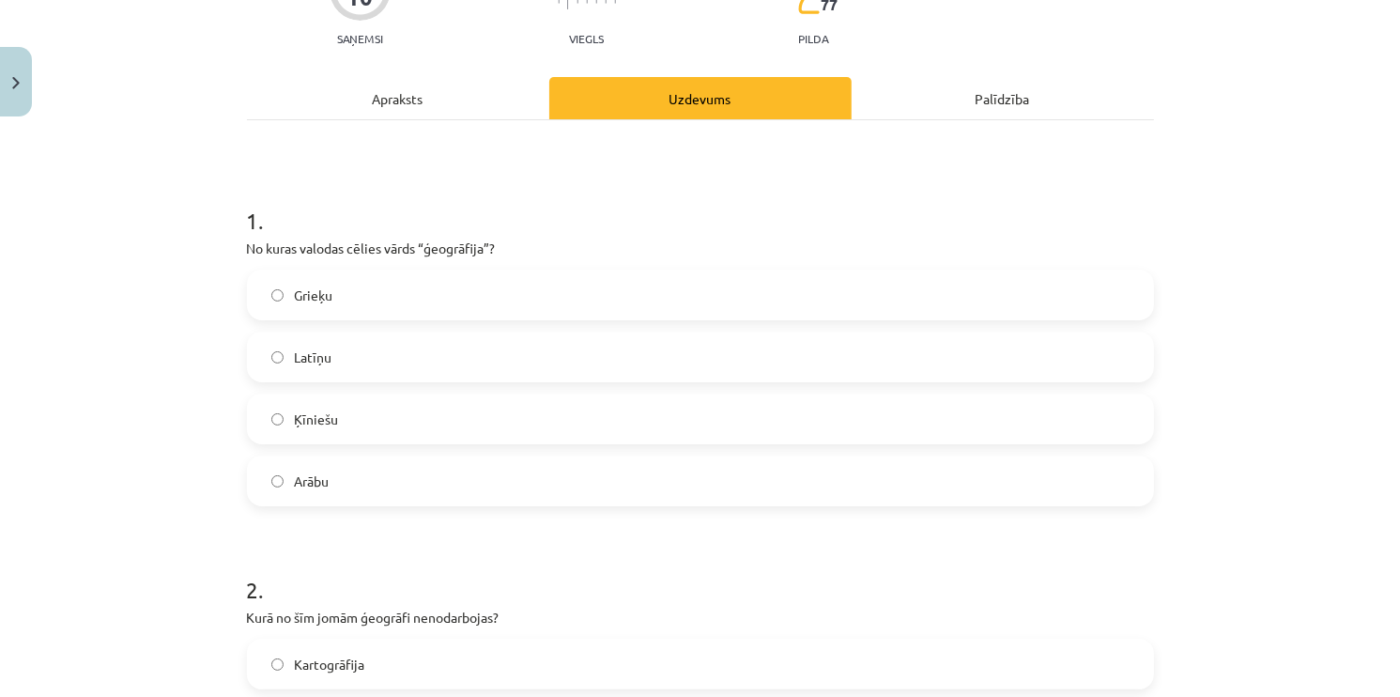
click at [351, 303] on label "Grieķu" at bounding box center [700, 294] width 903 height 47
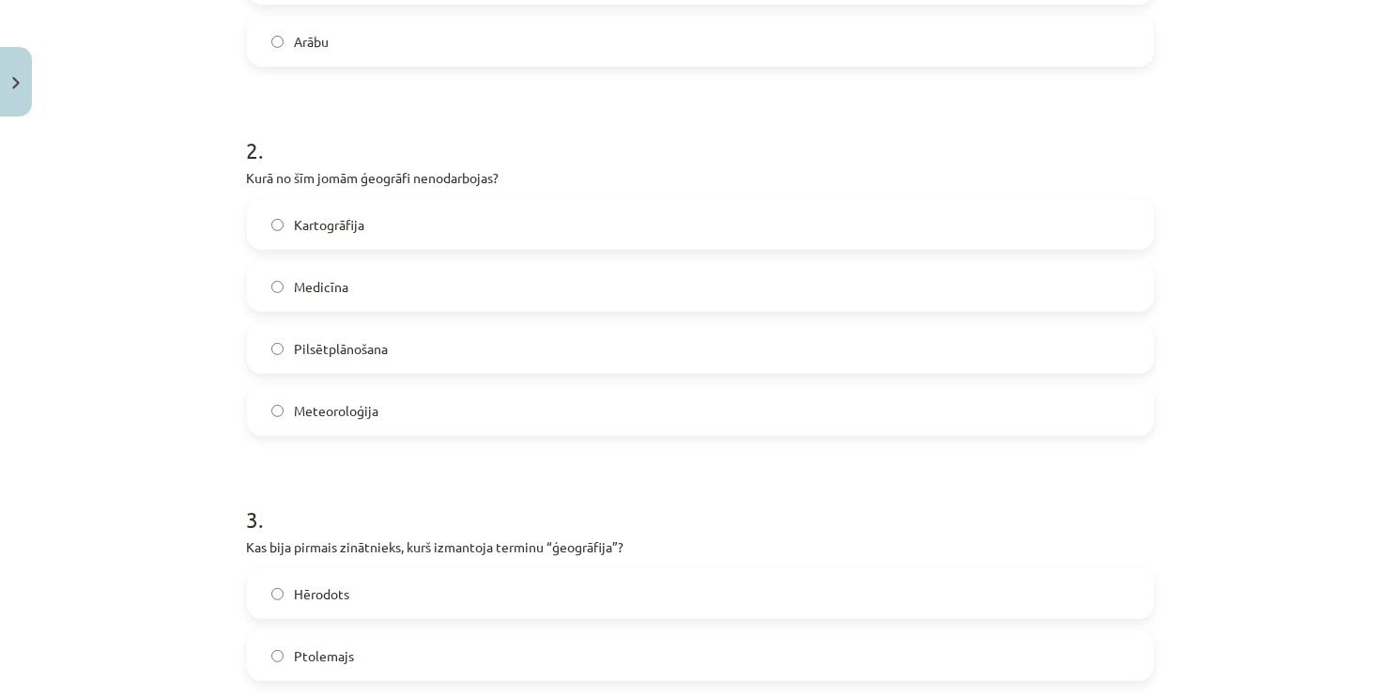
scroll to position [669, 0]
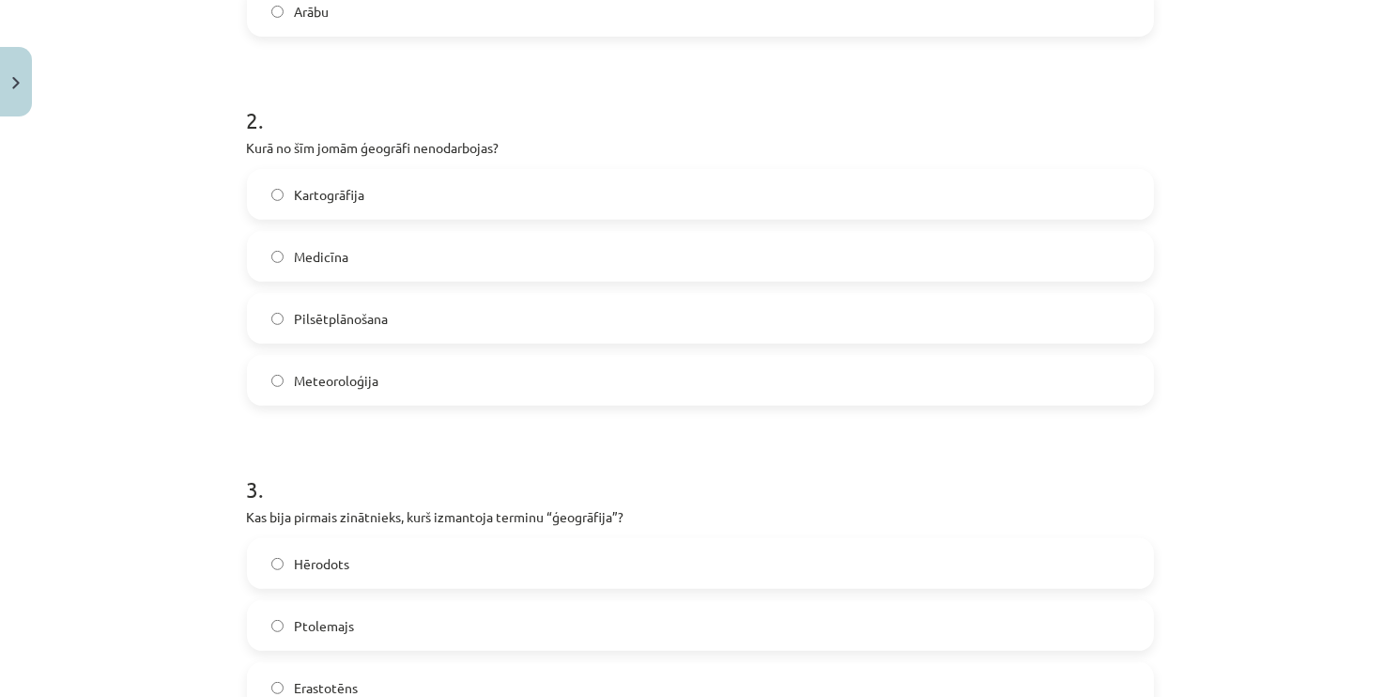
click at [288, 241] on label "Medicīna" at bounding box center [700, 256] width 903 height 47
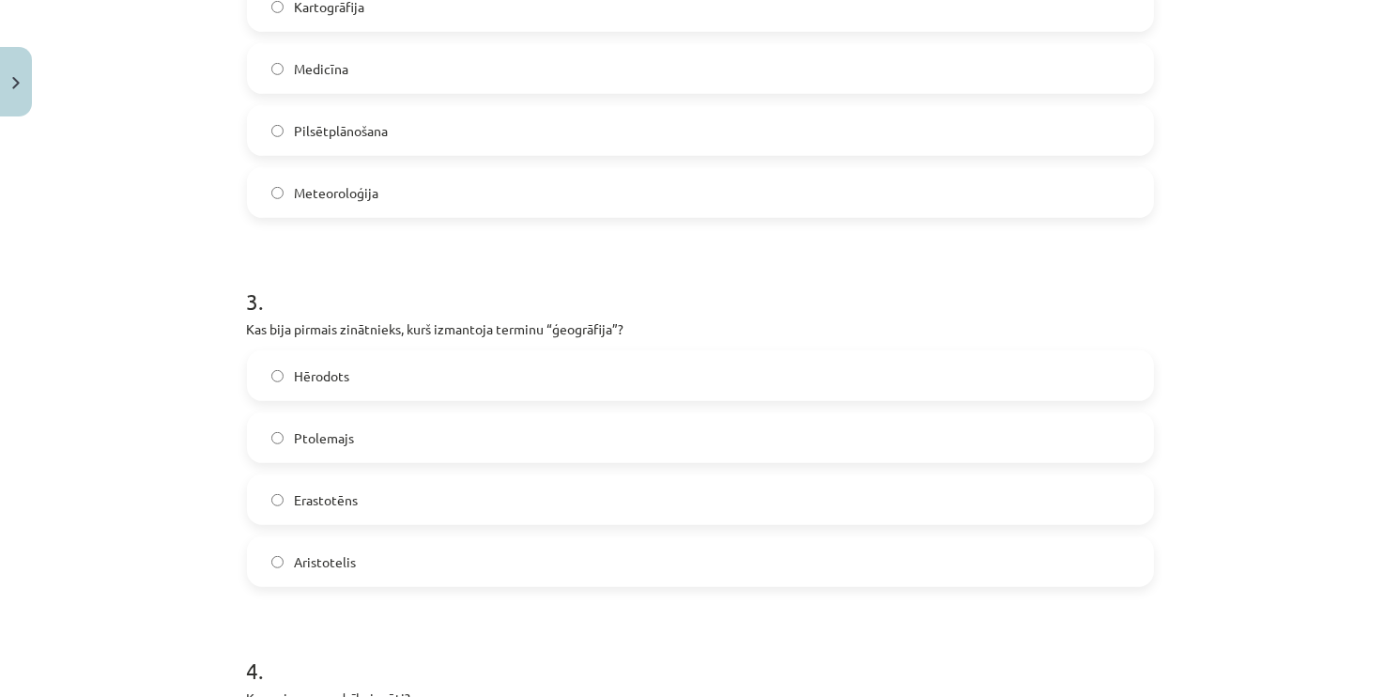
click at [275, 483] on label "Erastotēns" at bounding box center [700, 499] width 903 height 47
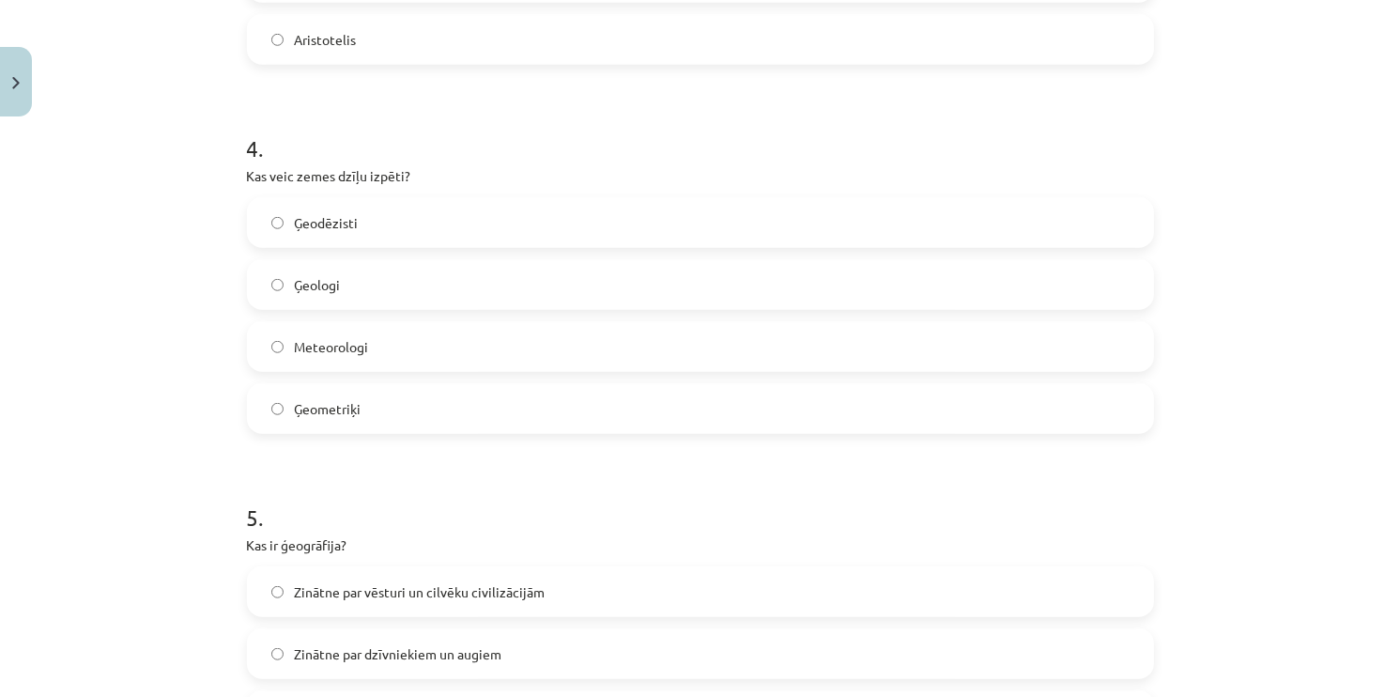
scroll to position [1420, 0]
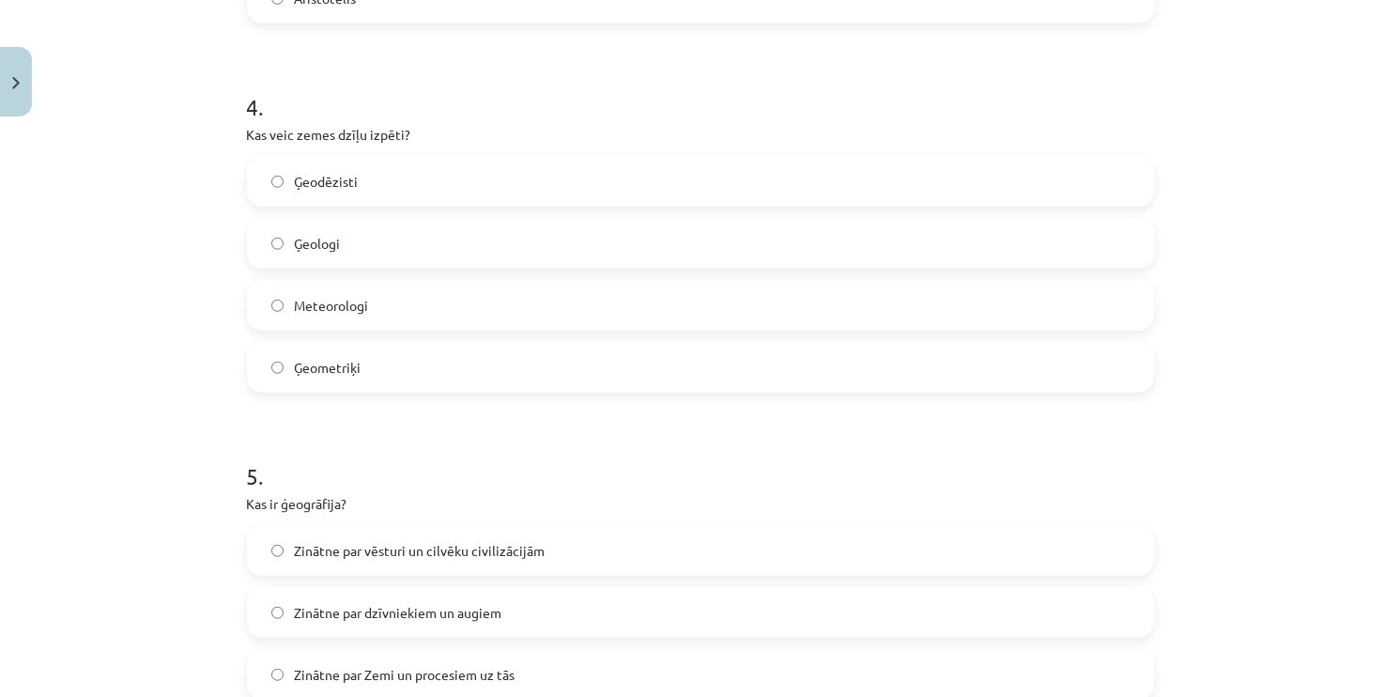
click at [300, 241] on span "Ģeologi" at bounding box center [318, 244] width 46 height 20
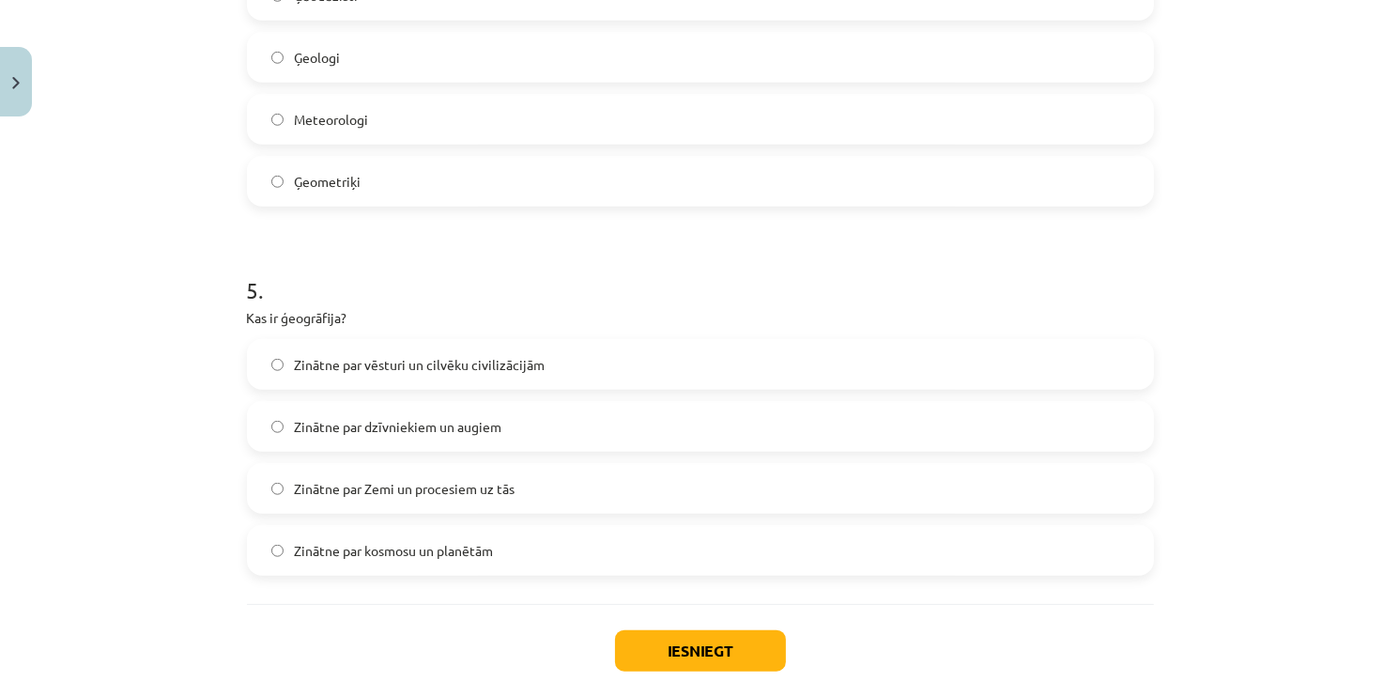
scroll to position [1608, 0]
click at [365, 489] on span "Zinātne par Zemi un procesiem uz tās" at bounding box center [405, 487] width 221 height 20
click at [624, 652] on button "Iesniegt" at bounding box center [700, 648] width 171 height 41
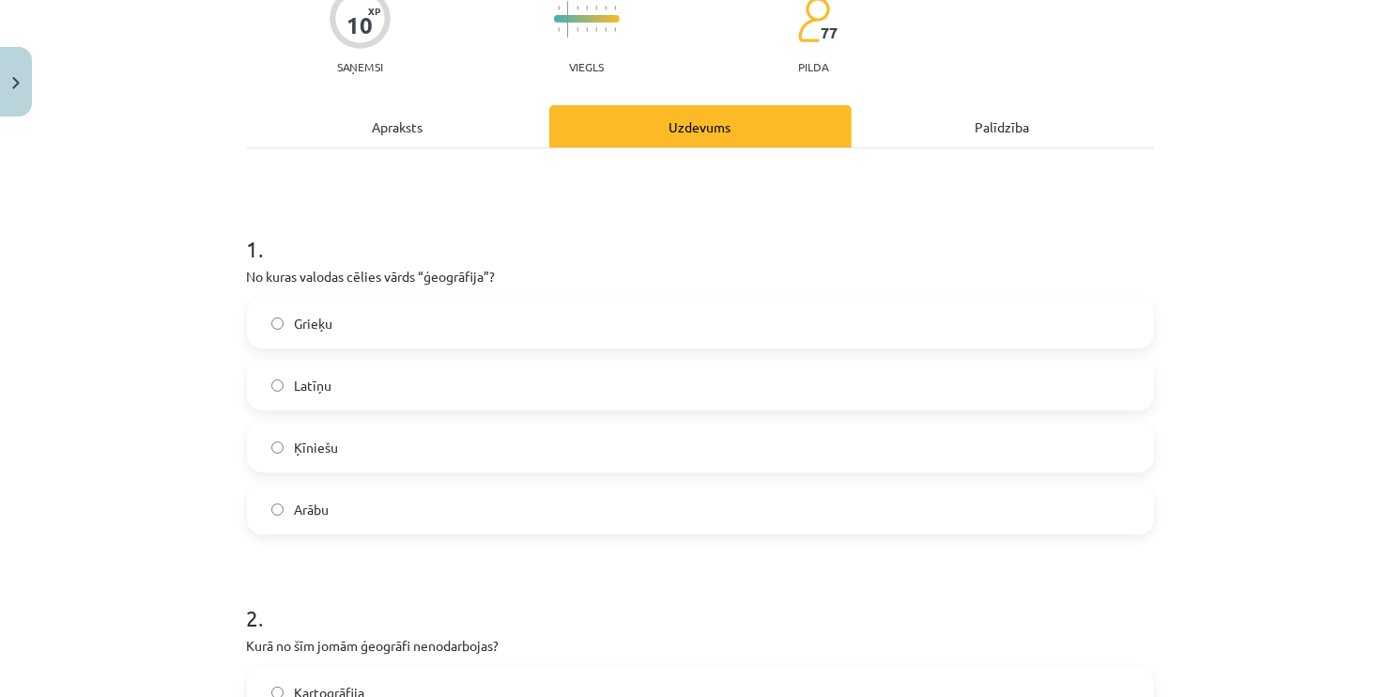
scroll to position [282, 0]
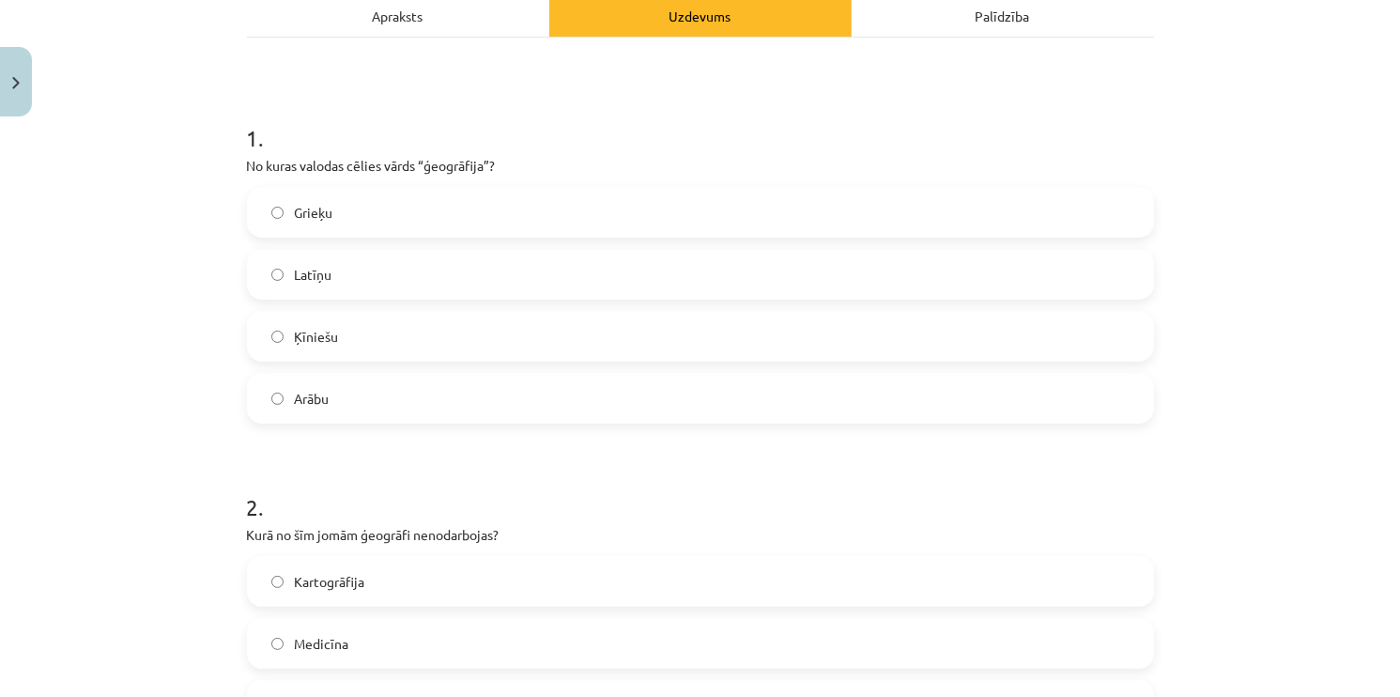
drag, startPoint x: 1194, startPoint y: 538, endPoint x: 1185, endPoint y: 543, distance: 9.7
click at [1191, 540] on div "Mācību tēma: Ģeogrāfijas i - 10. klases 1.ieskaites mācību materiāls #3 1. tēma…" at bounding box center [700, 348] width 1400 height 697
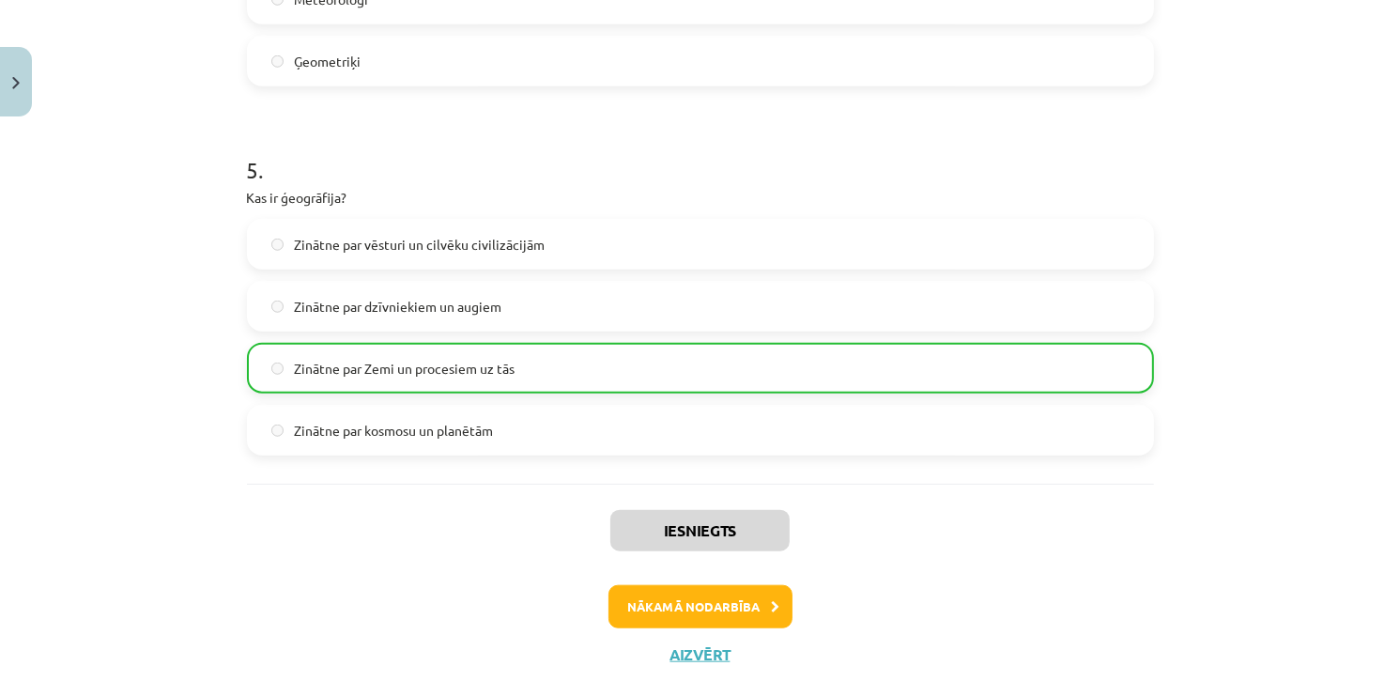
scroll to position [1761, 0]
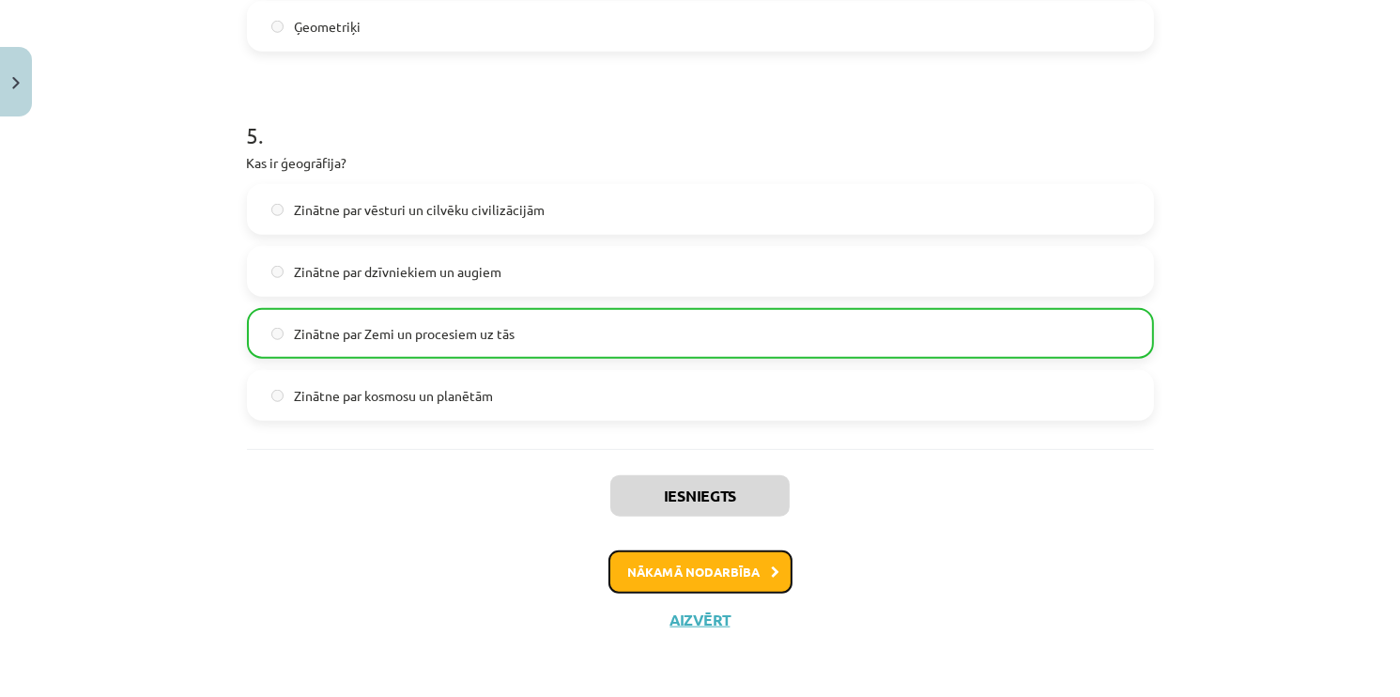
click at [669, 572] on button "Nākamā nodarbība" at bounding box center [700, 571] width 184 height 43
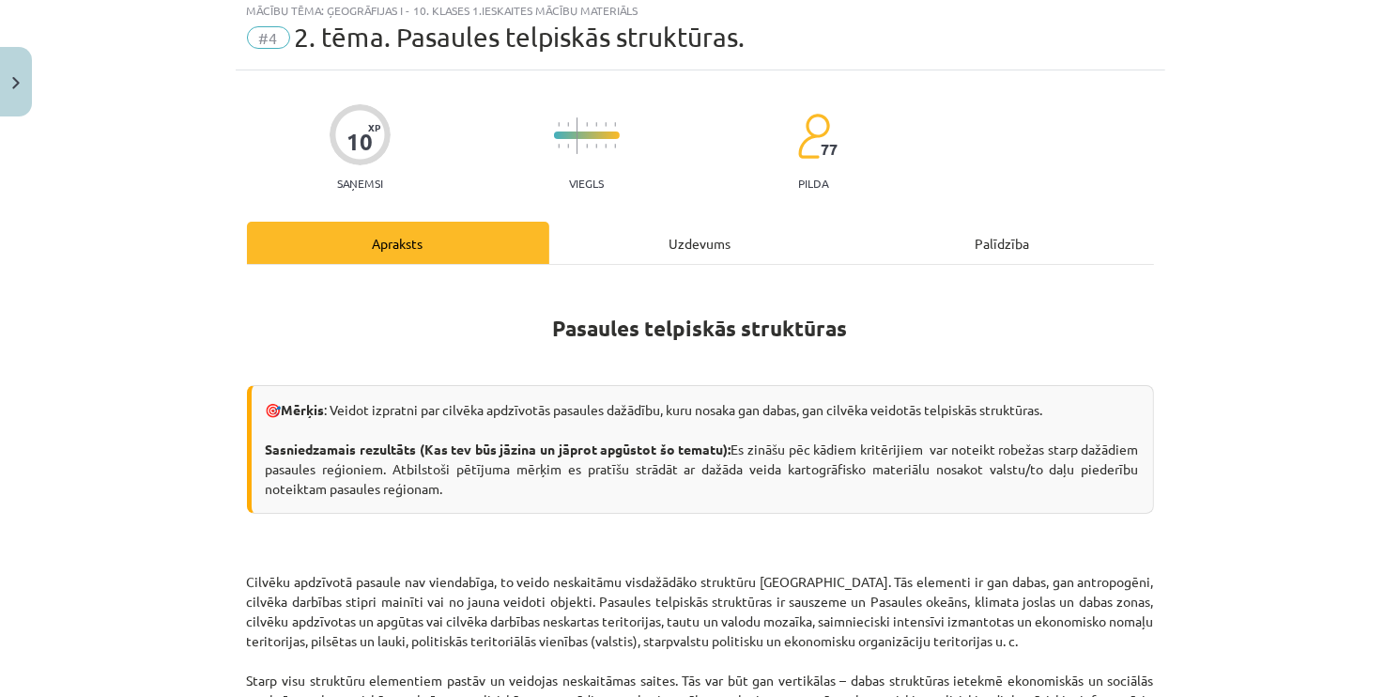
scroll to position [47, 0]
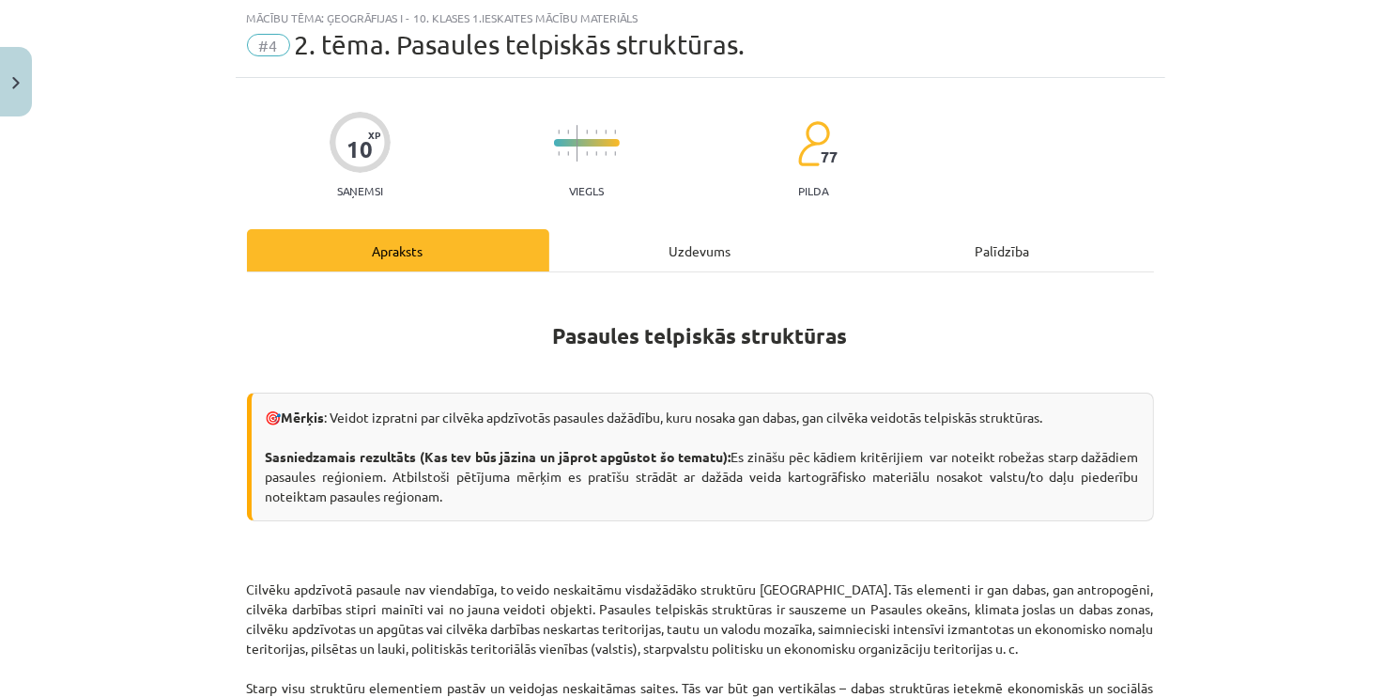
click at [678, 257] on div "Uzdevums" at bounding box center [700, 250] width 302 height 42
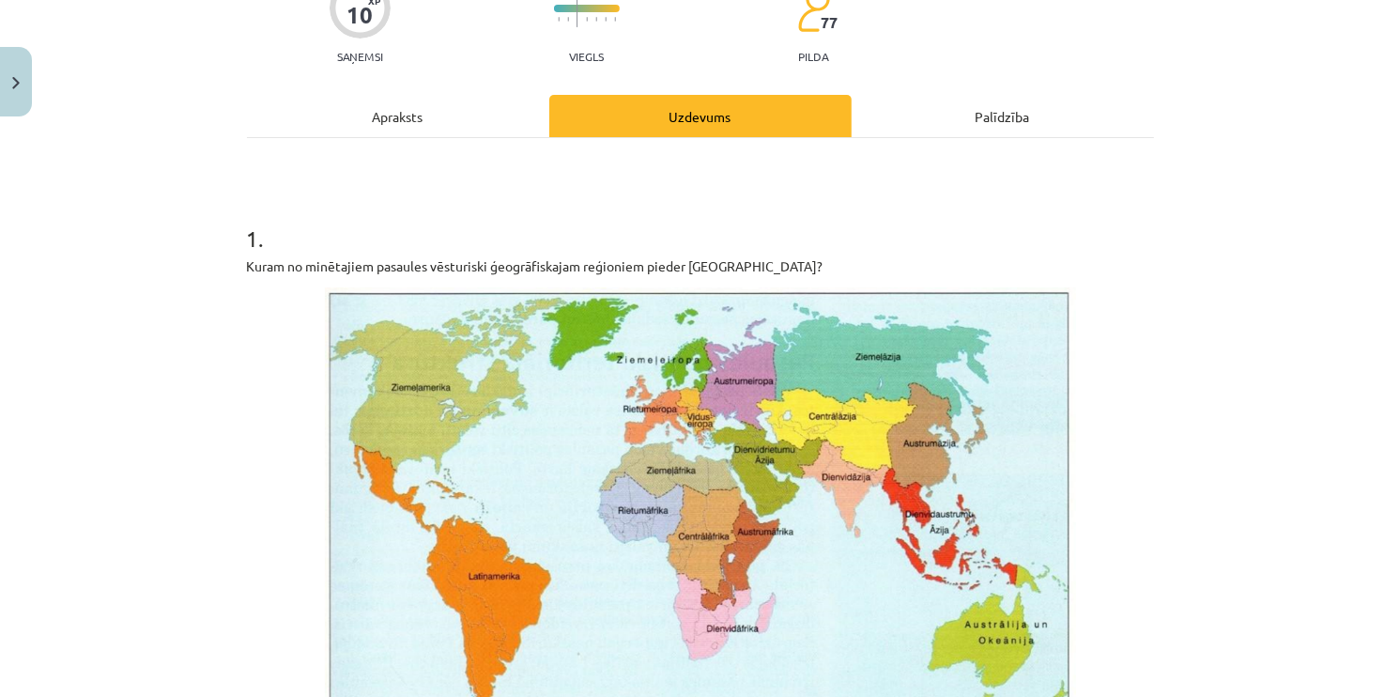
scroll to position [235, 0]
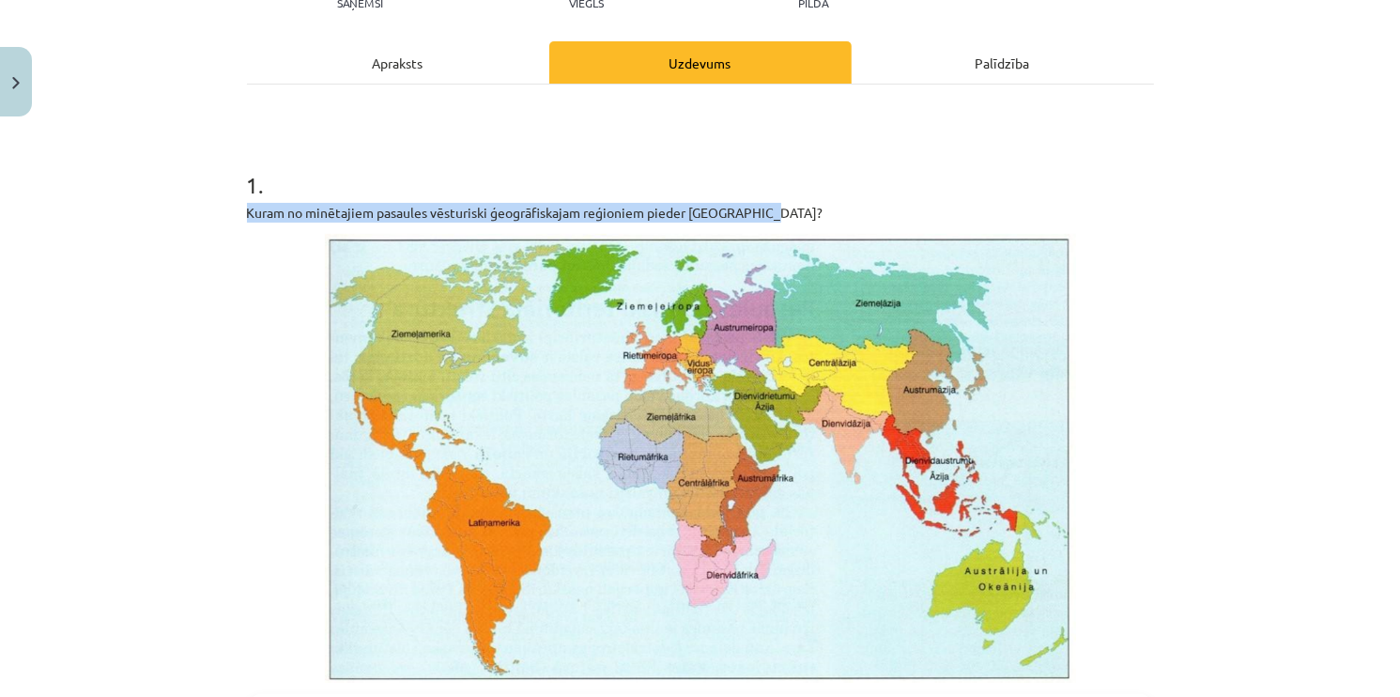
drag, startPoint x: 218, startPoint y: 213, endPoint x: 797, endPoint y: 213, distance: 579.4
click at [797, 213] on div "Mācību tēma: Ģeogrāfijas i - 10. klases 1.ieskaites mācību materiāls #4 2. tēma…" at bounding box center [700, 348] width 1400 height 697
copy p "Kuram no minētajiem pasaules vēsturiski ģeogrāfiskajam reģioniem pieder Madagas…"
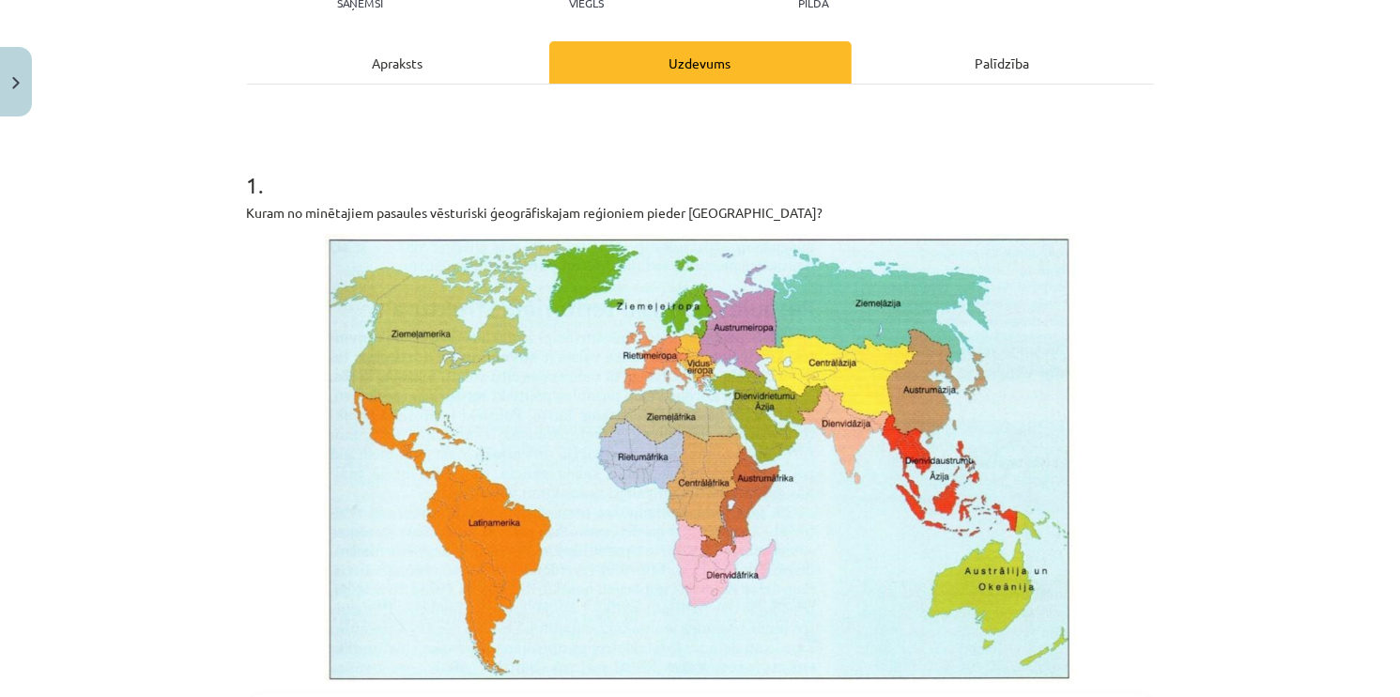
click at [1190, 231] on div "Mācību tēma: Ģeogrāfijas i - 10. klases 1.ieskaites mācību materiāls #4 2. tēma…" at bounding box center [700, 348] width 1400 height 697
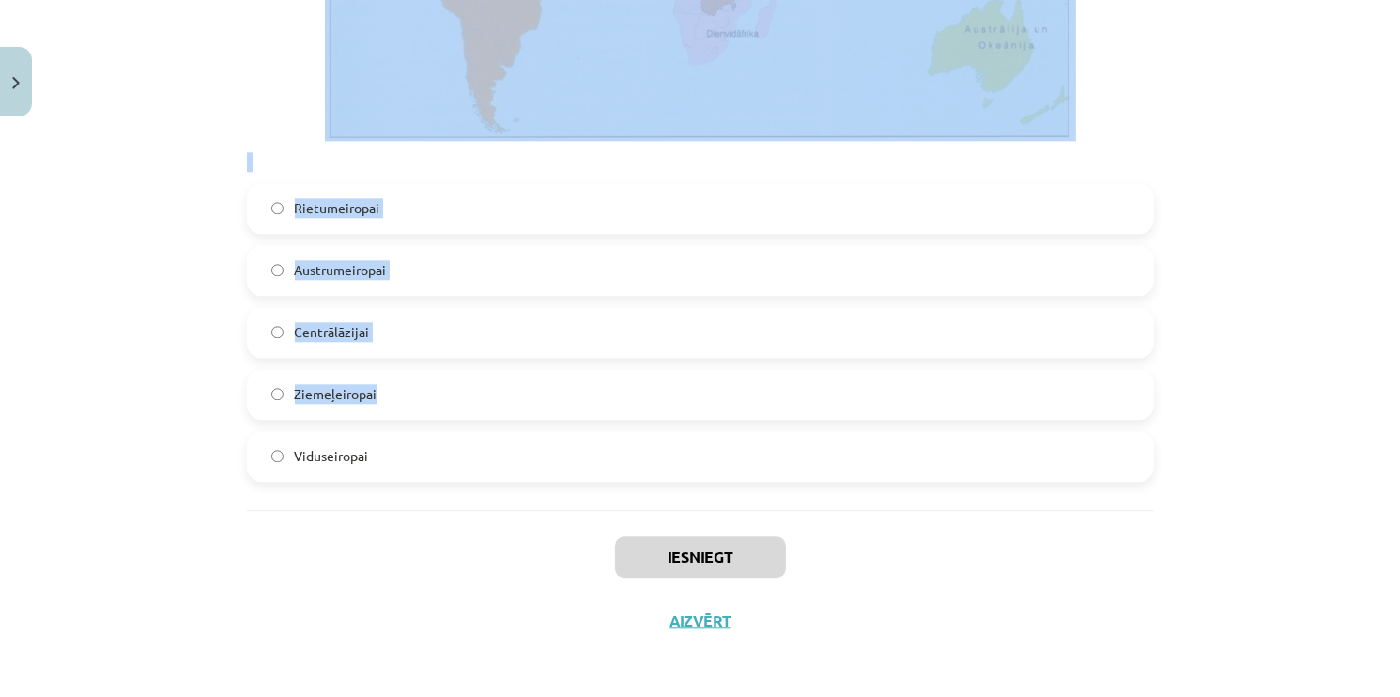
scroll to position [4436, 0]
drag, startPoint x: 213, startPoint y: 300, endPoint x: 636, endPoint y: 430, distance: 442.0
click at [636, 430] on div "Mācību tēma: Ģeogrāfijas i - 10. klases 1.ieskaites mācību materiāls #4 2. tēma…" at bounding box center [700, 348] width 1400 height 697
copy form "Kuram no minētajiem pasaules vēsturiski ģeogrāfiskajam reģioniem pieder Madagas…"
click at [89, 263] on div "Mācību tēma: Ģeogrāfijas i - 10. klases 1.ieskaites mācību materiāls #4 2. tēma…" at bounding box center [700, 348] width 1400 height 697
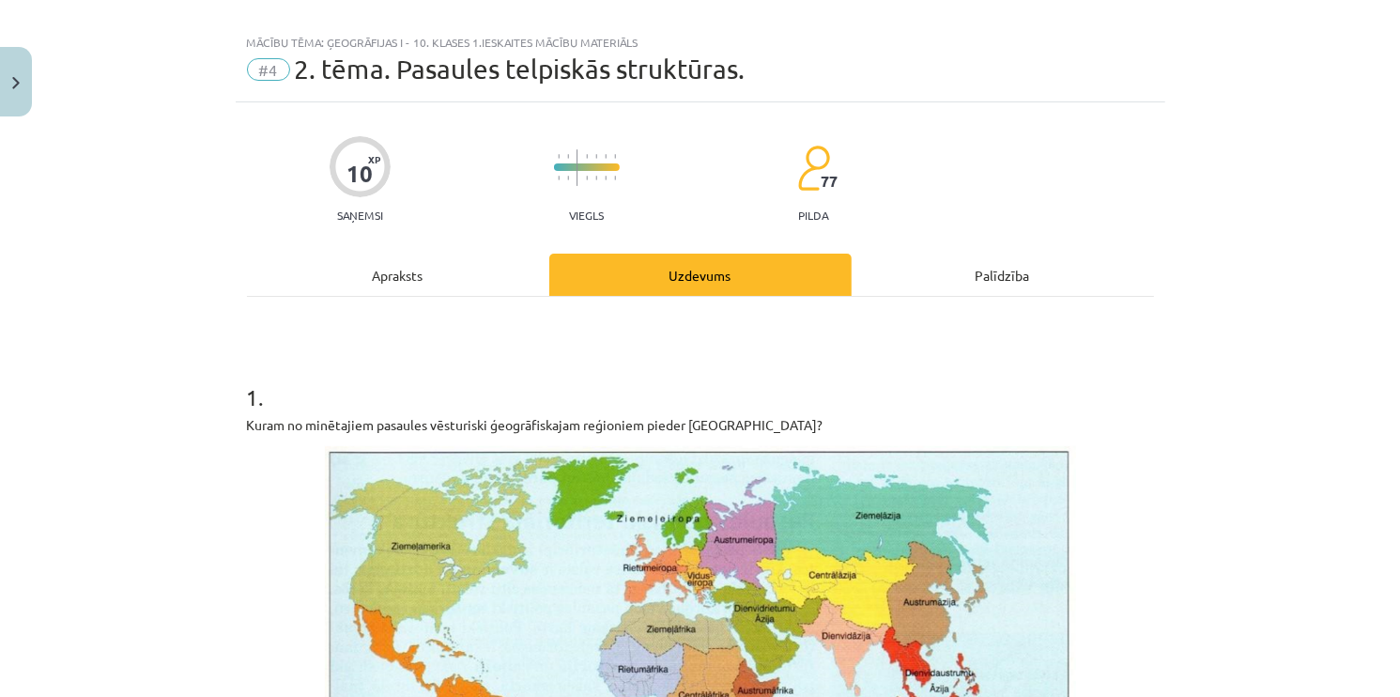
scroll to position [0, 0]
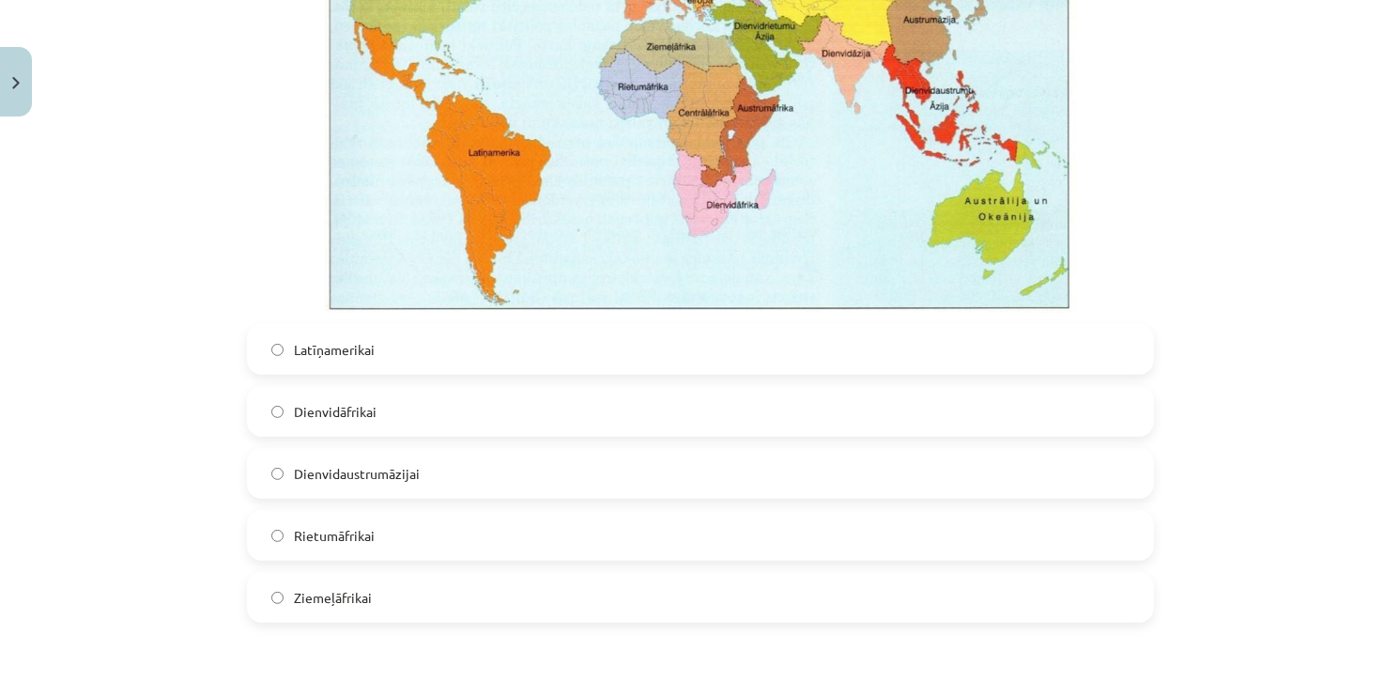
scroll to position [657, 0]
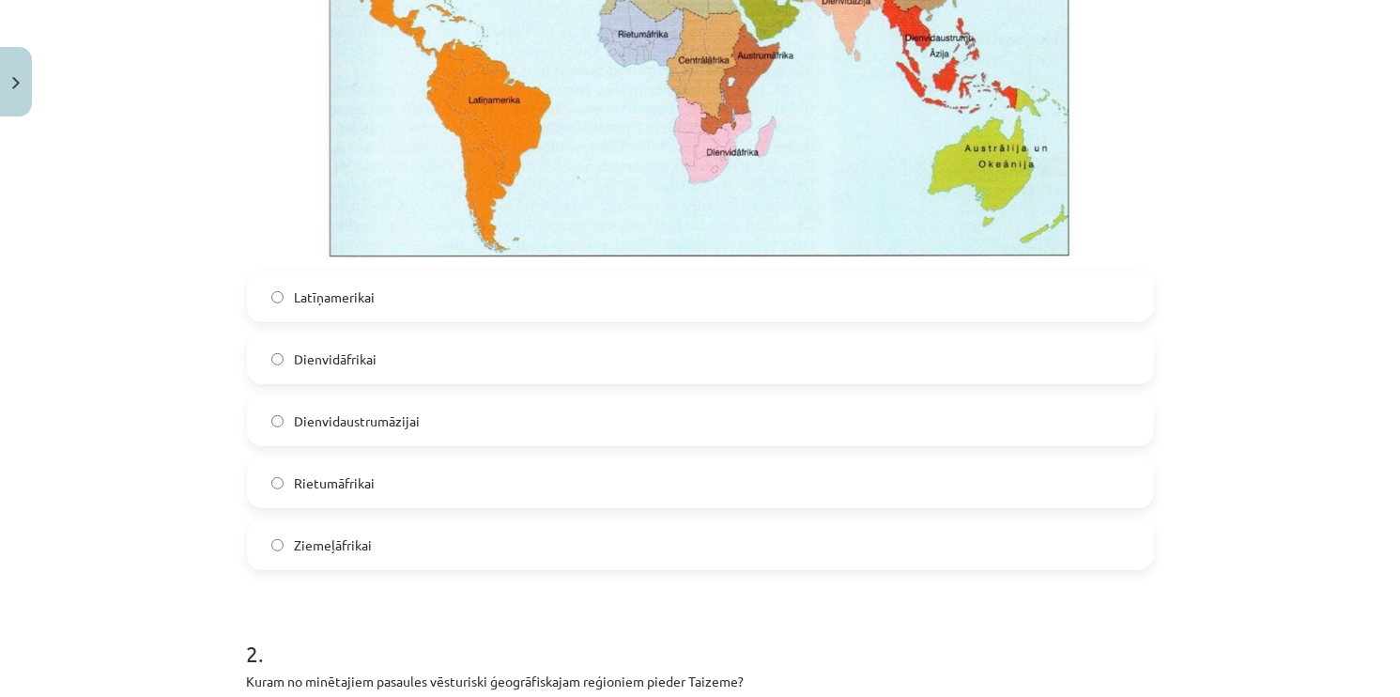
click at [378, 423] on span "Dienvidaustrumāzijai" at bounding box center [358, 421] width 126 height 20
click at [327, 365] on span "Dienvidāfrikai" at bounding box center [336, 359] width 83 height 20
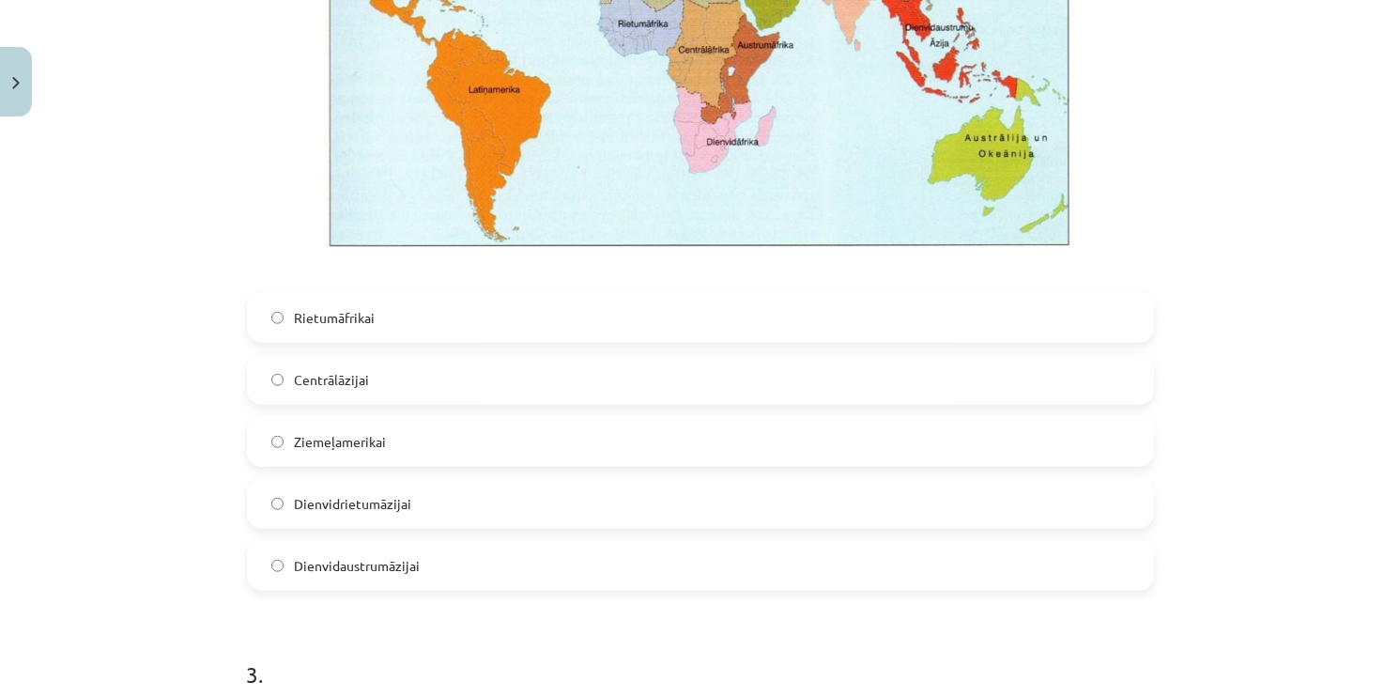
scroll to position [1690, 0]
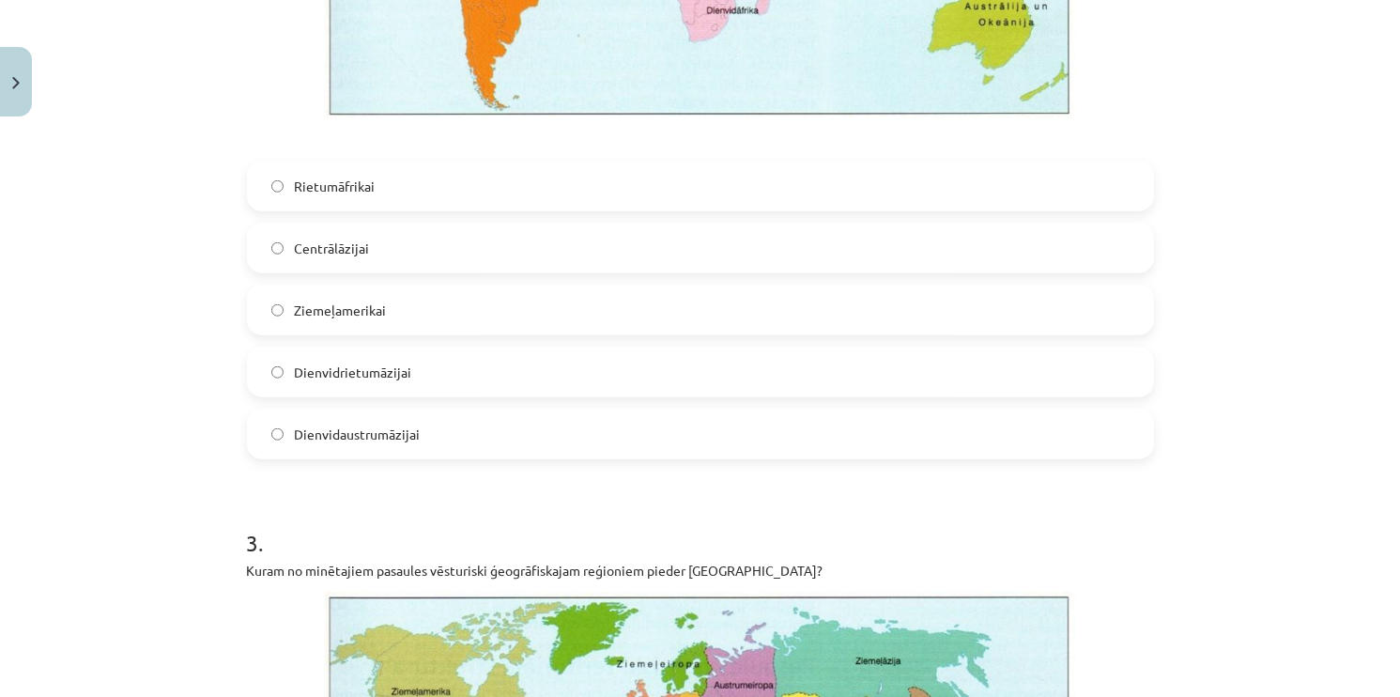
click at [297, 375] on span "Dienvidrietumāzijai" at bounding box center [353, 372] width 117 height 20
click at [277, 442] on label "Dienvidaustrumāzijai" at bounding box center [700, 433] width 903 height 47
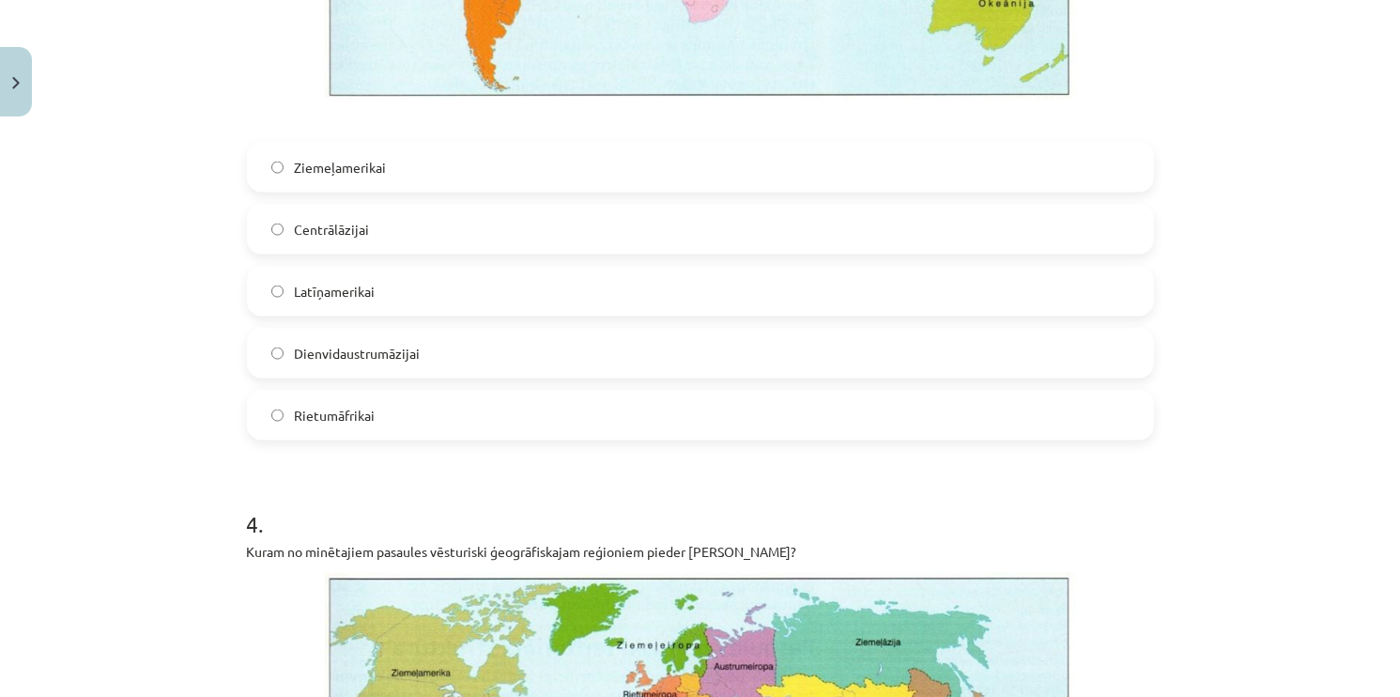
scroll to position [2629, 0]
click at [331, 297] on span "Latīņamerikai" at bounding box center [335, 294] width 81 height 20
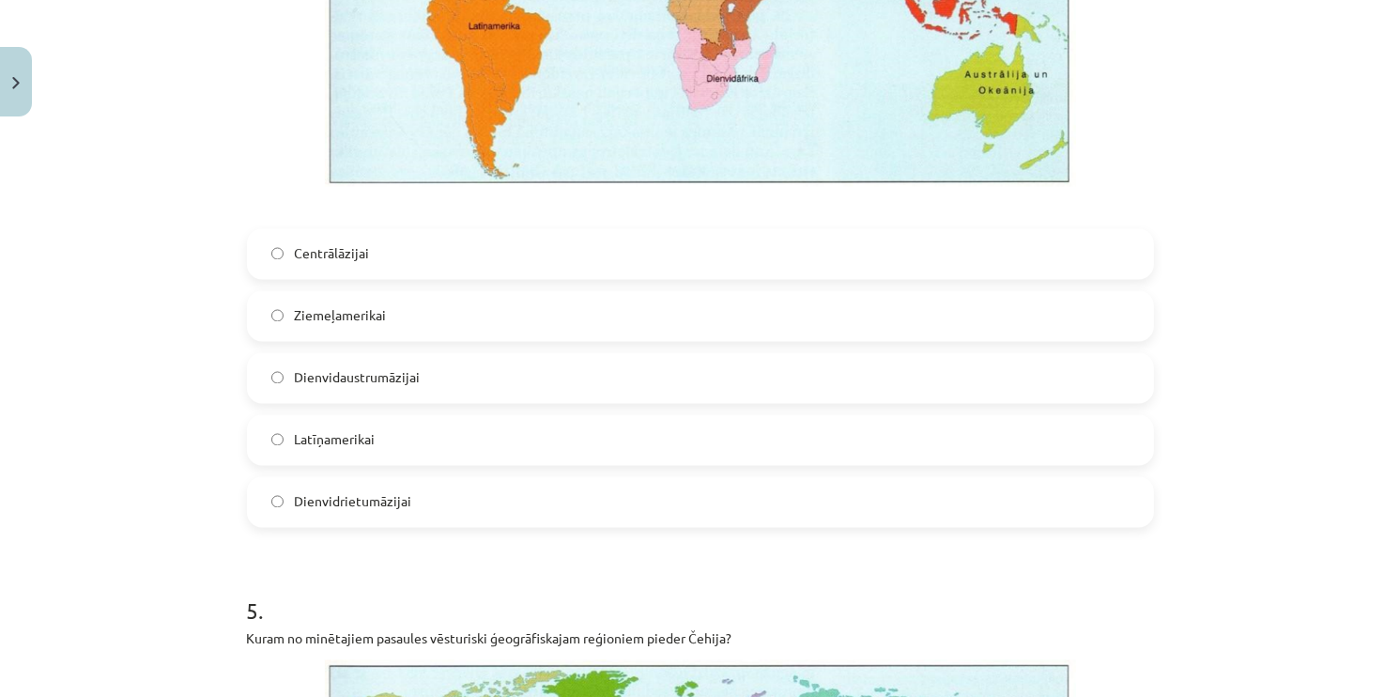
scroll to position [3474, 0]
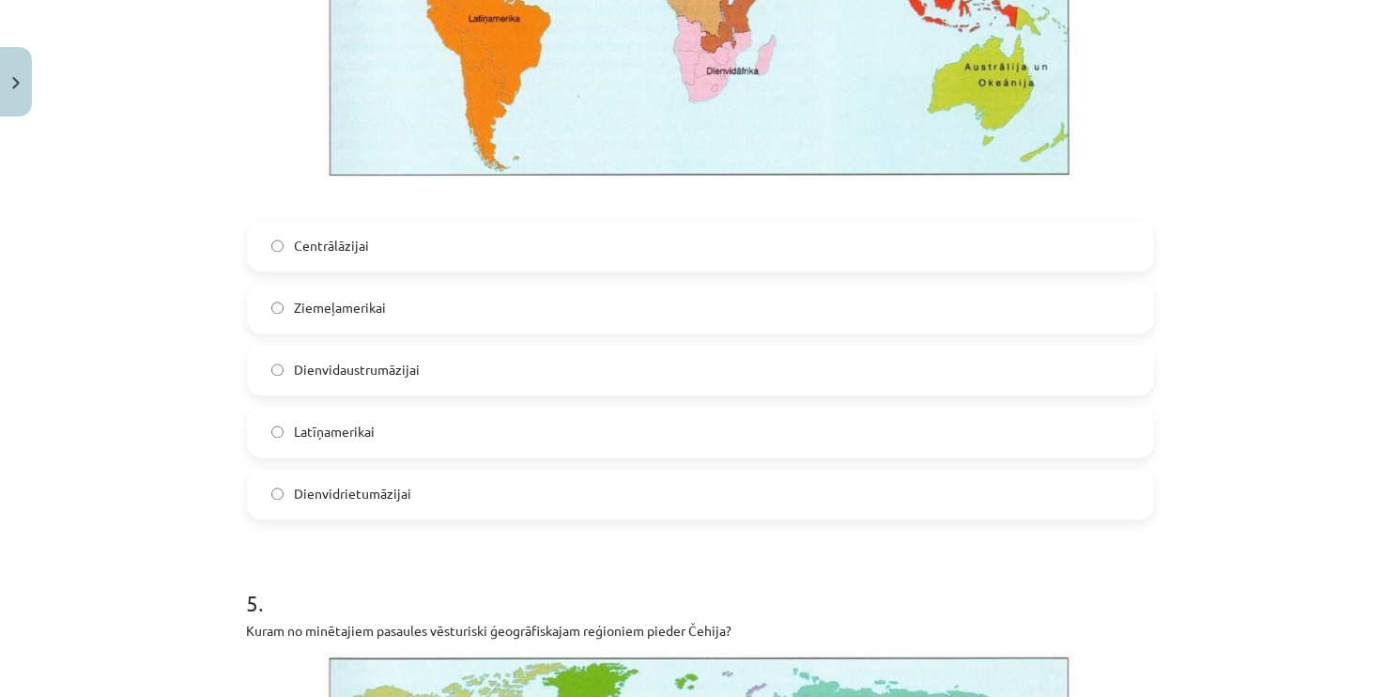
click at [301, 485] on span "Dienvidrietumāzijai" at bounding box center [353, 495] width 117 height 20
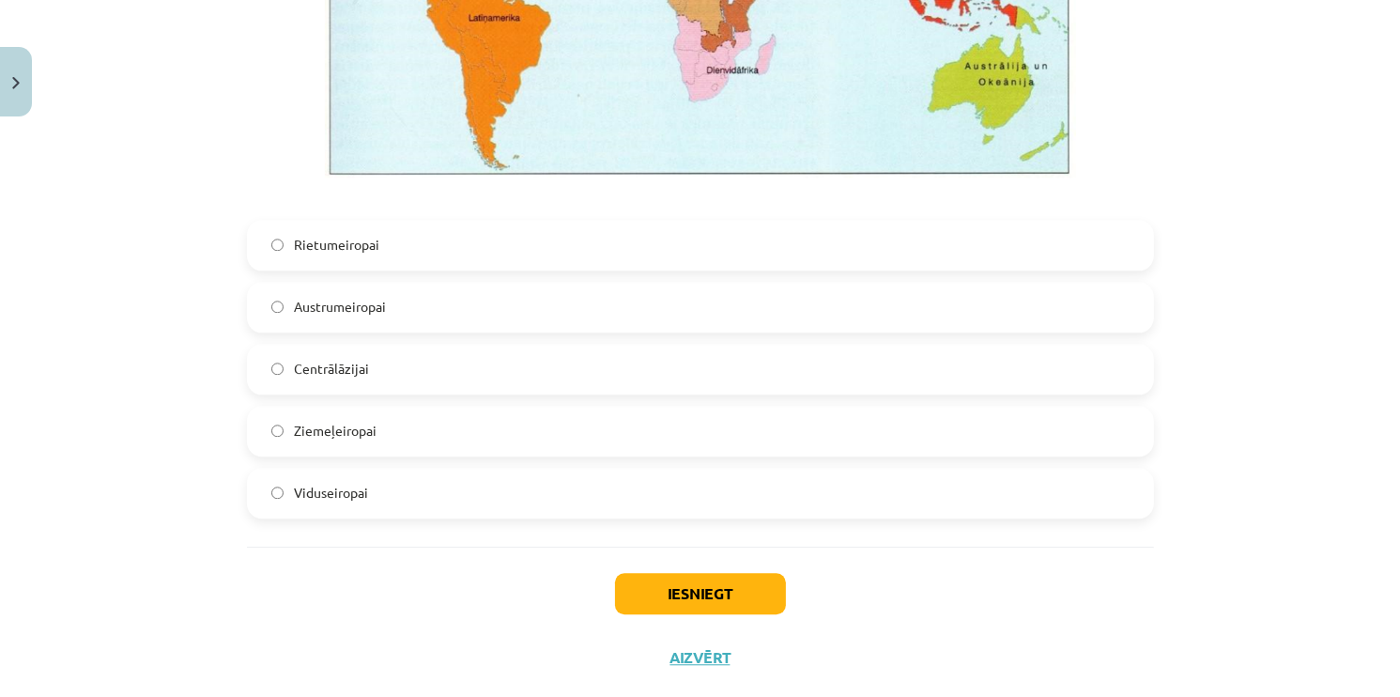
scroll to position [4413, 0]
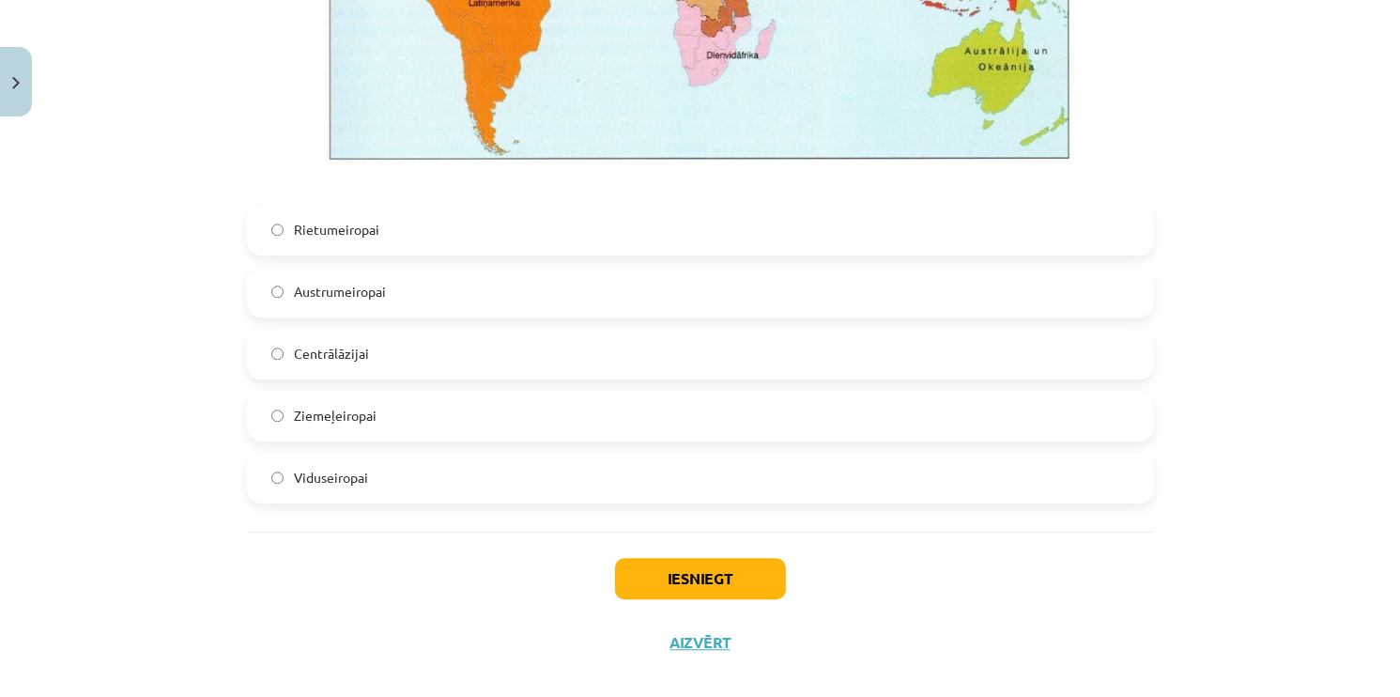
click at [295, 469] on span "Viduseiropai" at bounding box center [332, 478] width 74 height 20
click at [671, 586] on button "Iesniegt" at bounding box center [700, 578] width 171 height 41
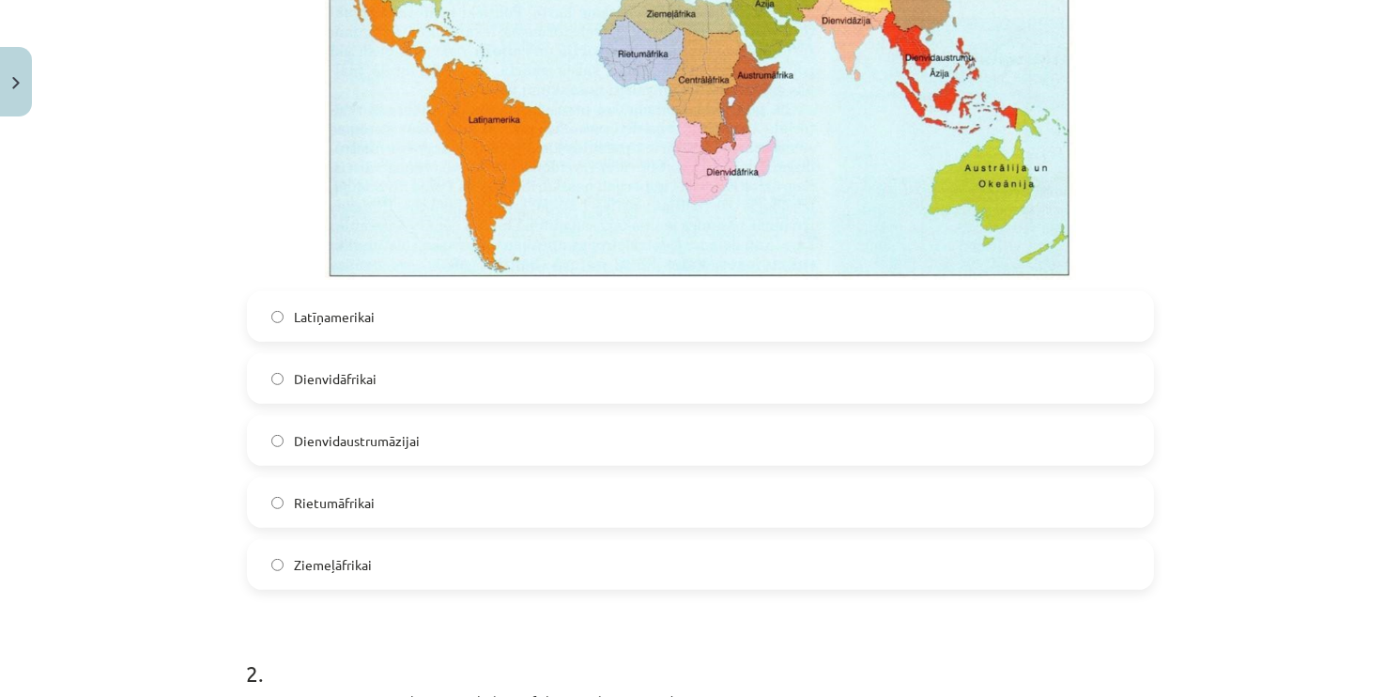
scroll to position [657, 0]
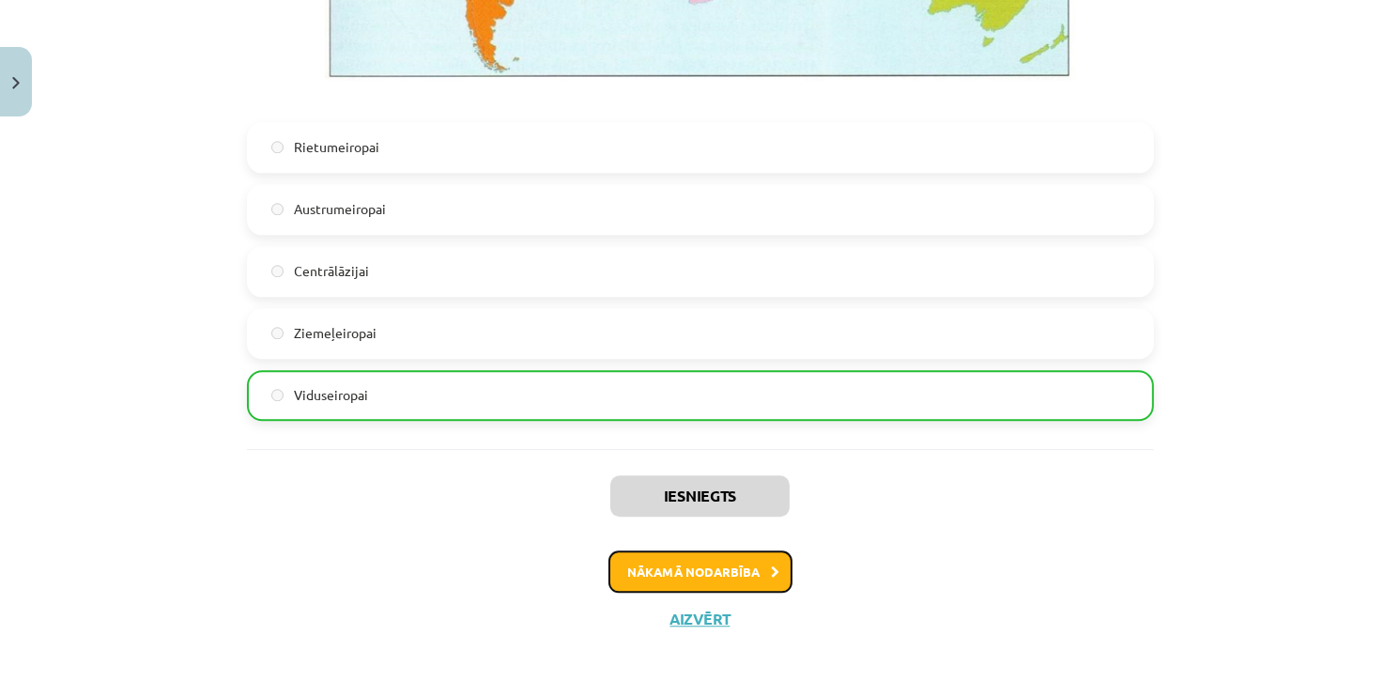
click at [718, 573] on button "Nākamā nodarbība" at bounding box center [700, 571] width 184 height 43
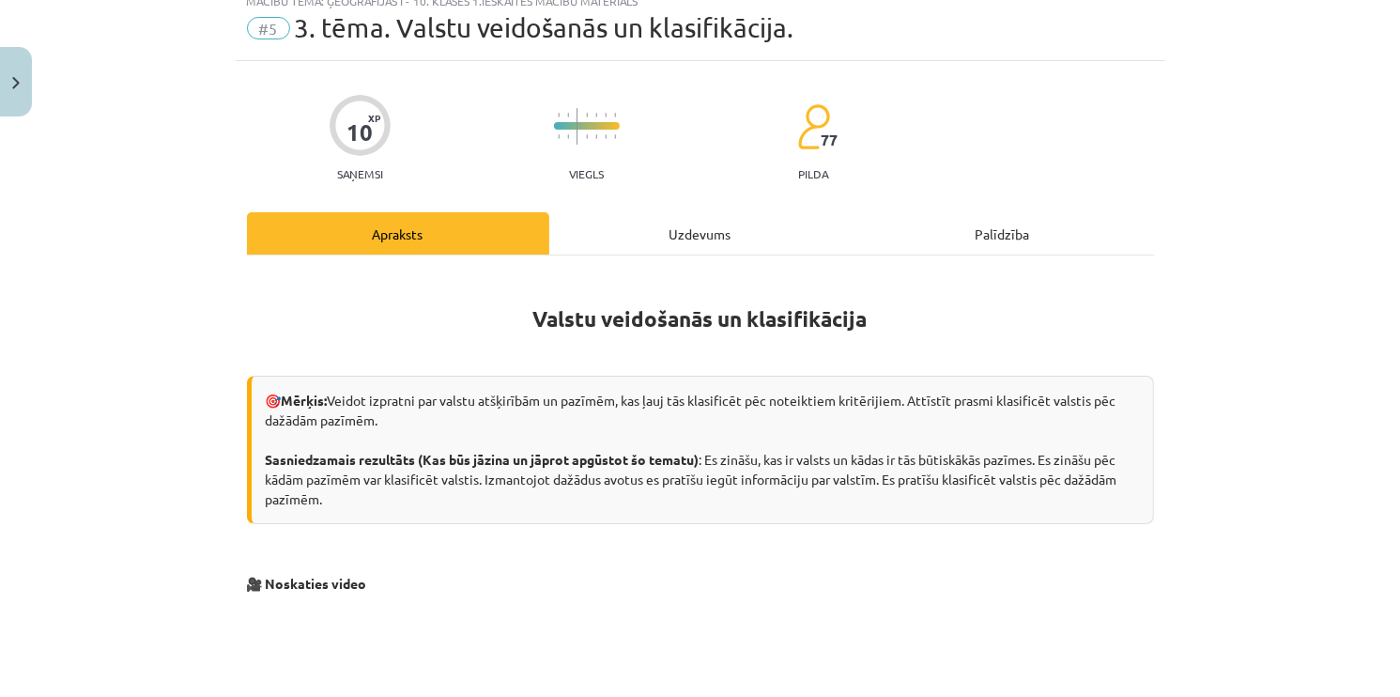
scroll to position [47, 0]
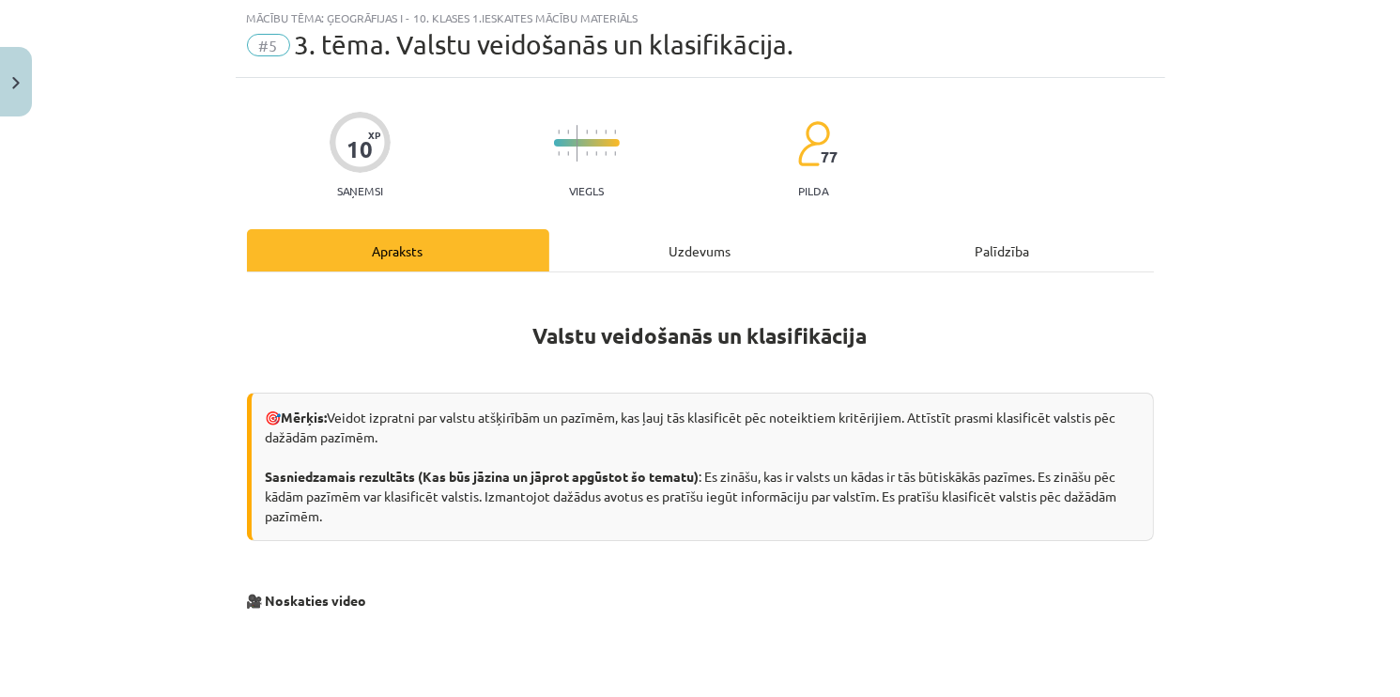
click at [682, 249] on div "Uzdevums" at bounding box center [700, 250] width 302 height 42
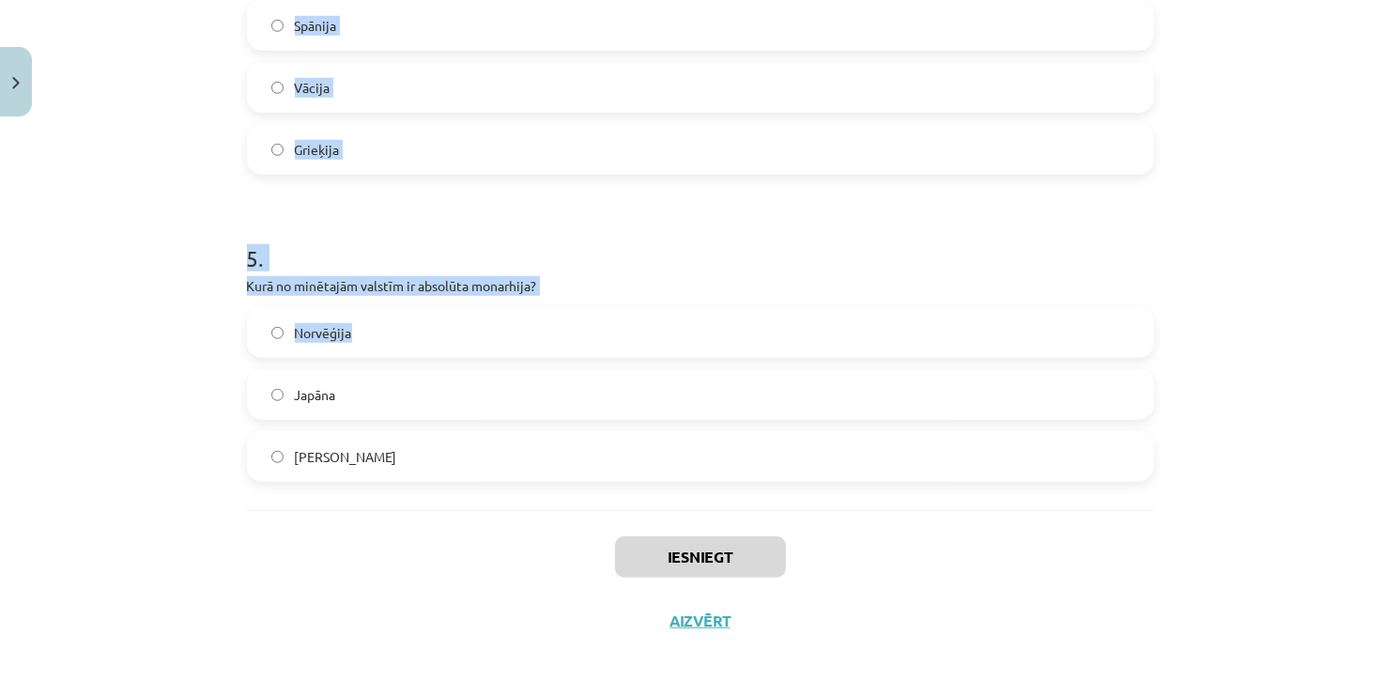
scroll to position [1392, 0]
drag, startPoint x: 228, startPoint y: 221, endPoint x: 510, endPoint y: 449, distance: 362.5
copy form "Kurā no minētajām valstīm ir visaugstākais iekšzemes kopprodukts (IKP) uz 1 ied…"
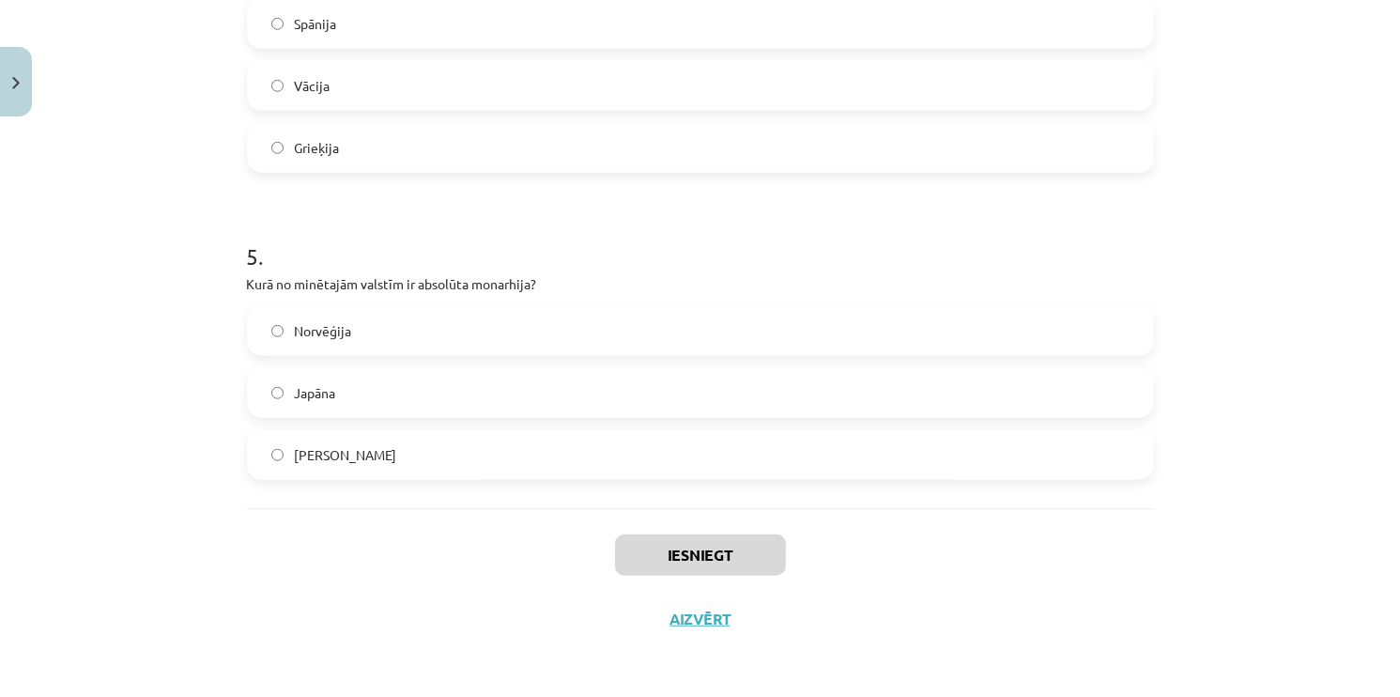
click at [506, 627] on div "Iesniegt Aizvērt" at bounding box center [700, 573] width 907 height 131
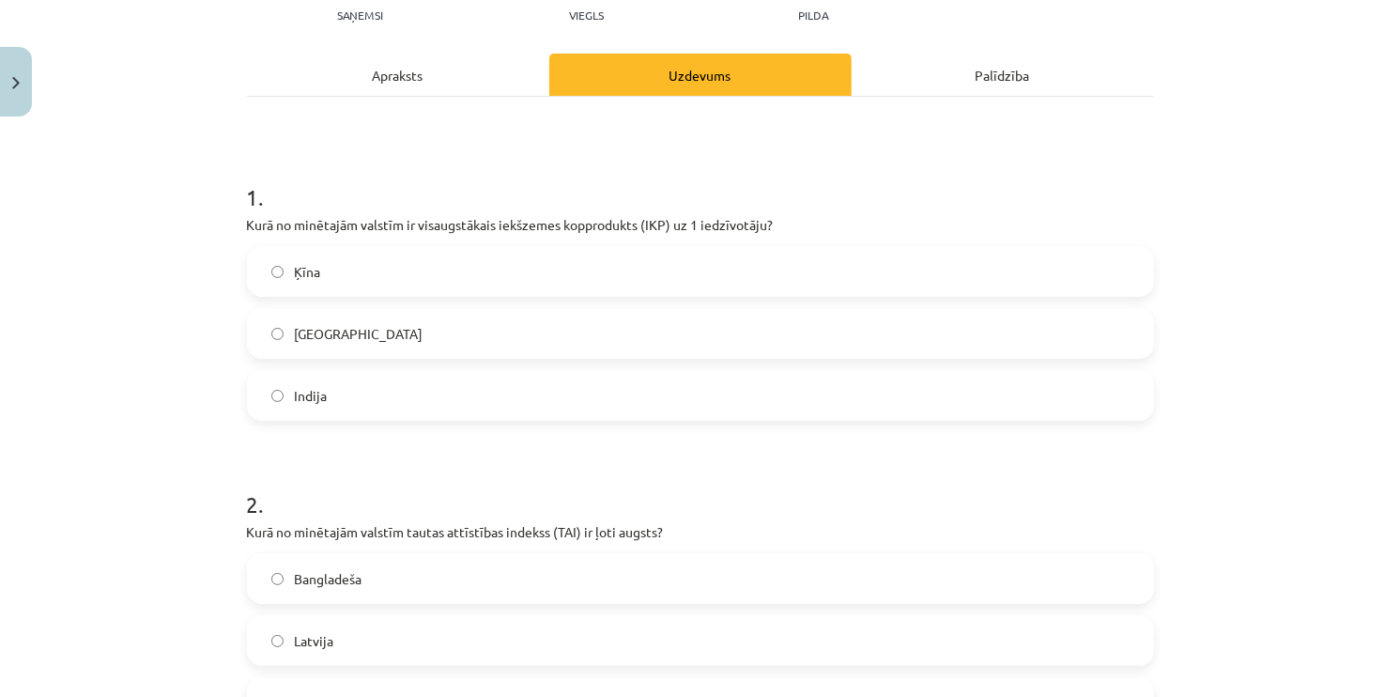
scroll to position [0, 0]
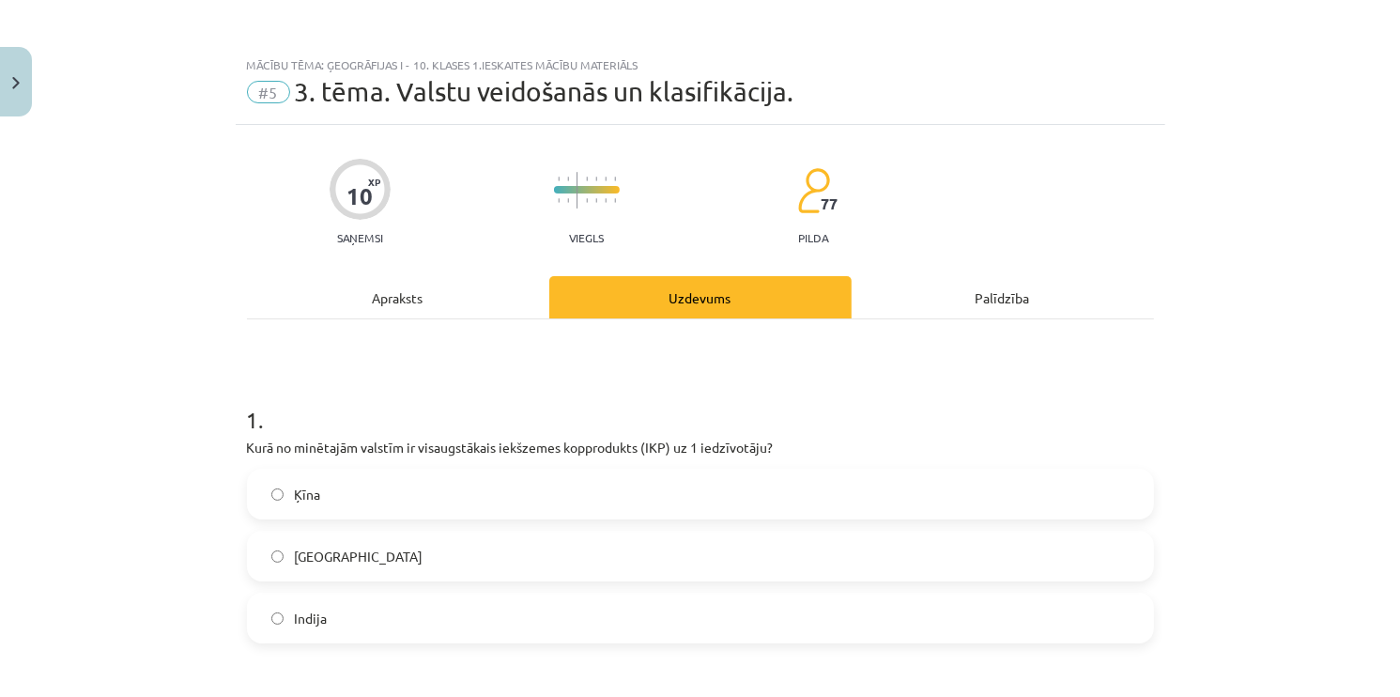
click at [356, 569] on label "ASV" at bounding box center [700, 555] width 903 height 47
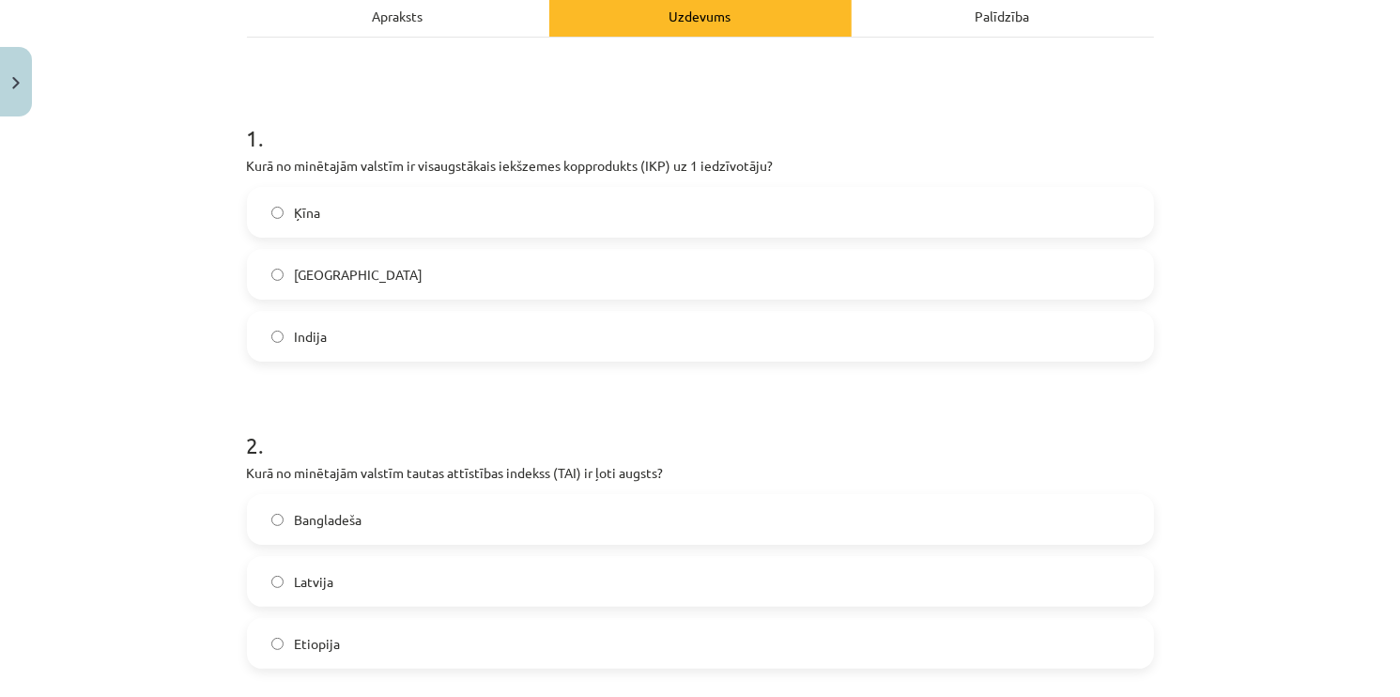
click at [327, 572] on label "Latvija" at bounding box center [700, 581] width 903 height 47
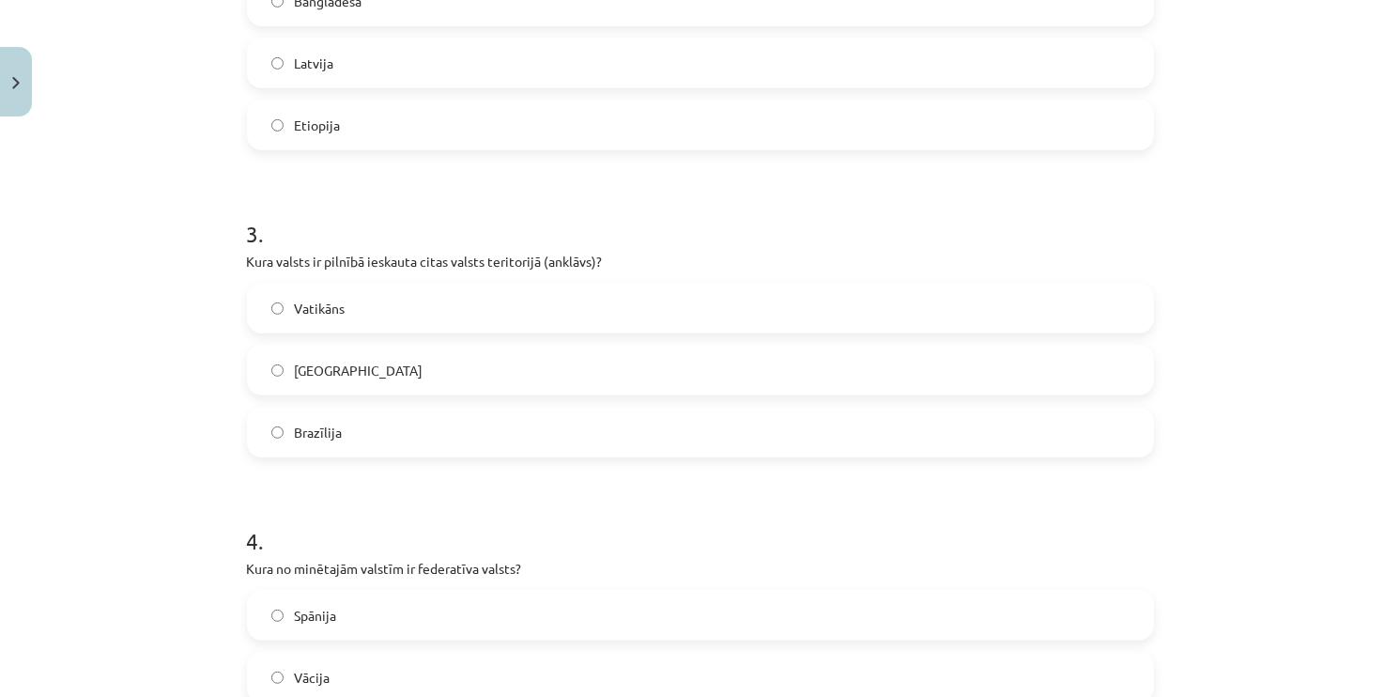
scroll to position [845, 0]
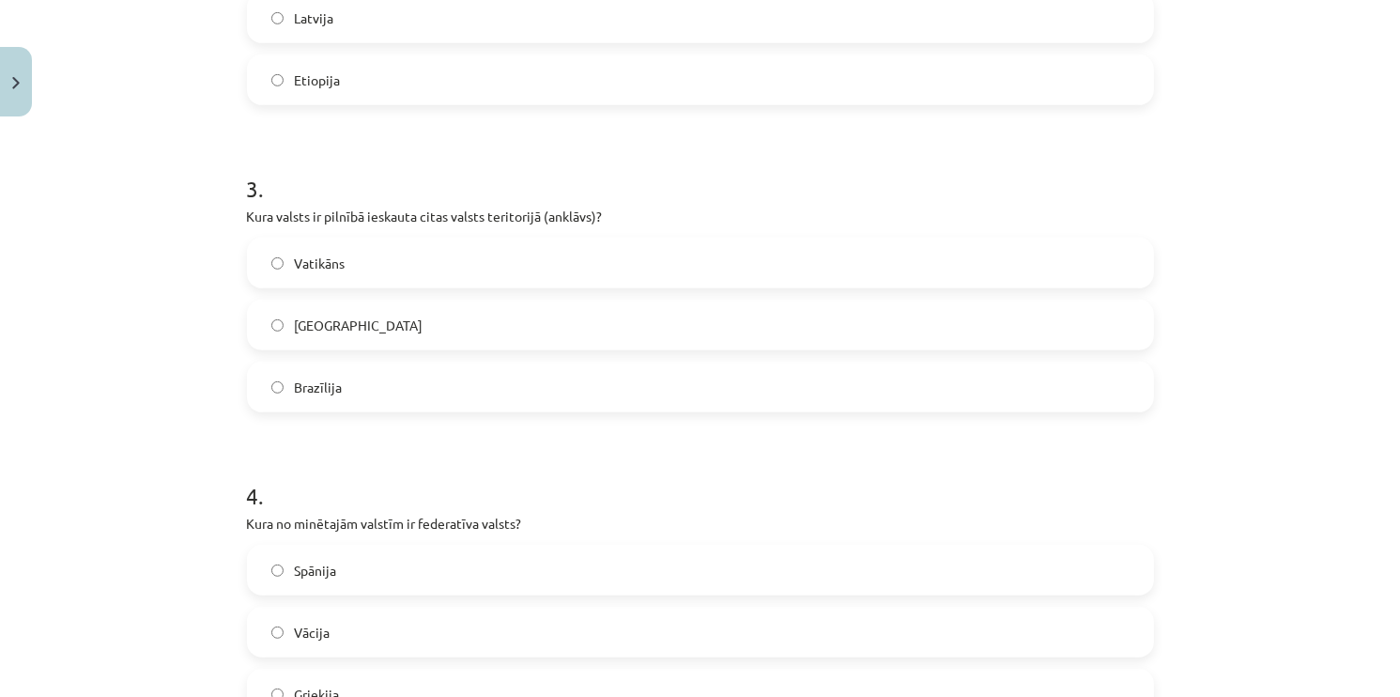
click at [249, 257] on label "Vatikāns" at bounding box center [700, 262] width 903 height 47
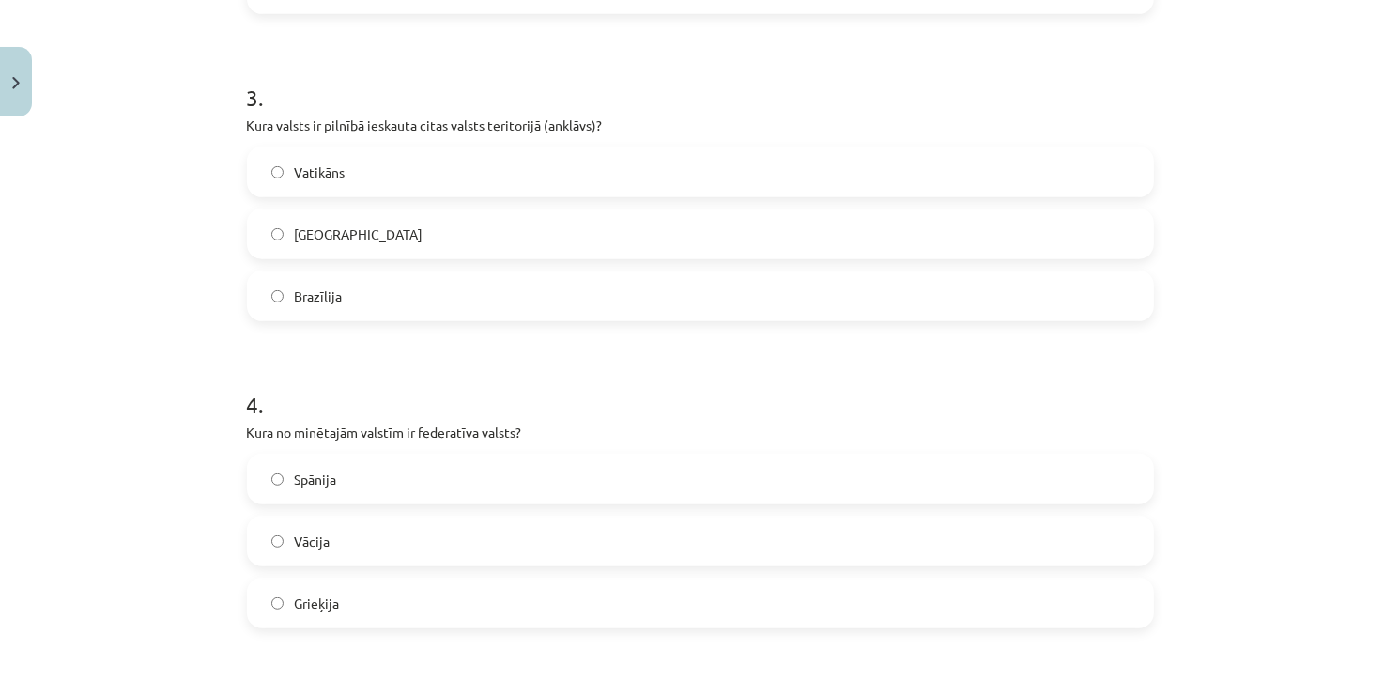
scroll to position [939, 0]
click at [322, 535] on span "Vācija" at bounding box center [313, 539] width 36 height 20
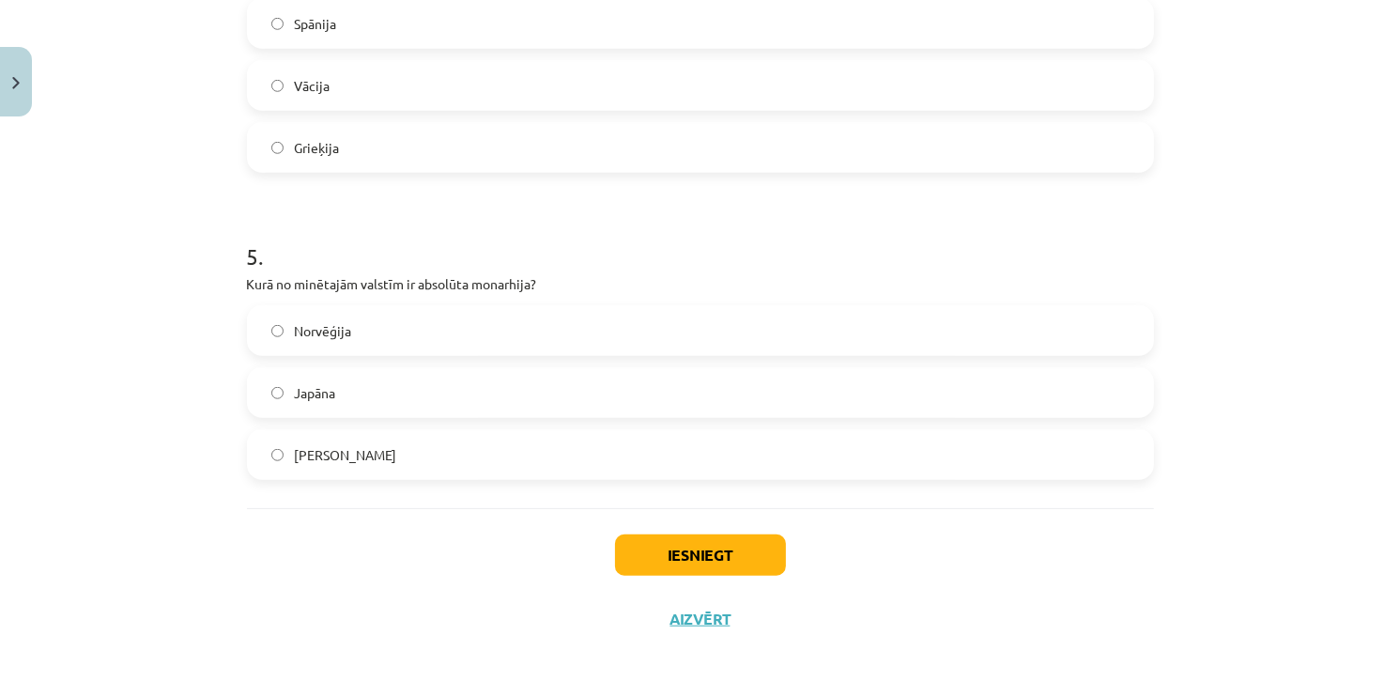
click at [349, 459] on span "Saūda Arābija" at bounding box center [346, 455] width 102 height 20
click at [676, 539] on button "Iesniegt" at bounding box center [700, 554] width 171 height 41
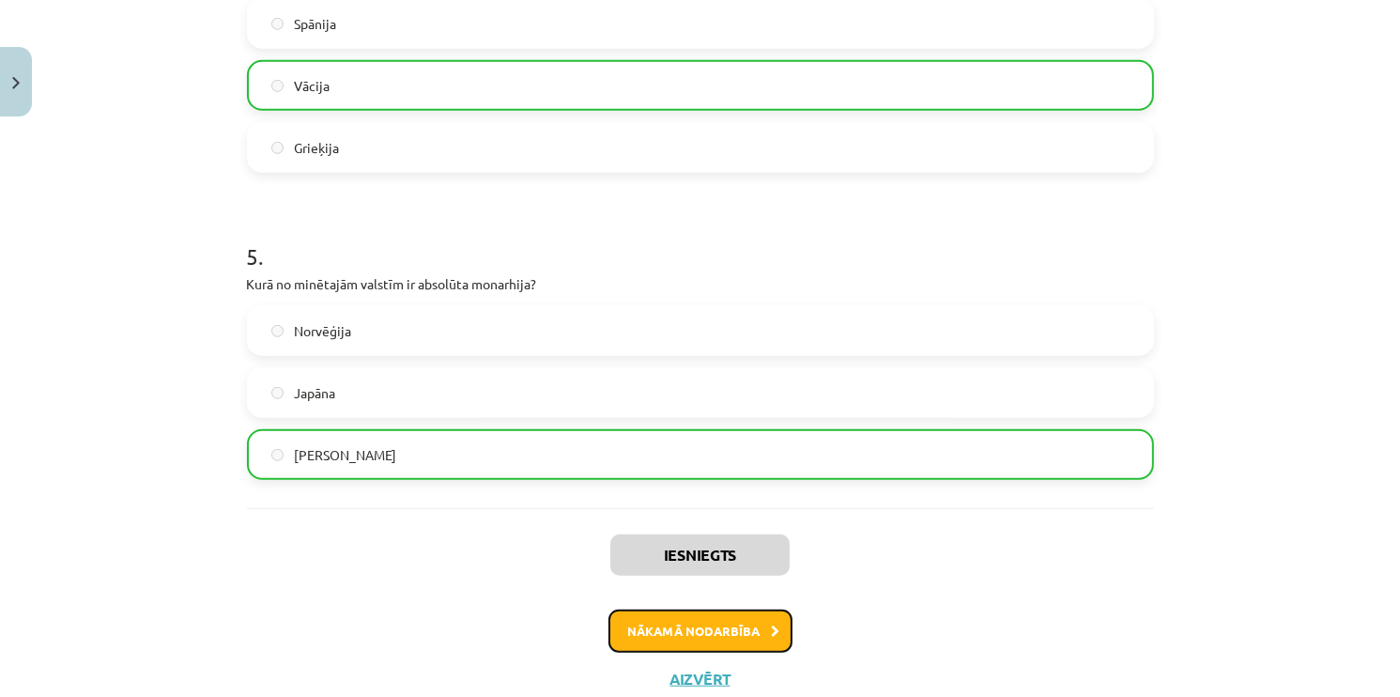
click at [716, 613] on button "Nākamā nodarbība" at bounding box center [700, 630] width 184 height 43
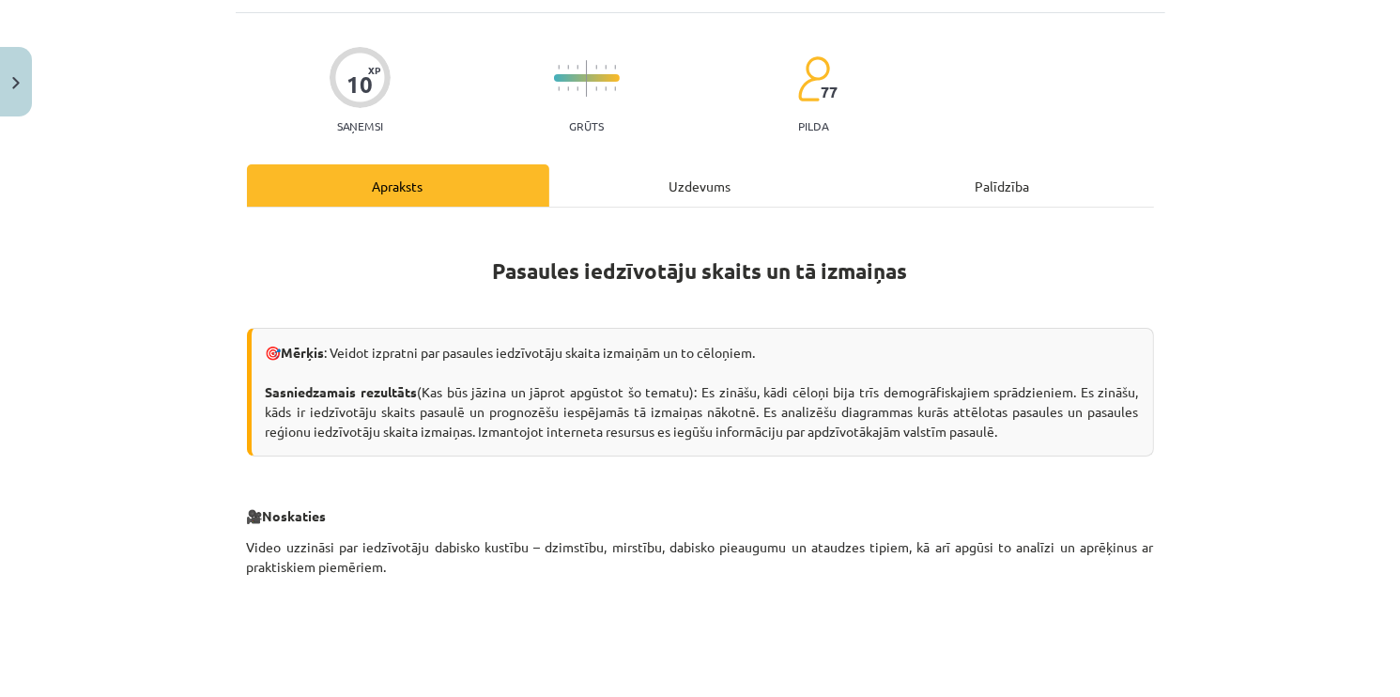
scroll to position [47, 0]
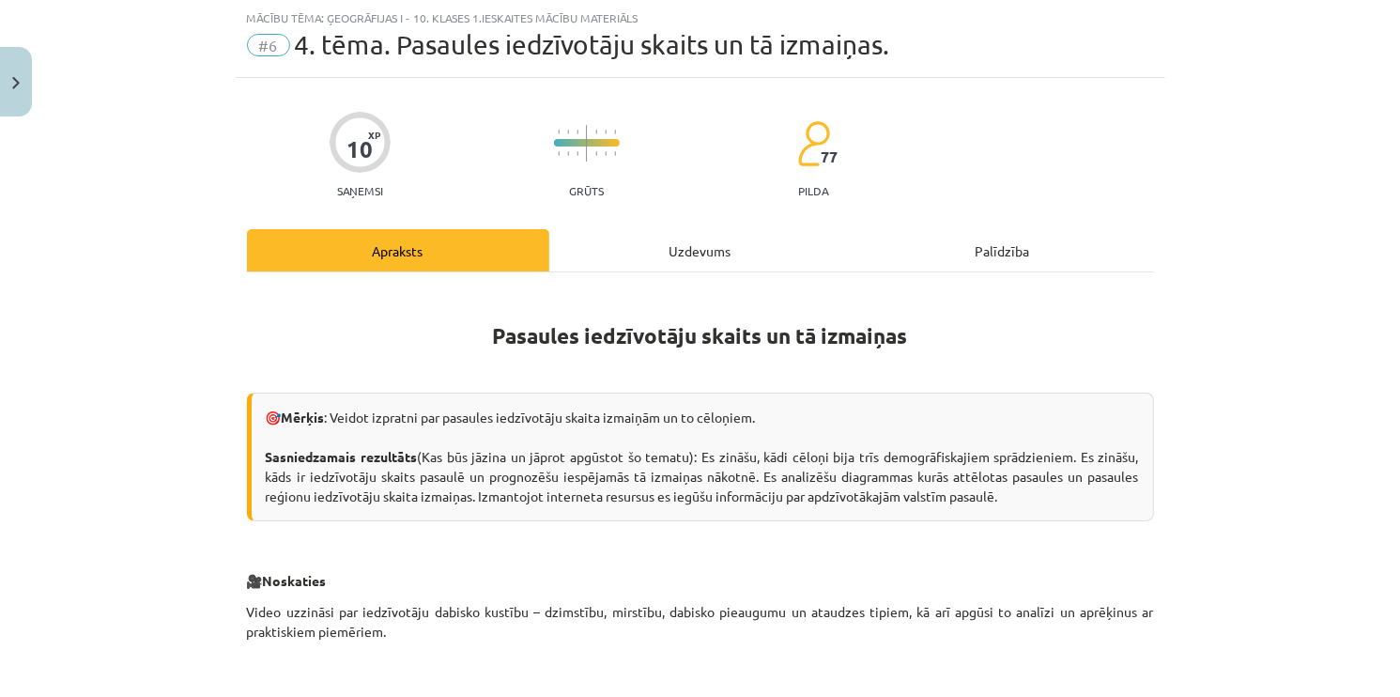
click at [707, 261] on div "Uzdevums" at bounding box center [700, 250] width 302 height 42
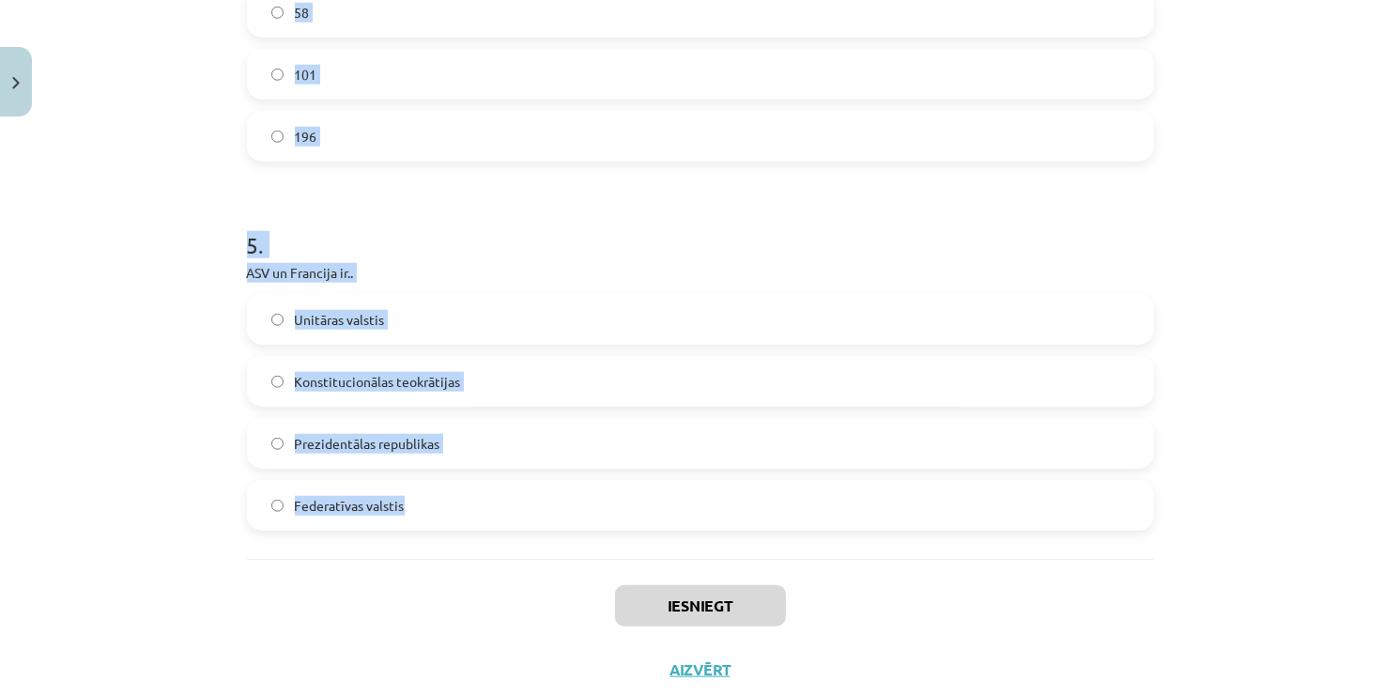
scroll to position [1732, 0]
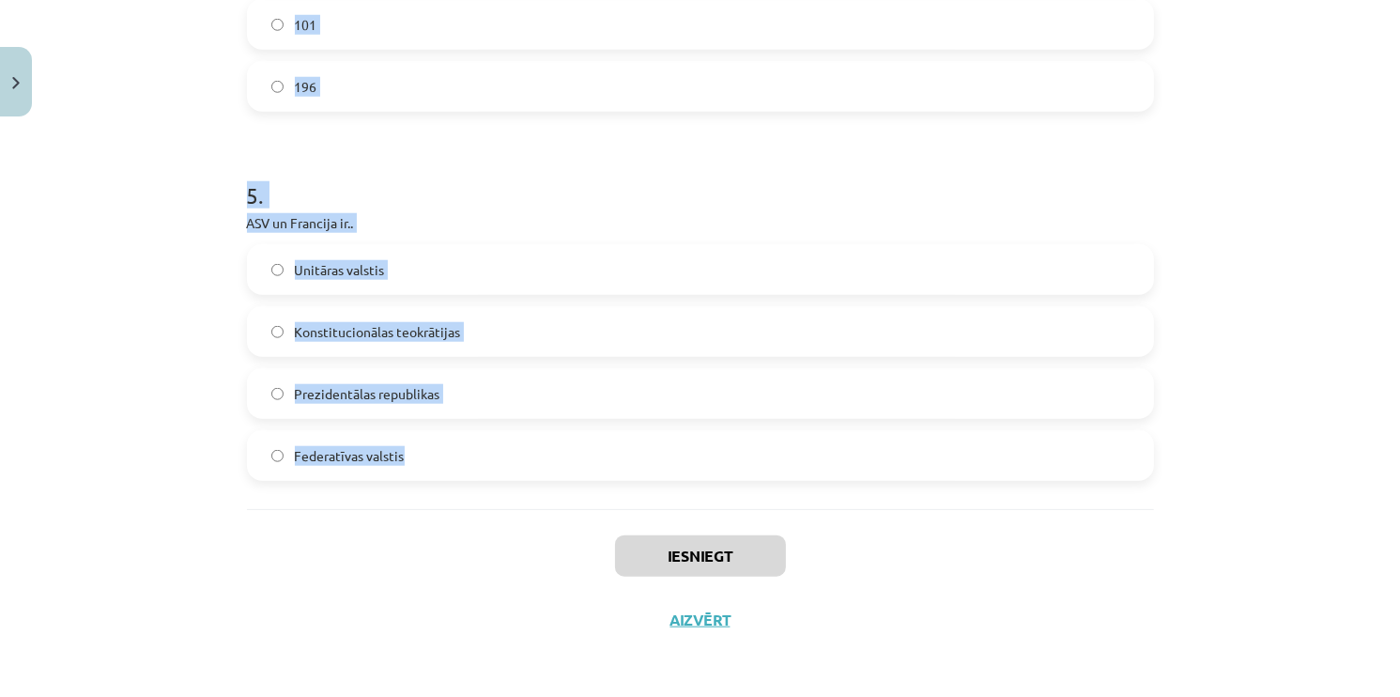
drag, startPoint x: 208, startPoint y: 403, endPoint x: 420, endPoint y: 458, distance: 218.4
click at [420, 458] on div "Mācību tēma: Ģeogrāfijas i - 10. klases 1.ieskaites mācību materiāls #6 4. tēma…" at bounding box center [700, 348] width 1400 height 697
copy form "“Lēto karogu” valstīs ir.. zemas kuģniecības nodevas pieejams lēts darbaspēks a…"
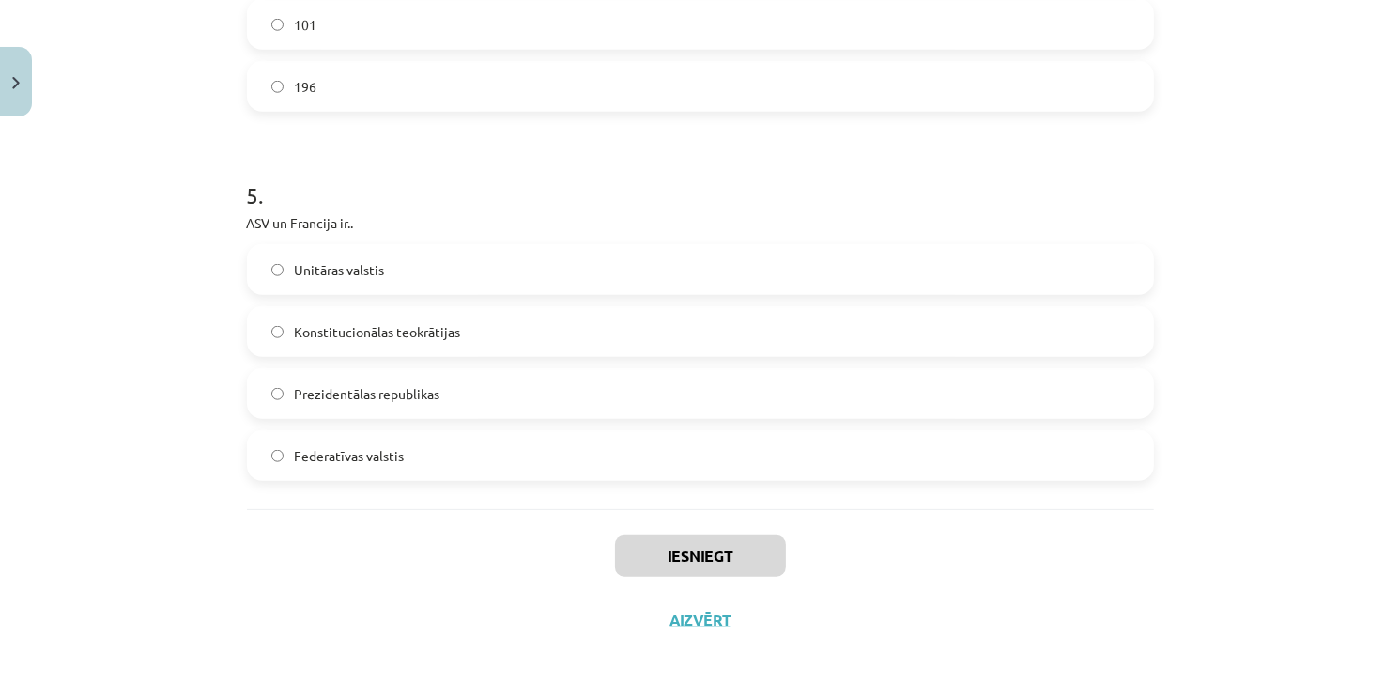
click at [502, 601] on div "Iesniegt Aizvērt" at bounding box center [700, 574] width 907 height 131
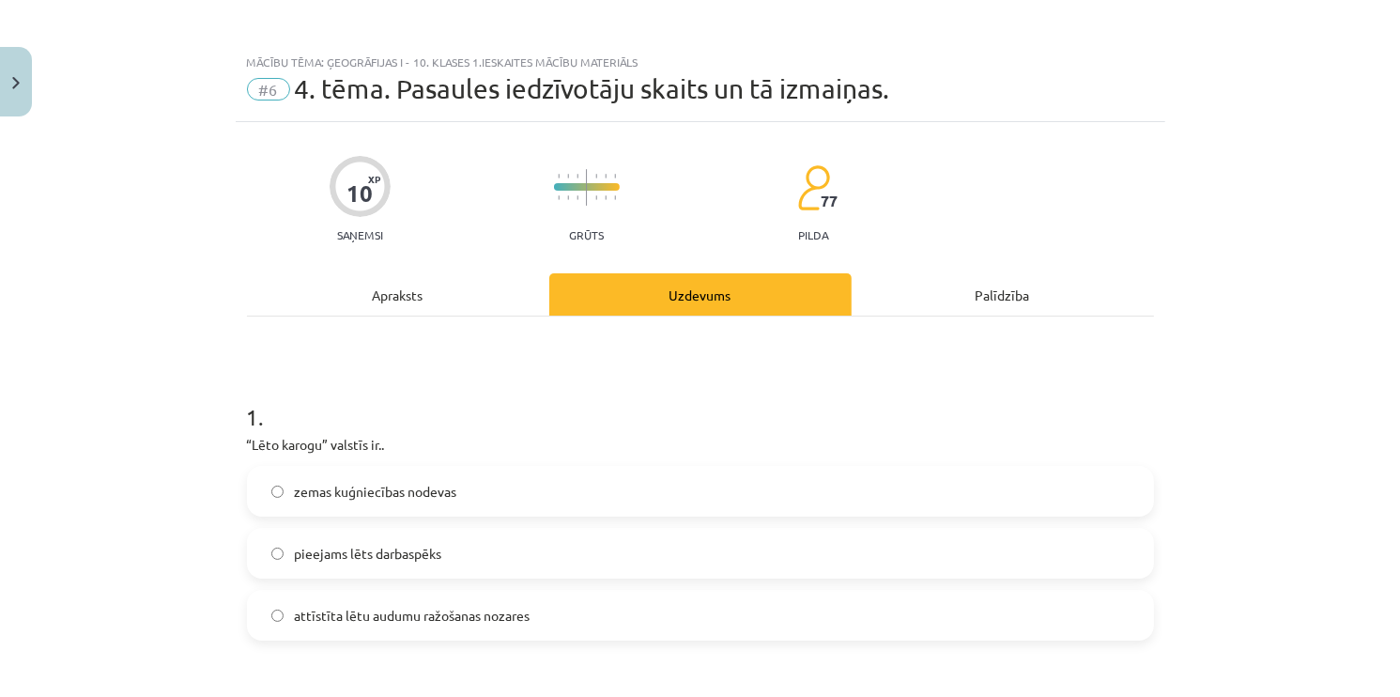
scroll to position [0, 0]
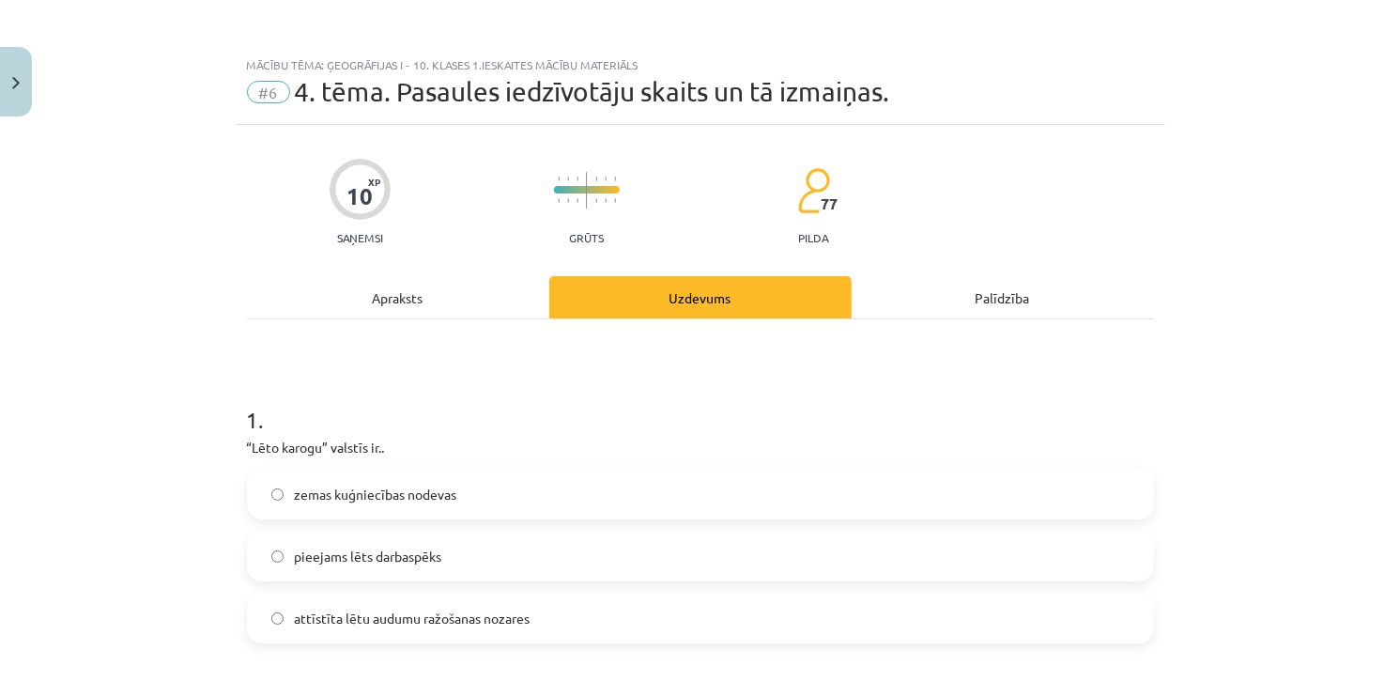
click at [366, 502] on span "zemas kuģniecības nodevas" at bounding box center [376, 495] width 162 height 20
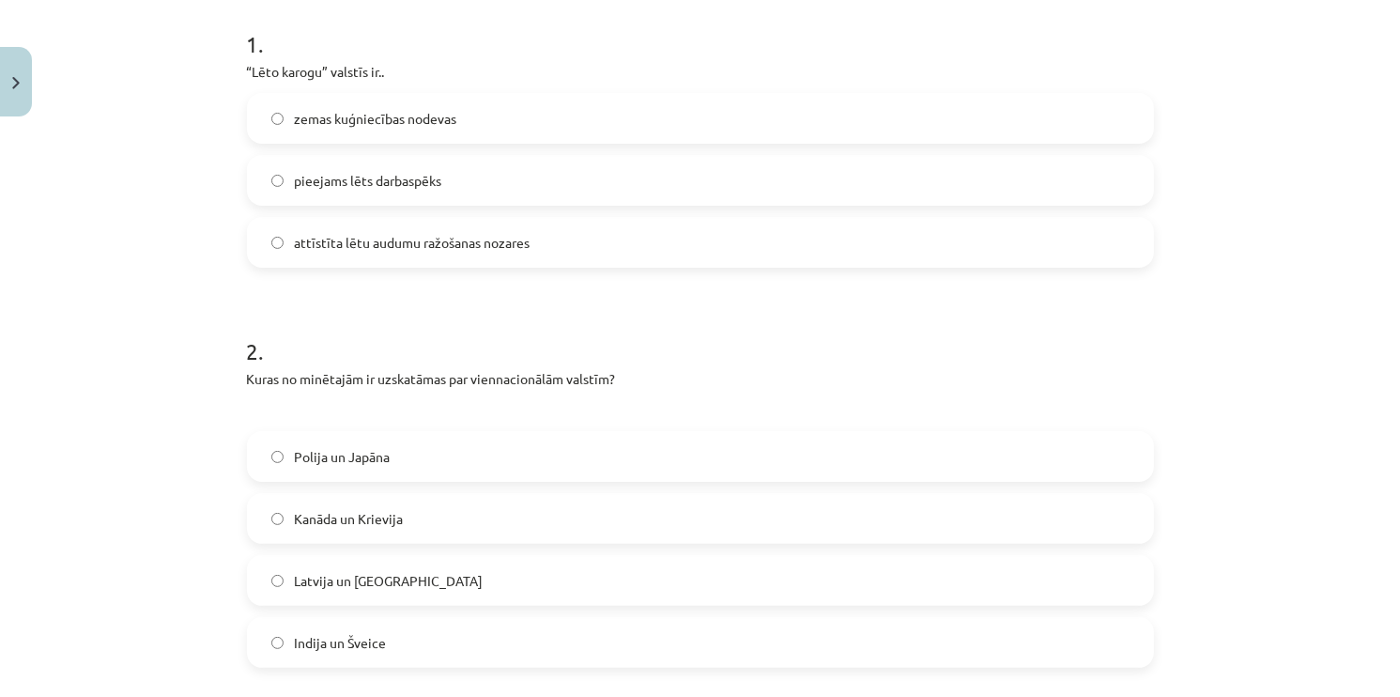
click at [325, 453] on span "Polija un Japāna" at bounding box center [343, 457] width 96 height 20
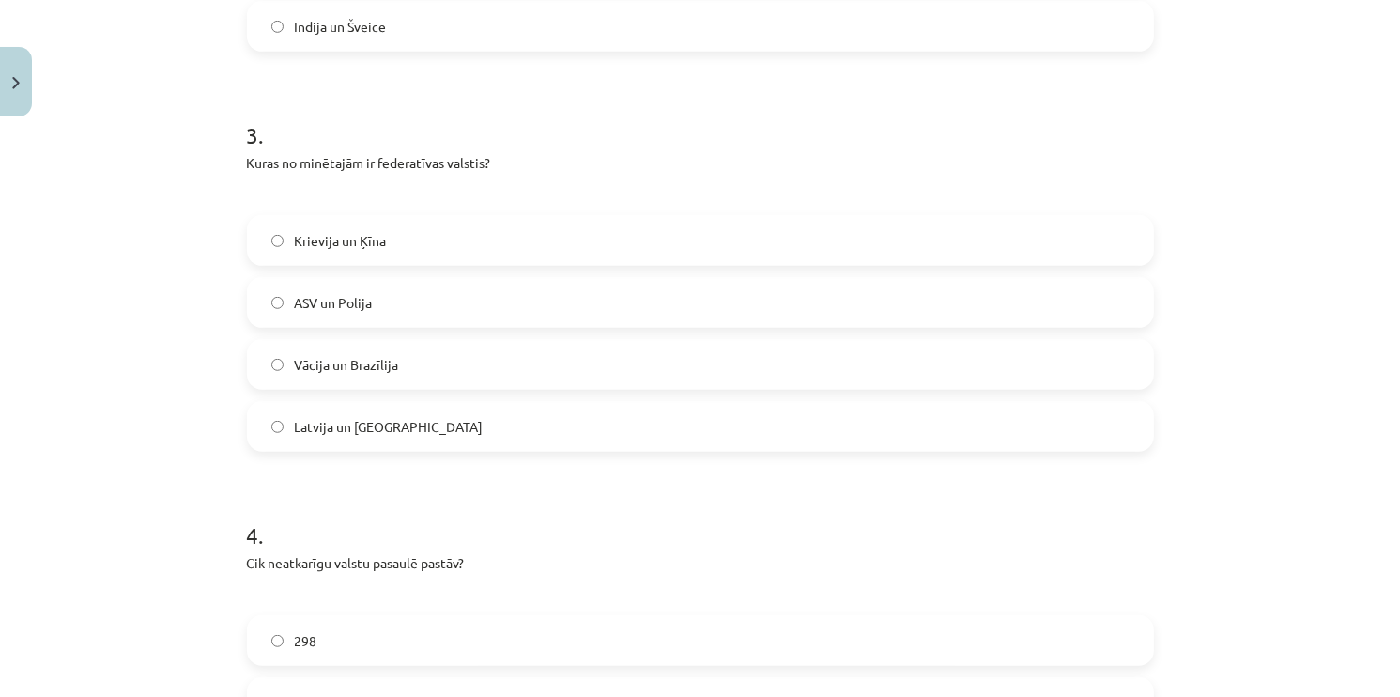
scroll to position [1033, 0]
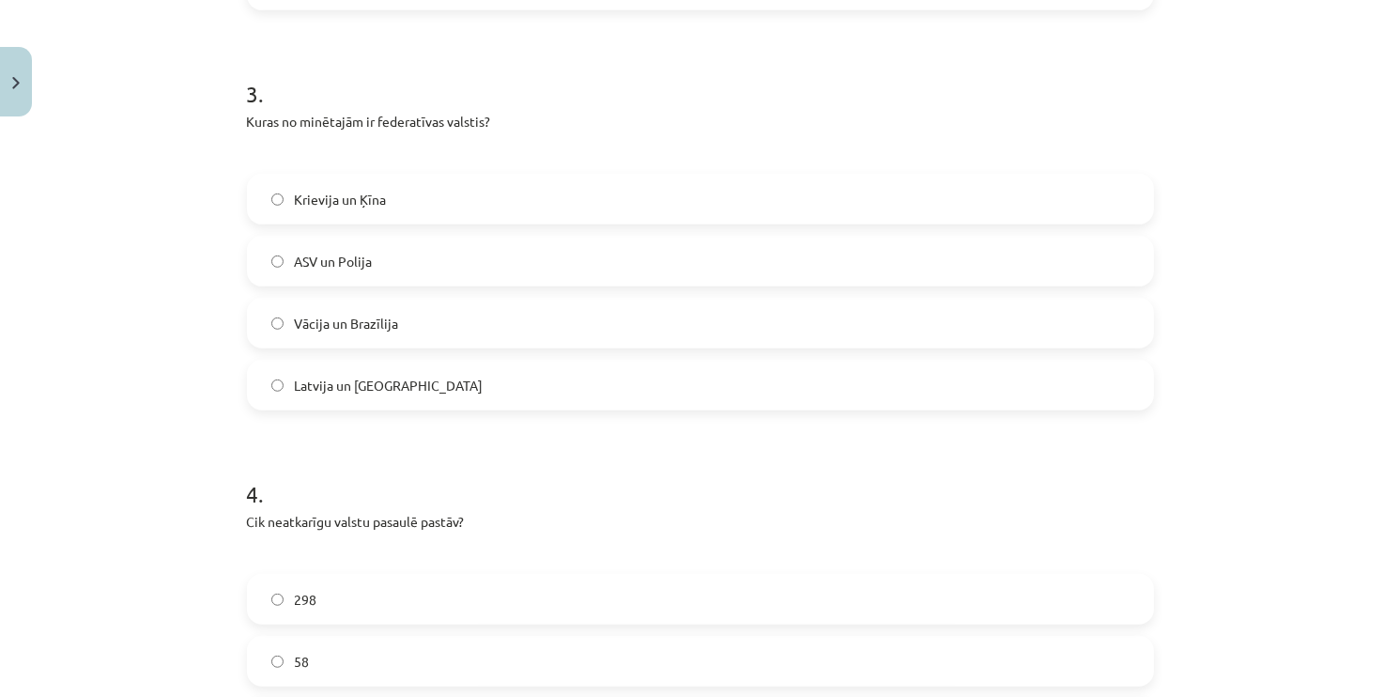
click at [345, 336] on label "Vācija un Brazīlija" at bounding box center [700, 323] width 903 height 47
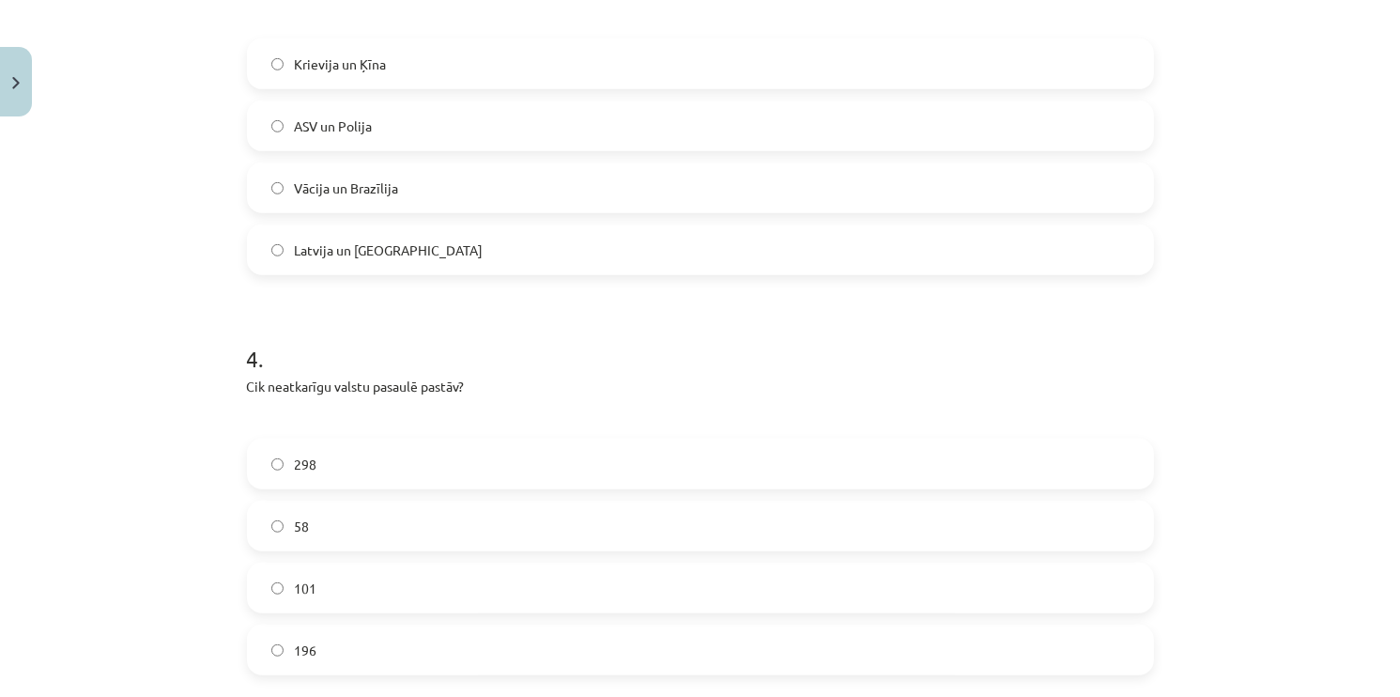
scroll to position [1221, 0]
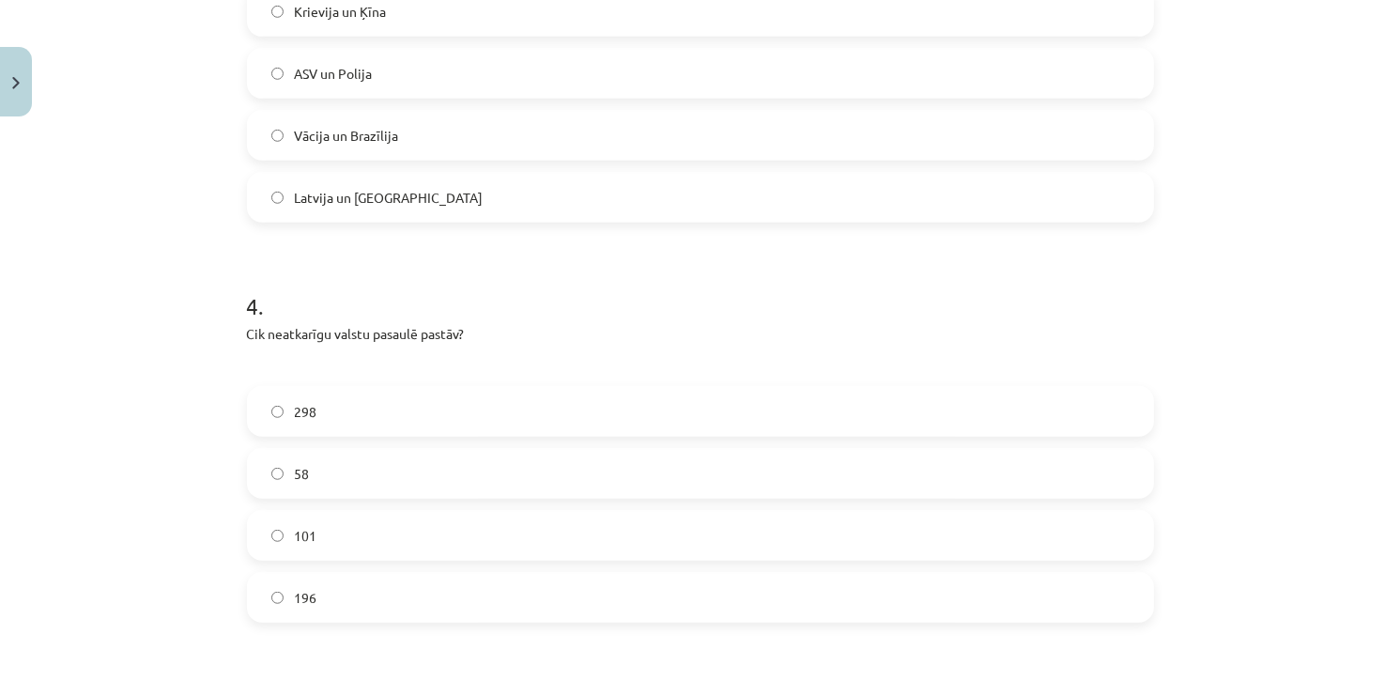
click at [296, 606] on span "196" at bounding box center [306, 598] width 23 height 20
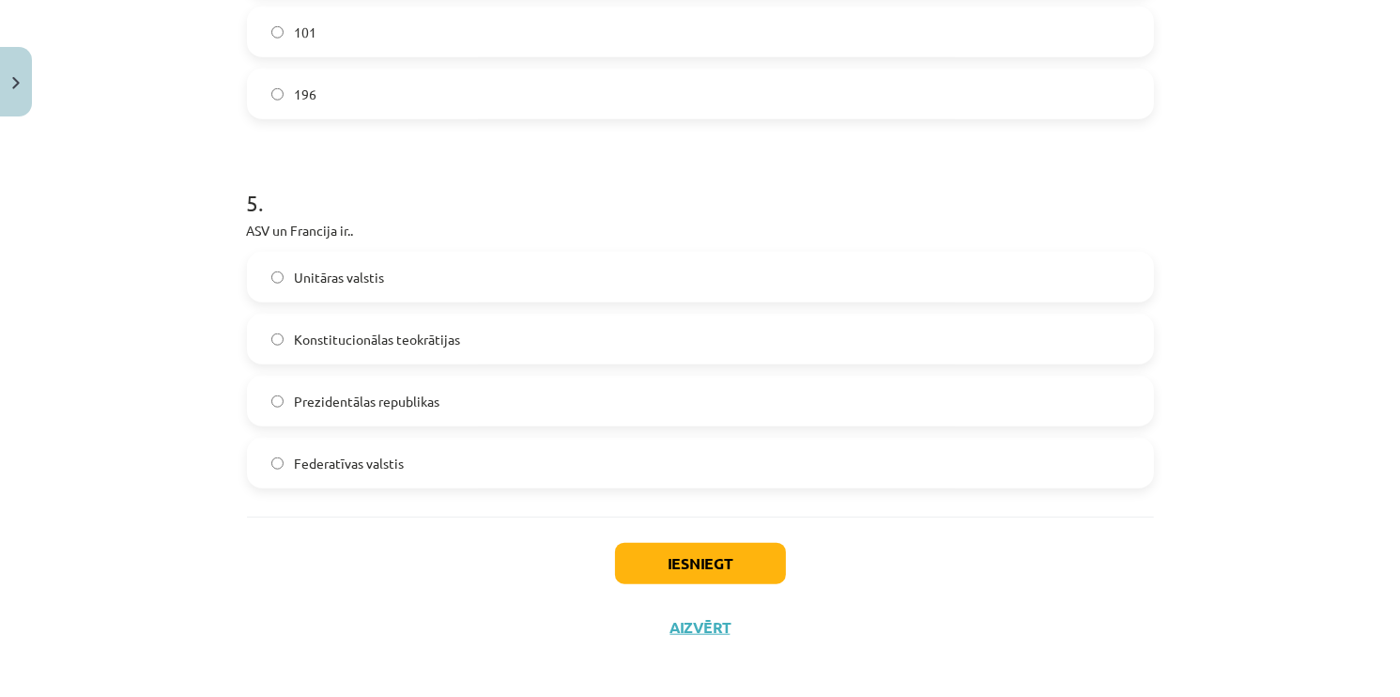
scroll to position [1732, 0]
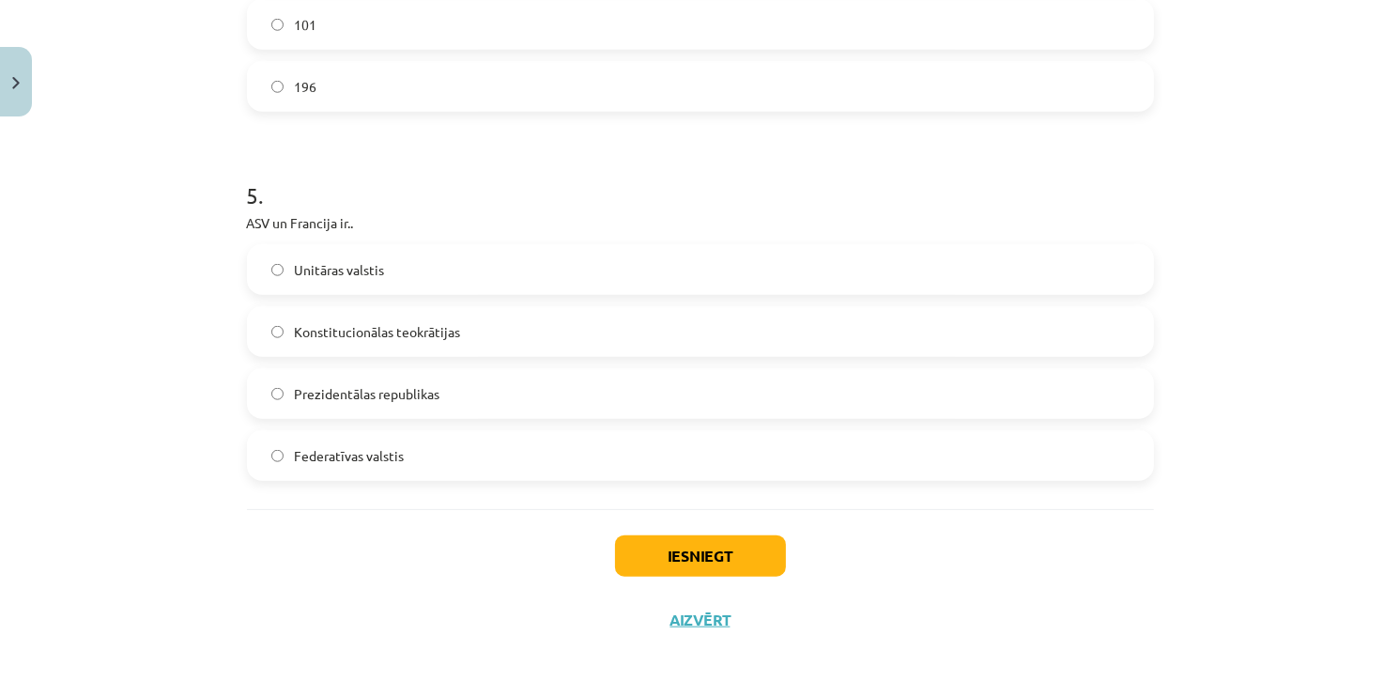
click at [311, 402] on label "Prezidentālas republikas" at bounding box center [700, 393] width 903 height 47
drag, startPoint x: 639, startPoint y: 524, endPoint x: 641, endPoint y: 543, distance: 18.9
click at [641, 526] on div "Iesniegt Aizvērt" at bounding box center [700, 574] width 907 height 131
click at [641, 543] on button "Iesniegt" at bounding box center [700, 555] width 171 height 41
click at [360, 446] on span "Federatīvas valstis" at bounding box center [350, 456] width 110 height 20
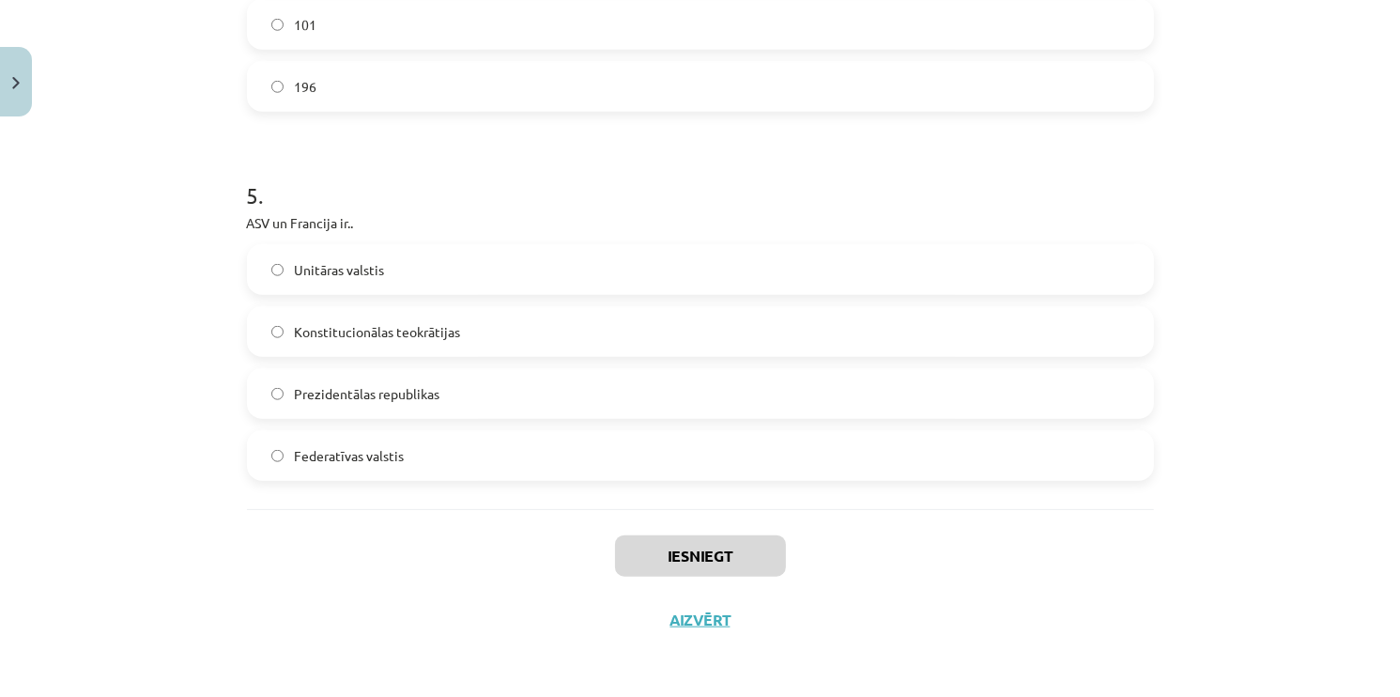
click at [373, 409] on label "Prezidentālas republikas" at bounding box center [700, 393] width 903 height 47
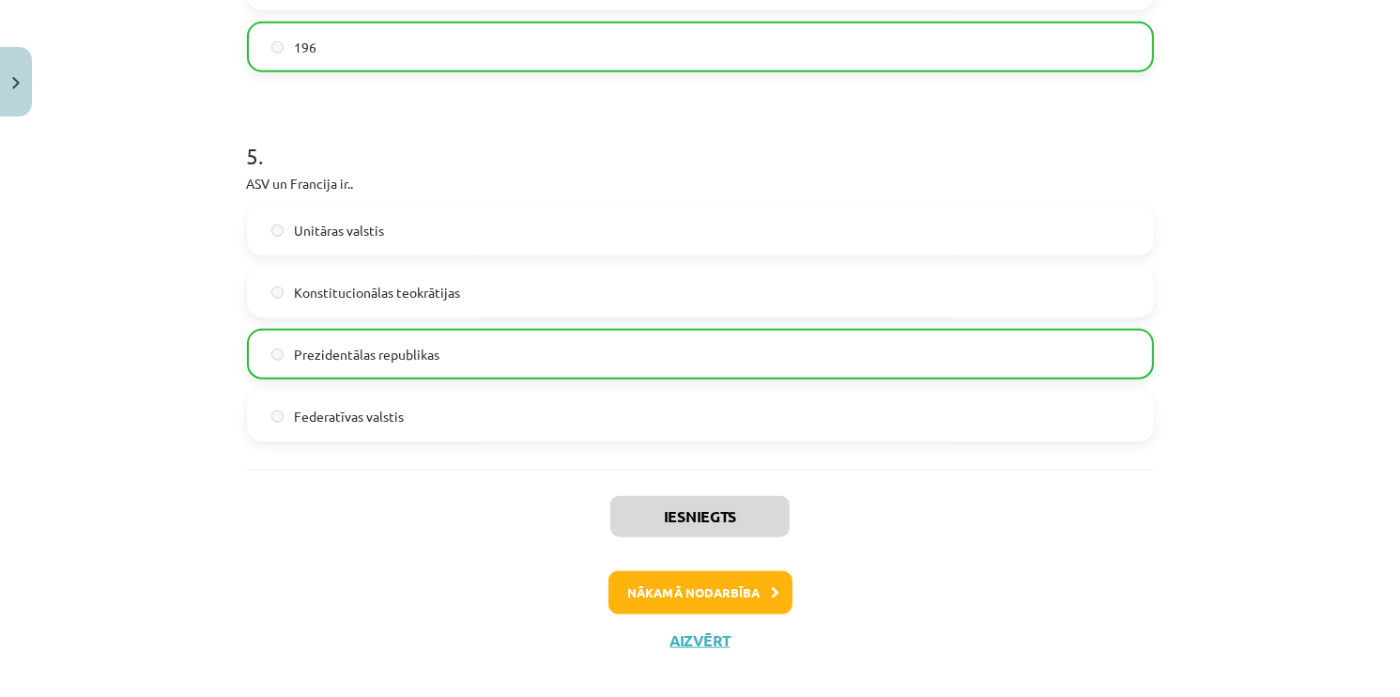
scroll to position [1792, 0]
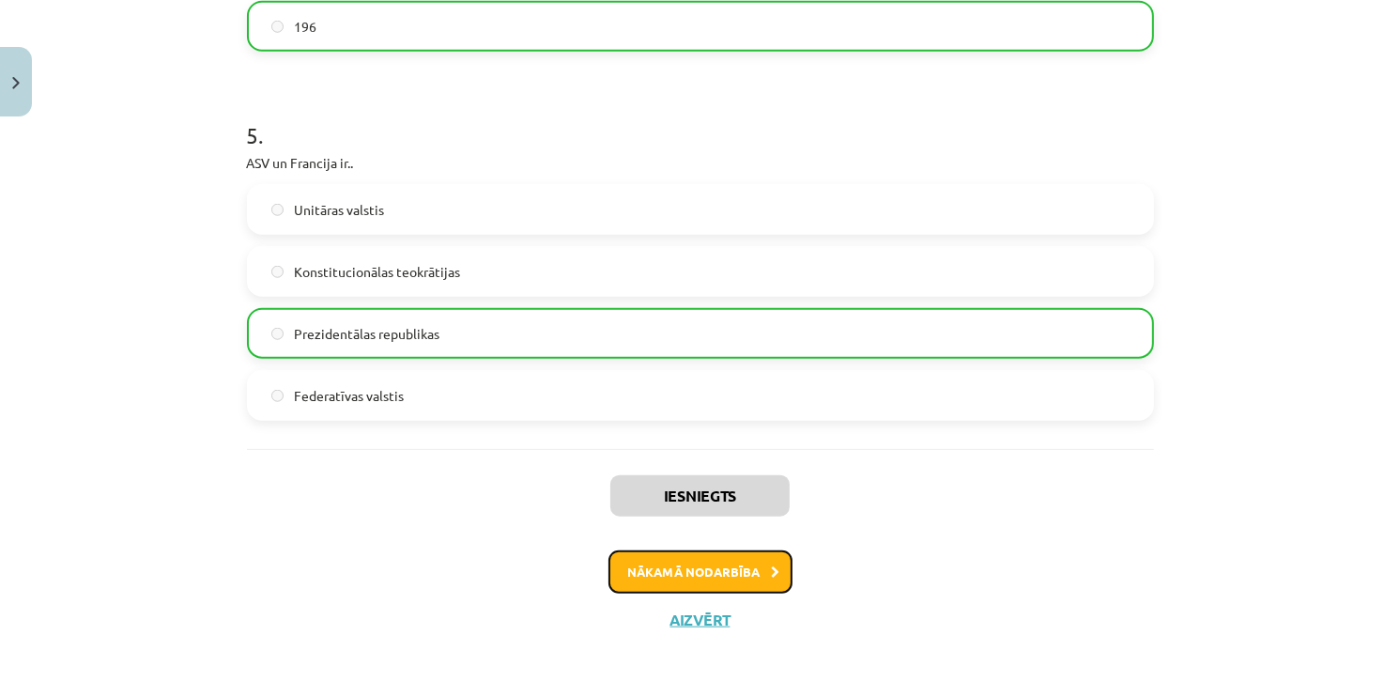
click at [633, 562] on button "Nākamā nodarbība" at bounding box center [700, 571] width 184 height 43
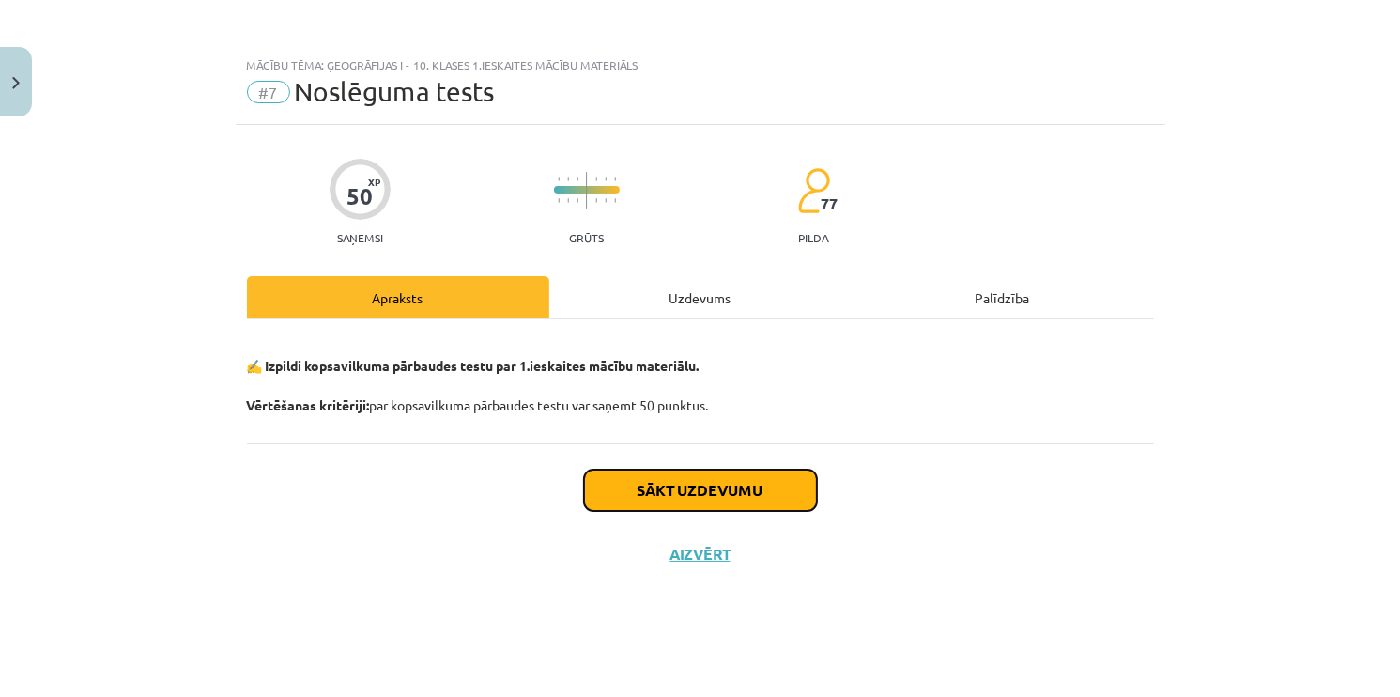
click at [654, 489] on button "Sākt uzdevumu" at bounding box center [700, 490] width 233 height 41
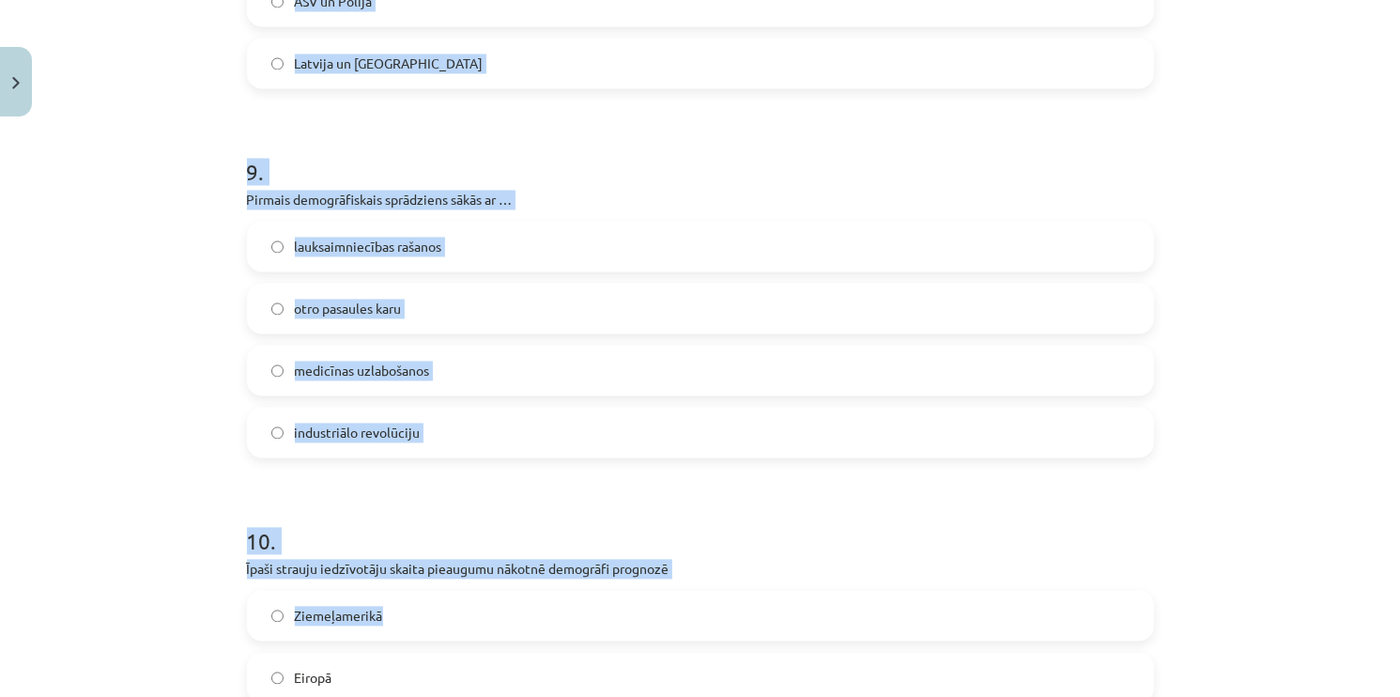
scroll to position [3976, 0]
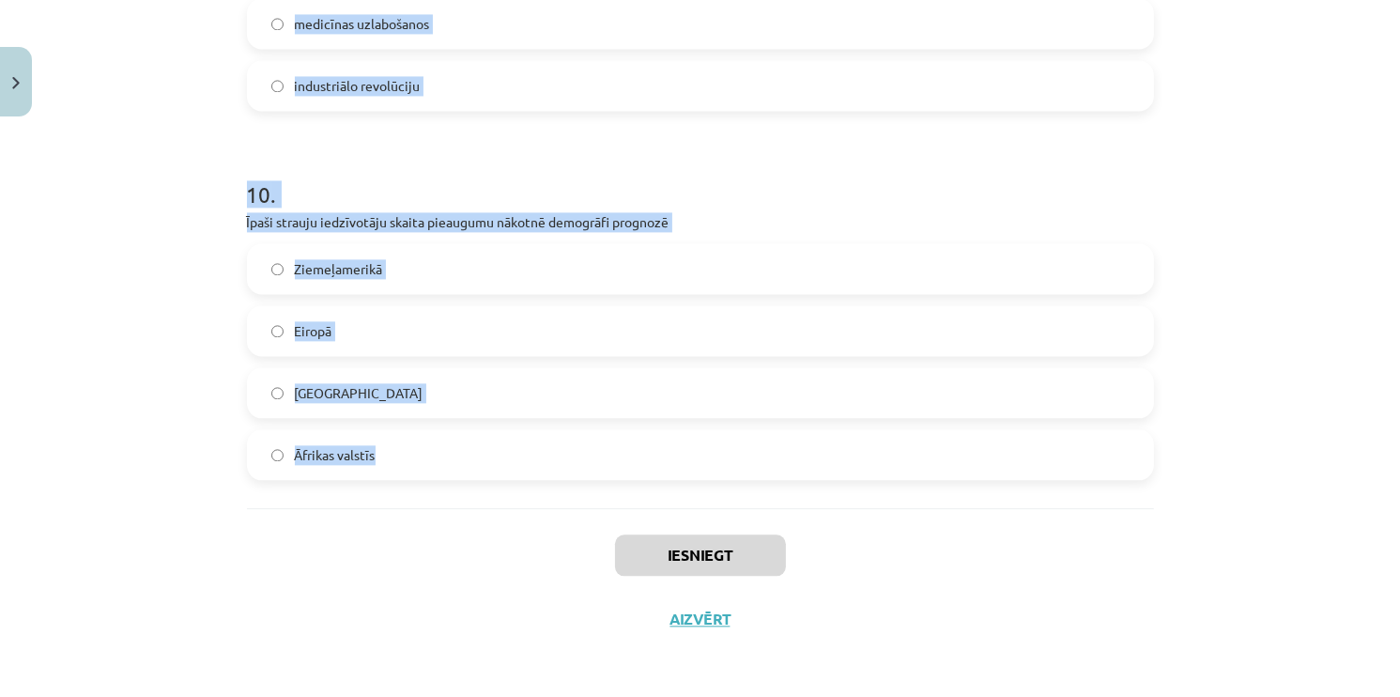
drag, startPoint x: 232, startPoint y: 357, endPoint x: 507, endPoint y: 419, distance: 282.0
copy form "Lai arī ir grūti definēt dažu valstu atbilstību visiem suverēnas jeb neatkarīga…"
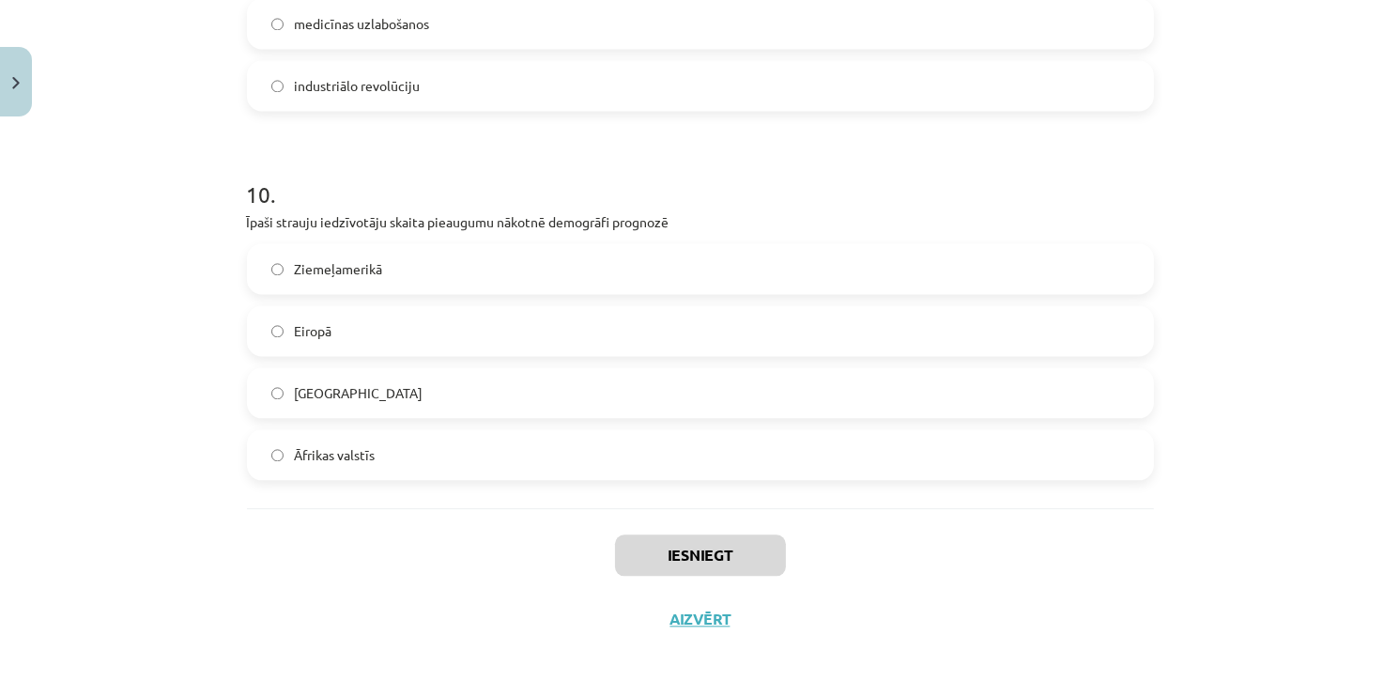
click at [490, 633] on div "Iesniegt Aizvērt" at bounding box center [700, 573] width 907 height 131
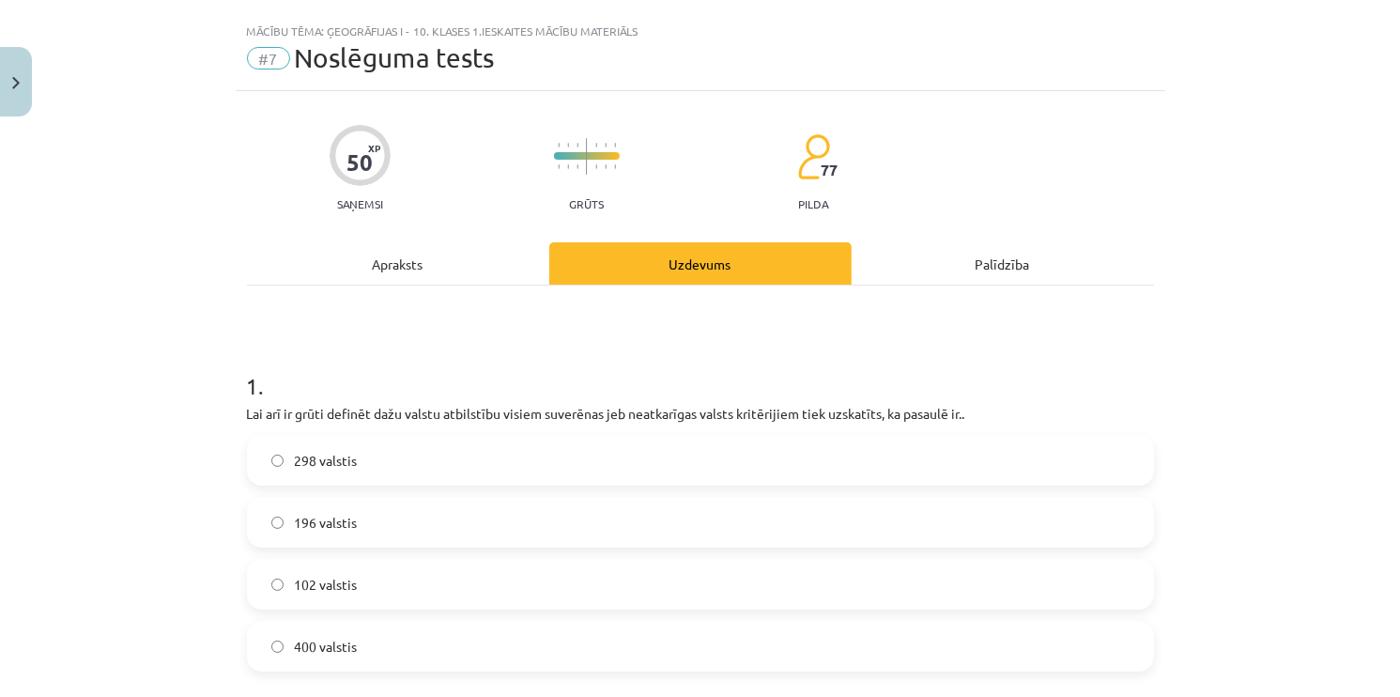
scroll to position [32, 0]
click at [473, 347] on h1 "1 ." at bounding box center [700, 371] width 907 height 58
click at [342, 535] on label "196 valstis" at bounding box center [700, 524] width 903 height 47
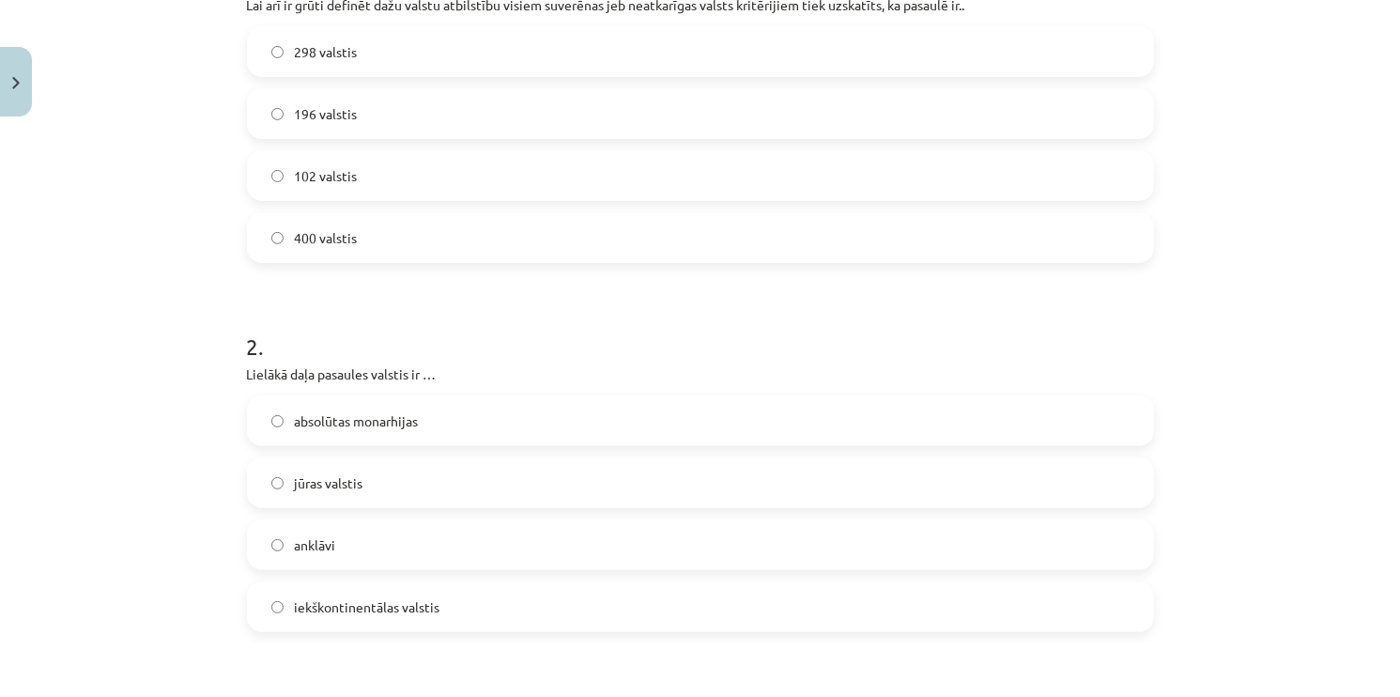
scroll to position [501, 0]
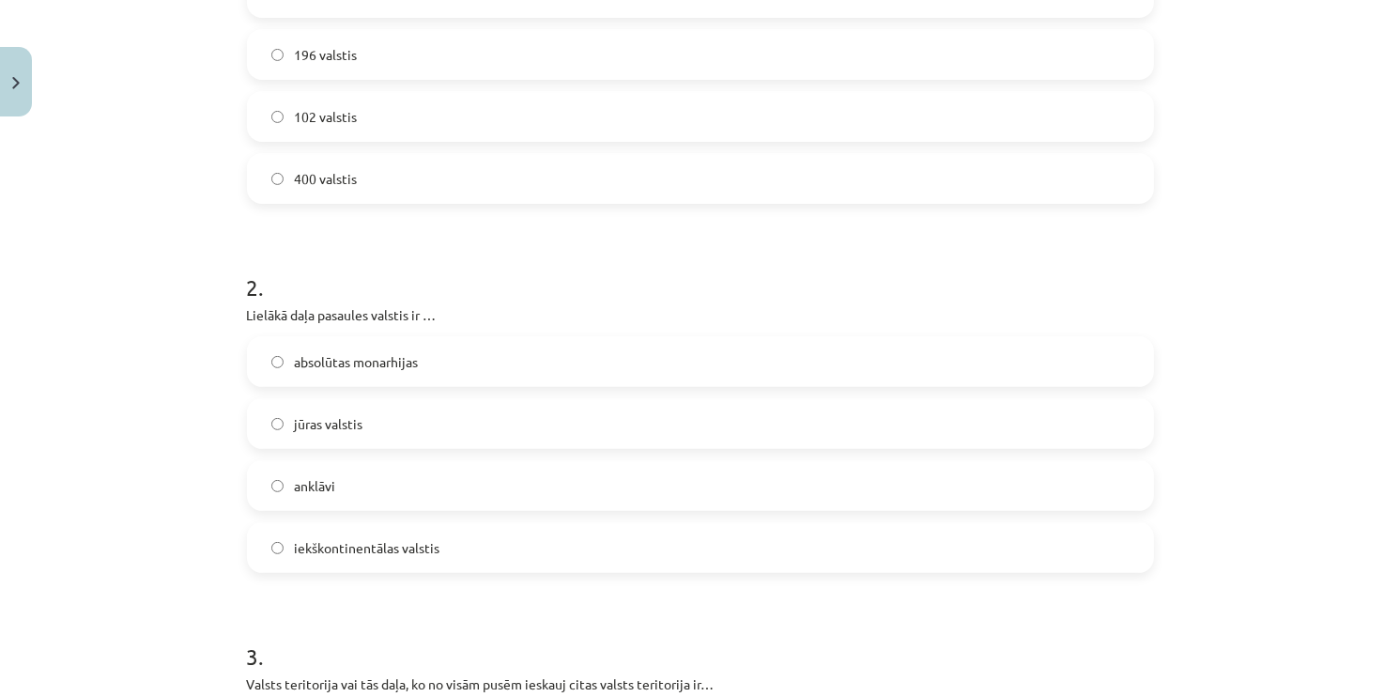
click at [316, 551] on span "iekškontinentālas valstis" at bounding box center [368, 548] width 146 height 20
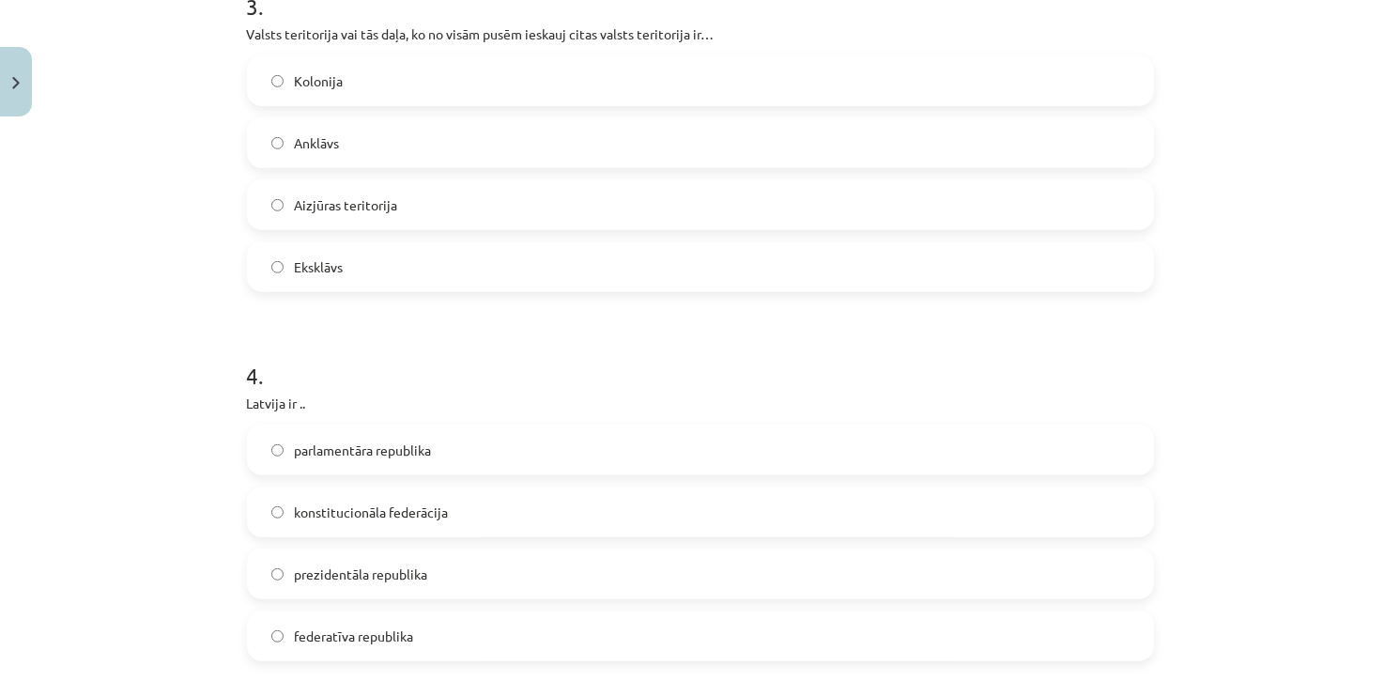
scroll to position [1159, 0]
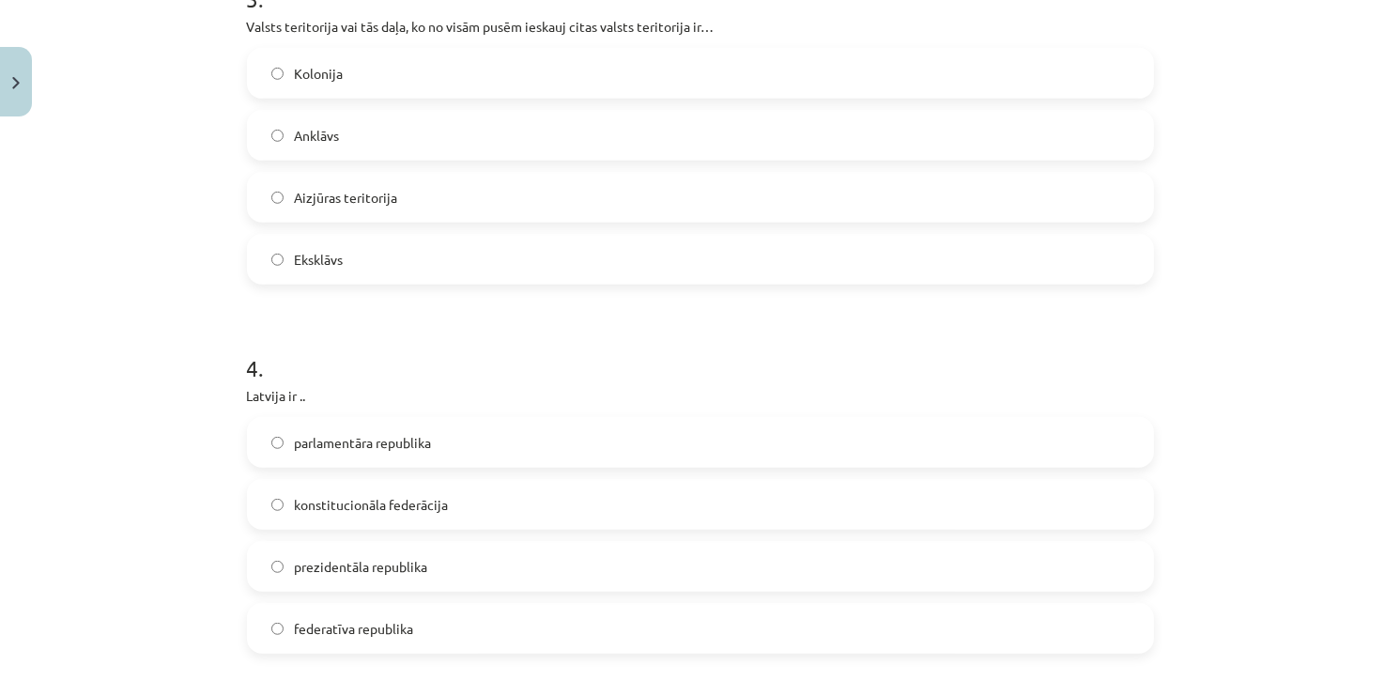
click at [330, 448] on span "parlamentāra republika" at bounding box center [363, 443] width 137 height 20
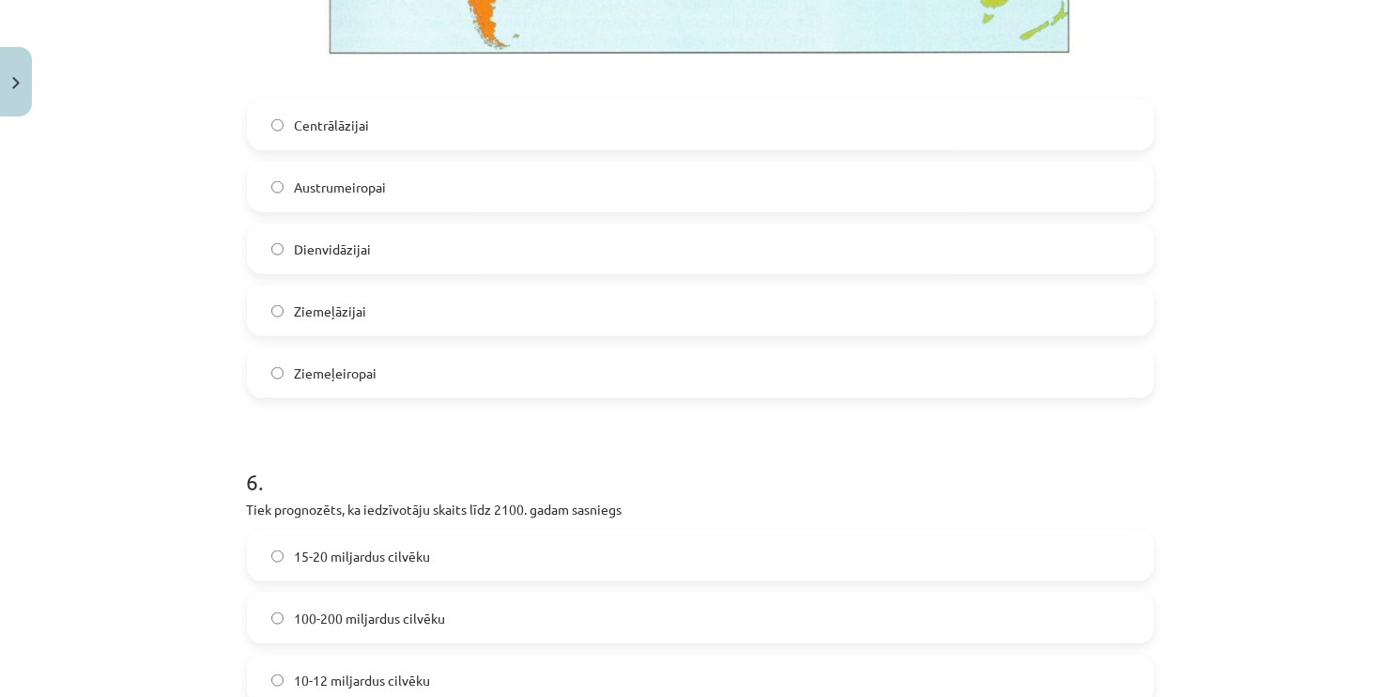
scroll to position [2380, 0]
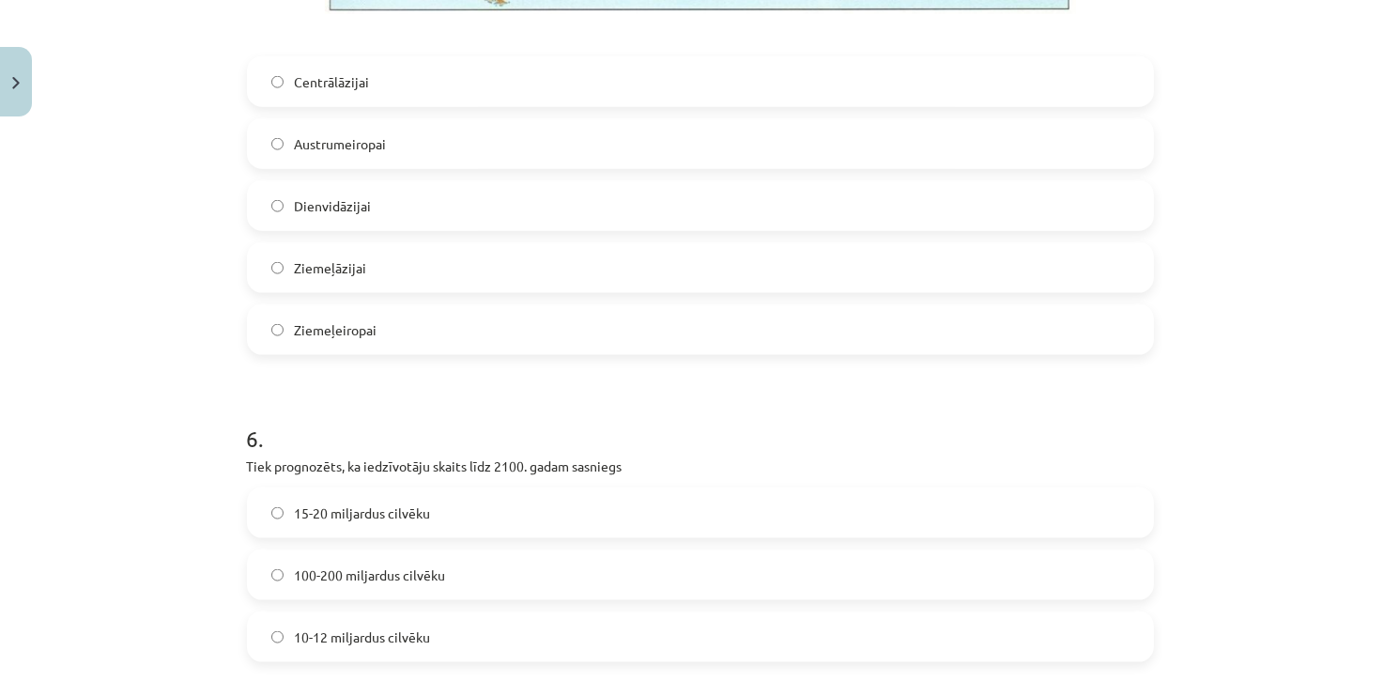
click at [288, 96] on label "Centrālāzijai" at bounding box center [700, 81] width 903 height 47
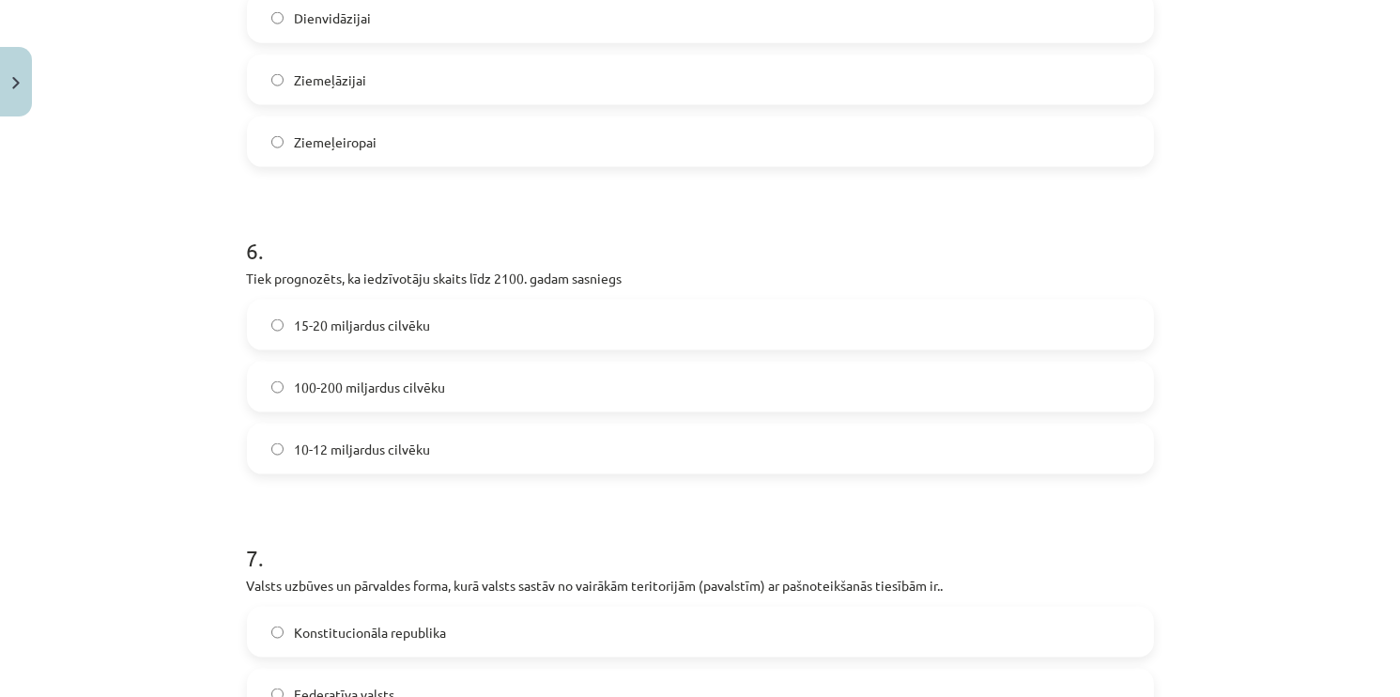
click at [314, 453] on span "10-12 miljardus cilvēku" at bounding box center [363, 449] width 136 height 20
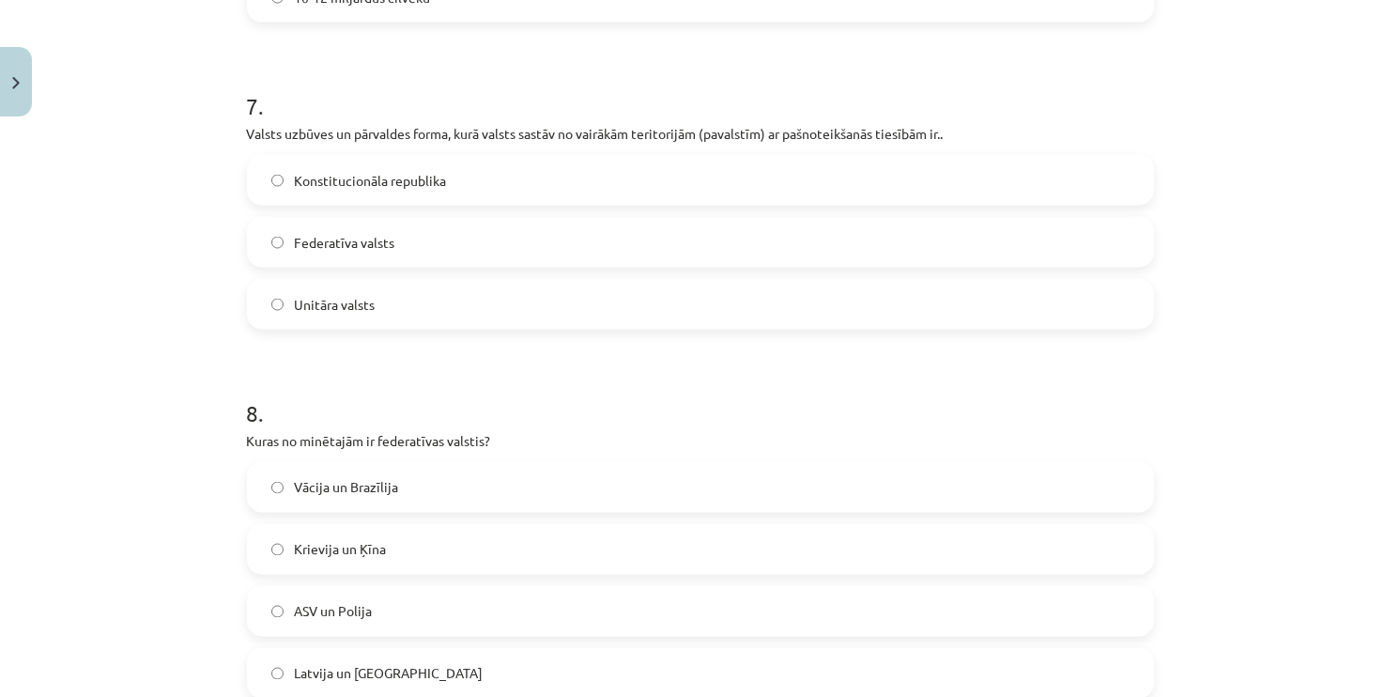
scroll to position [3037, 0]
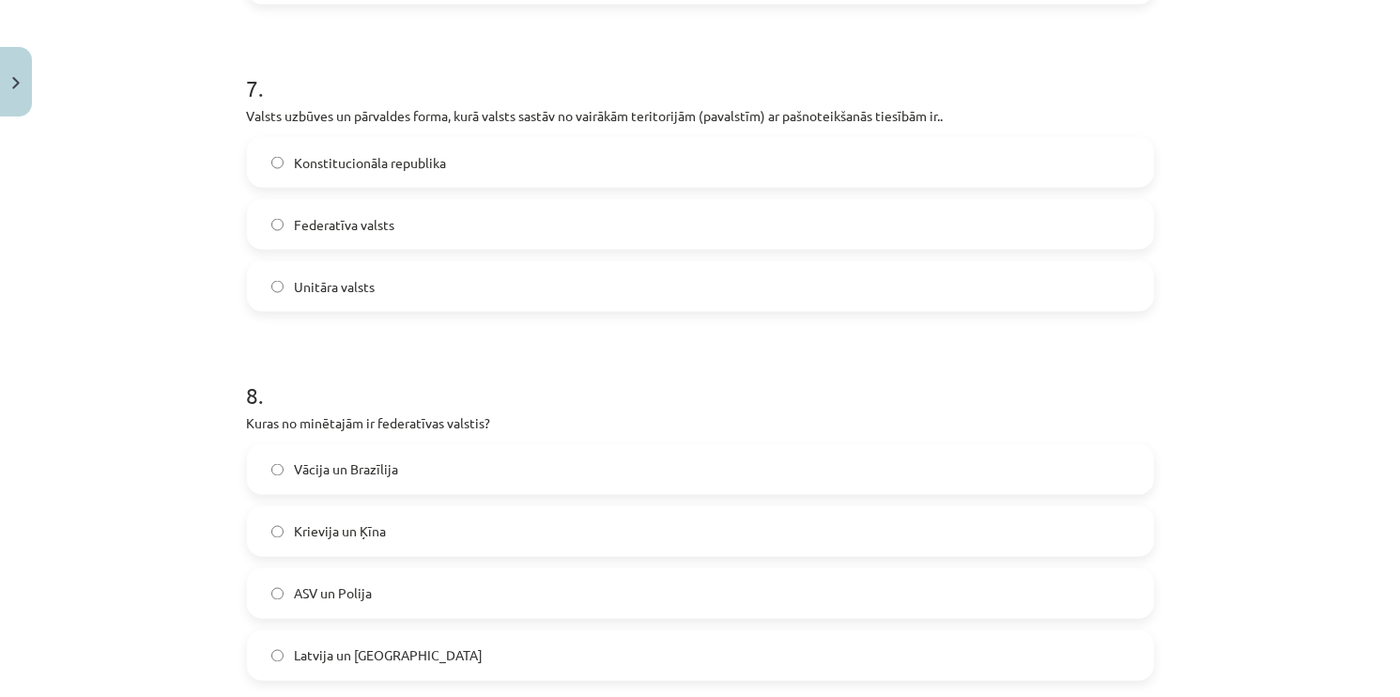
click at [311, 224] on span "Federatīva valsts" at bounding box center [345, 225] width 100 height 20
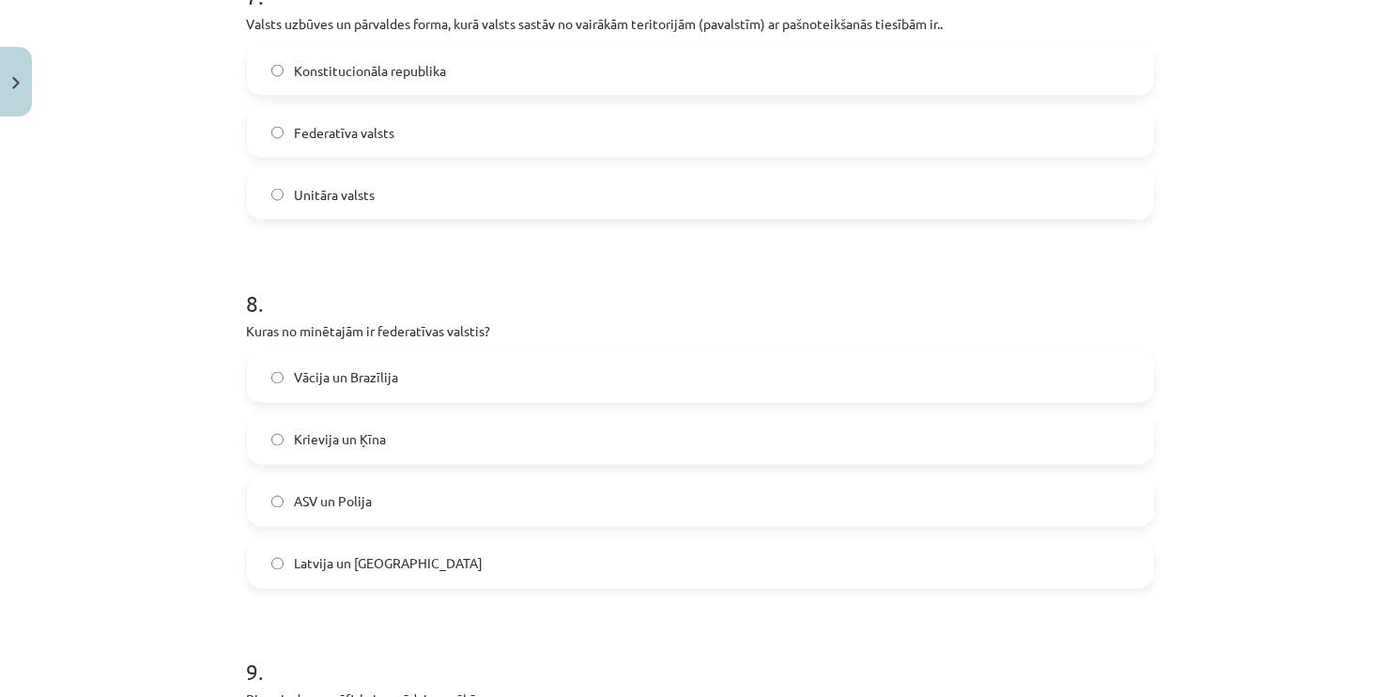
scroll to position [3131, 0]
click at [328, 384] on span "Vācija un Brazīlija" at bounding box center [347, 376] width 104 height 20
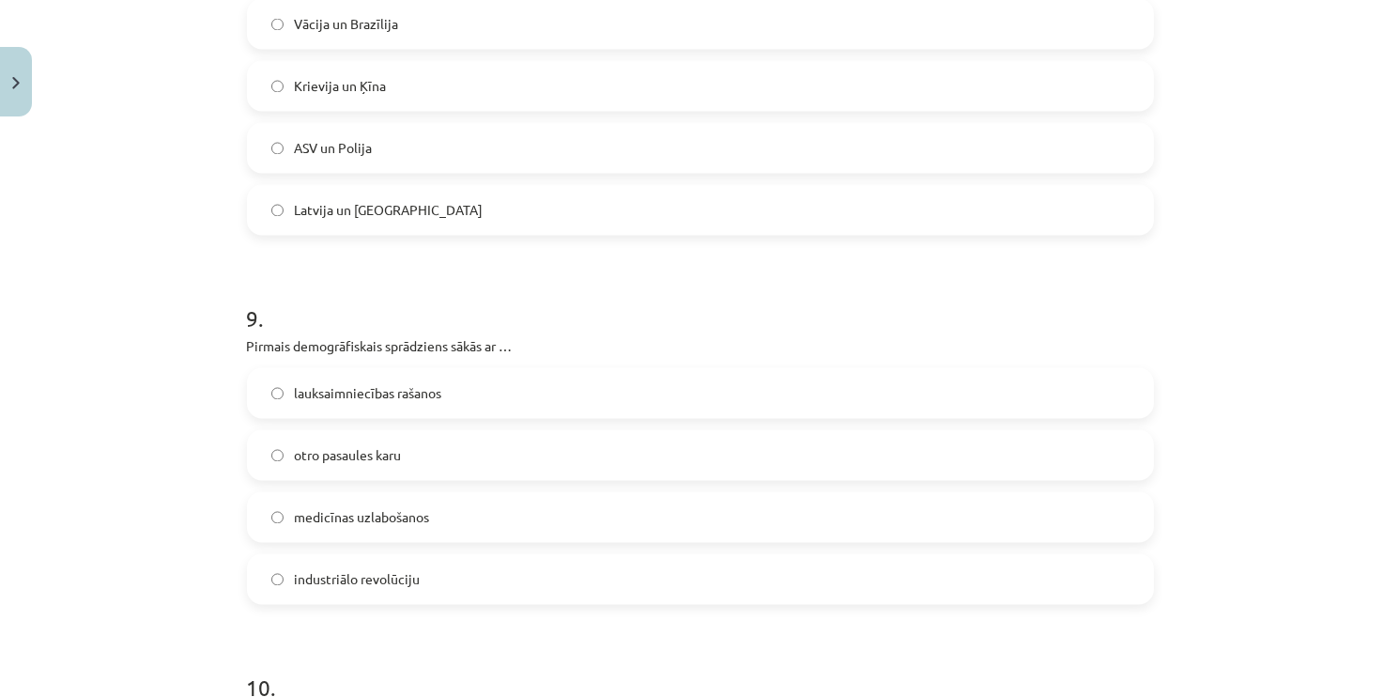
scroll to position [3506, 0]
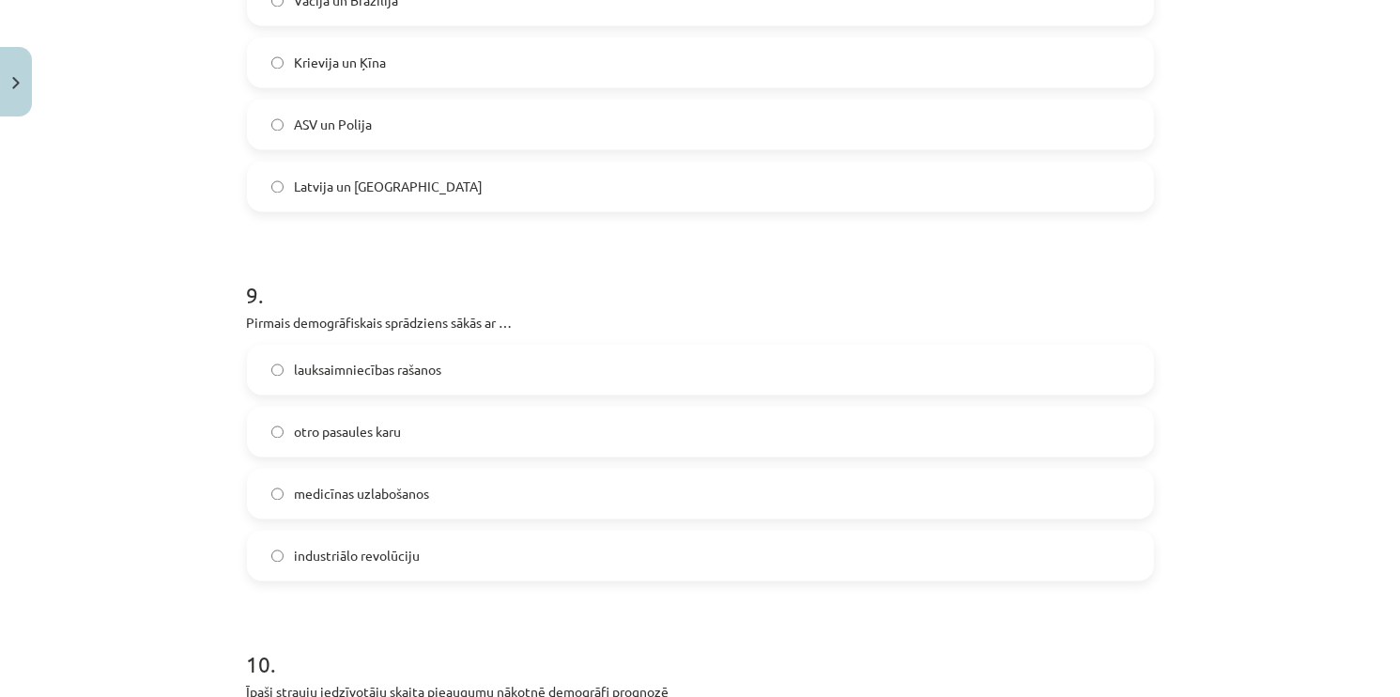
click at [315, 543] on label "industriālo revolūciju" at bounding box center [700, 554] width 903 height 47
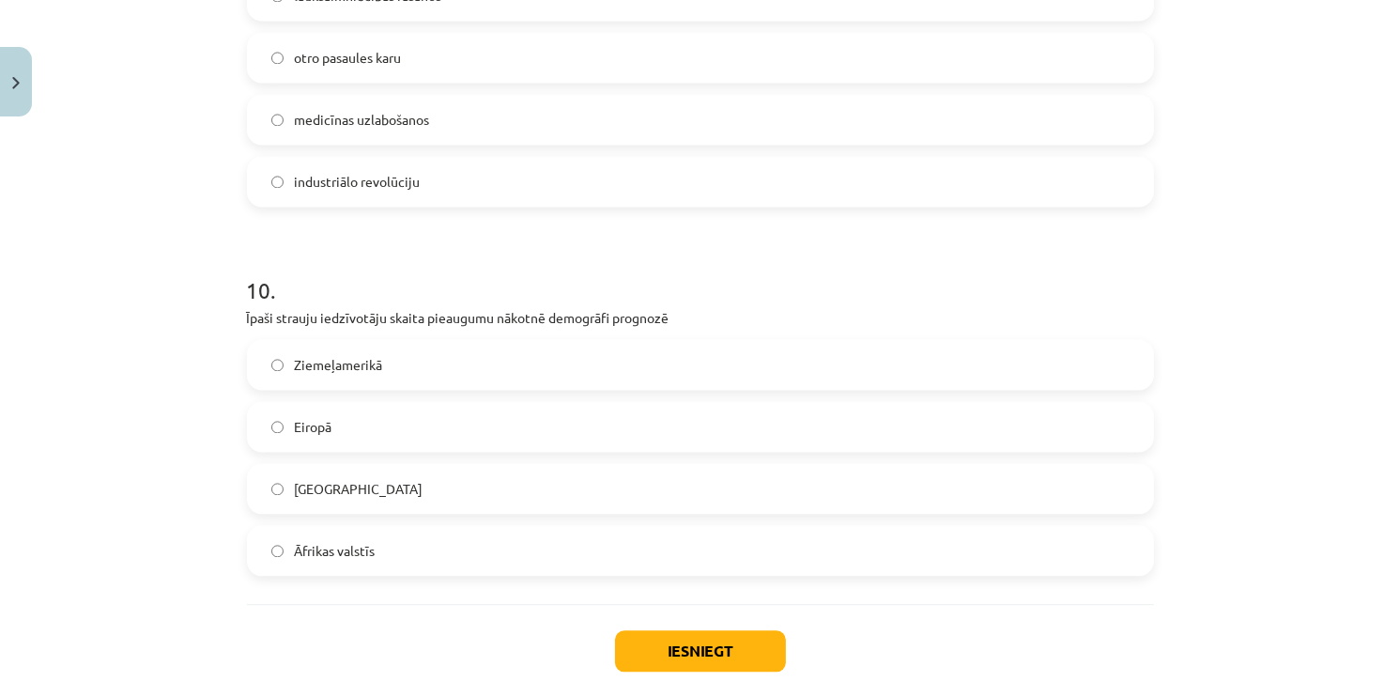
scroll to position [3882, 0]
click at [356, 555] on span "Āfrikas valstīs" at bounding box center [335, 549] width 81 height 20
click at [666, 651] on button "Iesniegt" at bounding box center [700, 648] width 171 height 41
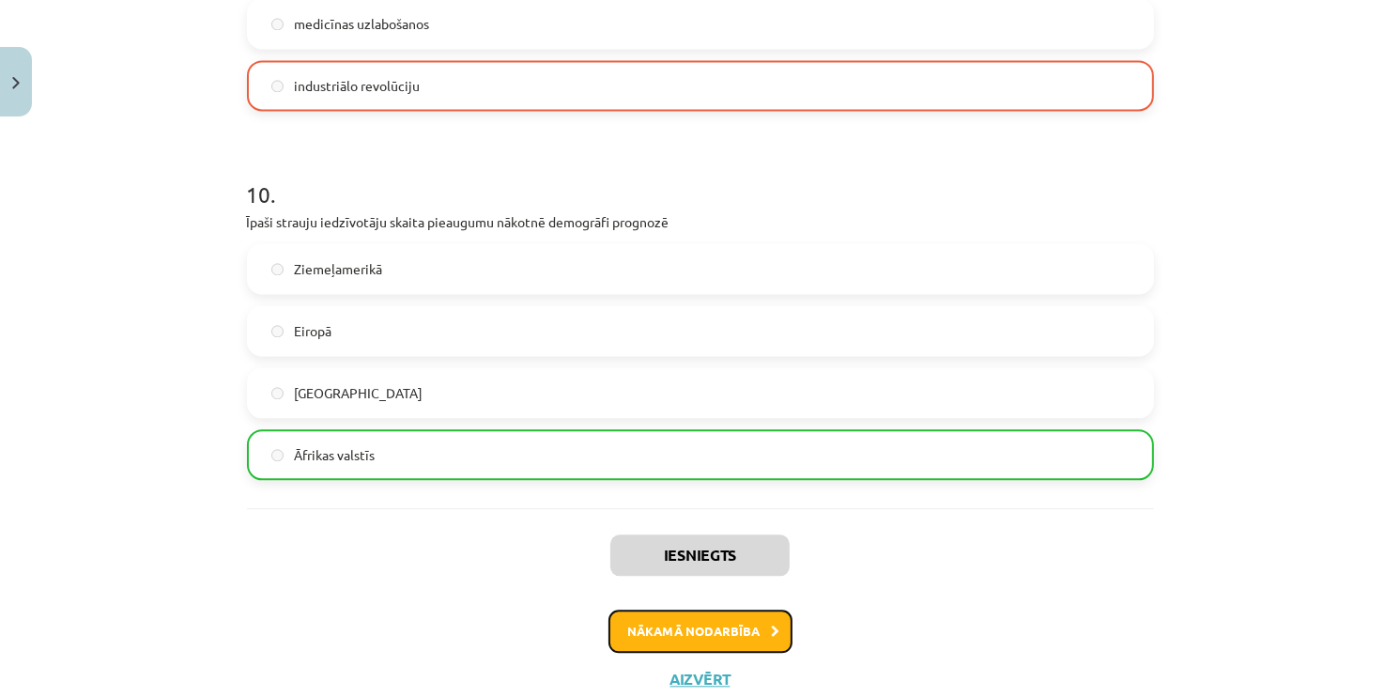
click at [660, 614] on button "Nākamā nodarbība" at bounding box center [700, 630] width 184 height 43
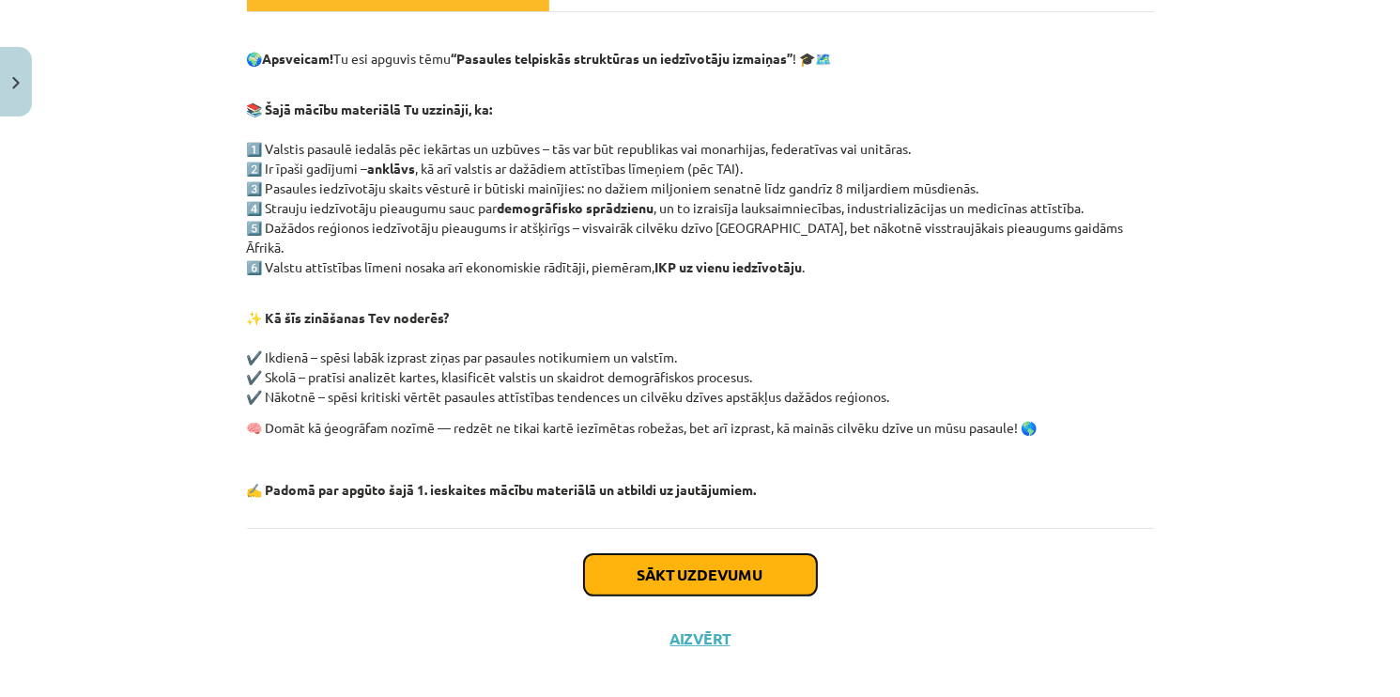
click at [702, 562] on button "Sākt uzdevumu" at bounding box center [700, 574] width 233 height 41
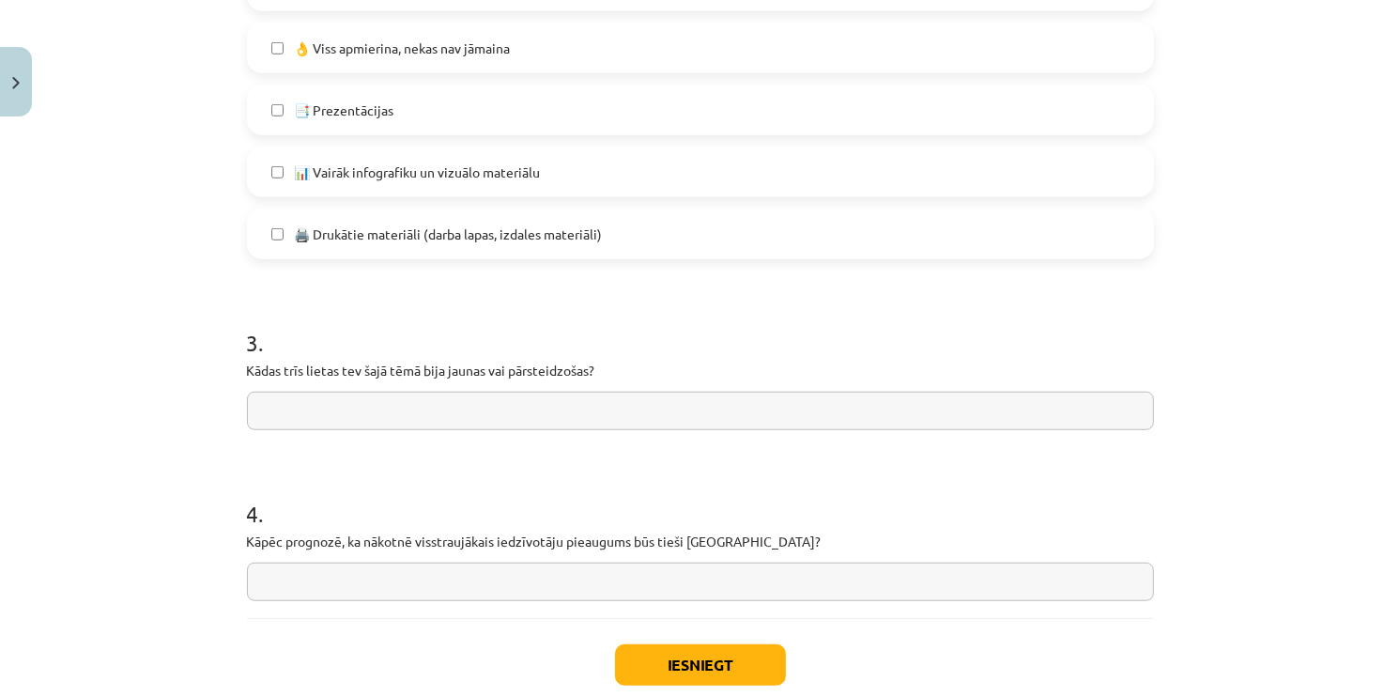
scroll to position [1502, 0]
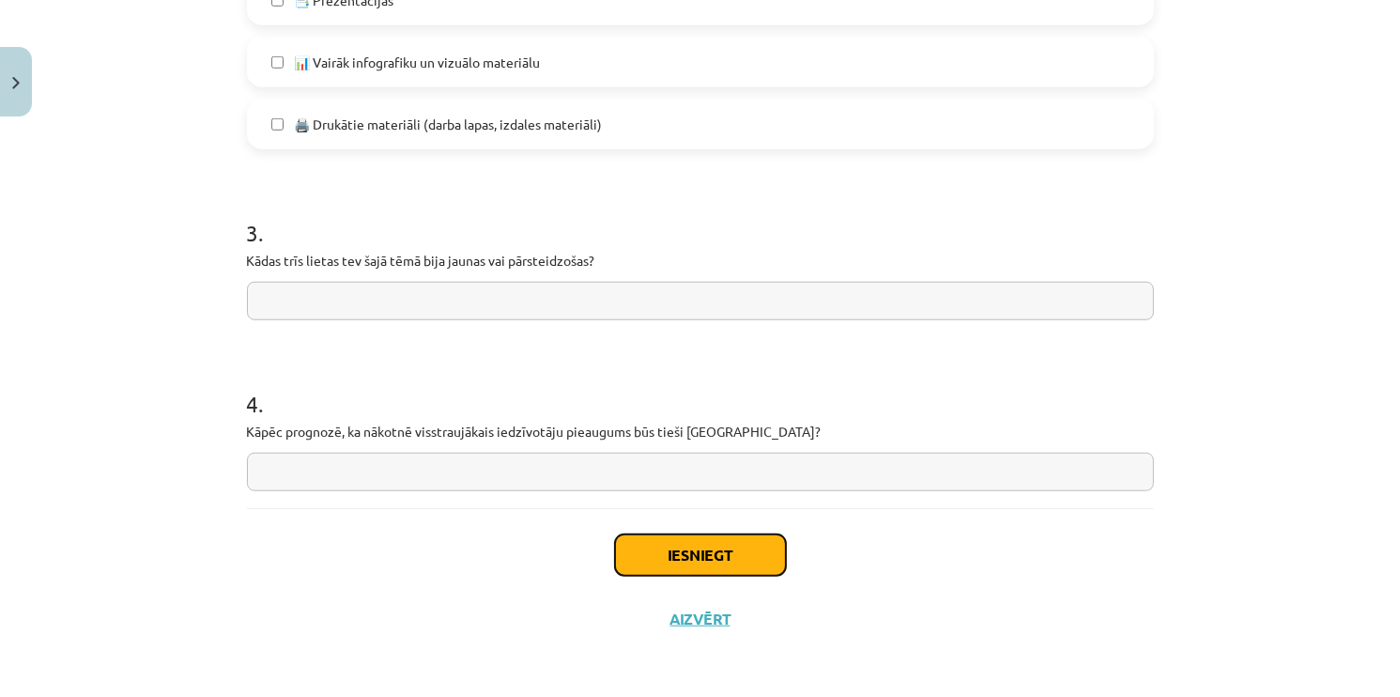
click at [686, 561] on button "Iesniegt" at bounding box center [700, 554] width 171 height 41
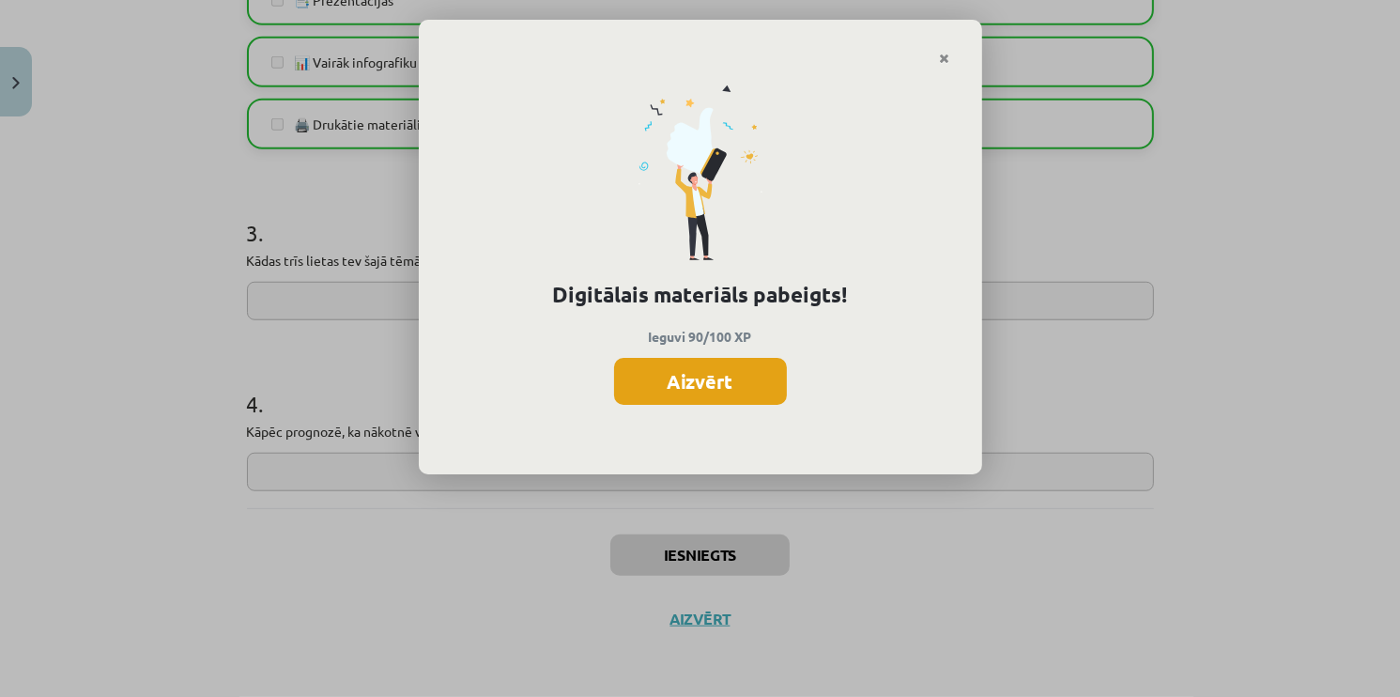
click at [657, 385] on button "Aizvērt" at bounding box center [700, 381] width 173 height 47
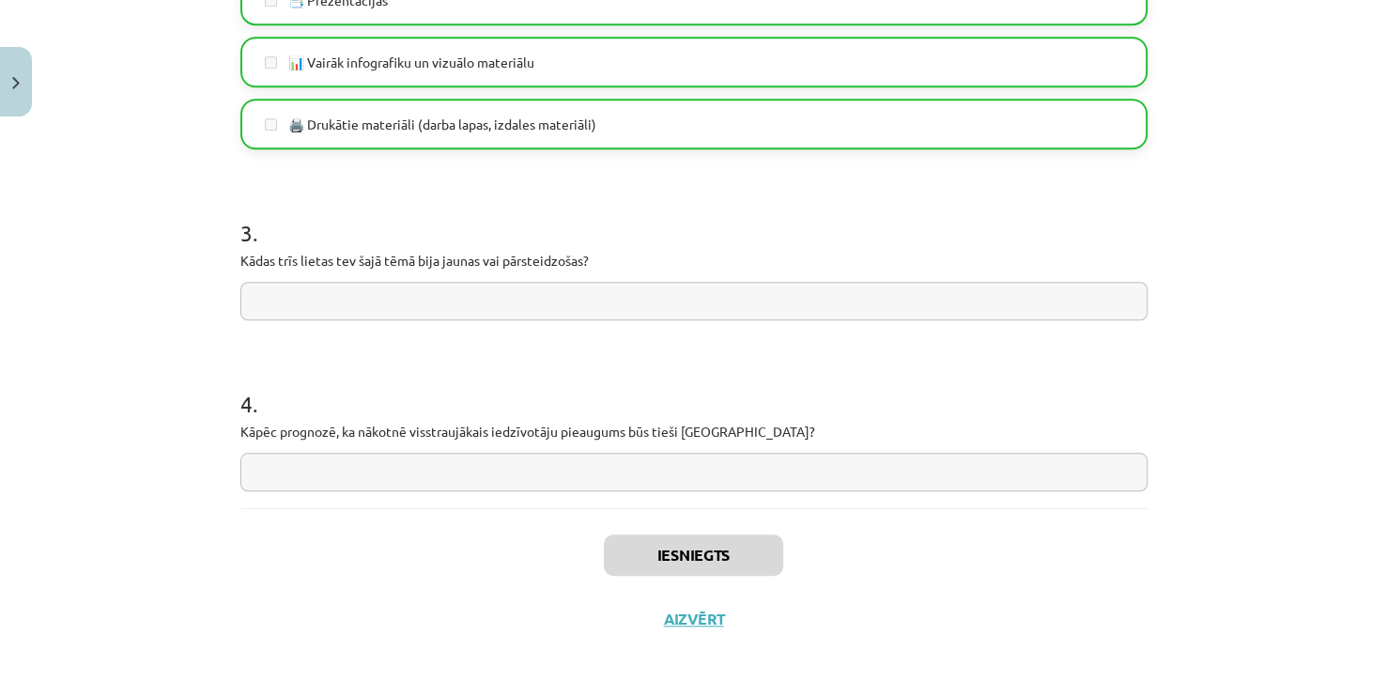
scroll to position [470, 0]
click at [706, 617] on button "Aizvērt" at bounding box center [693, 618] width 71 height 19
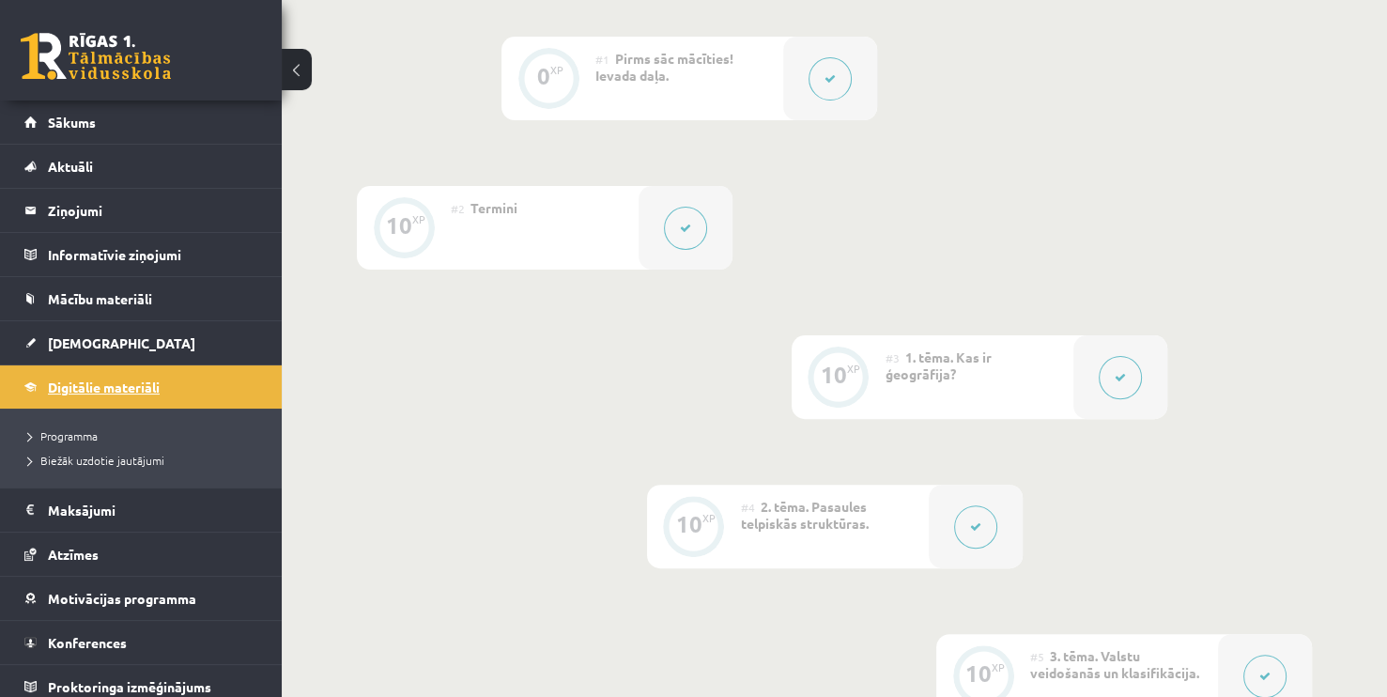
click at [97, 386] on span "Digitālie materiāli" at bounding box center [104, 386] width 112 height 17
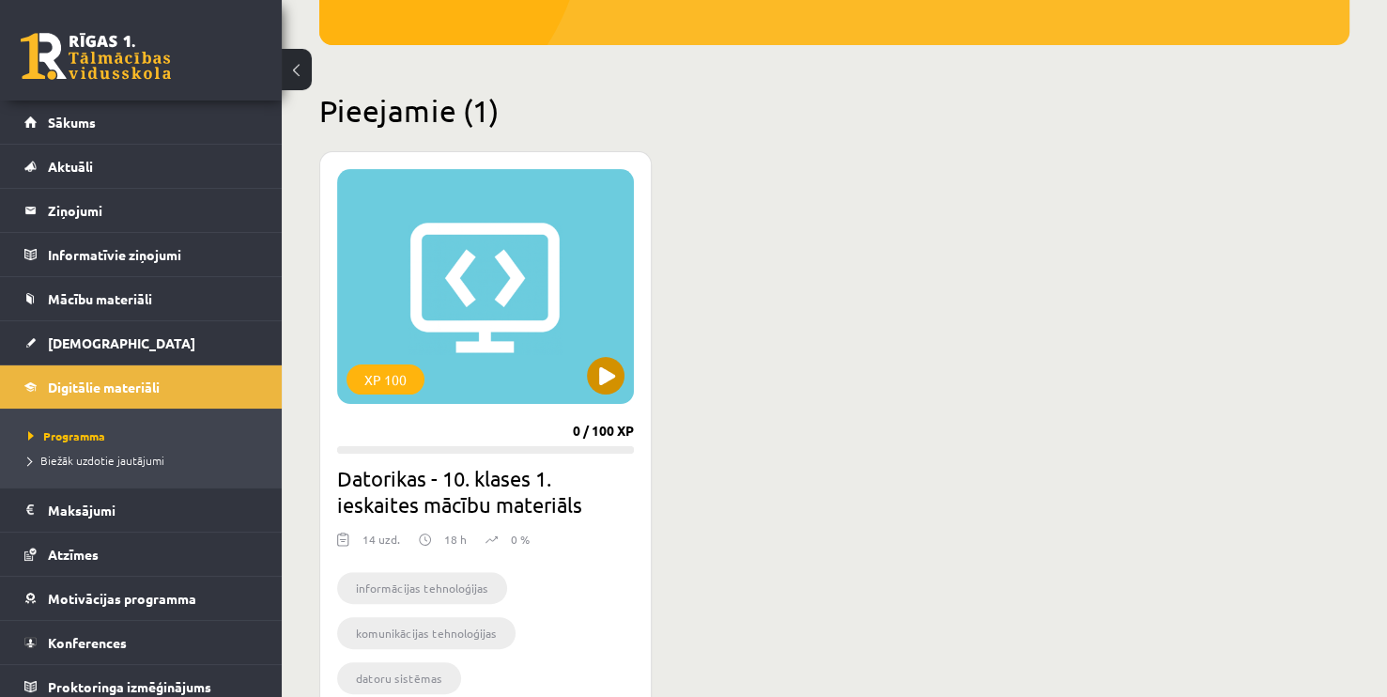
scroll to position [376, 0]
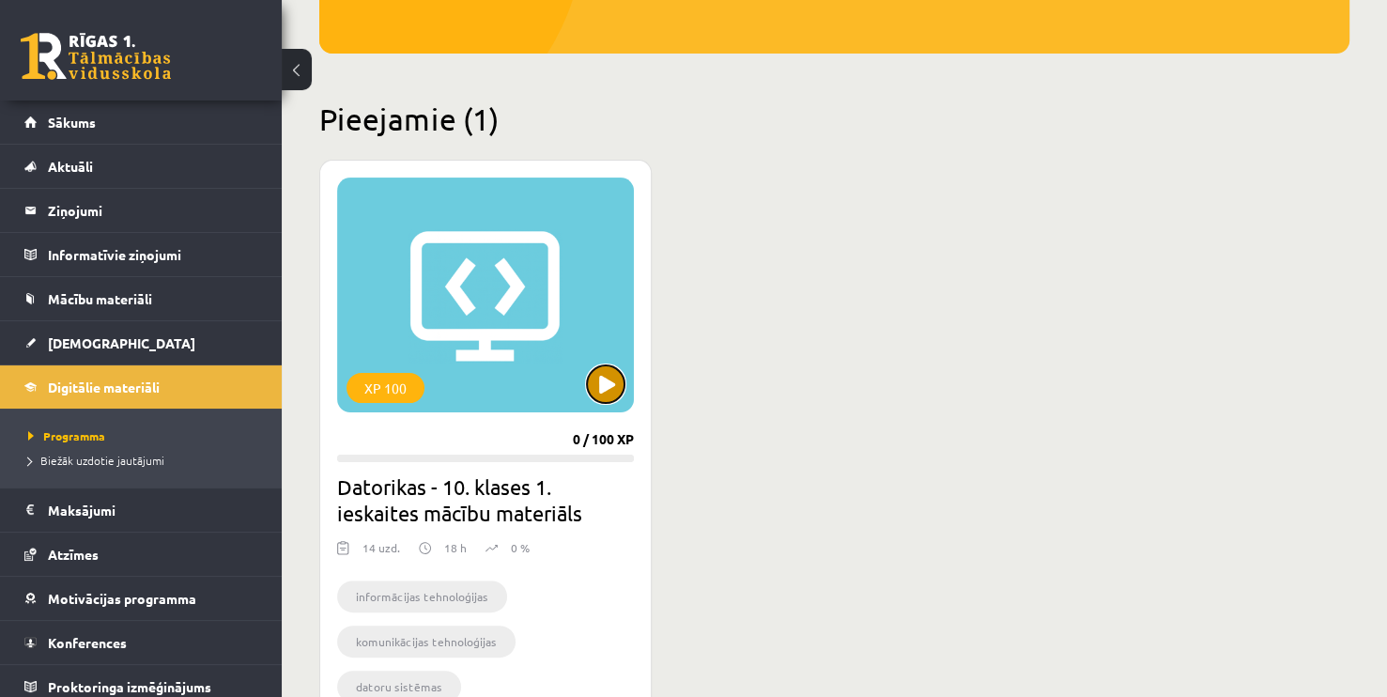
click at [593, 386] on button at bounding box center [606, 384] width 38 height 38
drag, startPoint x: 839, startPoint y: 352, endPoint x: 830, endPoint y: 351, distance: 9.4
click at [839, 352] on div "XP 100 0 / 100 XP Datorikas - 10. klases 1. ieskaites mācību materiāls 14 uzd. …" at bounding box center [834, 449] width 1030 height 579
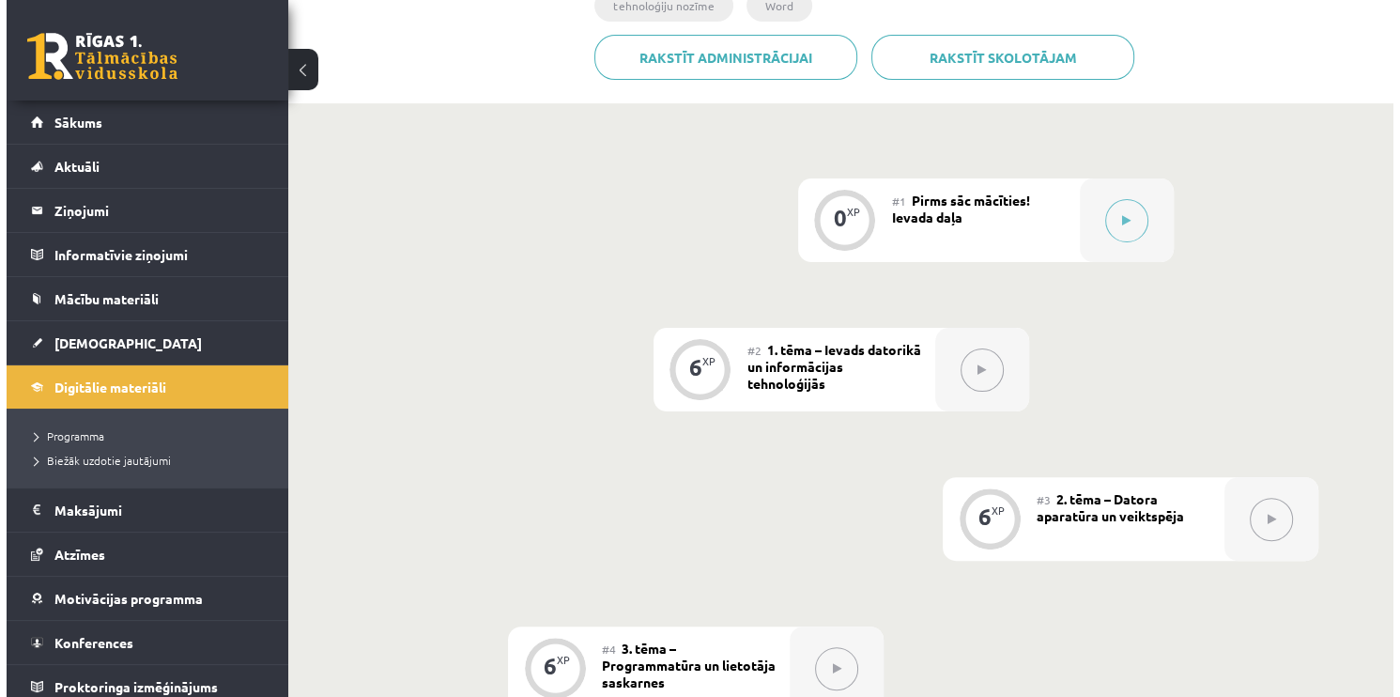
scroll to position [470, 0]
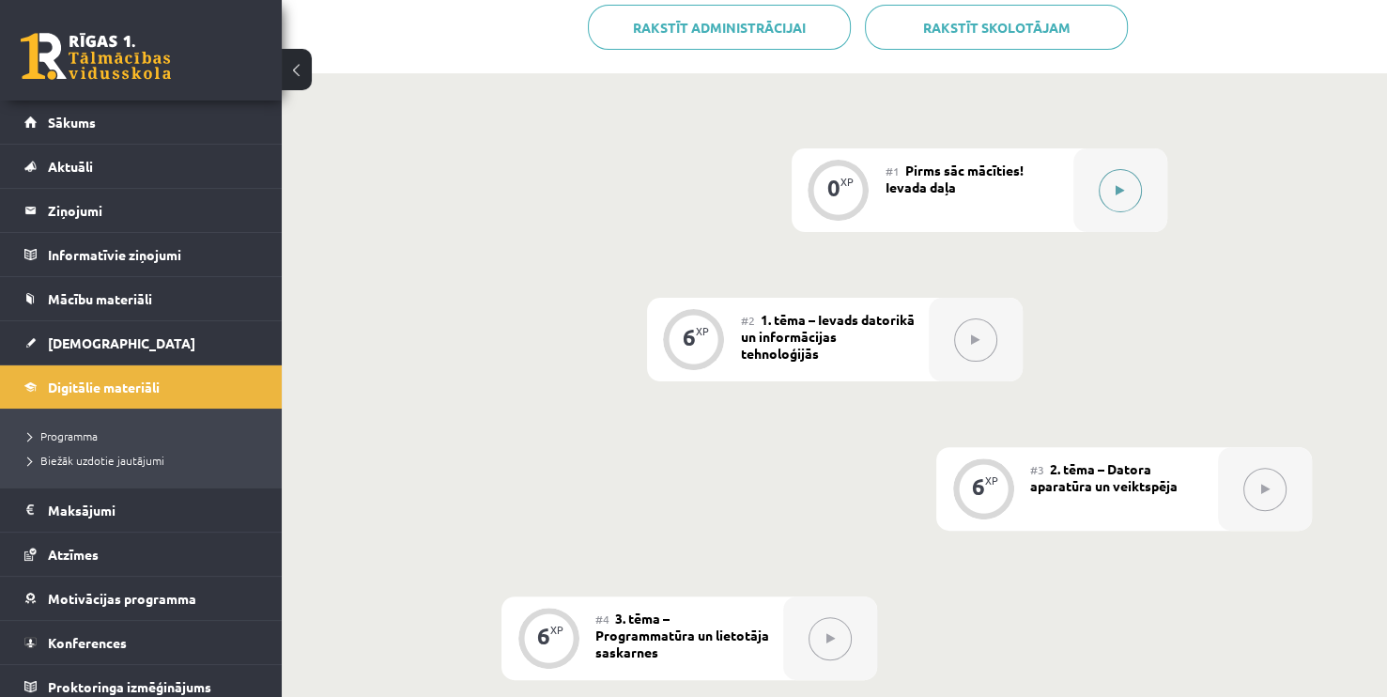
click at [1128, 188] on button at bounding box center [1120, 190] width 43 height 43
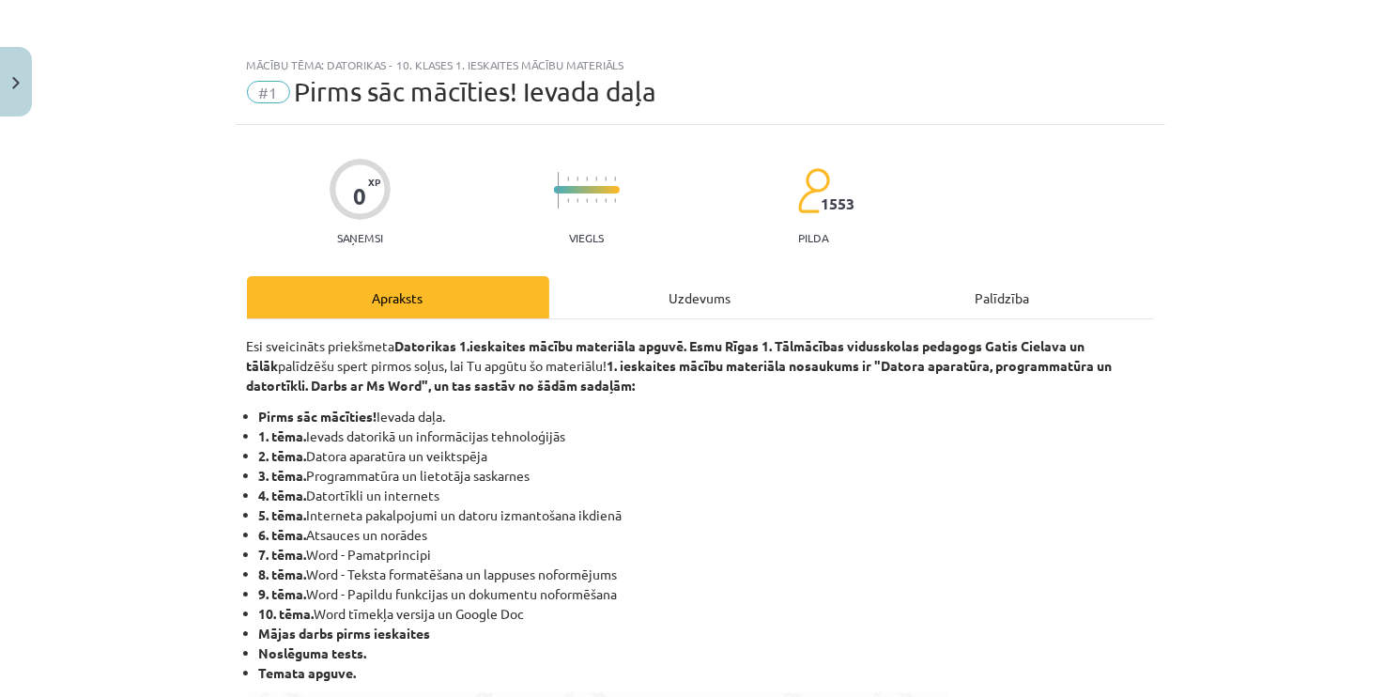
click at [724, 286] on div "Uzdevums" at bounding box center [700, 297] width 302 height 42
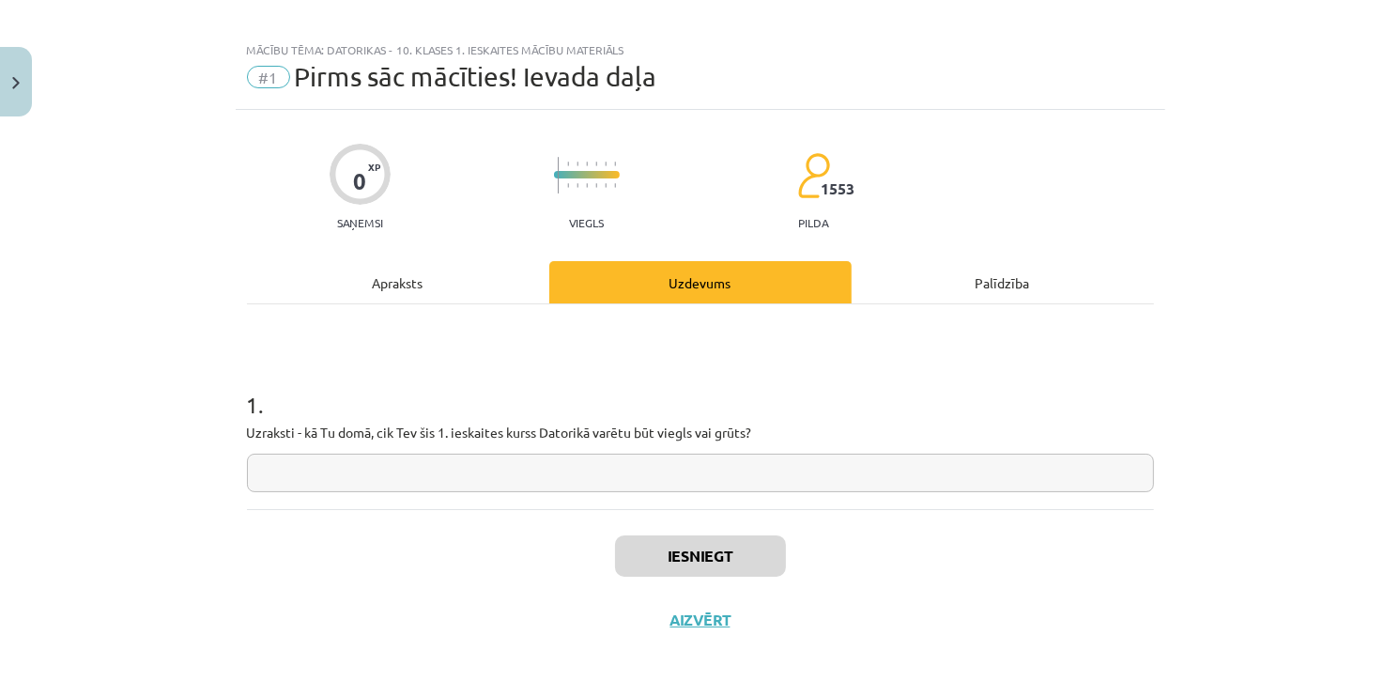
click at [382, 467] on input "text" at bounding box center [700, 473] width 907 height 39
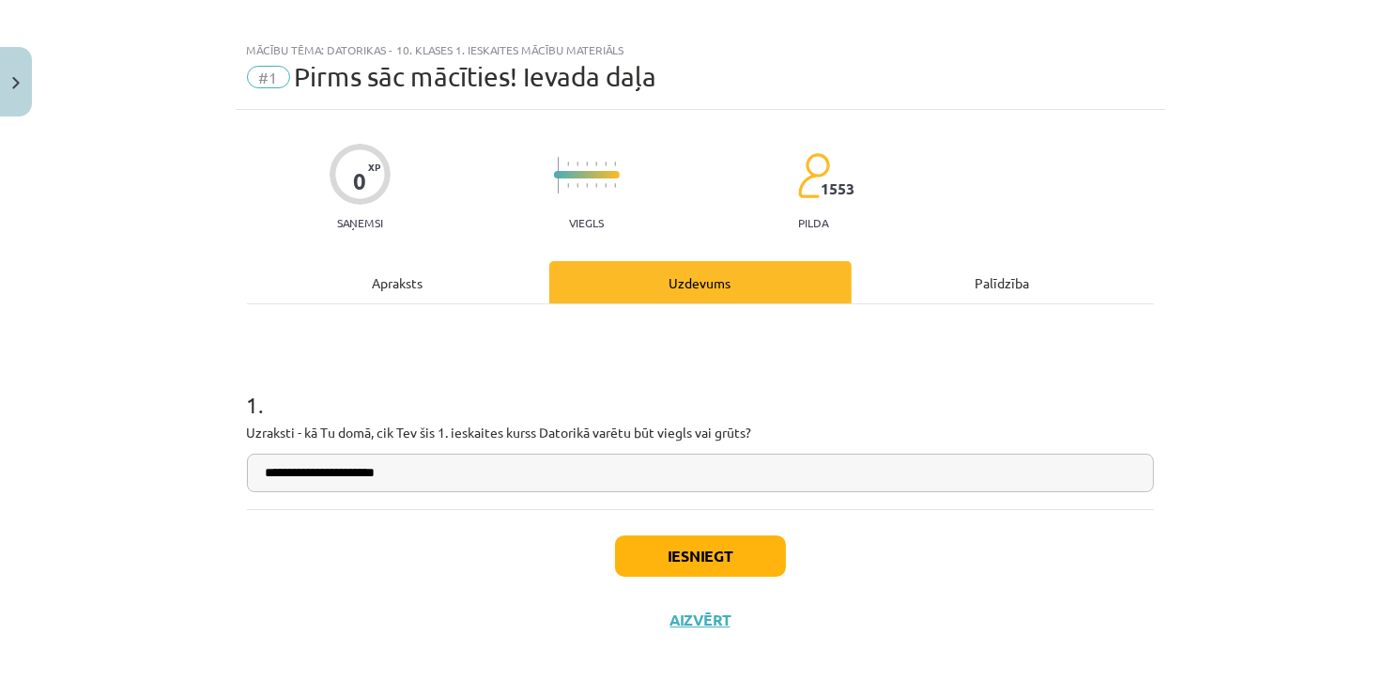
type input "**********"
click at [646, 555] on button "Iesniegt" at bounding box center [700, 555] width 171 height 41
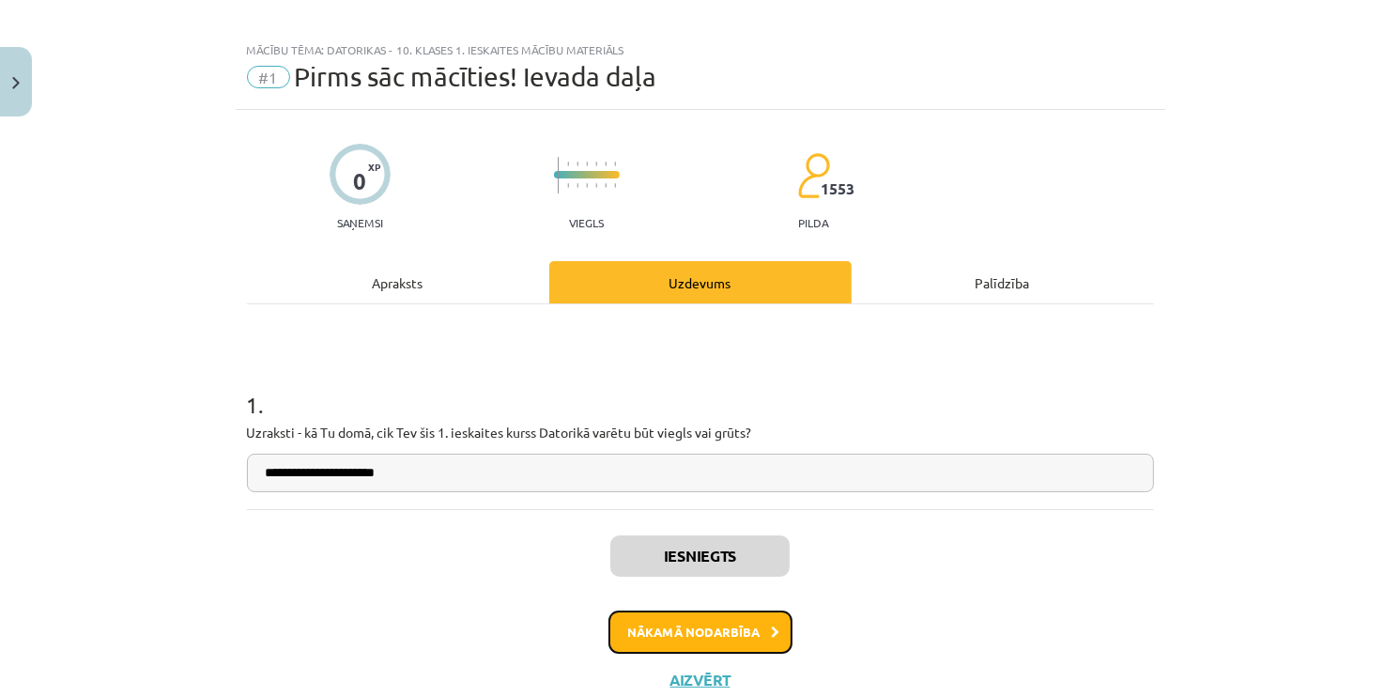
click at [641, 622] on button "Nākamā nodarbība" at bounding box center [700, 631] width 184 height 43
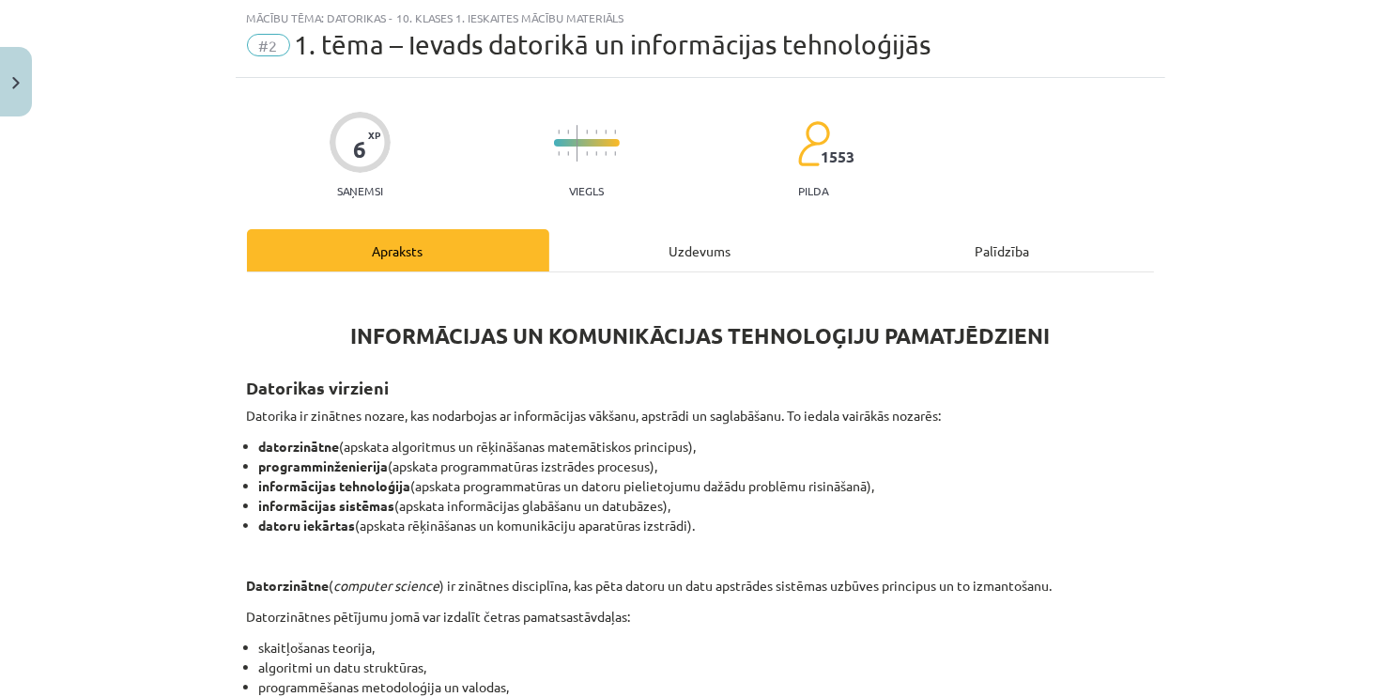
click at [640, 250] on div "Uzdevums" at bounding box center [700, 250] width 302 height 42
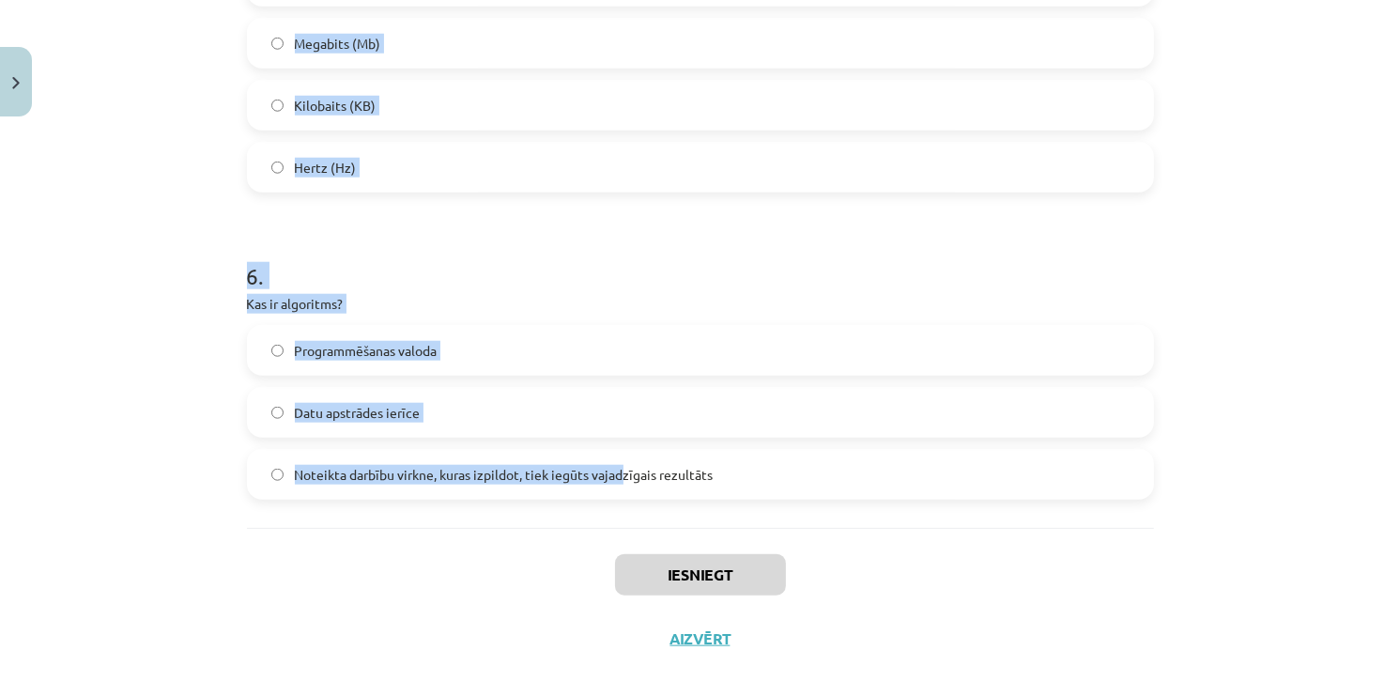
scroll to position [1822, 0]
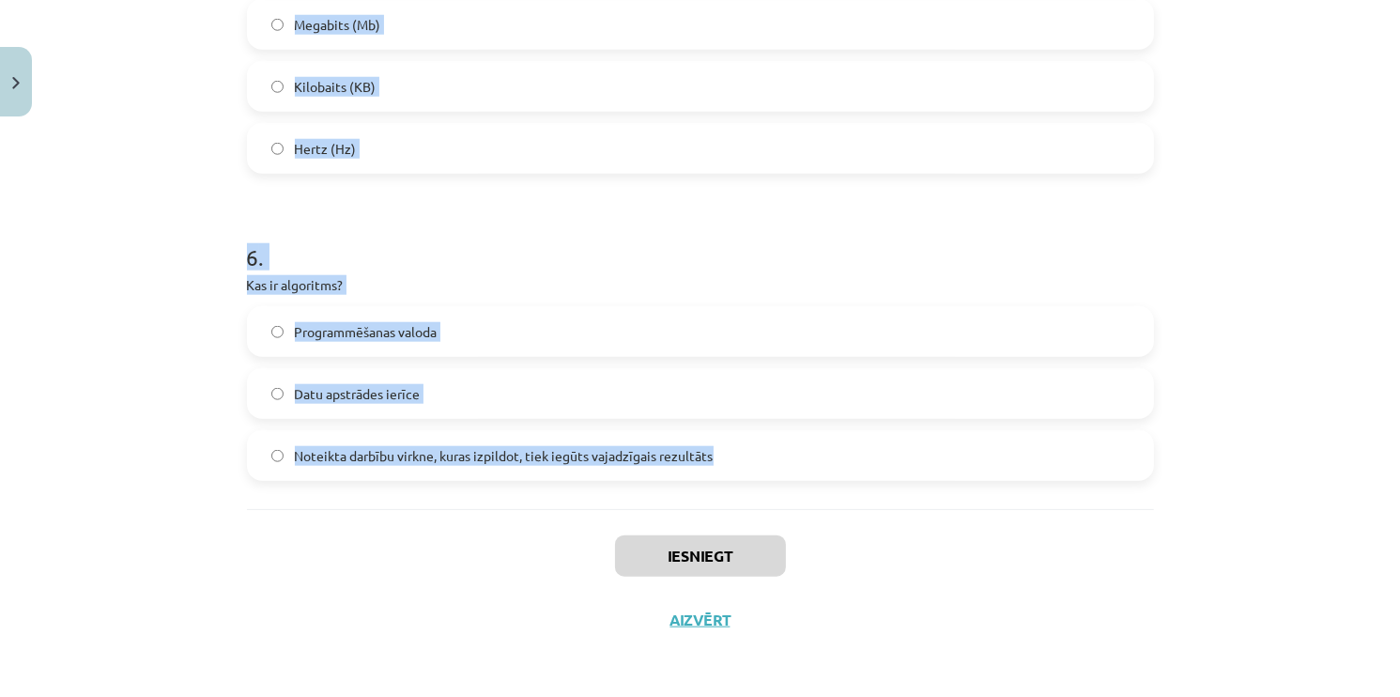
drag, startPoint x: 203, startPoint y: 214, endPoint x: 740, endPoint y: 468, distance: 594.0
click at [735, 468] on div "Mācību tēma: Datorikas - 10. klases 1. ieskaites mācību materiāls #2 1. tēma – …" at bounding box center [700, 348] width 1400 height 697
copy form "Kas ir programma? Algoritms, kas pierakstīts datoram “saprotamā” formā Datu kop…"
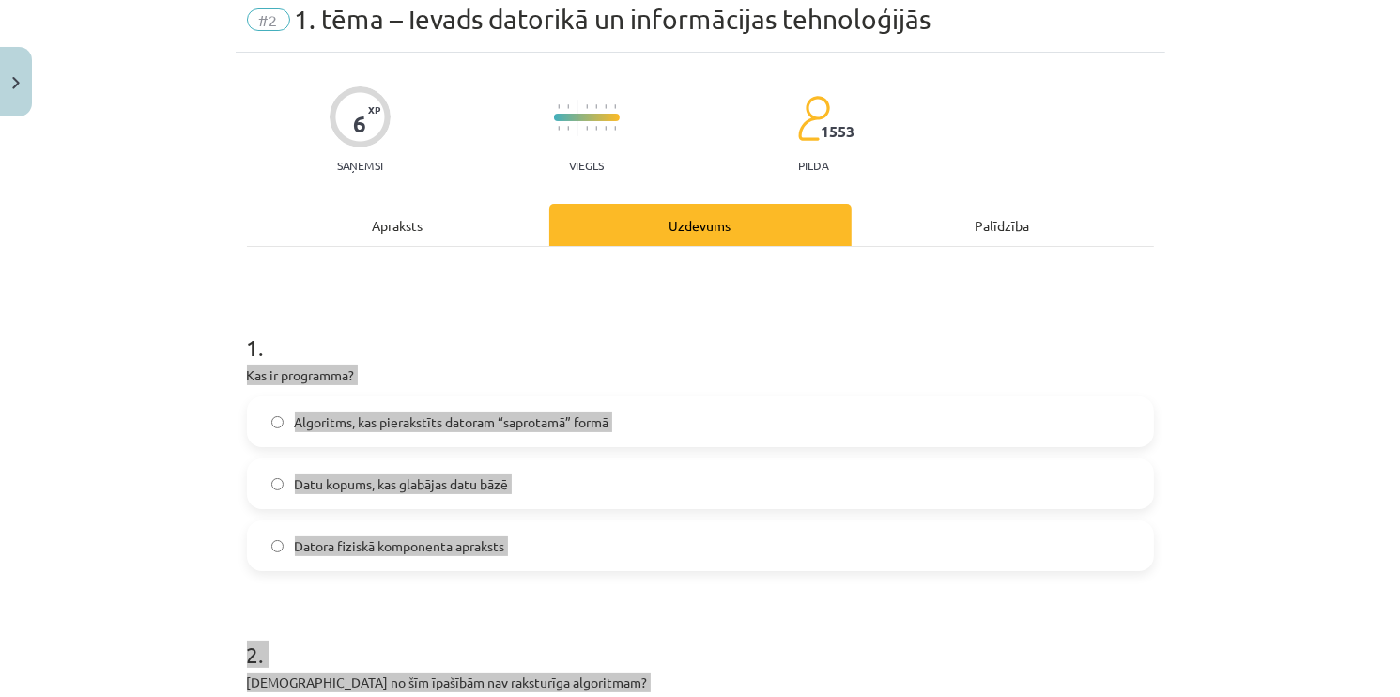
scroll to position [0, 0]
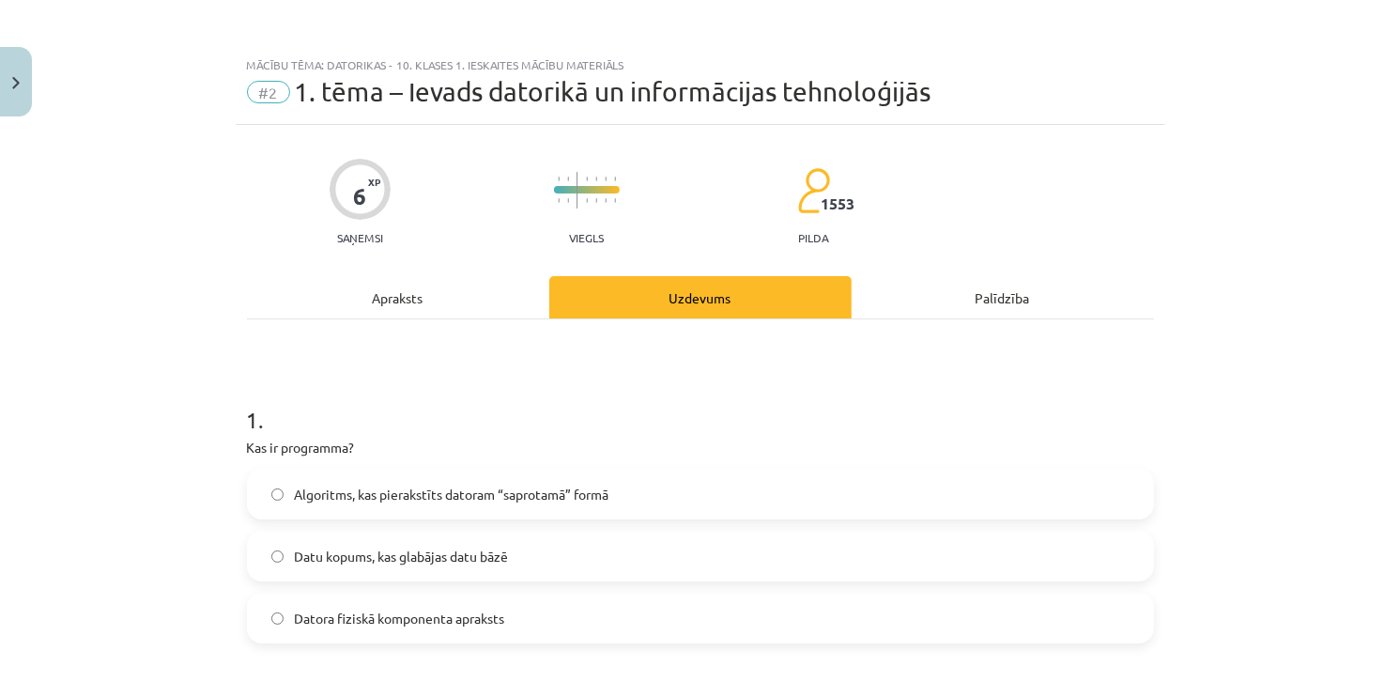
click at [555, 423] on h1 "1 ." at bounding box center [700, 403] width 907 height 58
click at [542, 487] on span "Algoritms, kas pierakstīts datoram “saprotamā” formā" at bounding box center [452, 495] width 315 height 20
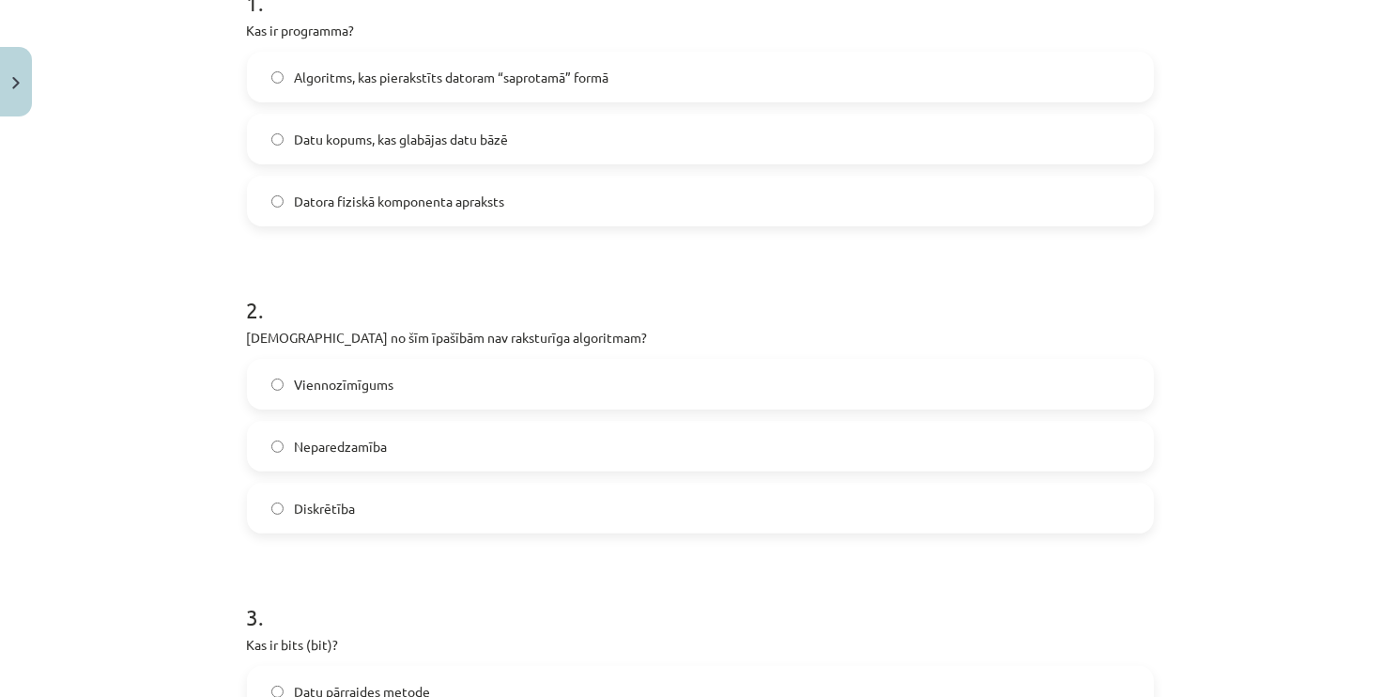
scroll to position [470, 0]
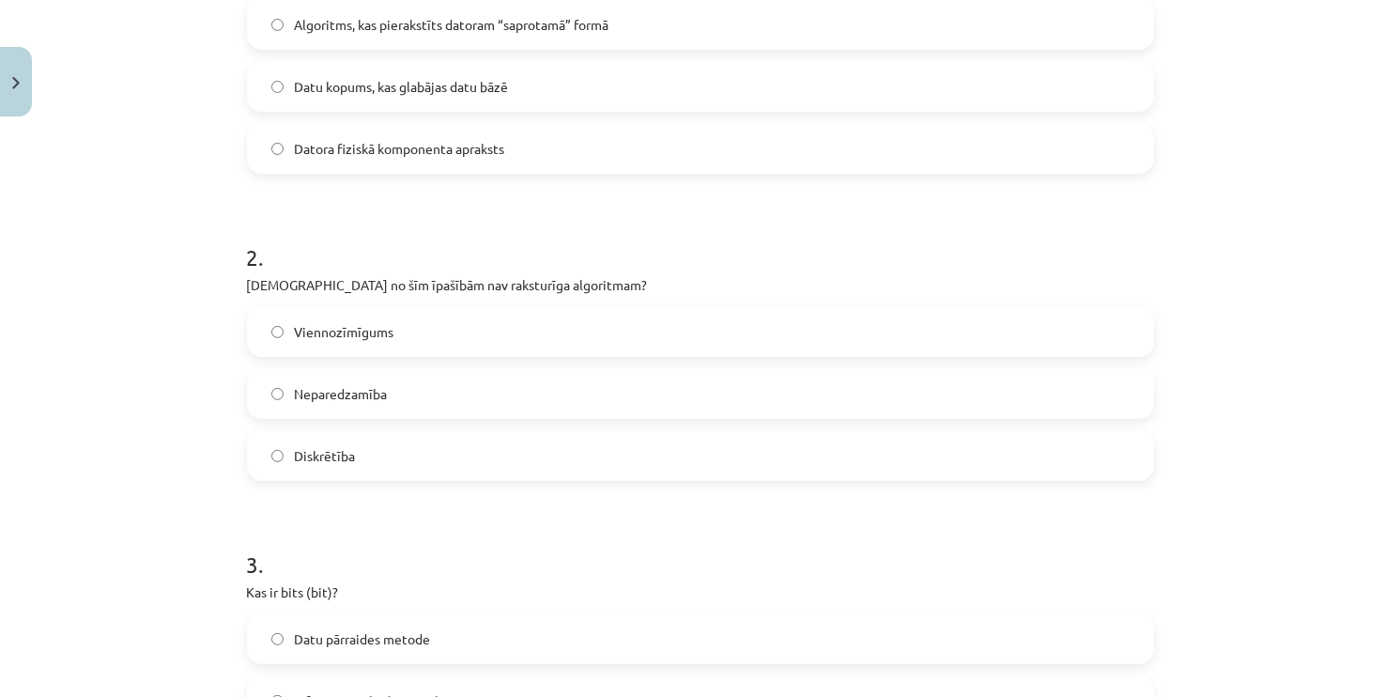
click at [330, 384] on span "Neparedzamība" at bounding box center [341, 394] width 93 height 20
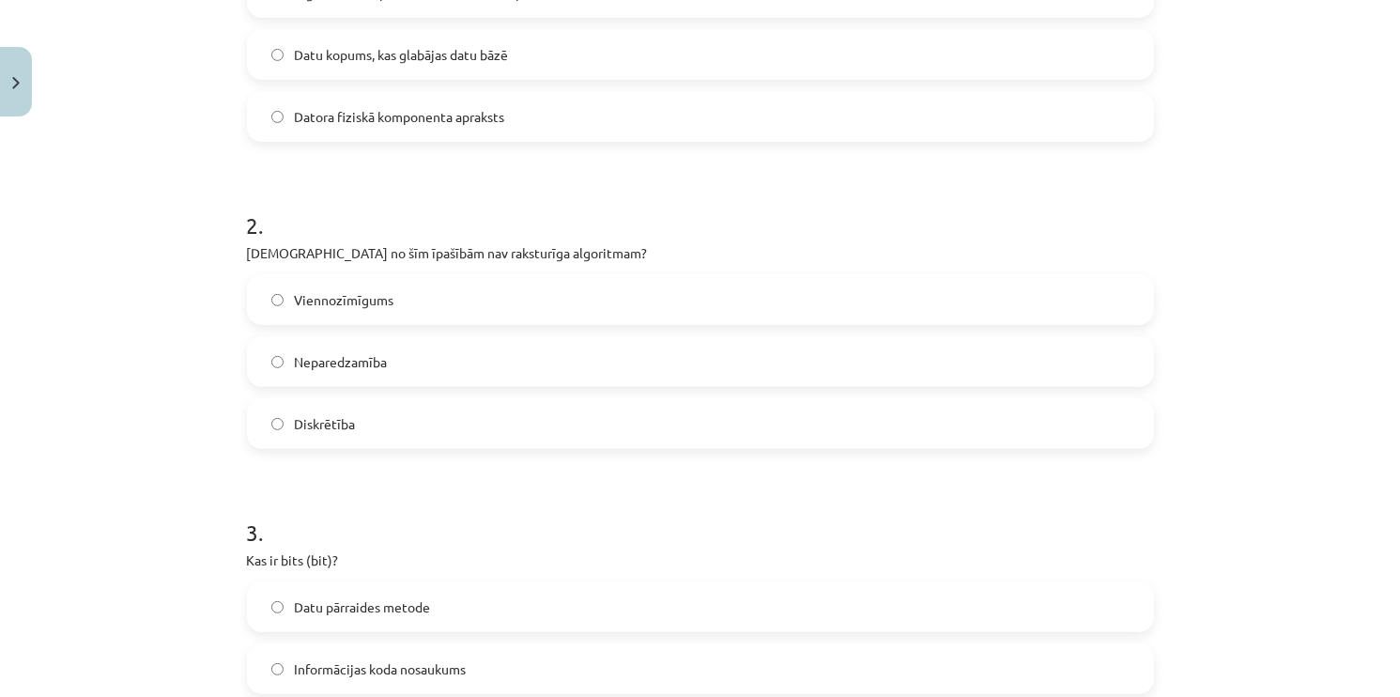
scroll to position [751, 0]
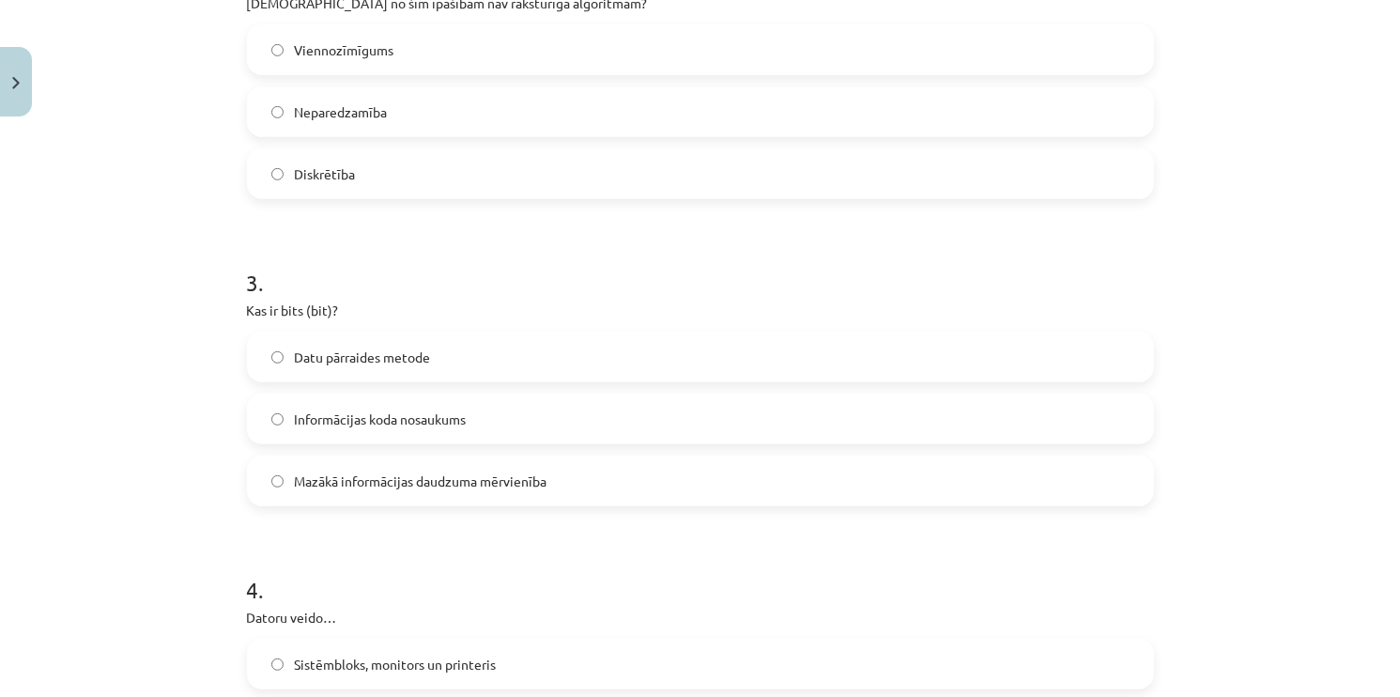
click at [390, 483] on span "Mazākā informācijas daudzuma mērvienība" at bounding box center [421, 481] width 253 height 20
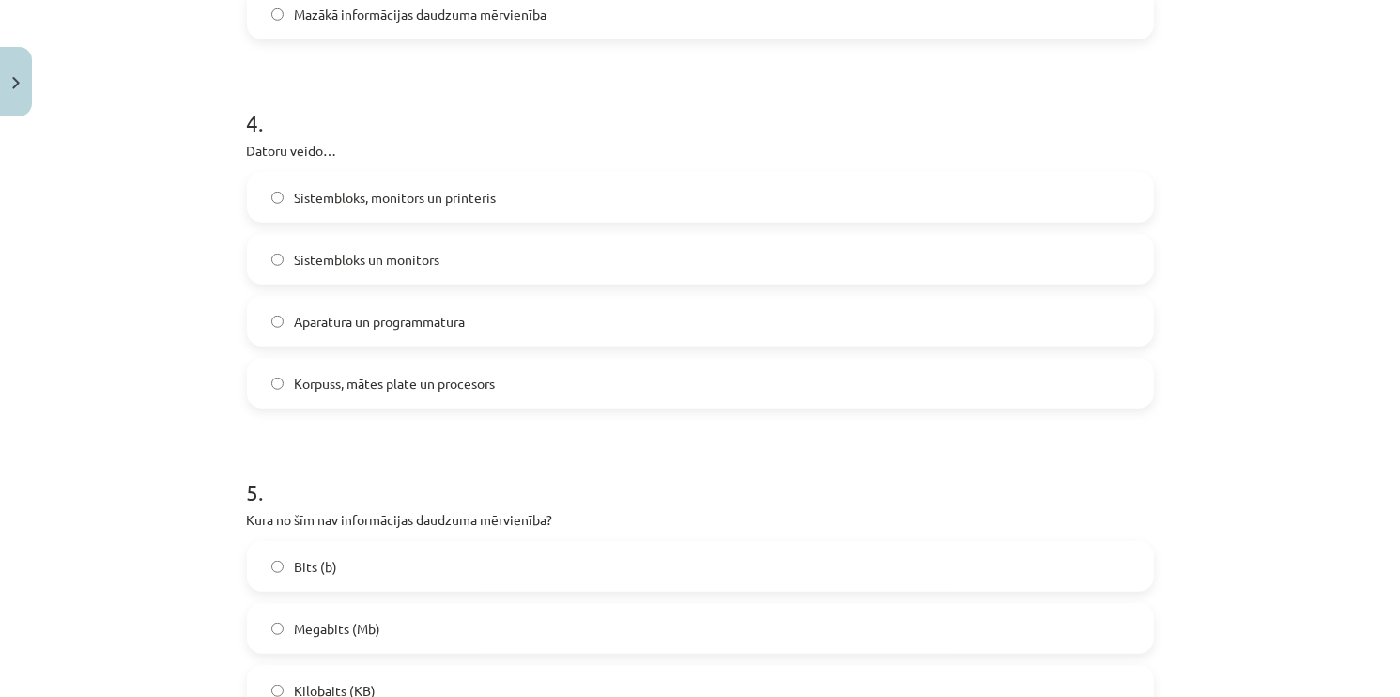
scroll to position [1221, 0]
click at [371, 325] on span "Aparatūra un programmatūra" at bounding box center [380, 319] width 171 height 20
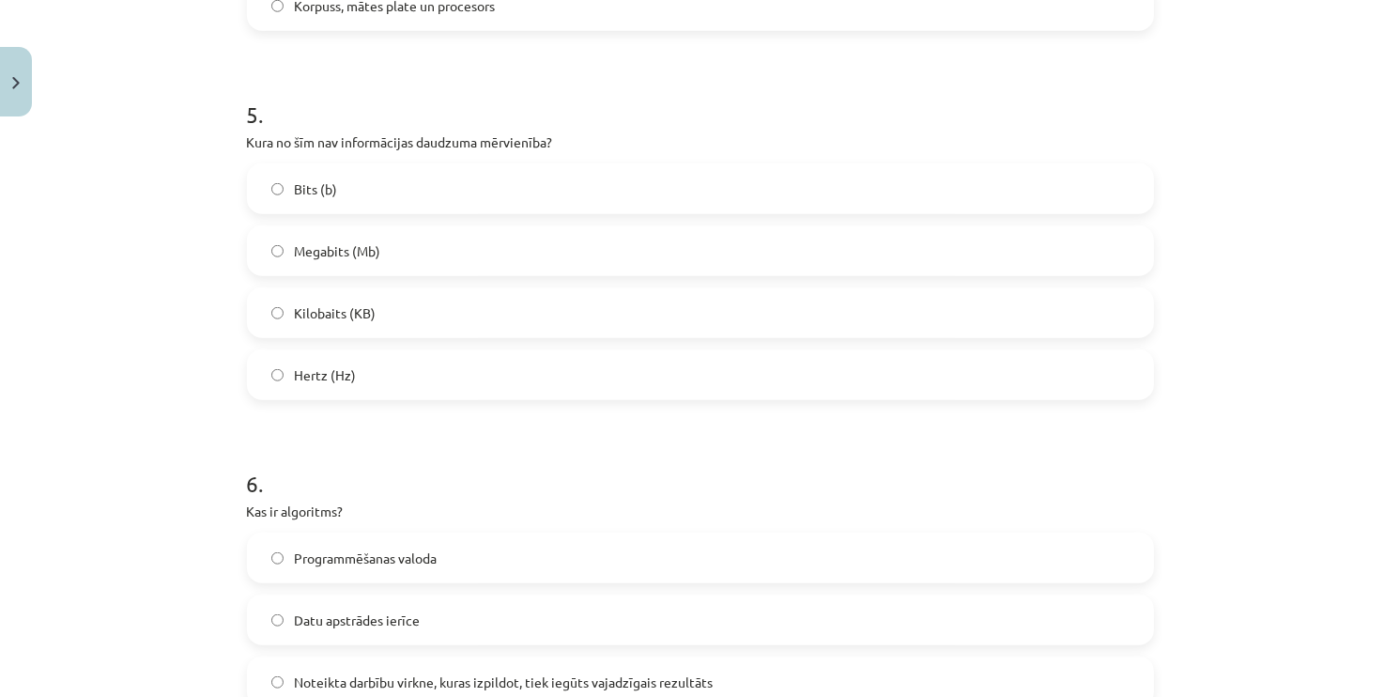
scroll to position [1596, 0]
click at [341, 364] on span "Hertz (Hz)" at bounding box center [326, 374] width 62 height 20
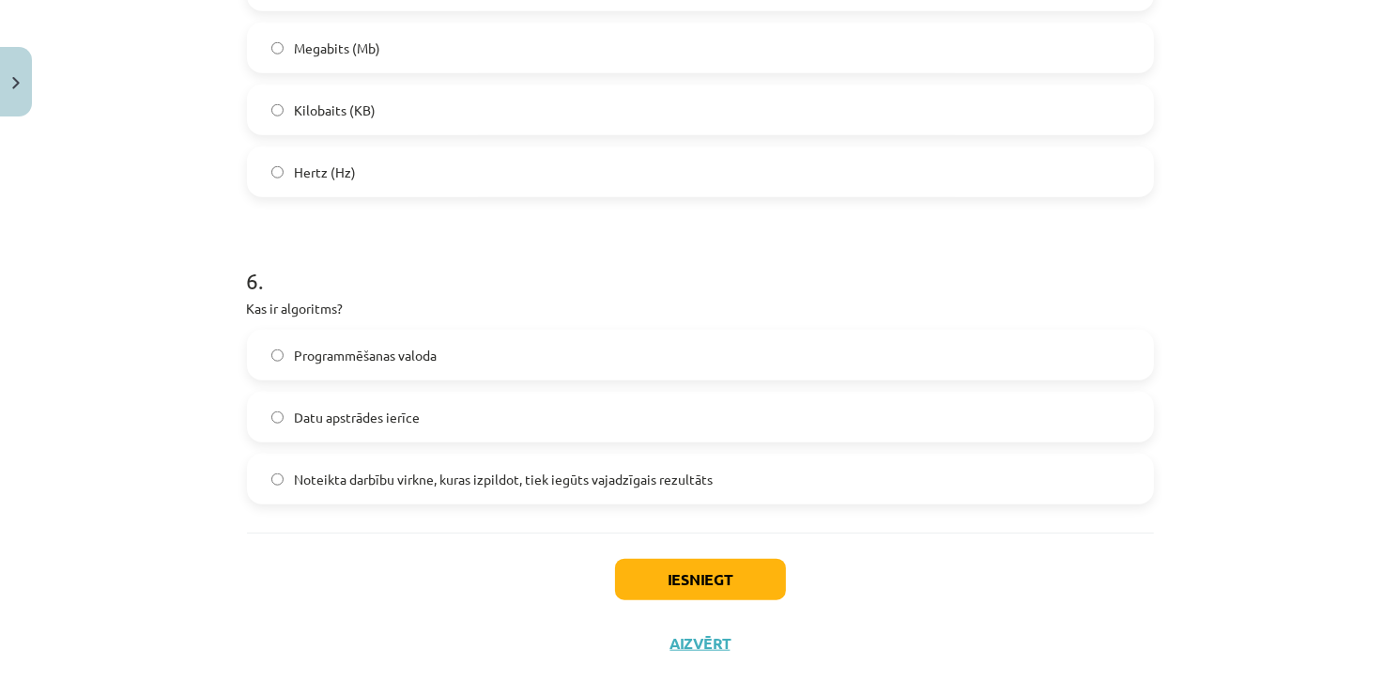
scroll to position [1822, 0]
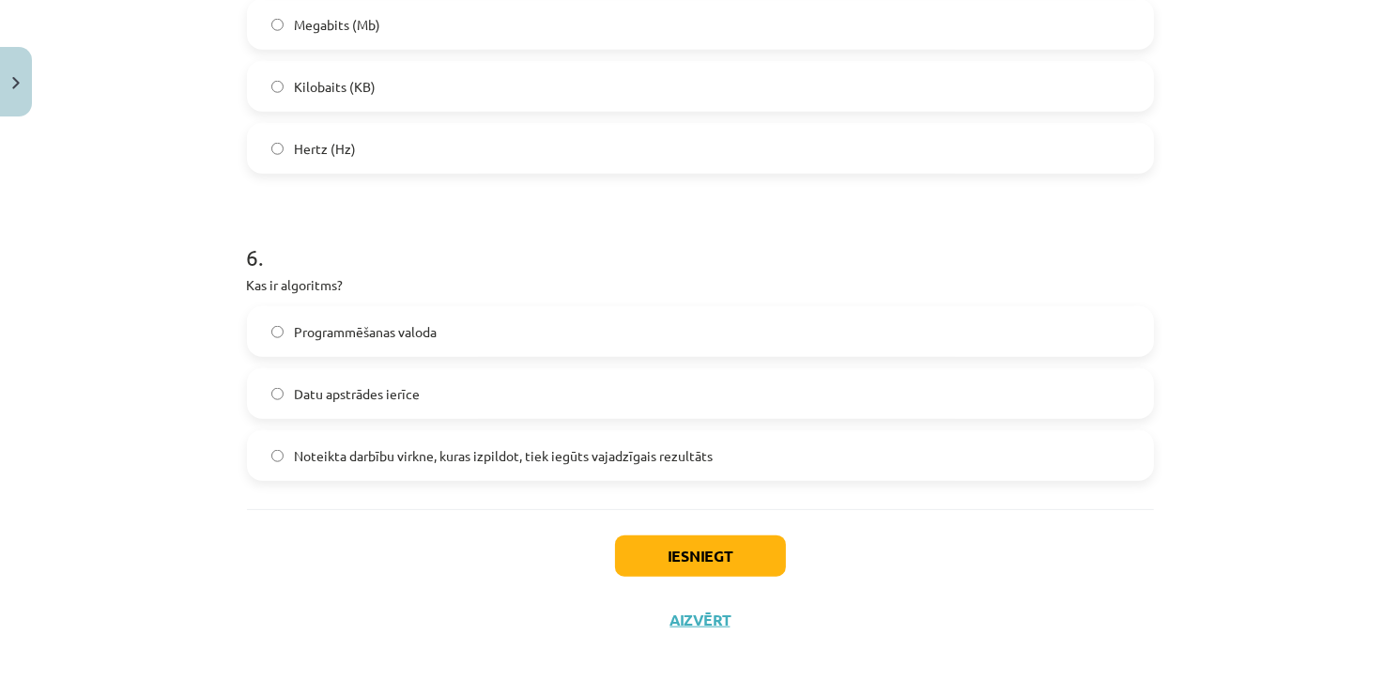
click at [455, 461] on span "Noteikta darbību virkne, kuras izpildot, tiek iegūts vajadzīgais rezultāts" at bounding box center [504, 456] width 419 height 20
click at [662, 543] on button "Iesniegt" at bounding box center [700, 555] width 171 height 41
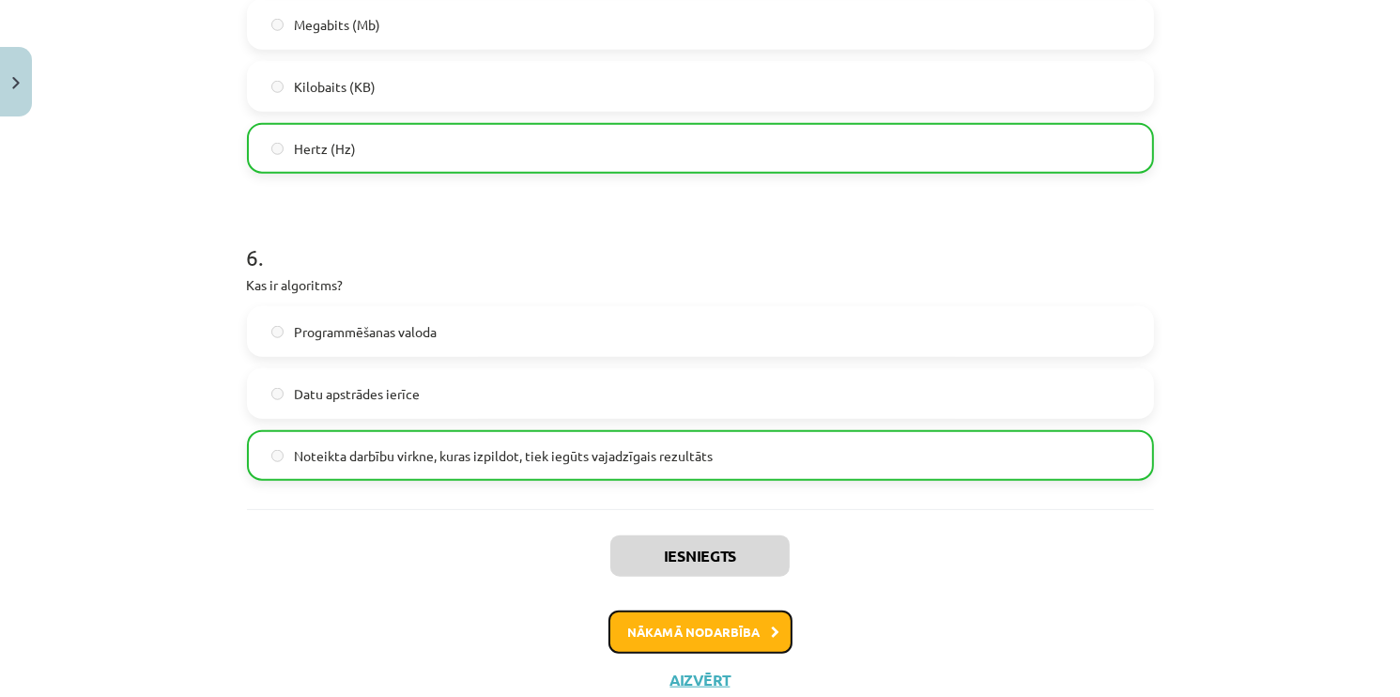
click at [620, 622] on button "Nākamā nodarbība" at bounding box center [700, 631] width 184 height 43
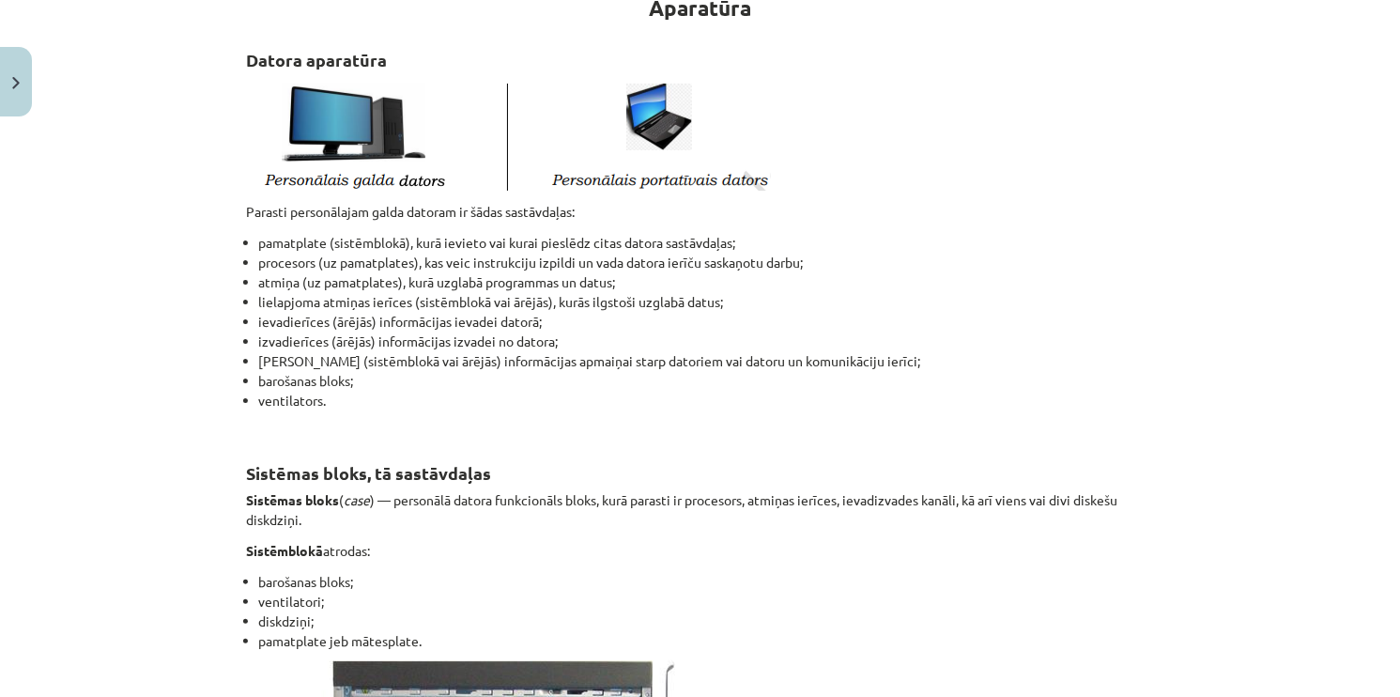
scroll to position [47, 0]
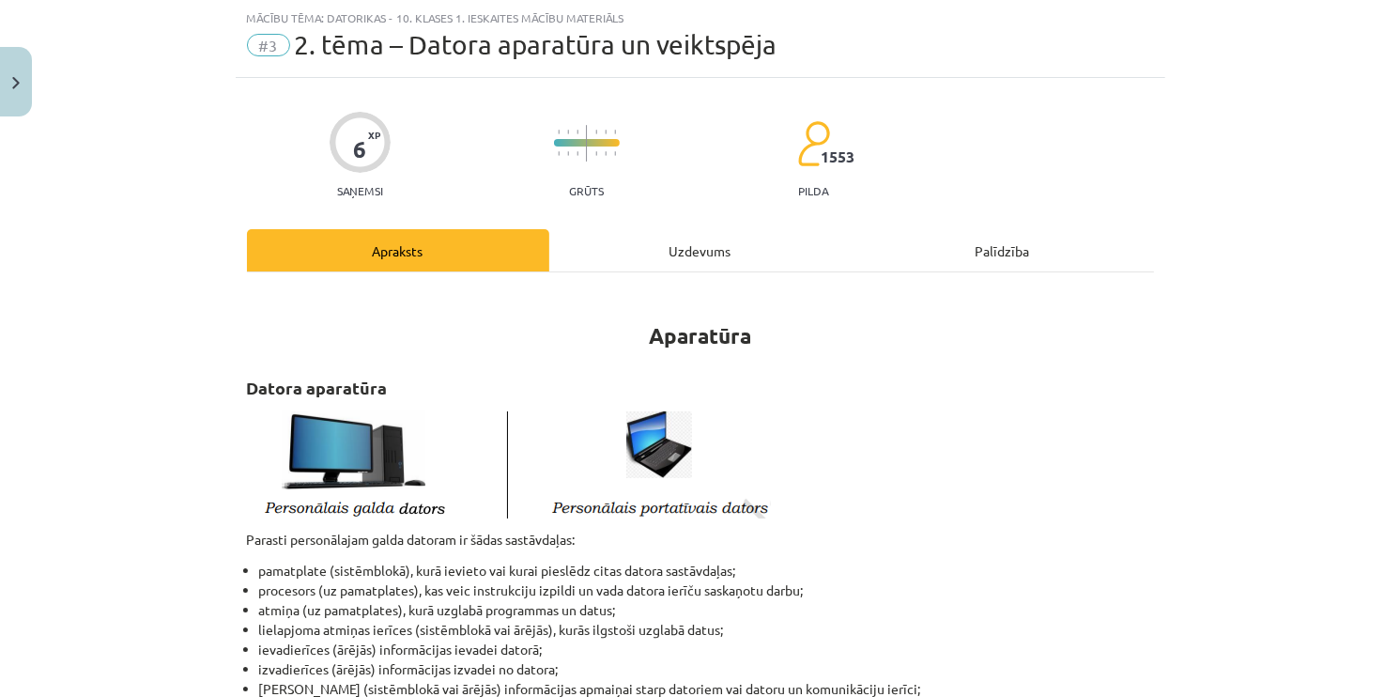
click at [639, 247] on div "Uzdevums" at bounding box center [700, 250] width 302 height 42
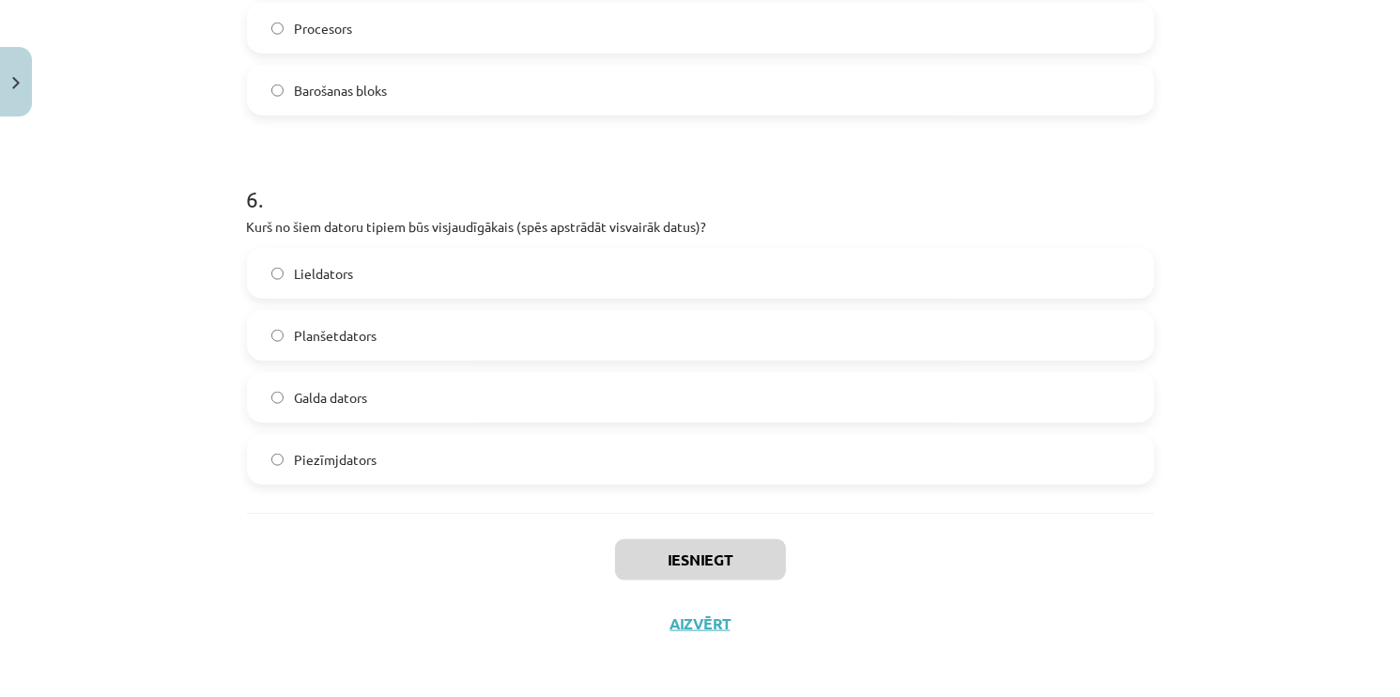
scroll to position [2070, 0]
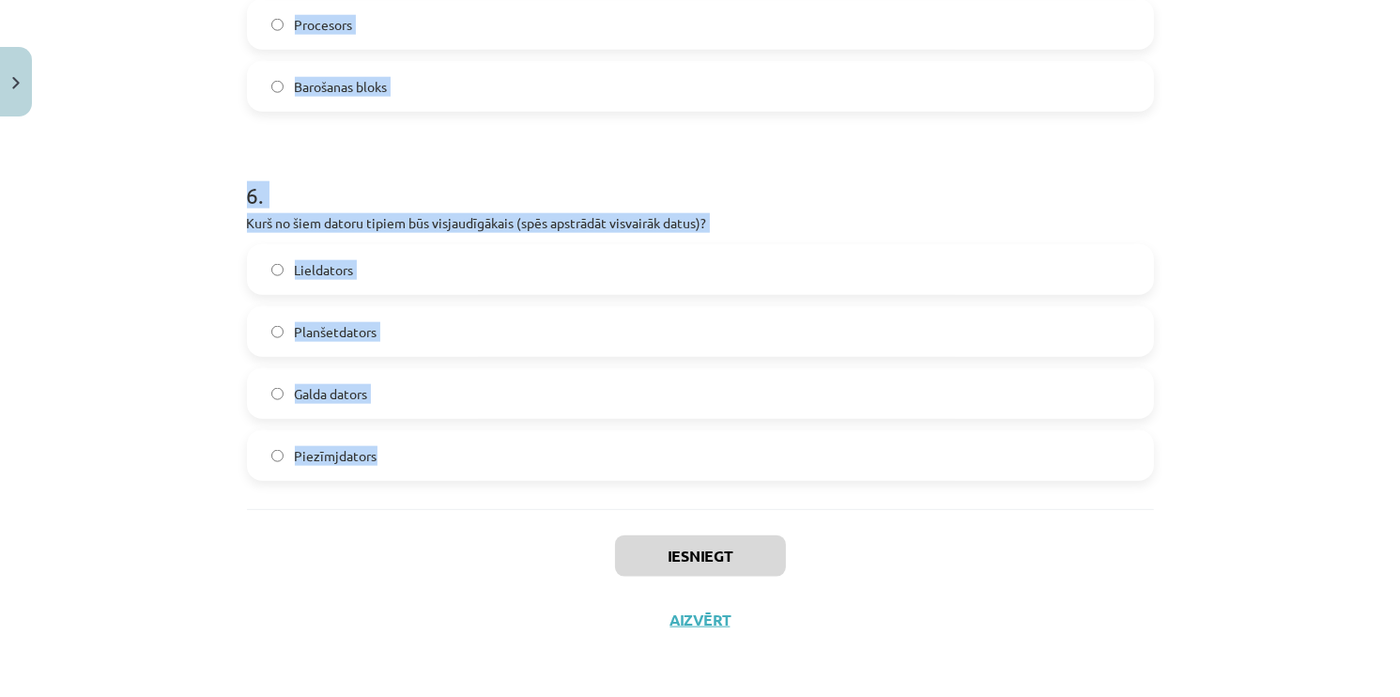
drag, startPoint x: 208, startPoint y: 114, endPoint x: 538, endPoint y: 432, distance: 458.2
click at [538, 432] on div "Mācību tēma: Datorikas - 10. klases 1. ieskaites mācību materiāls #3 2. tēma – …" at bounding box center [700, 348] width 1400 height 697
copy form "Kuru ierīci lietosi lai vecu teksta dokumentu pārvēstu par rediģējamu Word doku…"
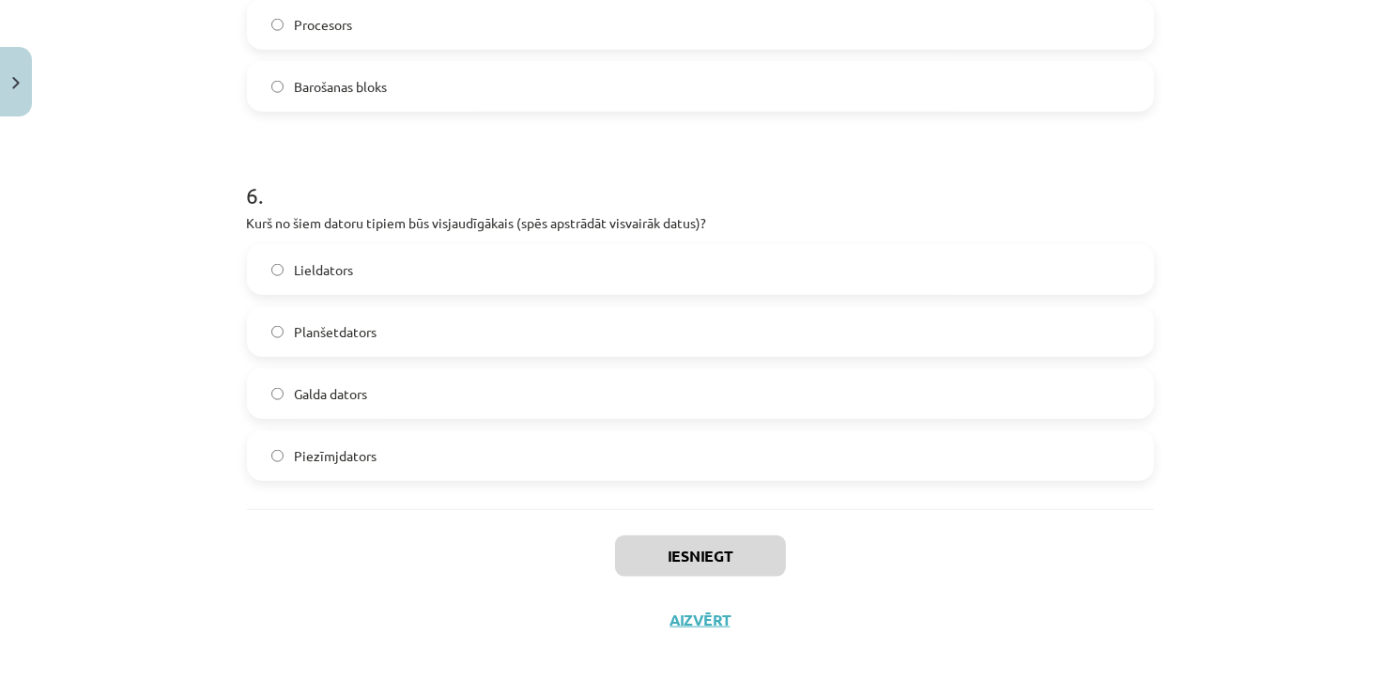
drag, startPoint x: 518, startPoint y: 629, endPoint x: 521, endPoint y: 610, distance: 19.0
click at [519, 628] on div "Iesniegt Aizvērt" at bounding box center [700, 574] width 907 height 131
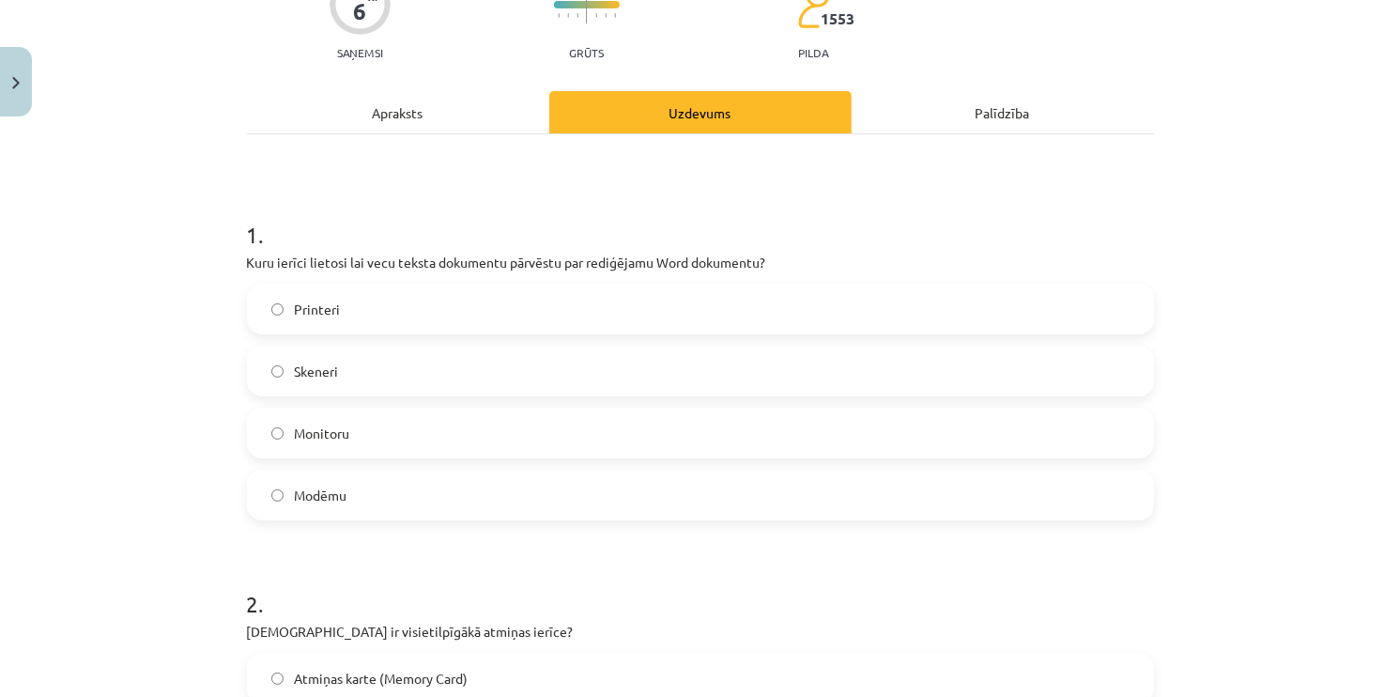
scroll to position [188, 0]
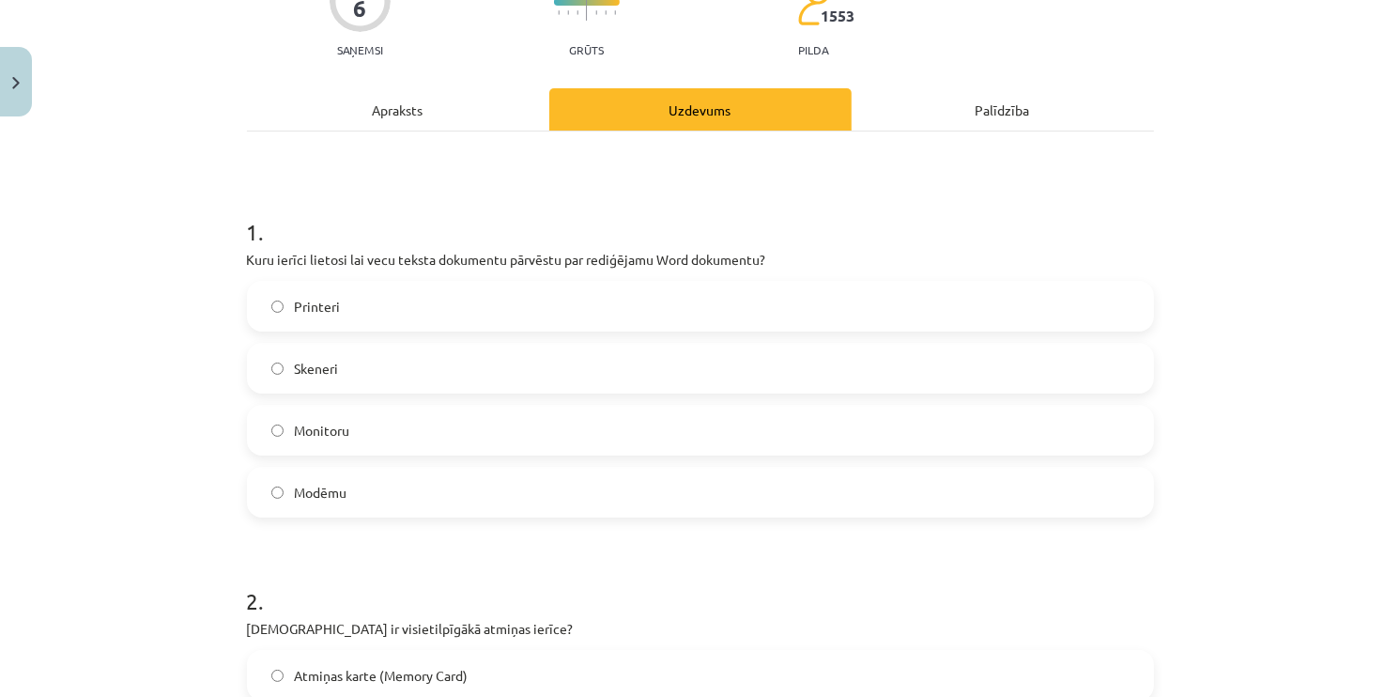
click at [303, 298] on span "Printeri" at bounding box center [318, 307] width 46 height 20
click at [315, 366] on span "Skeneri" at bounding box center [317, 369] width 44 height 20
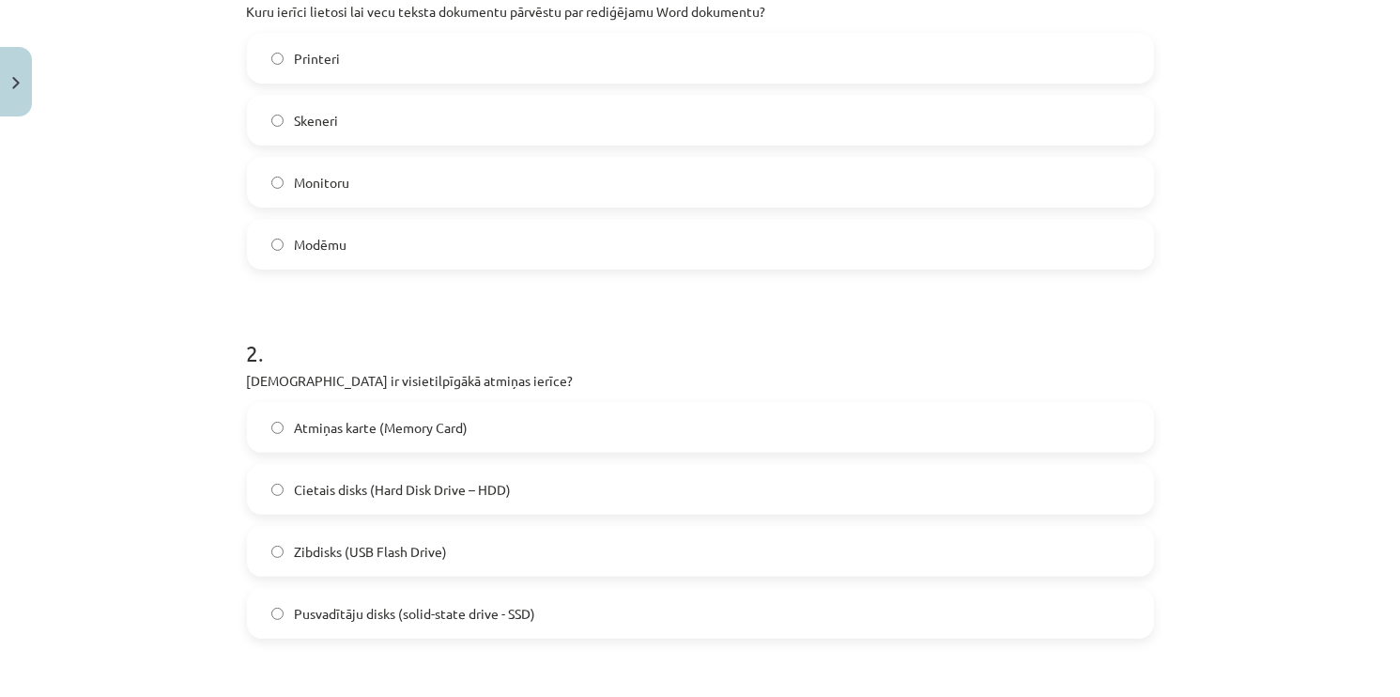
scroll to position [657, 0]
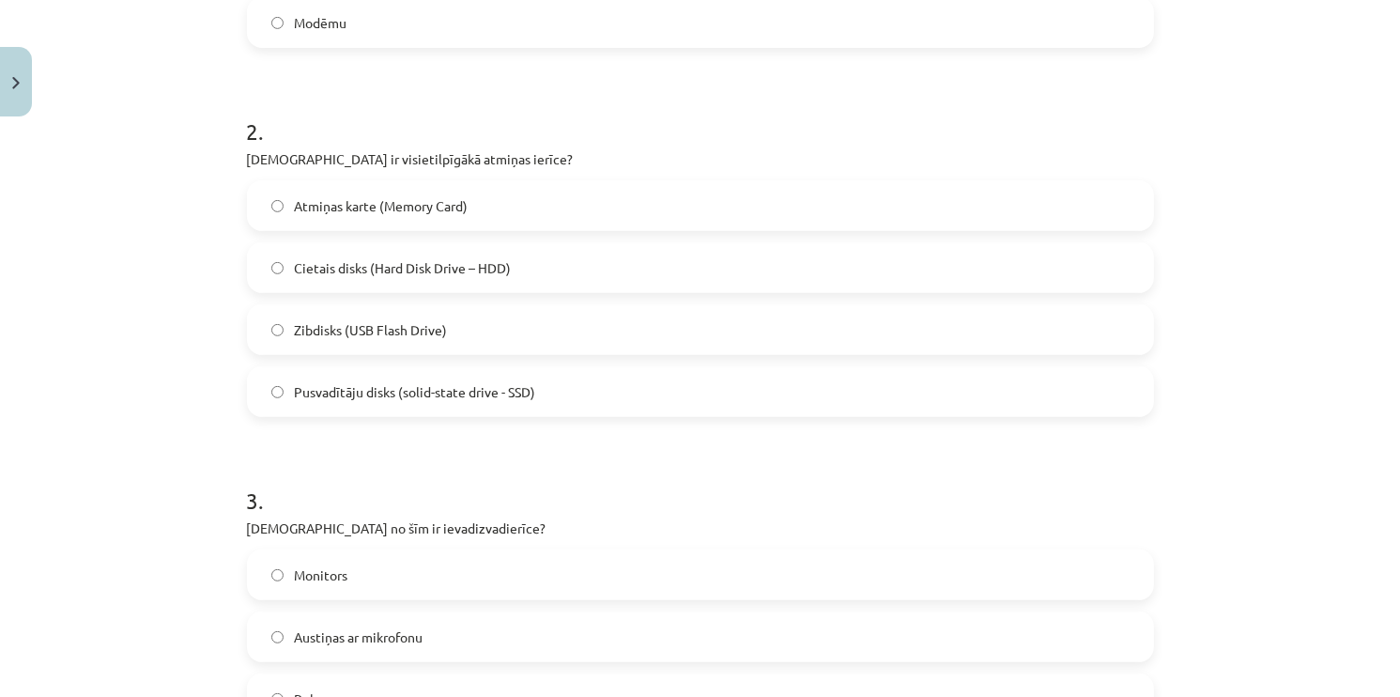
click at [359, 394] on span "Pusvadītāju disks (solid-state drive - SSD)" at bounding box center [415, 392] width 241 height 20
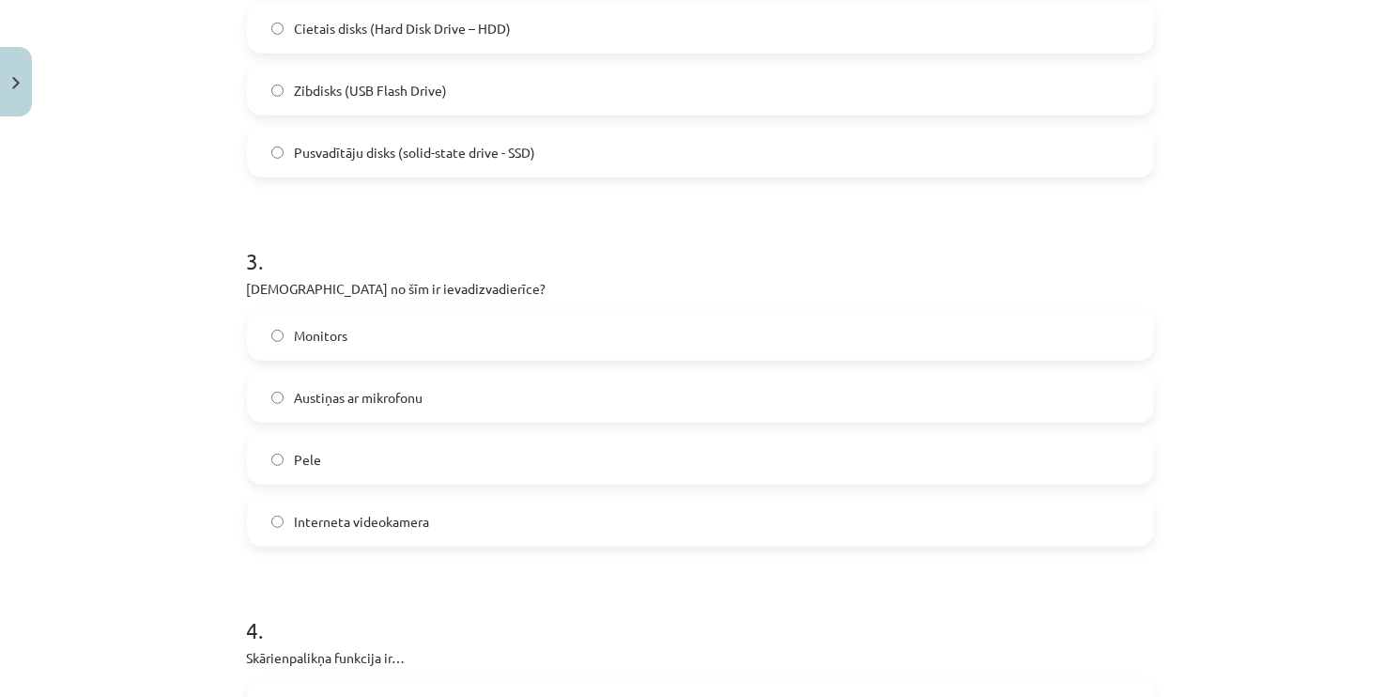
scroll to position [1033, 0]
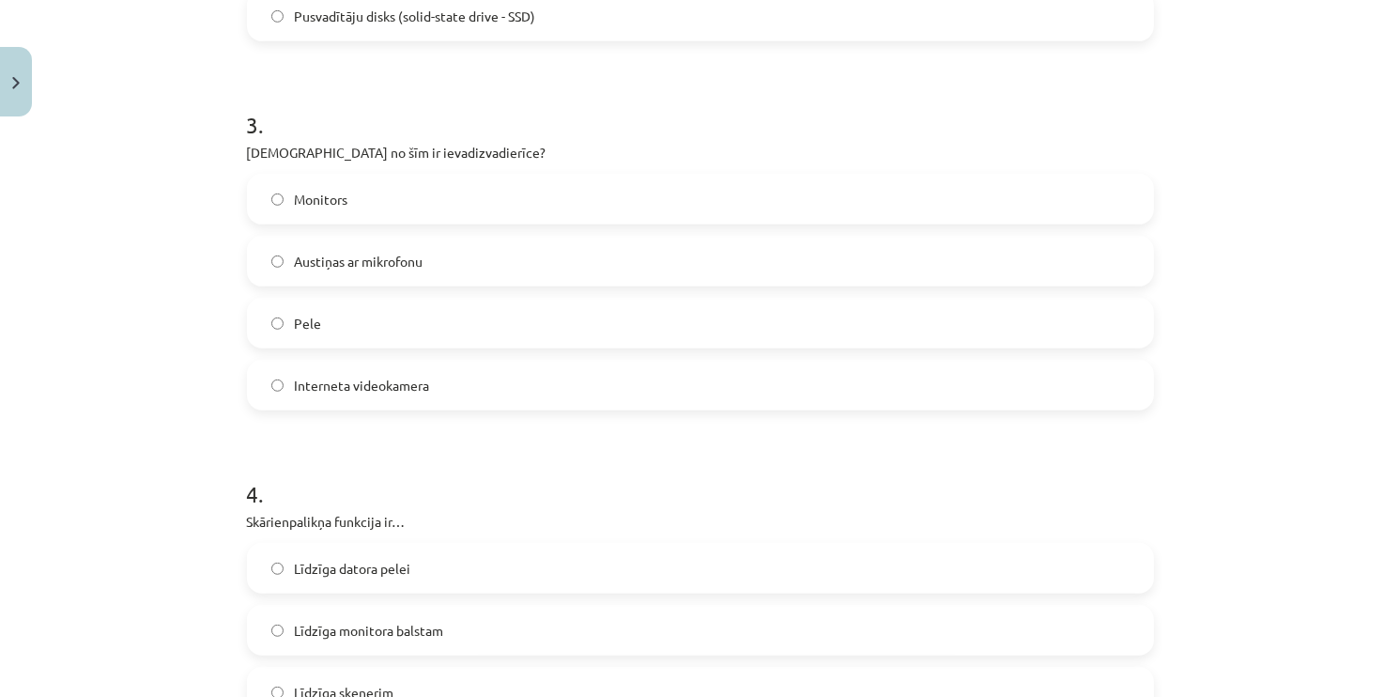
click at [401, 272] on label "Austiņas ar mikrofonu" at bounding box center [700, 261] width 903 height 47
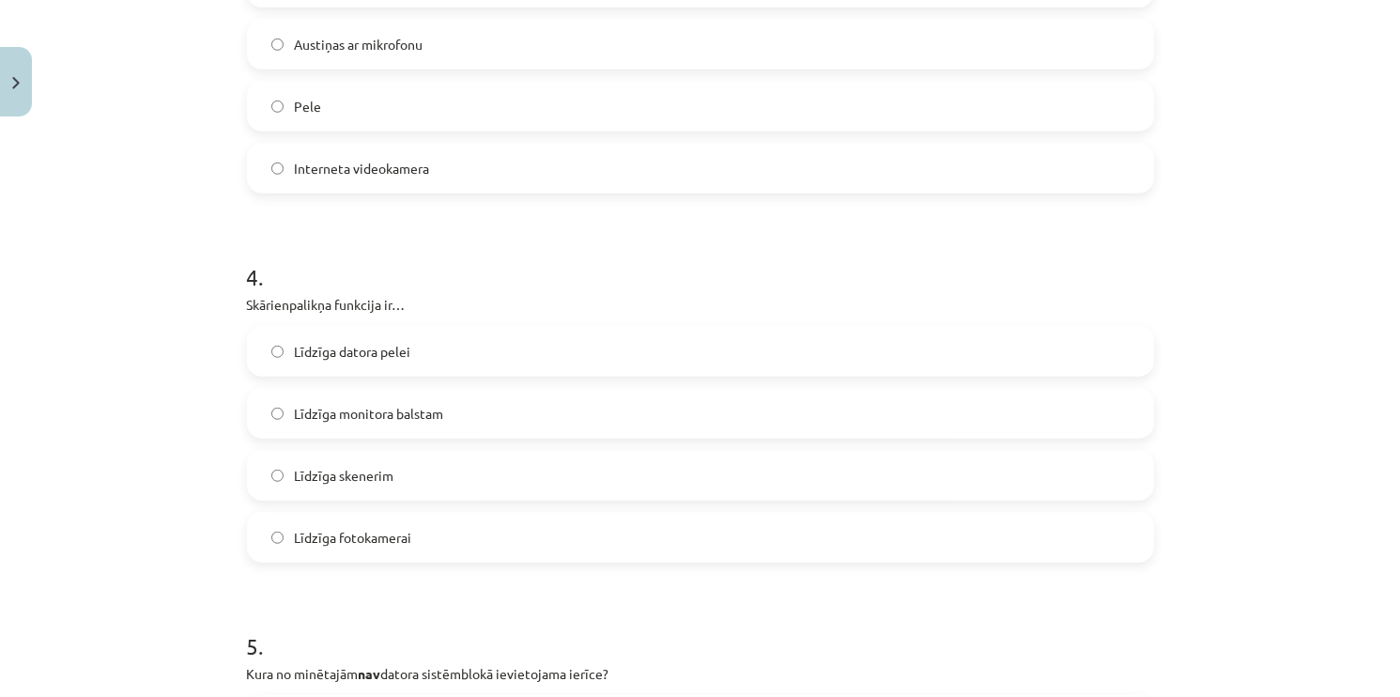
scroll to position [1315, 0]
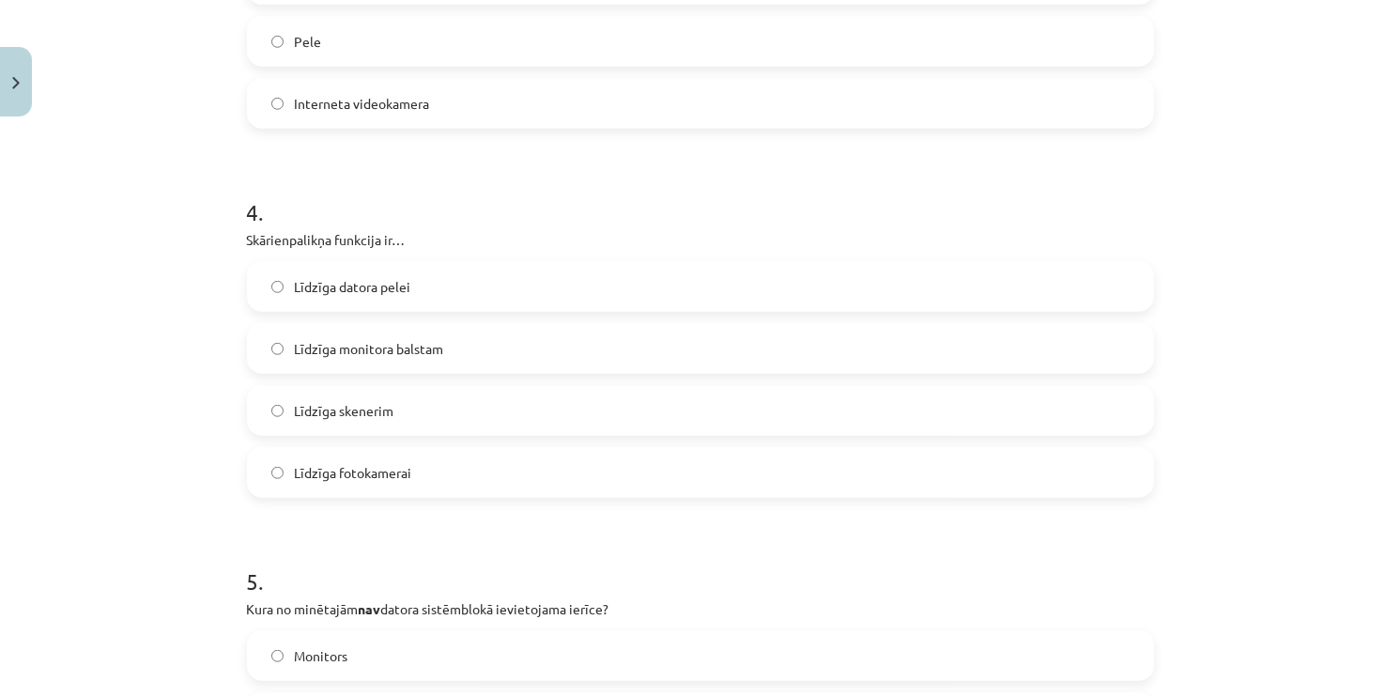
click at [274, 334] on label "Līdzīga monitora balstam" at bounding box center [700, 348] width 903 height 47
click at [295, 280] on span "Līdzīga datora pelei" at bounding box center [353, 287] width 116 height 20
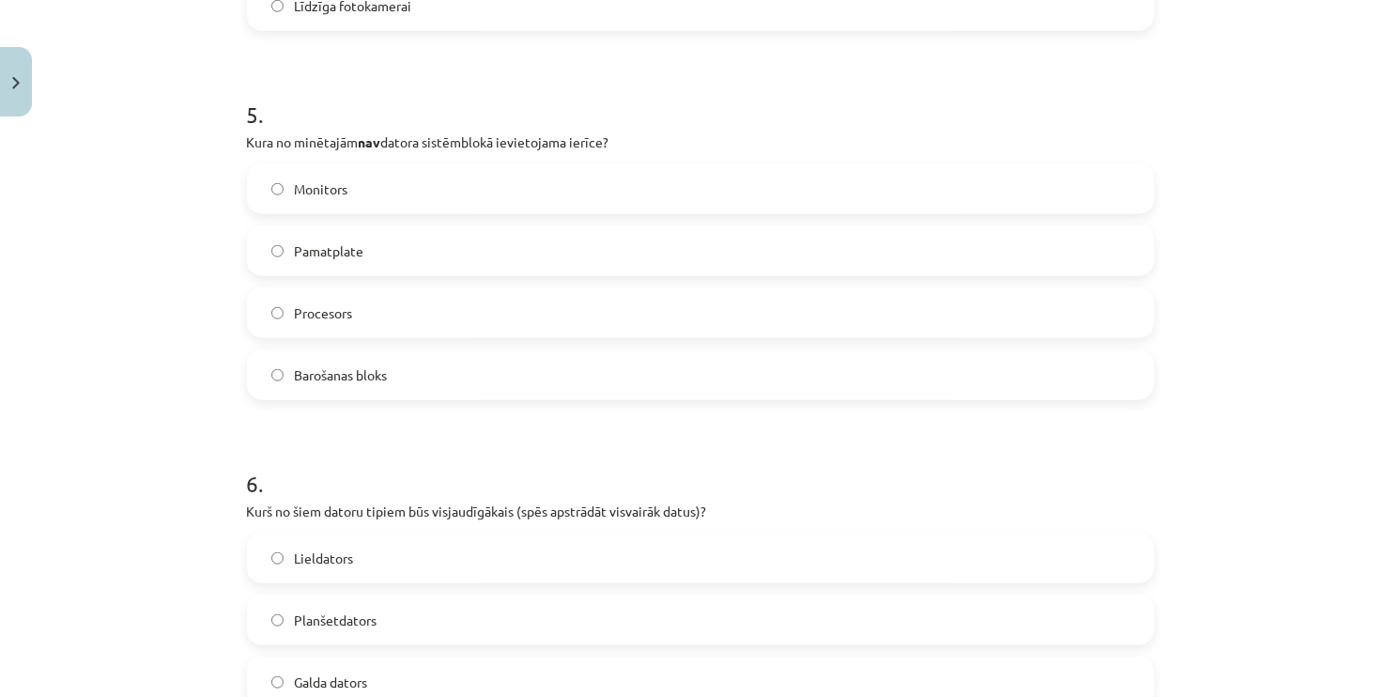
scroll to position [1784, 0]
click at [342, 193] on label "Monitors" at bounding box center [700, 185] width 903 height 47
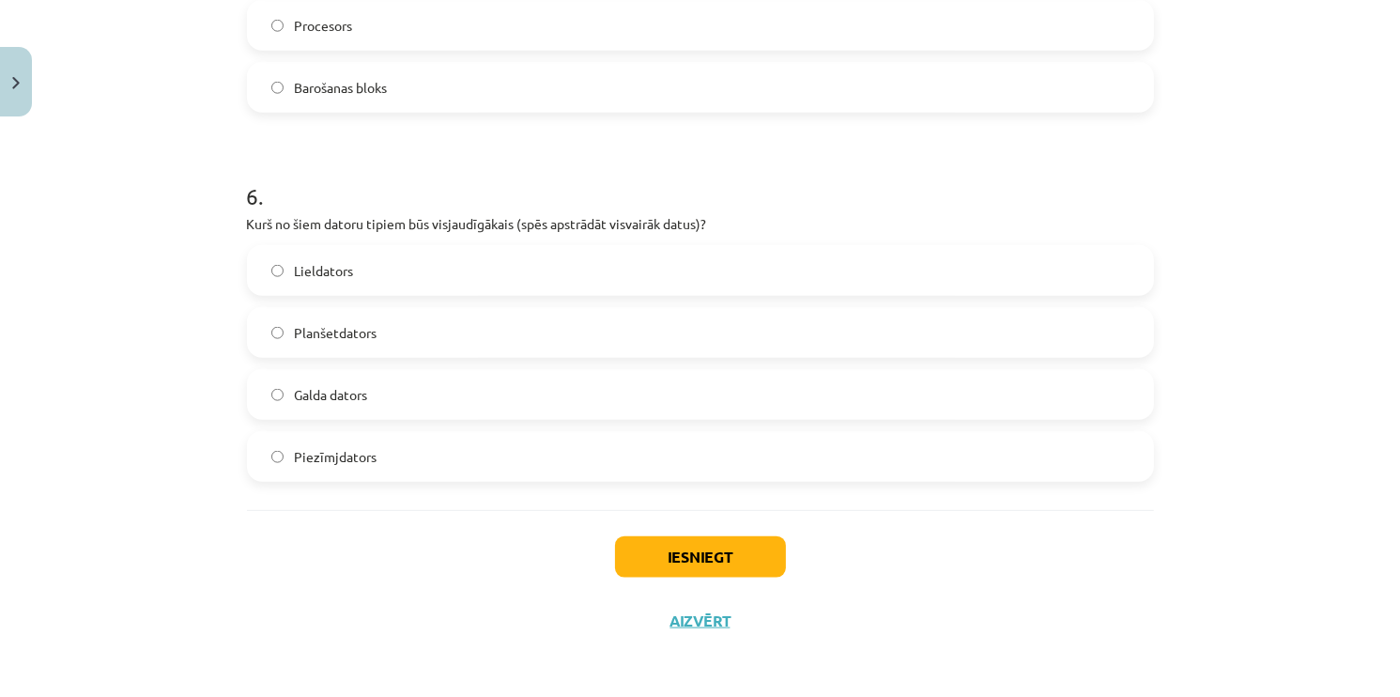
scroll to position [2070, 0]
click at [547, 593] on div "Iesniegt Aizvērt" at bounding box center [700, 574] width 907 height 131
click at [301, 272] on span "Lieldators" at bounding box center [324, 270] width 59 height 20
click at [674, 564] on button "Iesniegt" at bounding box center [700, 555] width 171 height 41
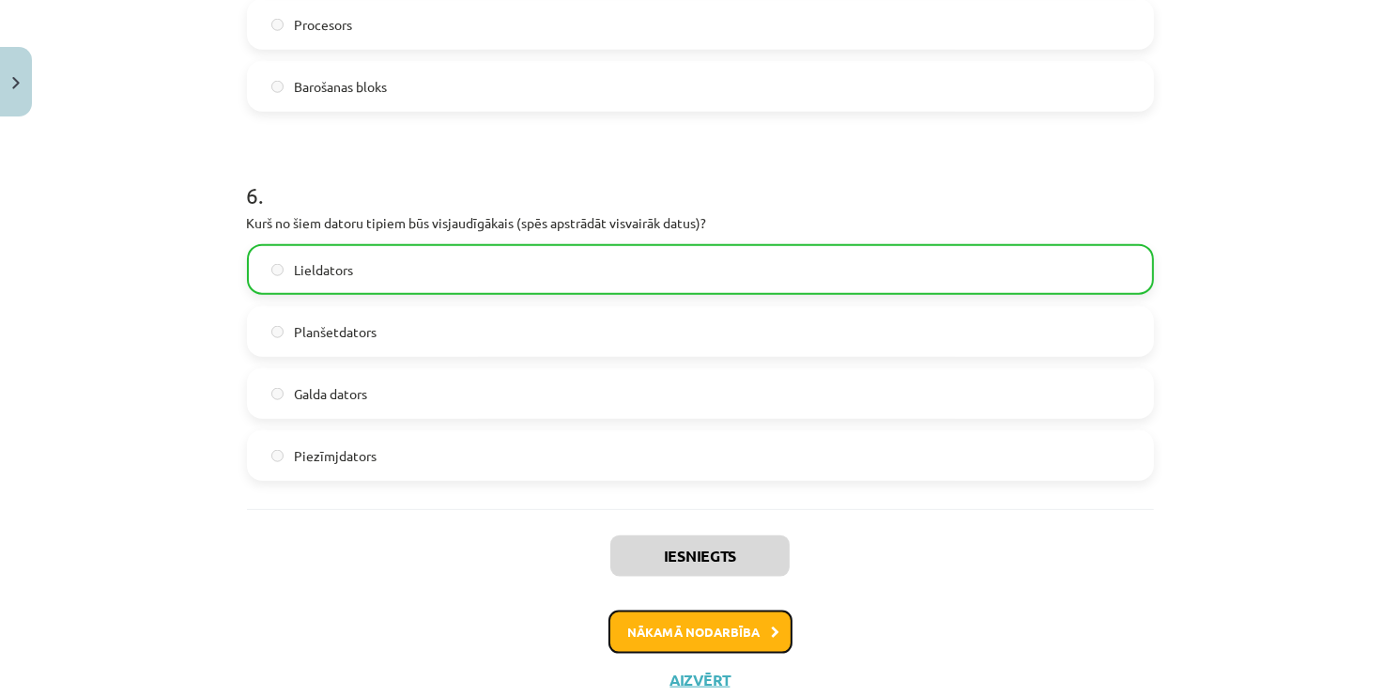
click at [705, 637] on button "Nākamā nodarbība" at bounding box center [700, 631] width 184 height 43
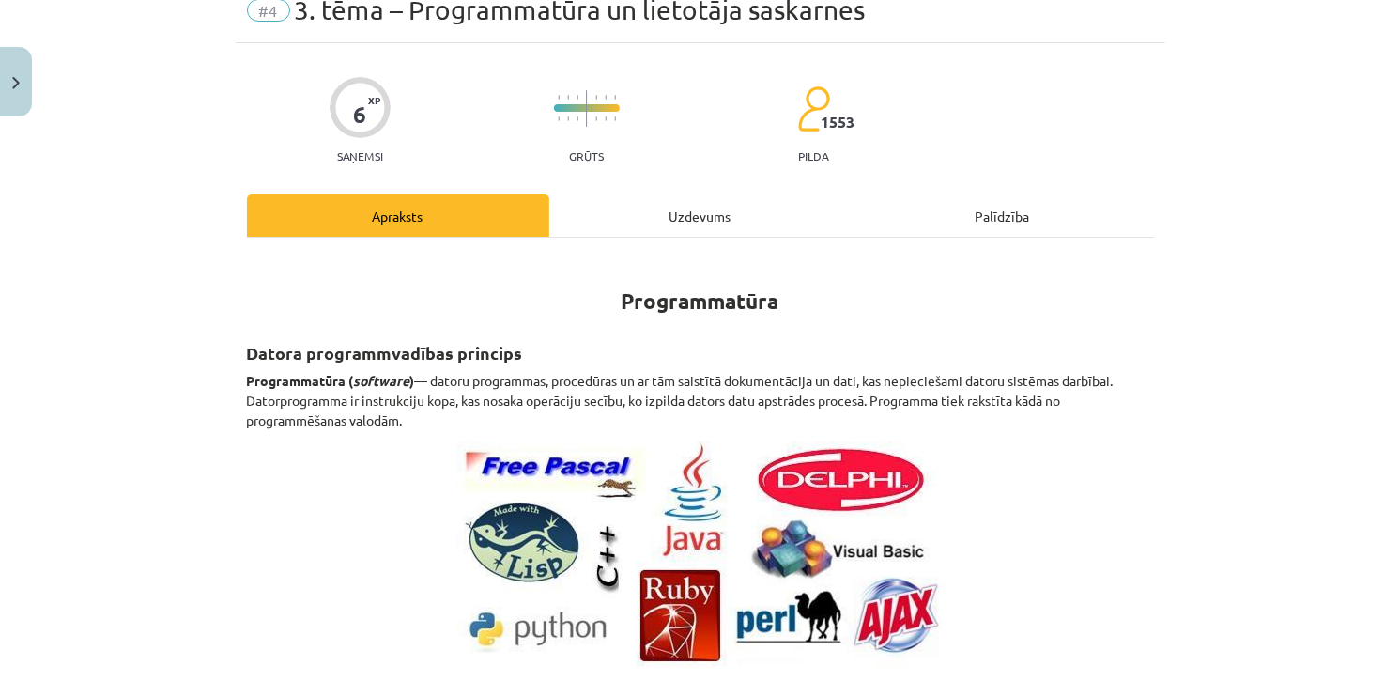
scroll to position [47, 0]
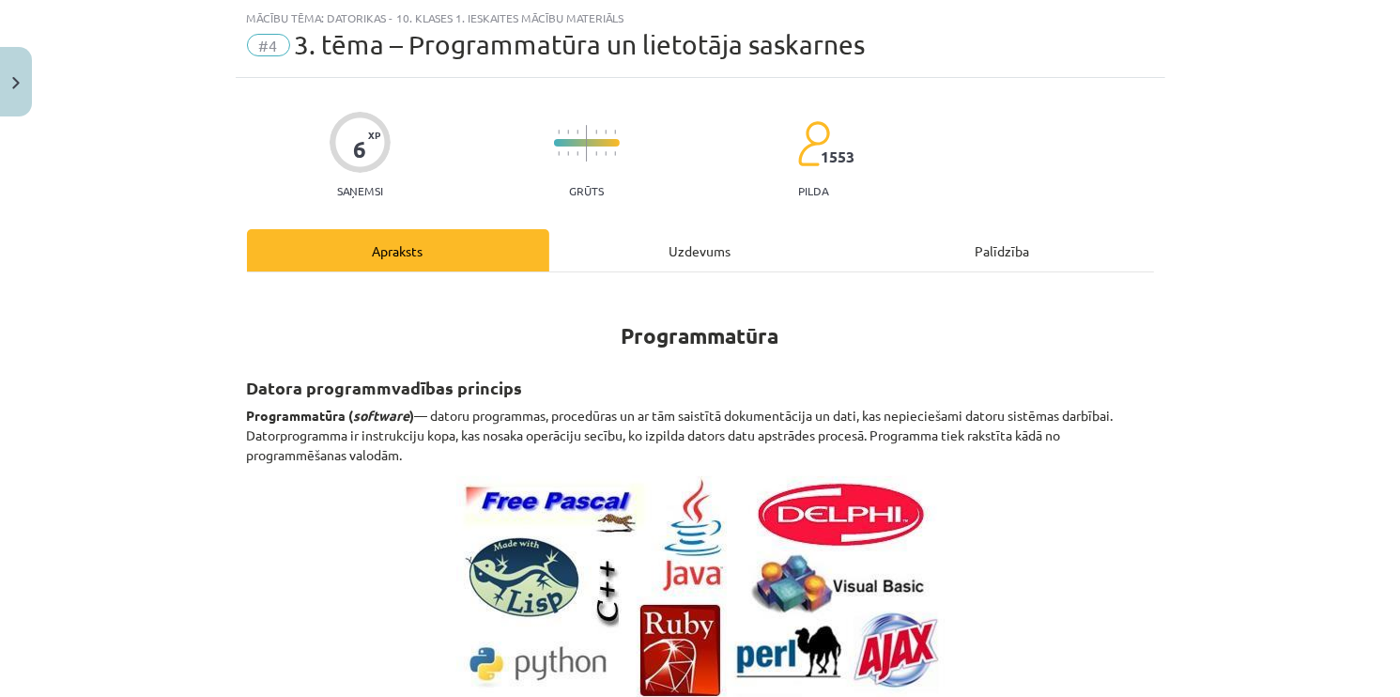
click at [650, 254] on div "Uzdevums" at bounding box center [700, 250] width 302 height 42
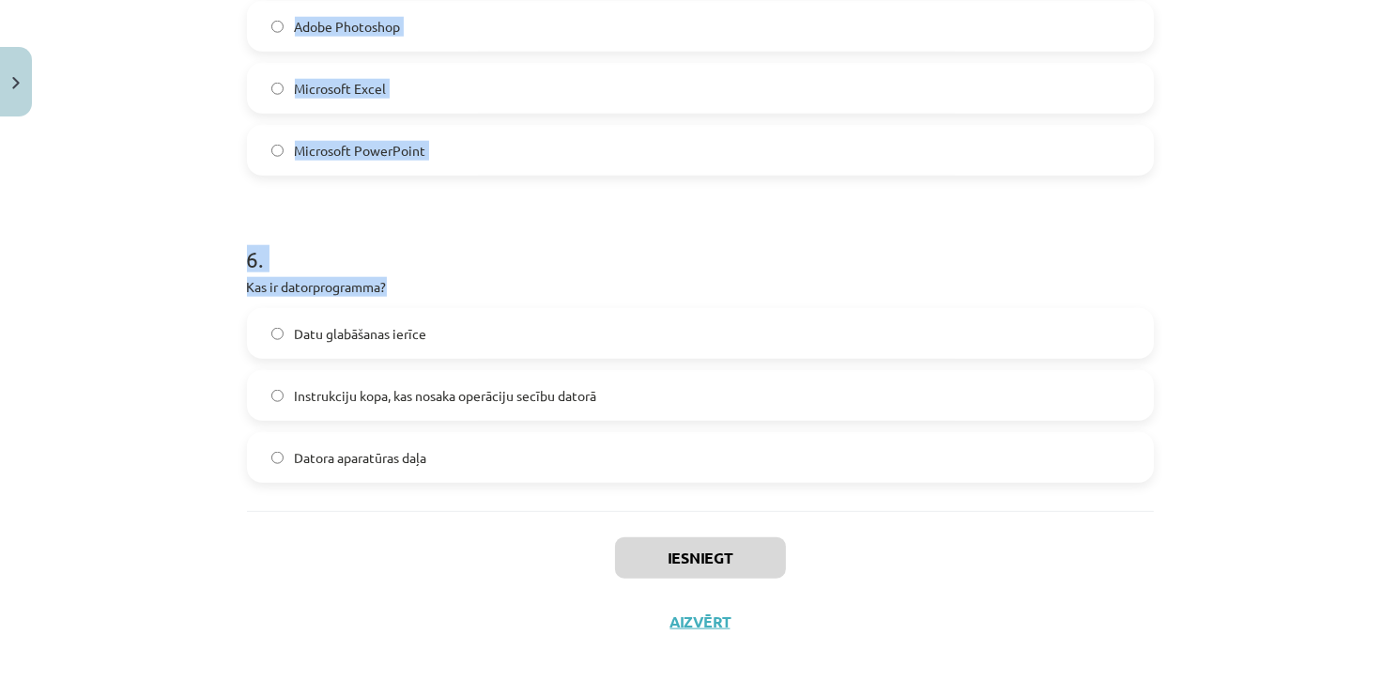
scroll to position [1946, 0]
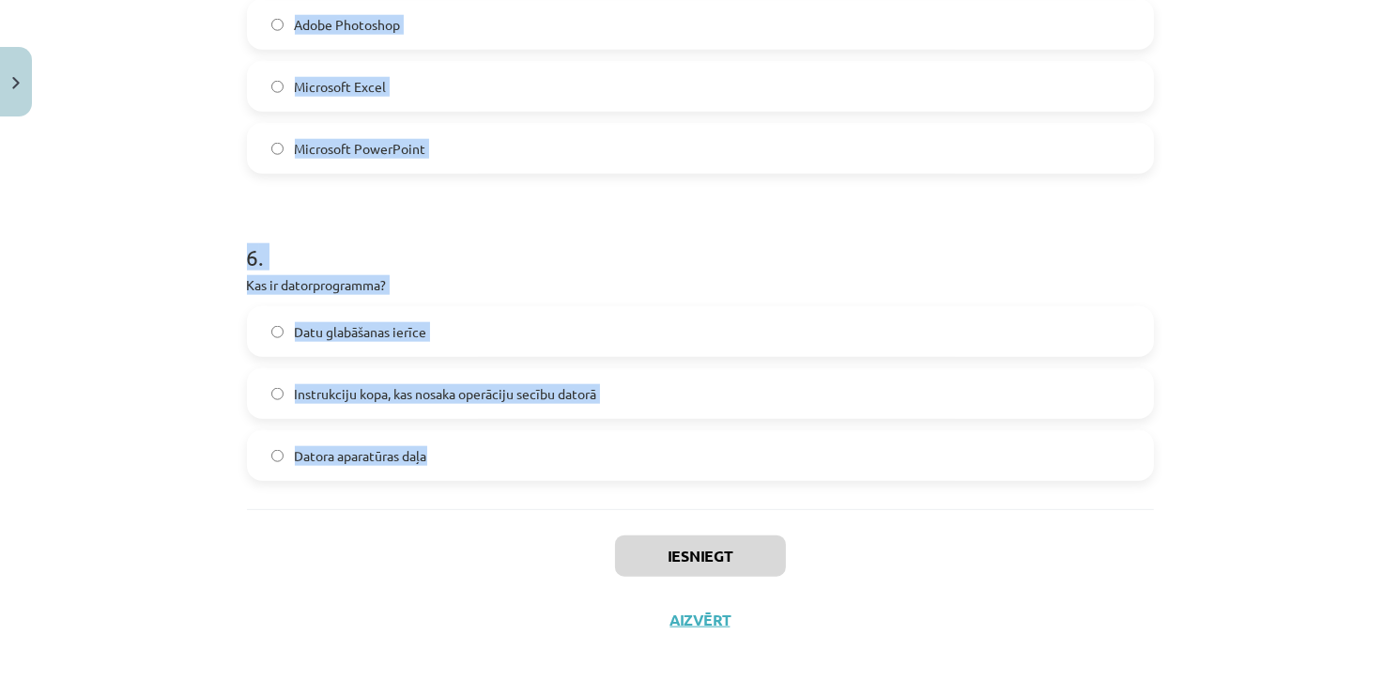
drag, startPoint x: 222, startPoint y: 111, endPoint x: 520, endPoint y: 456, distance: 456.7
click at [520, 456] on div "Mācību tēma: Datorikas - 10. klases 1. ieskaites mācību materiāls #4 3. tēma – …" at bounding box center [700, 348] width 1400 height 697
copy form "Kas raksturo atvērtā pirmkoda programmatūru? Pirmkods ir pieejams, bet to nedrī…"
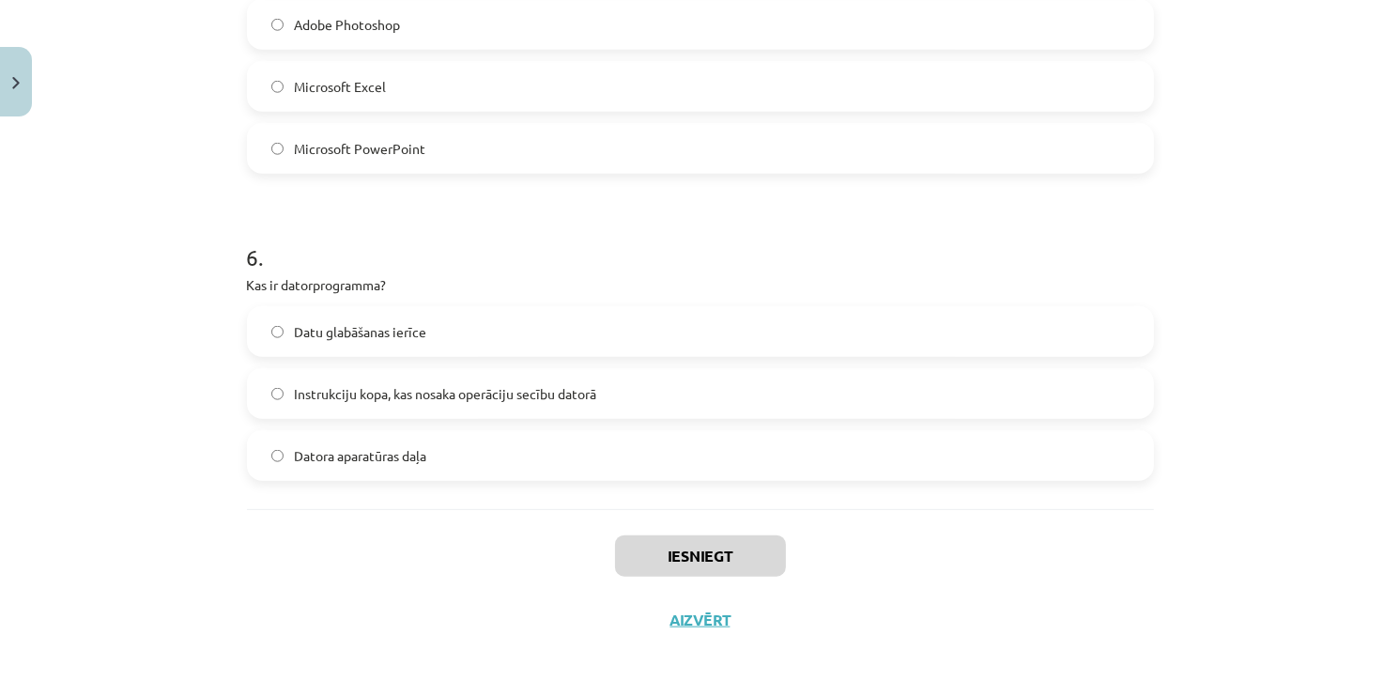
drag, startPoint x: 512, startPoint y: 595, endPoint x: 514, endPoint y: 550, distance: 45.1
click at [512, 591] on div "Iesniegt Aizvērt" at bounding box center [700, 574] width 907 height 131
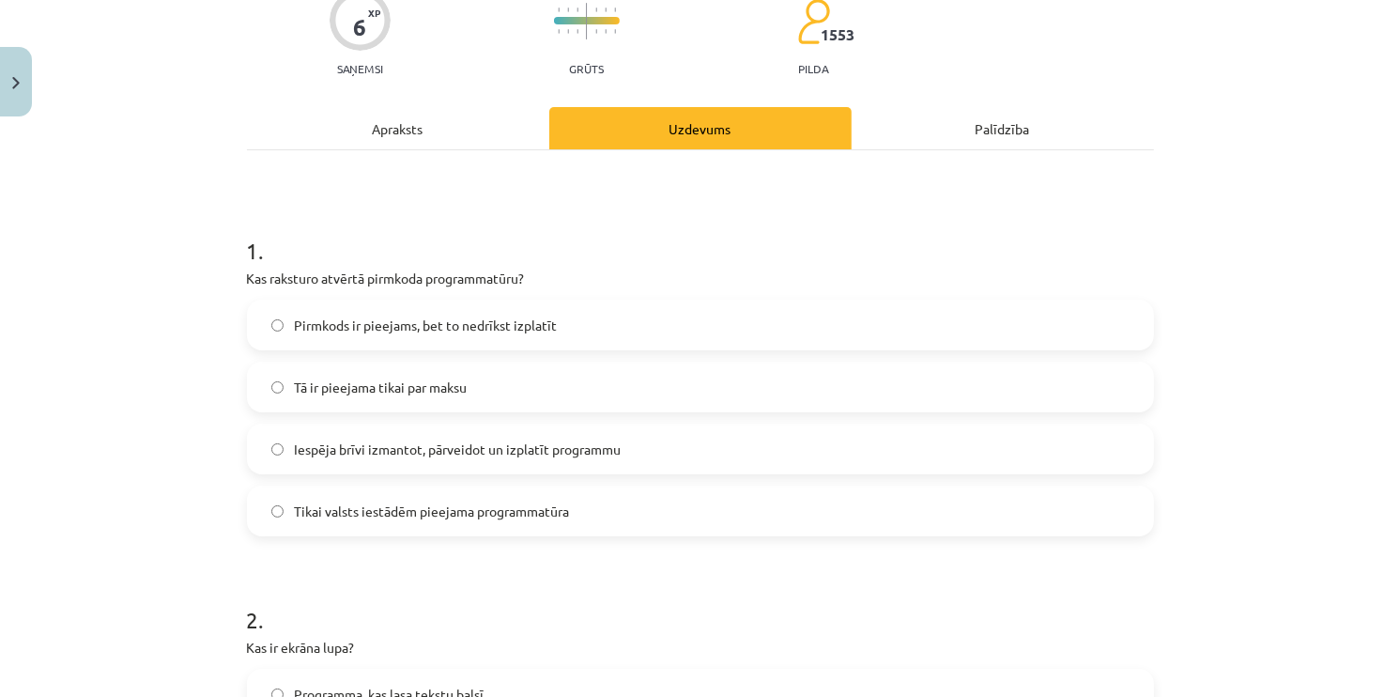
scroll to position [162, 0]
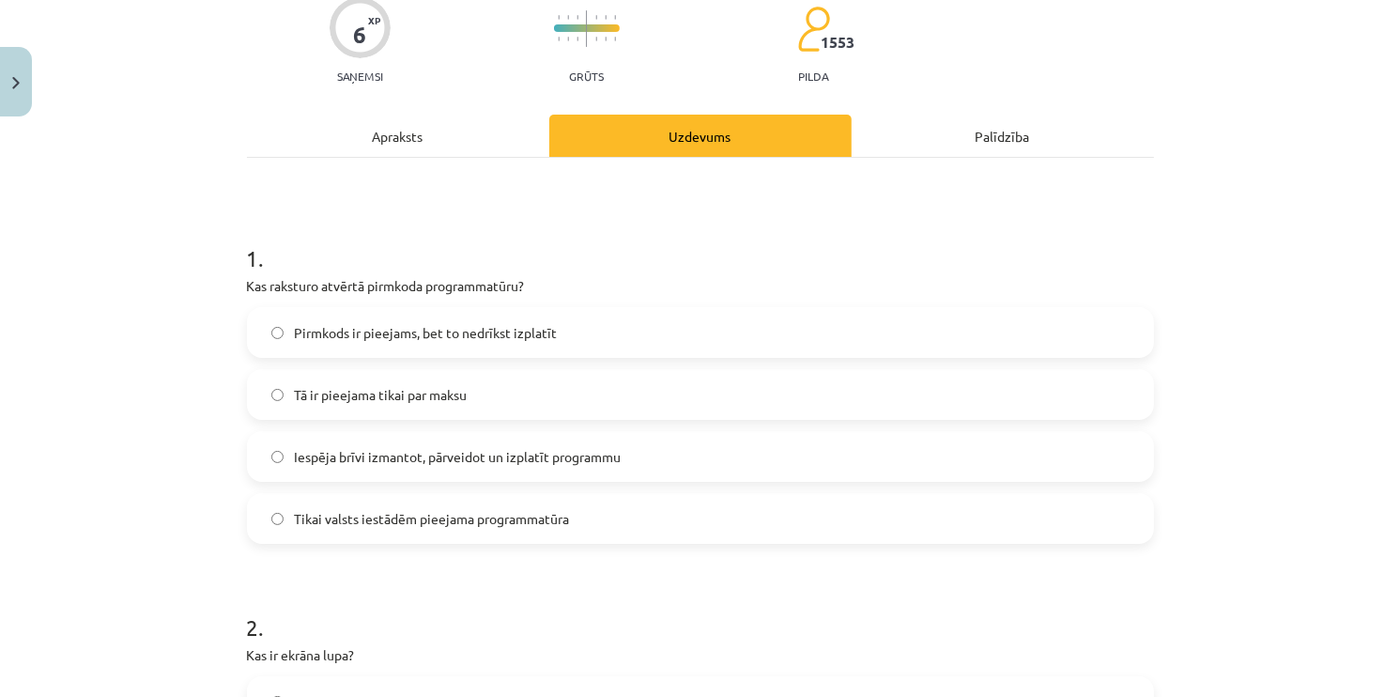
click at [464, 456] on span "Iespēja brīvi izmantot, pārveidot un izplatīt programmu" at bounding box center [458, 457] width 327 height 20
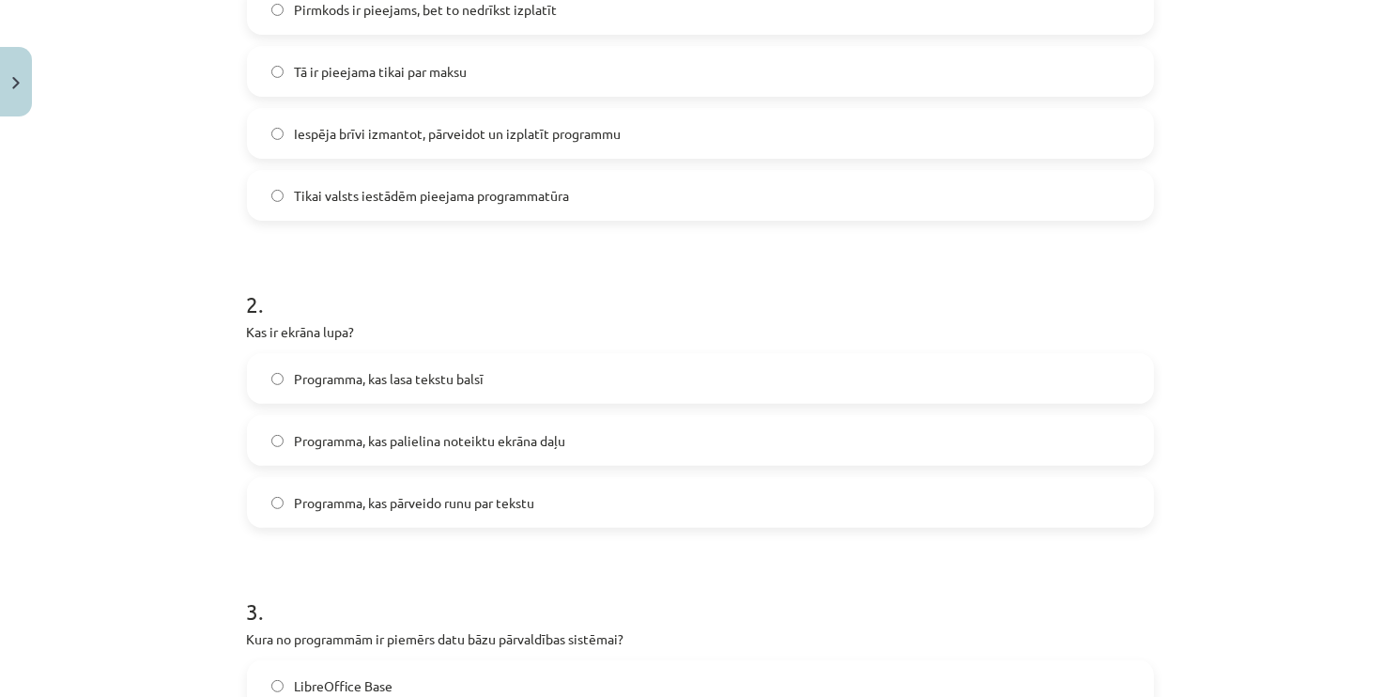
scroll to position [537, 0]
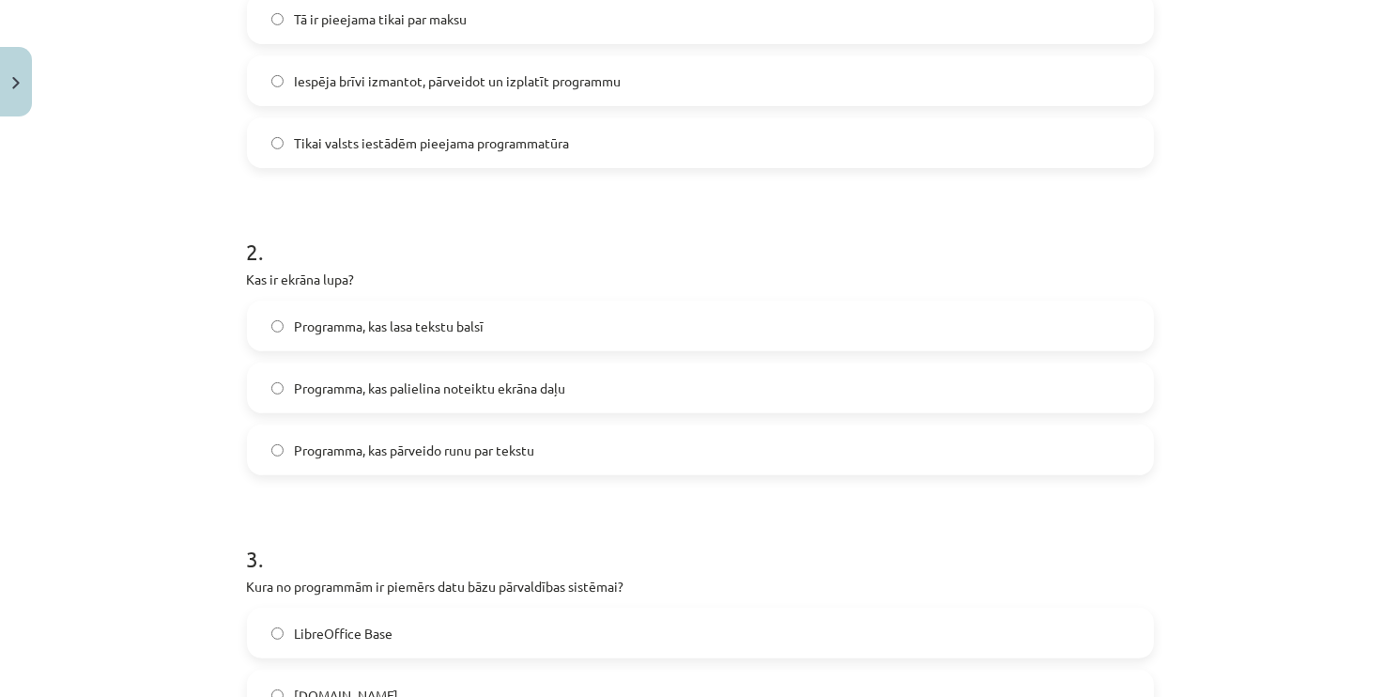
click at [424, 389] on span "Programma, kas palielina noteiktu ekrāna daļu" at bounding box center [430, 388] width 271 height 20
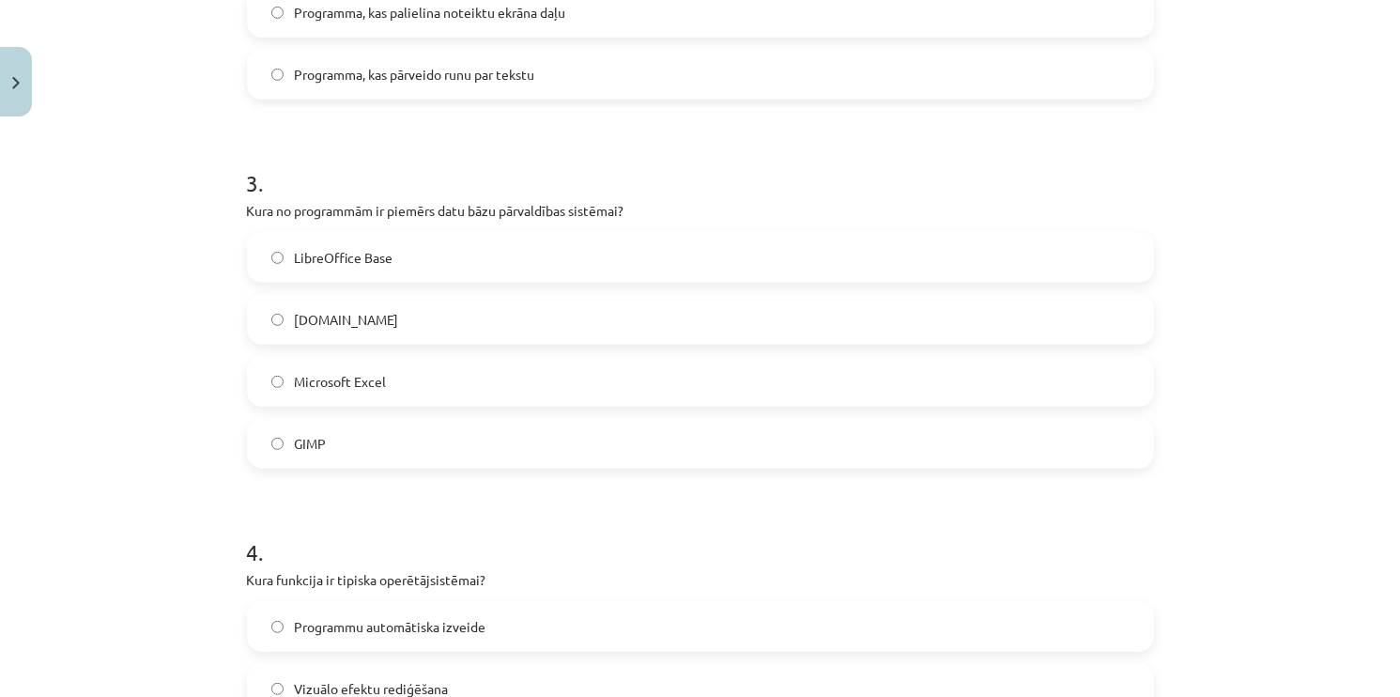
scroll to position [913, 0]
click at [427, 251] on label "LibreOffice Base" at bounding box center [700, 257] width 903 height 47
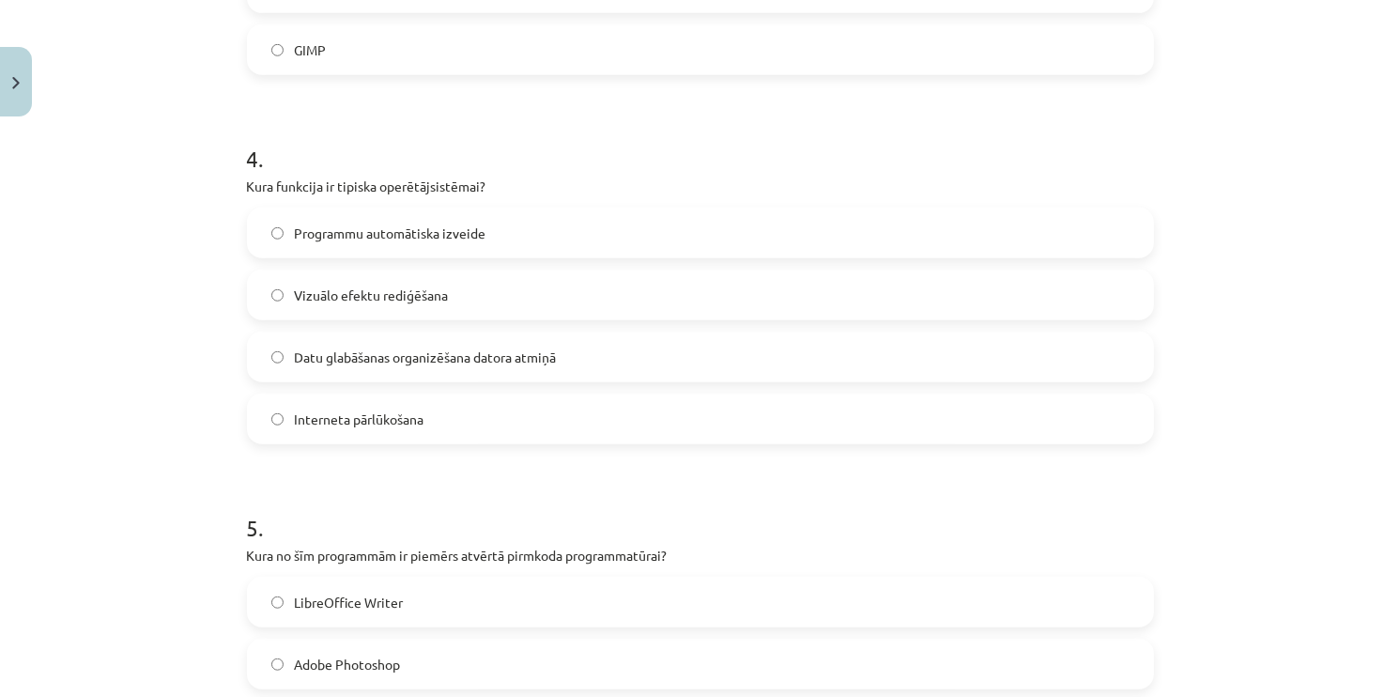
scroll to position [1382, 0]
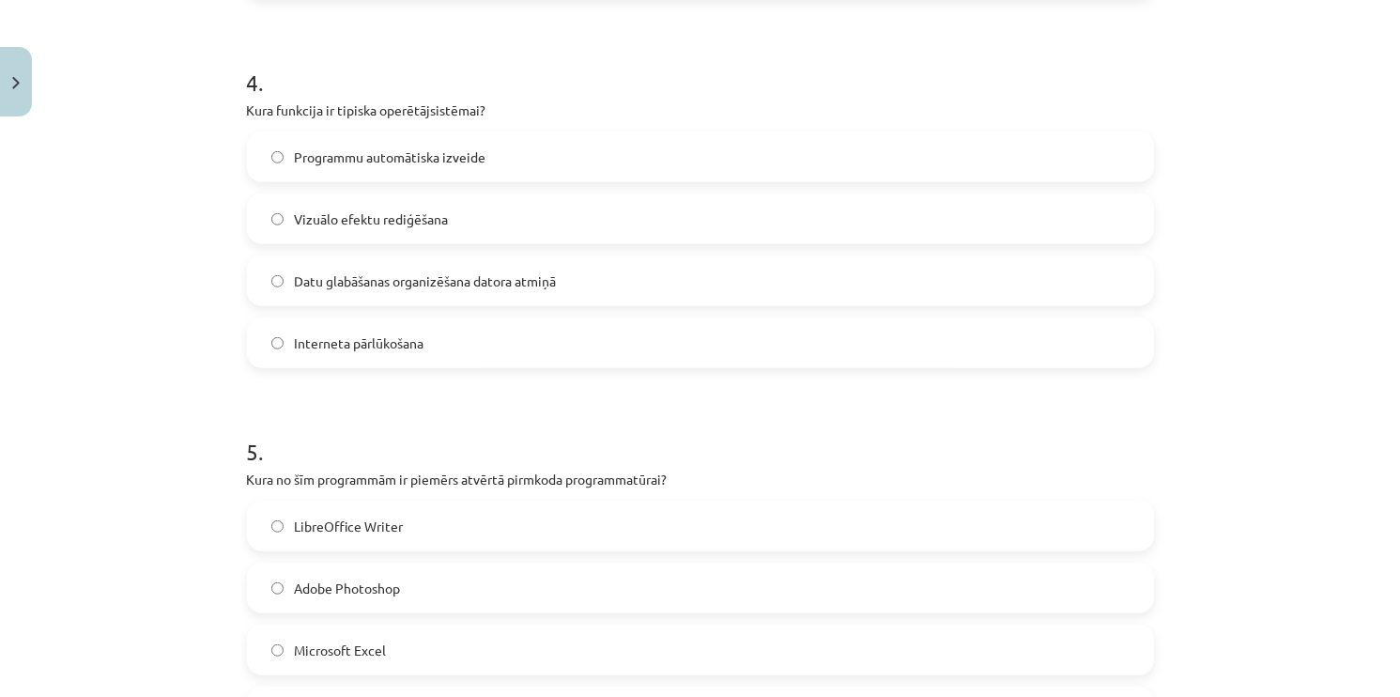
click at [281, 279] on label "Datu glabāšanas organizēšana datora atmiņā" at bounding box center [700, 280] width 903 height 47
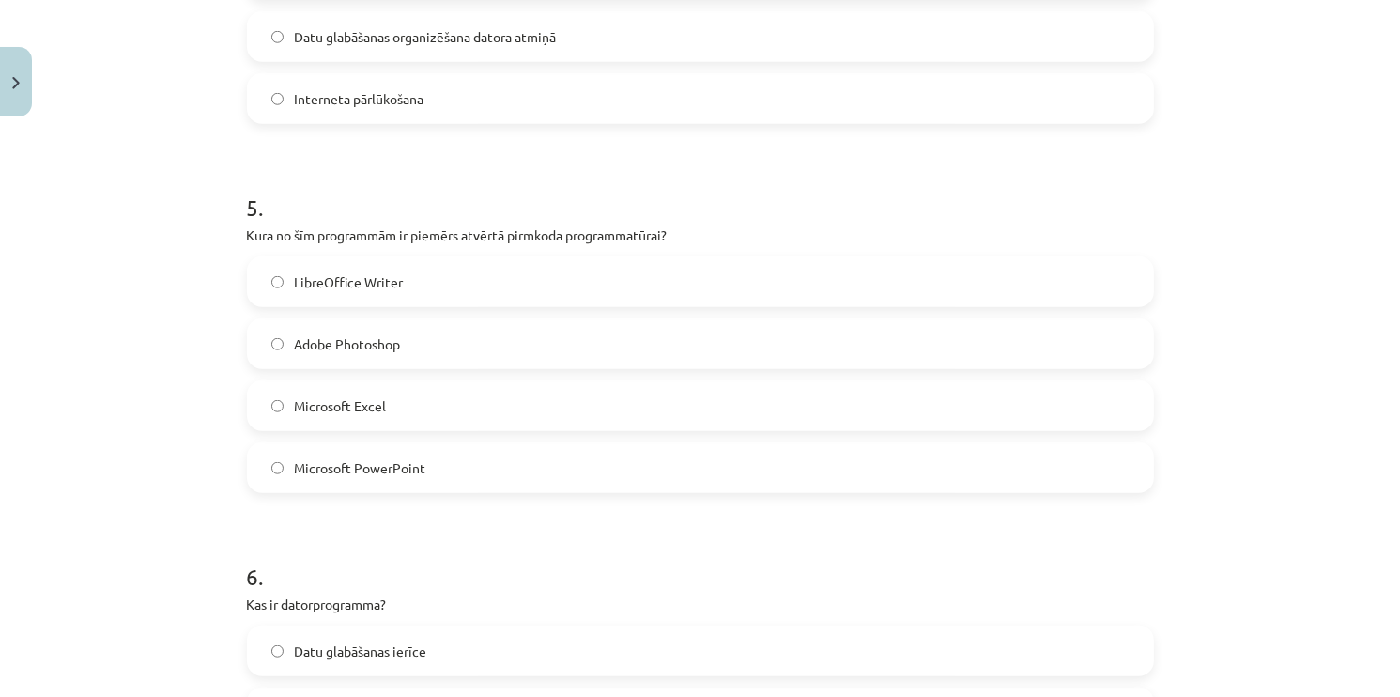
scroll to position [1664, 0]
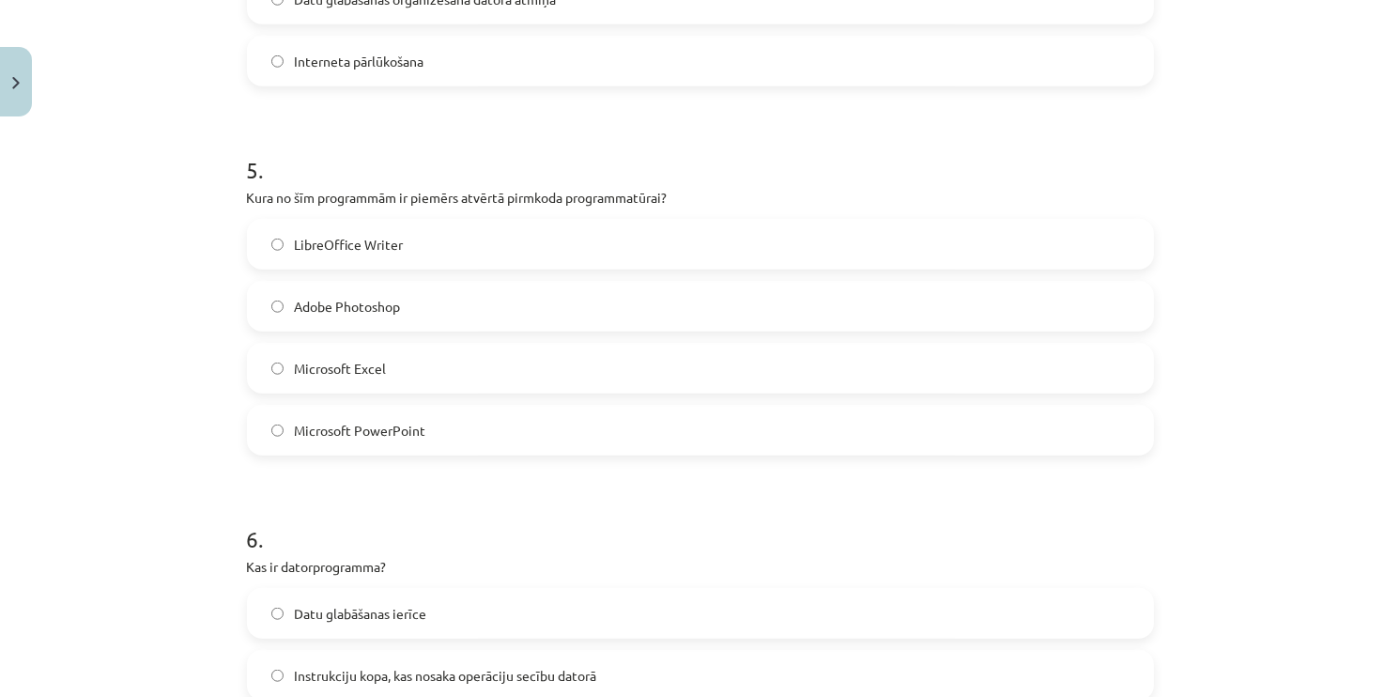
click at [311, 254] on label "LibreOffice Writer" at bounding box center [700, 244] width 903 height 47
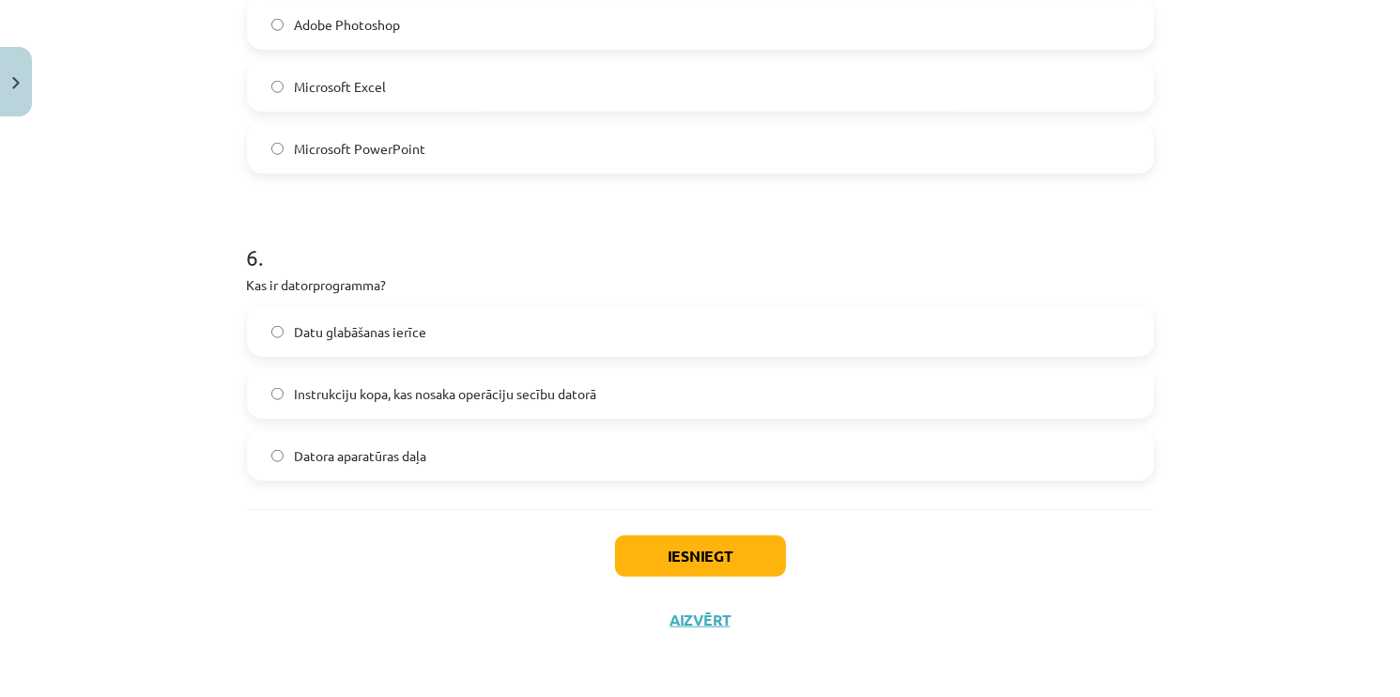
scroll to position [1946, 0]
click at [423, 380] on label "Instrukciju kopa, kas nosaka operāciju secību datorā" at bounding box center [700, 393] width 903 height 47
click at [687, 554] on button "Iesniegt" at bounding box center [700, 555] width 171 height 41
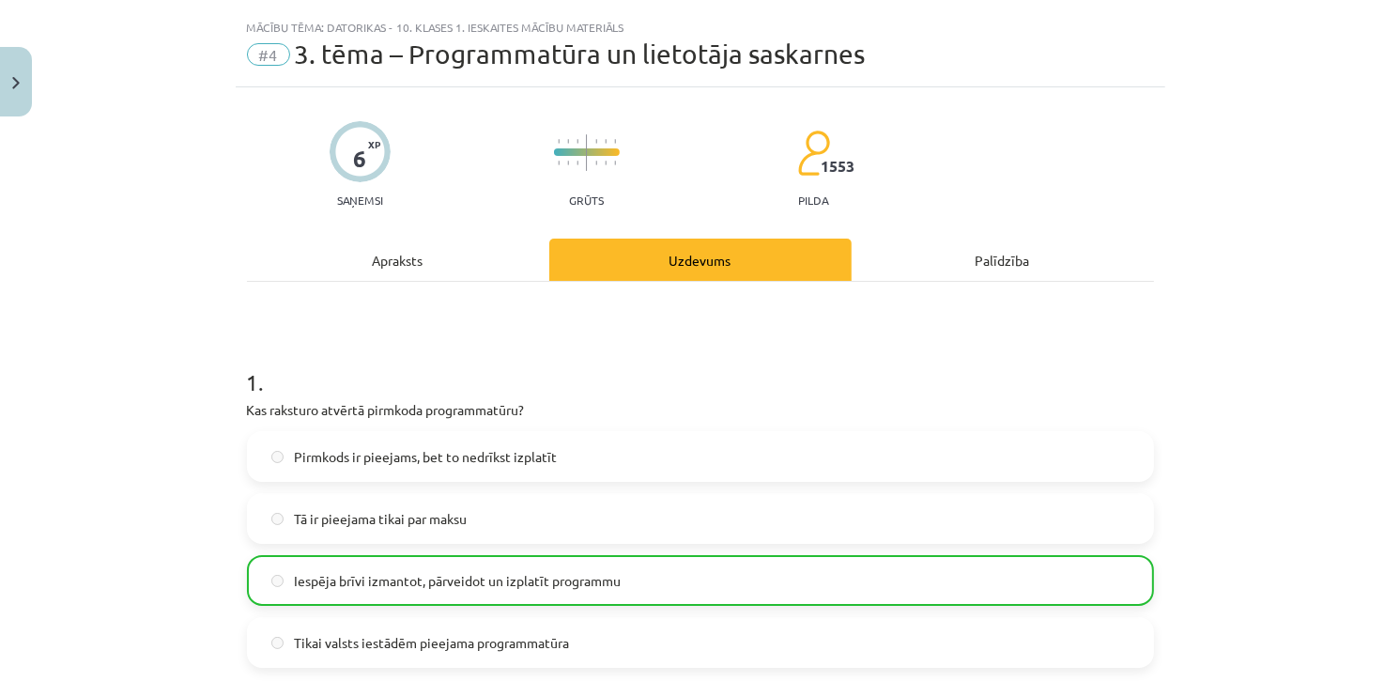
scroll to position [0, 0]
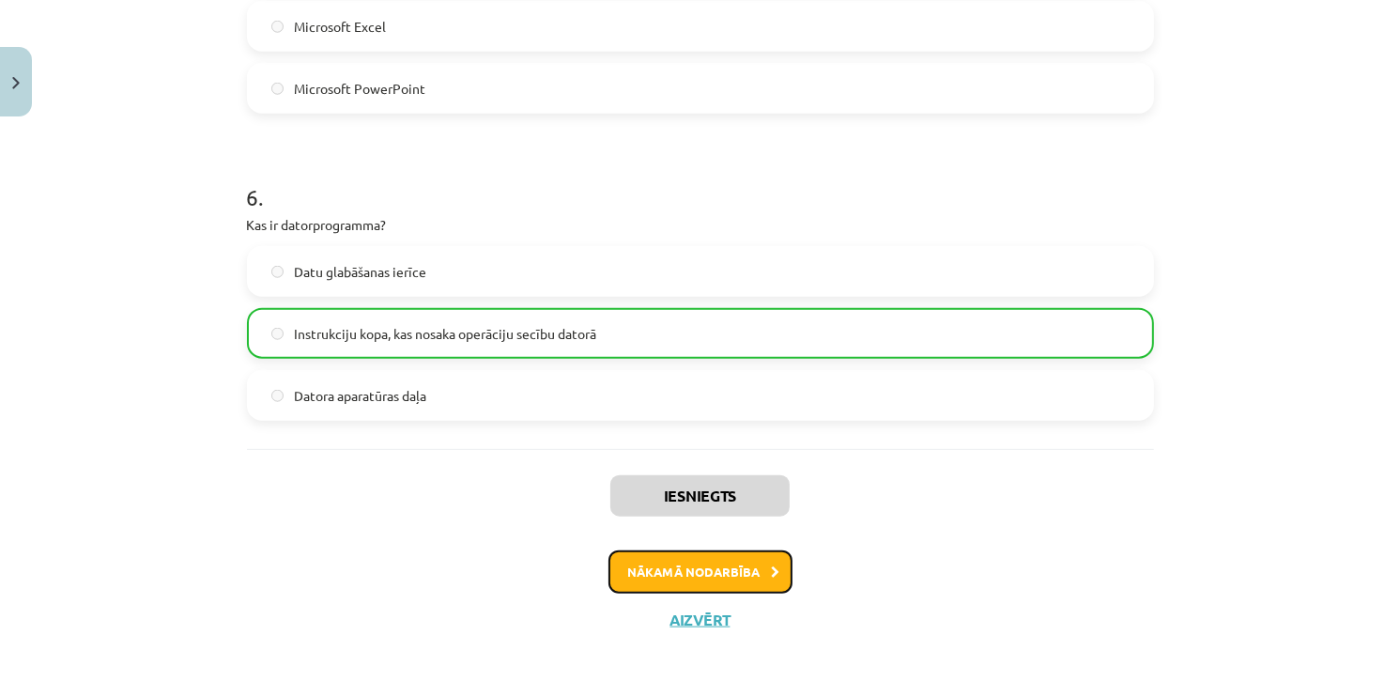
click at [698, 569] on button "Nākamā nodarbība" at bounding box center [700, 571] width 184 height 43
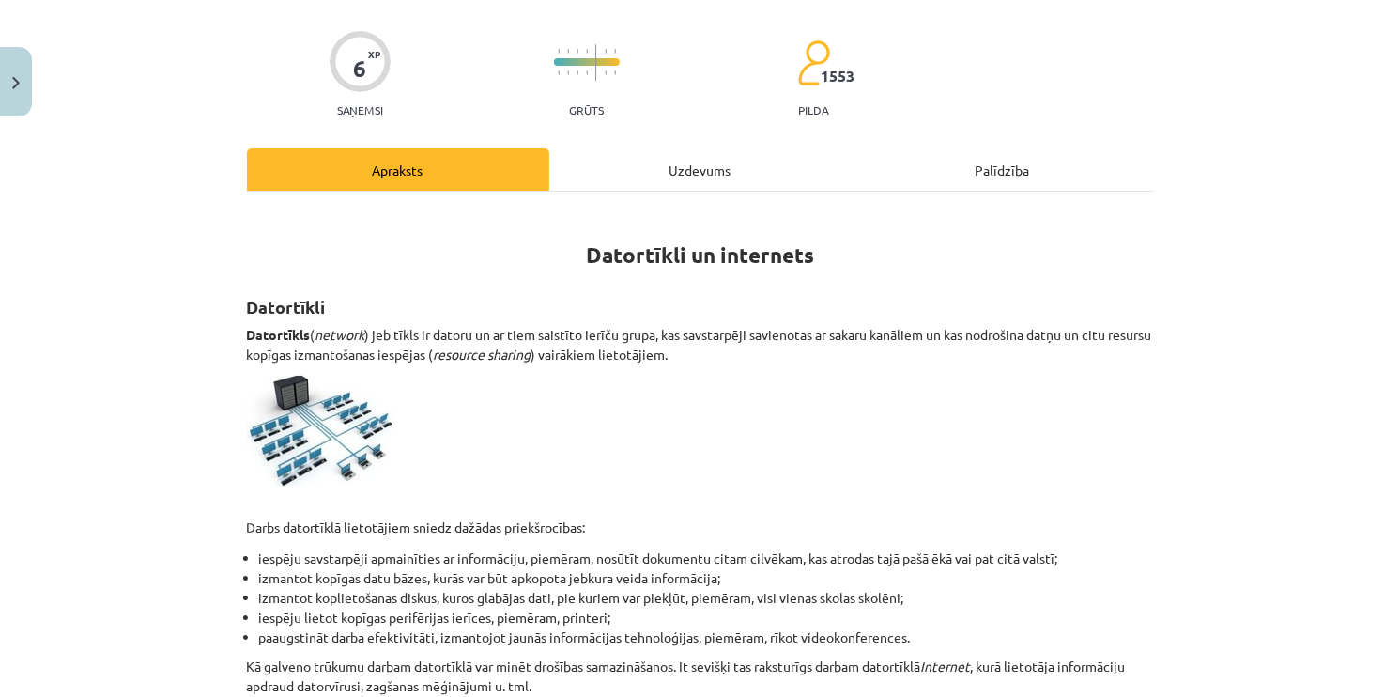
scroll to position [47, 0]
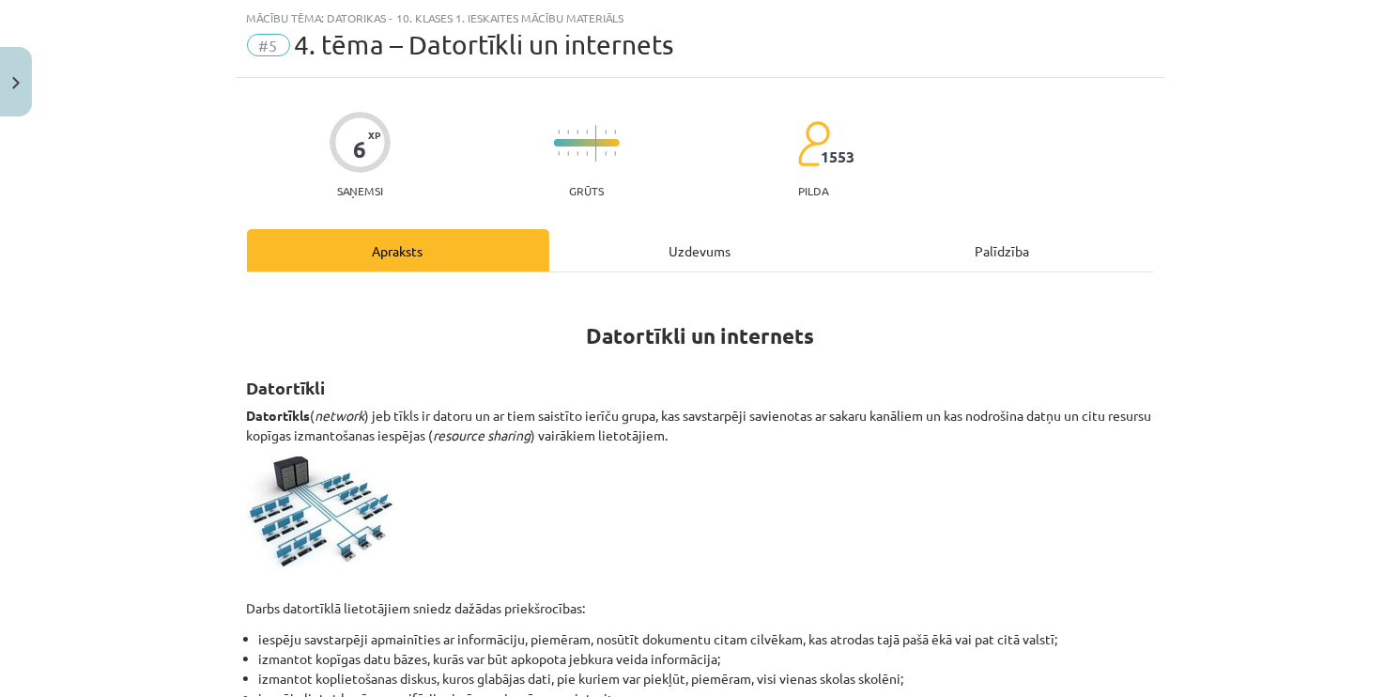
click at [688, 247] on div "Uzdevums" at bounding box center [700, 250] width 302 height 42
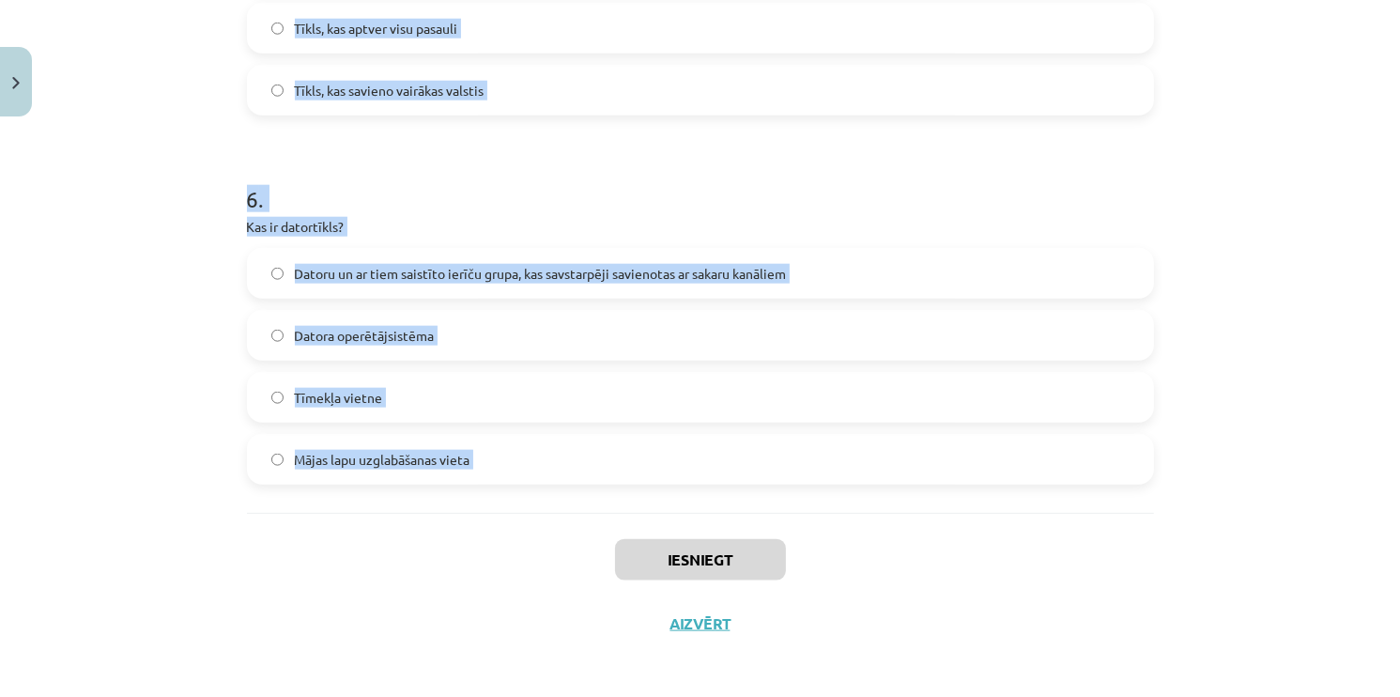
scroll to position [2070, 0]
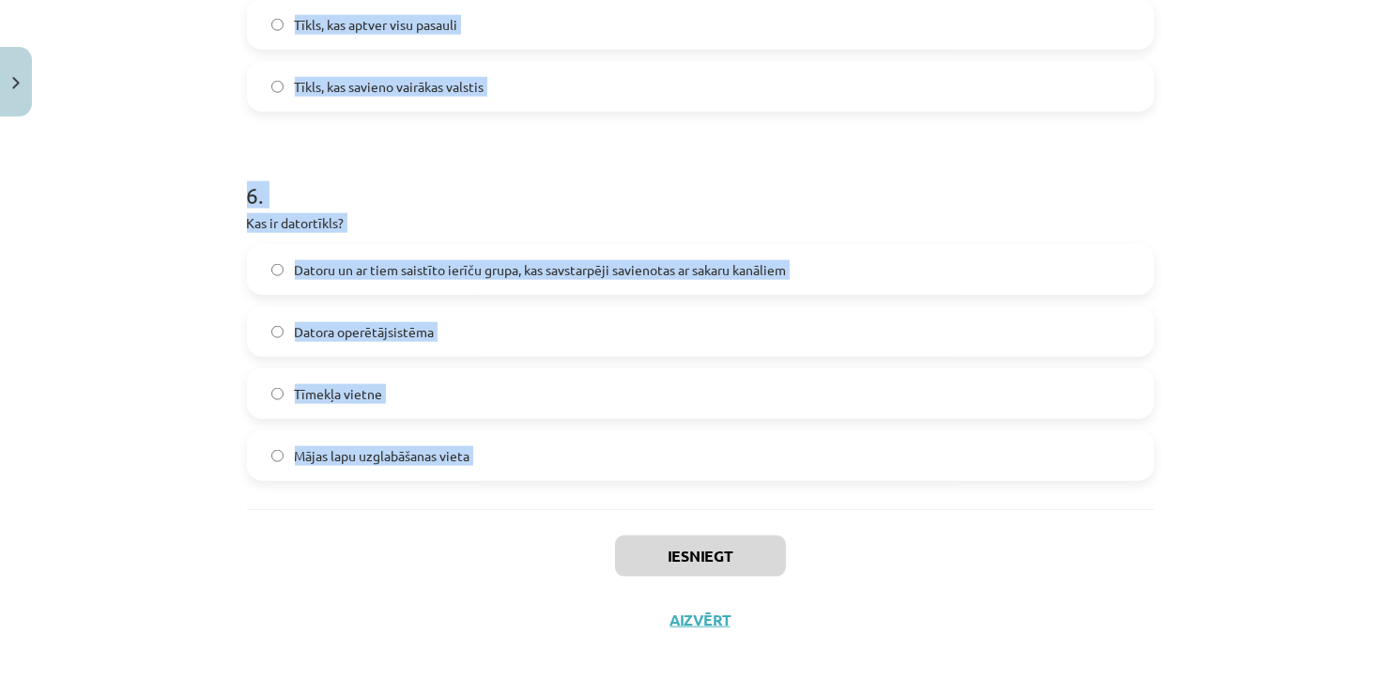
drag, startPoint x: 224, startPoint y: 396, endPoint x: 593, endPoint y: 537, distance: 395.0
click at [592, 528] on div "Mācību tēma: Datorikas - 10. klases 1. ieskaites mācību materiāls #5 4. tēma – …" at bounding box center [700, 348] width 1400 height 697
copy form "Kas ir hipersaite (hyperlink)? Programma, kas pārraida datus Tīmekļa lappusē pa…"
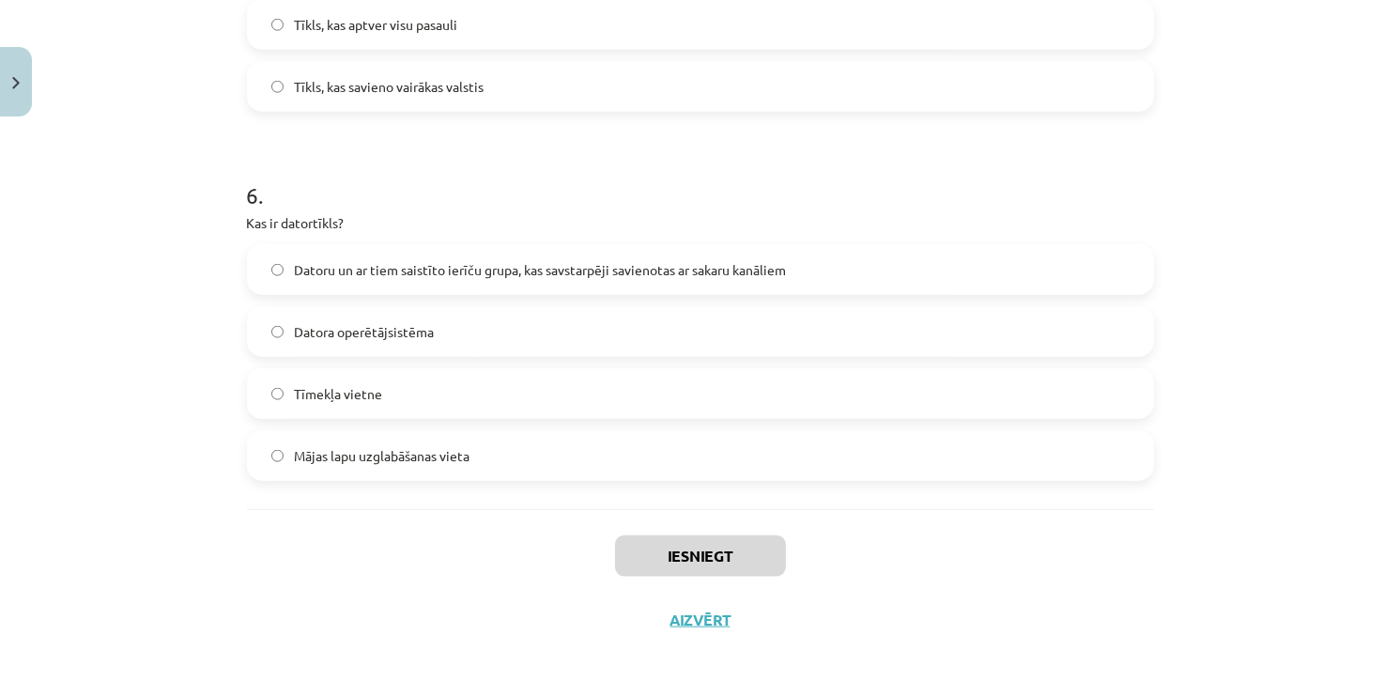
click at [564, 579] on div "Iesniegt Aizvērt" at bounding box center [700, 574] width 907 height 131
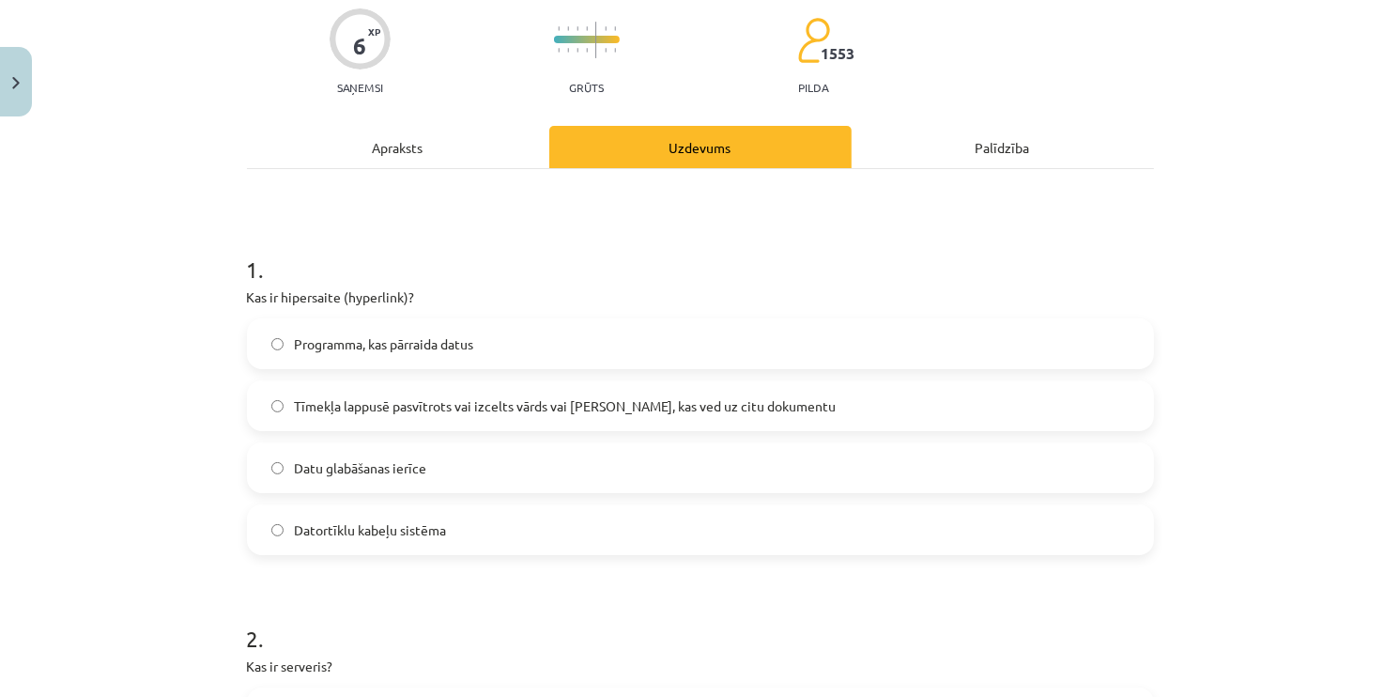
scroll to position [188, 0]
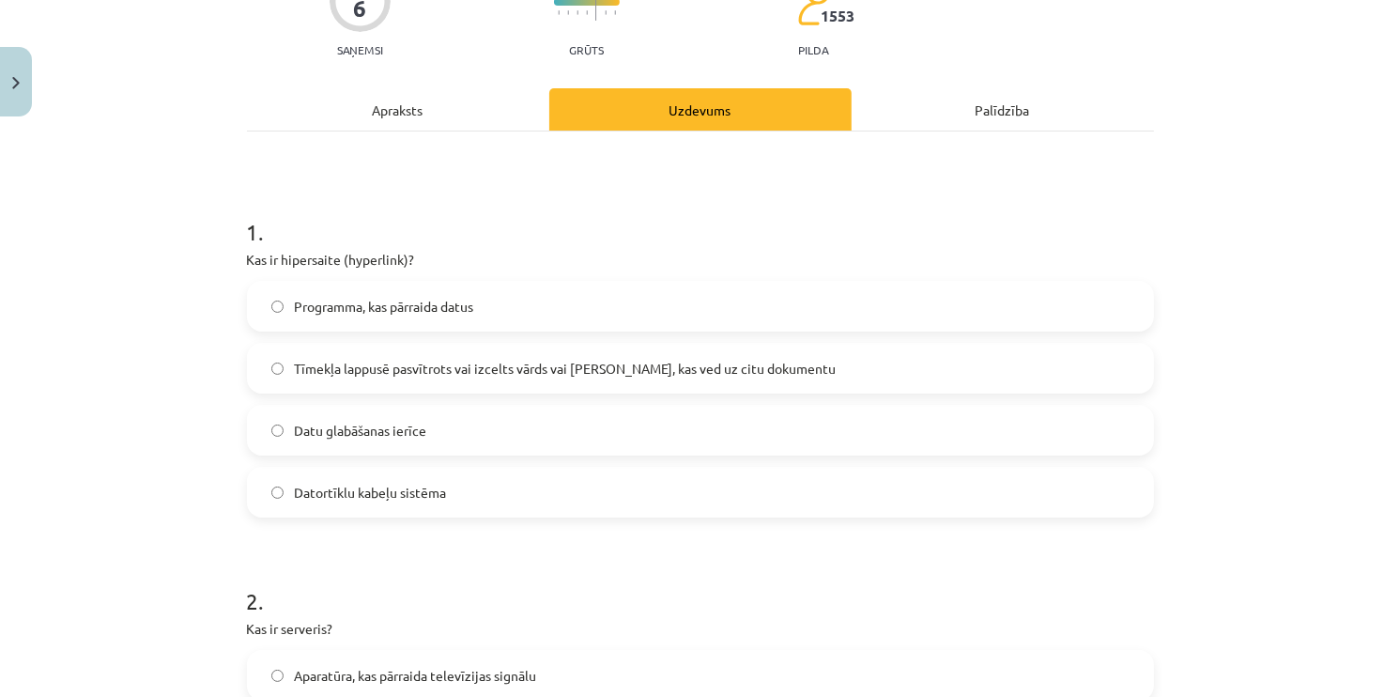
click at [295, 370] on span "Tīmekļa lappusē pasvītrots vai izcelts vārds vai [PERSON_NAME], kas ved uz citu…" at bounding box center [566, 369] width 542 height 20
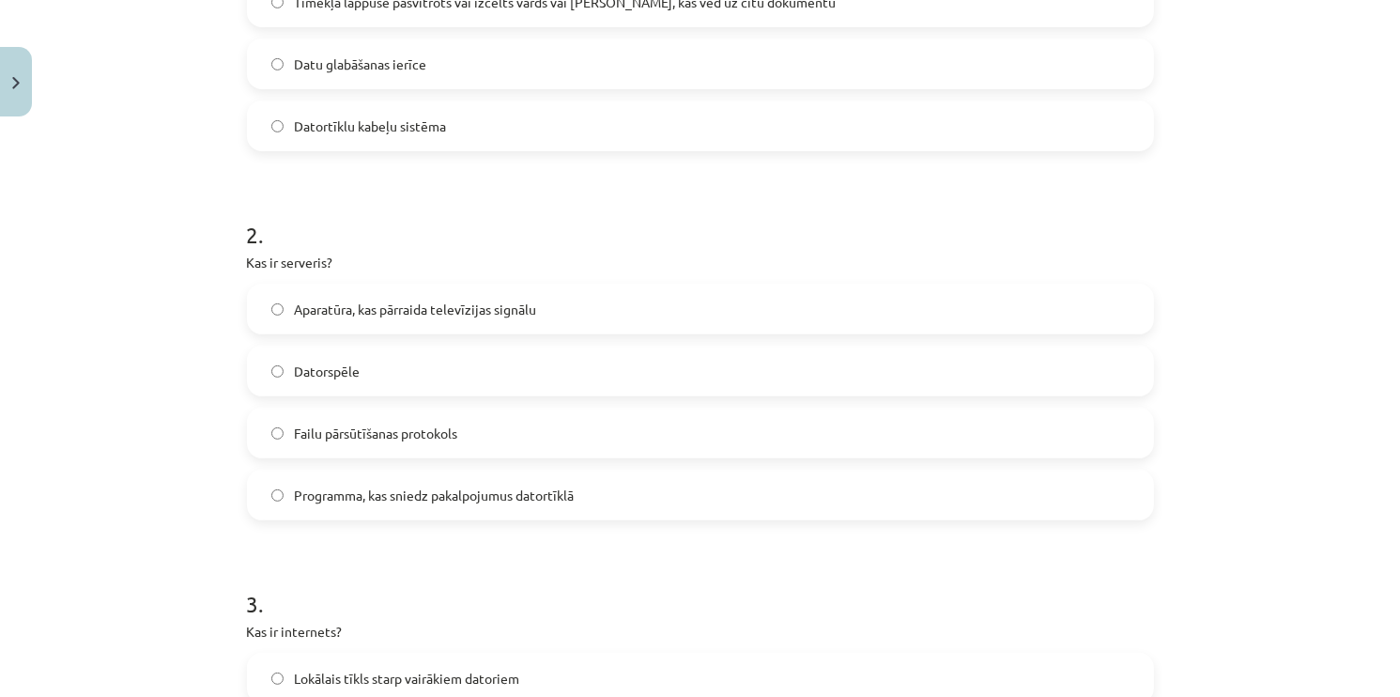
scroll to position [563, 0]
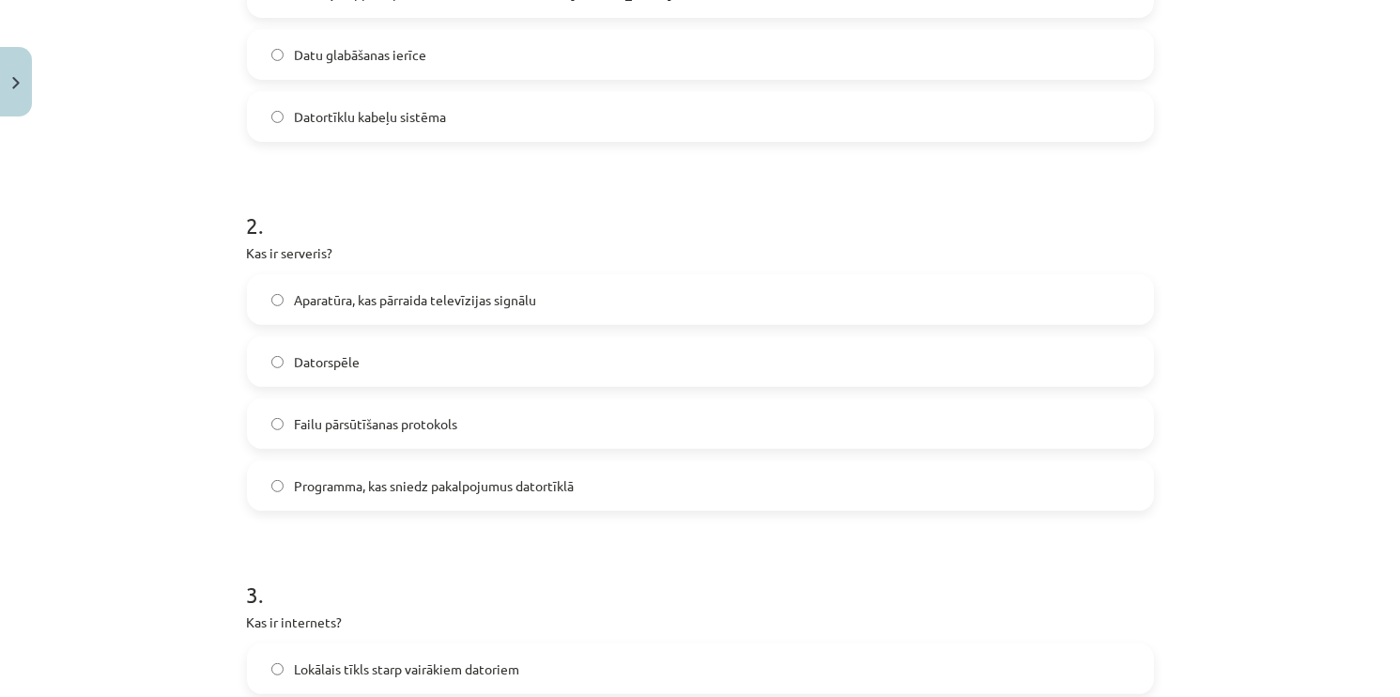
click at [520, 476] on span "Programma, kas sniedz pakalpojumus datortīklā" at bounding box center [435, 486] width 280 height 20
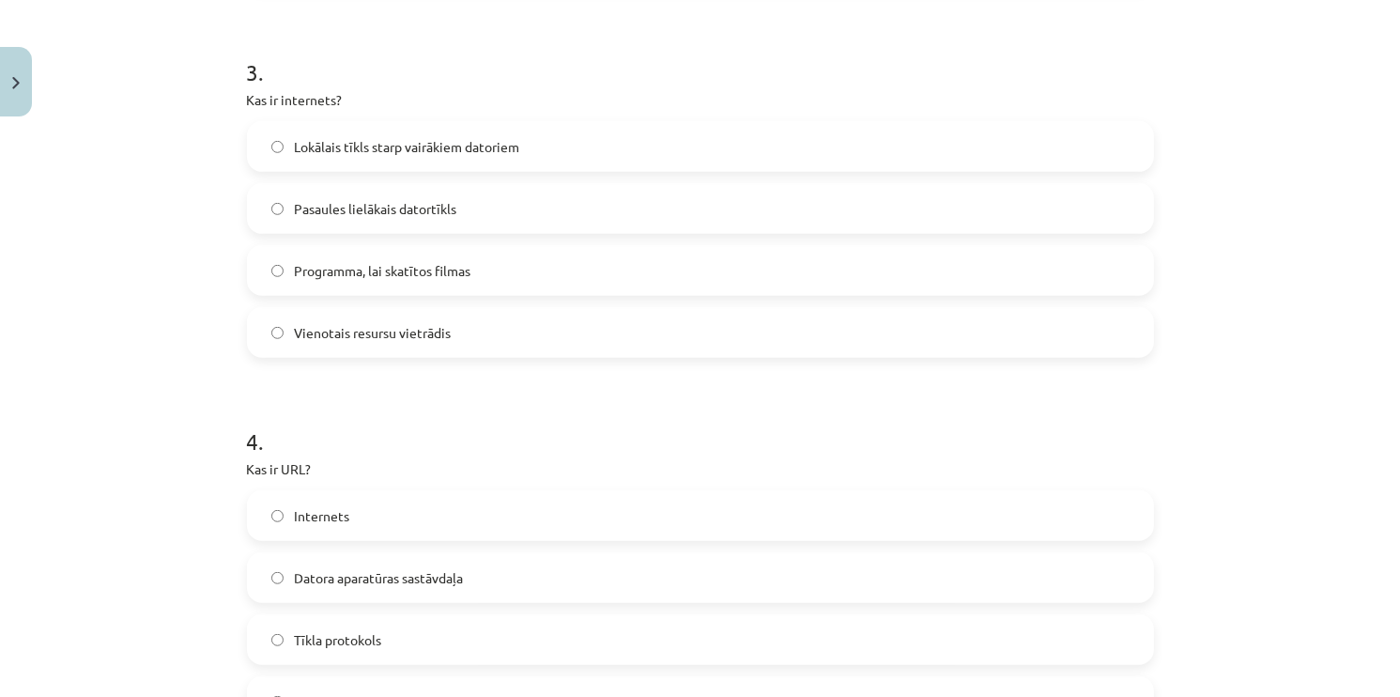
scroll to position [1127, 0]
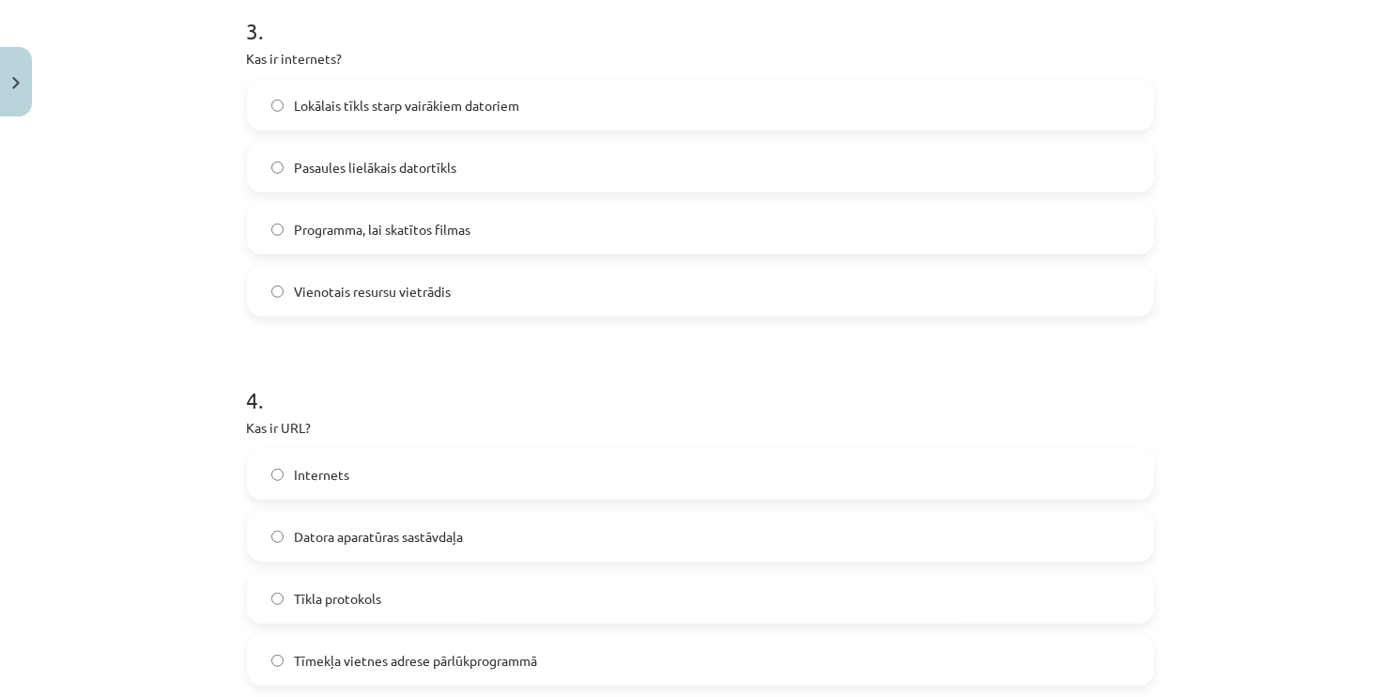
click at [376, 166] on span "Pasaules lielākais datortīkls" at bounding box center [376, 168] width 162 height 20
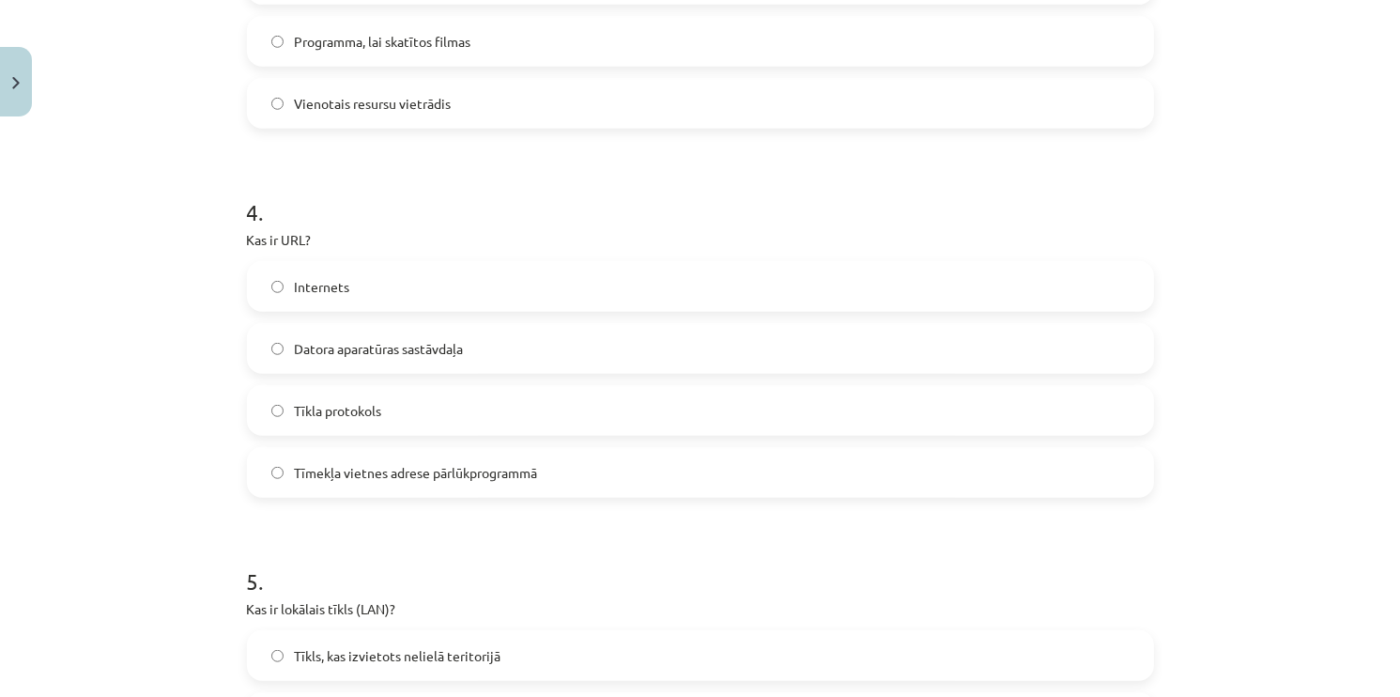
scroll to position [1409, 0]
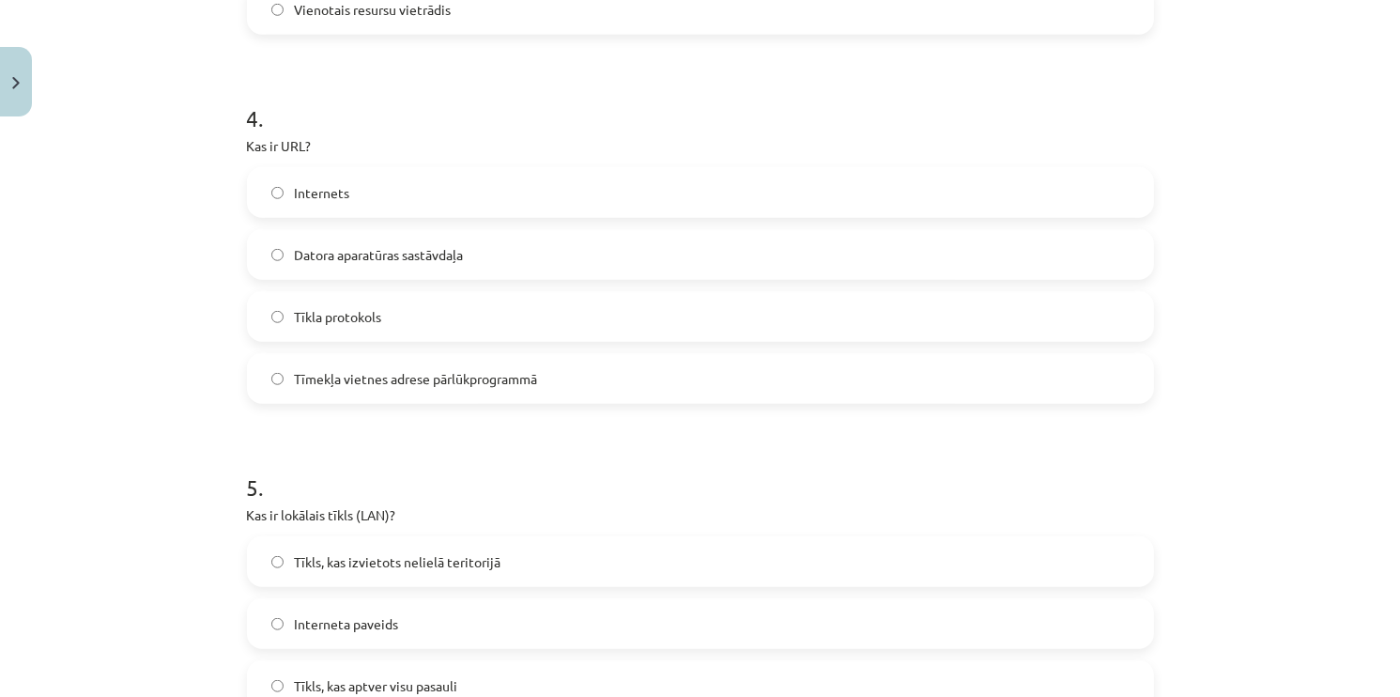
click at [472, 377] on span "Tīmekļa vietnes adrese pārlūkprogrammā" at bounding box center [416, 379] width 243 height 20
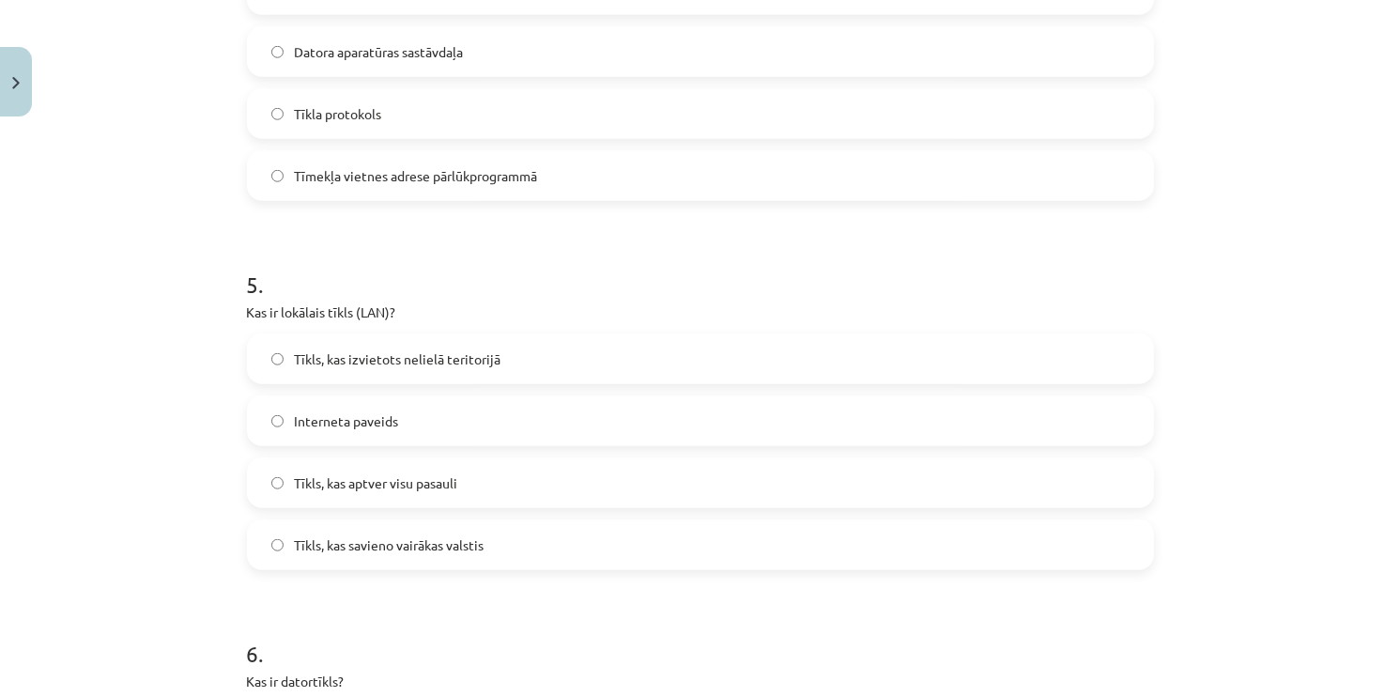
scroll to position [1690, 0]
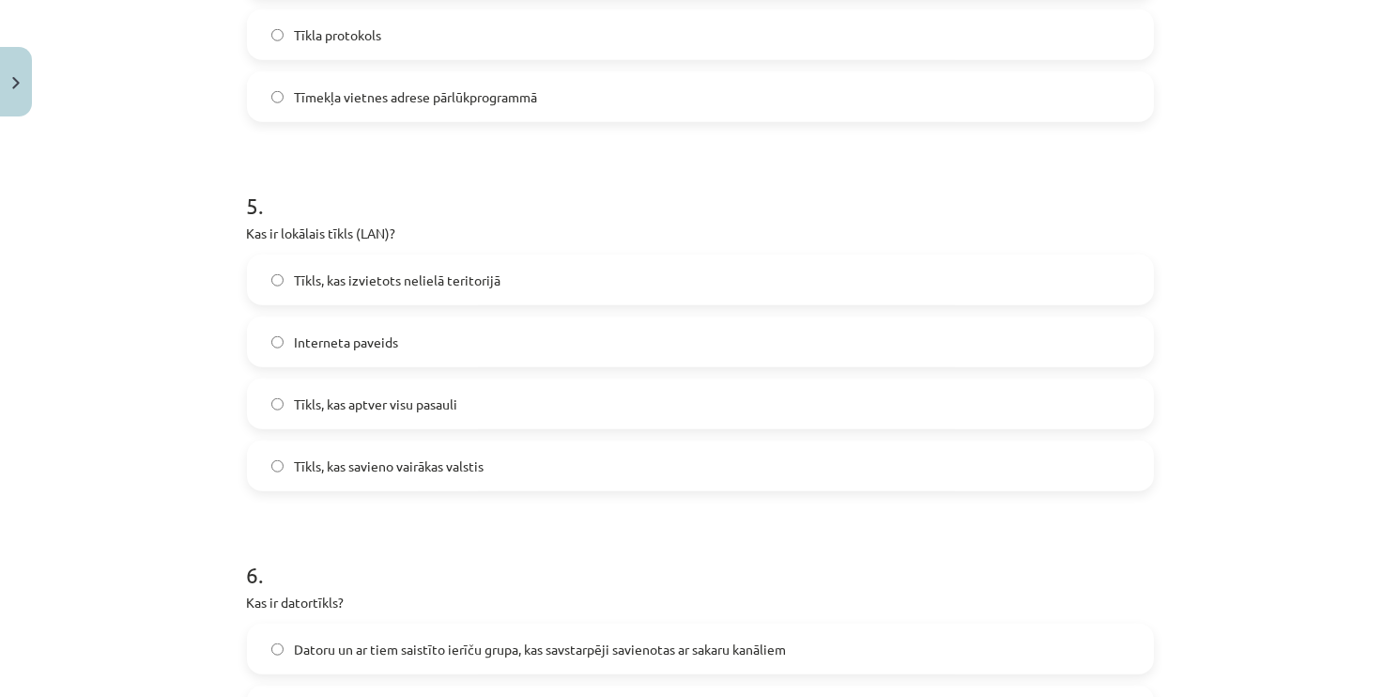
click at [405, 280] on span "Tīkls, kas izvietots nelielā teritorijā" at bounding box center [398, 280] width 207 height 20
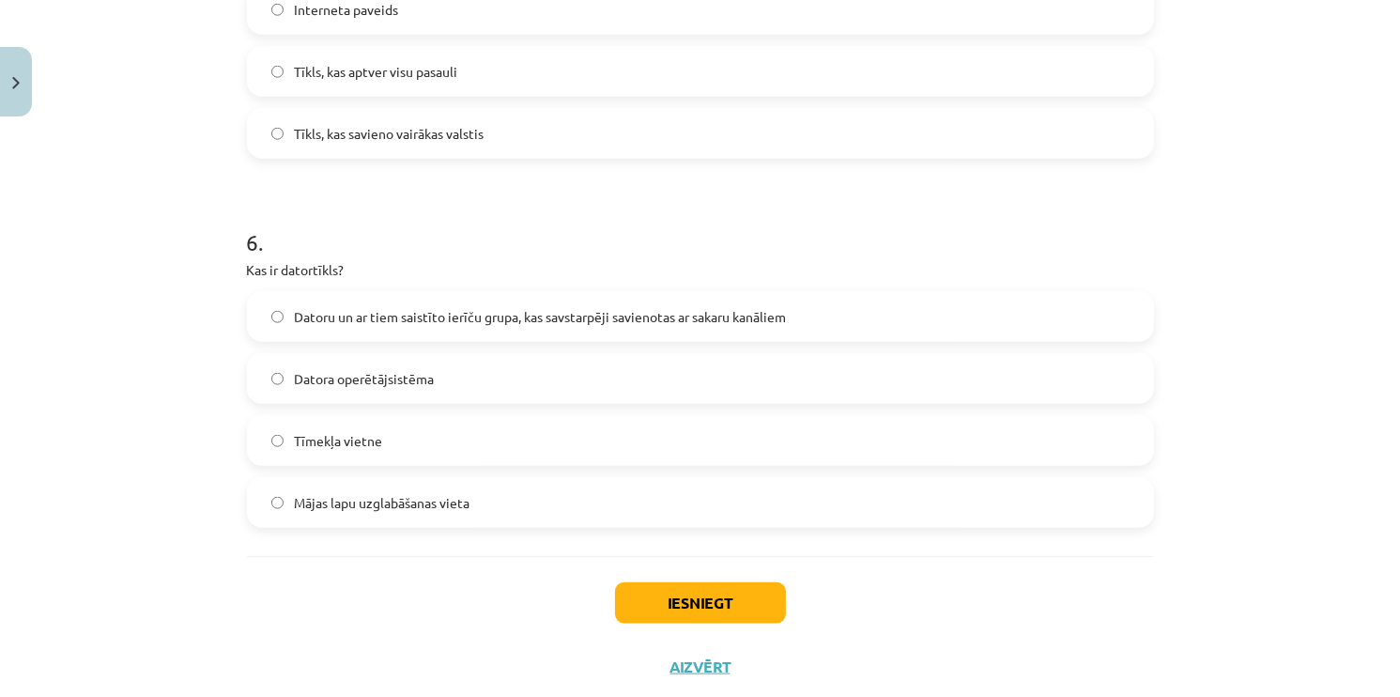
scroll to position [2070, 0]
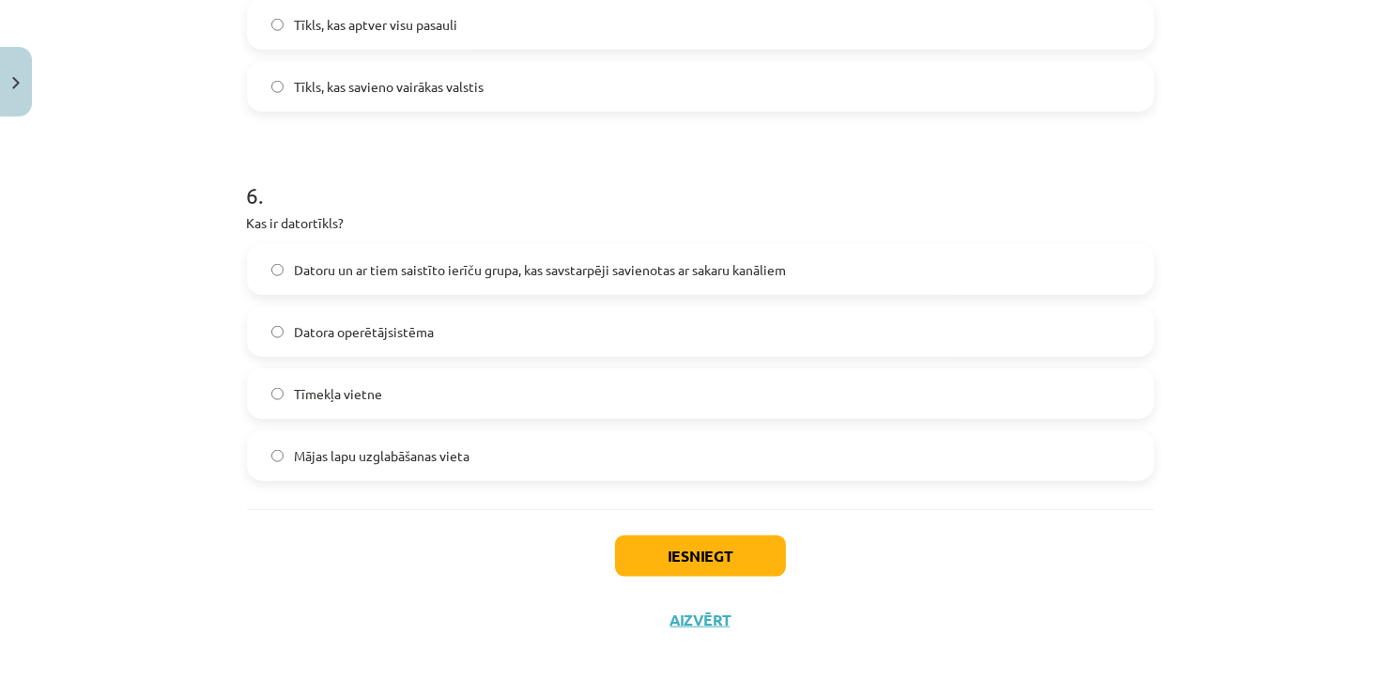
click at [442, 265] on span "Datoru un ar tiem saistīto ierīču grupa, kas savstarpēji savienotas ar sakaru k…" at bounding box center [541, 270] width 492 height 20
drag, startPoint x: 716, startPoint y: 565, endPoint x: 708, endPoint y: 532, distance: 33.9
click at [716, 562] on button "Iesniegt" at bounding box center [700, 555] width 171 height 41
click at [665, 547] on button "Iesniegt" at bounding box center [700, 555] width 171 height 41
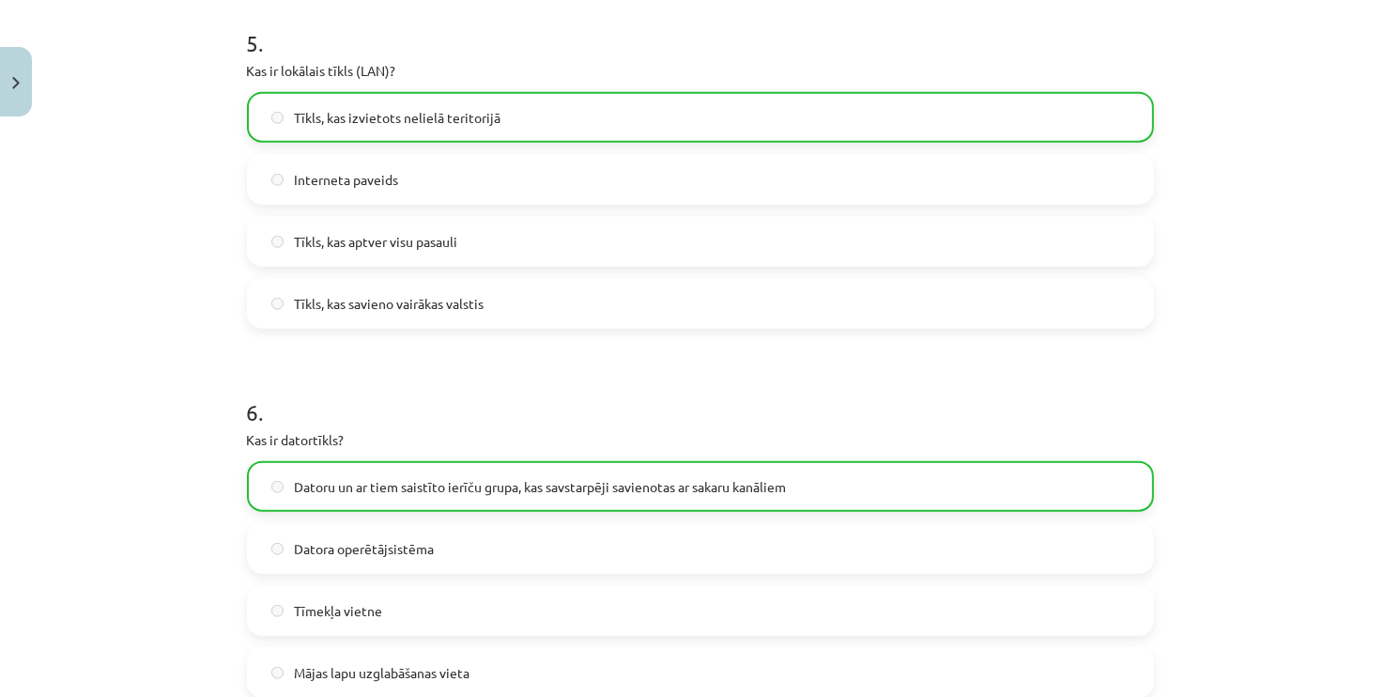
scroll to position [2130, 0]
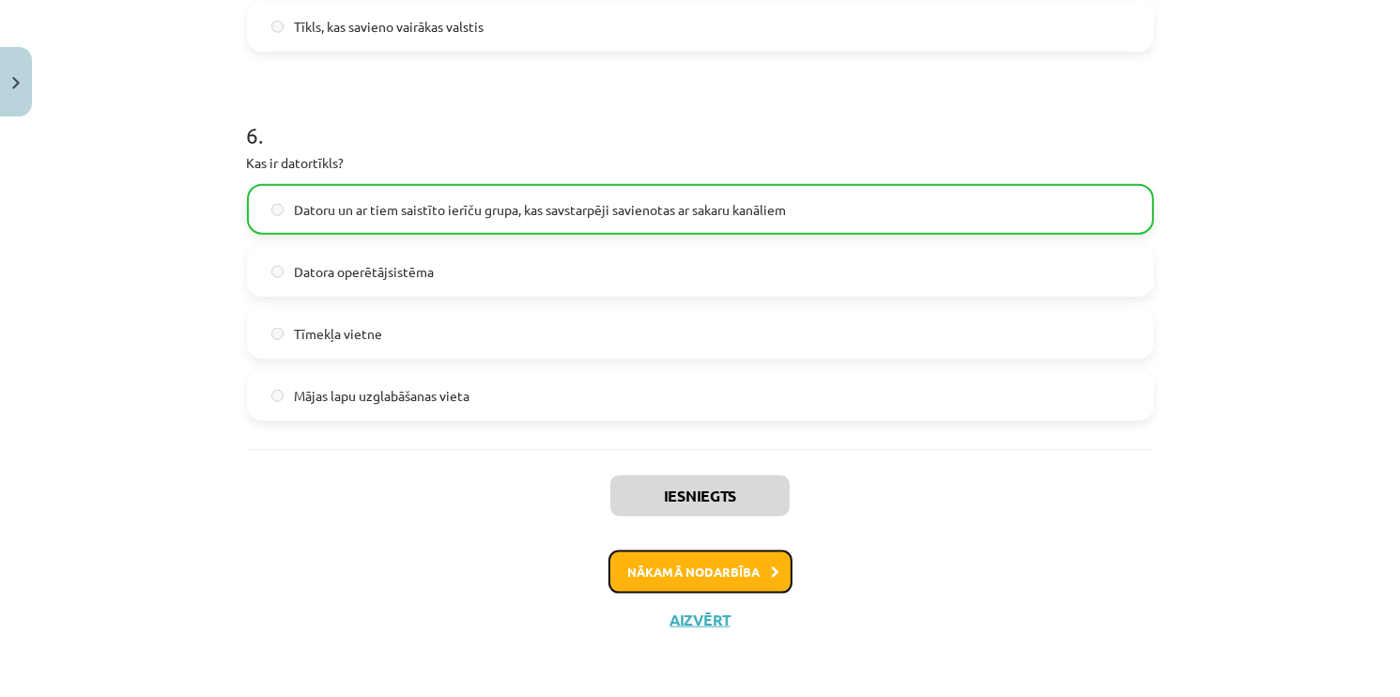
click at [671, 554] on button "Nākamā nodarbība" at bounding box center [700, 571] width 184 height 43
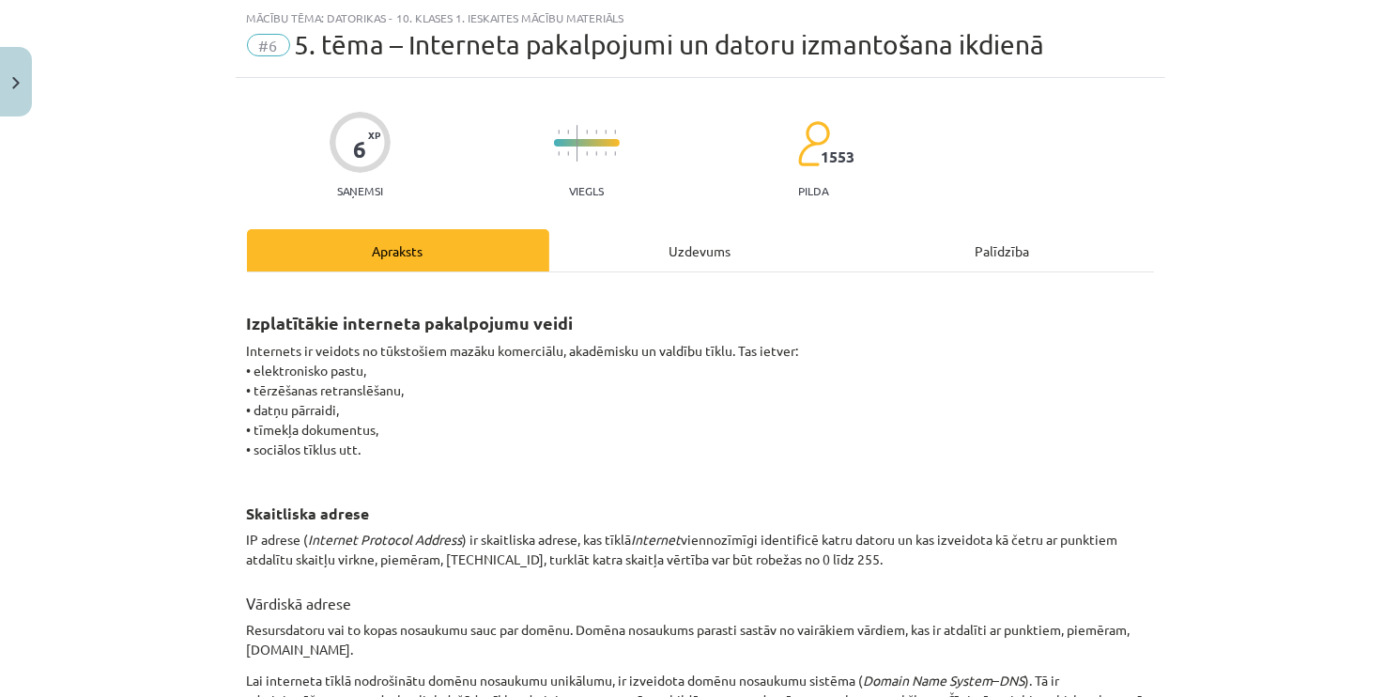
click at [679, 244] on div "Uzdevums" at bounding box center [700, 250] width 302 height 42
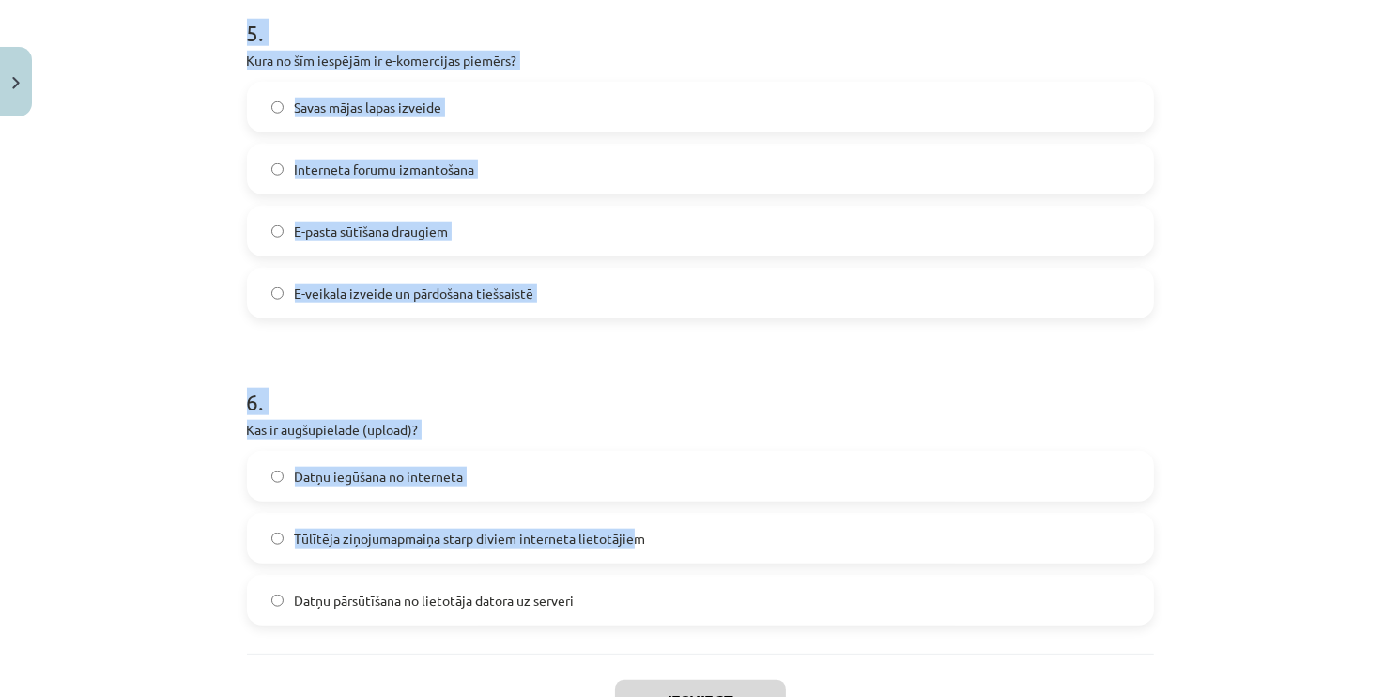
scroll to position [1946, 0]
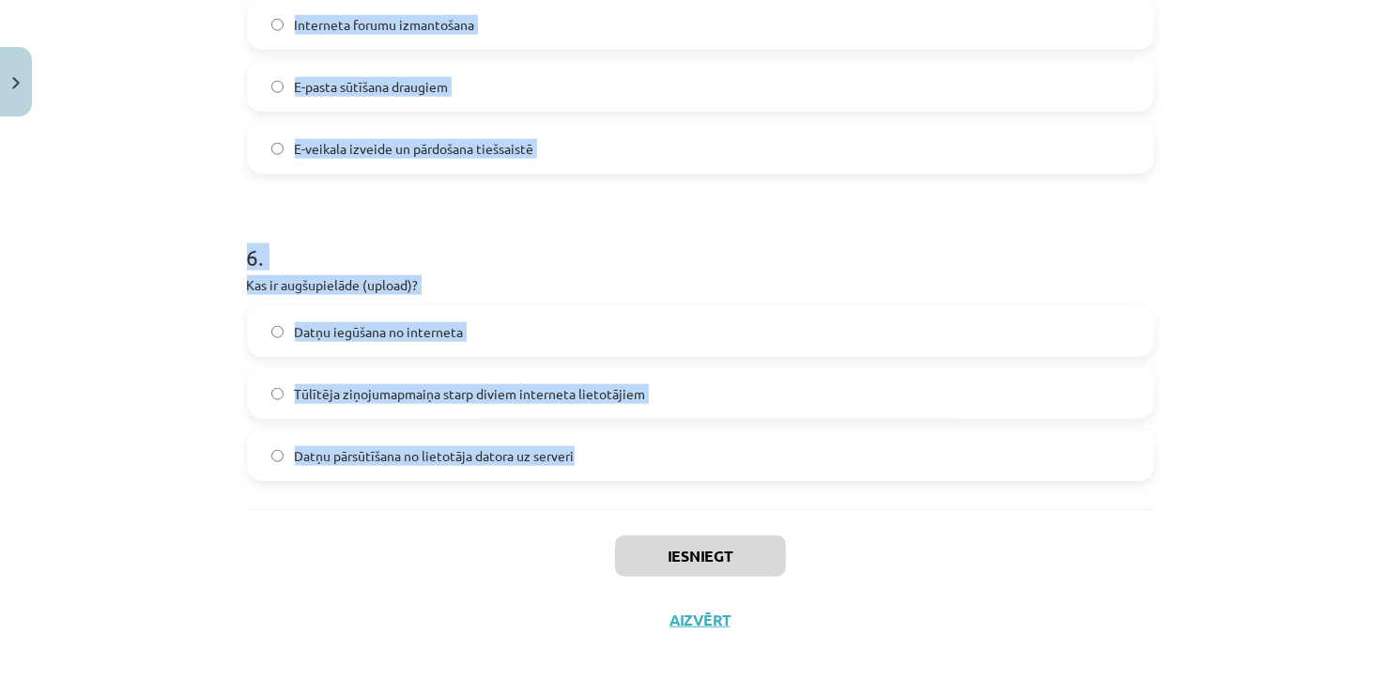
drag, startPoint x: 217, startPoint y: 213, endPoint x: 646, endPoint y: 436, distance: 483.4
click at [646, 436] on div "Mācību tēma: Datorikas - 10. klases 1. ieskaites mācību materiāls #6 5. tēma – …" at bounding box center [700, 348] width 1400 height 697
copy form "Kāds ir viens no teledarba trūkumiem? Lojalitātes samazināšanās Mazākas telpu i…"
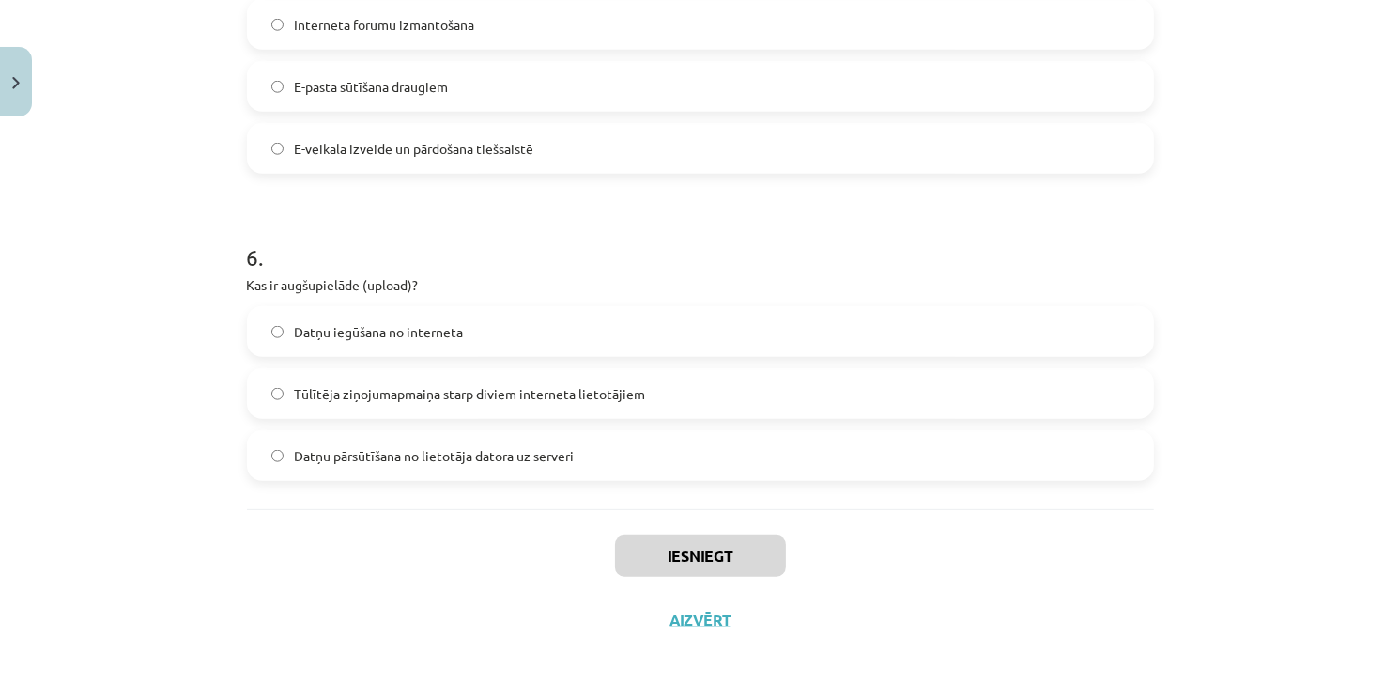
click at [564, 583] on div "Iesniegt Aizvērt" at bounding box center [700, 574] width 907 height 131
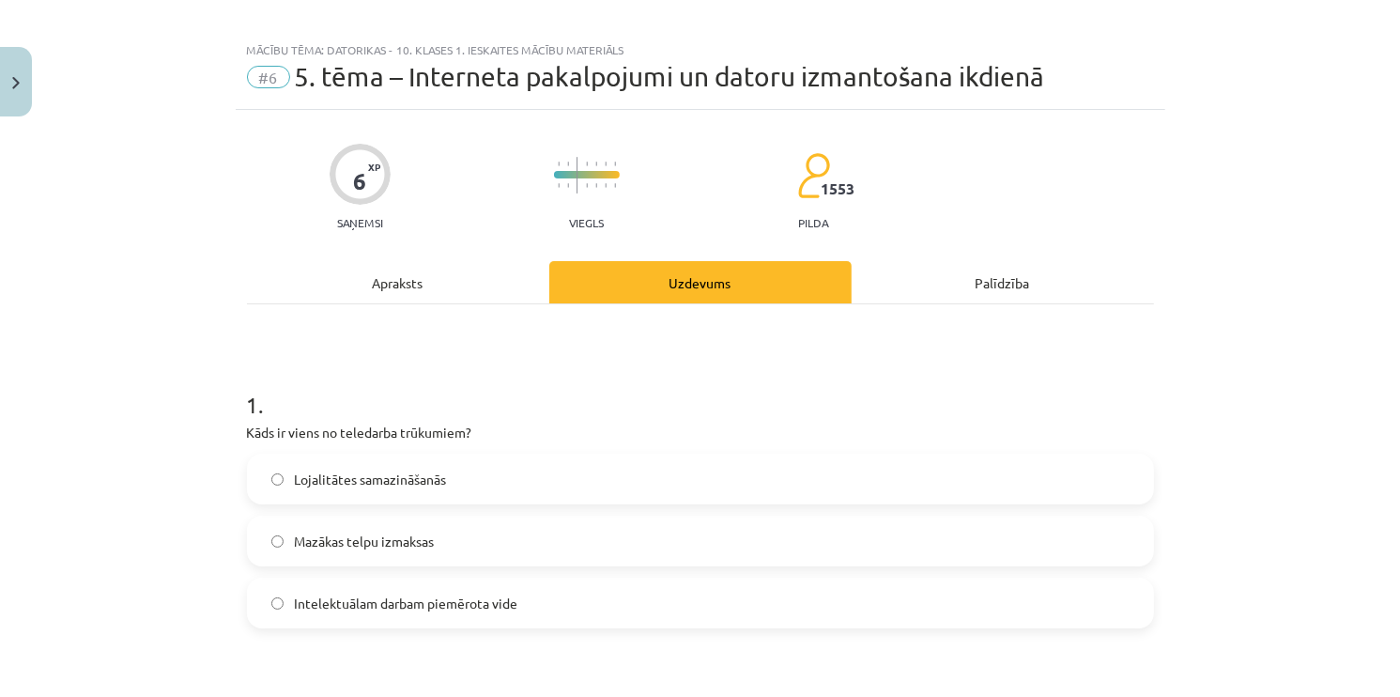
scroll to position [0, 0]
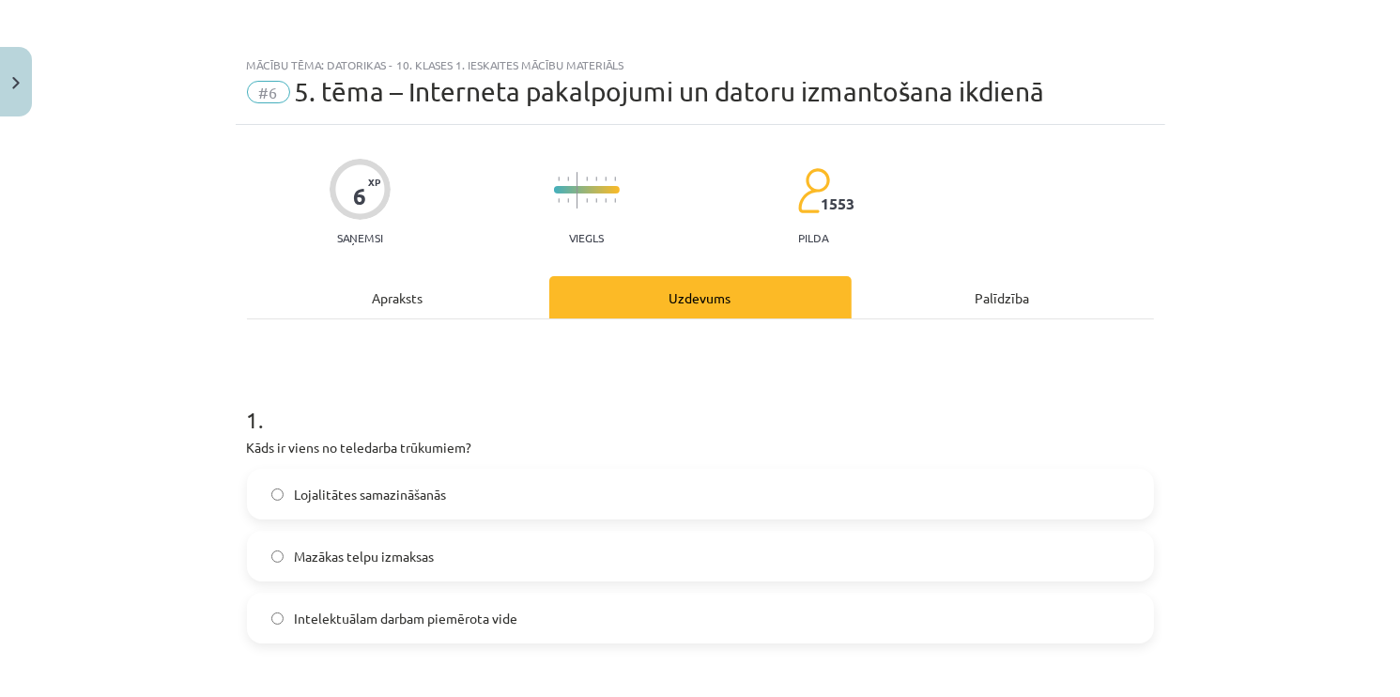
drag, startPoint x: 340, startPoint y: 499, endPoint x: 331, endPoint y: 492, distance: 11.5
click at [340, 498] on span "Lojalitātes samazināšanās" at bounding box center [371, 495] width 152 height 20
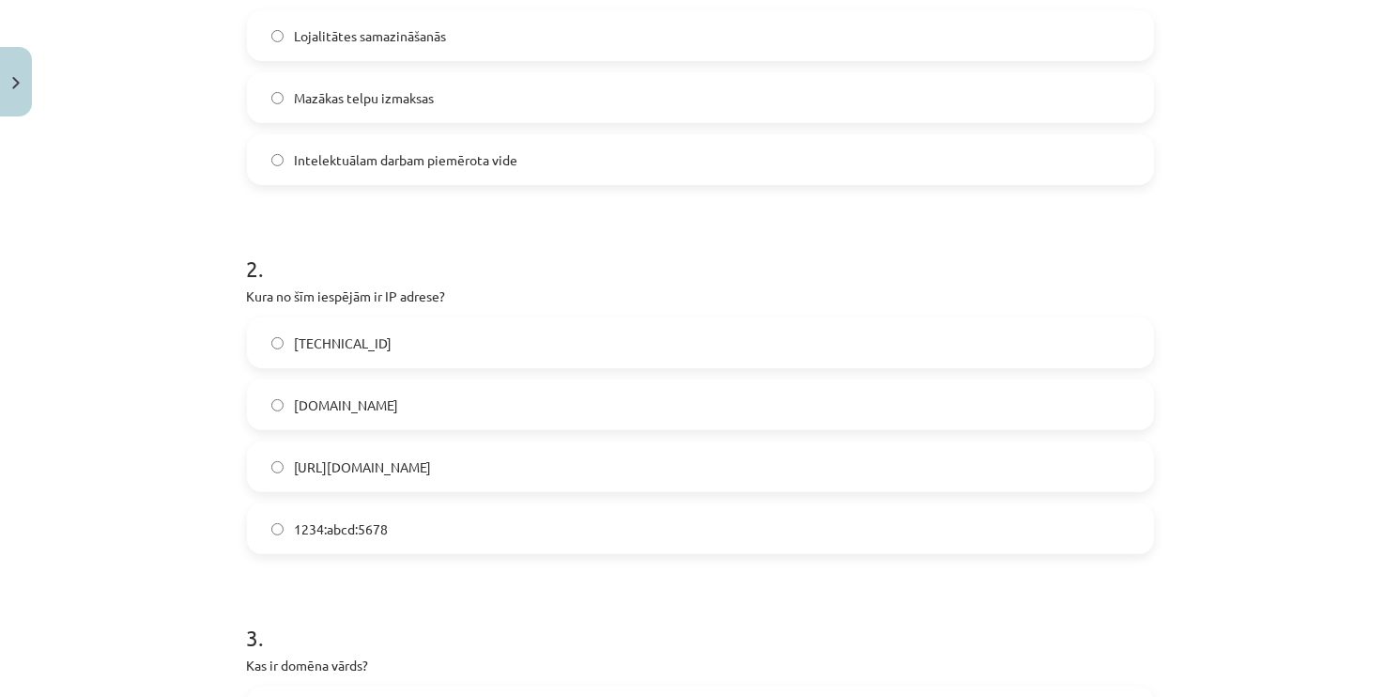
scroll to position [470, 0]
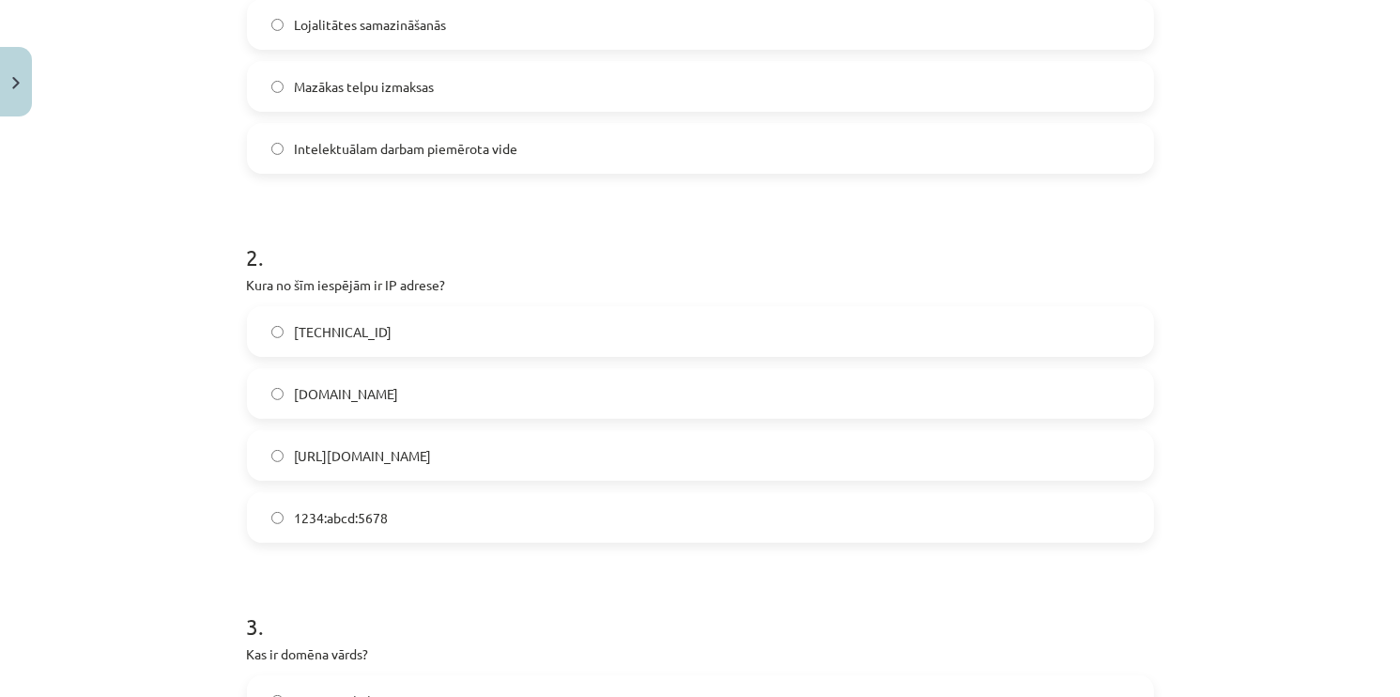
click at [389, 335] on label "[TECHNICAL_ID]" at bounding box center [700, 331] width 903 height 47
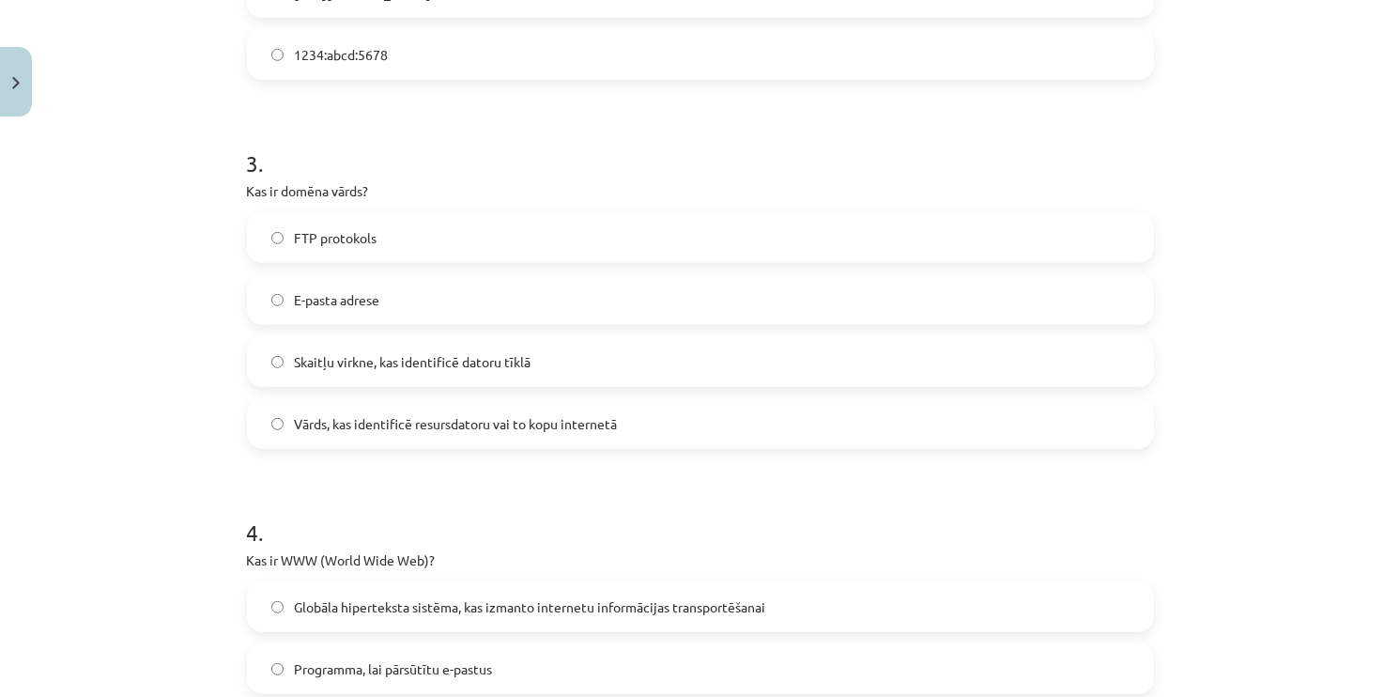
scroll to position [939, 0]
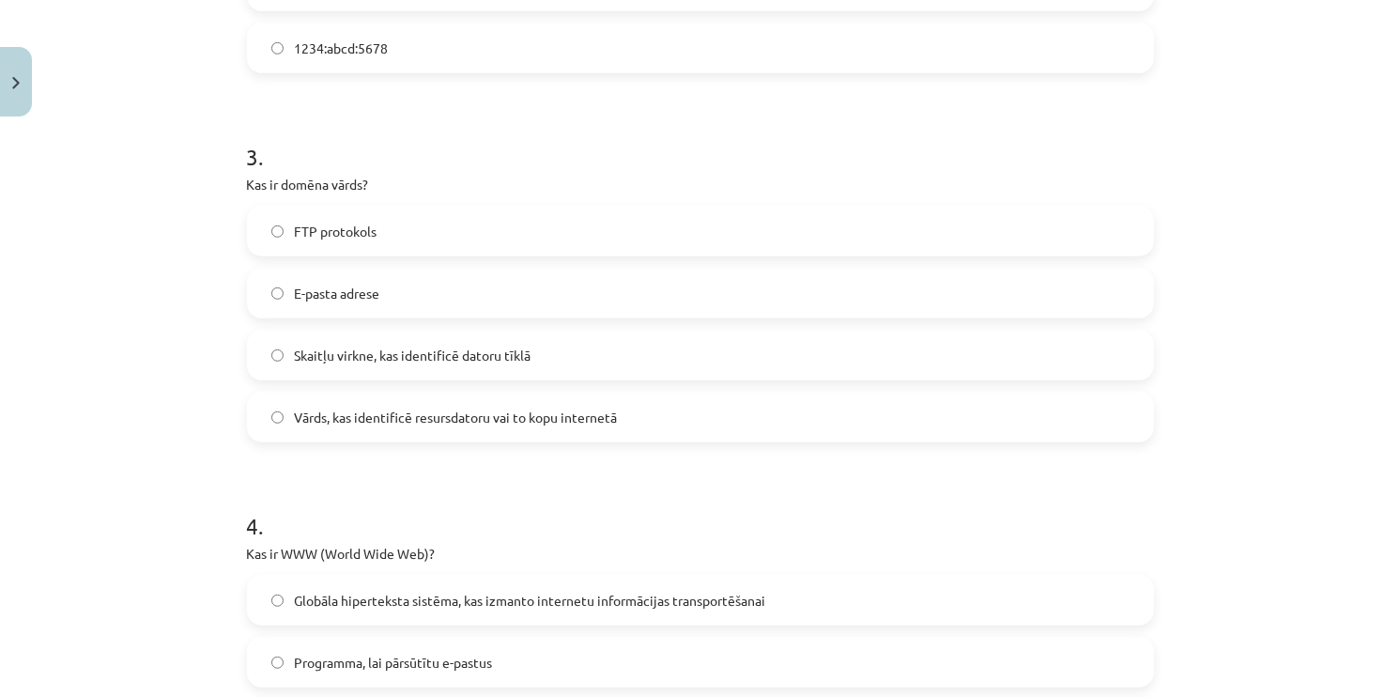
click at [472, 404] on label "Vārds, kas identificē resursdatoru vai to kopu internetā" at bounding box center [700, 416] width 903 height 47
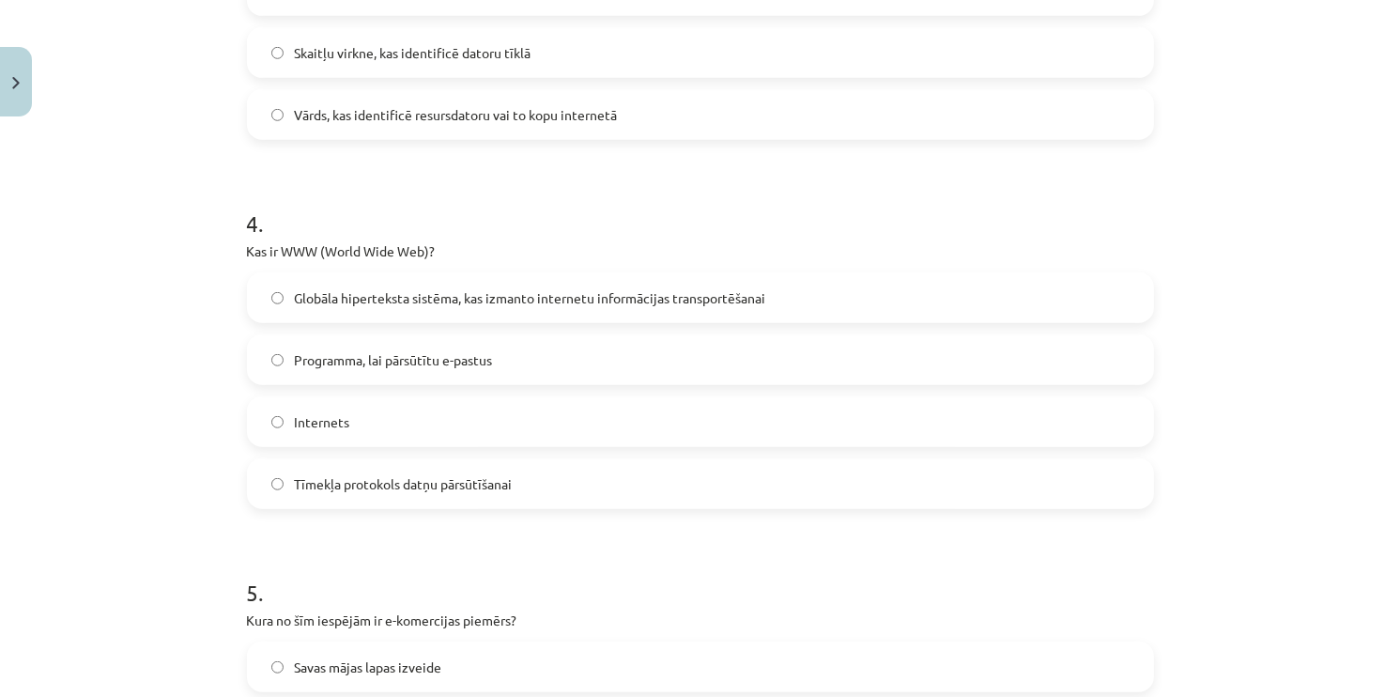
scroll to position [1409, 0]
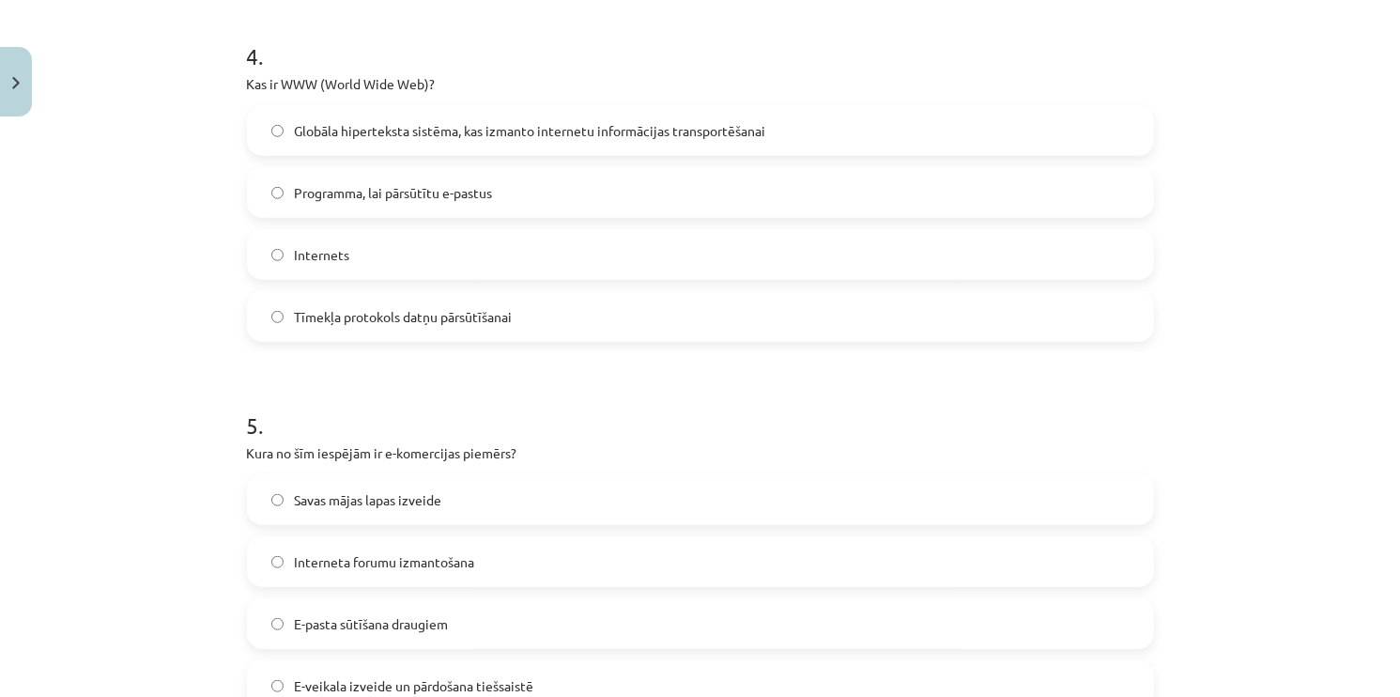
click at [426, 135] on span "Globāla hiperteksta sistēma, kas izmanto internetu informācijas transportēšanai" at bounding box center [530, 131] width 471 height 20
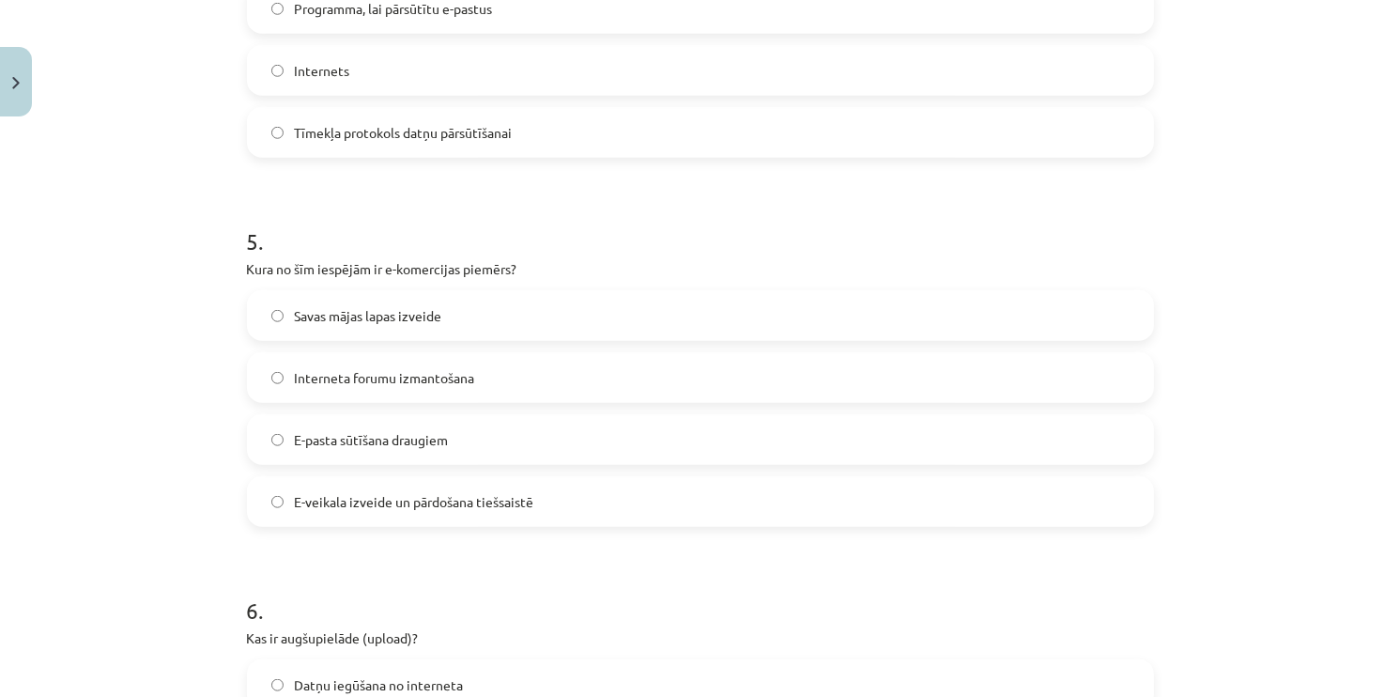
scroll to position [1596, 0]
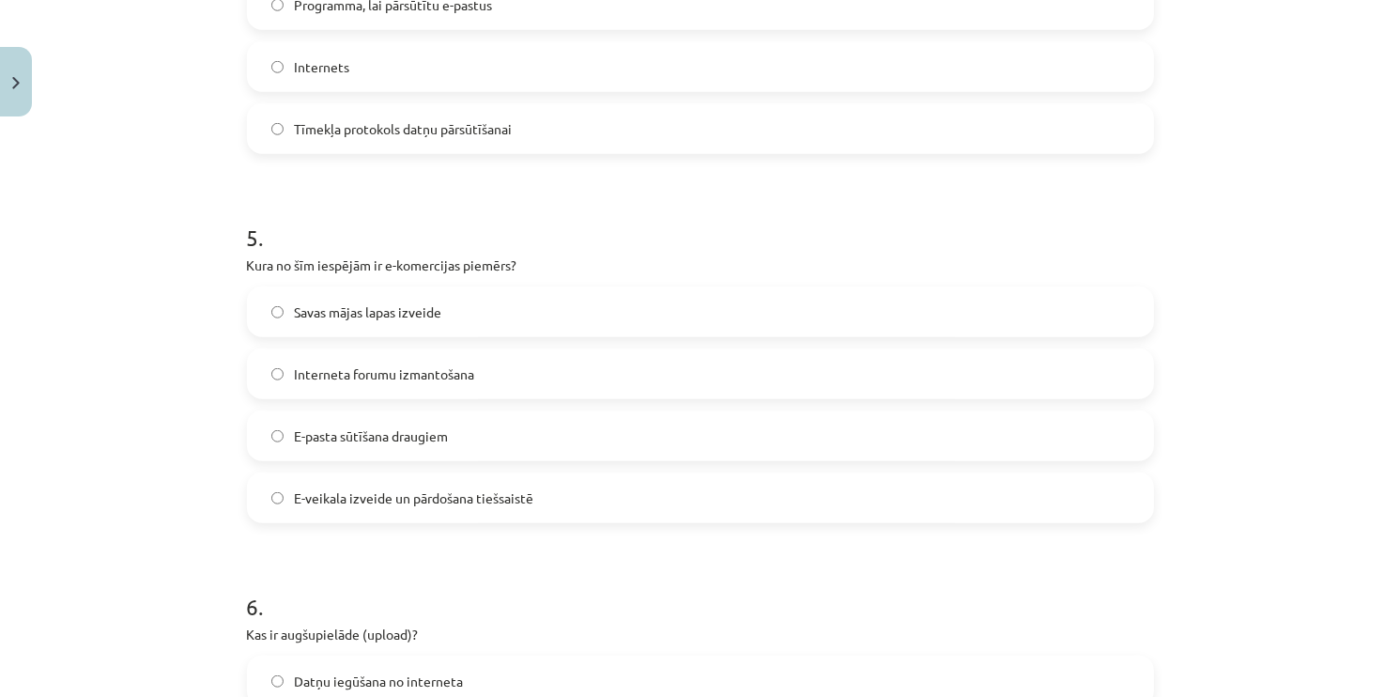
click at [448, 489] on span "E-veikala izveide un pārdošana tiešsaistē" at bounding box center [414, 498] width 239 height 20
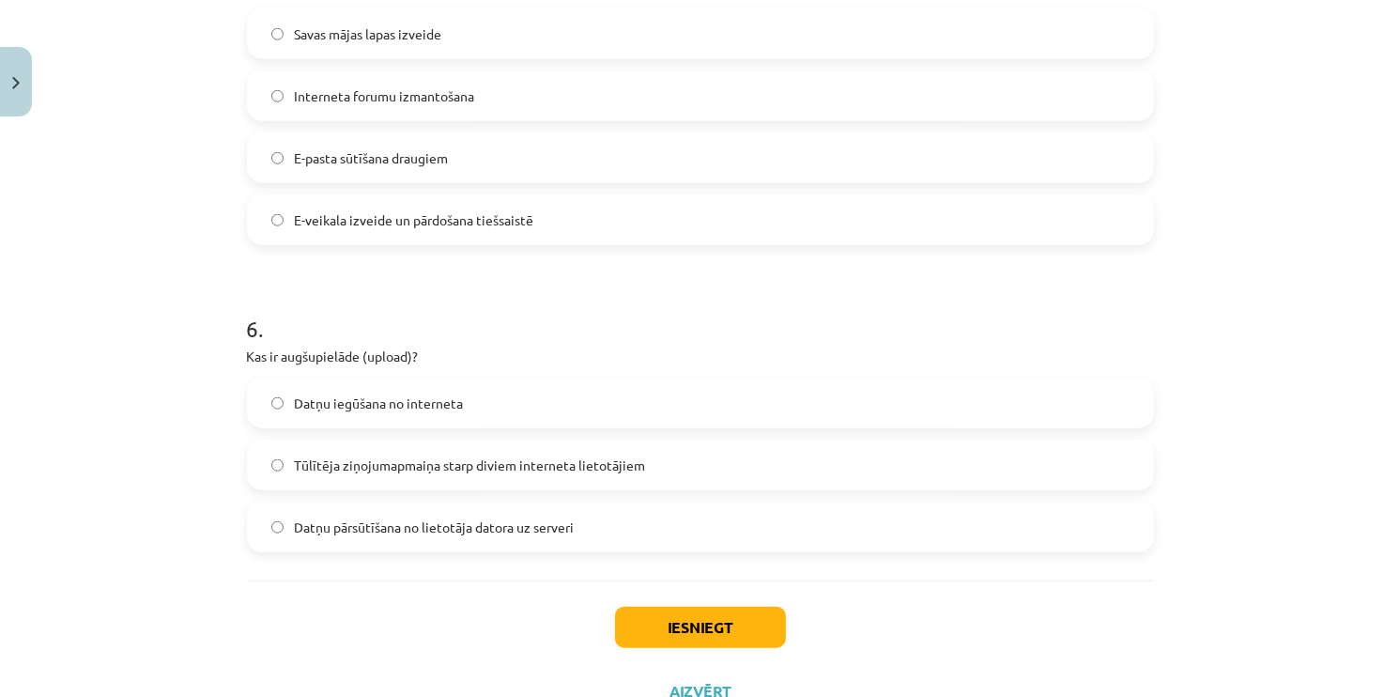
scroll to position [1946, 0]
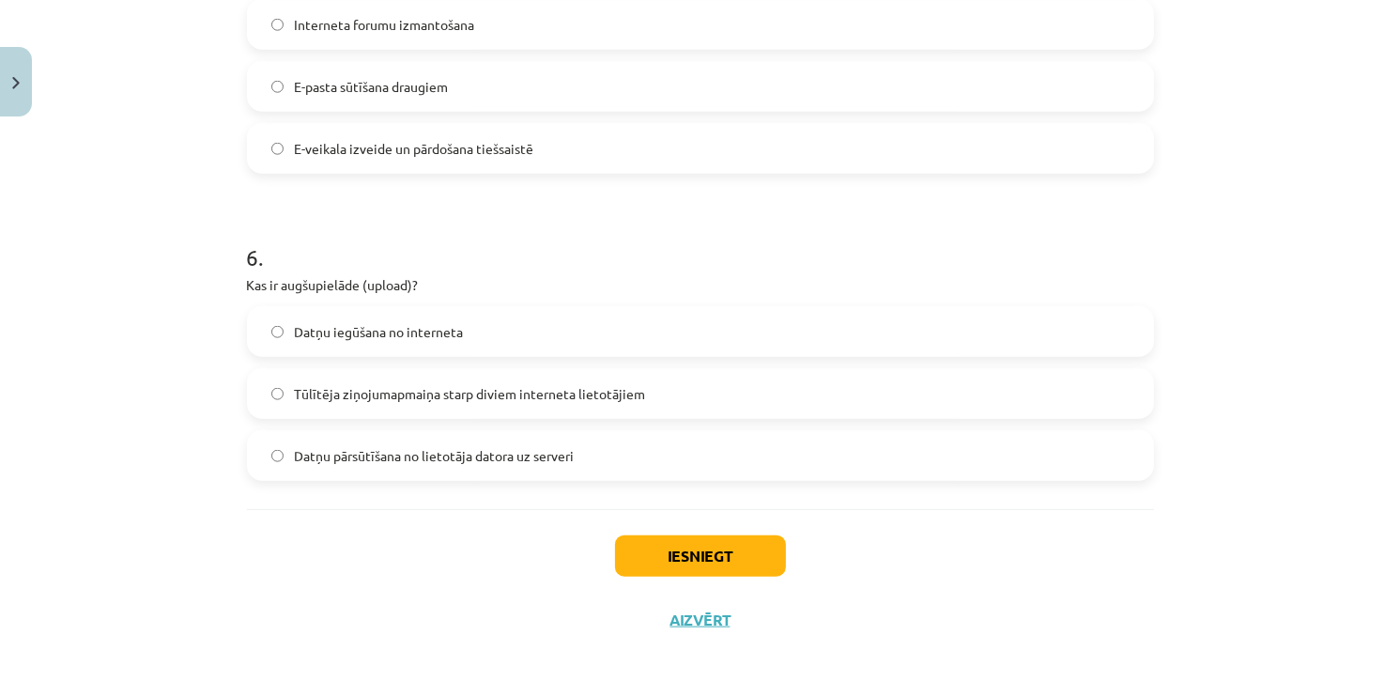
click at [554, 467] on label "Datņu pārsūtīšana no lietotāja datora uz serveri" at bounding box center [700, 455] width 903 height 47
click at [634, 545] on button "Iesniegt" at bounding box center [700, 555] width 171 height 41
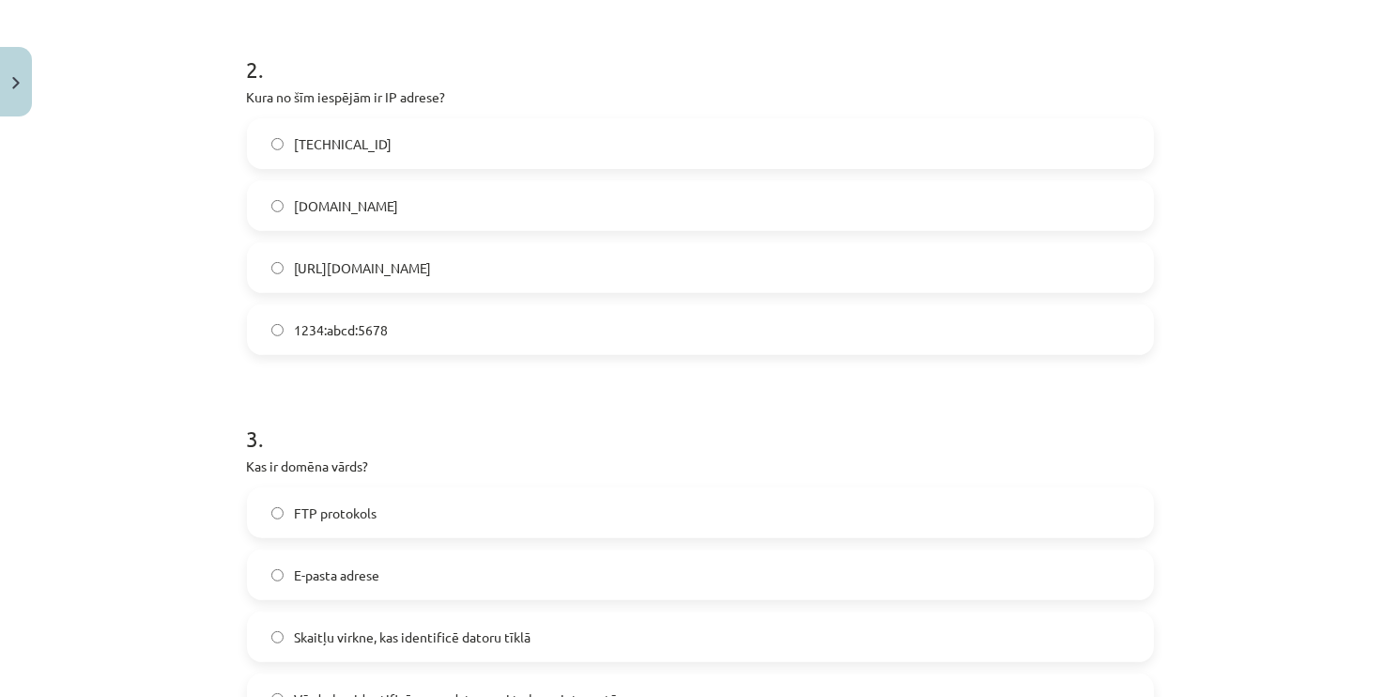
scroll to position [537, 0]
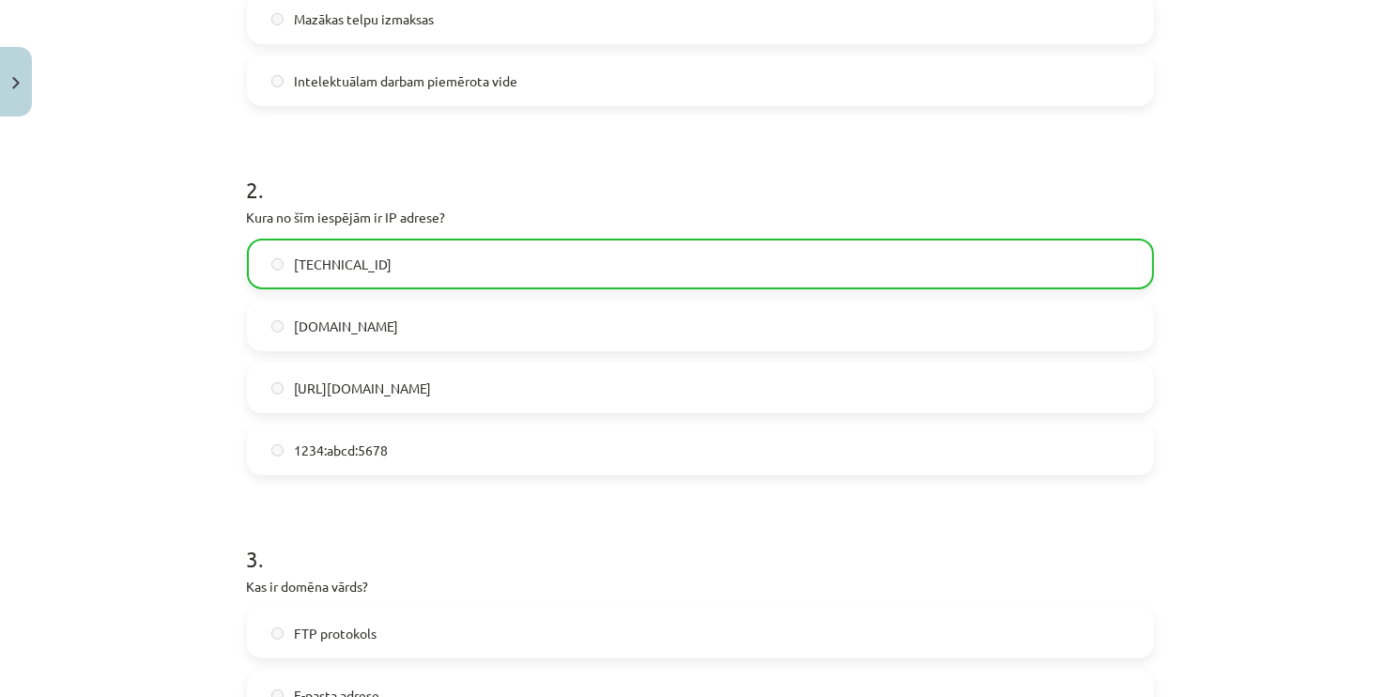
click at [749, 279] on label "[TECHNICAL_ID]" at bounding box center [700, 263] width 903 height 47
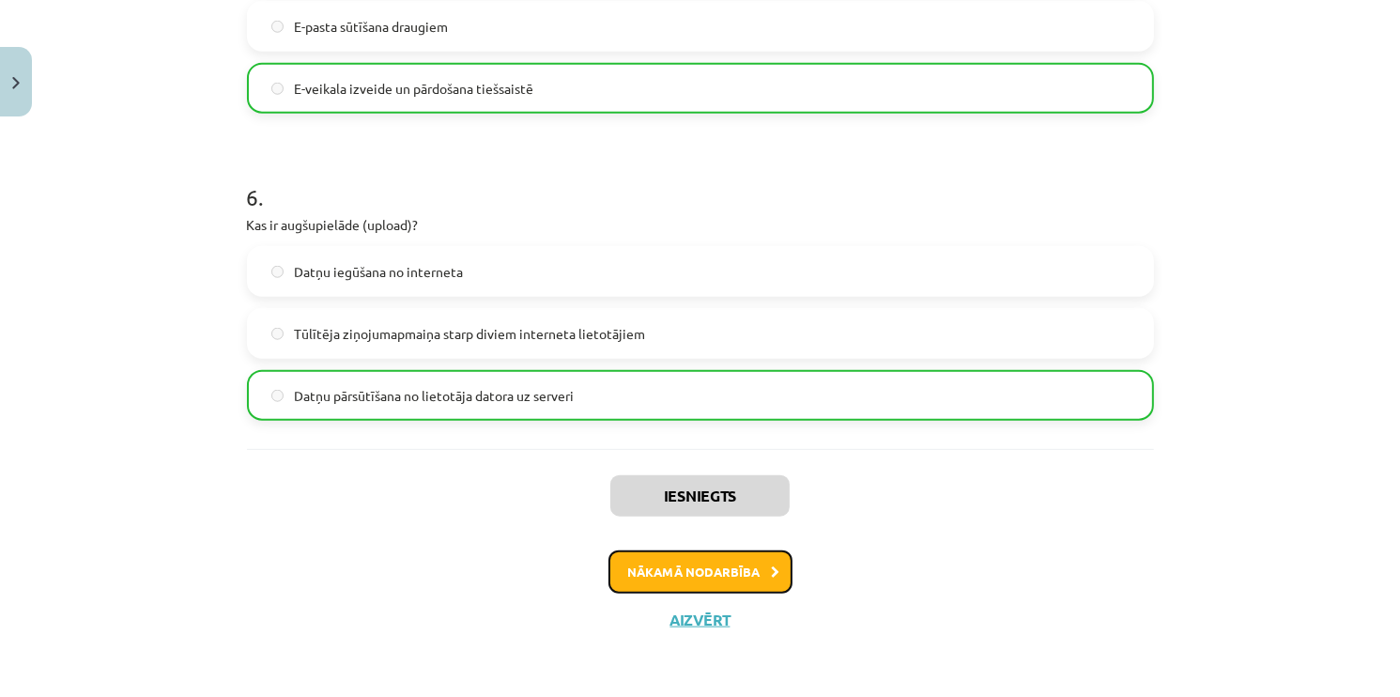
click at [664, 567] on button "Nākamā nodarbība" at bounding box center [700, 571] width 184 height 43
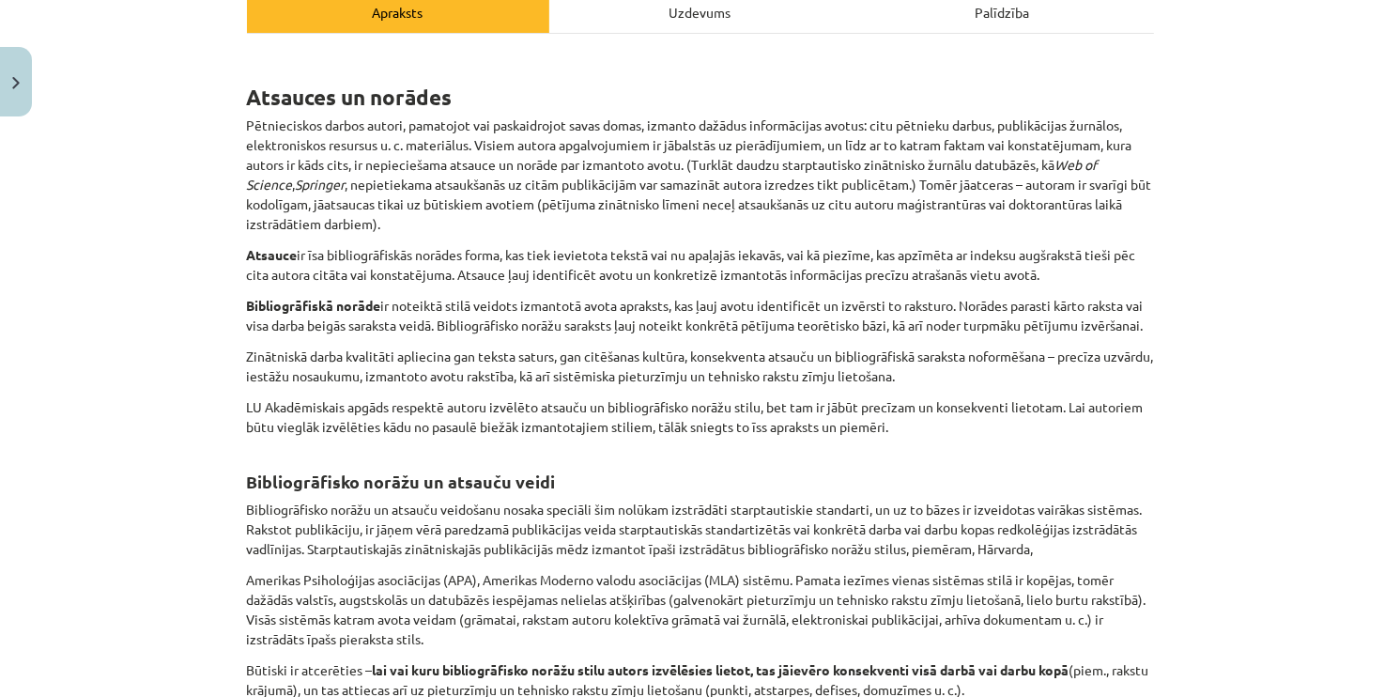
scroll to position [47, 0]
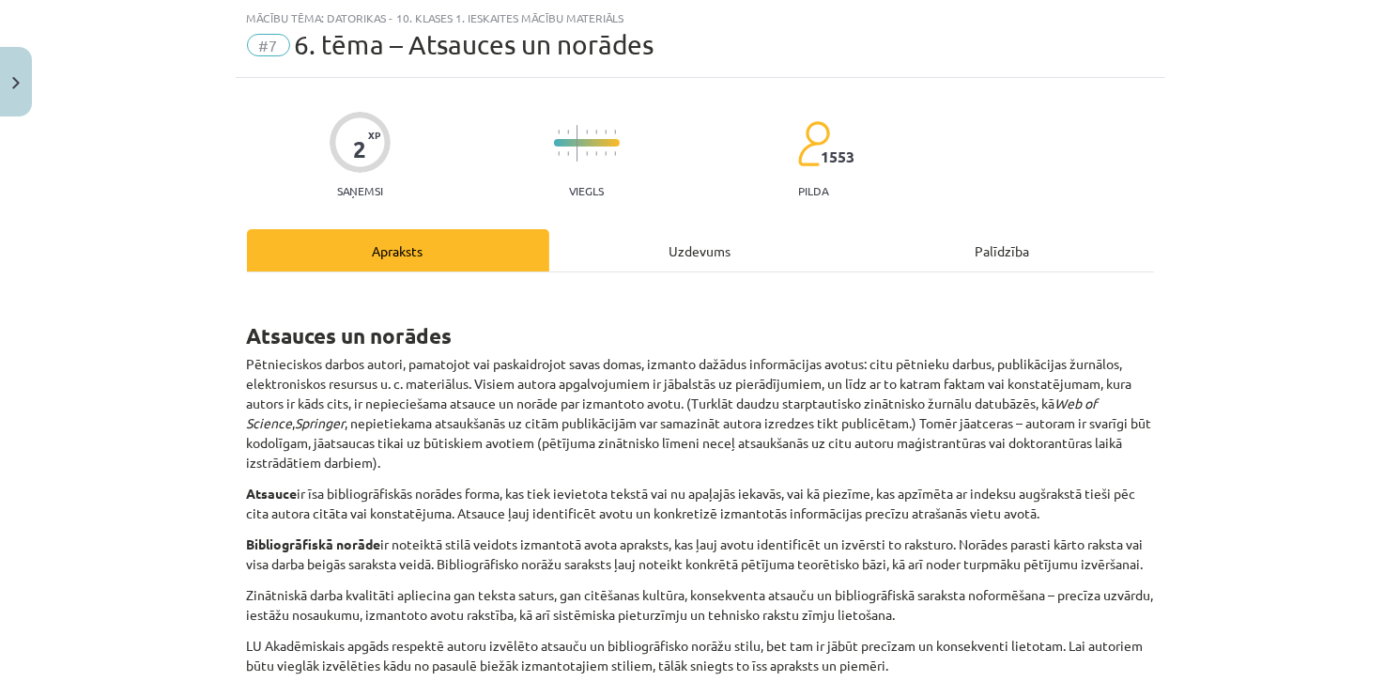
click at [653, 253] on div "Uzdevums" at bounding box center [700, 250] width 302 height 42
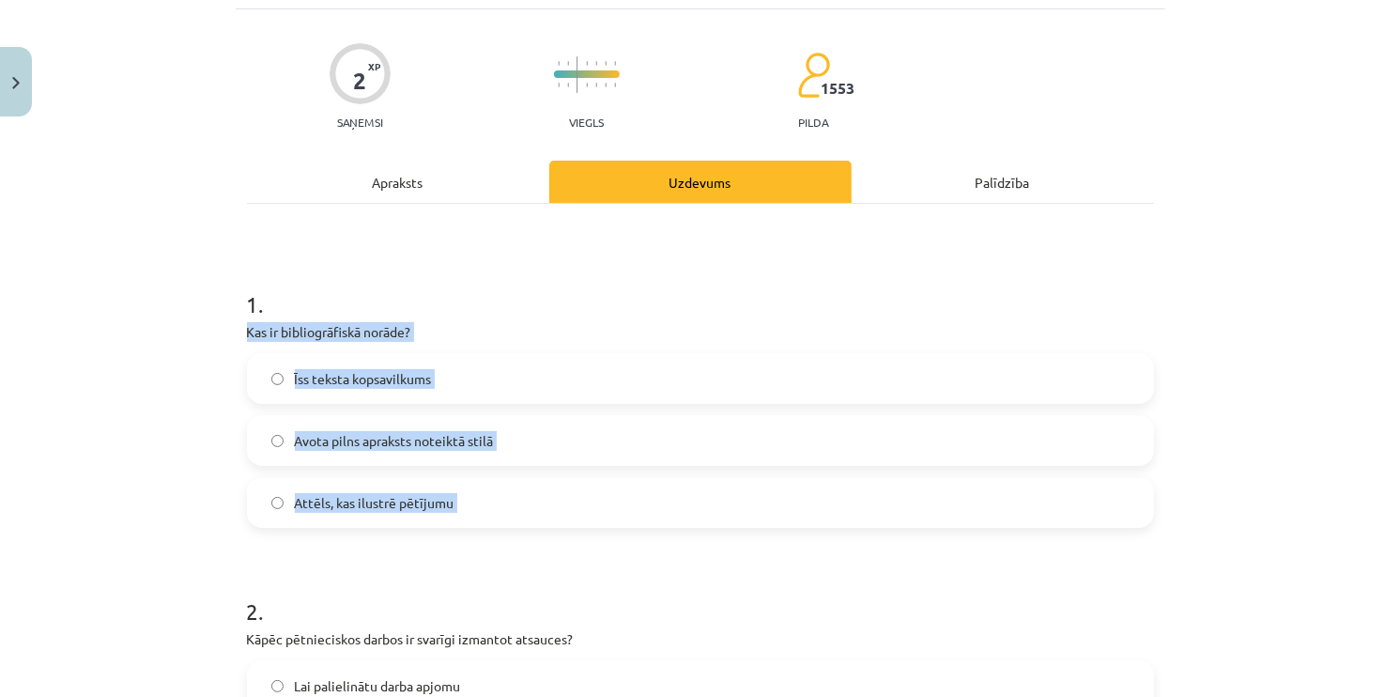
scroll to position [470, 0]
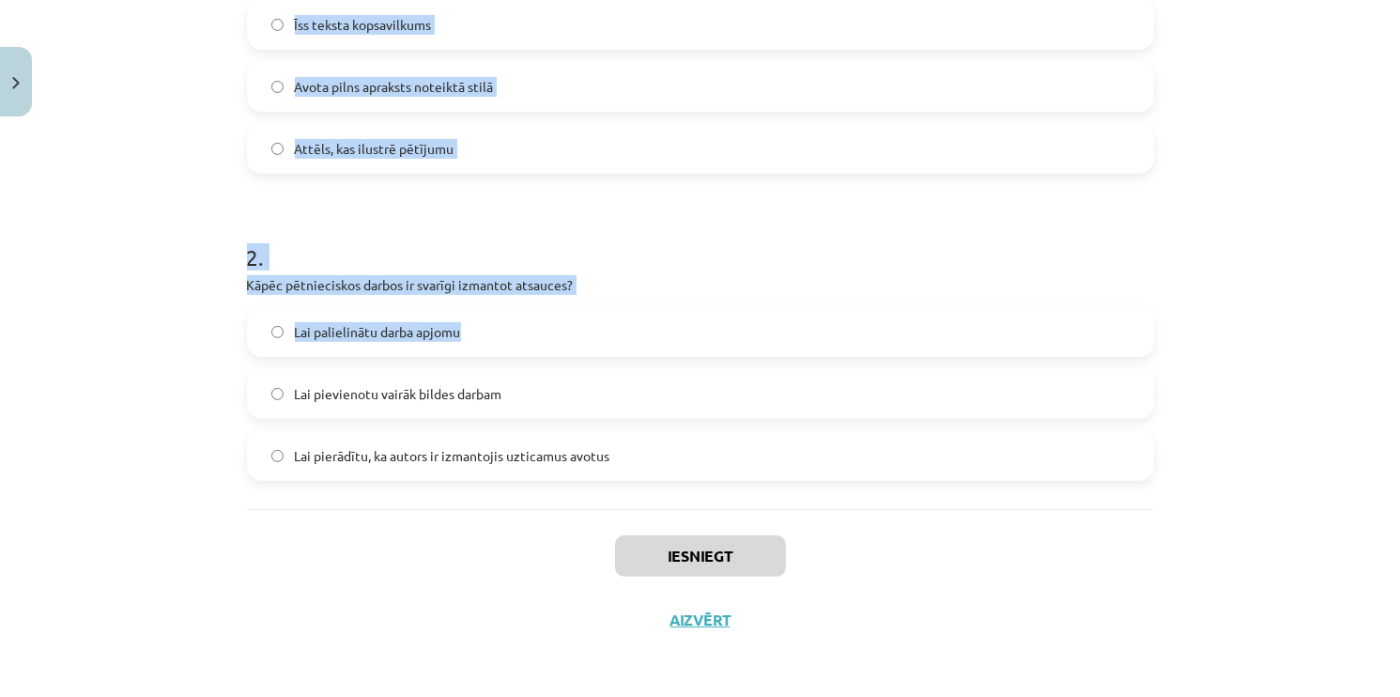
drag, startPoint x: 206, startPoint y: 398, endPoint x: 239, endPoint y: 393, distance: 34.1
click at [239, 393] on div "Mācību tēma: Datorikas - 10. klases 1. ieskaites mācību materiāls #7 6. tēma – …" at bounding box center [700, 348] width 1400 height 697
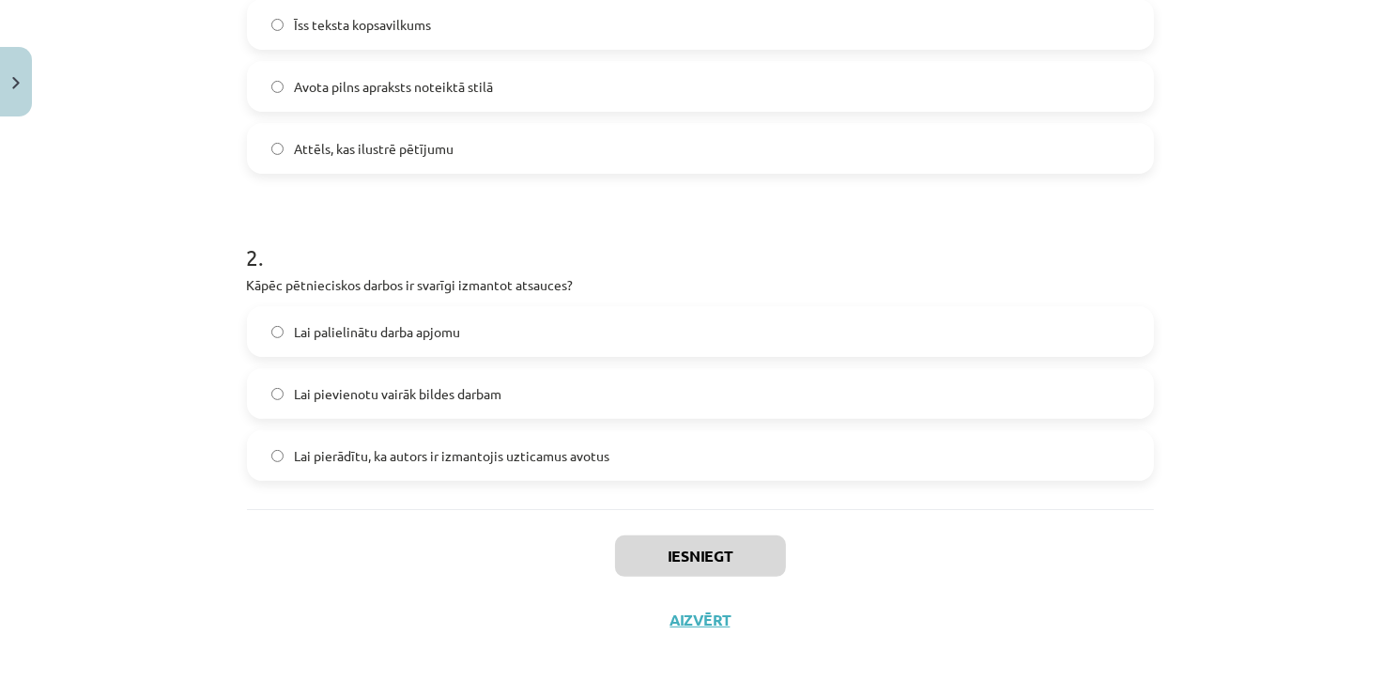
click at [249, 437] on label "Lai pierādītu, ka autors ir izmantojis uzticamus avotus" at bounding box center [700, 455] width 903 height 47
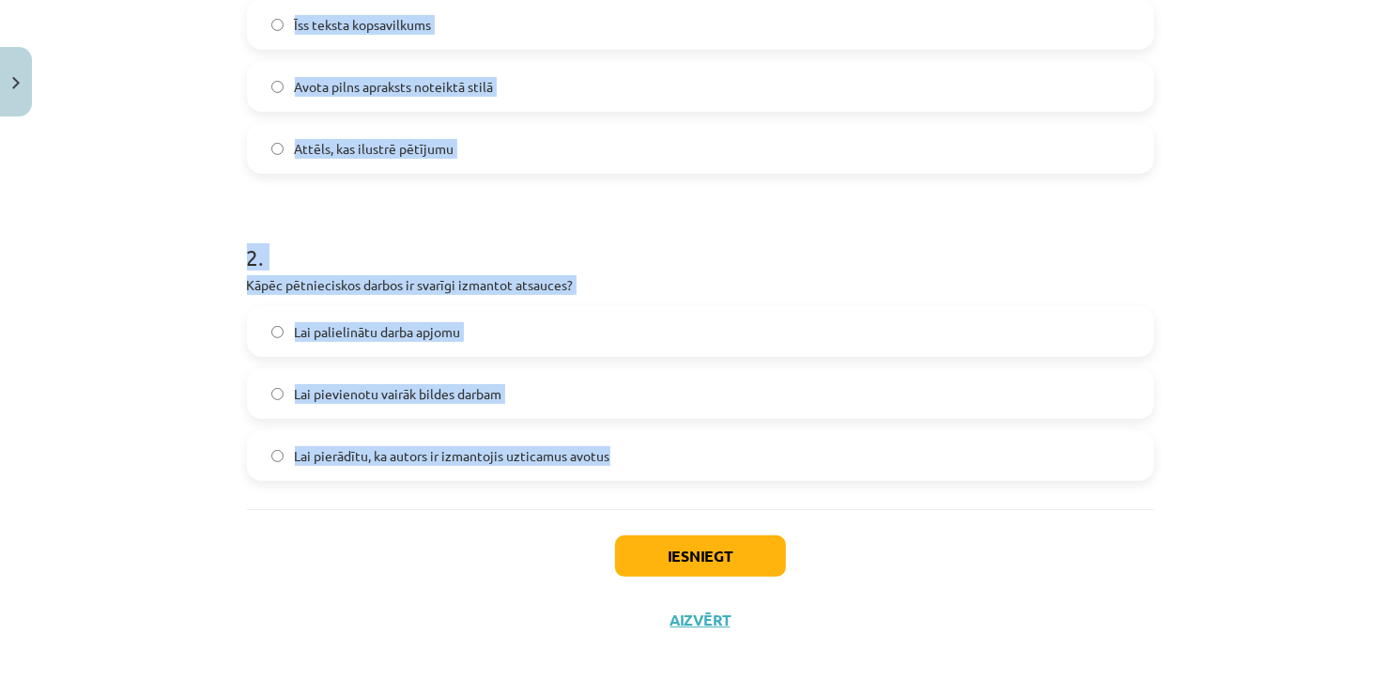
drag, startPoint x: 219, startPoint y: 354, endPoint x: 630, endPoint y: 488, distance: 432.7
click at [630, 488] on div "Mācību tēma: Datorikas - 10. klases 1. ieskaites mācību materiāls #7 6. tēma – …" at bounding box center [700, 348] width 1400 height 697
copy form "Kas ir bibliogrāfiskā norāde? Īss teksta kopsavilkums Avota pilns apraksts note…"
click at [390, 488] on div "1 . Kas ir bibliogrāfiskā norāde? Īss teksta kopsavilkums Avota pilns apraksts …" at bounding box center [700, 179] width 907 height 659
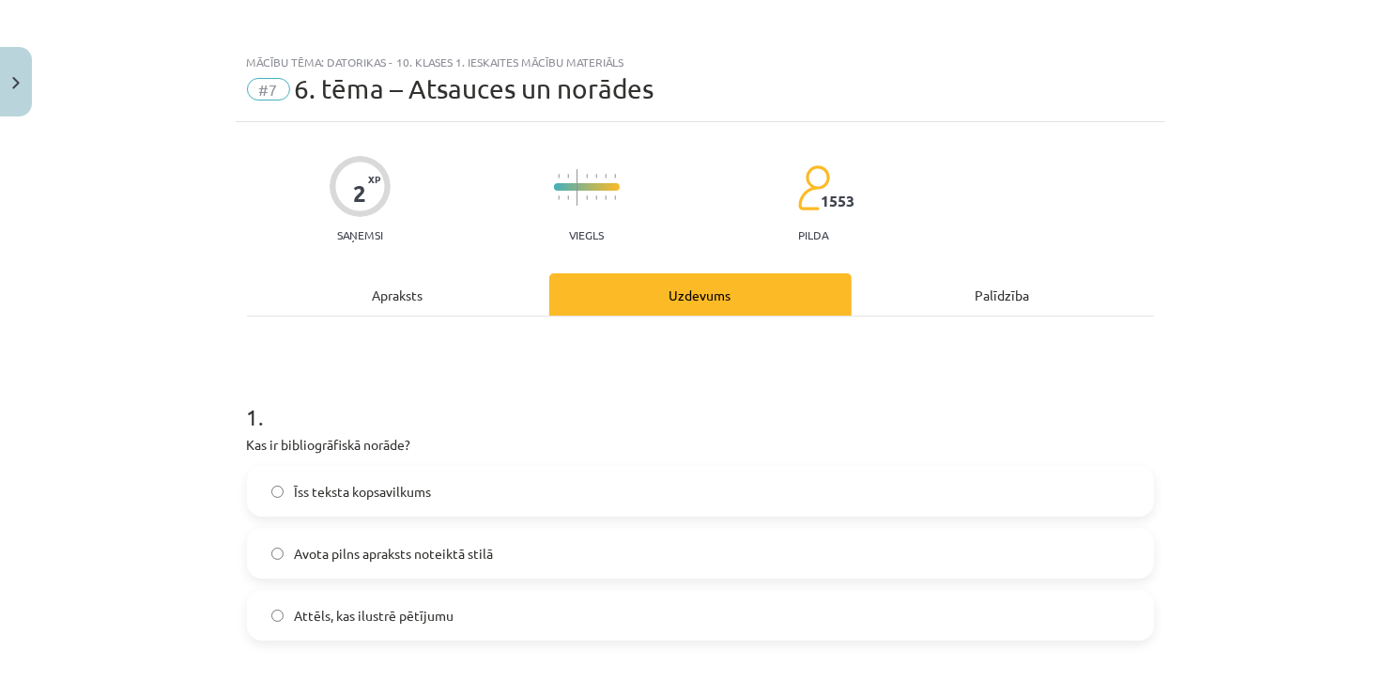
scroll to position [0, 0]
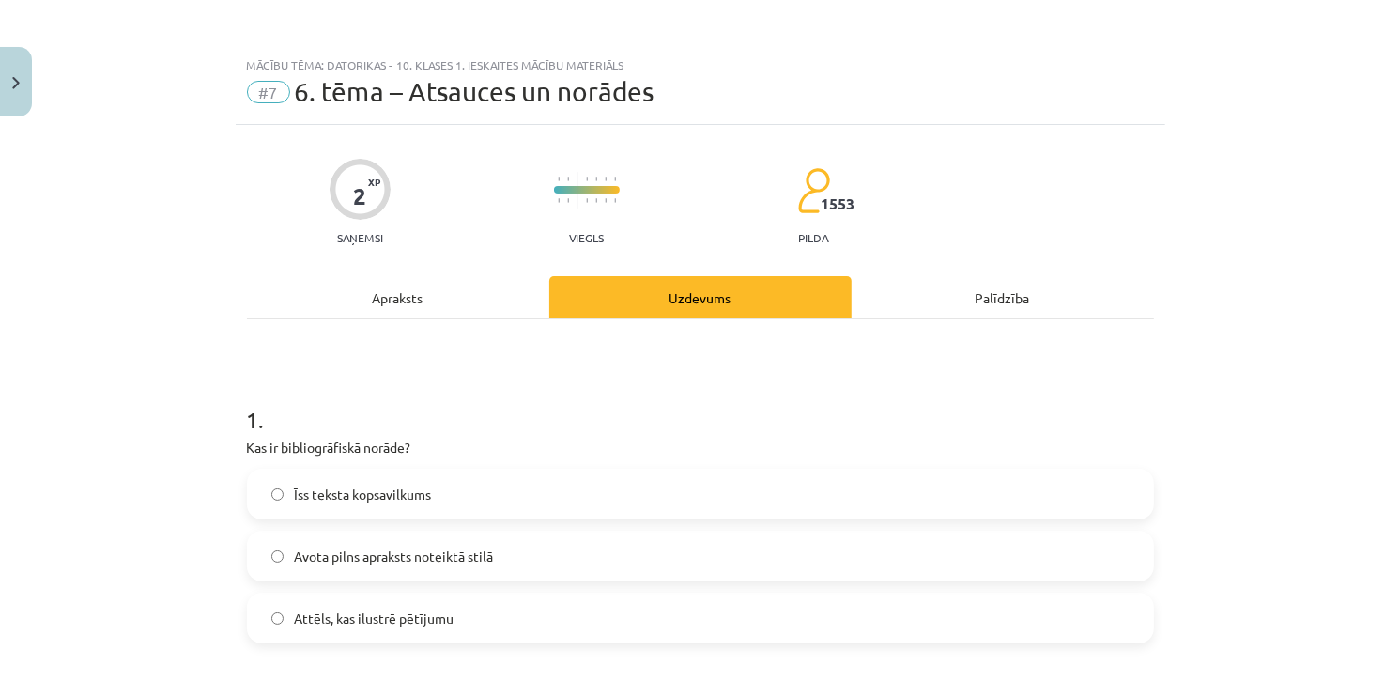
click at [267, 475] on label "Īss teksta kopsavilkums" at bounding box center [700, 493] width 903 height 47
click at [300, 547] on span "Avota pilns apraksts noteiktā stilā" at bounding box center [394, 557] width 199 height 20
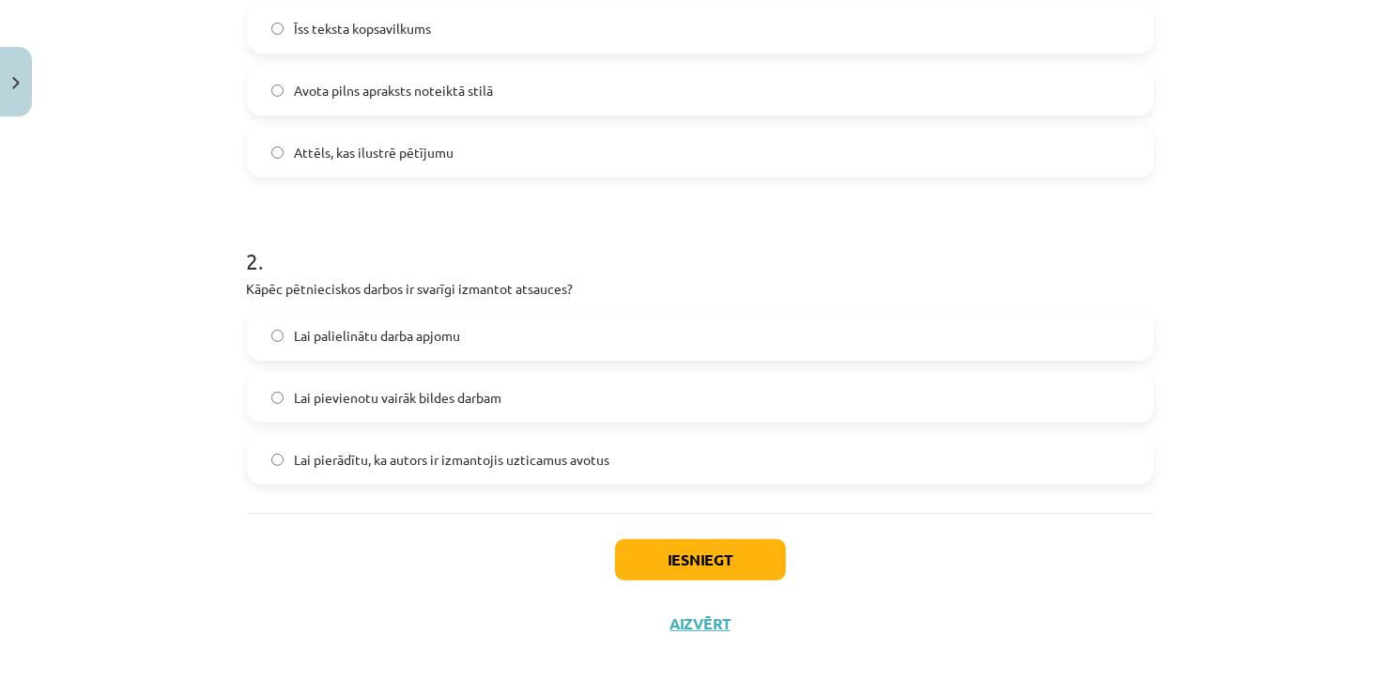
scroll to position [470, 0]
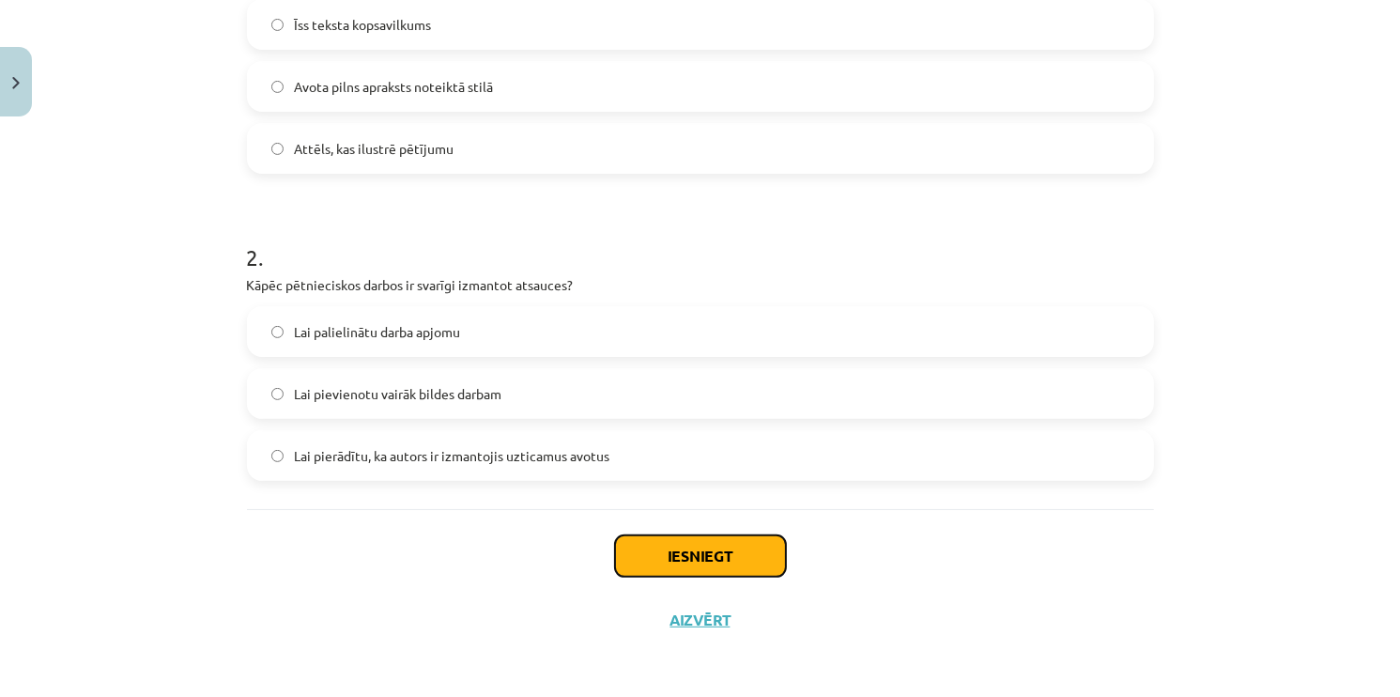
click at [678, 553] on button "Iesniegt" at bounding box center [700, 555] width 171 height 41
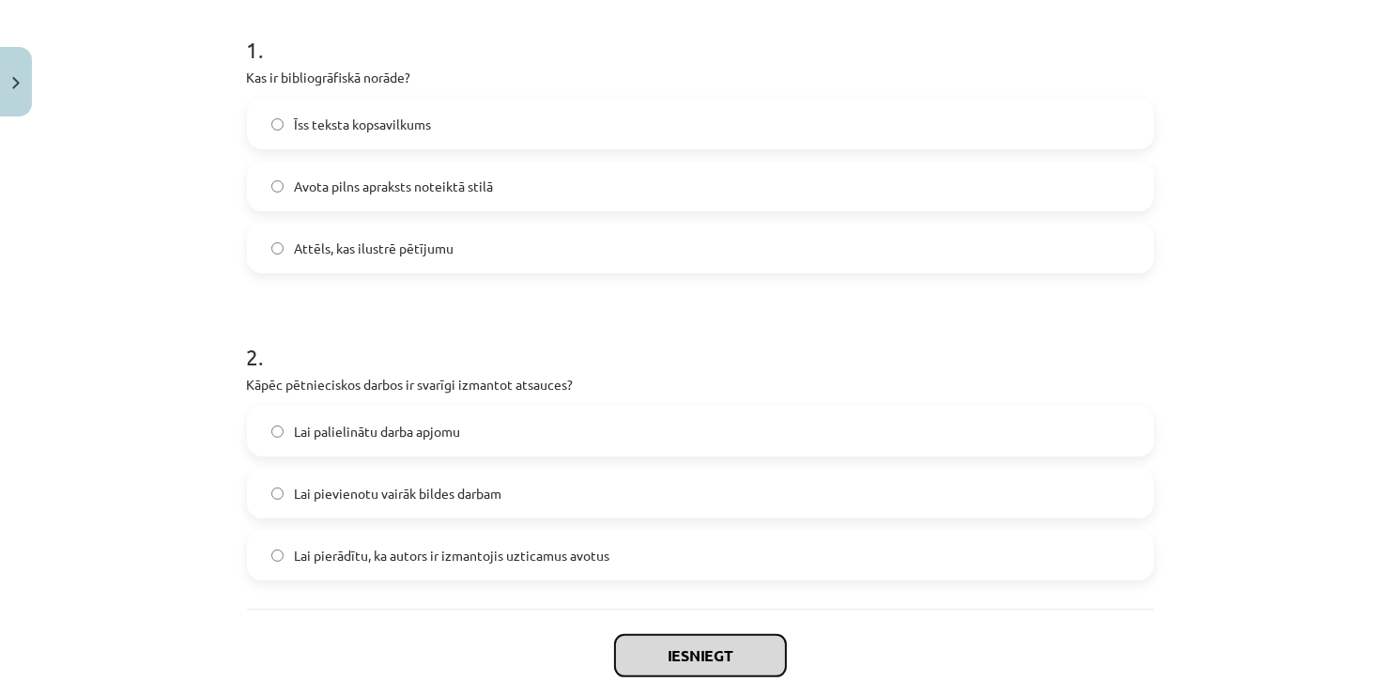
scroll to position [376, 0]
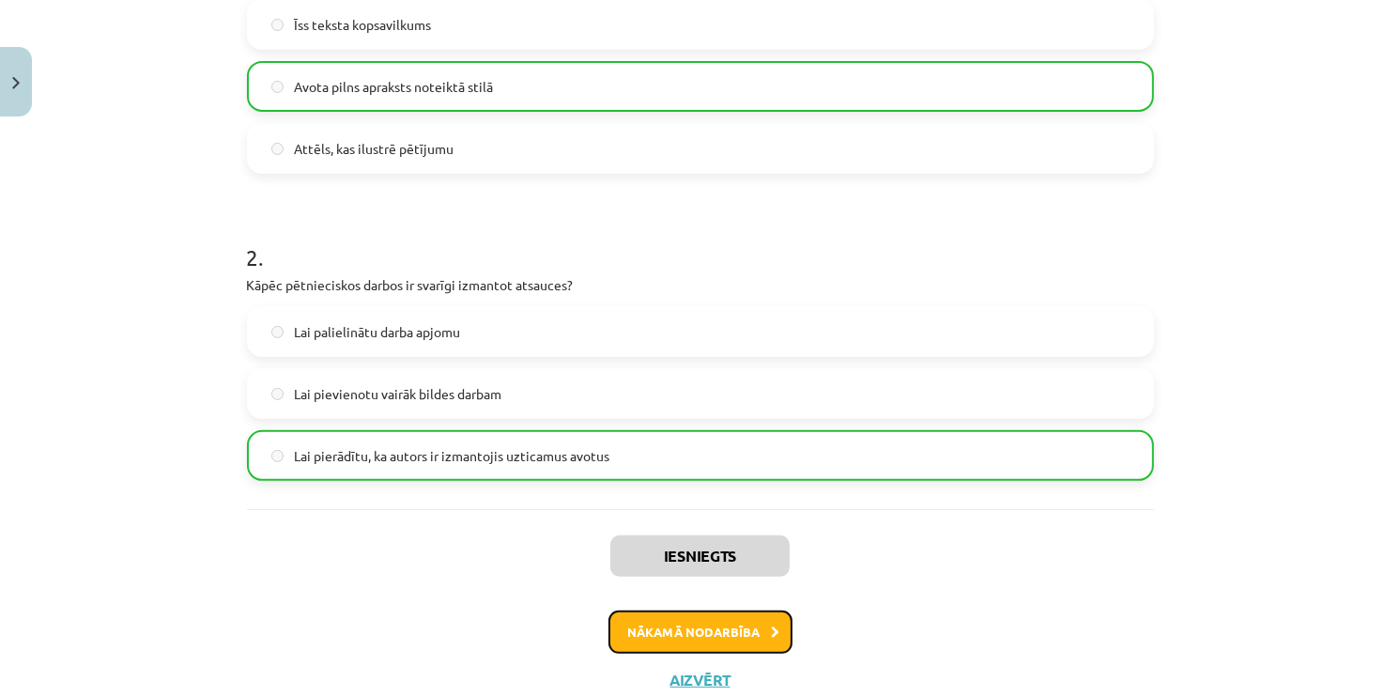
click at [673, 614] on button "Nākamā nodarbība" at bounding box center [700, 631] width 184 height 43
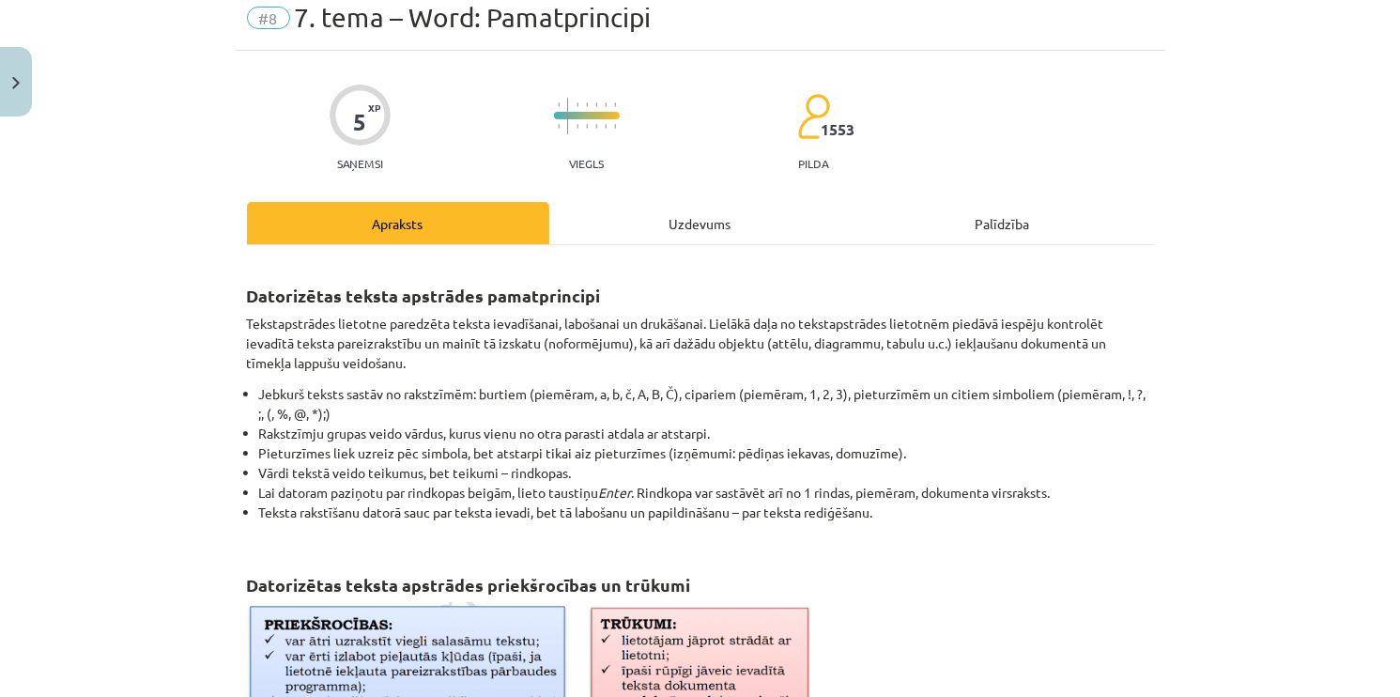
scroll to position [47, 0]
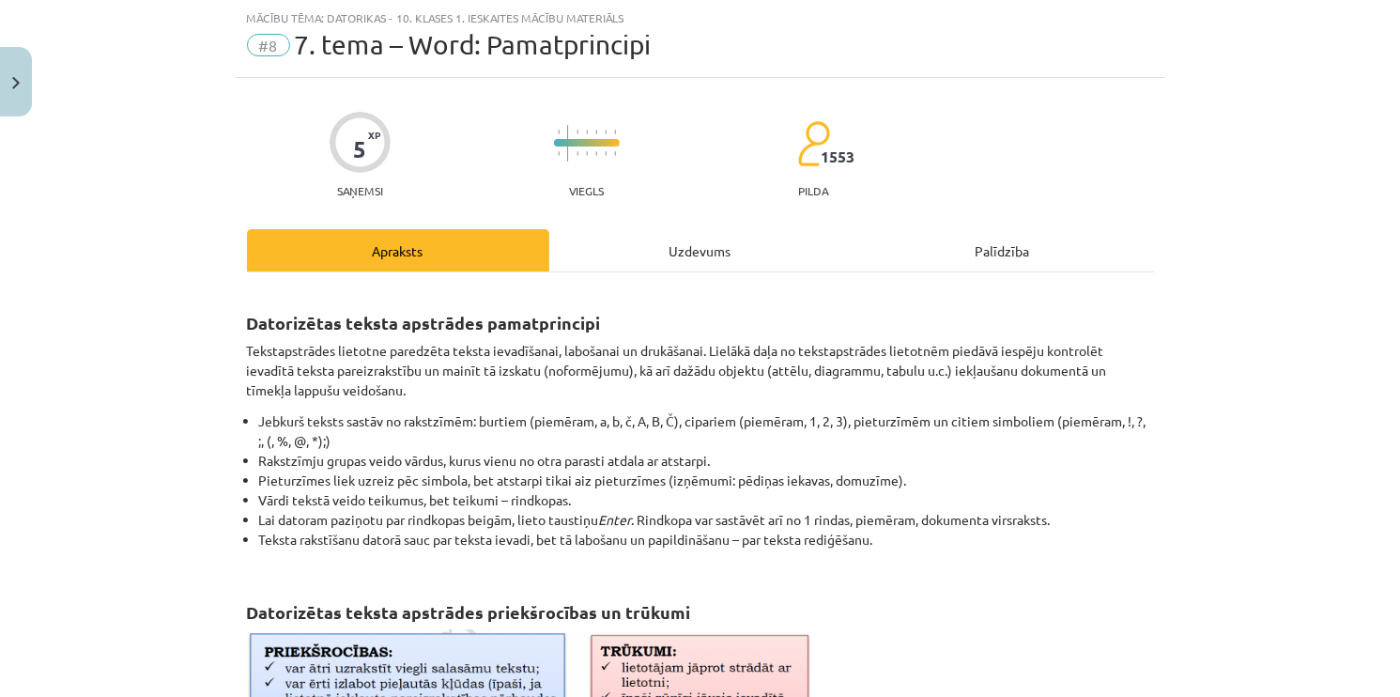
click at [670, 256] on div "Uzdevums" at bounding box center [700, 250] width 302 height 42
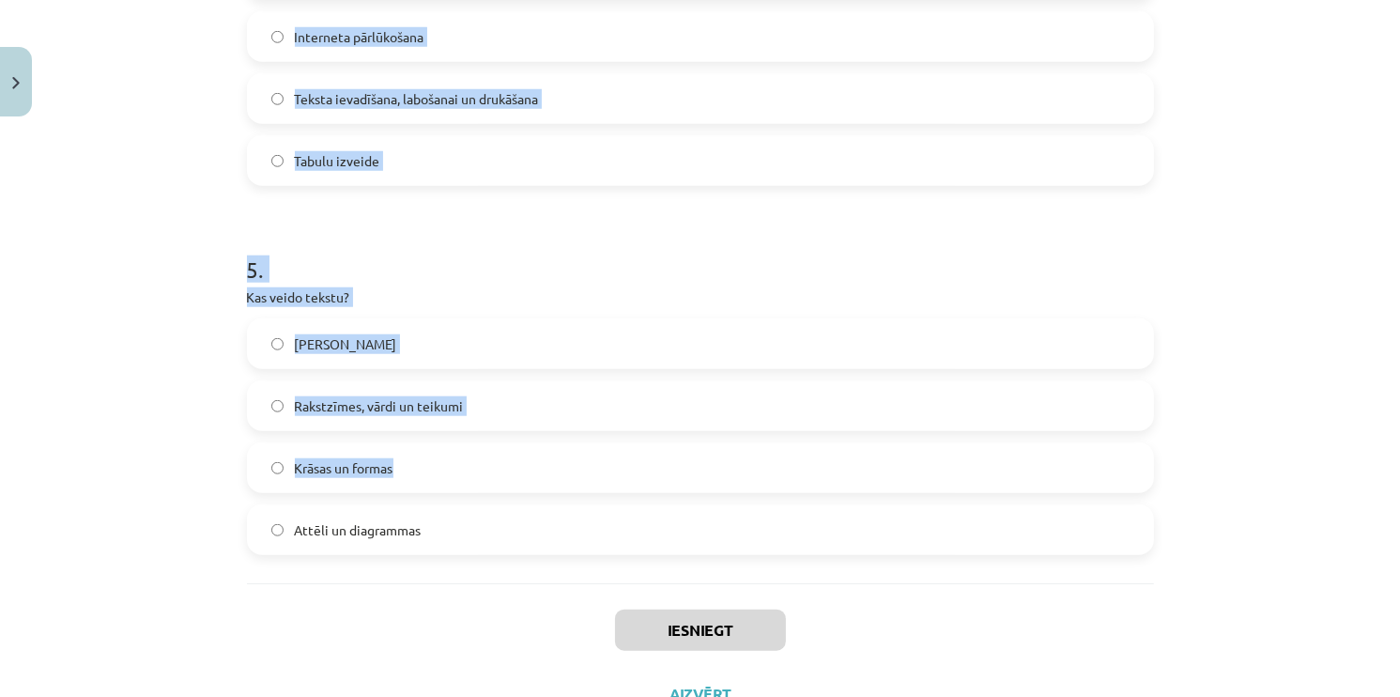
scroll to position [1640, 0]
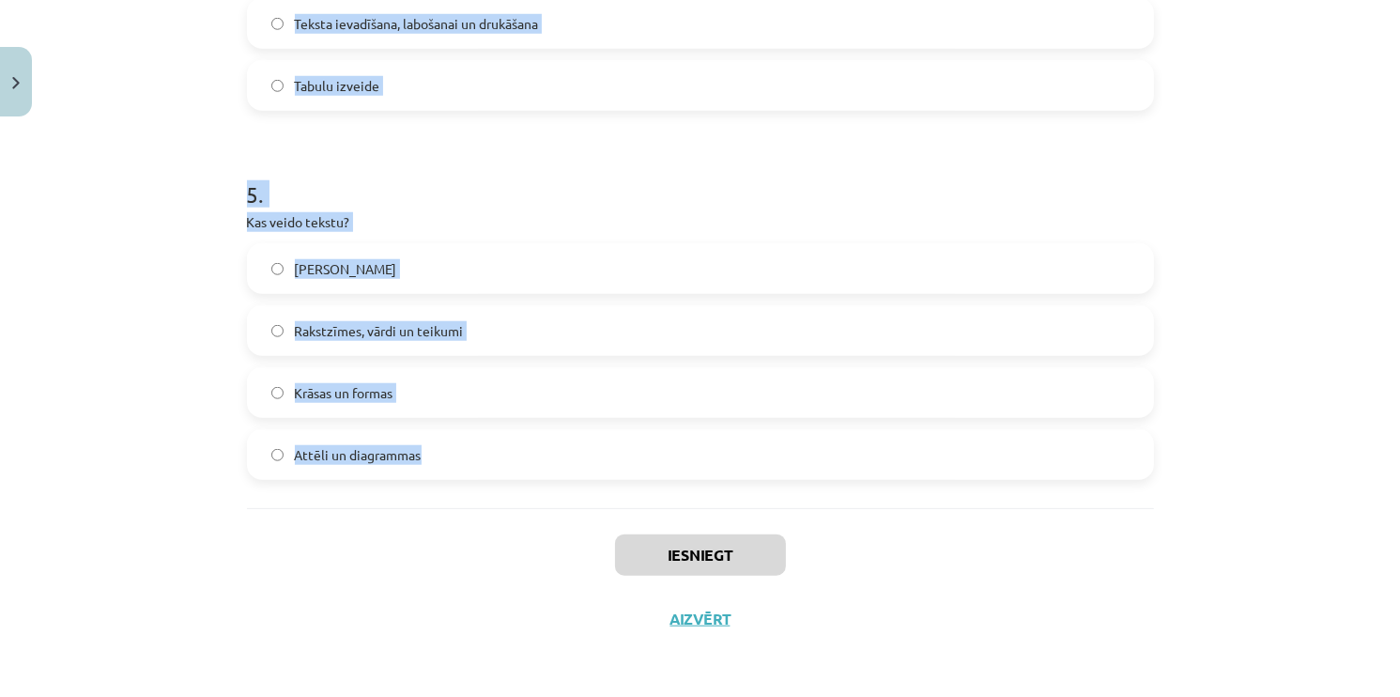
drag, startPoint x: 200, startPoint y: 117, endPoint x: 518, endPoint y: 440, distance: 453.5
click at [521, 443] on div "Mācību tēma: Datorikas - 10. klases 1. ieskaites mācību materiāls #8 7. tema – …" at bounding box center [700, 348] width 1400 height 697
copy form "Ko tekstapstrādes lietotnes parasti piedāvā papildus teksta ievadei? Teksta for…"
click at [281, 442] on label "Attēli un diagrammas" at bounding box center [700, 454] width 903 height 47
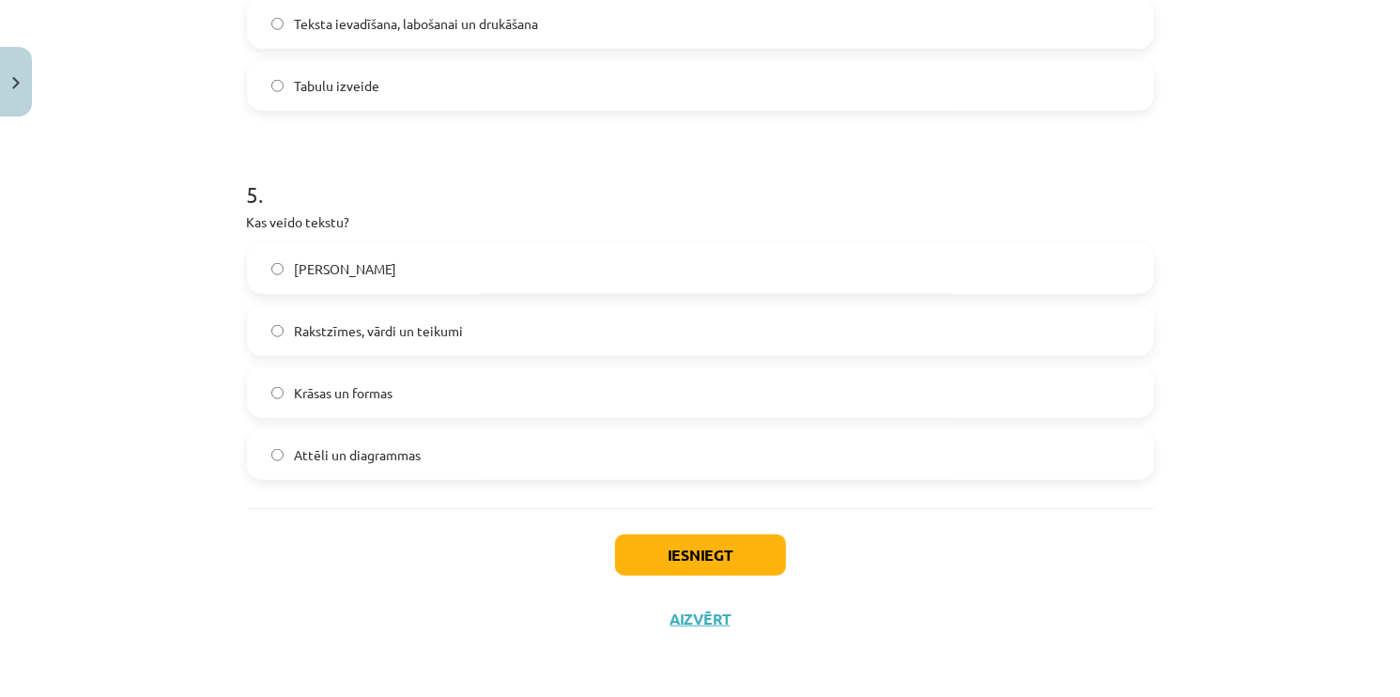
click at [208, 424] on div "Mācību tēma: Datorikas - 10. klases 1. ieskaites mācību materiāls #8 7. tema – …" at bounding box center [700, 348] width 1400 height 697
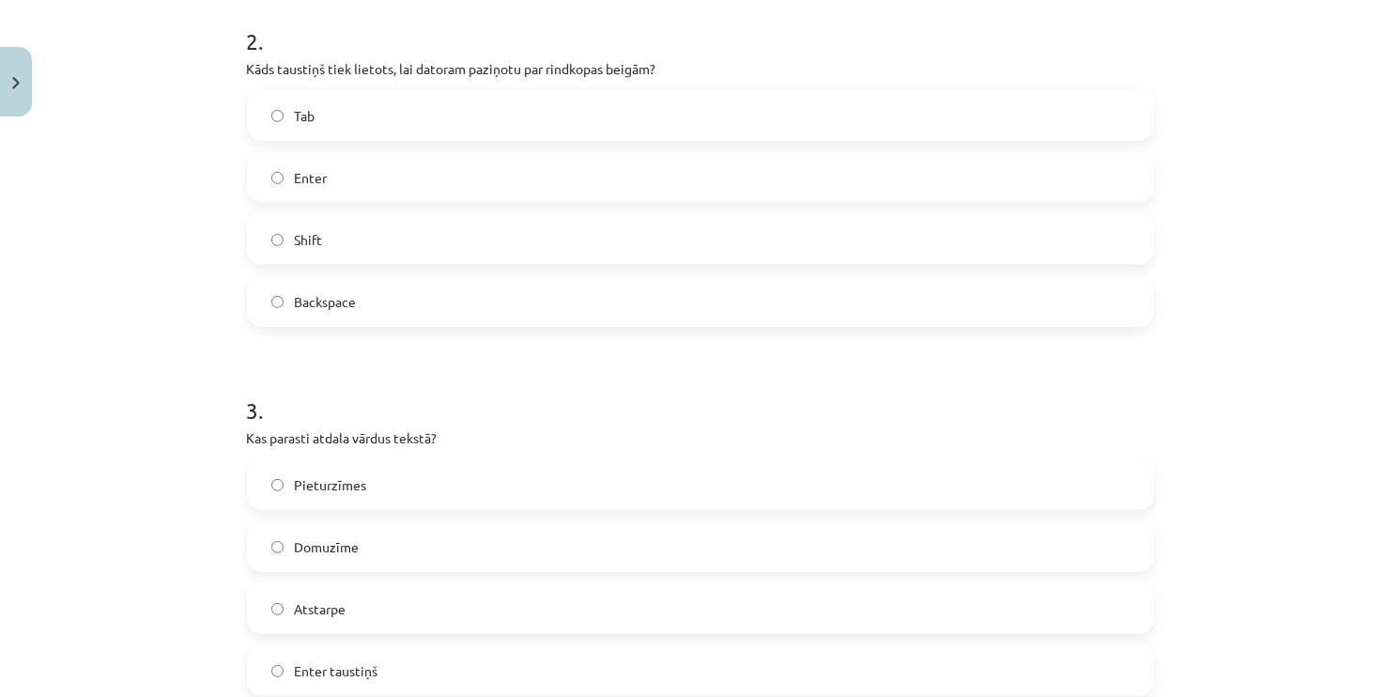
scroll to position [607, 0]
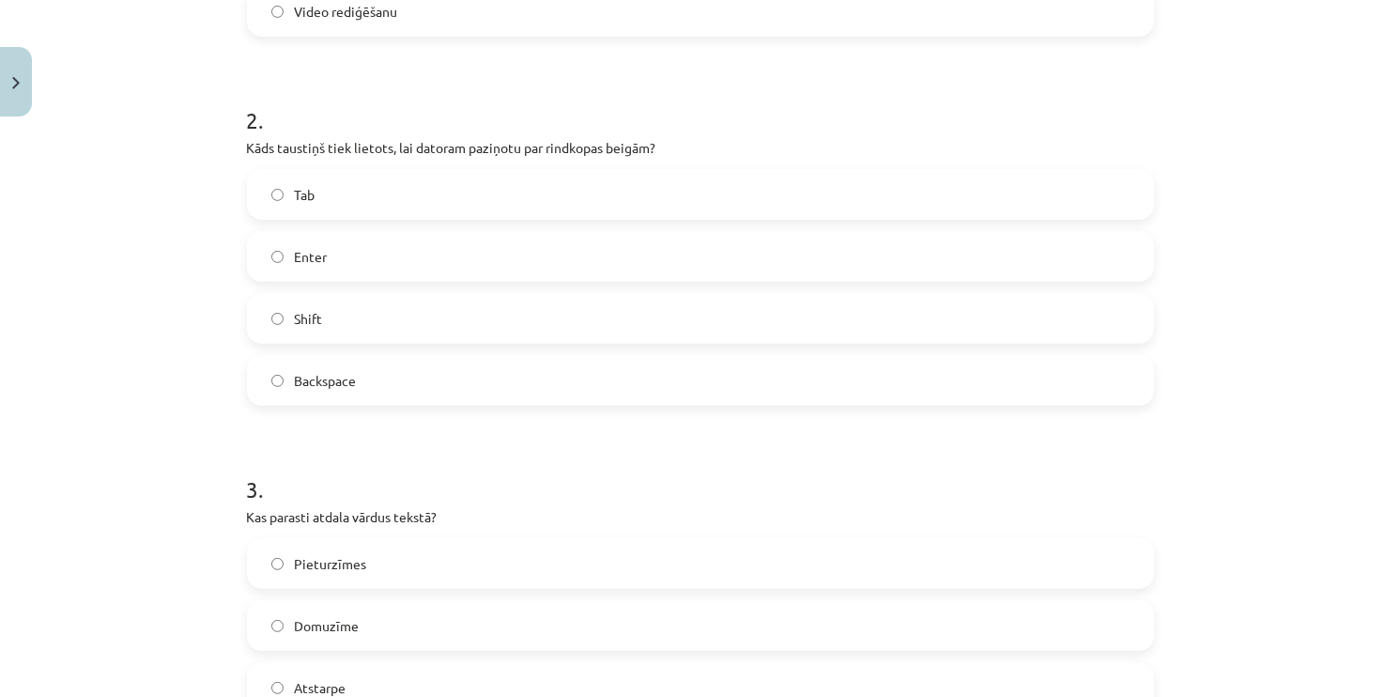
click at [655, 415] on form "1 . Ko tekstapstrādes lietotnes parasti piedāvā papildus teksta ievadei? Teksta…" at bounding box center [700, 640] width 907 height 1746
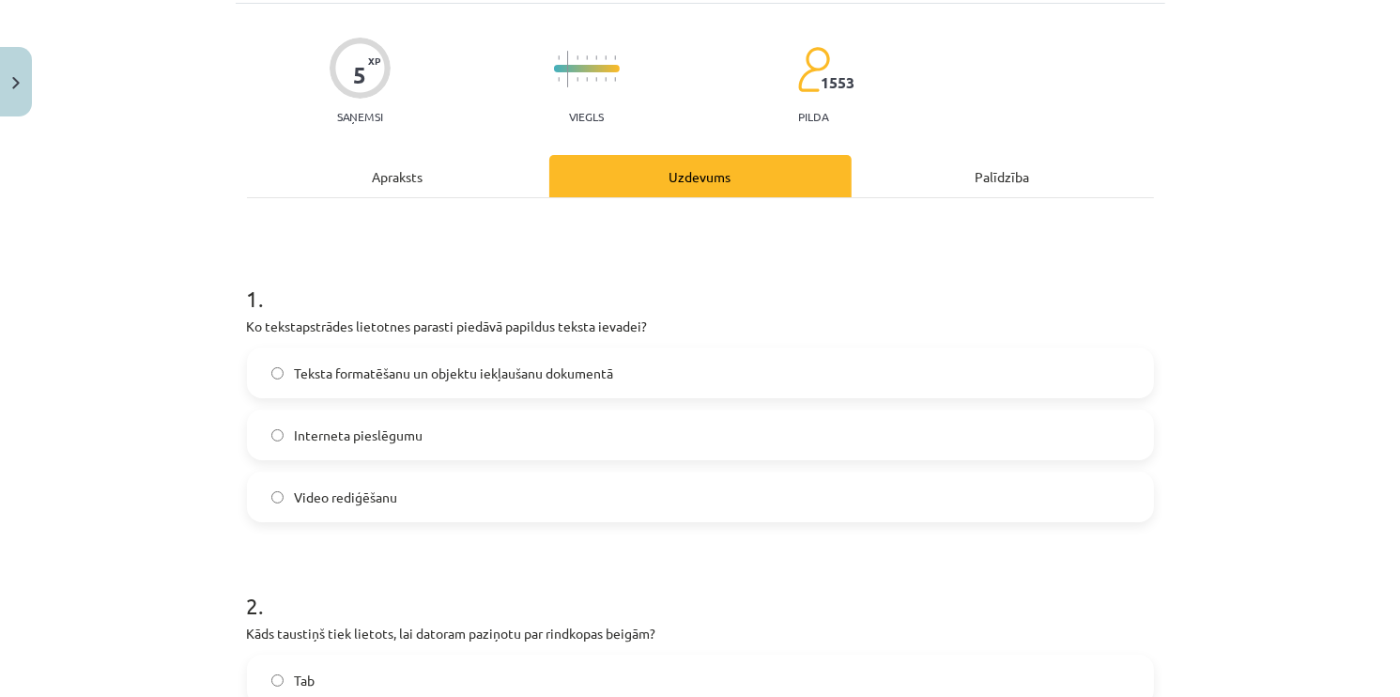
scroll to position [188, 0]
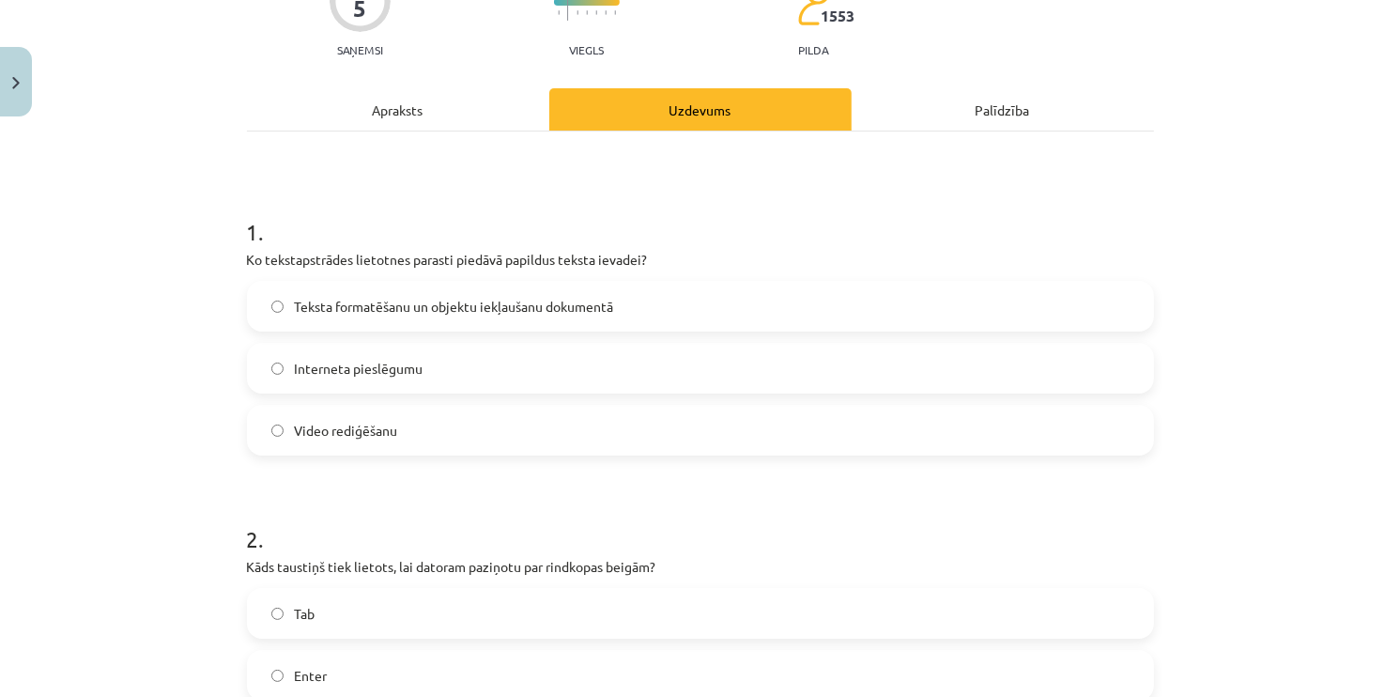
click at [418, 316] on label "Teksta formatēšanu un objektu iekļaušanu dokumentā" at bounding box center [700, 306] width 903 height 47
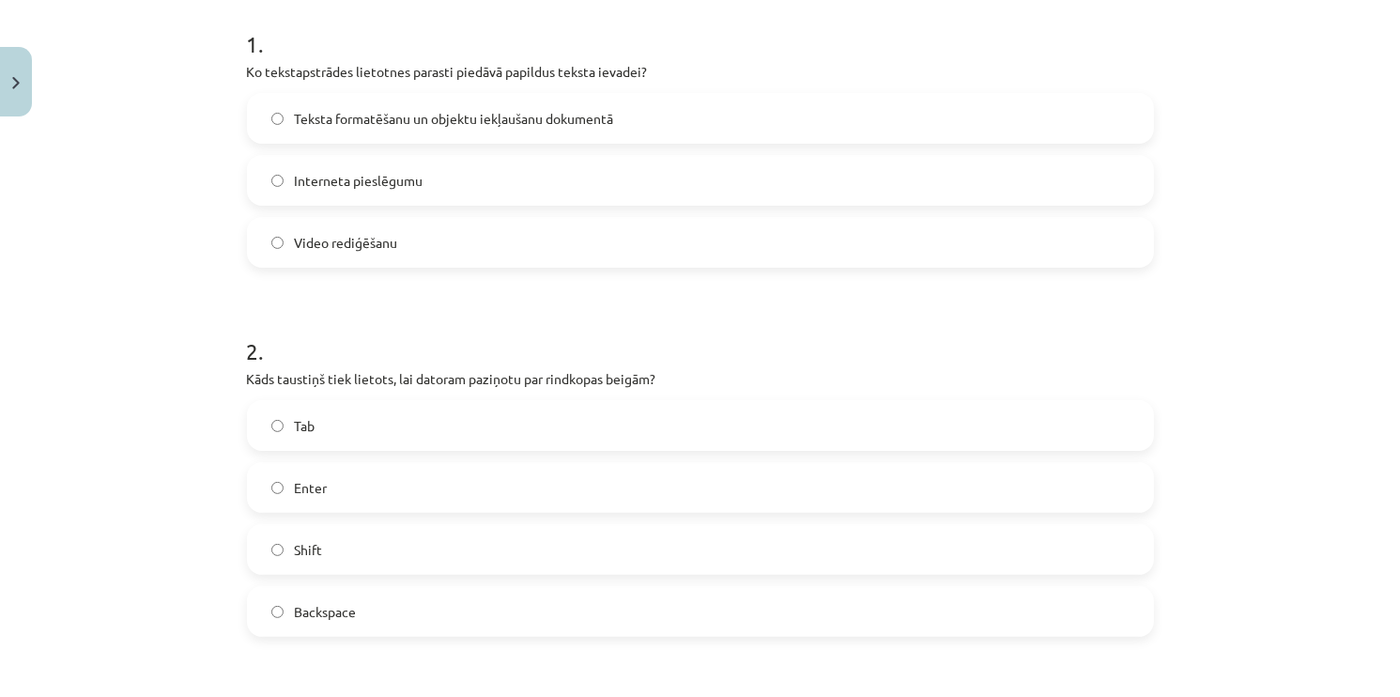
scroll to position [751, 0]
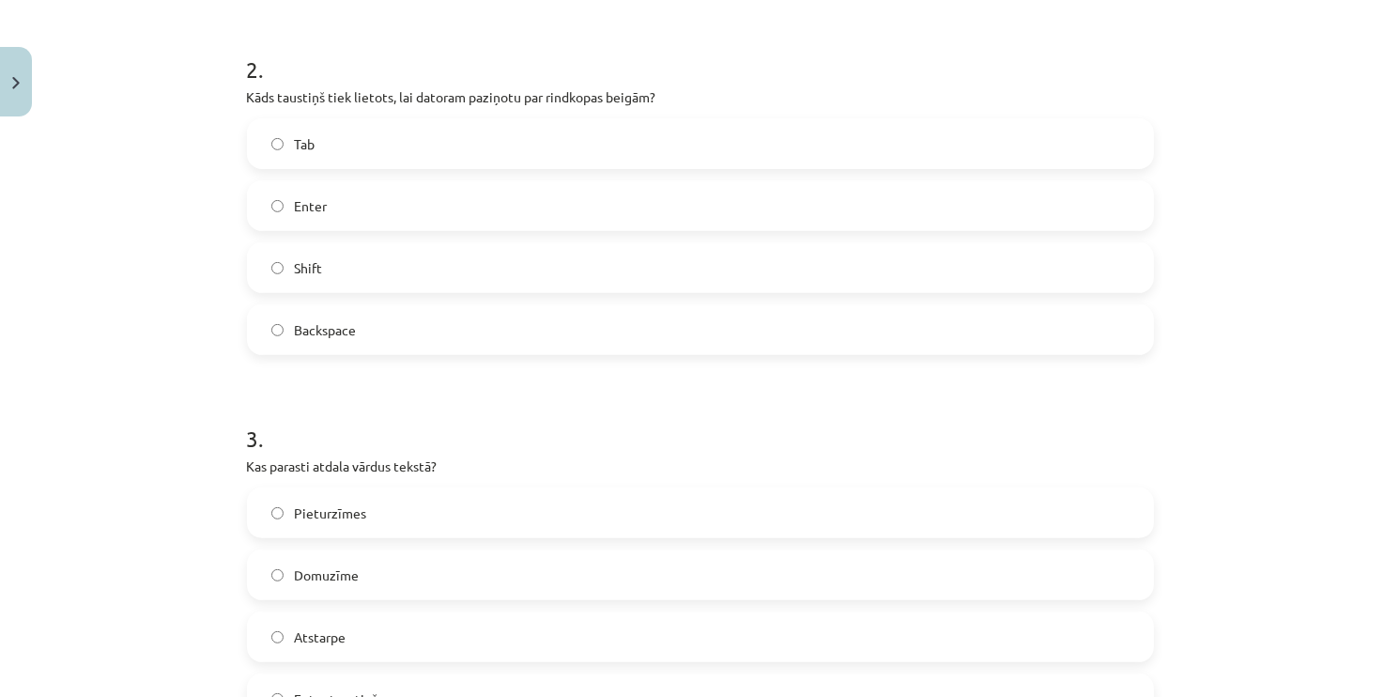
click at [285, 205] on label "Enter" at bounding box center [700, 205] width 903 height 47
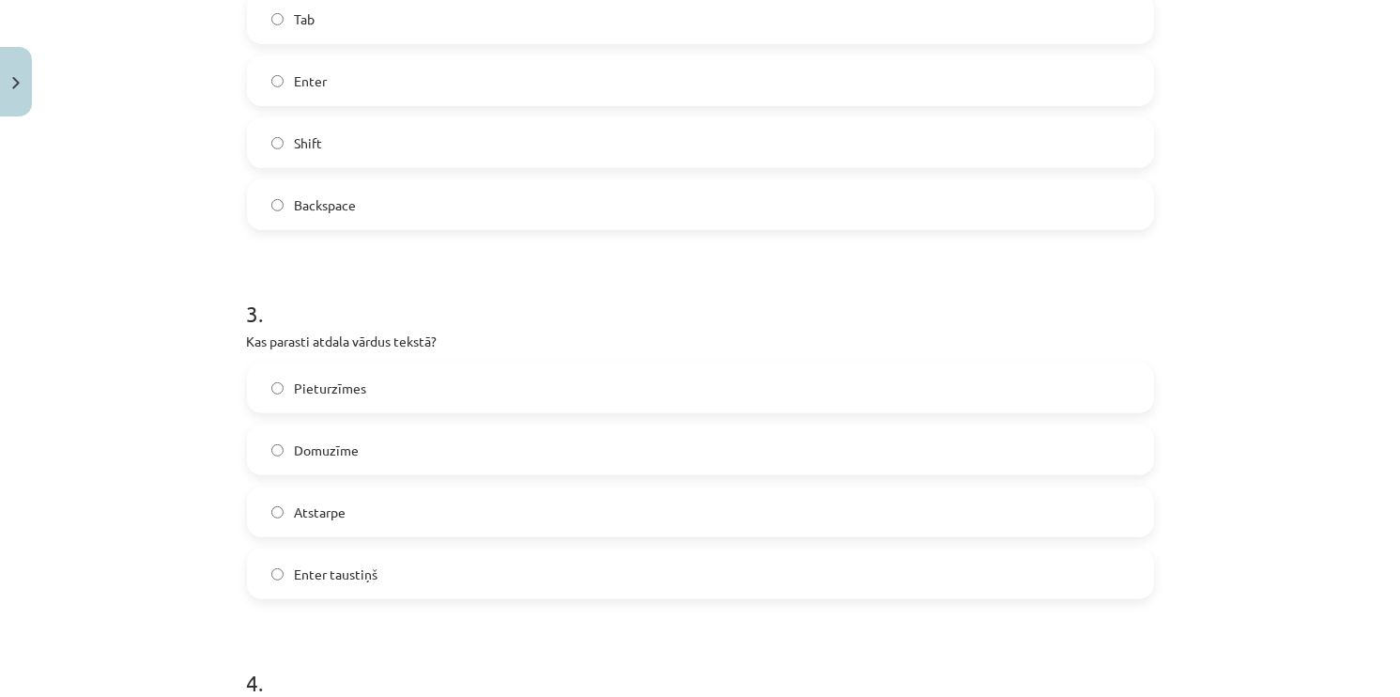
scroll to position [939, 0]
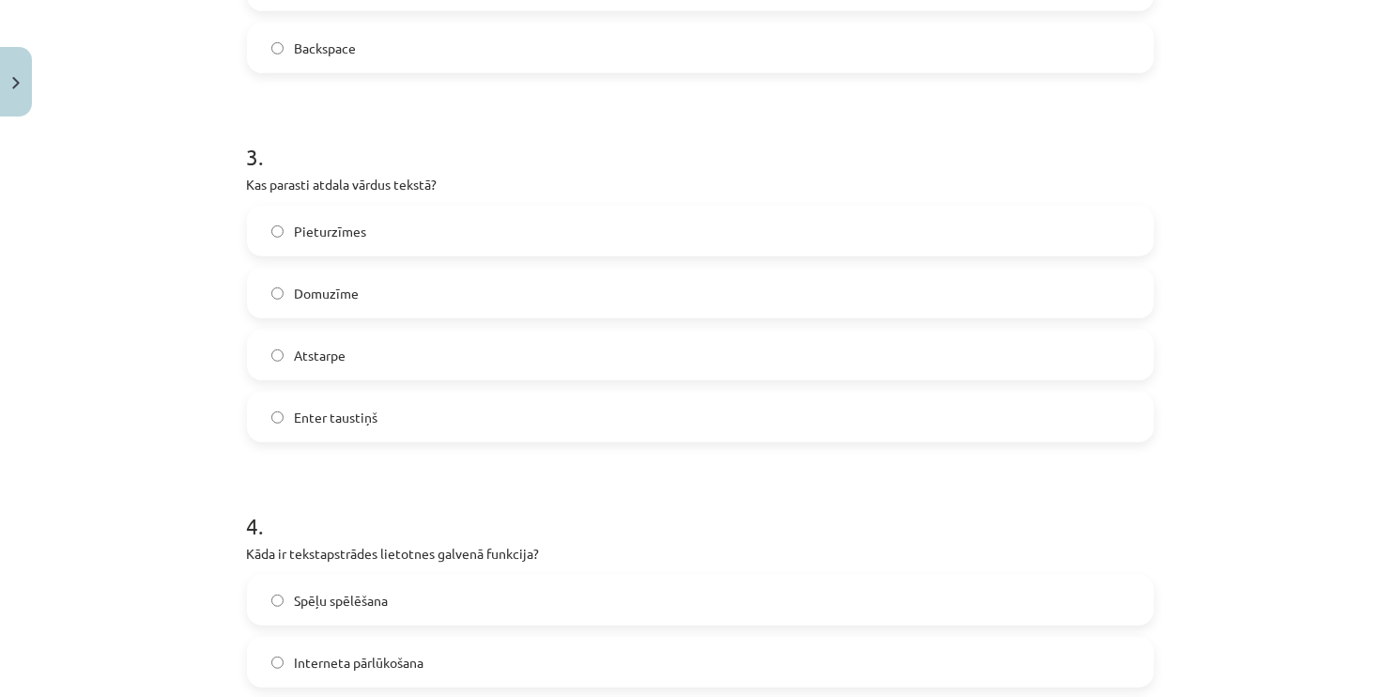
click at [340, 362] on label "Atstarpe" at bounding box center [700, 354] width 903 height 47
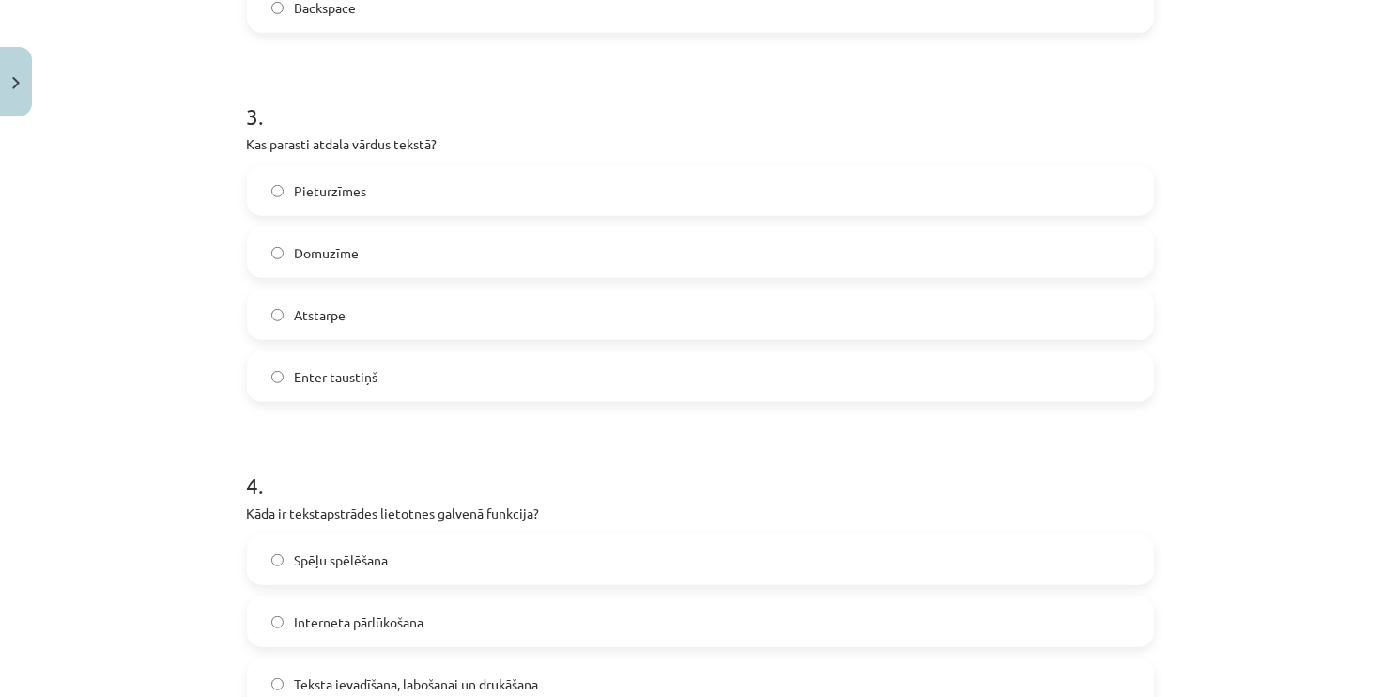
scroll to position [1221, 0]
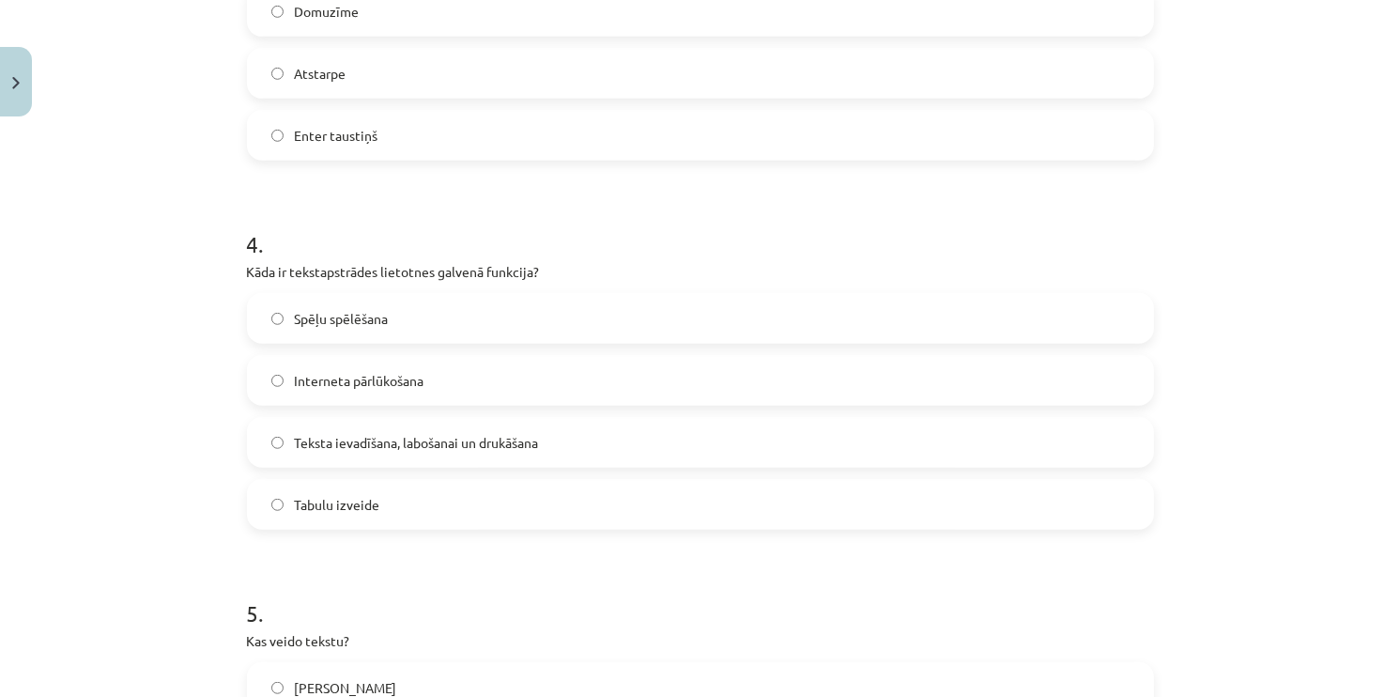
drag, startPoint x: 381, startPoint y: 447, endPoint x: 348, endPoint y: 411, distance: 48.5
click at [382, 447] on span "Teksta ievadīšana, labošanai un drukāšana" at bounding box center [417, 443] width 244 height 20
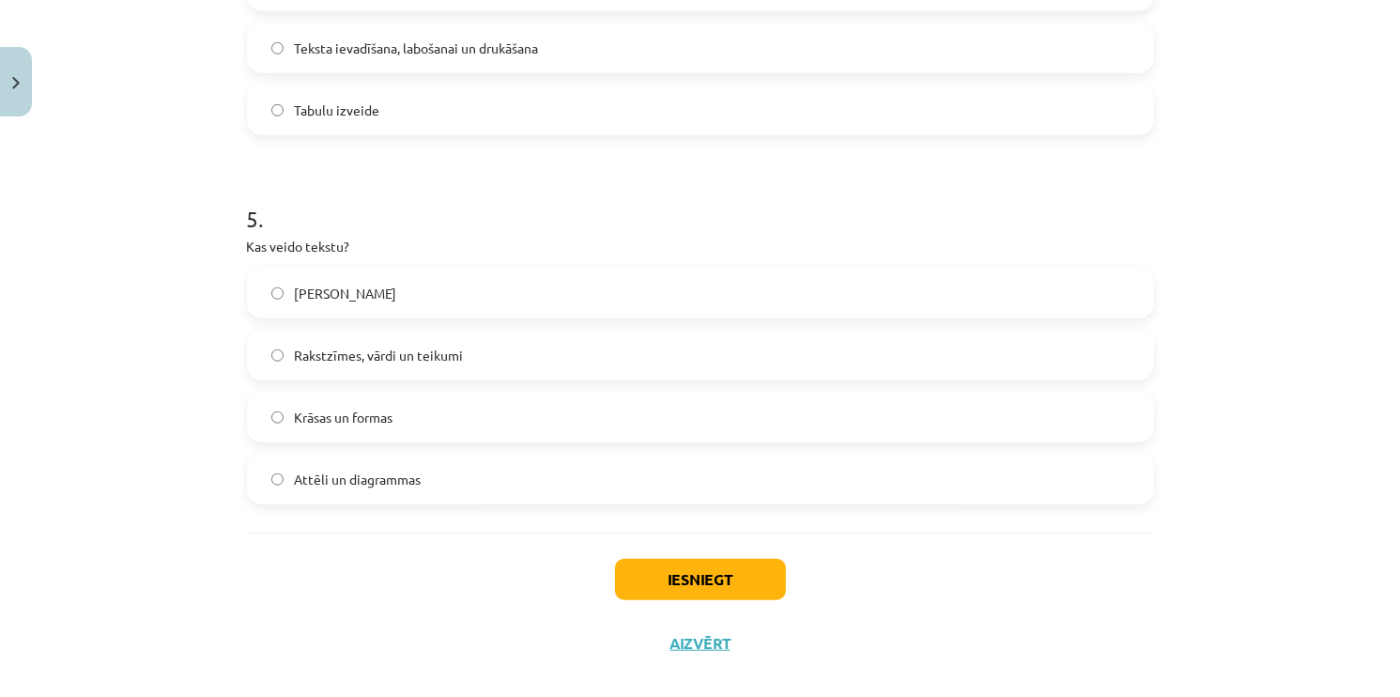
scroll to position [1640, 0]
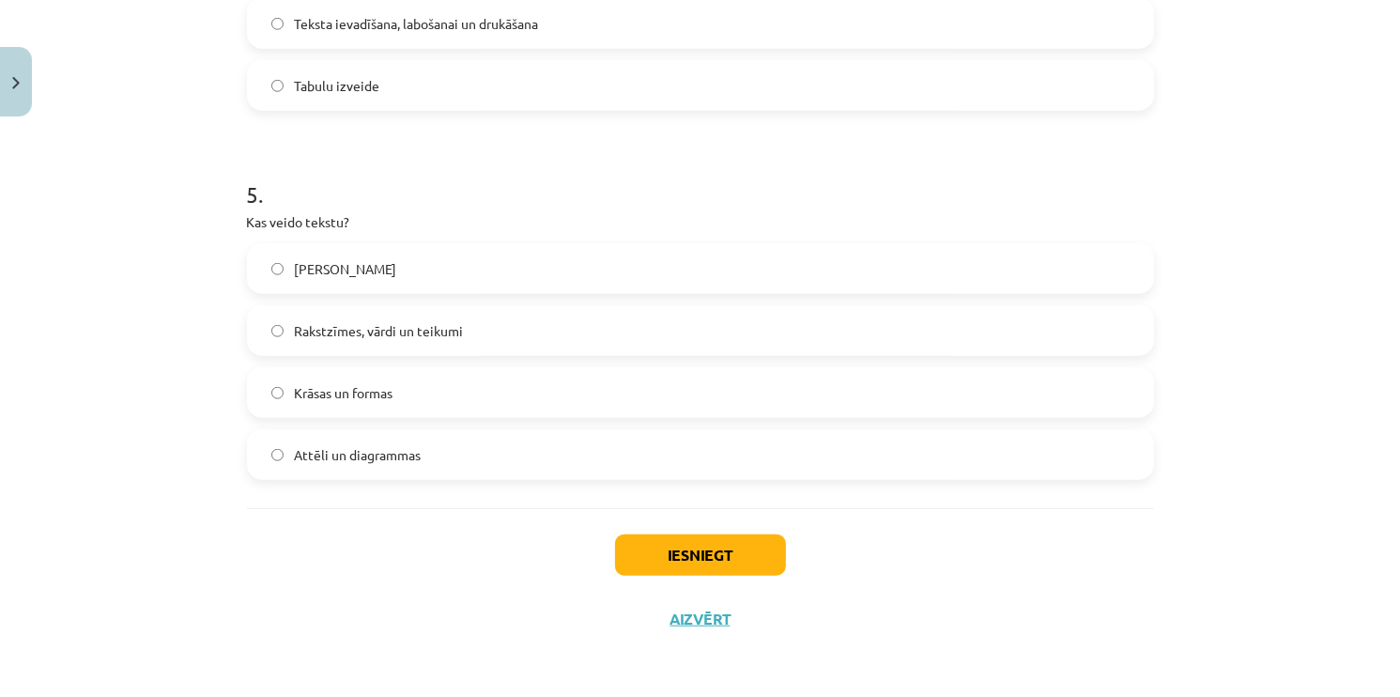
drag, startPoint x: 292, startPoint y: 318, endPoint x: 305, endPoint y: 332, distance: 19.3
click at [293, 318] on label "Rakstzīmes, vārdi un teikumi" at bounding box center [700, 330] width 903 height 47
click at [710, 564] on button "Iesniegt" at bounding box center [700, 554] width 171 height 41
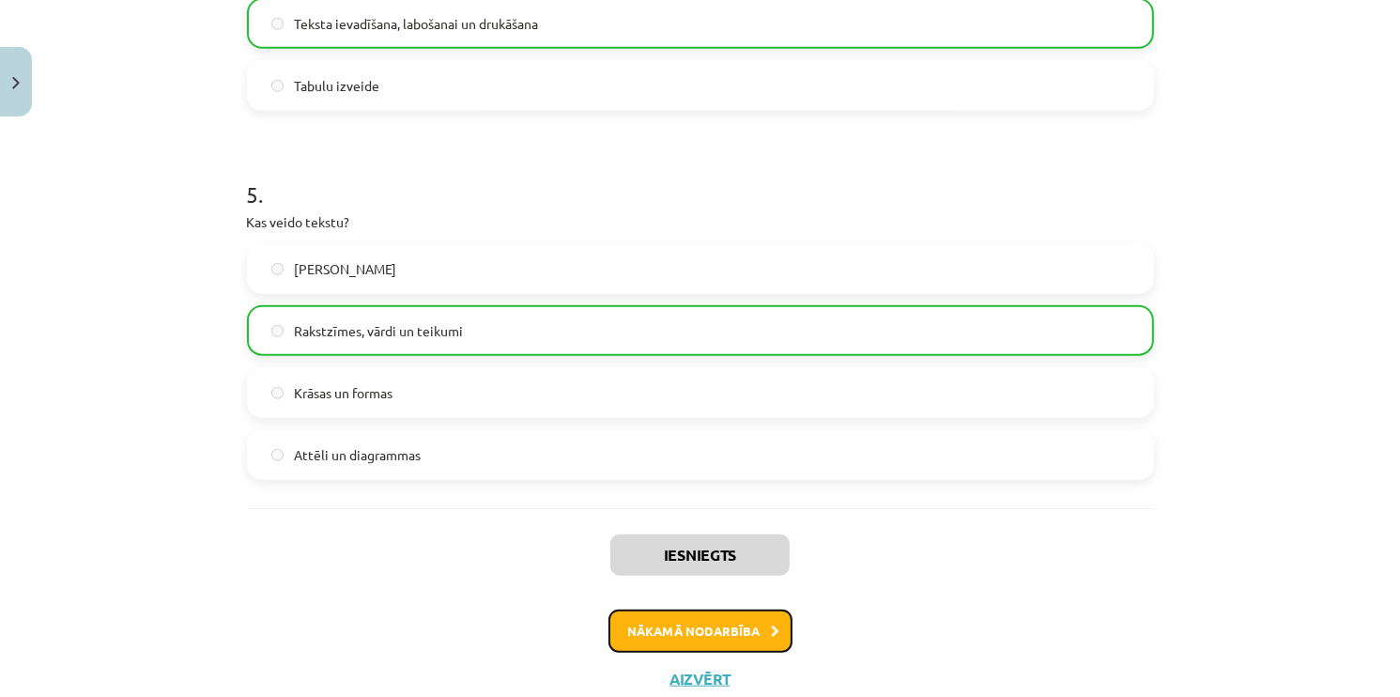
click at [624, 611] on button "Nākamā nodarbība" at bounding box center [700, 630] width 184 height 43
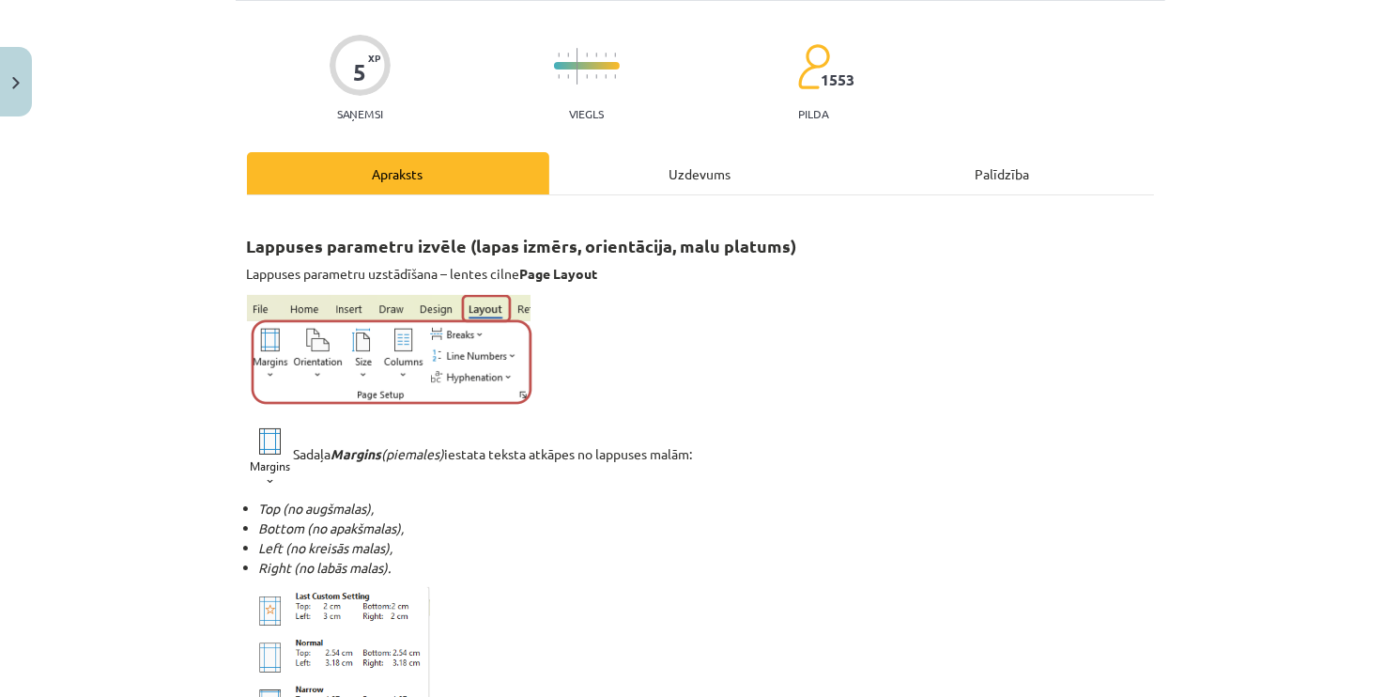
scroll to position [47, 0]
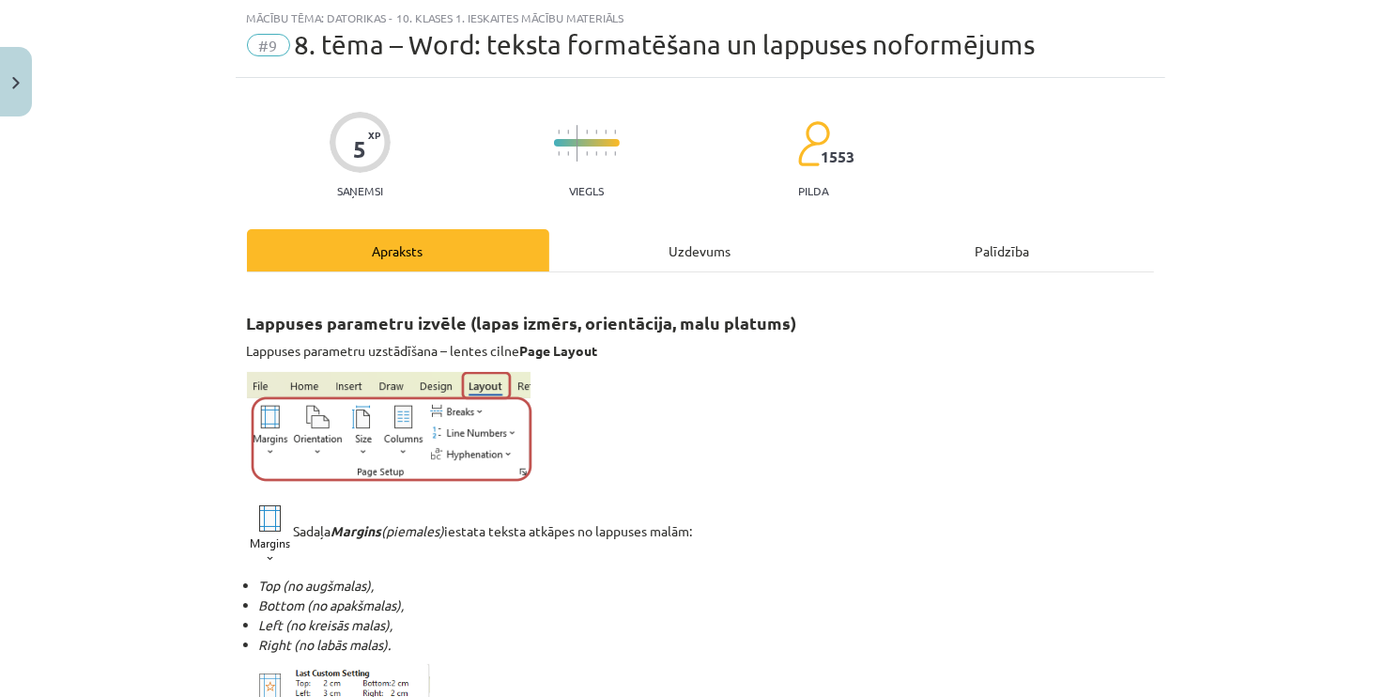
click at [635, 249] on div "Uzdevums" at bounding box center [700, 250] width 302 height 42
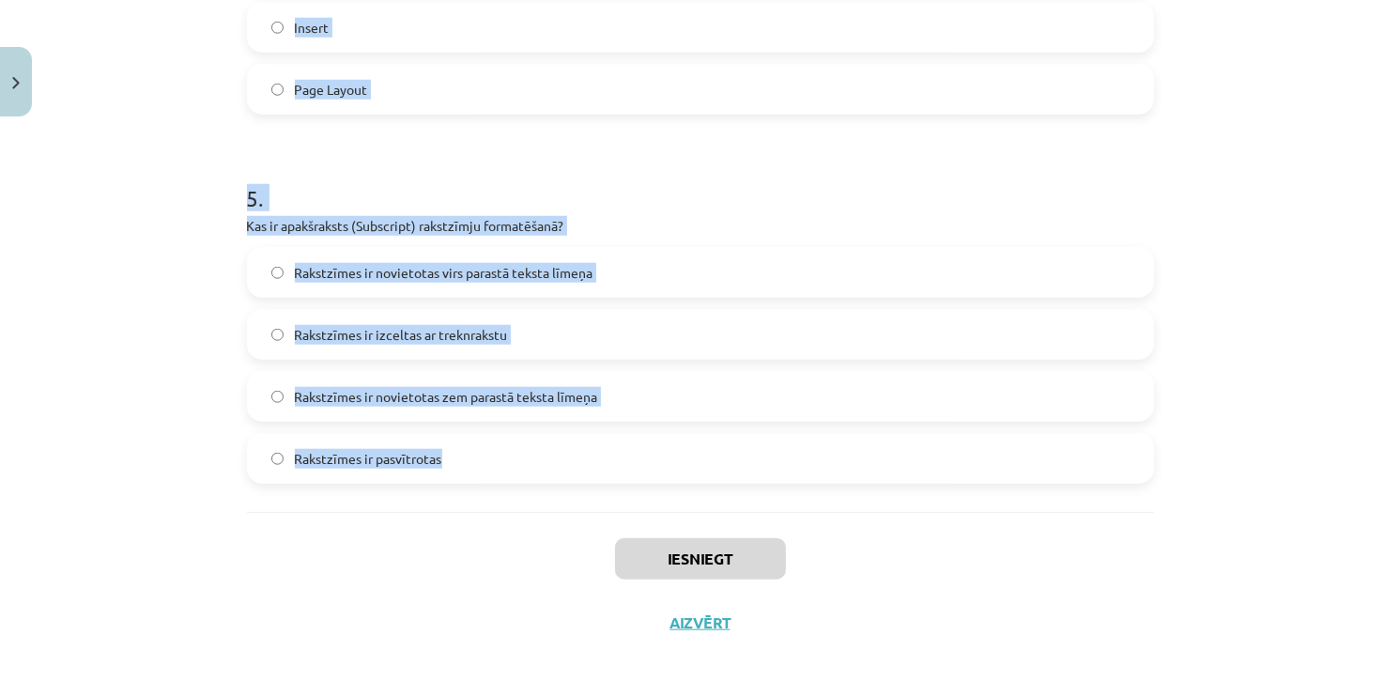
scroll to position [1719, 0]
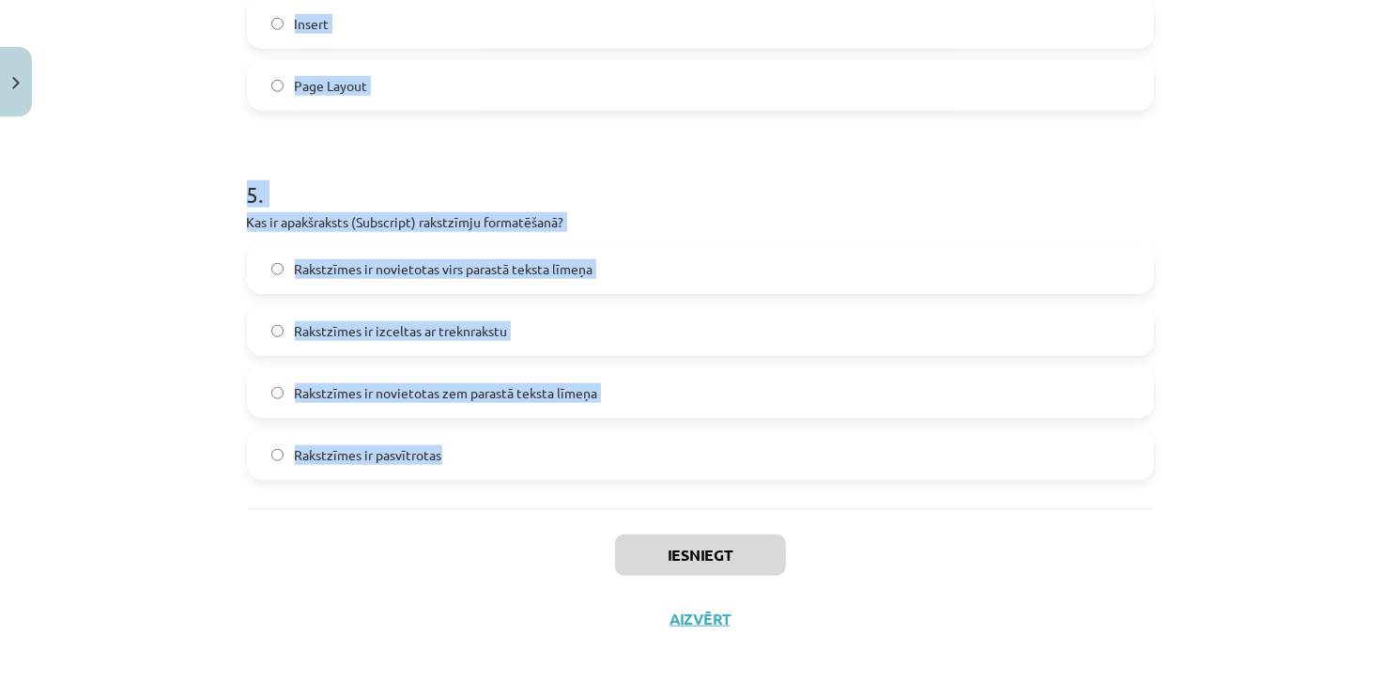
drag, startPoint x: 233, startPoint y: 396, endPoint x: 624, endPoint y: 486, distance: 400.9
click at [624, 486] on div "Mācību tēma: Datorikas - 10. klases 1. ieskaites mācību materiāls #9 8. tēma – …" at bounding box center [700, 348] width 1400 height 697
copy form "Kas ir aizzīmēts saraksts? Rindkopa, kas sākas ar aizzīmēšanas simbolu Rindkopa…"
click at [176, 362] on div "Mācību tēma: Datorikas - 10. klases 1. ieskaites mācību materiāls #9 8. tēma – …" at bounding box center [700, 348] width 1400 height 697
click at [141, 336] on div "Mācību tēma: Datorikas - 10. klases 1. ieskaites mācību materiāls #9 8. tēma – …" at bounding box center [700, 348] width 1400 height 697
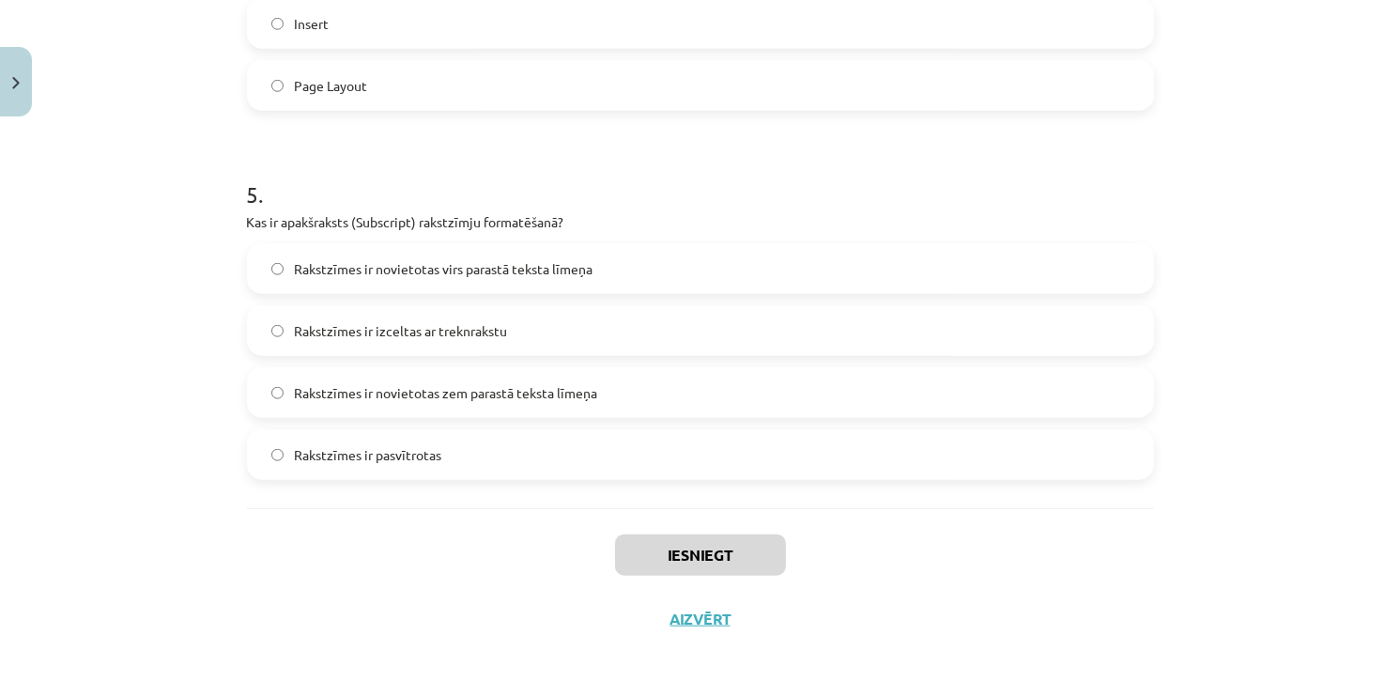
click at [592, 652] on div "Mācību tēma: Datorikas - 10. klases 1. ieskaites mācību materiāls #9 8. tēma – …" at bounding box center [700, 348] width 1400 height 697
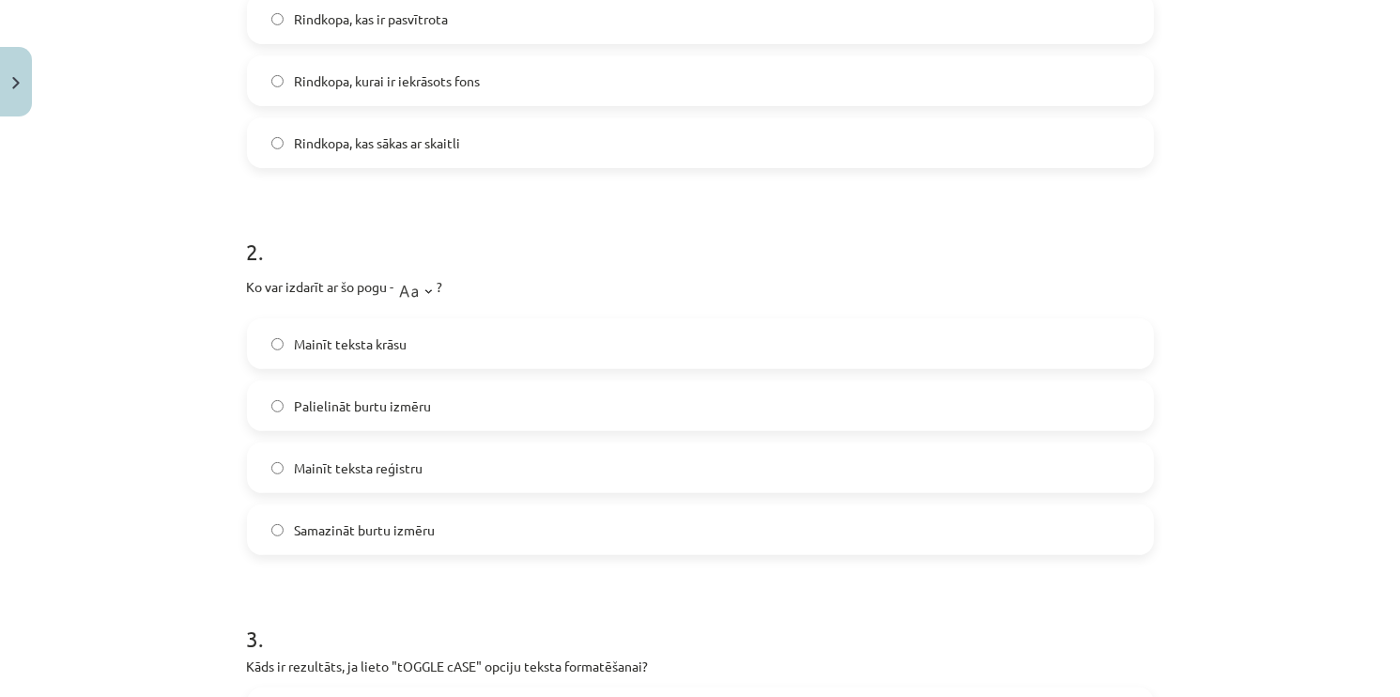
scroll to position [311, 0]
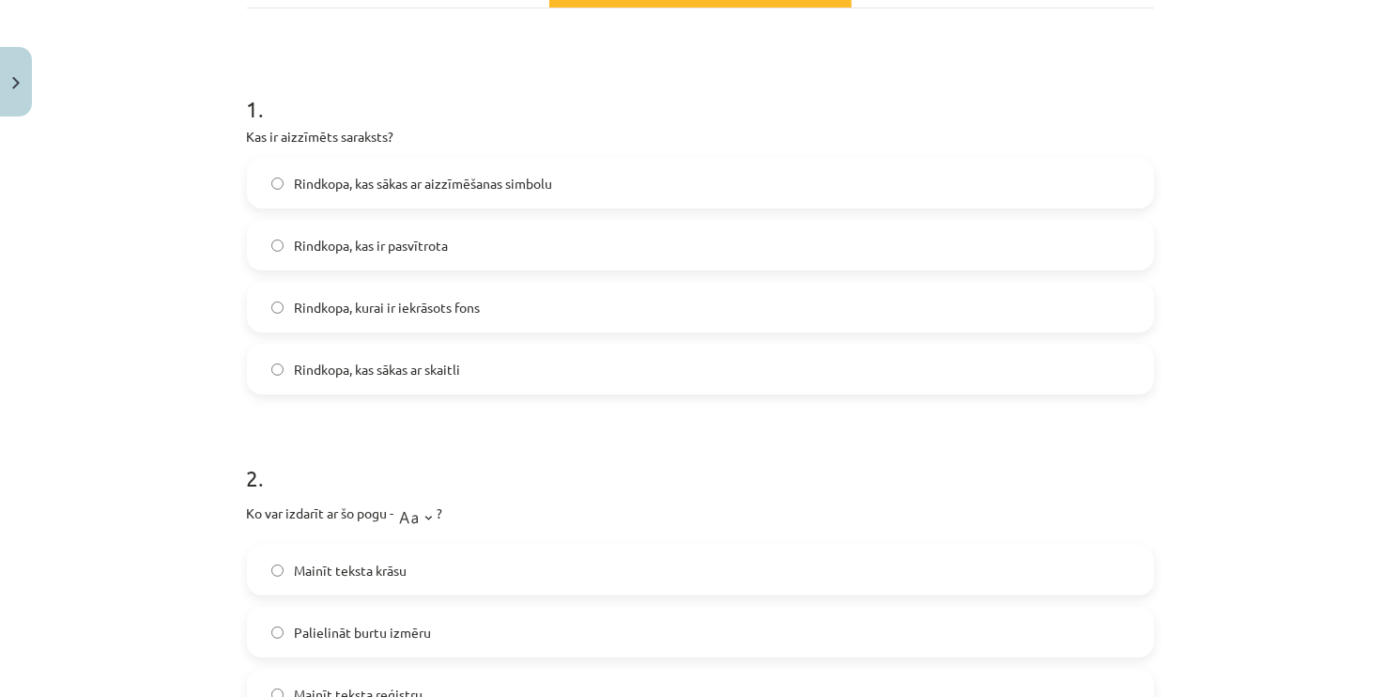
click at [339, 183] on span "Rindkopa, kas sākas ar aizzīmēšanas simbolu" at bounding box center [424, 184] width 258 height 20
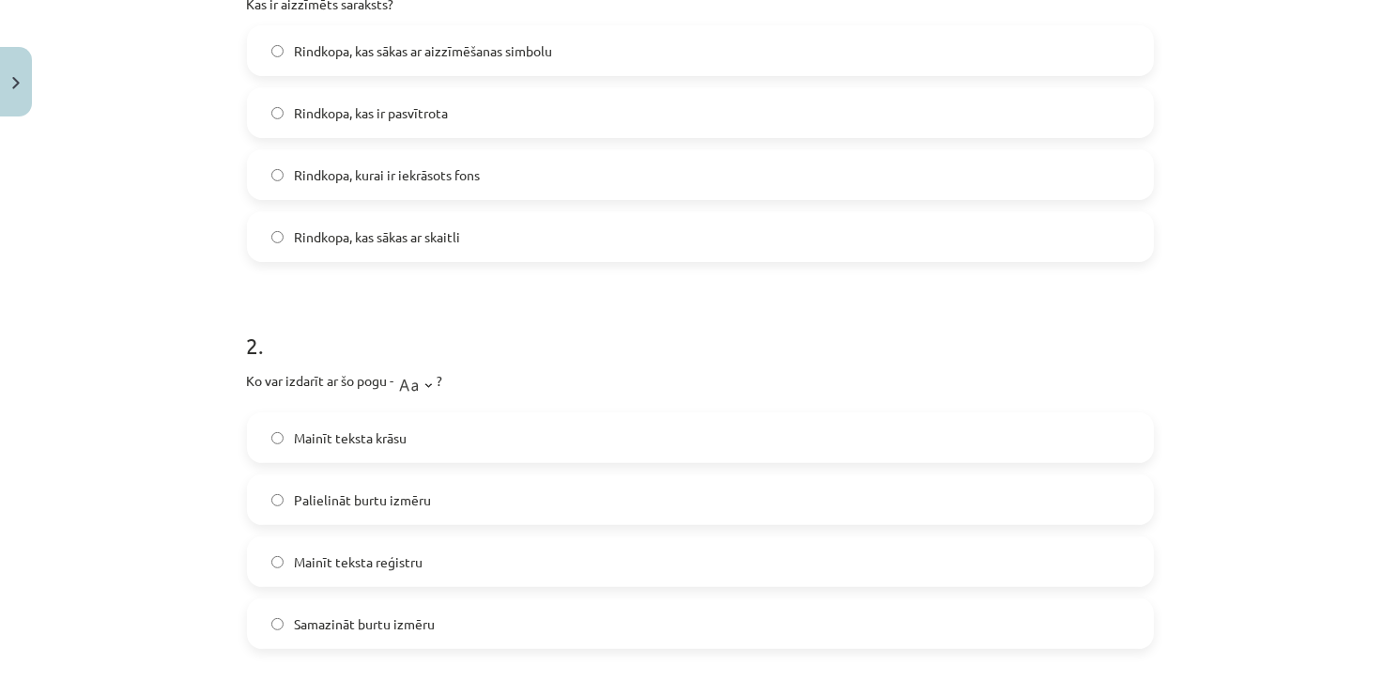
scroll to position [686, 0]
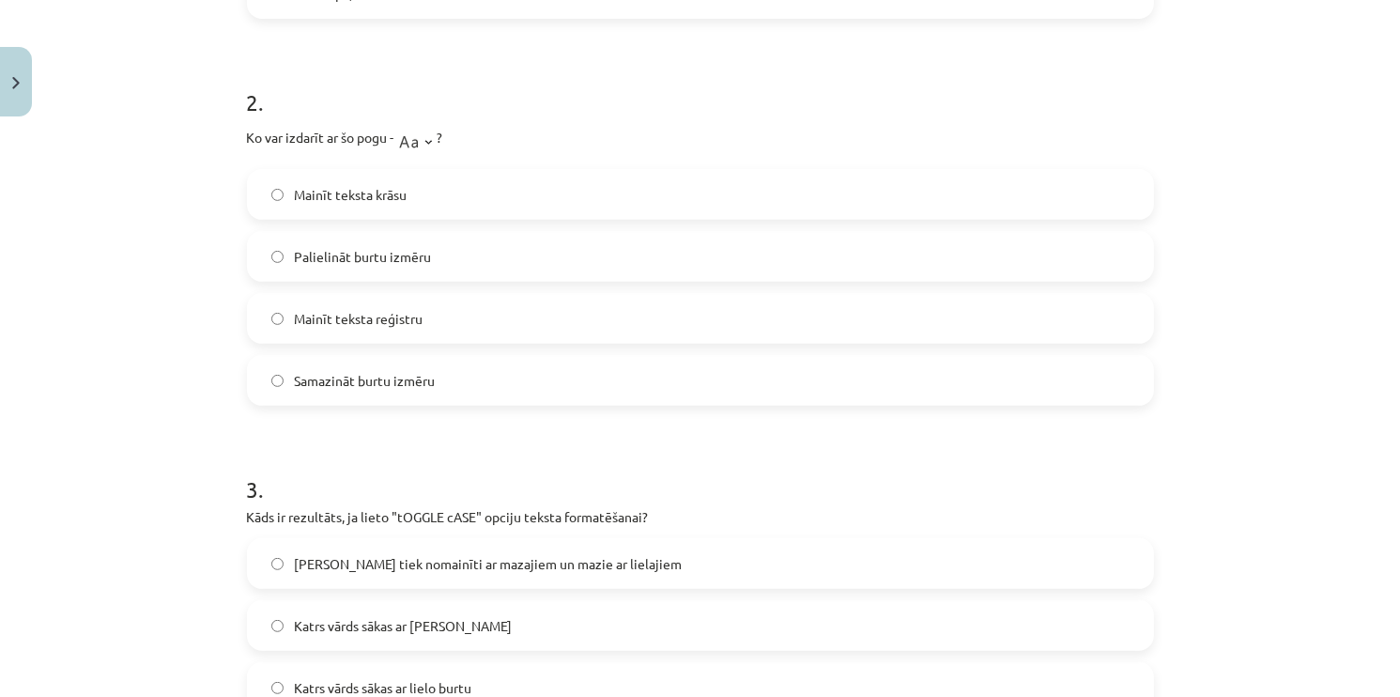
click at [357, 329] on label "Mainīt teksta reģistru" at bounding box center [700, 318] width 903 height 47
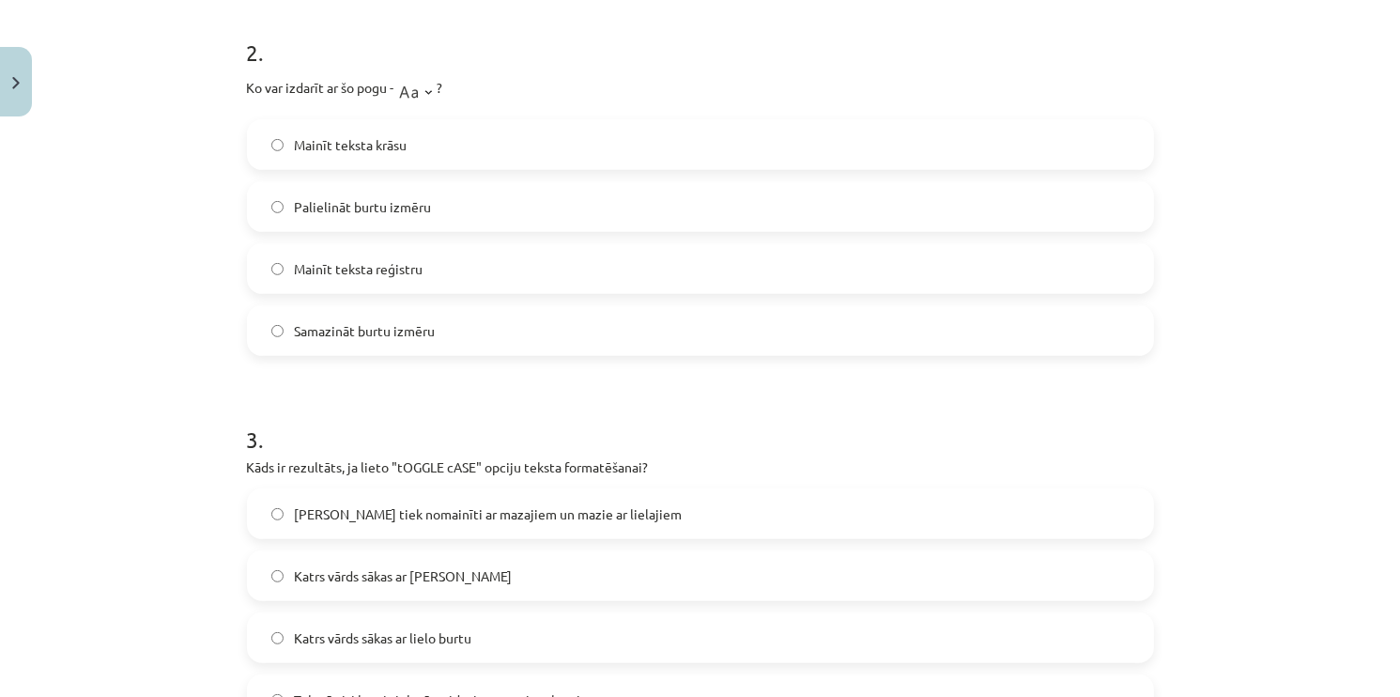
scroll to position [780, 0]
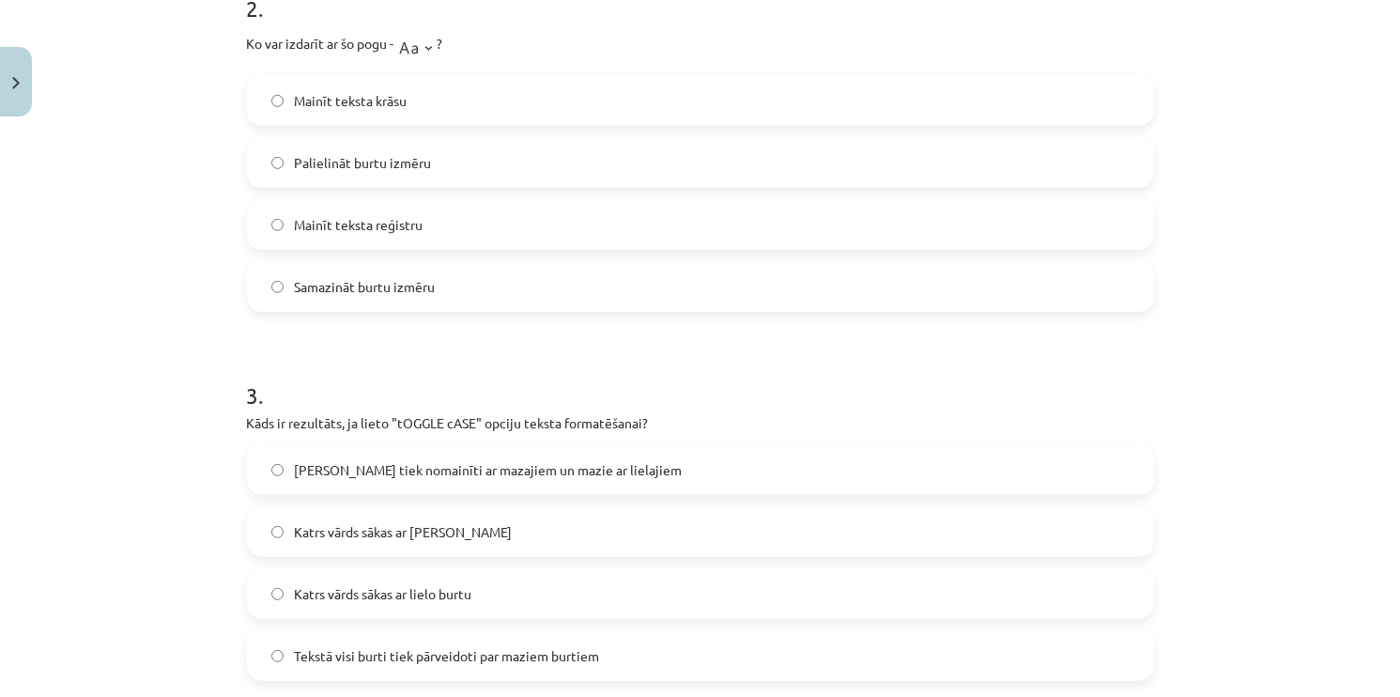
click at [470, 482] on label "[PERSON_NAME] tiek nomainīti ar mazajiem un mazie ar lielajiem" at bounding box center [700, 469] width 903 height 47
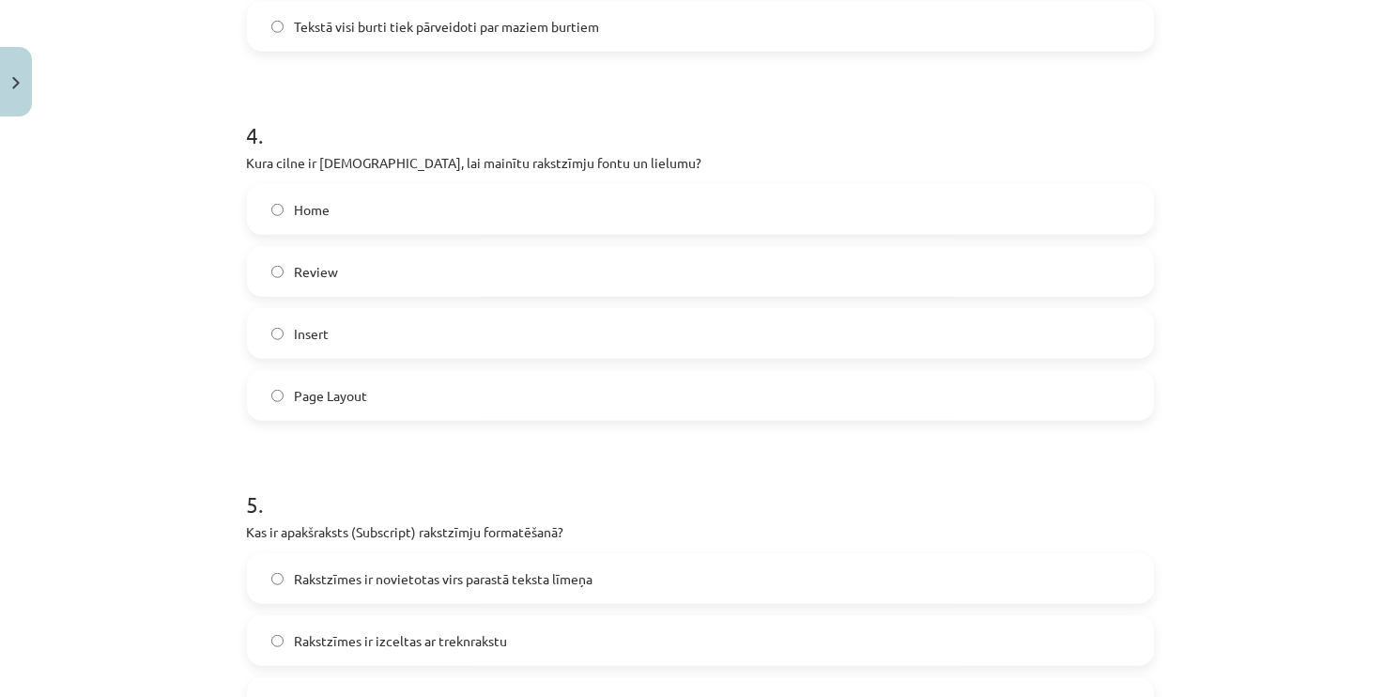
scroll to position [1438, 0]
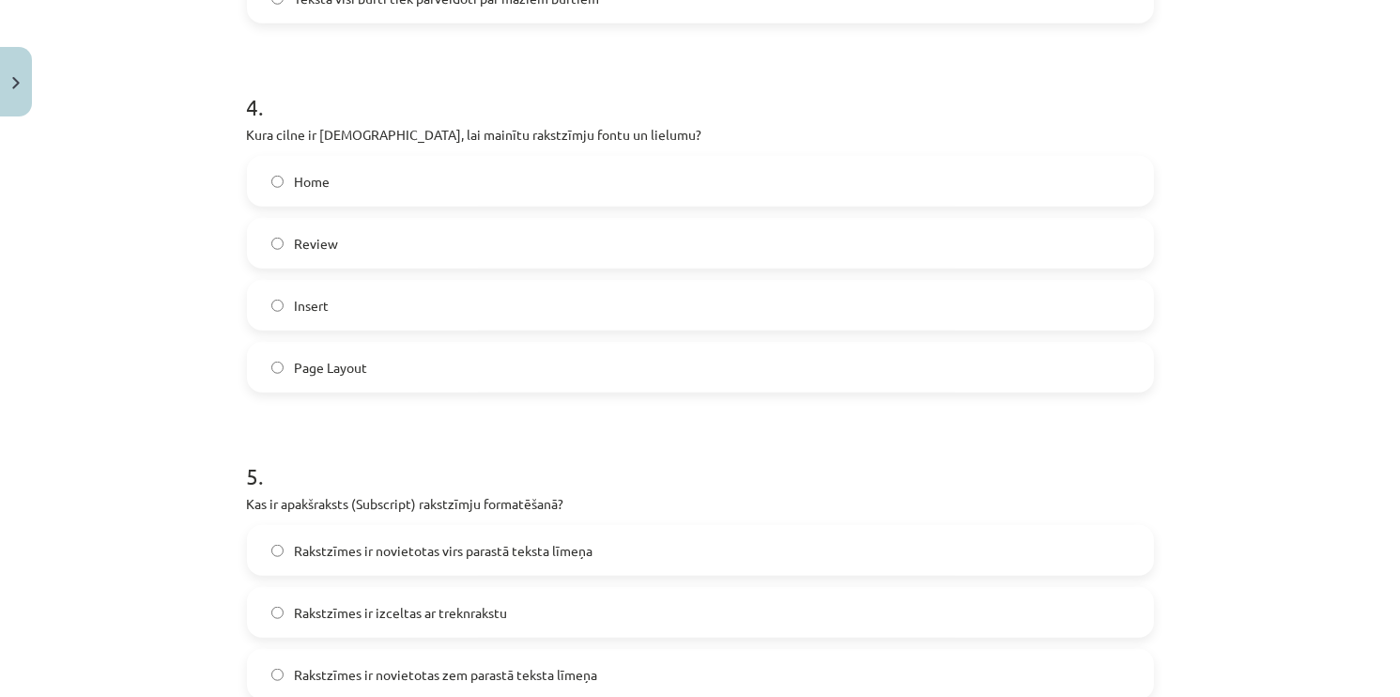
click at [258, 178] on label "Home" at bounding box center [700, 181] width 903 height 47
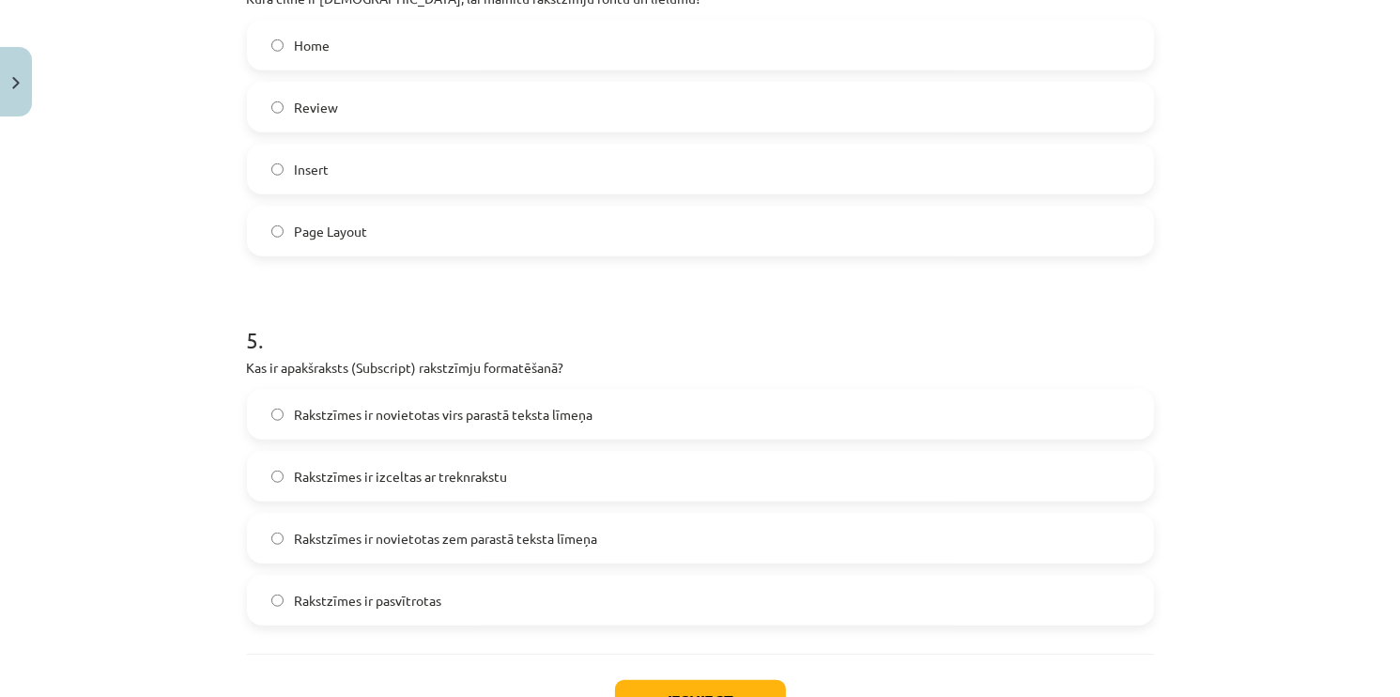
scroll to position [1719, 0]
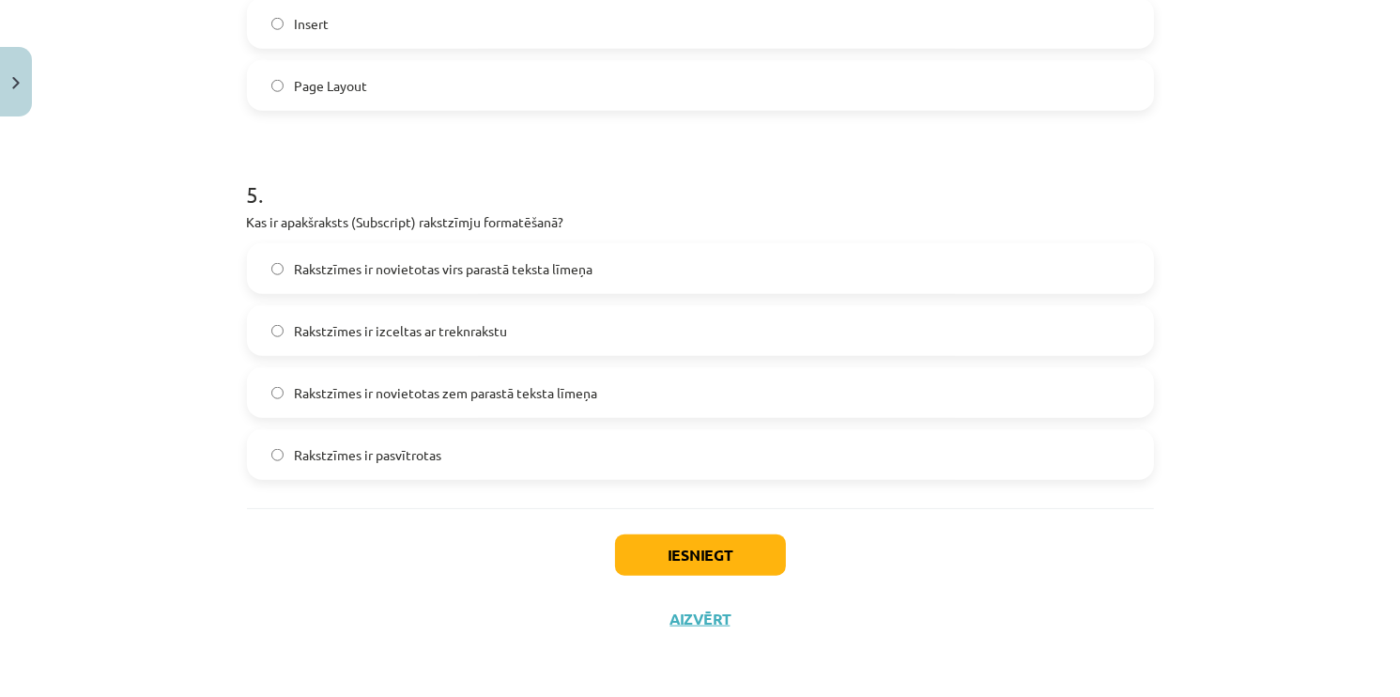
click at [479, 407] on label "Rakstzīmes ir novietotas zem parastā teksta līmeņa" at bounding box center [700, 392] width 903 height 47
click at [651, 537] on button "Iesniegt" at bounding box center [700, 554] width 171 height 41
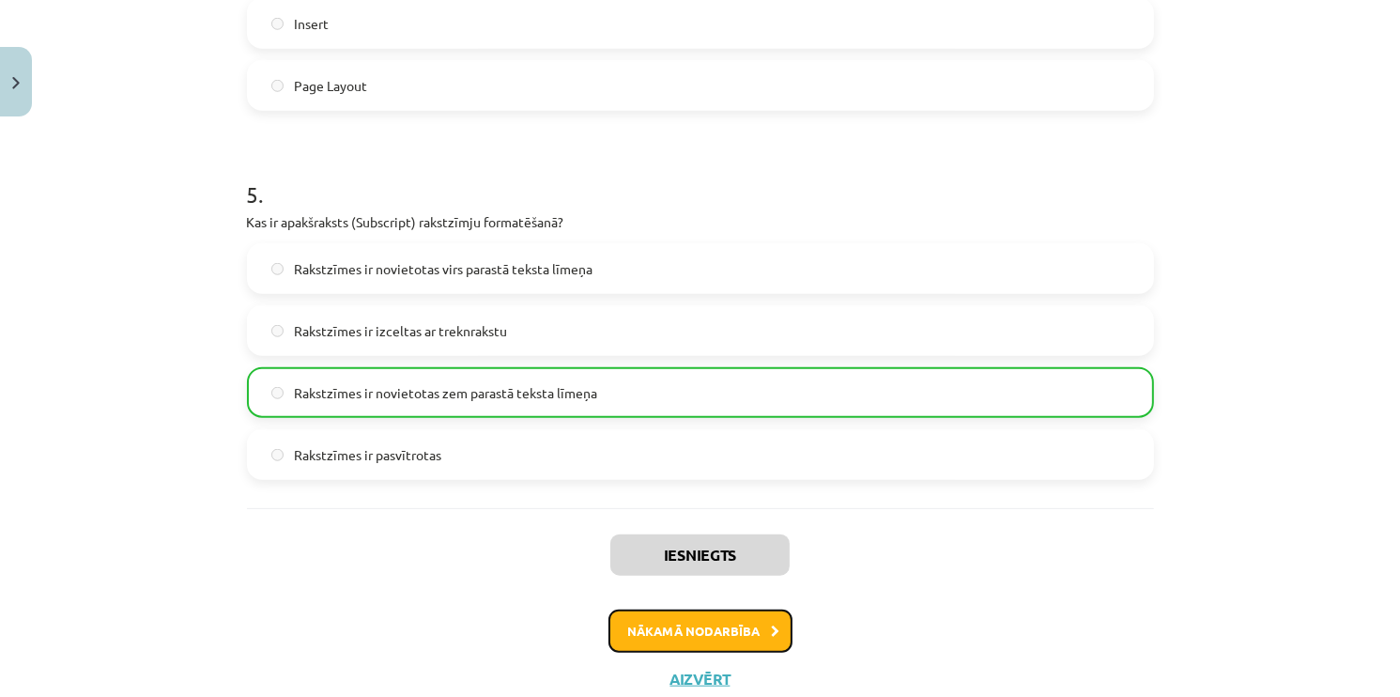
click at [683, 614] on button "Nākamā nodarbība" at bounding box center [700, 630] width 184 height 43
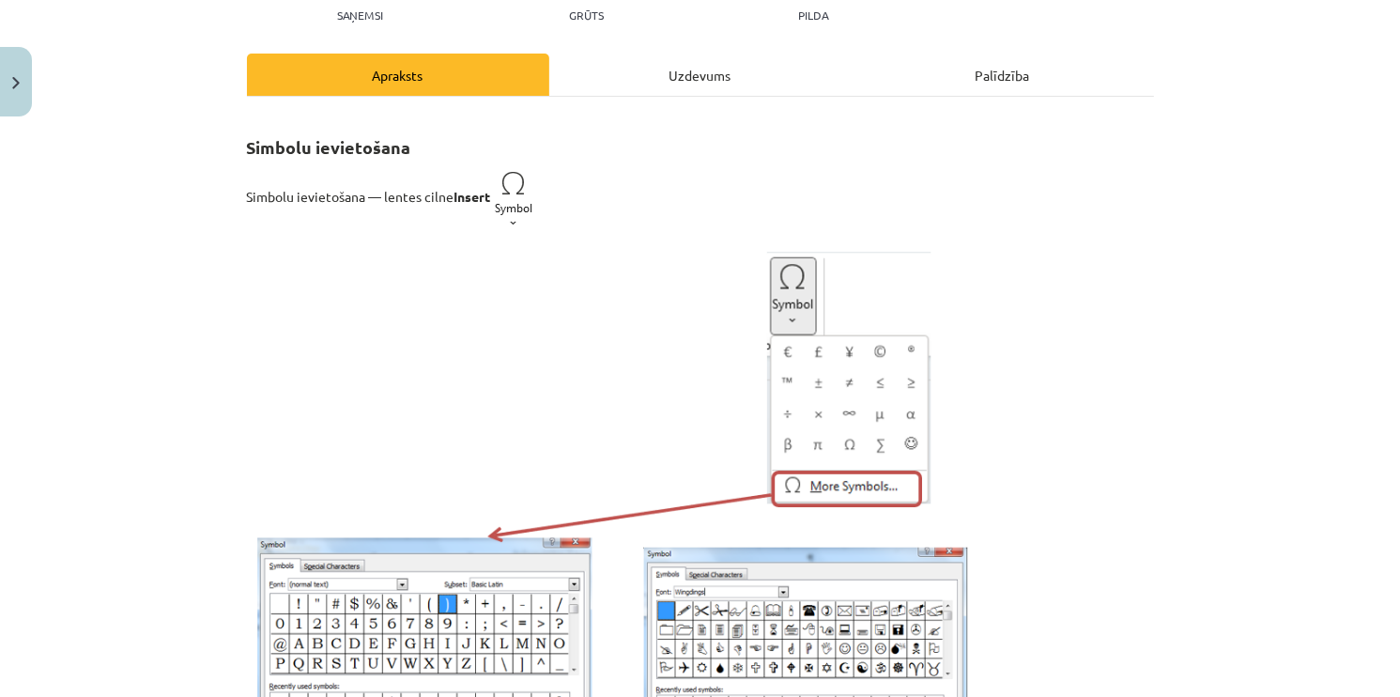
scroll to position [47, 0]
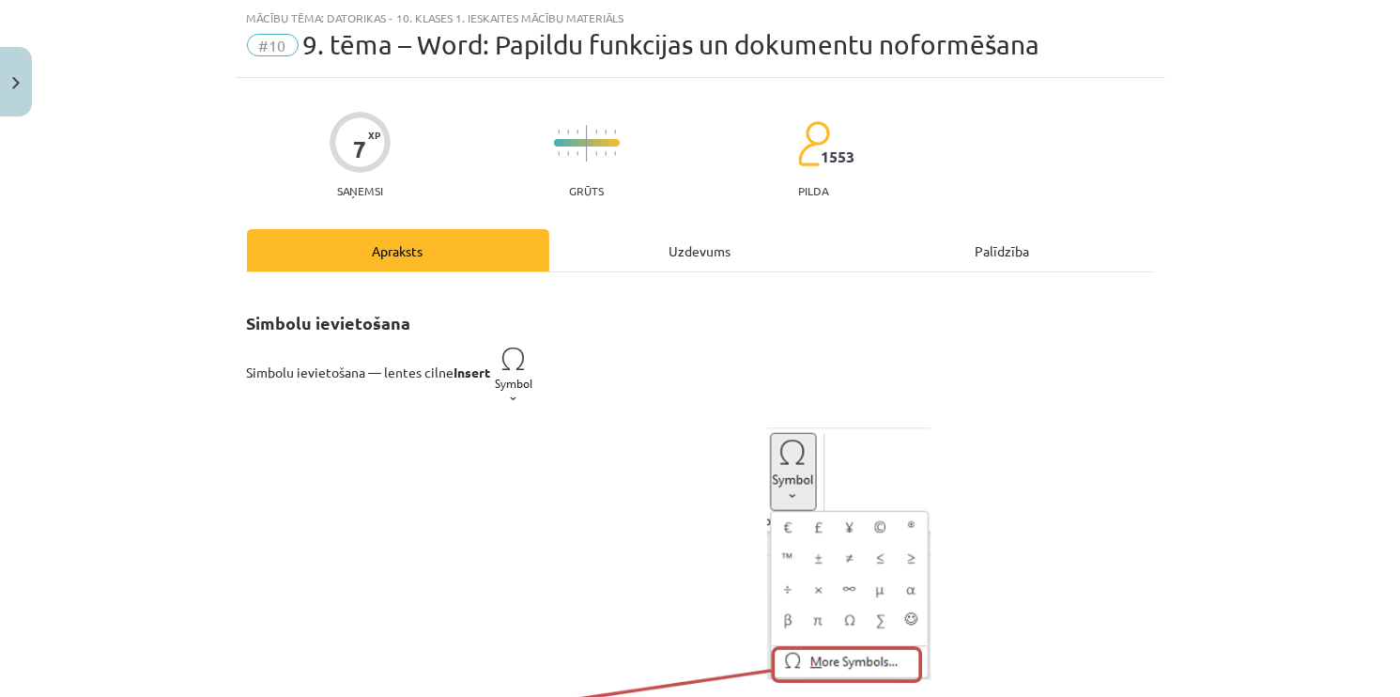
click at [649, 268] on div "Uzdevums" at bounding box center [700, 250] width 302 height 42
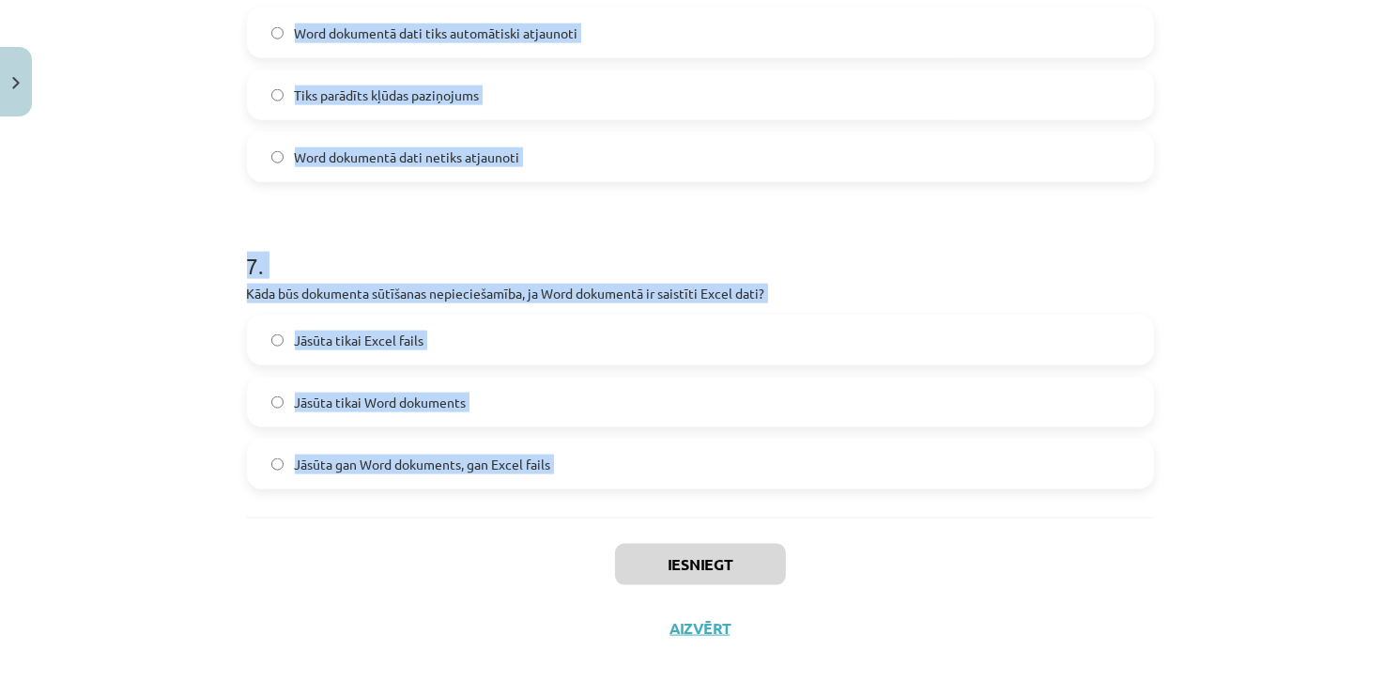
scroll to position [2316, 0]
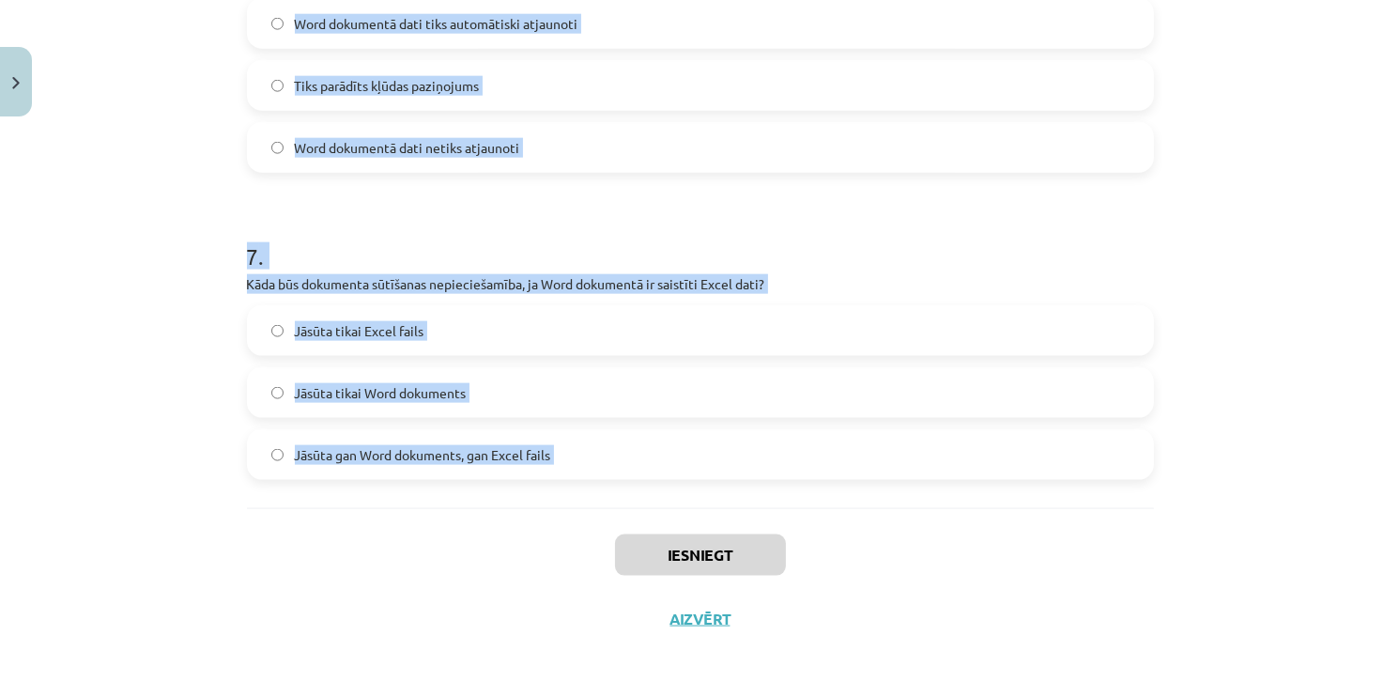
drag, startPoint x: 223, startPoint y: 396, endPoint x: 574, endPoint y: 519, distance: 372.1
click at [578, 520] on div "Mācību tēma: Datorikas - 10. klases 1. ieskaites mācību materiāls #10 9. tēma –…" at bounding box center [700, 348] width 1400 height 697
copy form "Lore ipsum dol sitametc adipis elitsedd Eius temporinc? Utlabo Etdo Magnaa Enim…"
click at [91, 206] on div "Mācību tēma: Datorikas - 10. klases 1. ieskaites mācību materiāls #10 9. tēma –…" at bounding box center [700, 348] width 1400 height 697
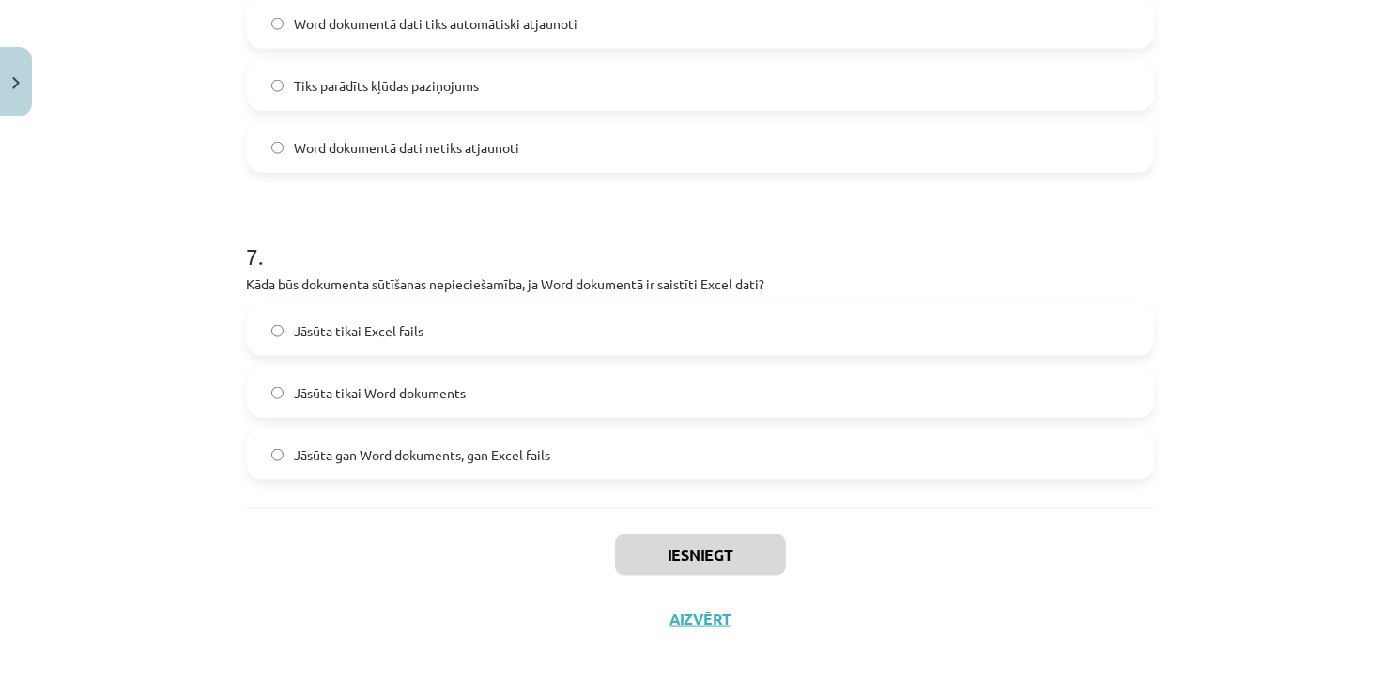
drag, startPoint x: 479, startPoint y: 590, endPoint x: 483, endPoint y: 620, distance: 30.3
click at [479, 590] on div "Iesniegt Aizvērt" at bounding box center [700, 573] width 907 height 131
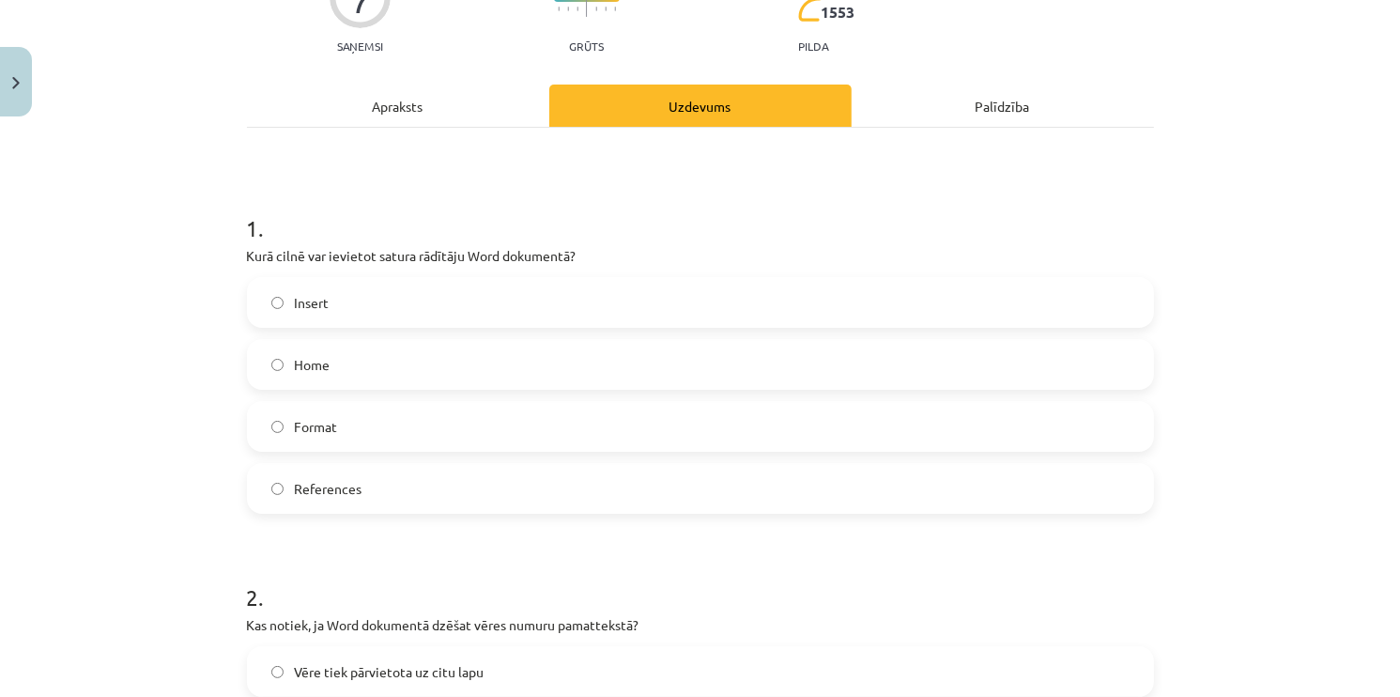
scroll to position [156, 0]
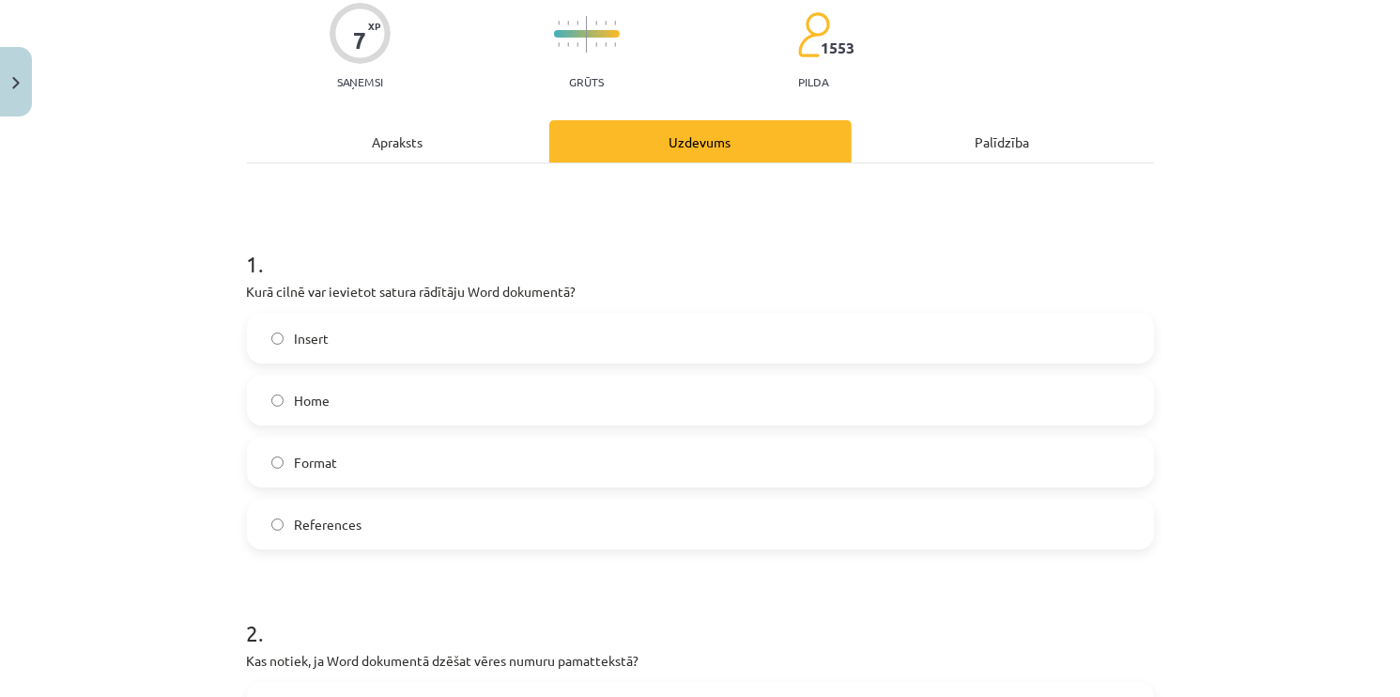
click at [330, 509] on label "References" at bounding box center [700, 524] width 903 height 47
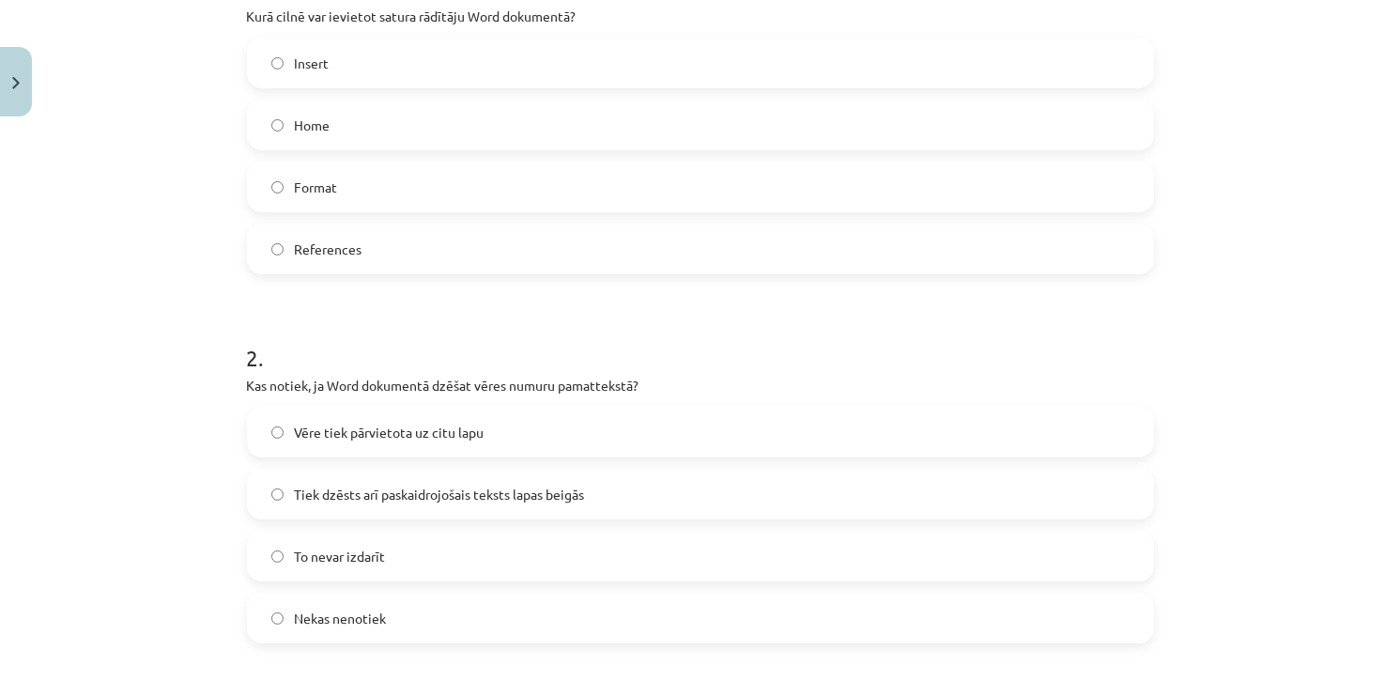
scroll to position [438, 0]
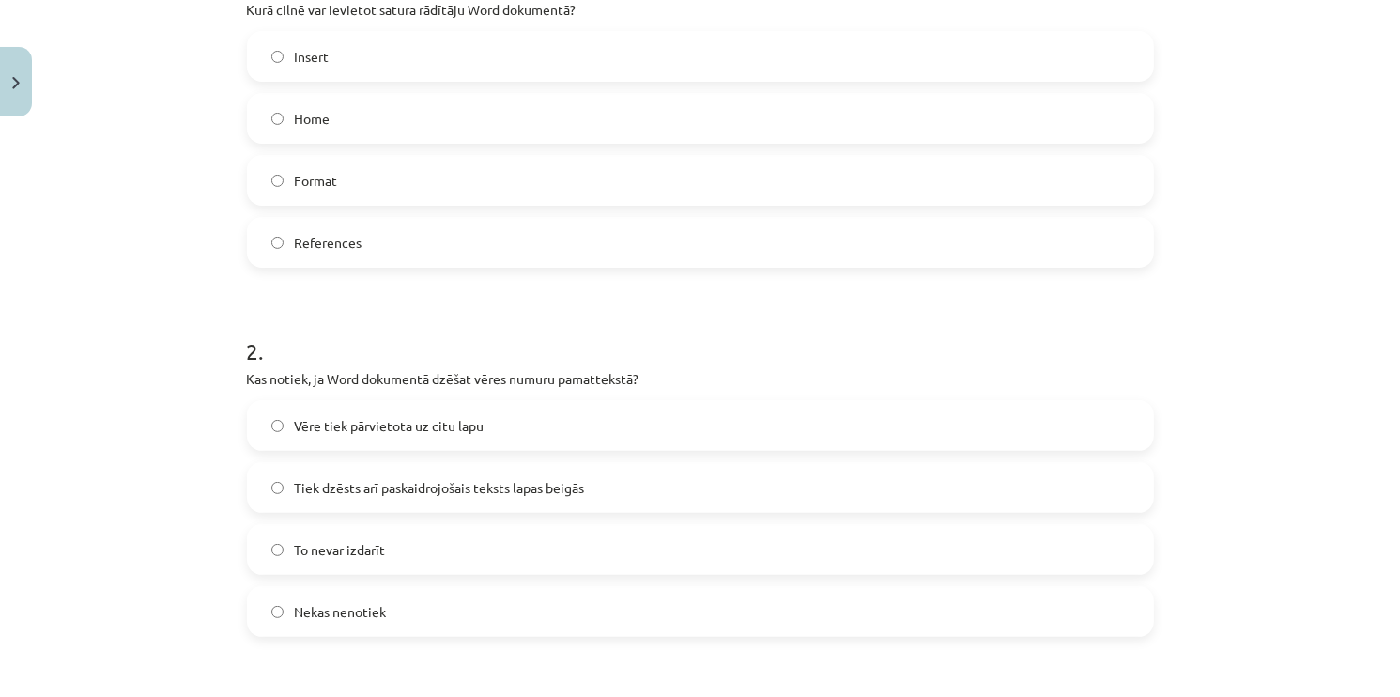
click at [454, 479] on span "Tiek dzēsts arī paskaidrojošais teksts lapas beigās" at bounding box center [440, 488] width 290 height 20
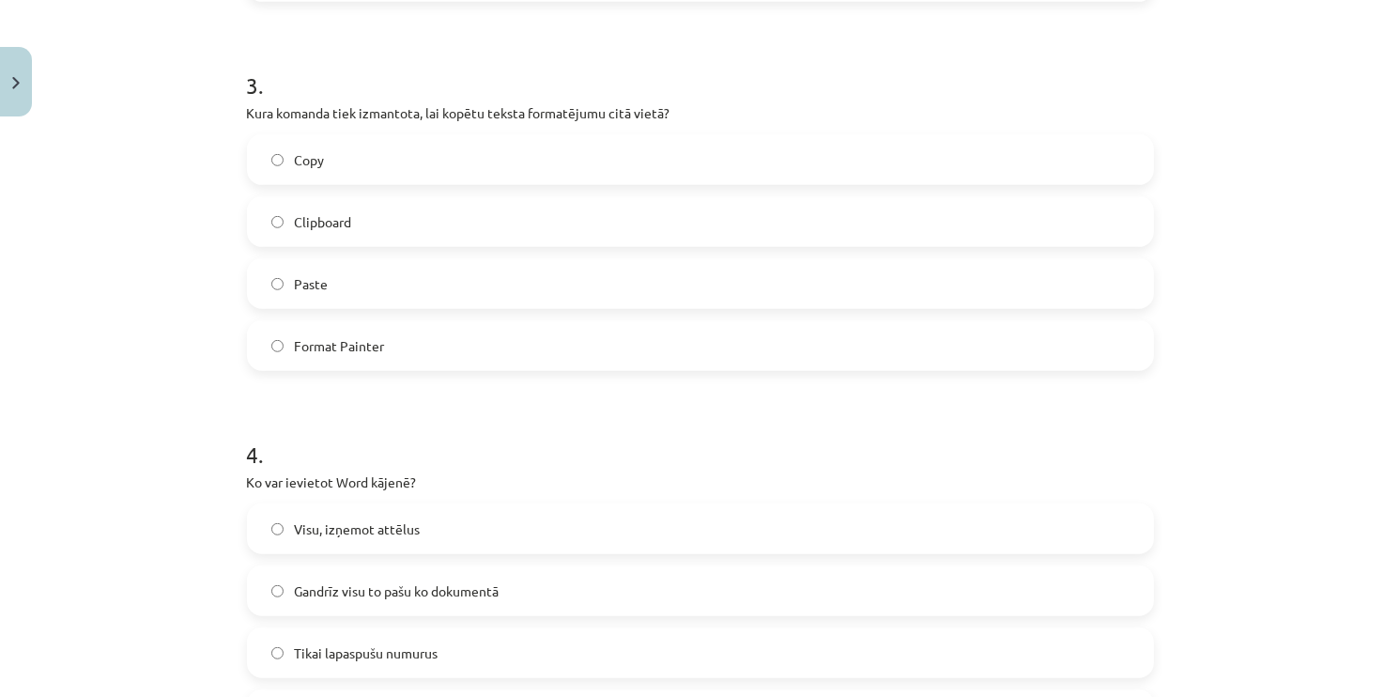
scroll to position [1095, 0]
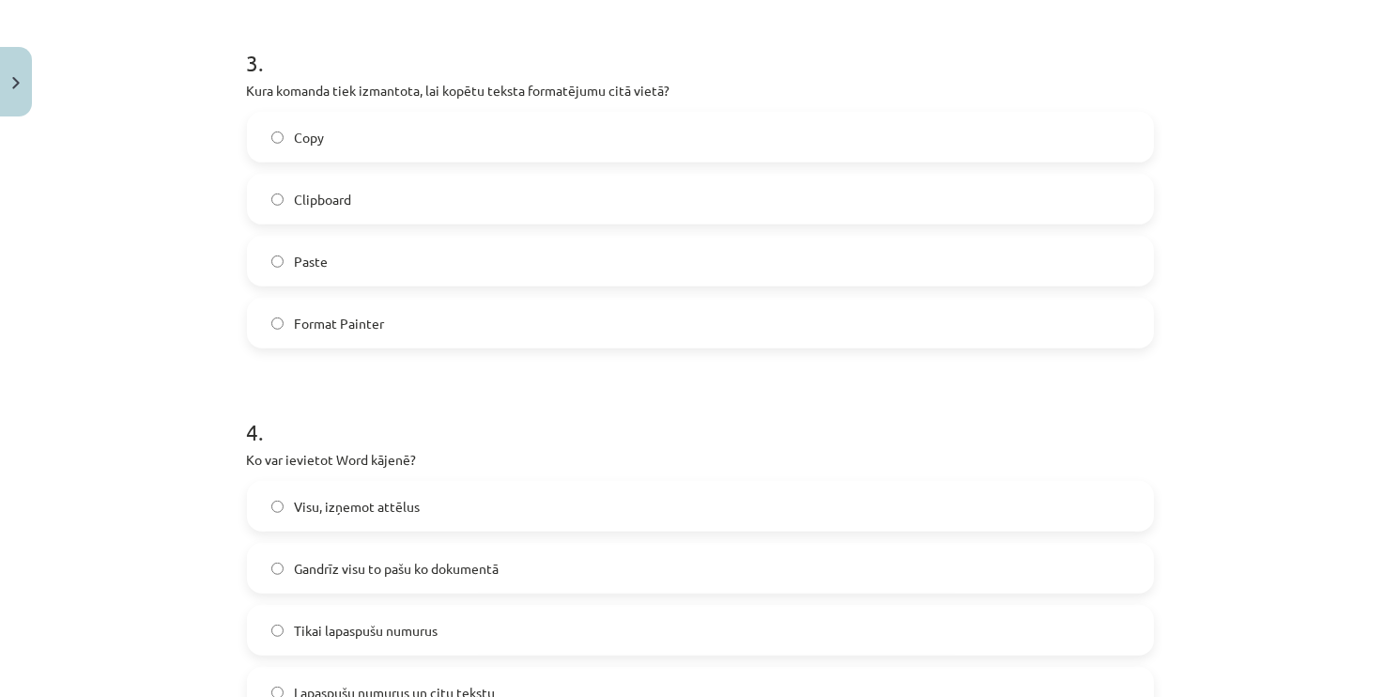
click at [341, 323] on span "Format Painter" at bounding box center [340, 324] width 90 height 20
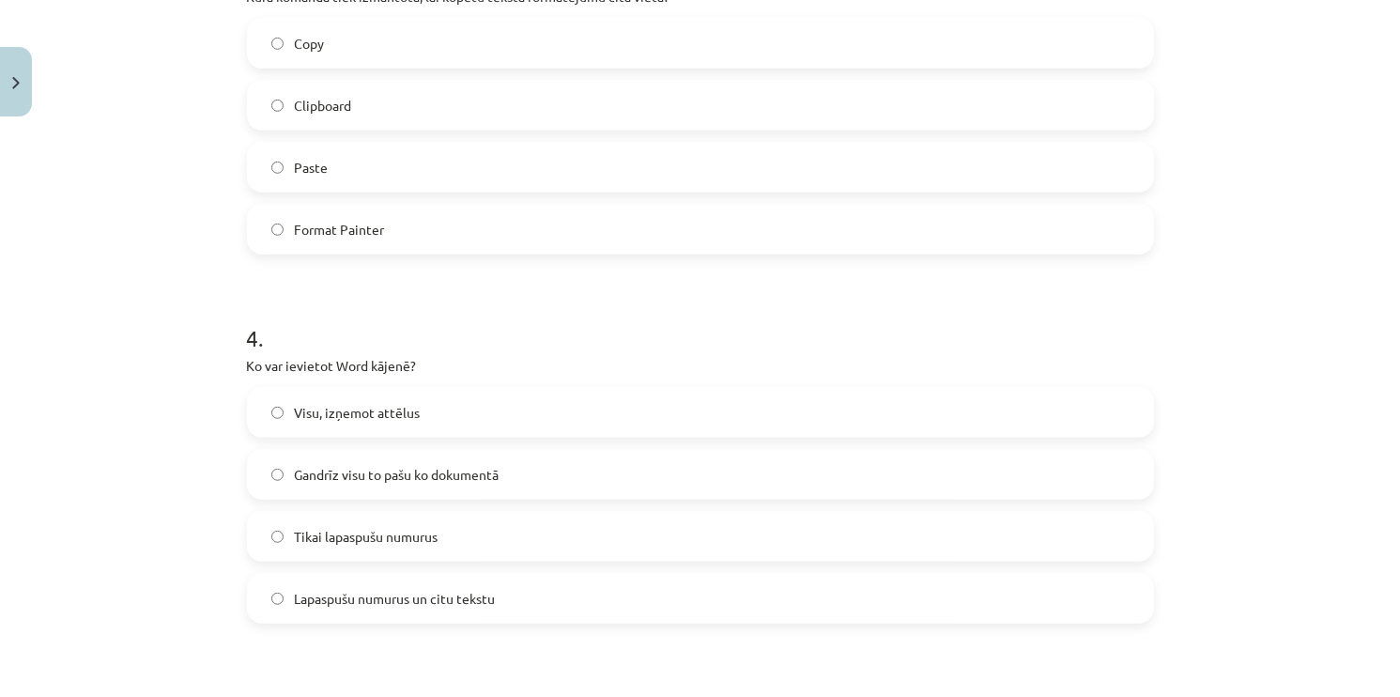
click at [460, 607] on label "Lapaspušu numurus un citu tekstu" at bounding box center [700, 598] width 903 height 47
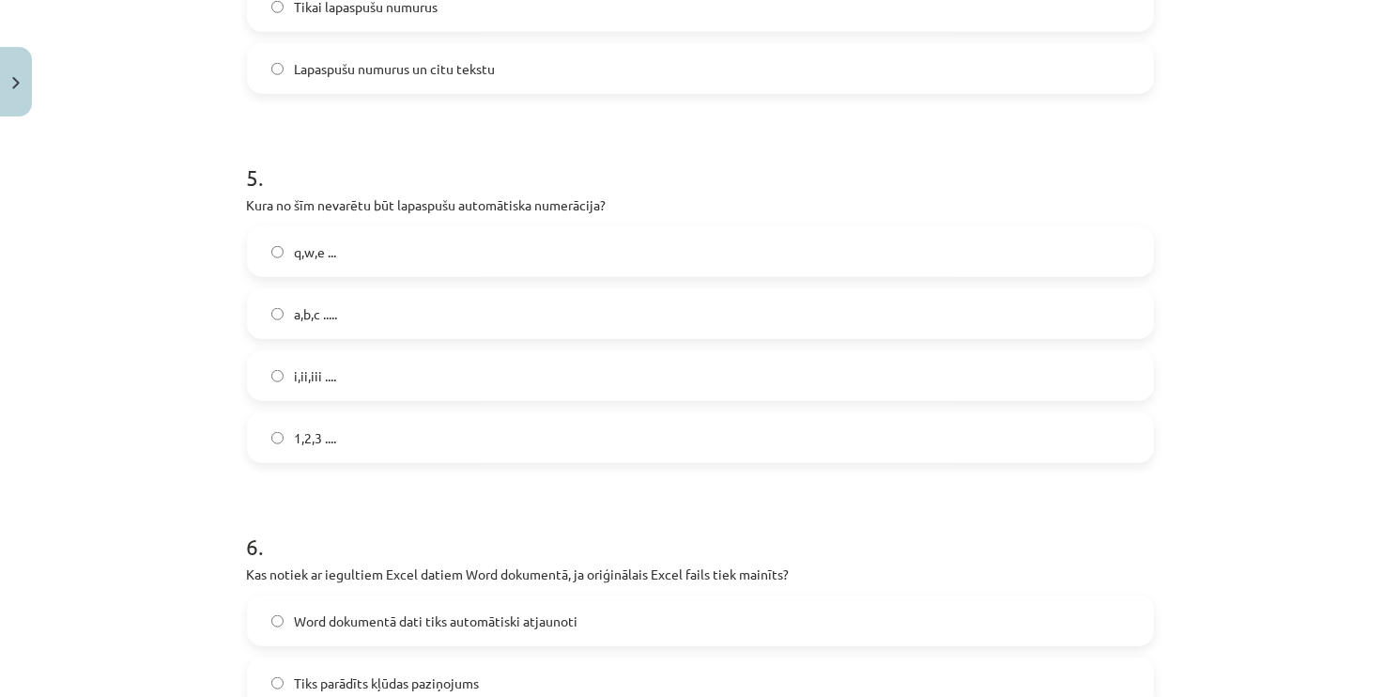
scroll to position [1752, 0]
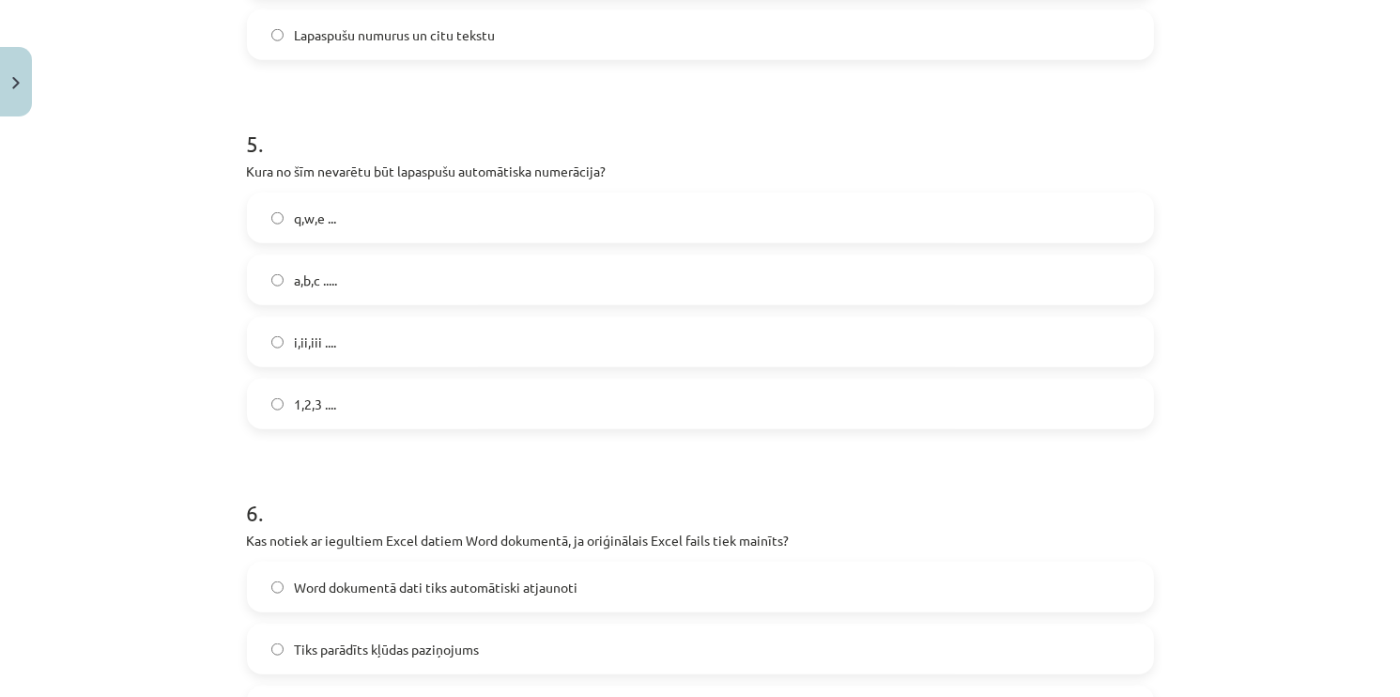
click at [302, 285] on span "a,b,c ....." at bounding box center [316, 280] width 43 height 20
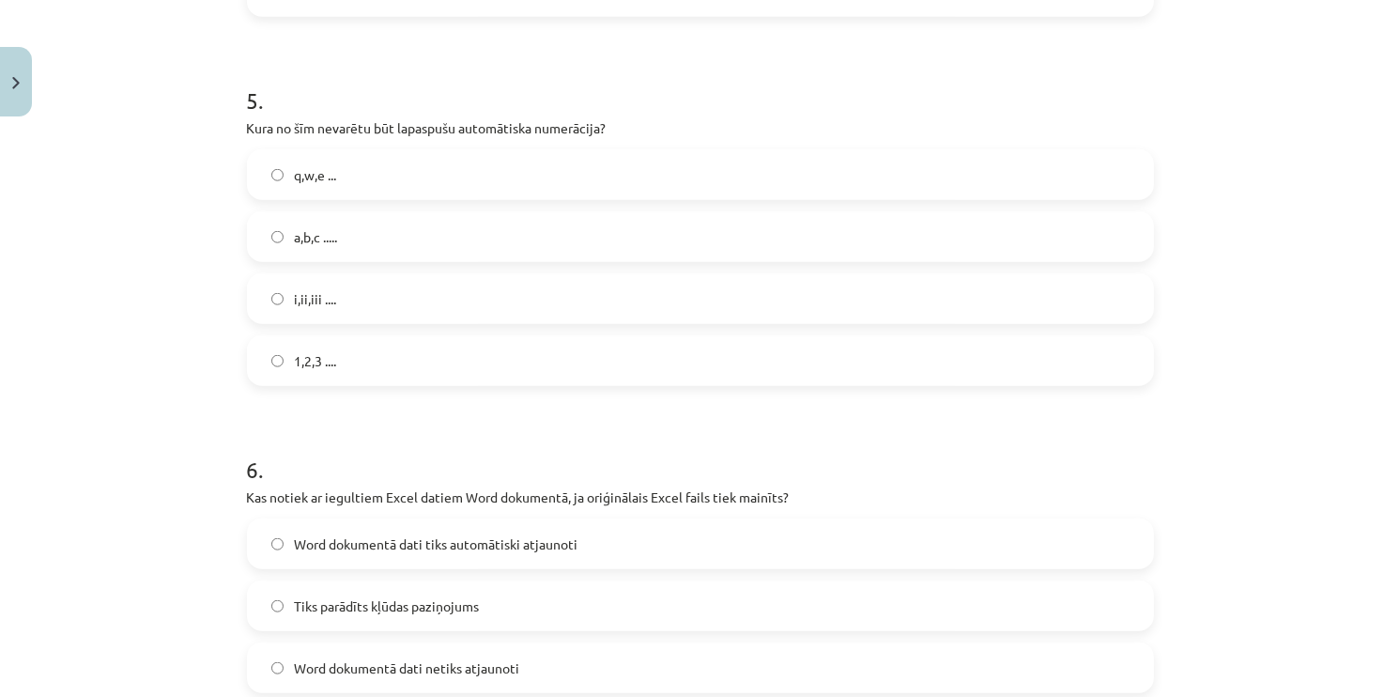
scroll to position [1940, 0]
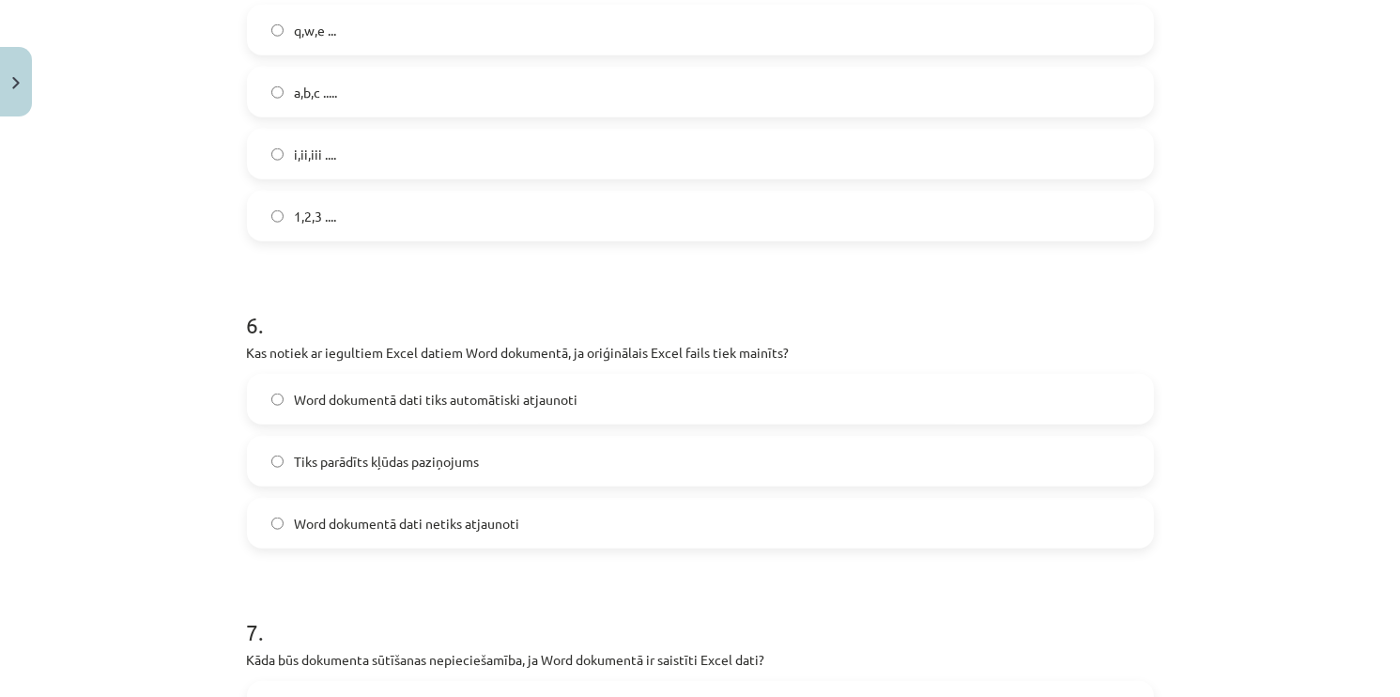
click at [487, 392] on span "Word dokumentā dati tiks automātiski atjaunoti" at bounding box center [437, 400] width 284 height 20
click at [492, 528] on span "Word dokumentā dati netiks atjaunoti" at bounding box center [407, 524] width 225 height 20
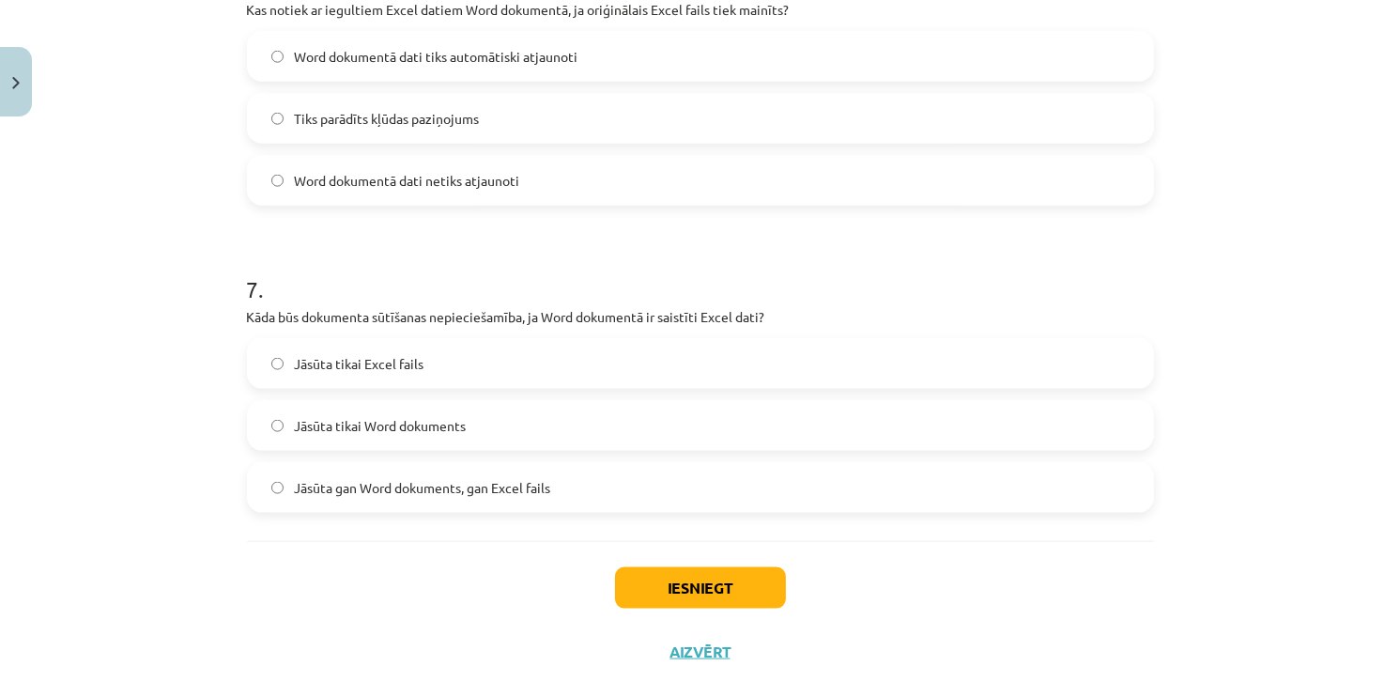
scroll to position [2316, 0]
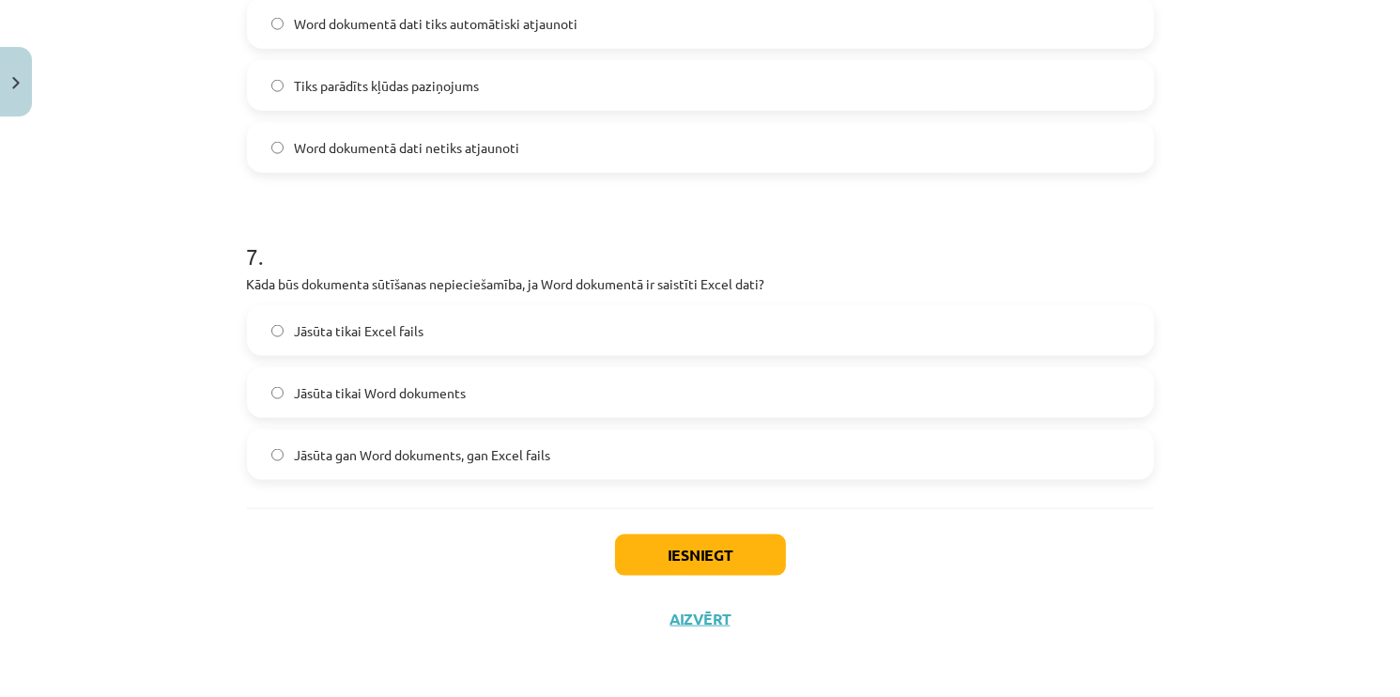
click at [385, 460] on span "Jāsūta gan Word dokuments, gan Excel fails" at bounding box center [423, 455] width 256 height 20
click at [679, 553] on button "Iesniegt" at bounding box center [700, 554] width 171 height 41
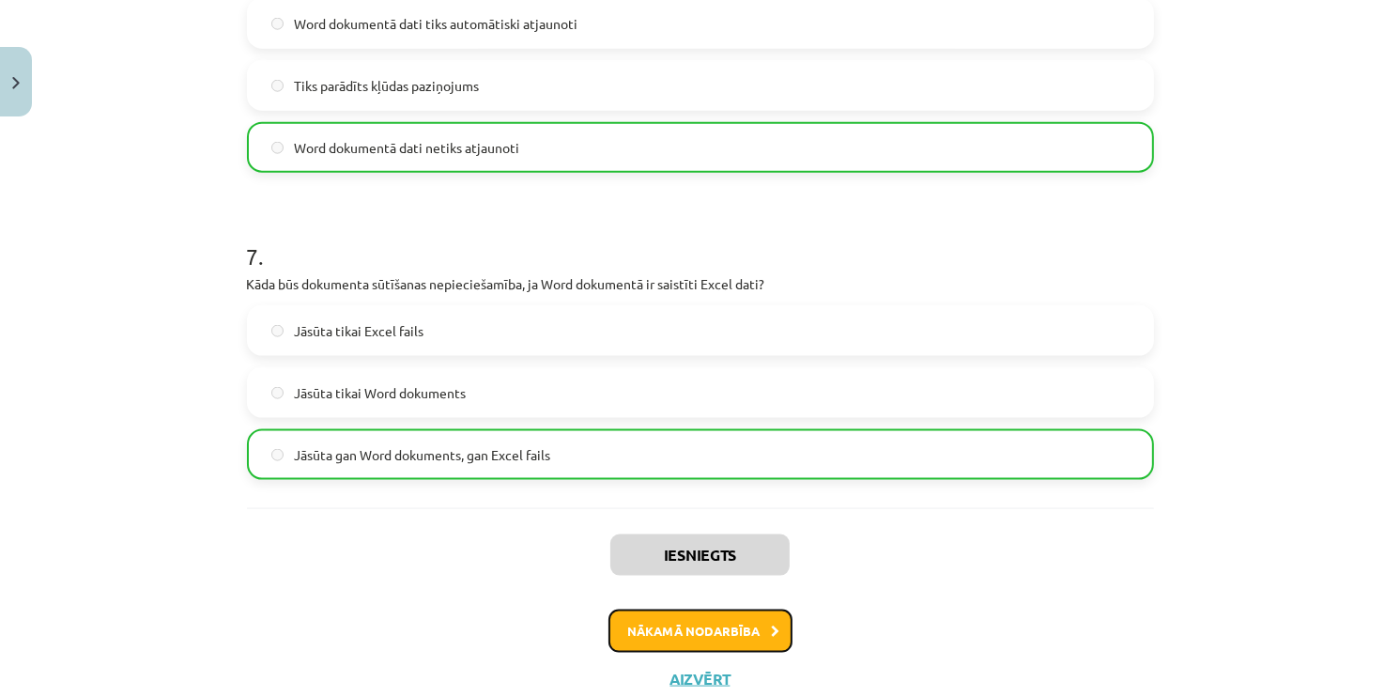
click at [650, 614] on button "Nākamā nodarbība" at bounding box center [700, 630] width 184 height 43
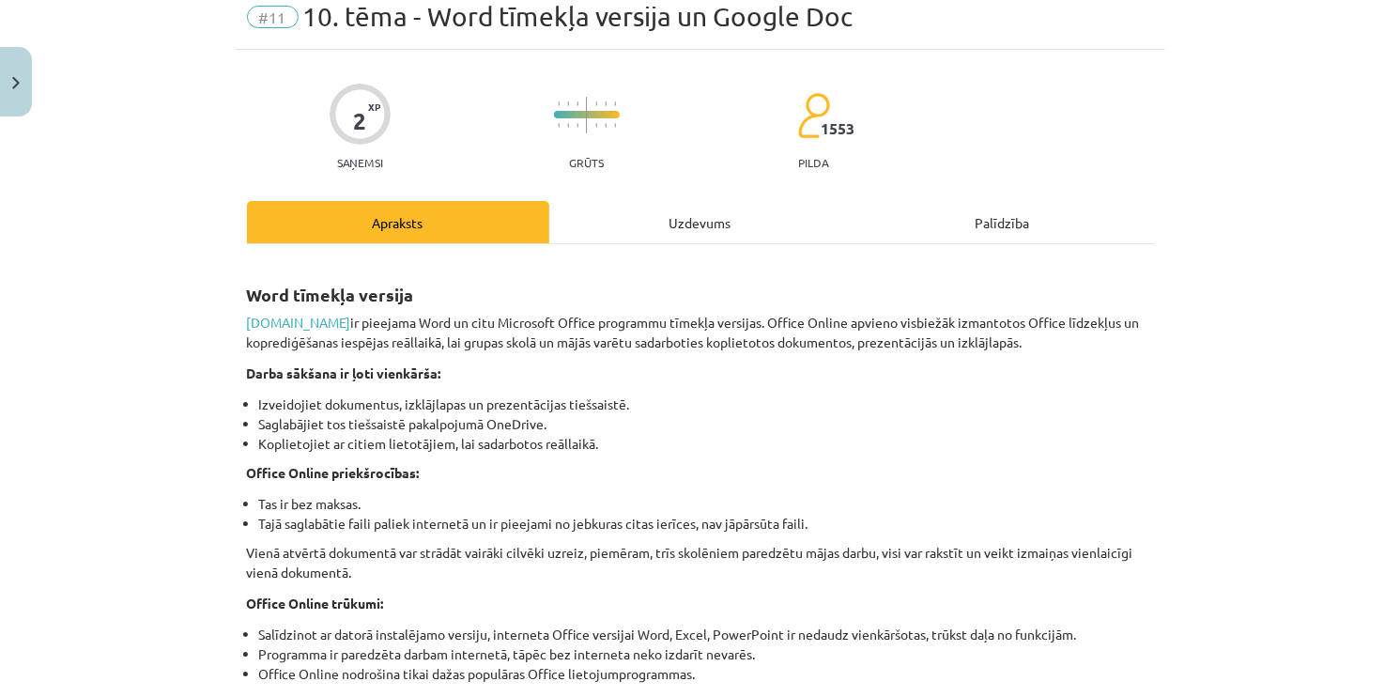
scroll to position [47, 0]
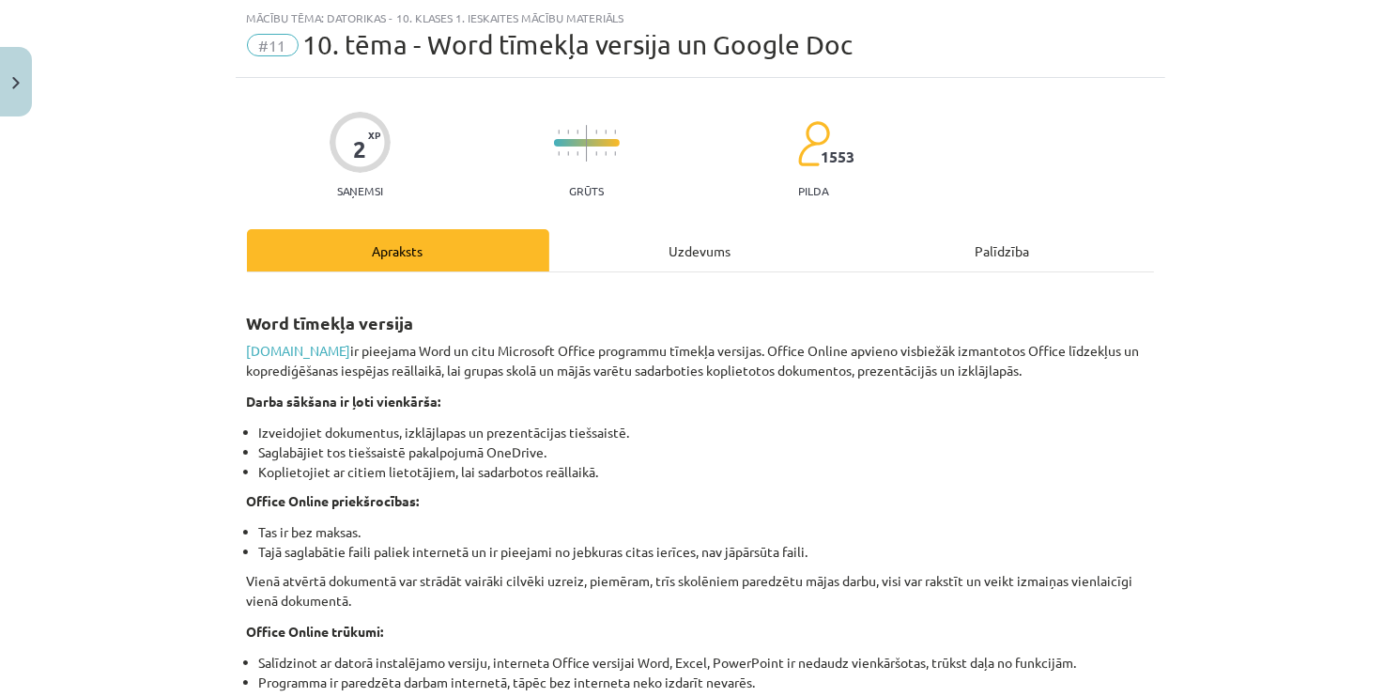
click at [648, 254] on div "Uzdevums" at bounding box center [700, 250] width 302 height 42
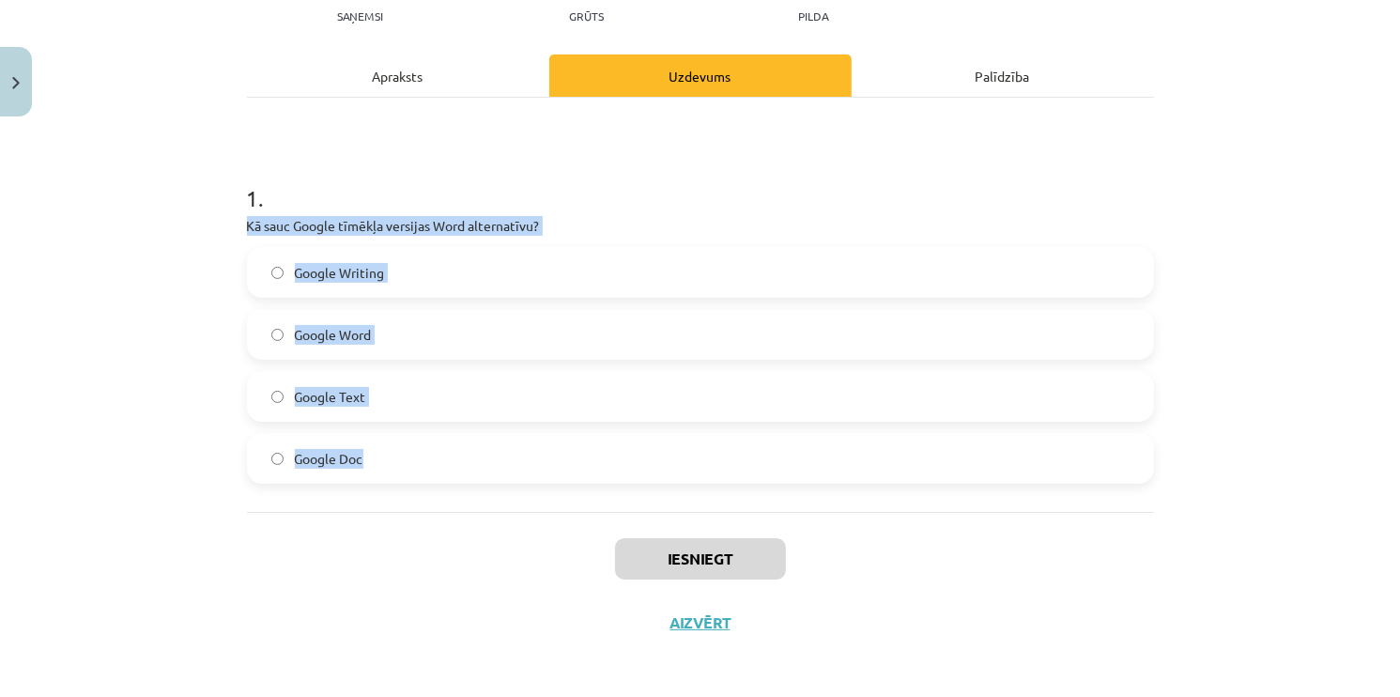
scroll to position [225, 0]
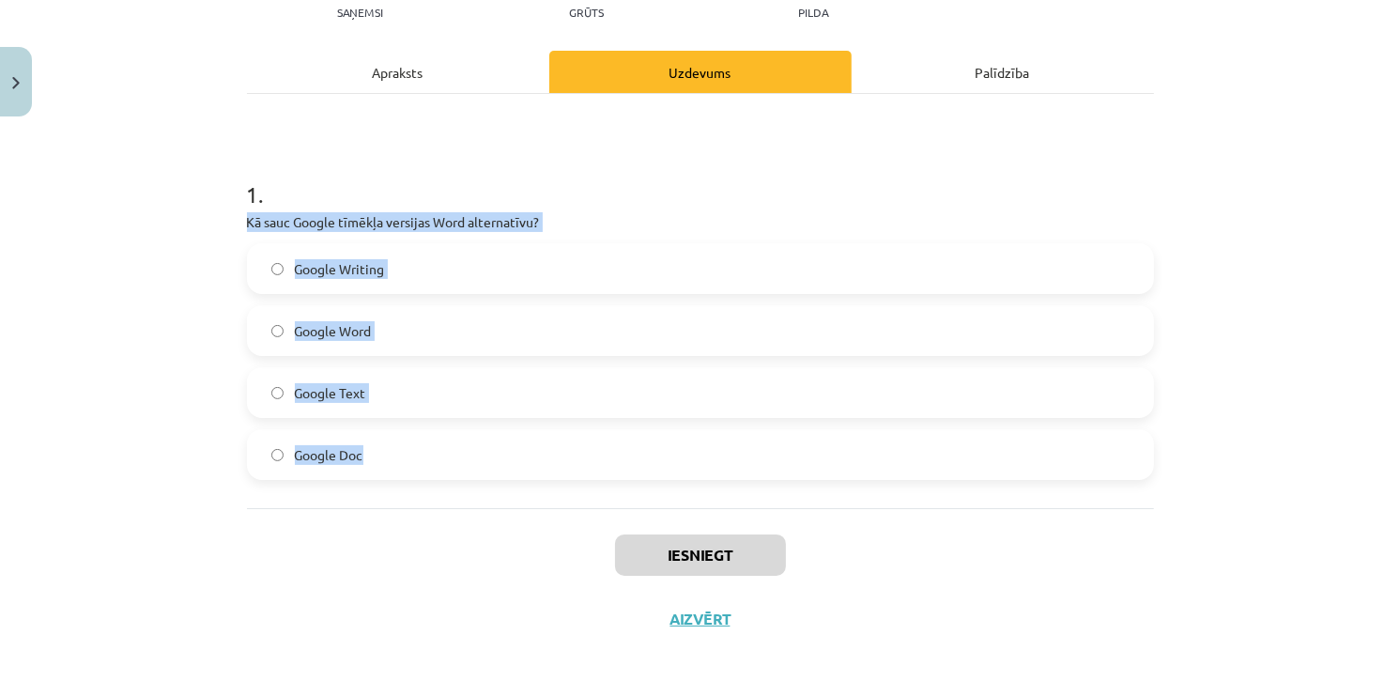
drag, startPoint x: 225, startPoint y: 385, endPoint x: 569, endPoint y: 421, distance: 345.5
click at [569, 421] on div "Mācību tēma: Datorikas - 10. klases 1. ieskaites mācību materiāls #11 10. tēma …" at bounding box center [700, 348] width 1400 height 697
drag, startPoint x: 352, startPoint y: 295, endPoint x: 334, endPoint y: 344, distance: 52.0
click at [352, 298] on div "Google Writing Google Word Google Text Google Doc" at bounding box center [700, 361] width 907 height 237
click at [334, 344] on label "Google Word" at bounding box center [700, 330] width 903 height 47
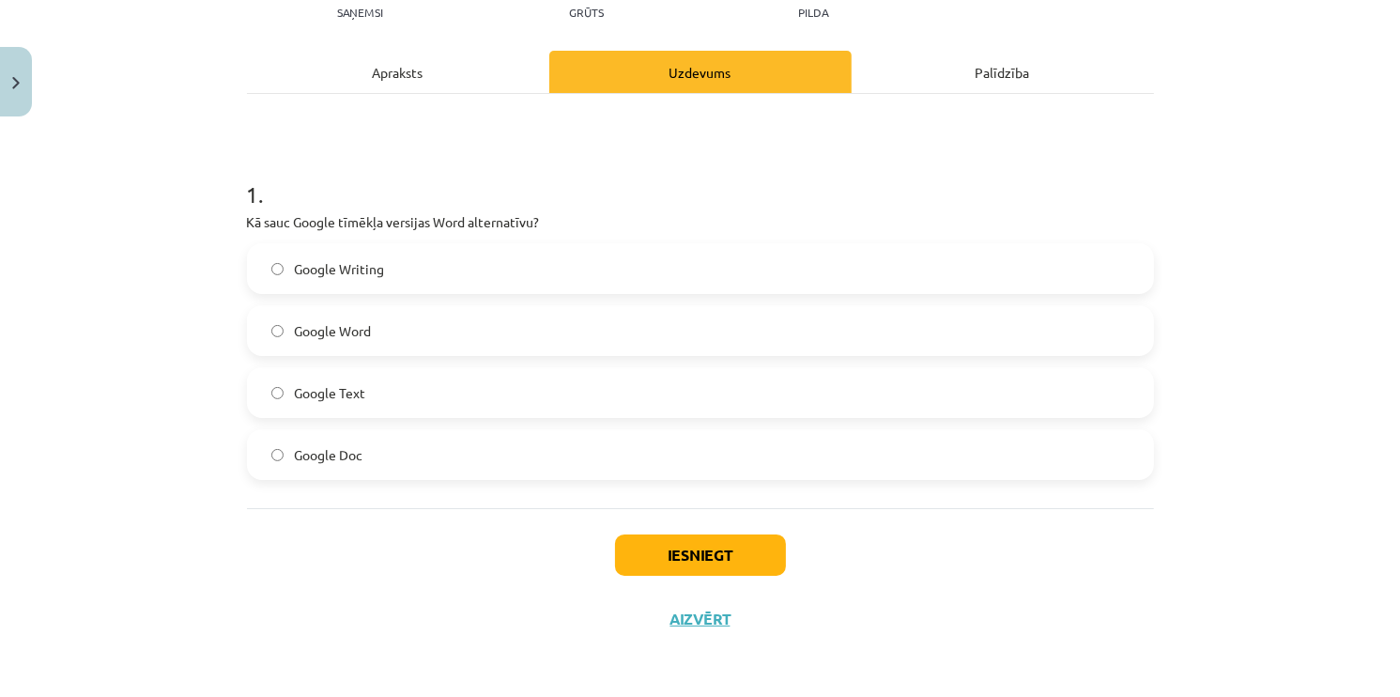
click at [344, 460] on span "Google Doc" at bounding box center [329, 455] width 69 height 20
click at [680, 552] on button "Iesniegt" at bounding box center [700, 554] width 171 height 41
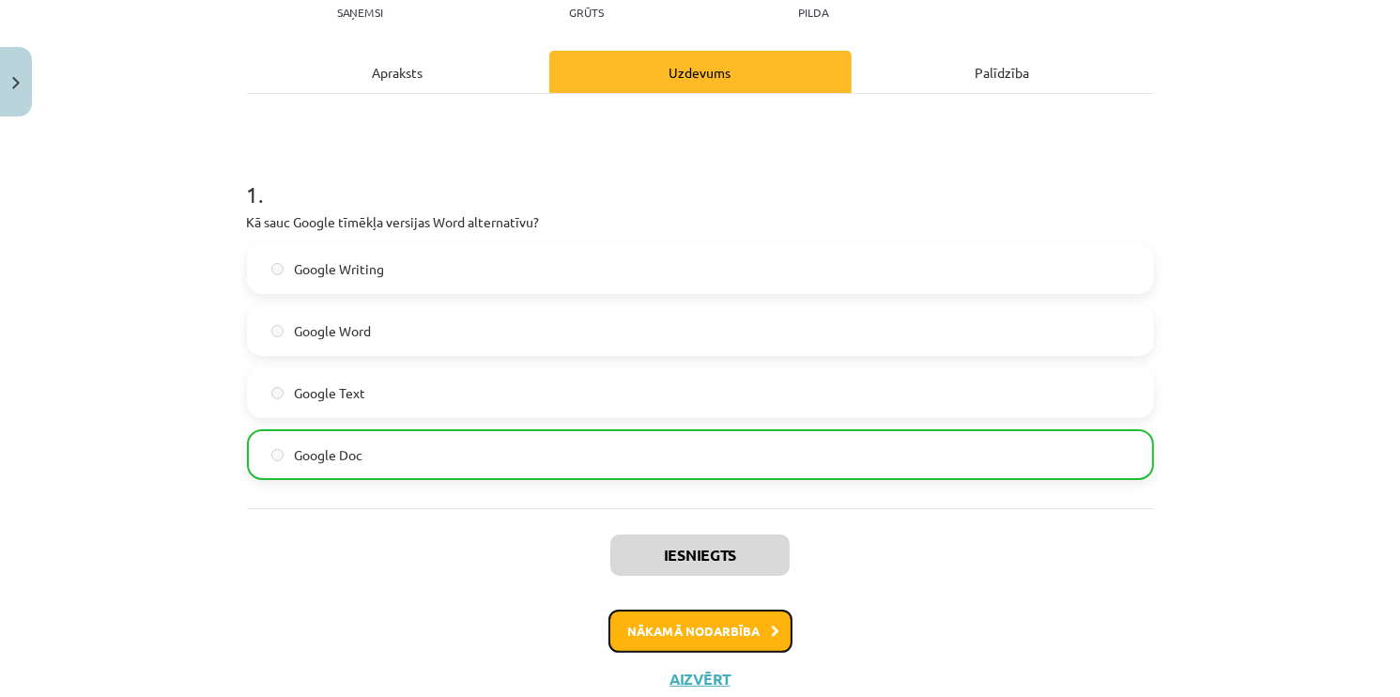
click at [688, 618] on button "Nākamā nodarbība" at bounding box center [700, 630] width 184 height 43
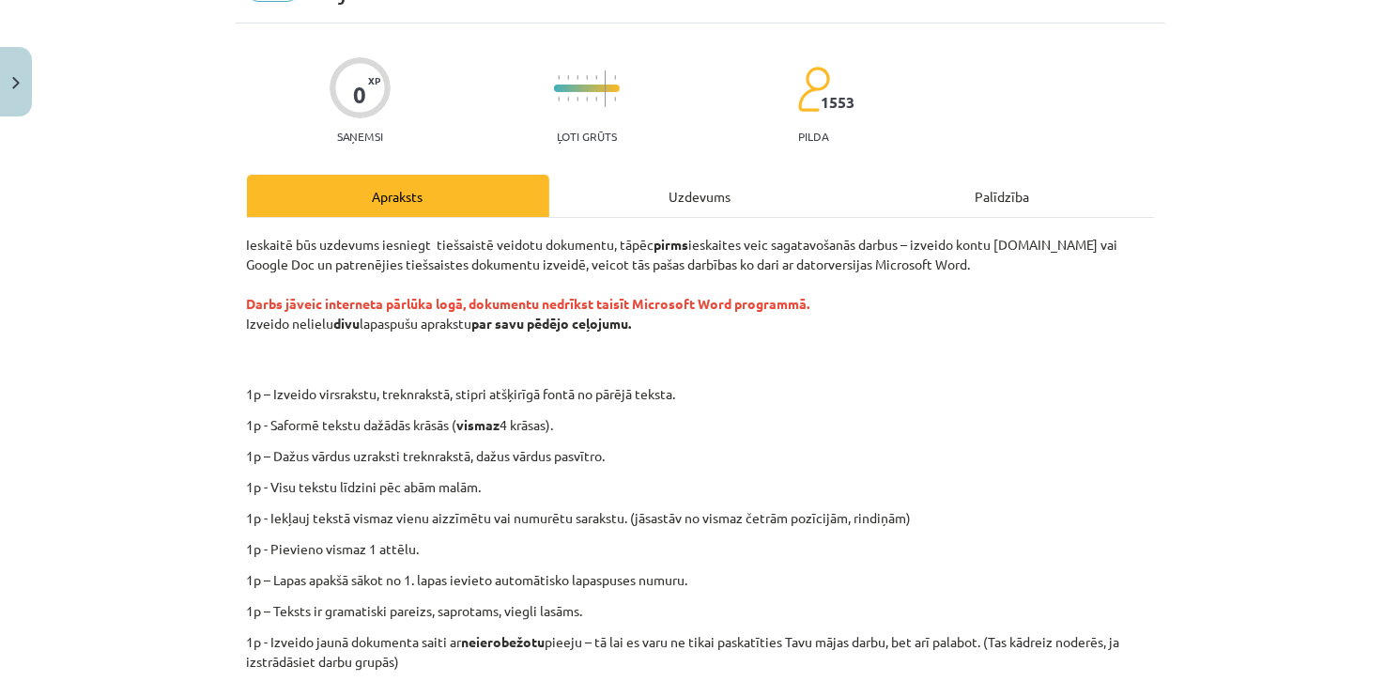
scroll to position [47, 0]
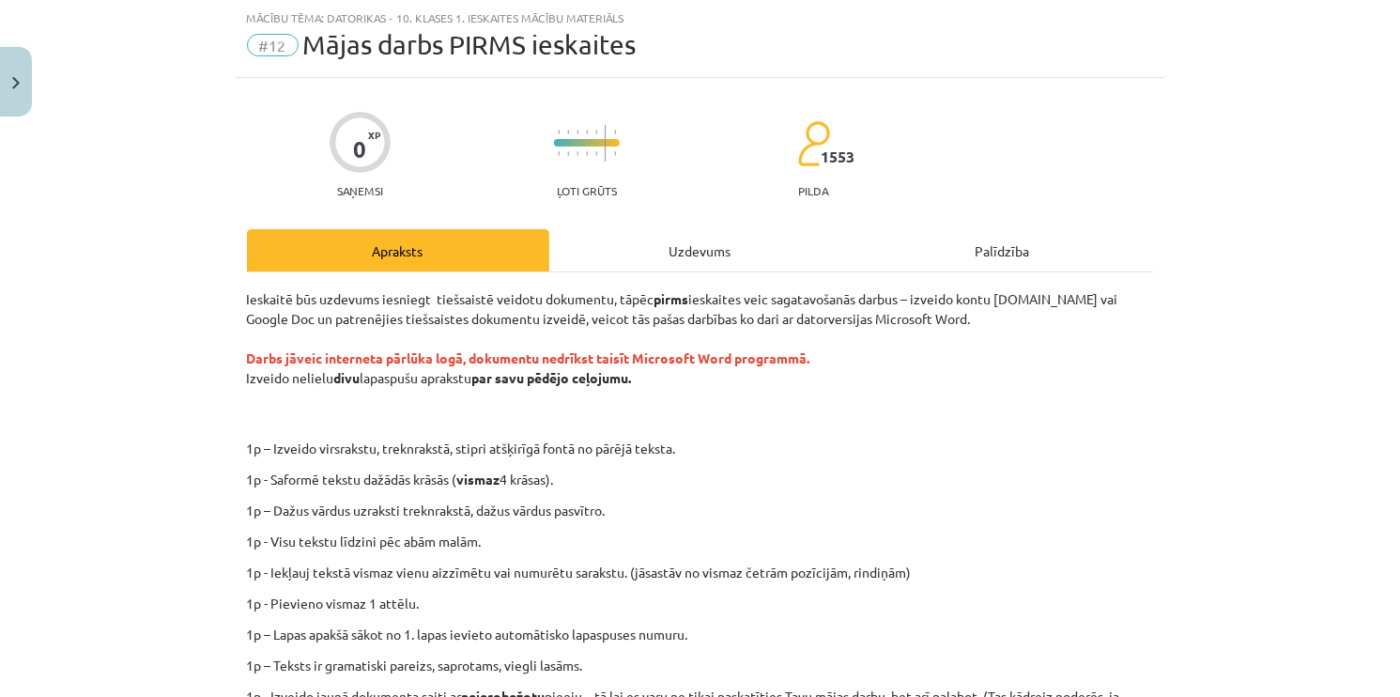
click at [665, 254] on div "Uzdevums" at bounding box center [700, 250] width 302 height 42
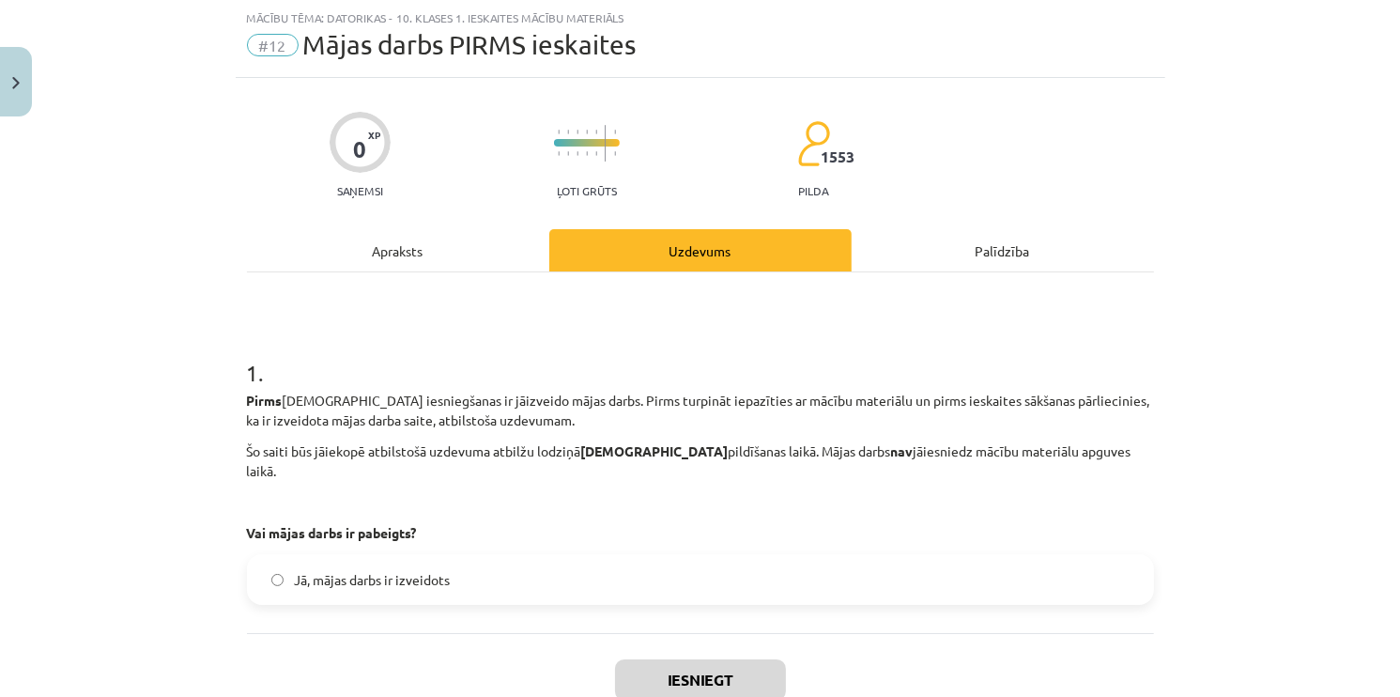
click at [386, 570] on span "Jā, mājas darbs ir izveidots" at bounding box center [373, 580] width 156 height 20
click at [372, 570] on span "Jā, mājas darbs ir izveidots" at bounding box center [373, 580] width 156 height 20
click at [670, 659] on button "Iesniegt" at bounding box center [700, 679] width 171 height 41
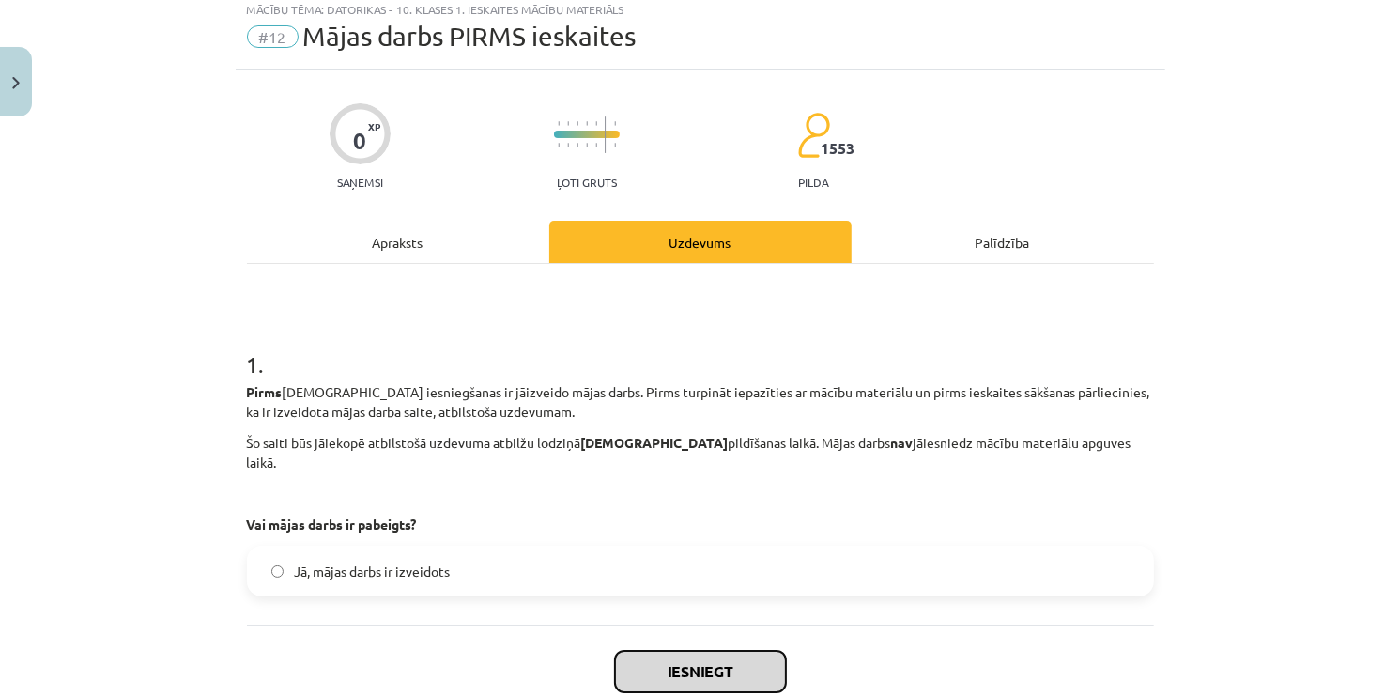
scroll to position [152, 0]
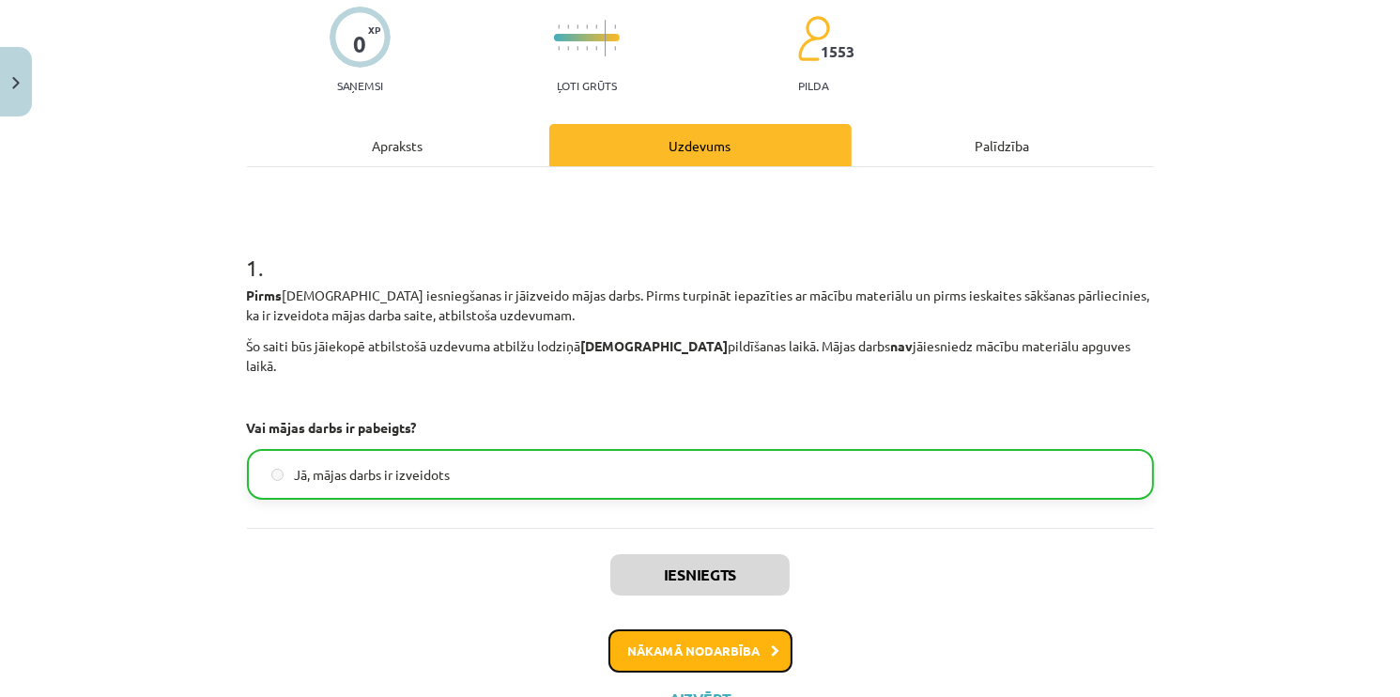
click at [708, 629] on button "Nākamā nodarbība" at bounding box center [700, 650] width 184 height 43
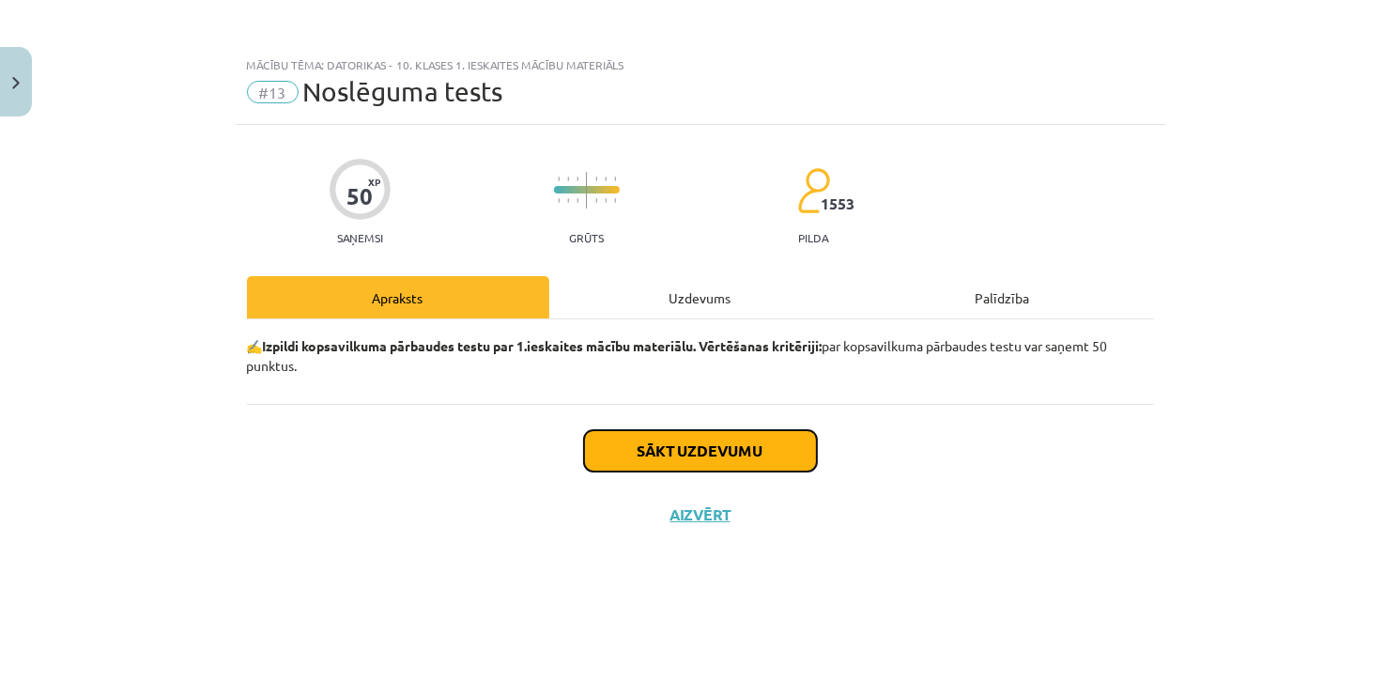
click at [672, 445] on button "Sākt uzdevumu" at bounding box center [700, 450] width 233 height 41
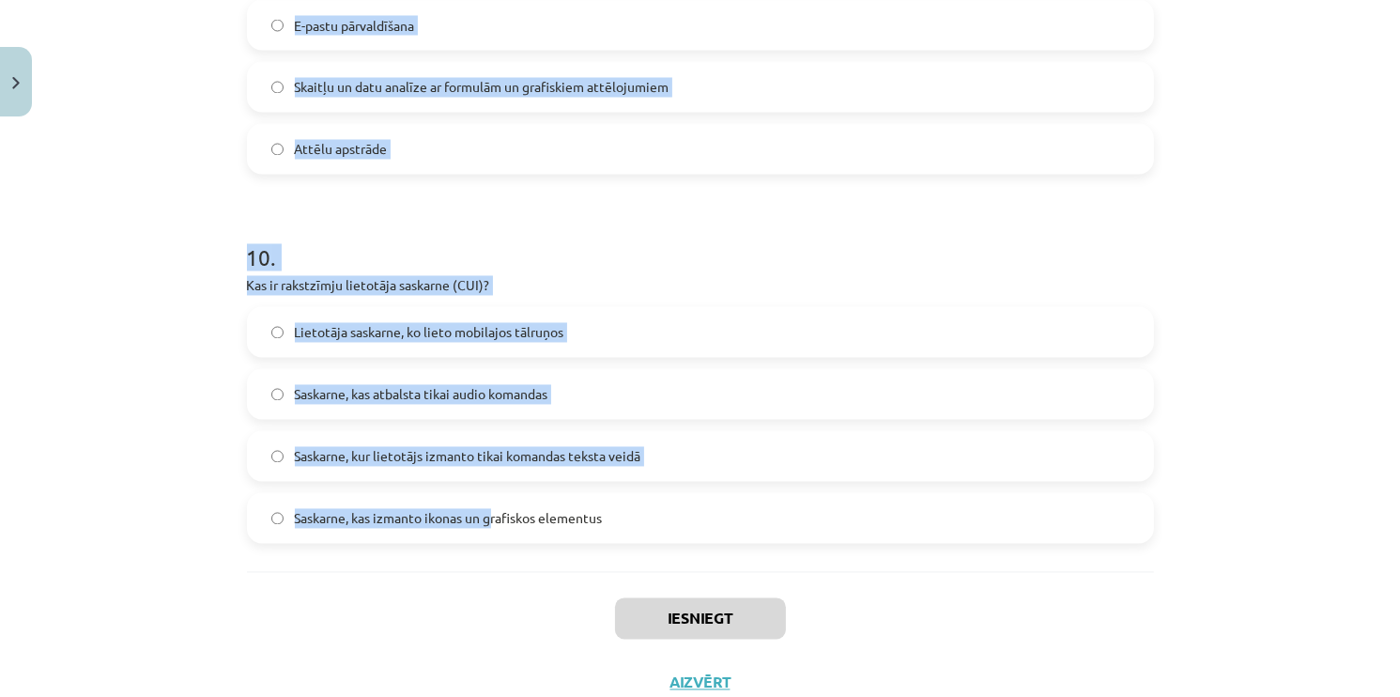
scroll to position [3511, 0]
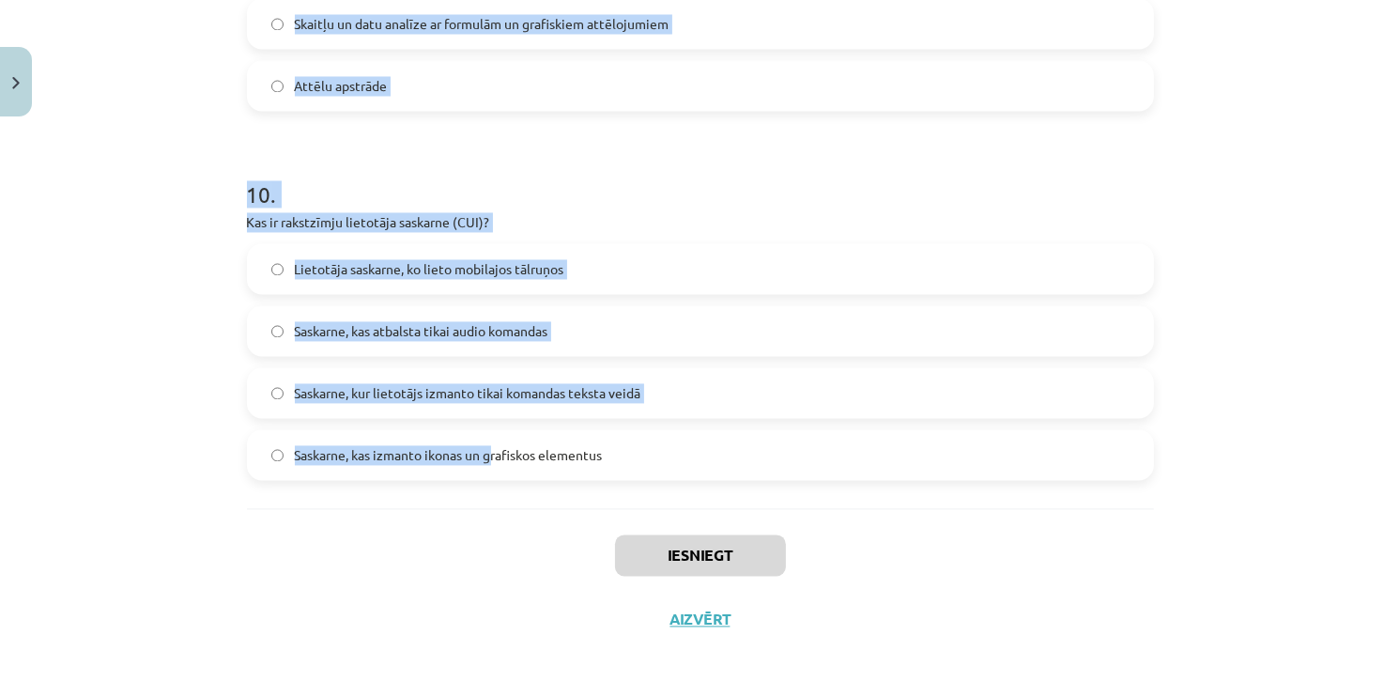
drag, startPoint x: 200, startPoint y: 453, endPoint x: 608, endPoint y: 469, distance: 407.9
click at [608, 469] on div "Mācību tēma: Datorikas - 10. klases 1. ieskaites mācību materiāls #13 Noslēguma…" at bounding box center [700, 348] width 1400 height 697
copy form "Lor ip dolorsit (ametc)? Adipiscin, eli seddoei temporinci Utlaboreetdol, mag a…"
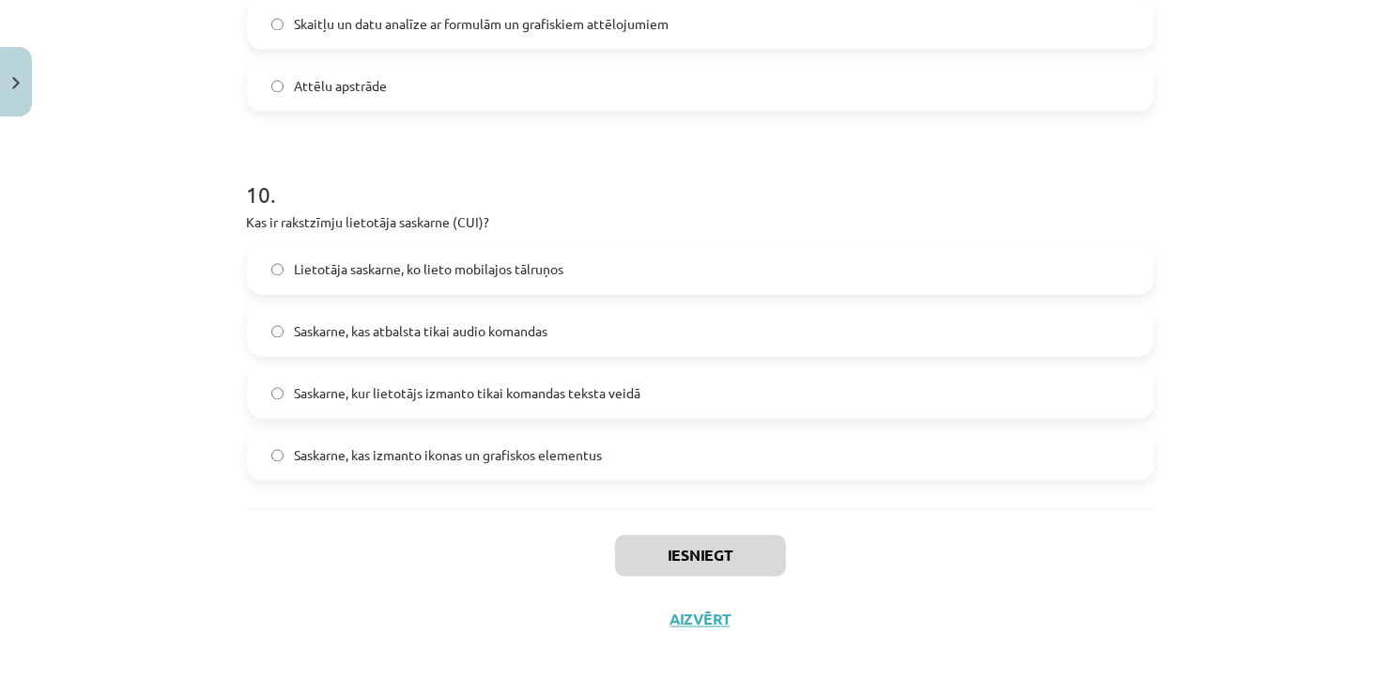
click at [547, 552] on div "Iesniegt Aizvērt" at bounding box center [700, 573] width 907 height 131
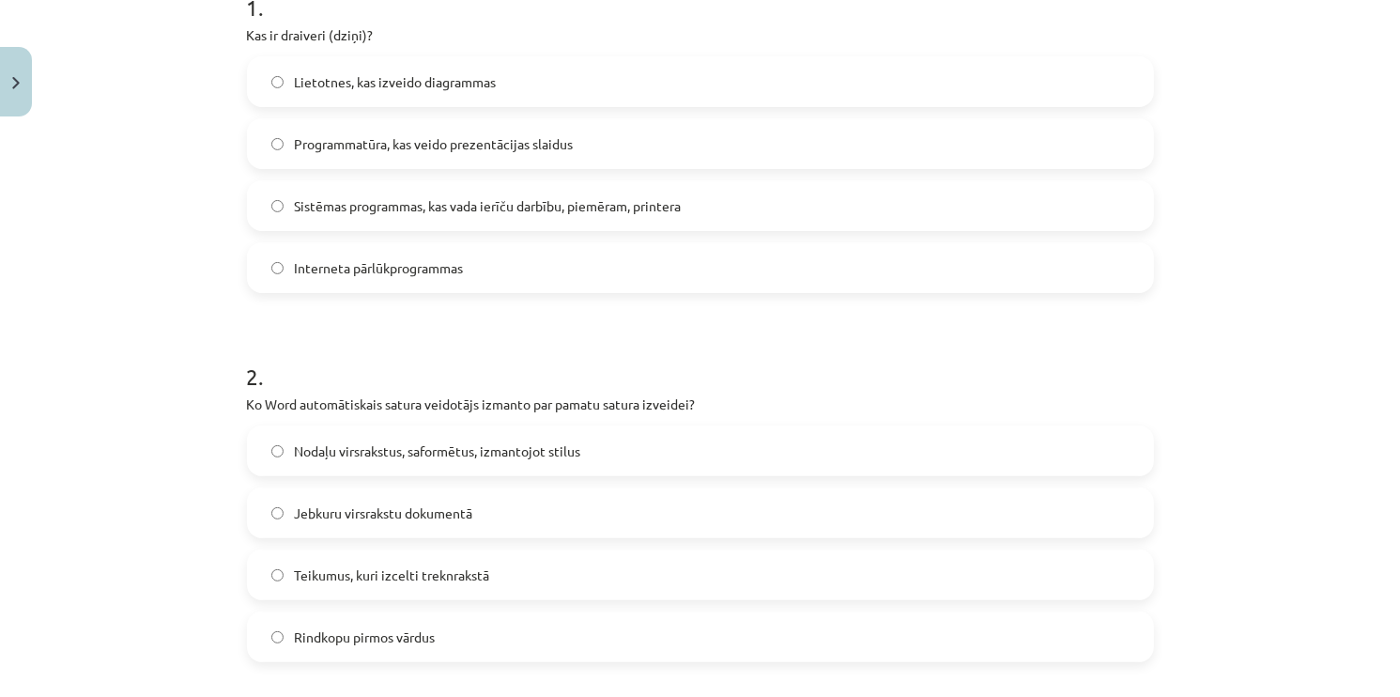
scroll to position [224, 0]
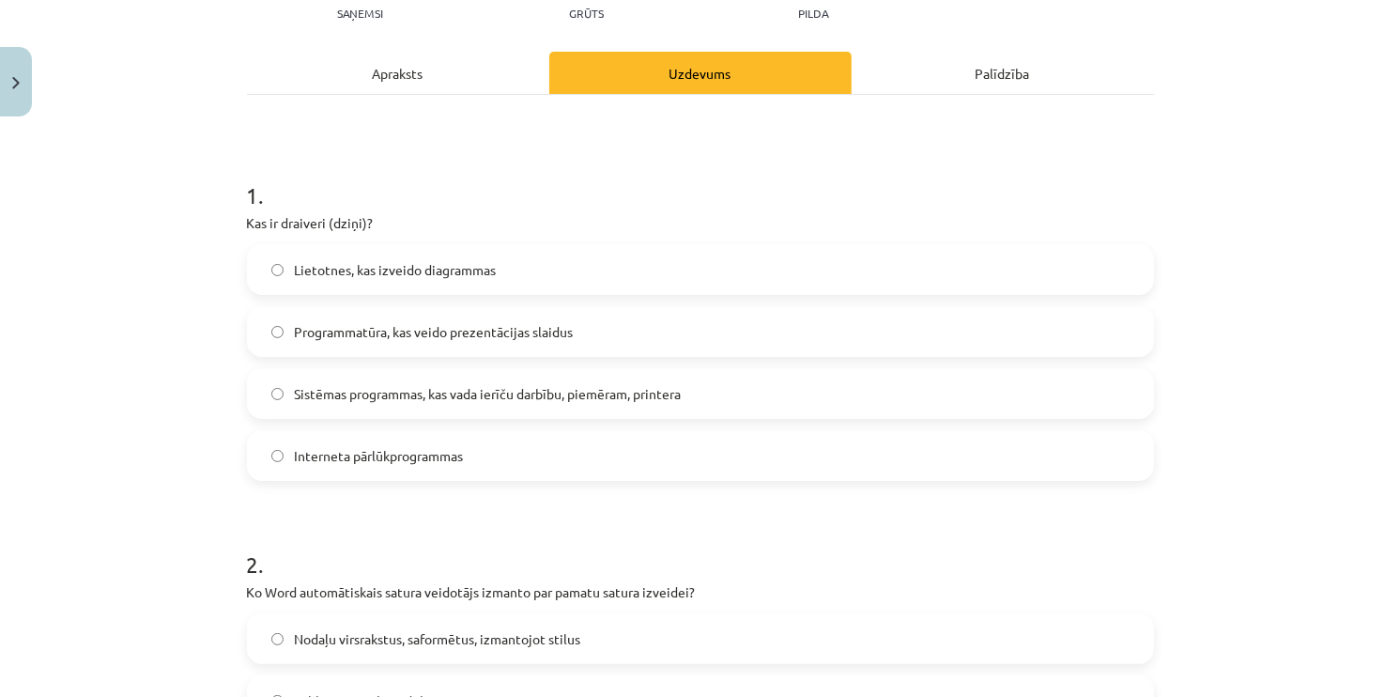
click at [491, 377] on label "Sistēmas programmas, kas vada ierīču darbību, piemēram, printera" at bounding box center [700, 393] width 903 height 47
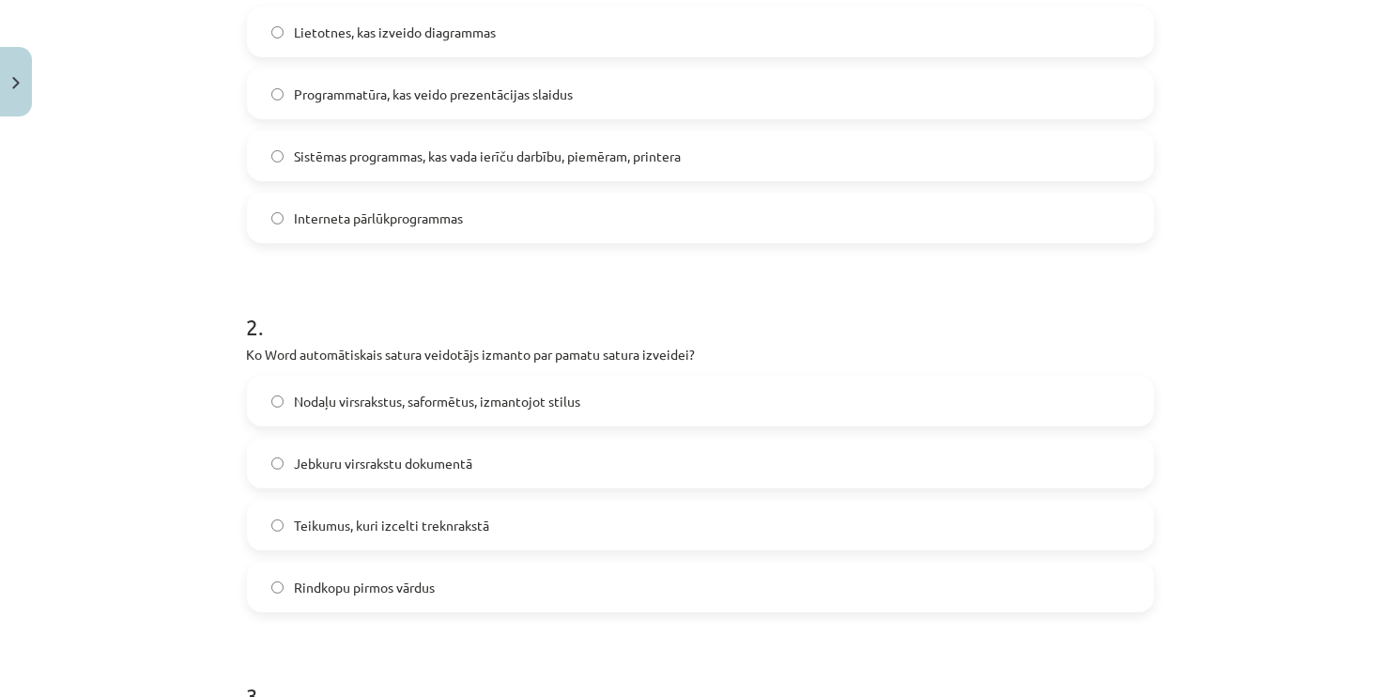
scroll to position [600, 0]
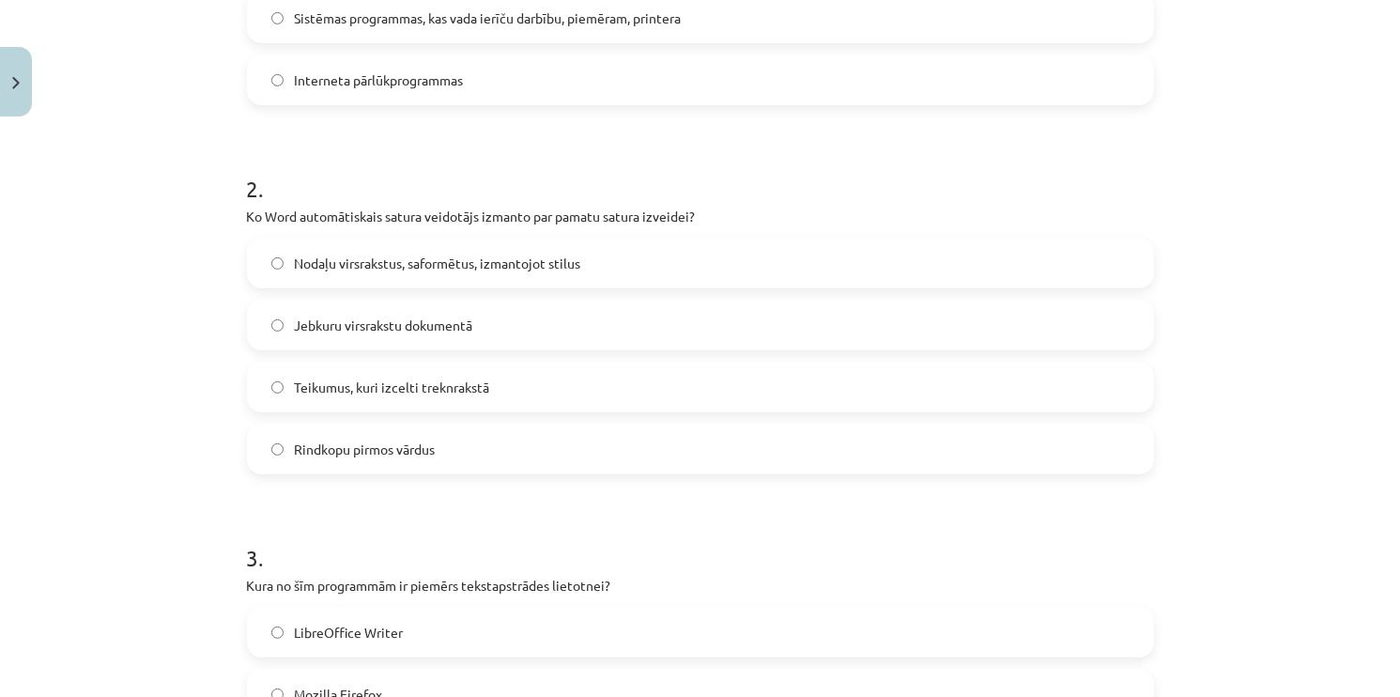
click at [367, 267] on span "Nodaļu virsrakstus, saformētus, izmantojot stilus" at bounding box center [438, 264] width 286 height 20
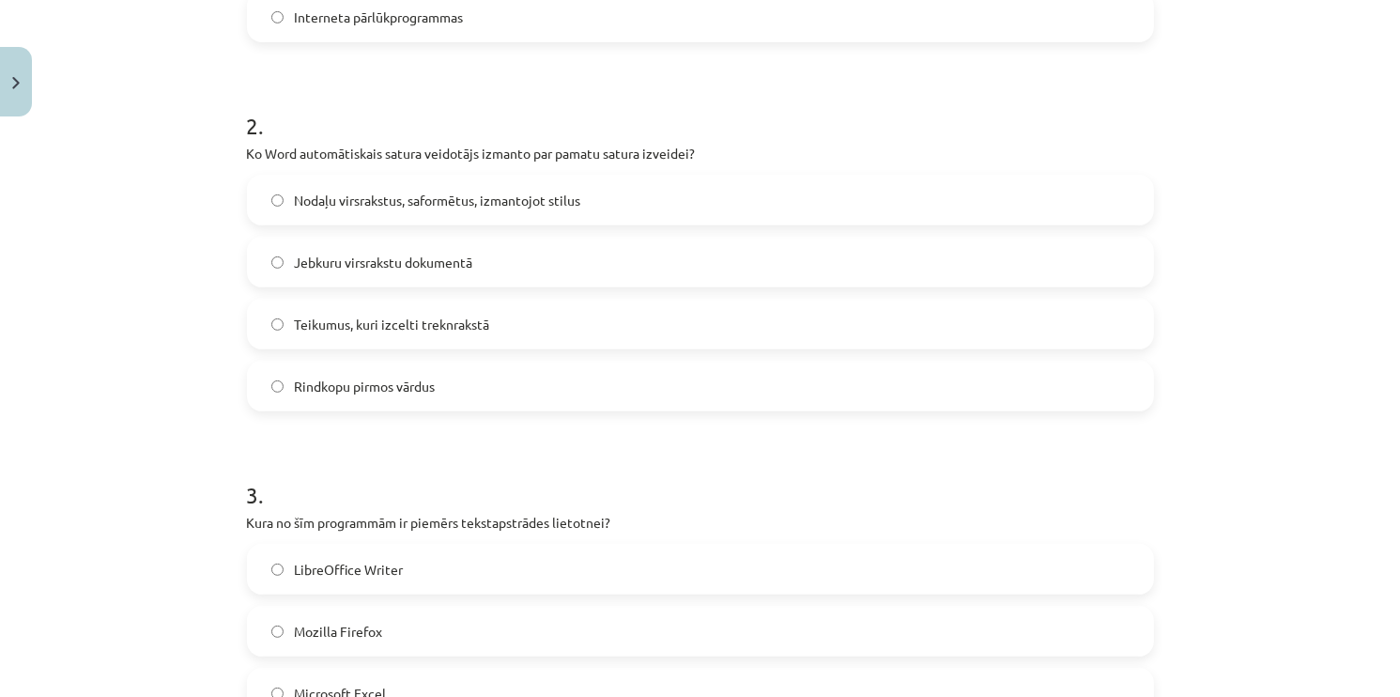
scroll to position [976, 0]
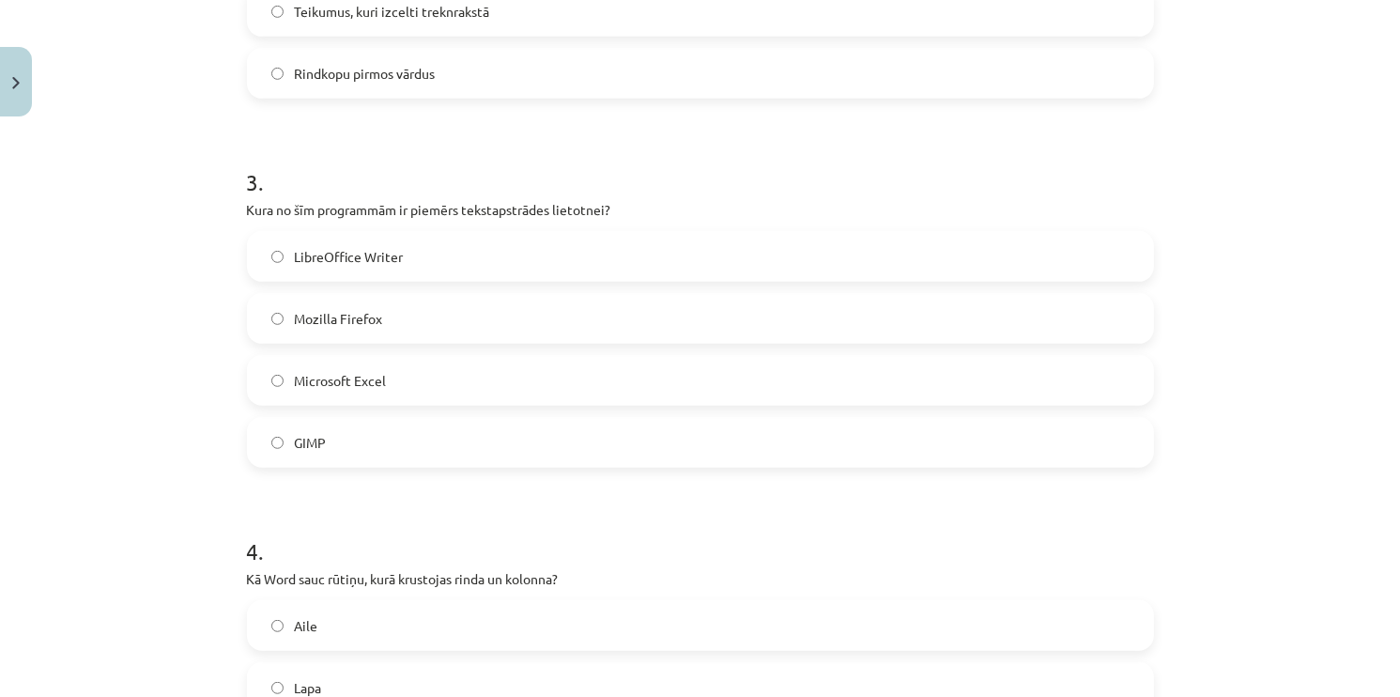
click at [328, 262] on span "LibreOffice Writer" at bounding box center [349, 257] width 109 height 20
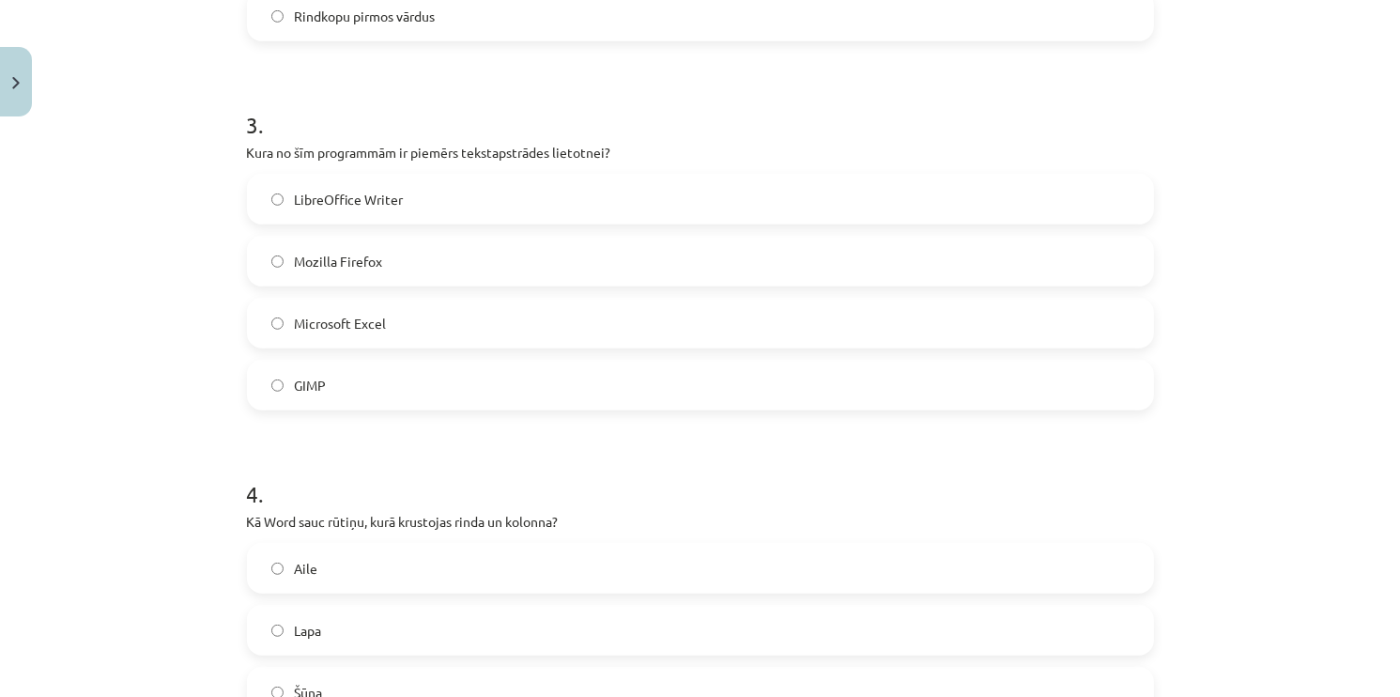
scroll to position [1163, 0]
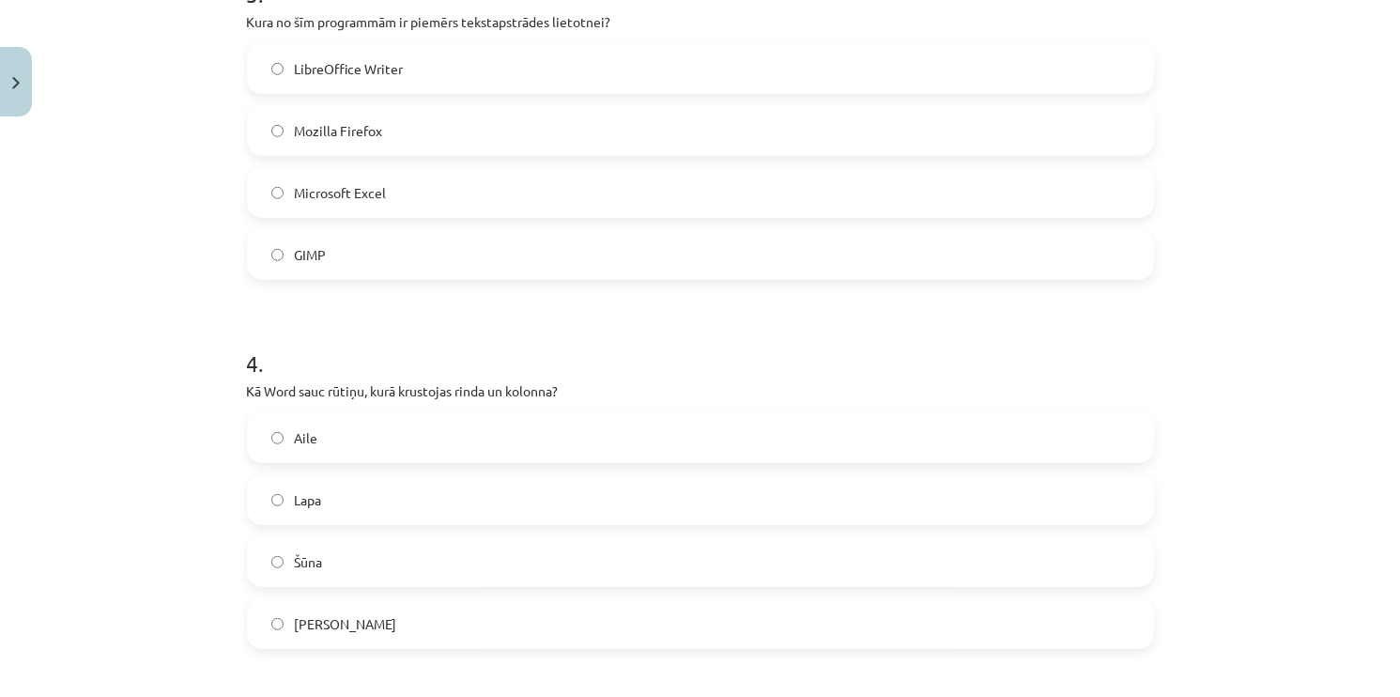
click at [285, 562] on label "Šūna" at bounding box center [700, 561] width 903 height 47
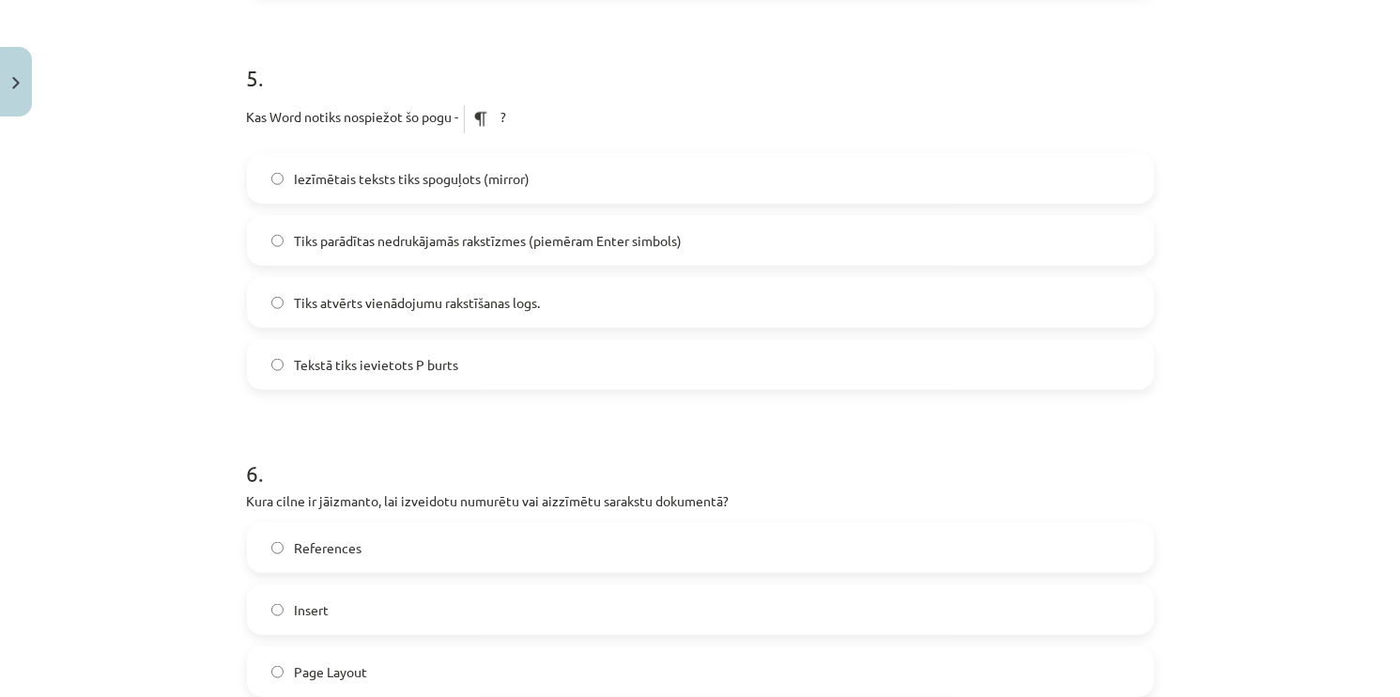
scroll to position [1821, 0]
click at [397, 248] on label "Tiks parādītas nedrukājamās rakstīzmes (piemēram Enter simbols)" at bounding box center [700, 237] width 903 height 47
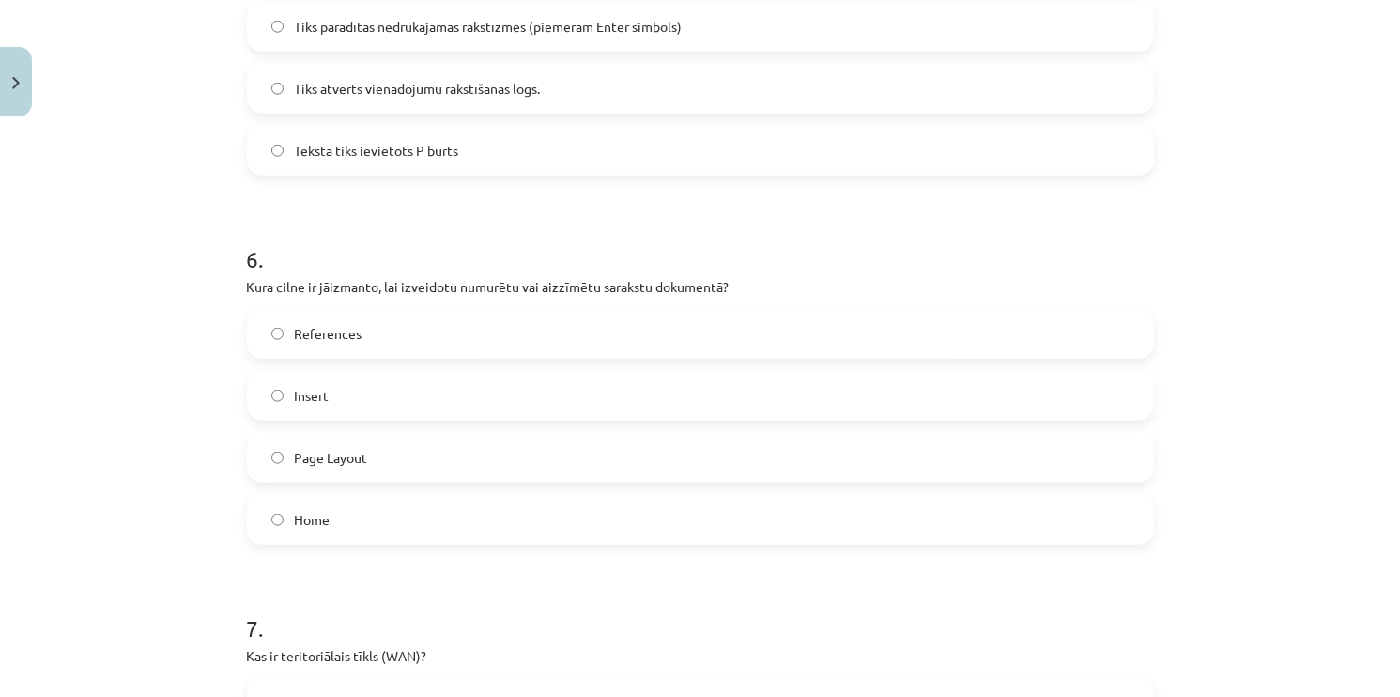
scroll to position [2103, 0]
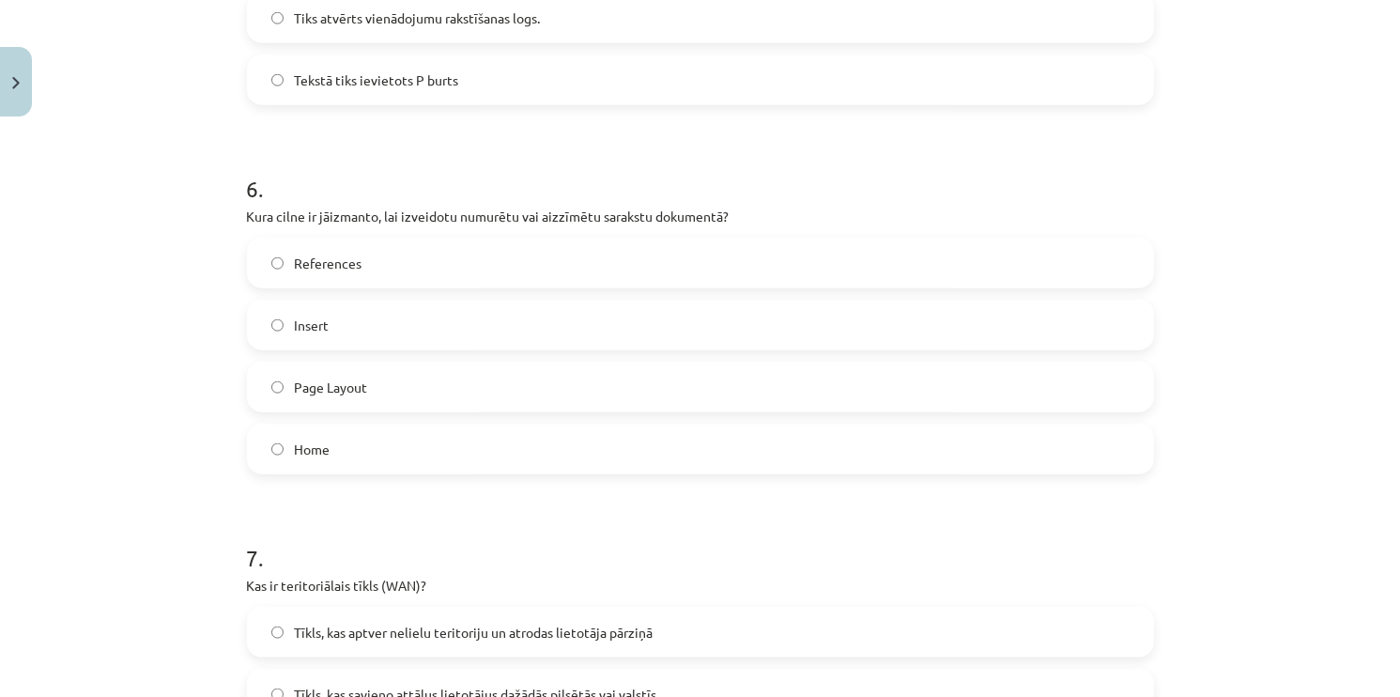
click at [321, 439] on span "Home" at bounding box center [313, 449] width 36 height 20
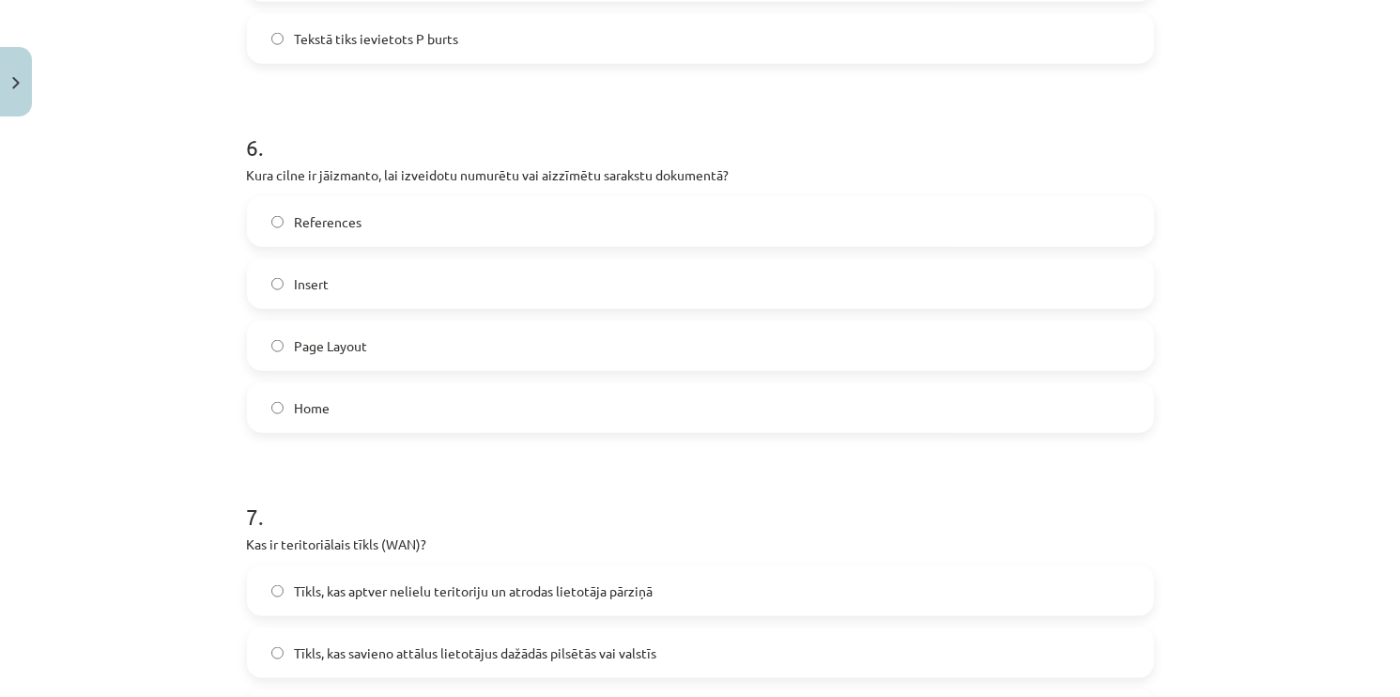
scroll to position [2290, 0]
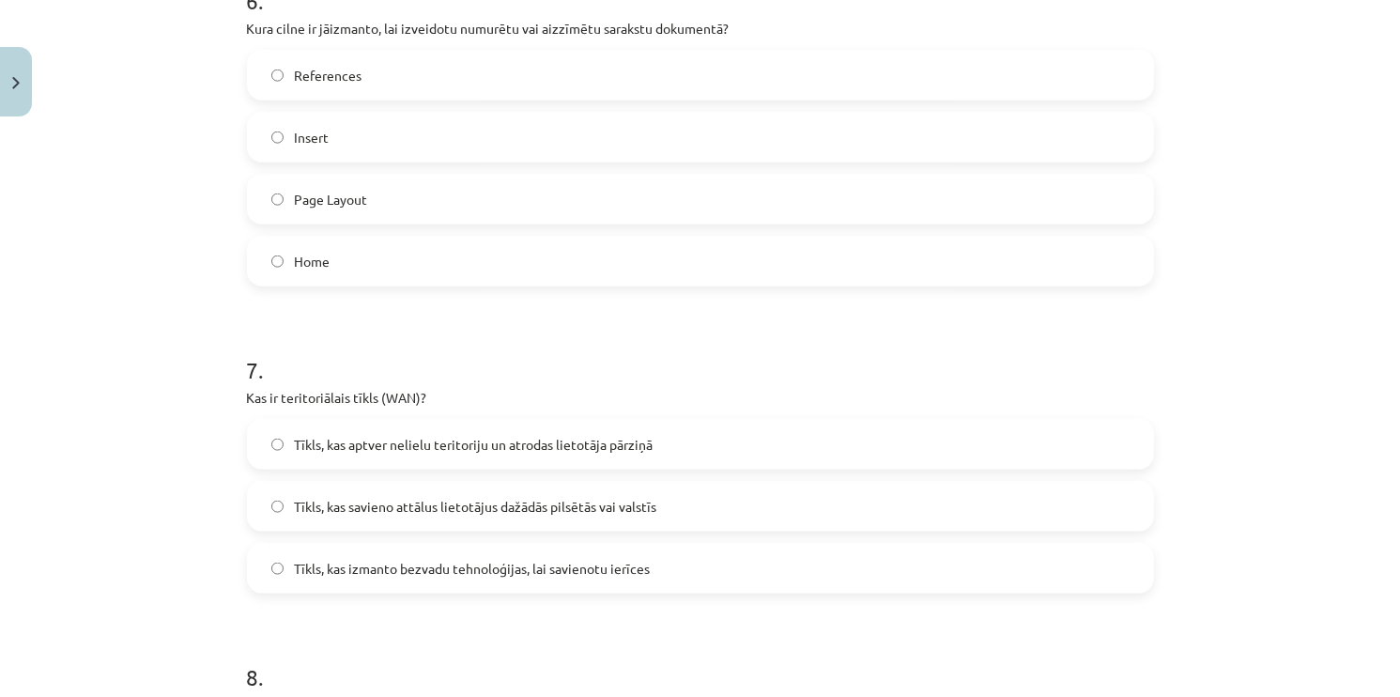
click at [420, 516] on label "Tīkls, kas savieno attālus lietotājus dažādās pilsētās vai valstīs" at bounding box center [700, 506] width 903 height 47
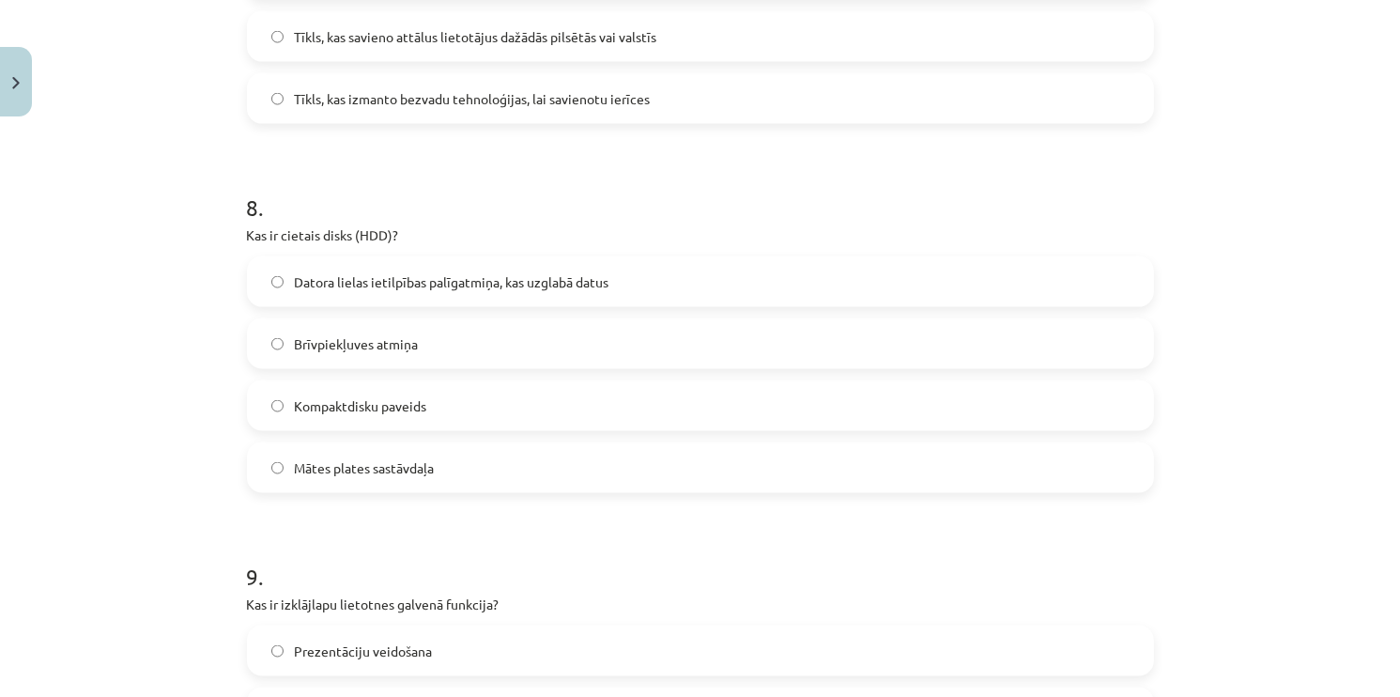
scroll to position [2854, 0]
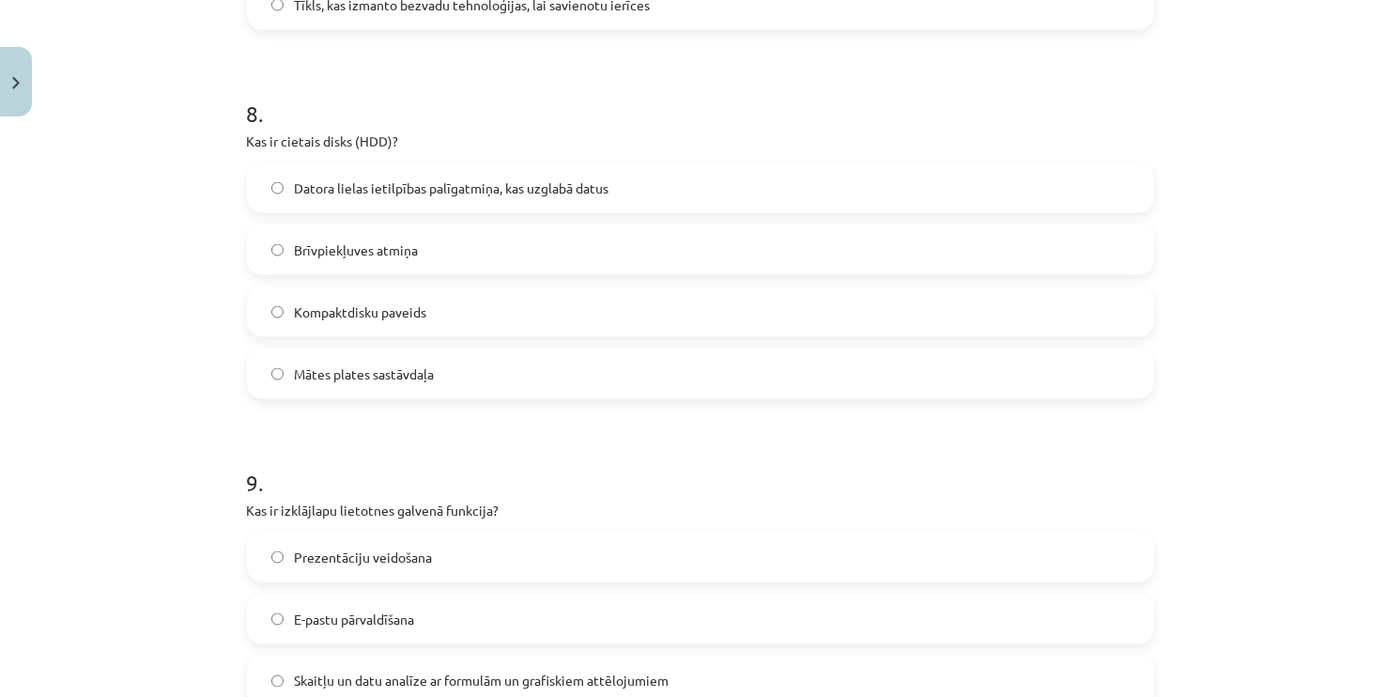
click at [393, 193] on span "Datora lielas ietilpības palīgatmiņa, kas uzglabā datus" at bounding box center [452, 188] width 315 height 20
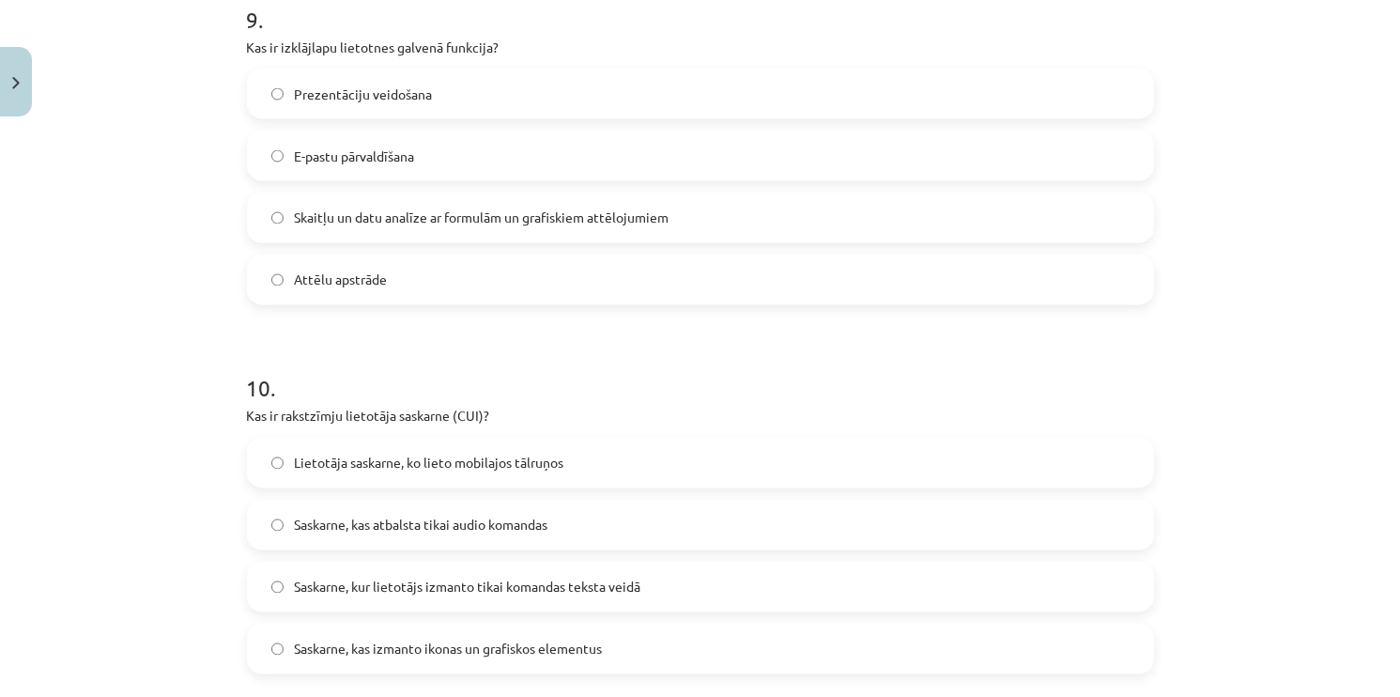
scroll to position [3323, 0]
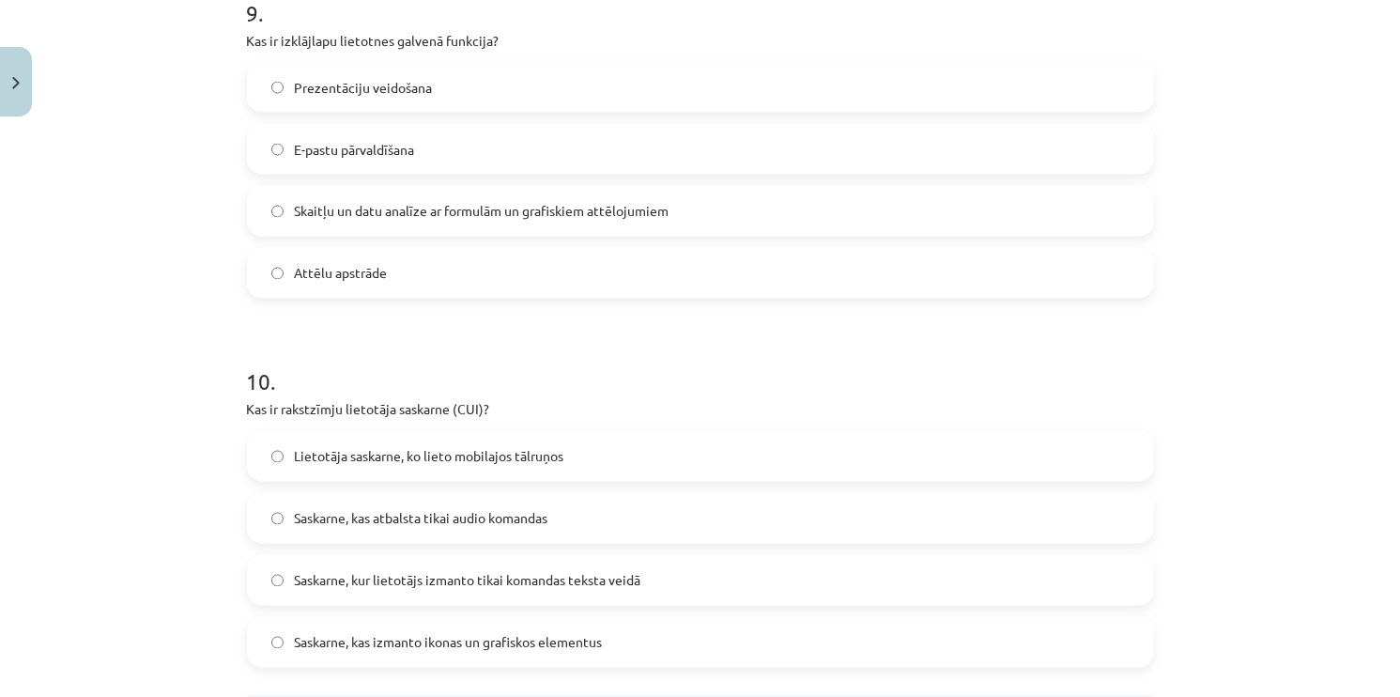
click at [477, 203] on span "Skaitļu un datu analīze ar formulām un grafiskiem attēlojumiem" at bounding box center [482, 212] width 375 height 20
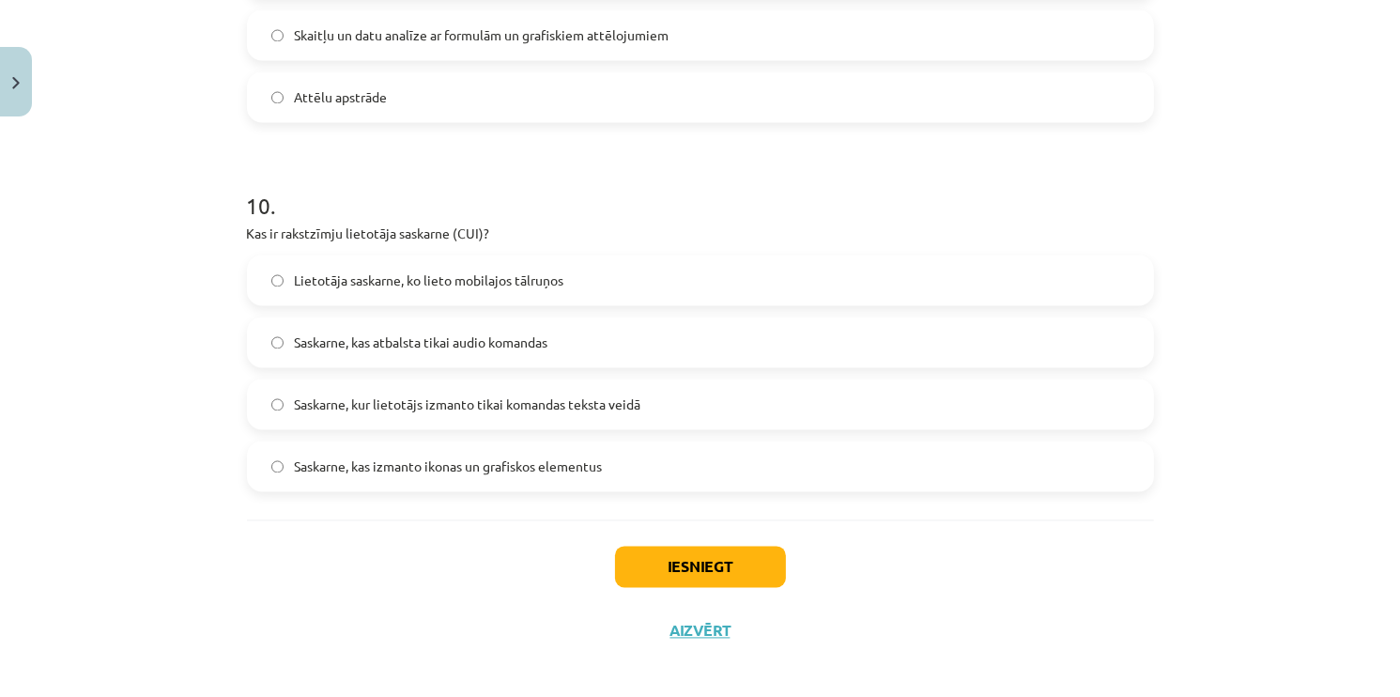
scroll to position [3511, 0]
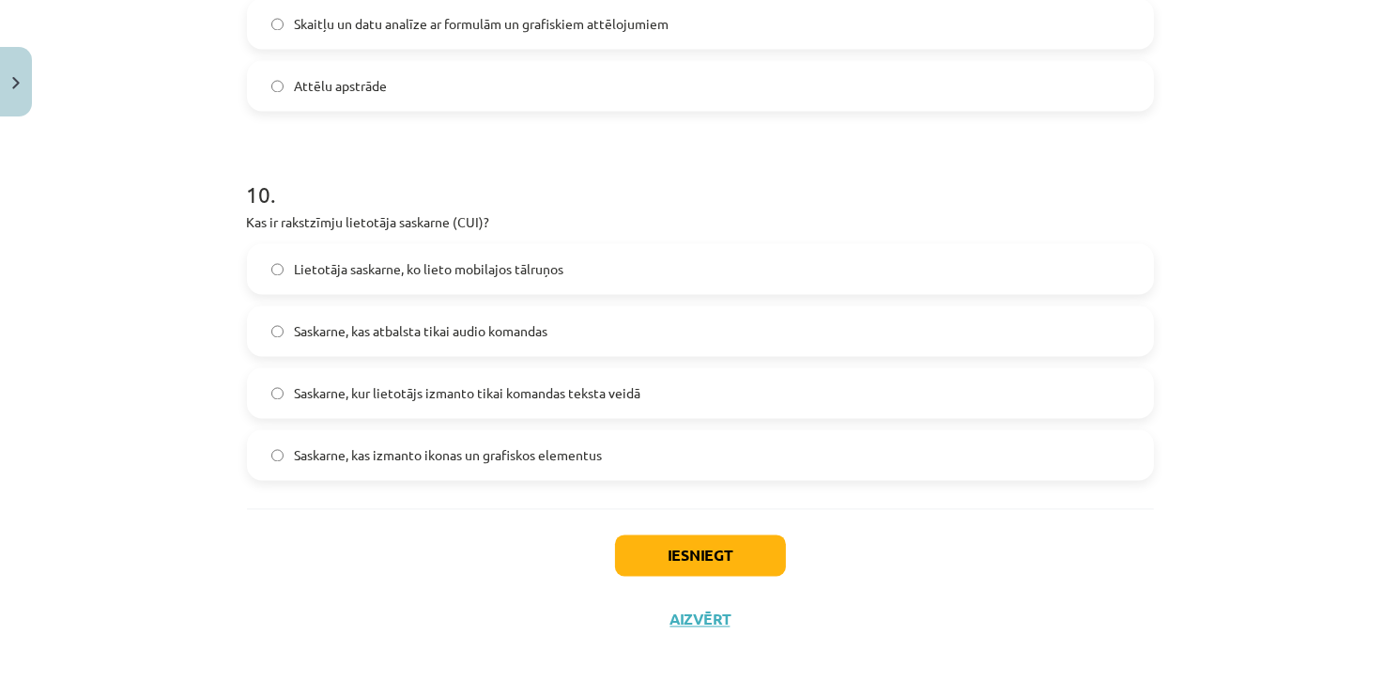
click at [447, 393] on span "Saskarne, kur lietotājs izmanto tikai komandas teksta veidā" at bounding box center [468, 393] width 347 height 20
click at [671, 553] on button "Iesniegt" at bounding box center [700, 554] width 171 height 41
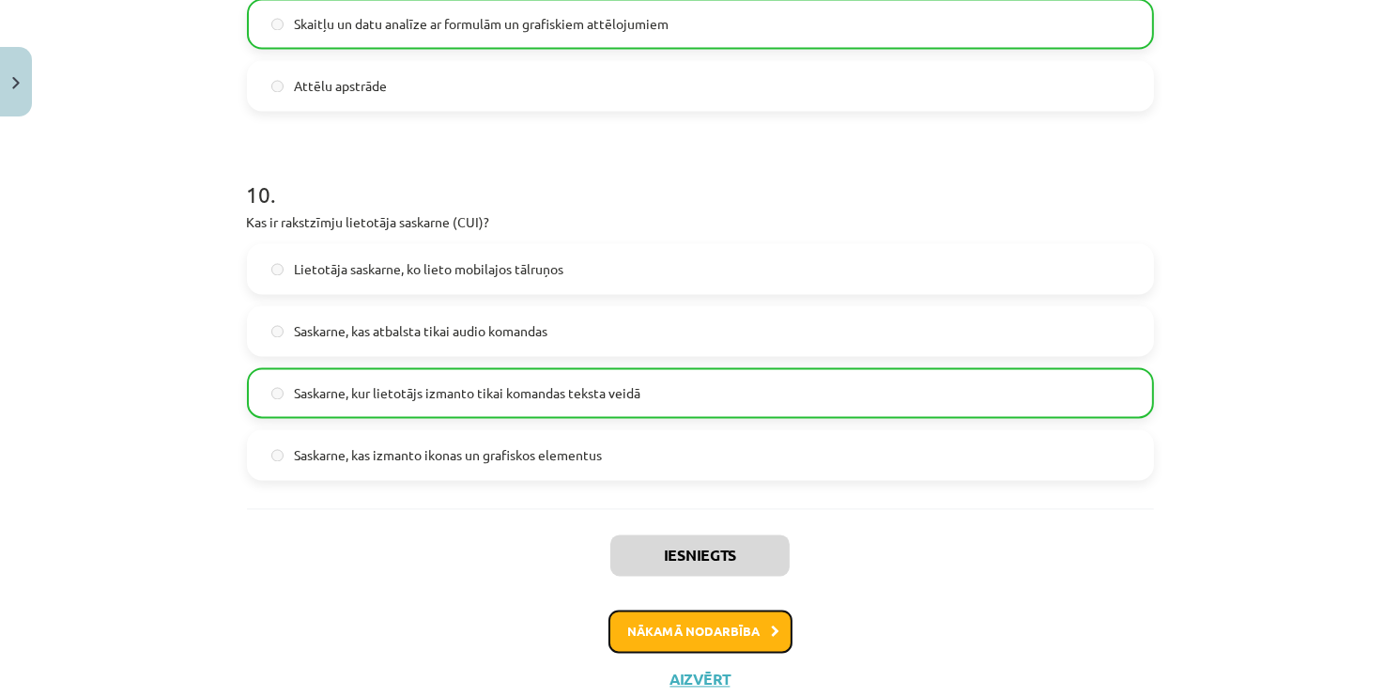
click at [643, 612] on button "Nākamā nodarbība" at bounding box center [700, 630] width 184 height 43
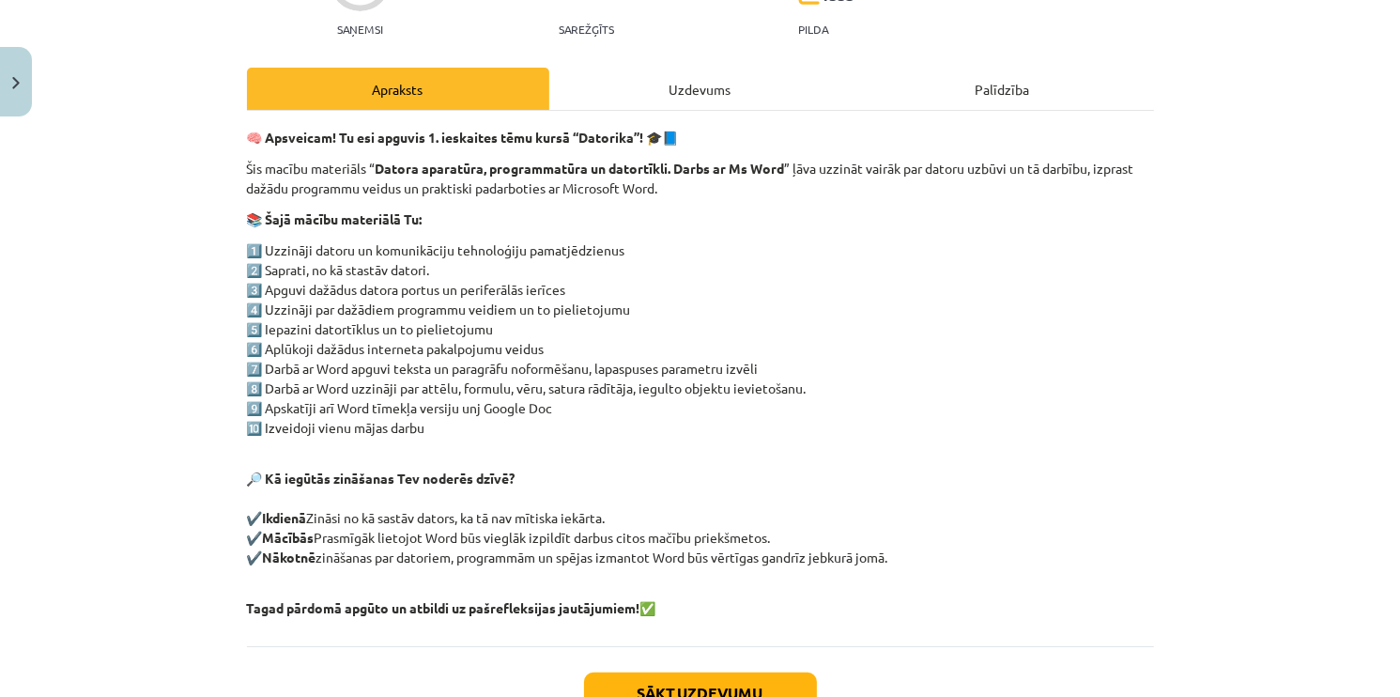
scroll to position [47, 0]
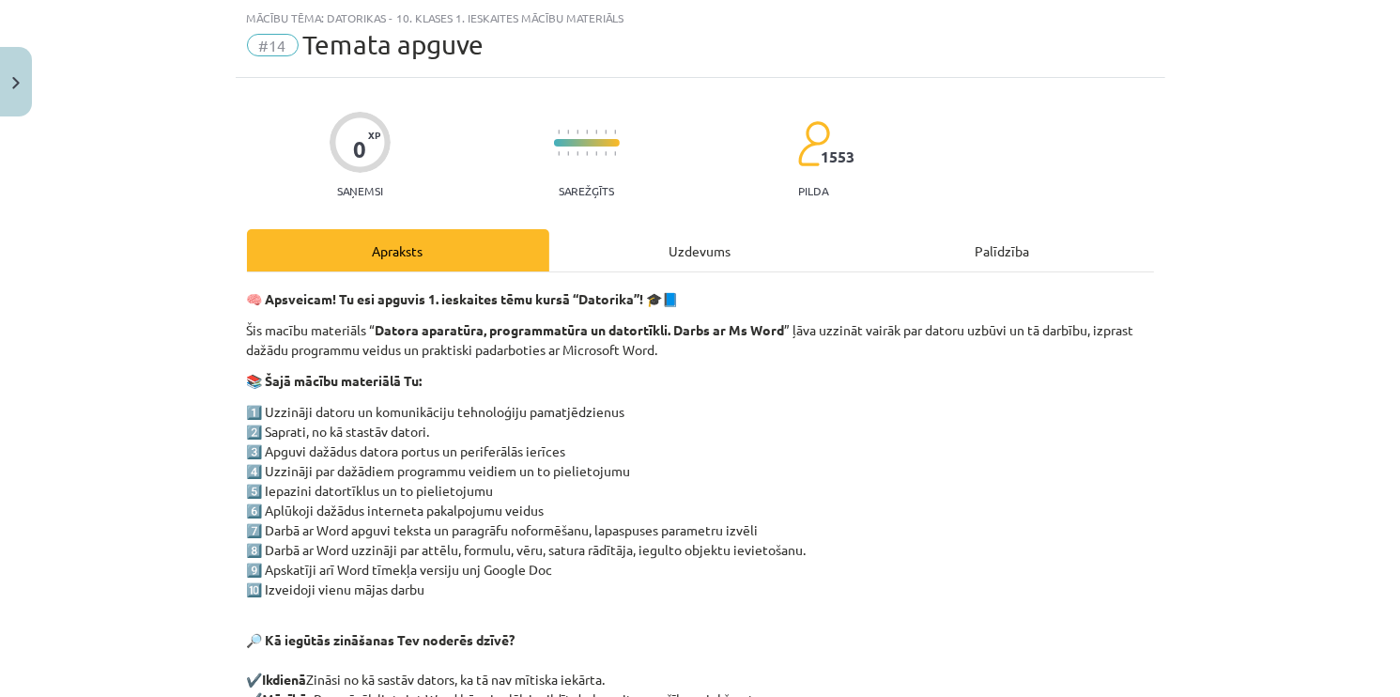
click at [686, 242] on div "Uzdevums" at bounding box center [700, 250] width 302 height 42
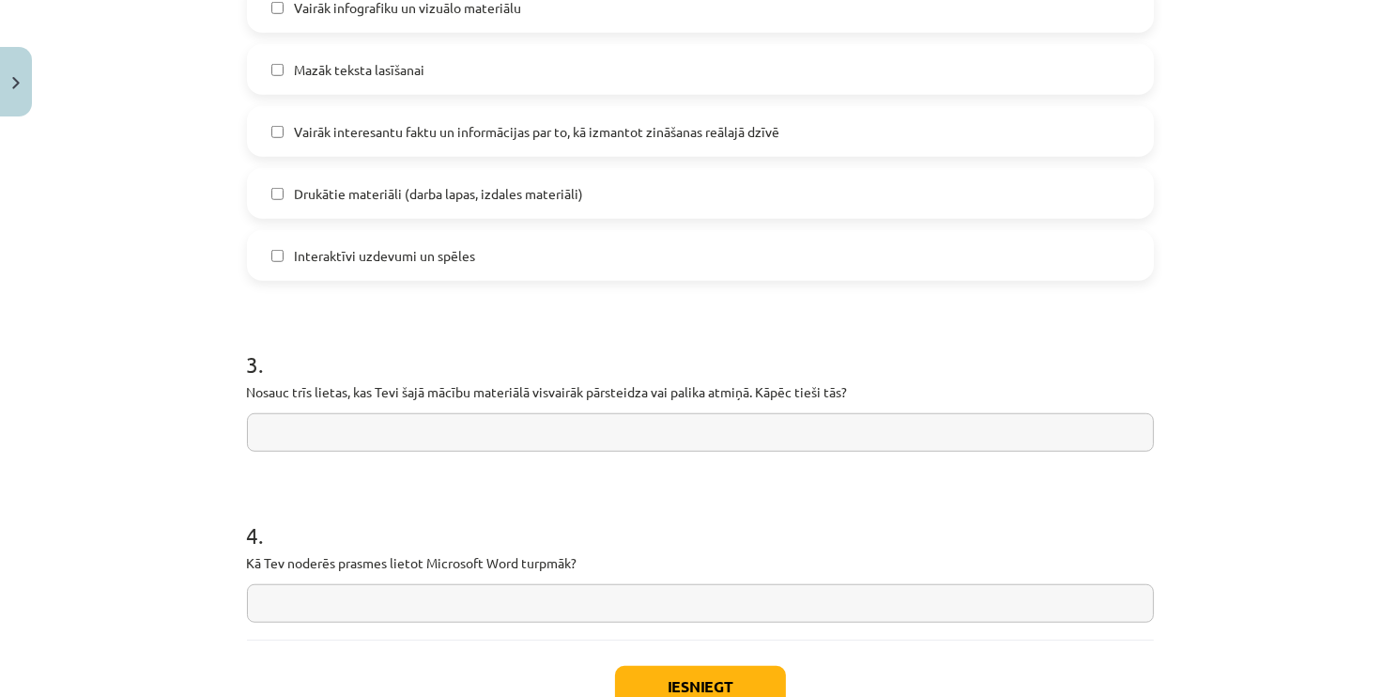
scroll to position [1502, 0]
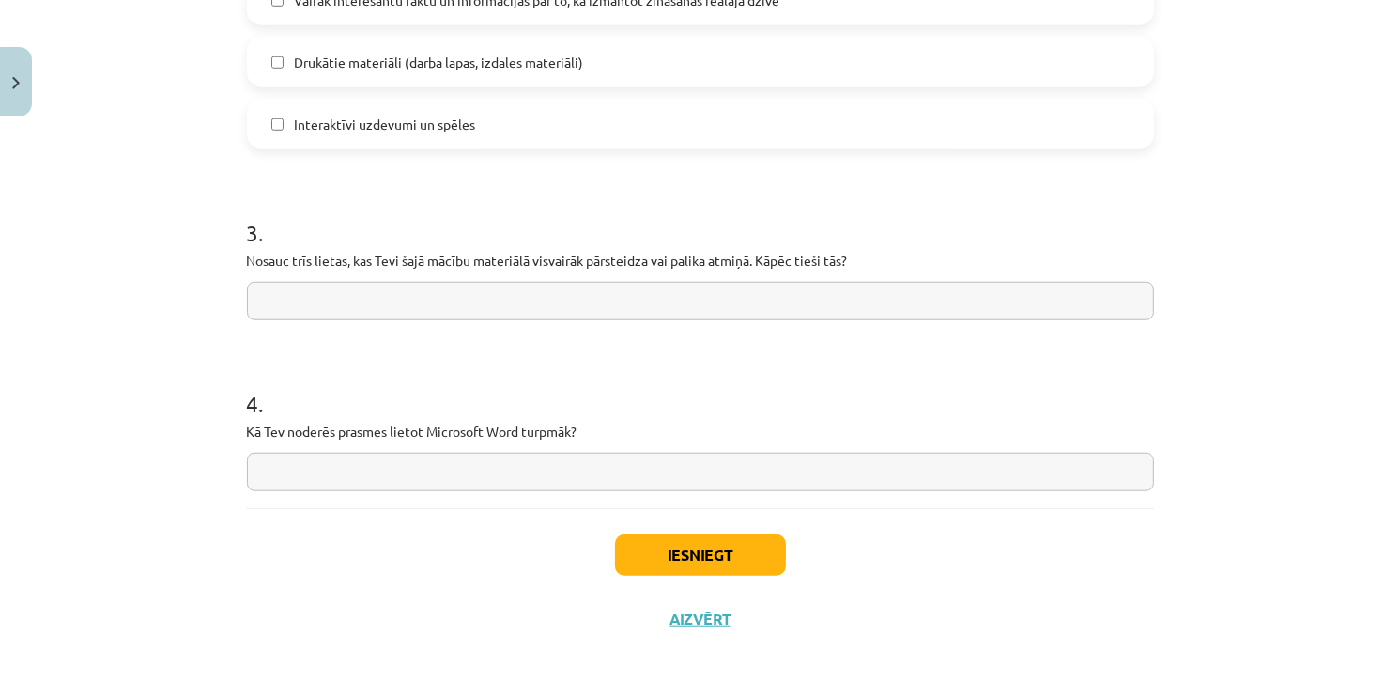
click at [351, 469] on input "text" at bounding box center [700, 472] width 907 height 39
type input "*******"
click at [694, 559] on button "Iesniegt" at bounding box center [700, 554] width 171 height 41
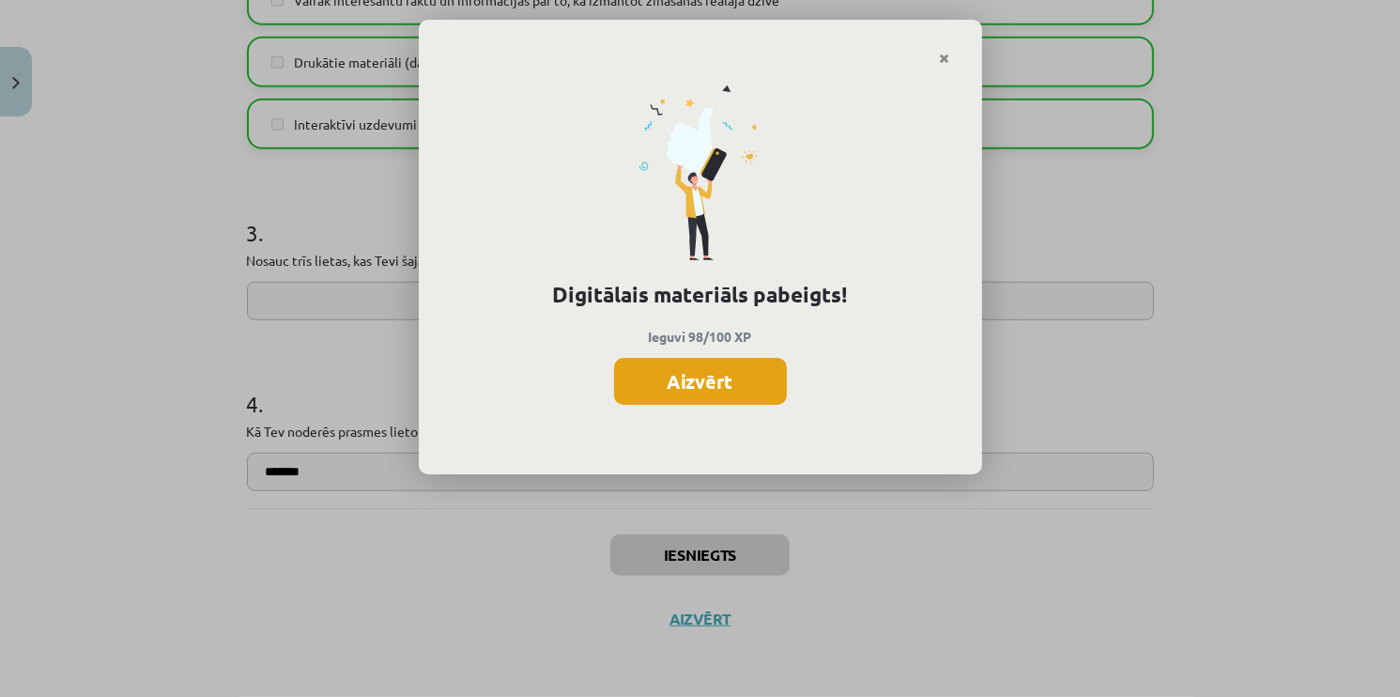
click at [716, 358] on button "Aizvērt" at bounding box center [700, 381] width 173 height 47
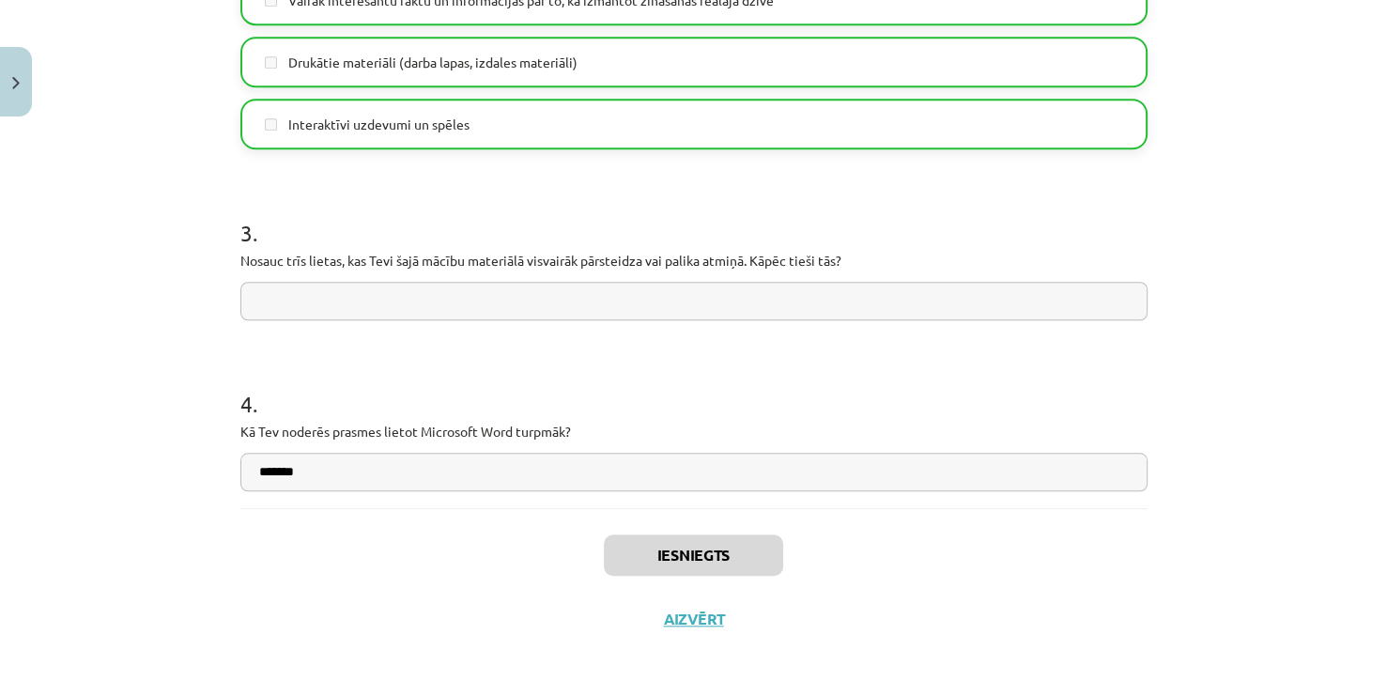
scroll to position [939, 0]
click at [675, 611] on button "Aizvērt" at bounding box center [693, 618] width 71 height 19
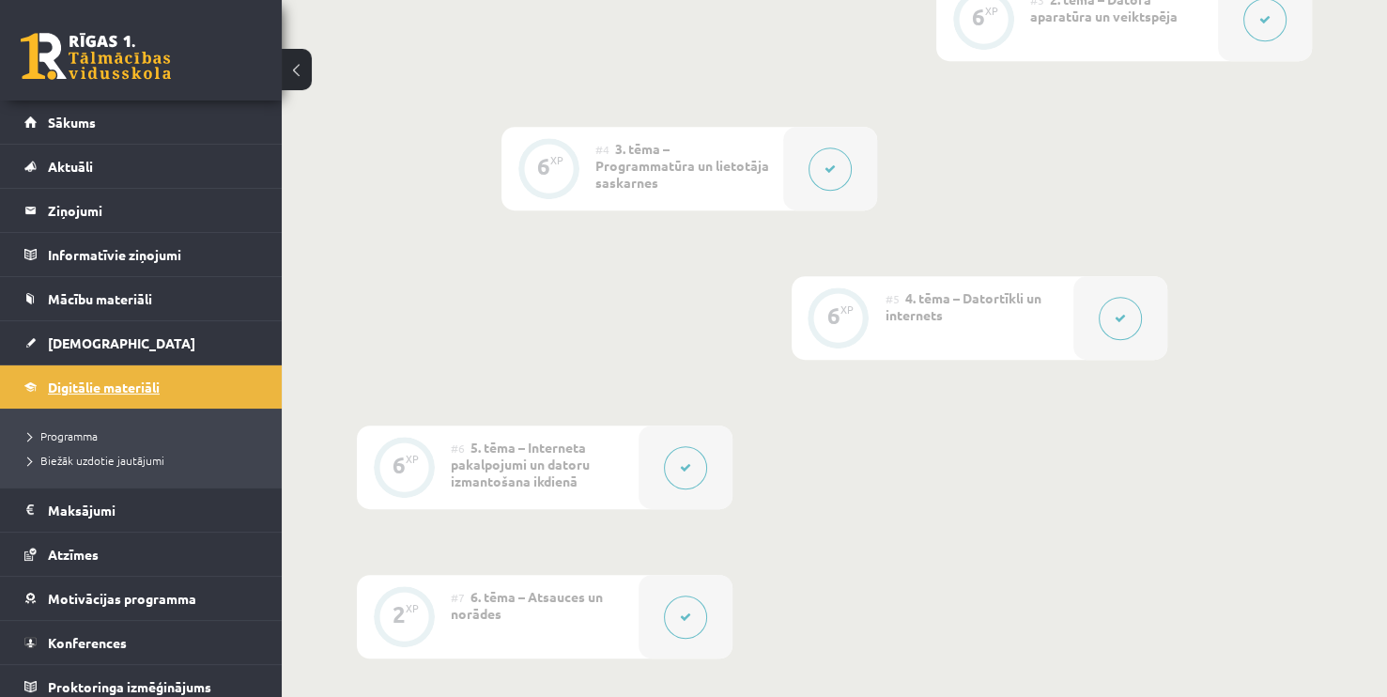
click at [106, 380] on span "Digitālie materiāli" at bounding box center [104, 386] width 112 height 17
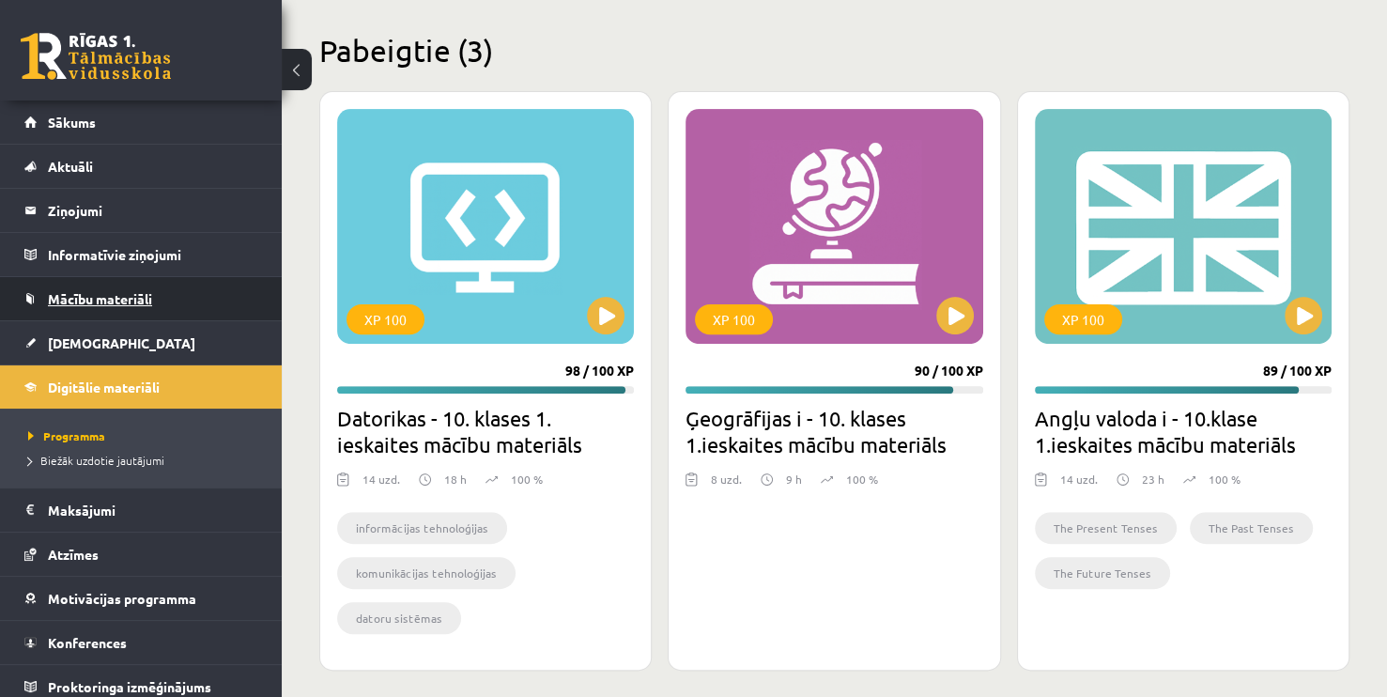
scroll to position [561, 0]
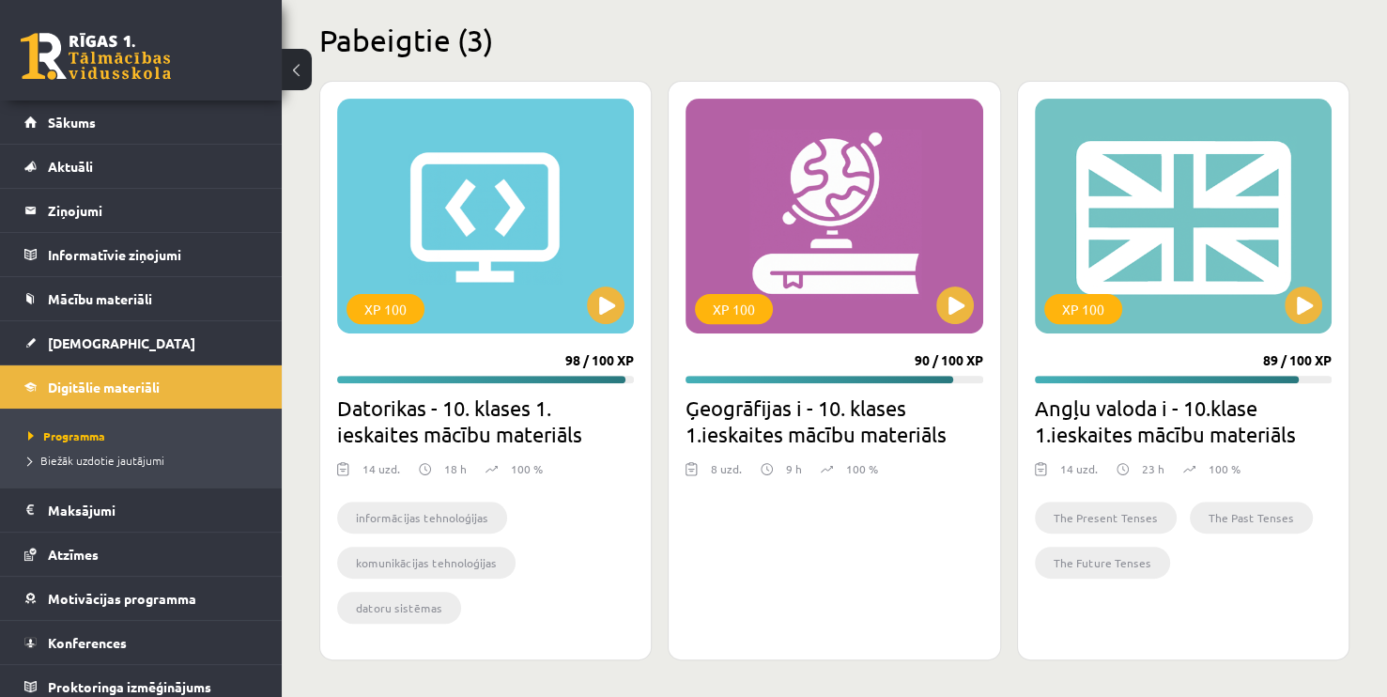
click at [687, 61] on div "Pabeigtie (3) XP 100 98 / 100 XP Datorikas - 10. klases 1. ieskaites mācību mat…" at bounding box center [834, 341] width 1030 height 639
